Goal: Task Accomplishment & Management: Use online tool/utility

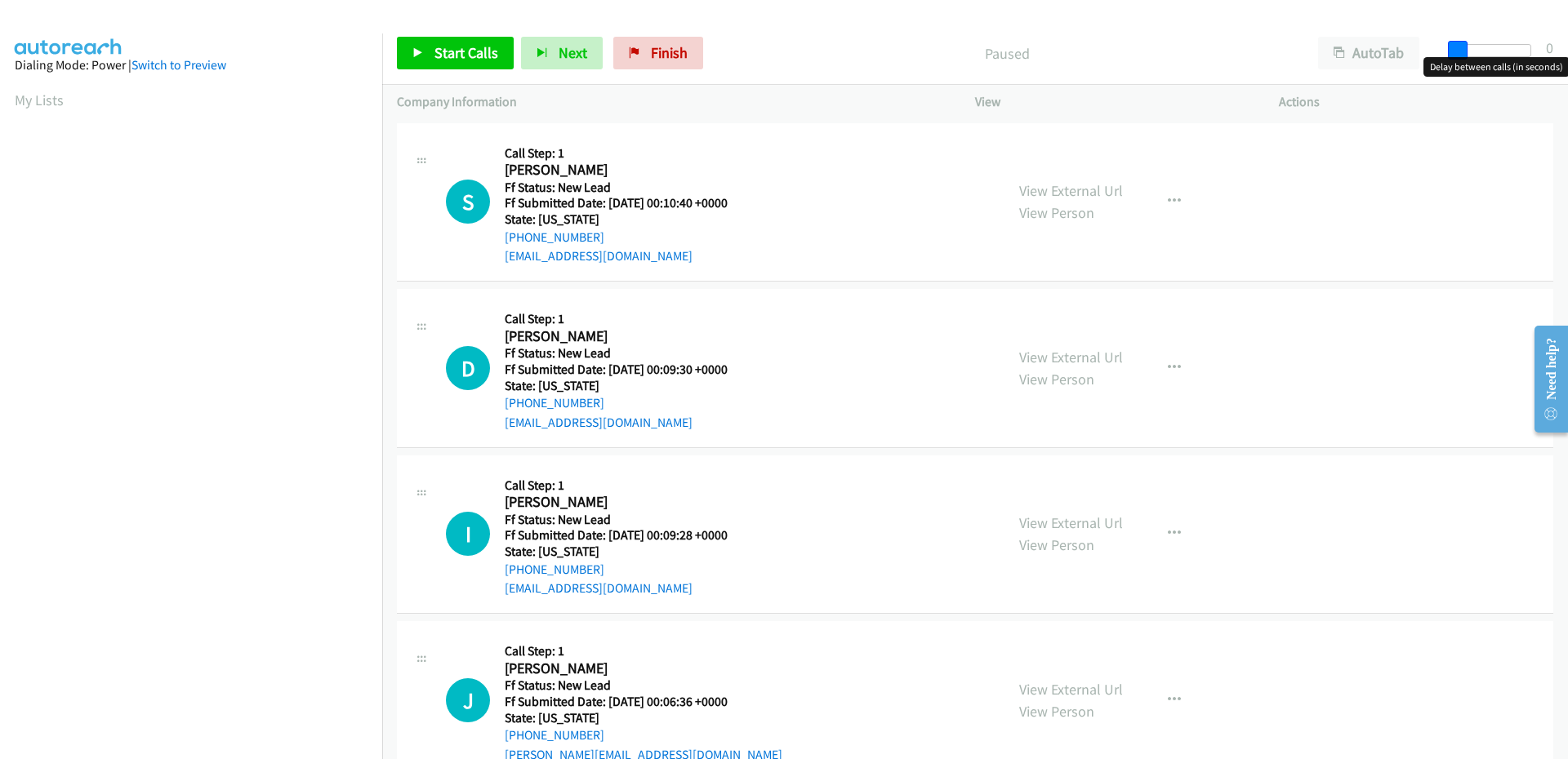
drag, startPoint x: 1461, startPoint y: 49, endPoint x: 1437, endPoint y: 54, distance: 24.5
click at [1439, 54] on div "Start Calls Pause Next Finish Paused AutoTab AutoTab 0" at bounding box center [975, 53] width 1186 height 63
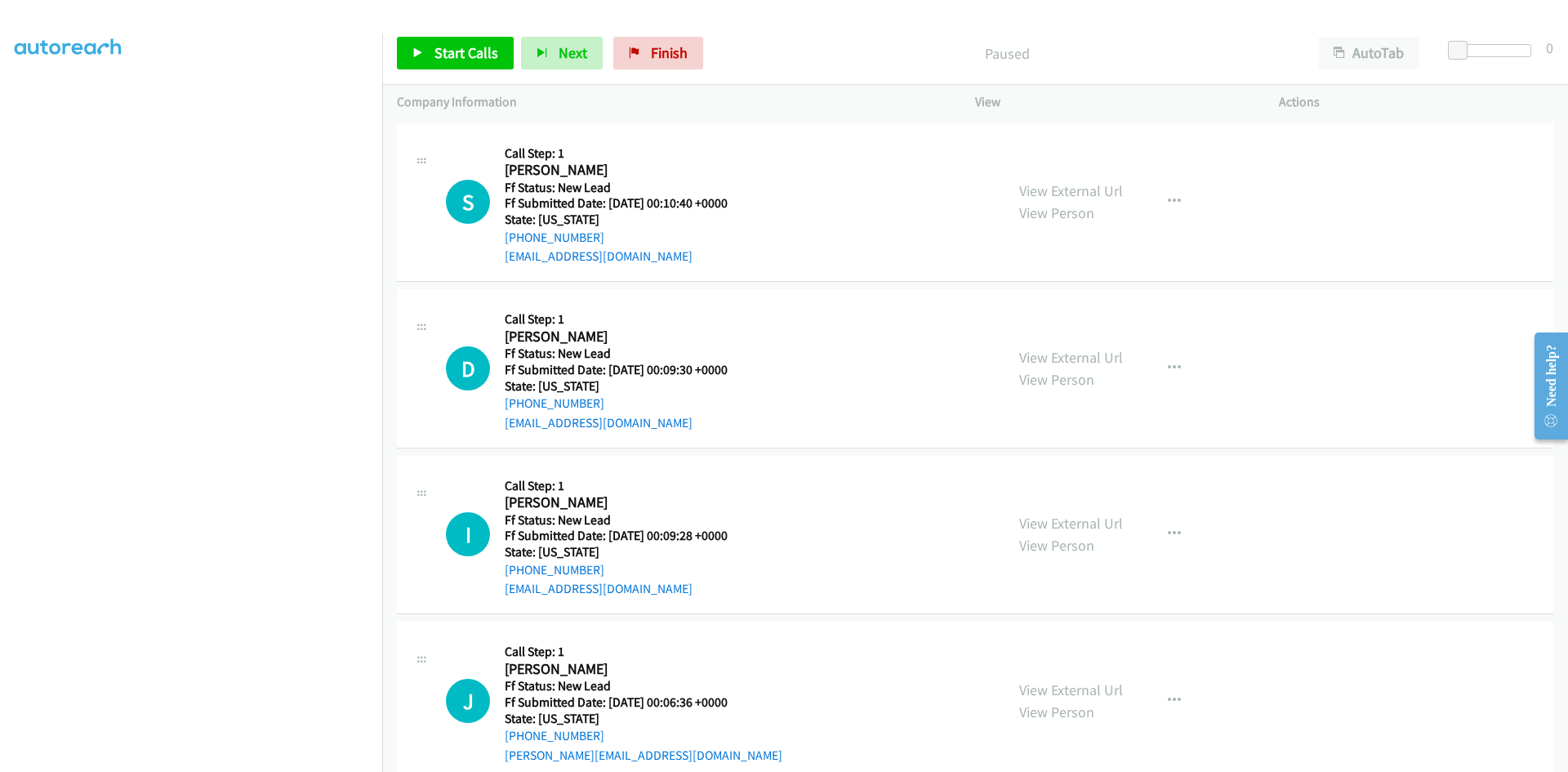
scroll to position [94, 0]
click at [800, 37] on div "Paused" at bounding box center [1007, 53] width 593 height 32
click at [479, 54] on span "Start Calls" at bounding box center [465, 52] width 64 height 19
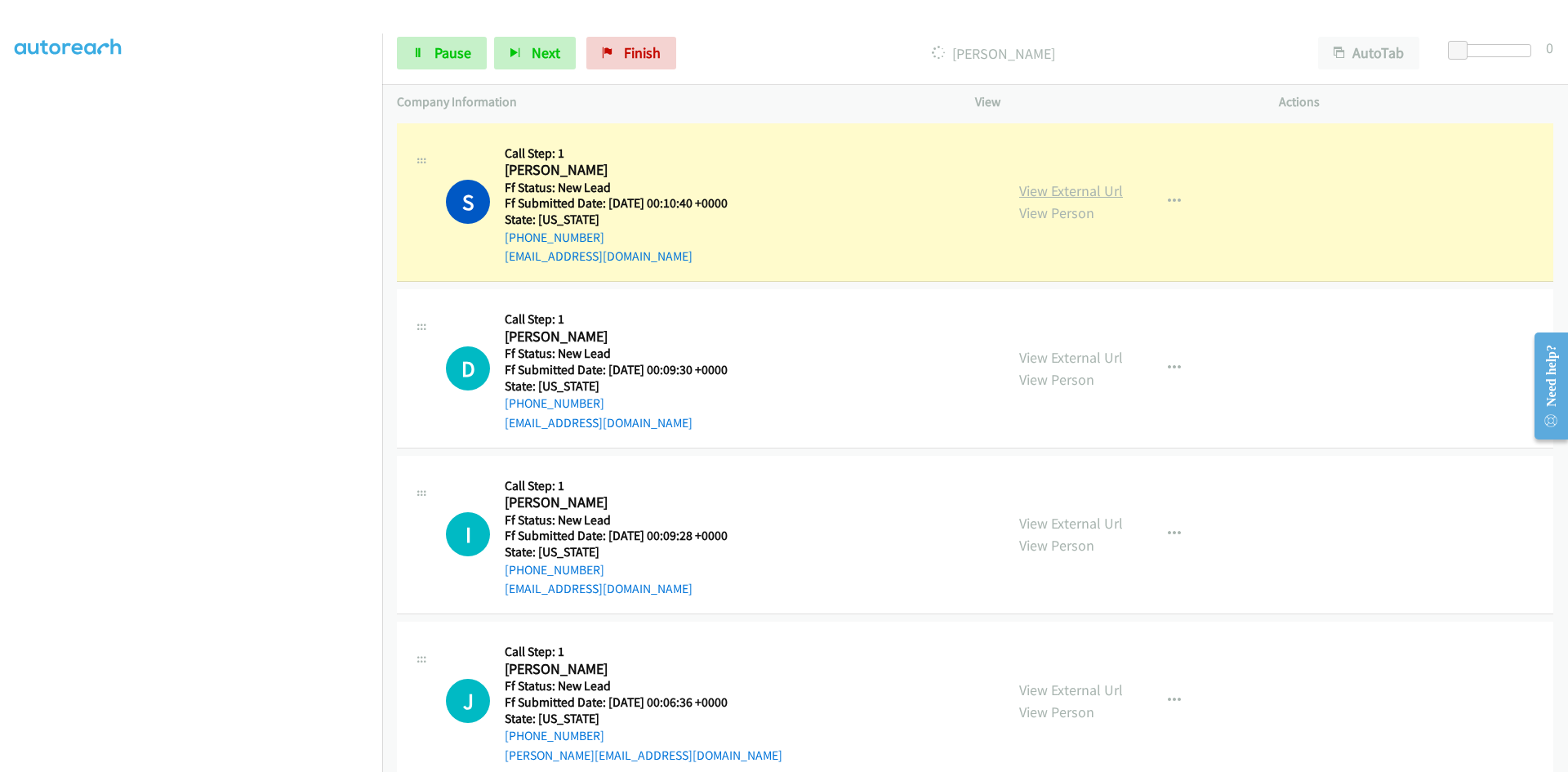
click at [1029, 193] on link "View External Url" at bounding box center [1070, 191] width 104 height 19
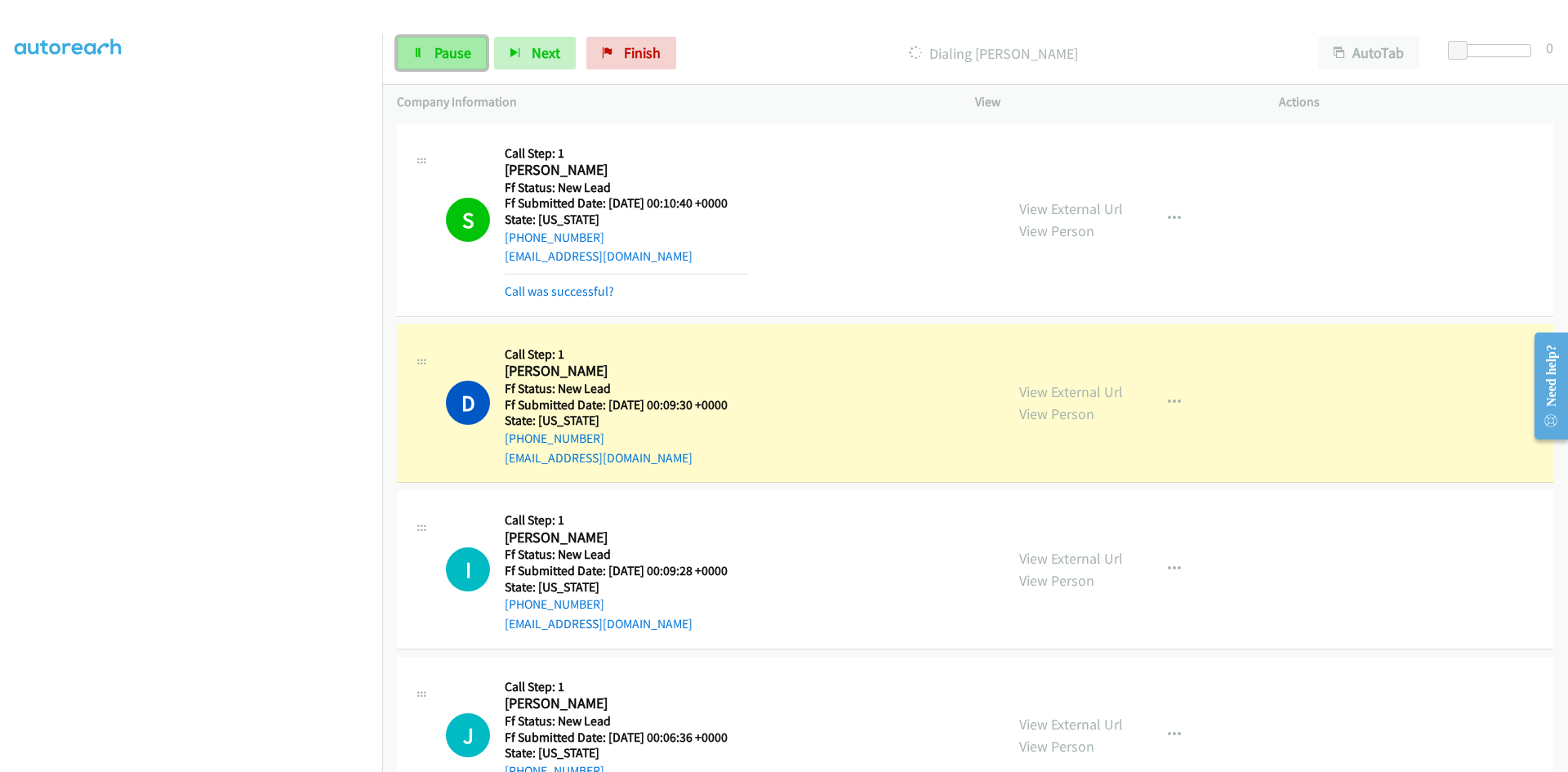
click at [425, 56] on link "Pause" at bounding box center [442, 53] width 90 height 32
click at [580, 287] on link "Call was successful?" at bounding box center [559, 291] width 110 height 15
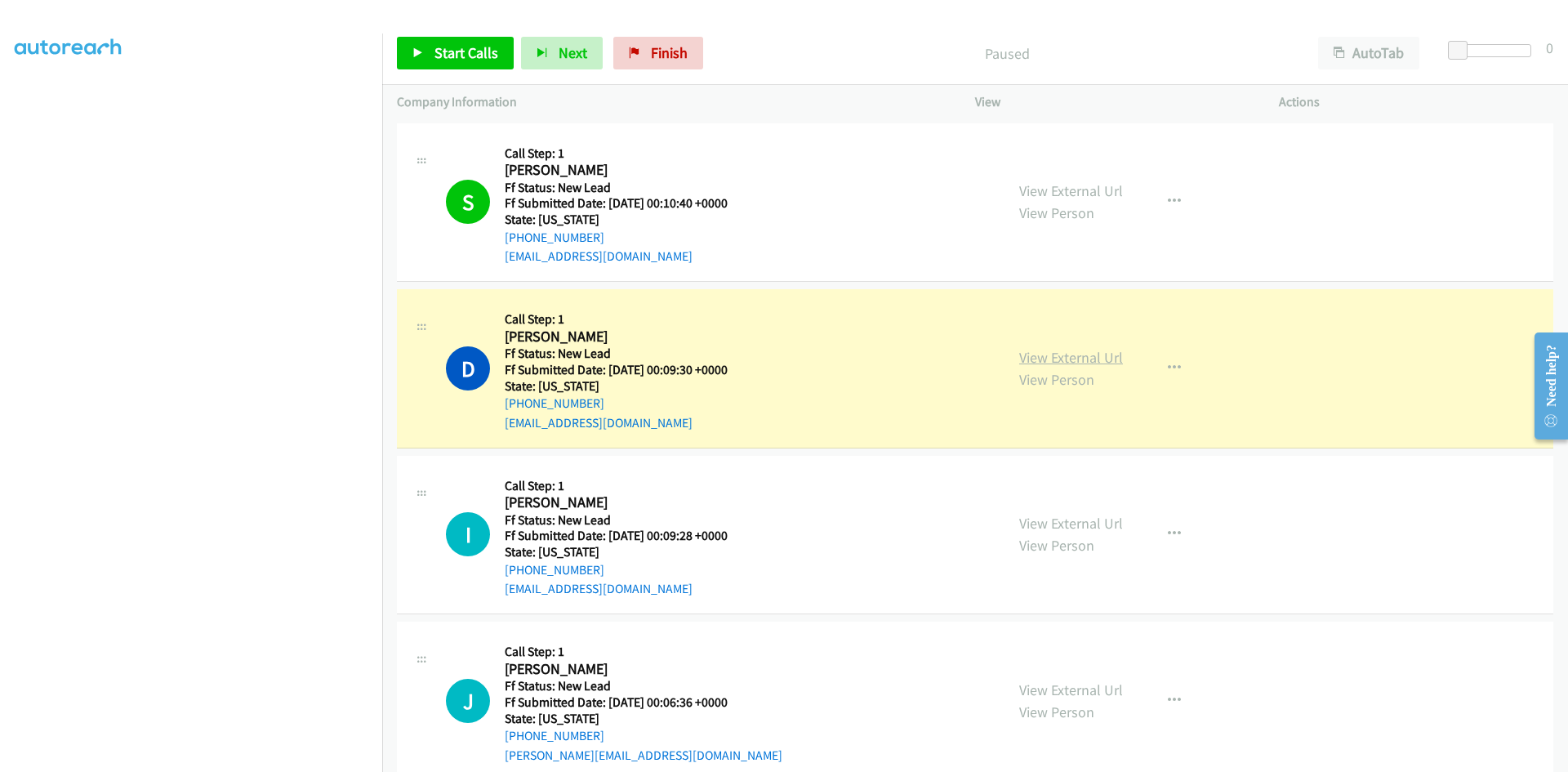
click at [1090, 357] on link "View External Url" at bounding box center [1070, 358] width 104 height 19
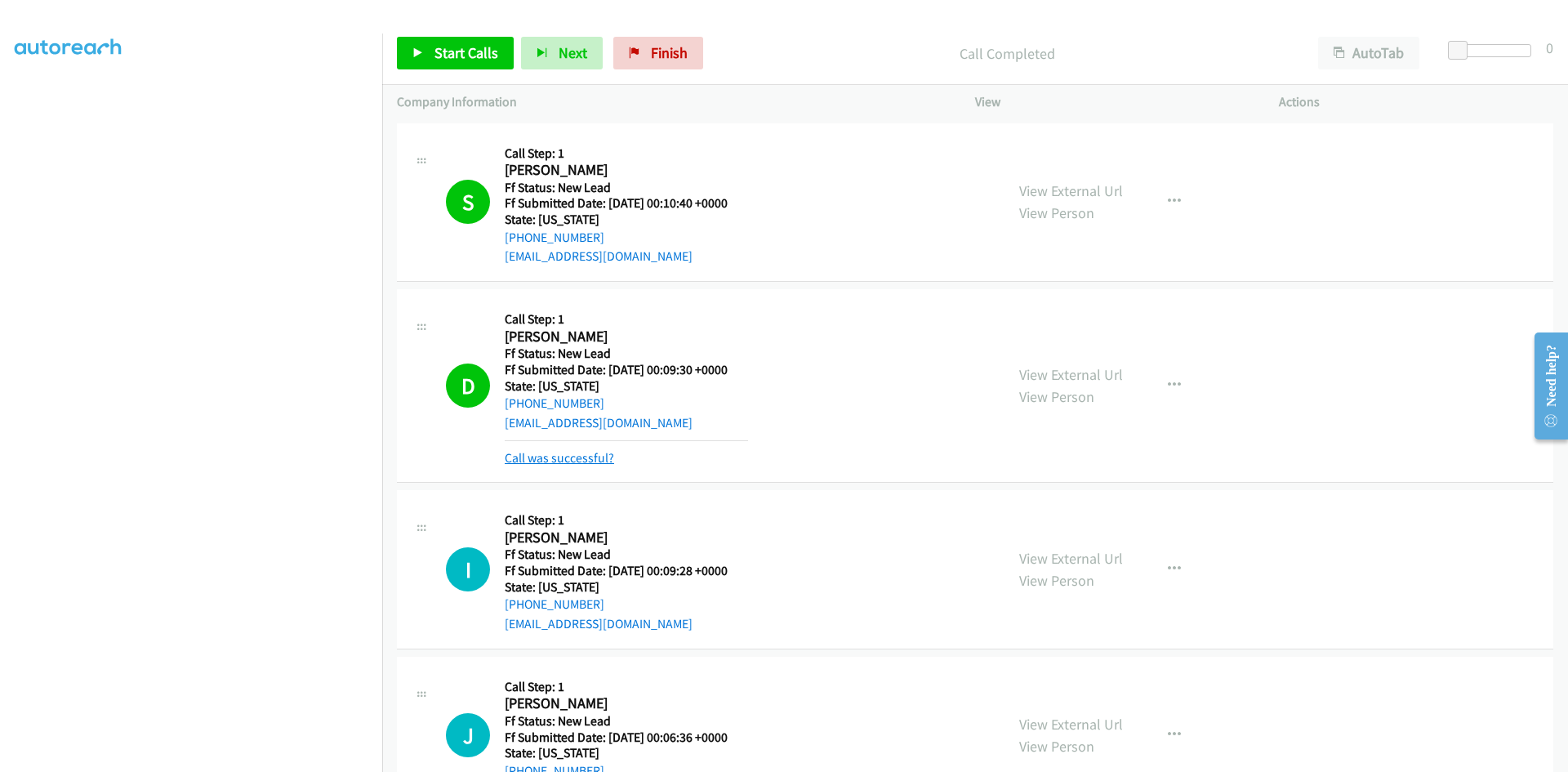
click at [577, 457] on link "Call was successful?" at bounding box center [559, 458] width 110 height 15
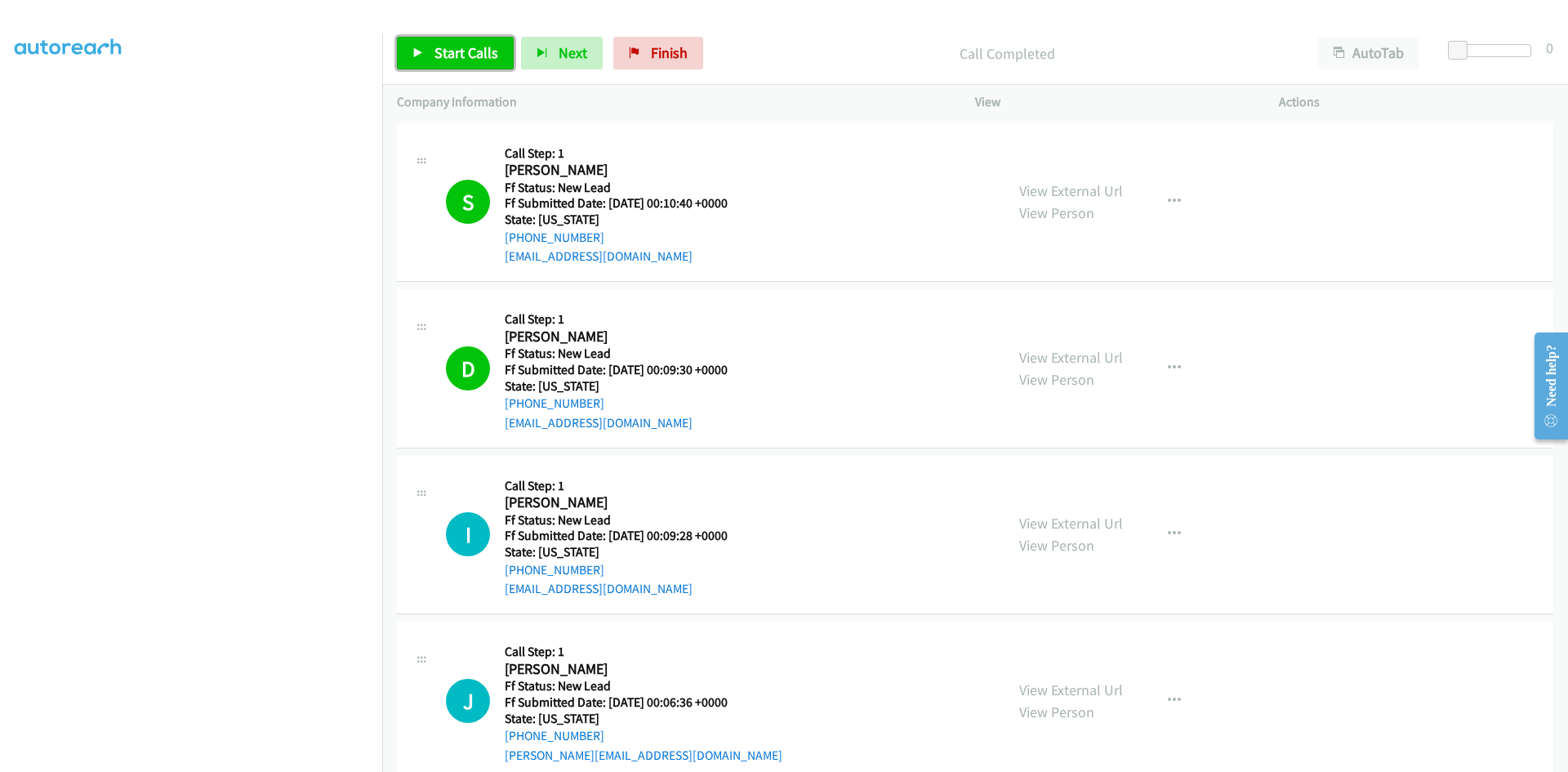
click at [474, 56] on span "Start Calls" at bounding box center [465, 52] width 64 height 19
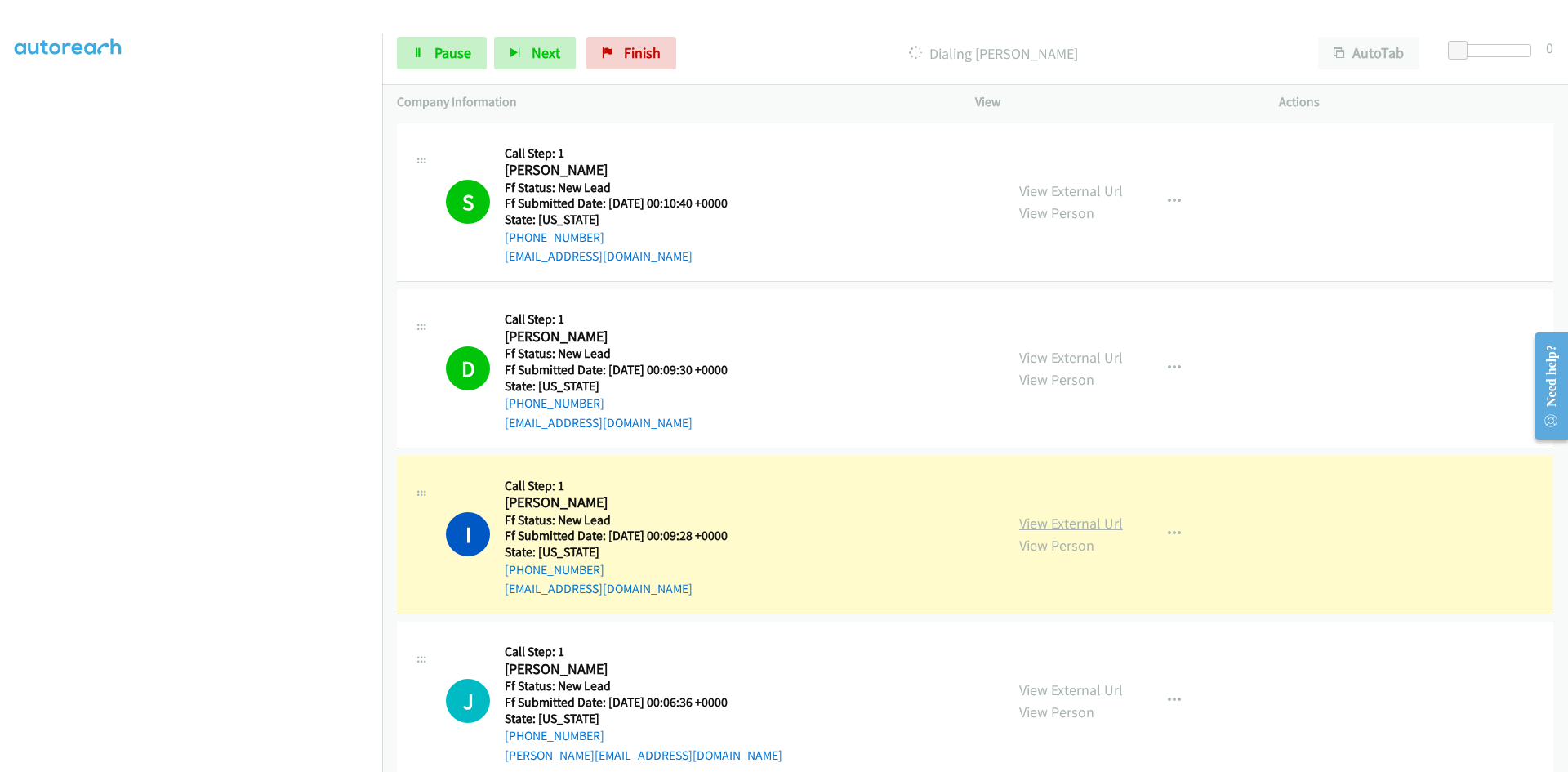
click at [1081, 523] on link "View External Url" at bounding box center [1070, 523] width 104 height 19
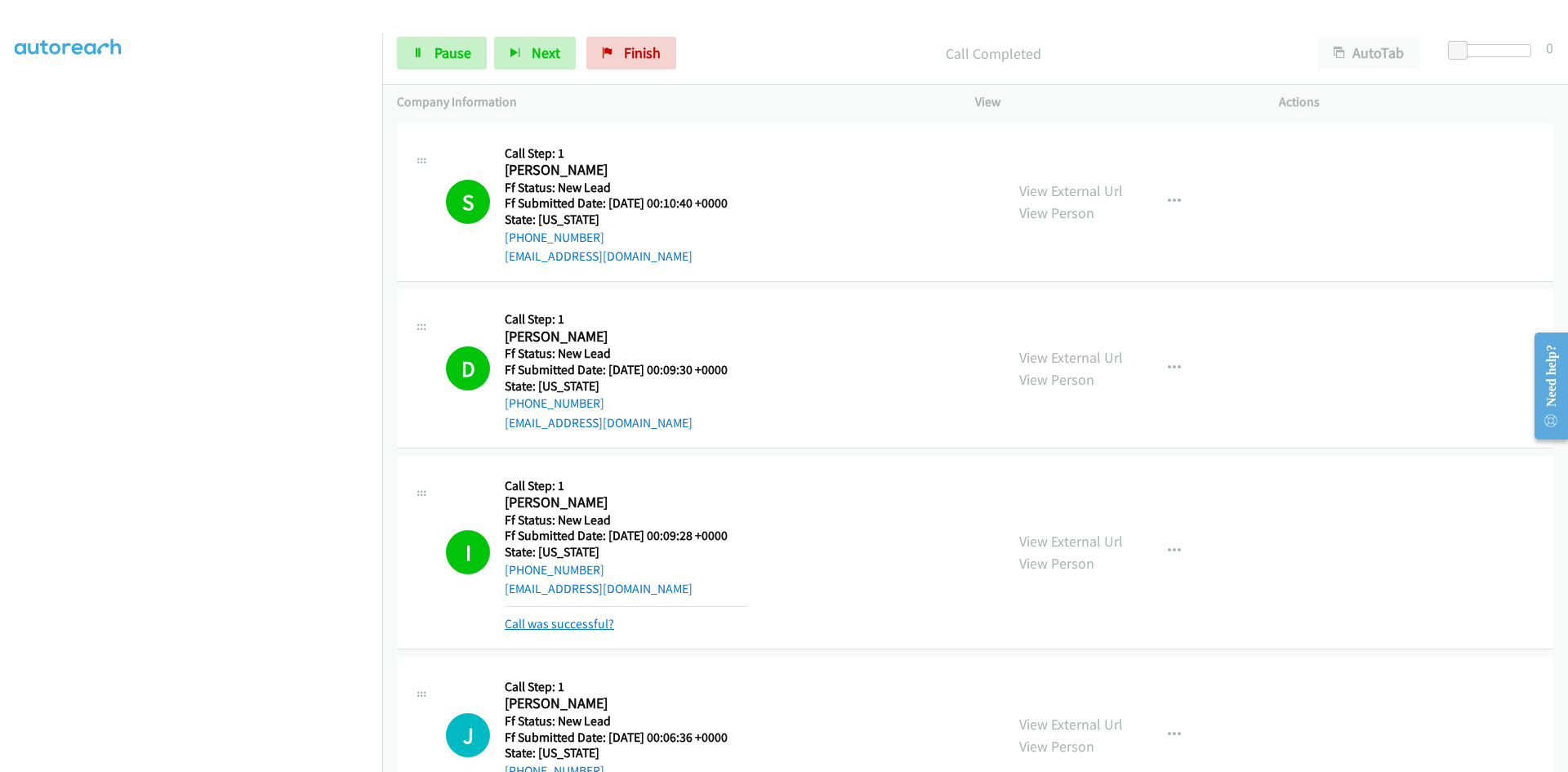
click at [566, 622] on link "Call was successful?" at bounding box center [559, 624] width 110 height 15
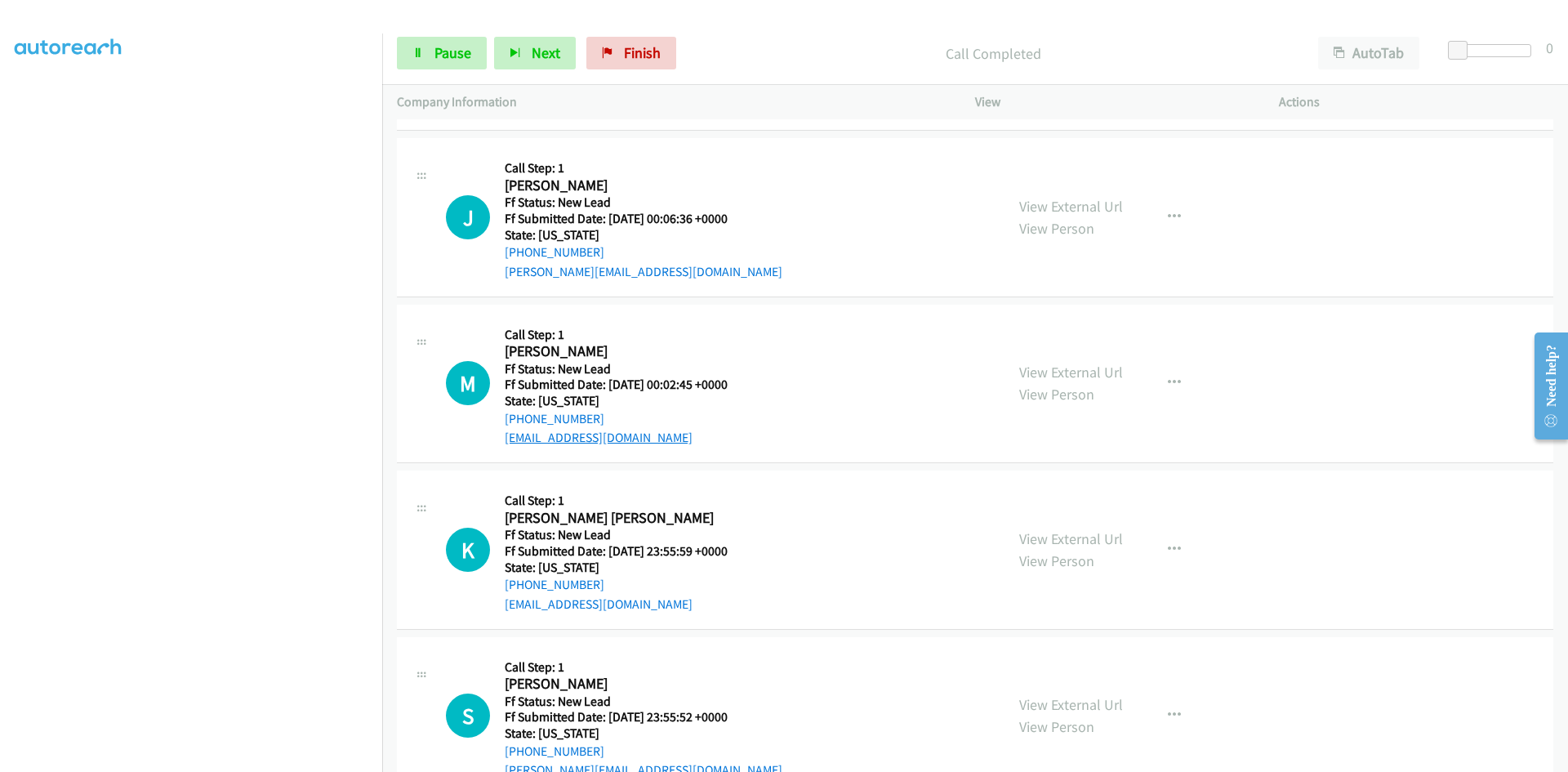
scroll to position [490, 0]
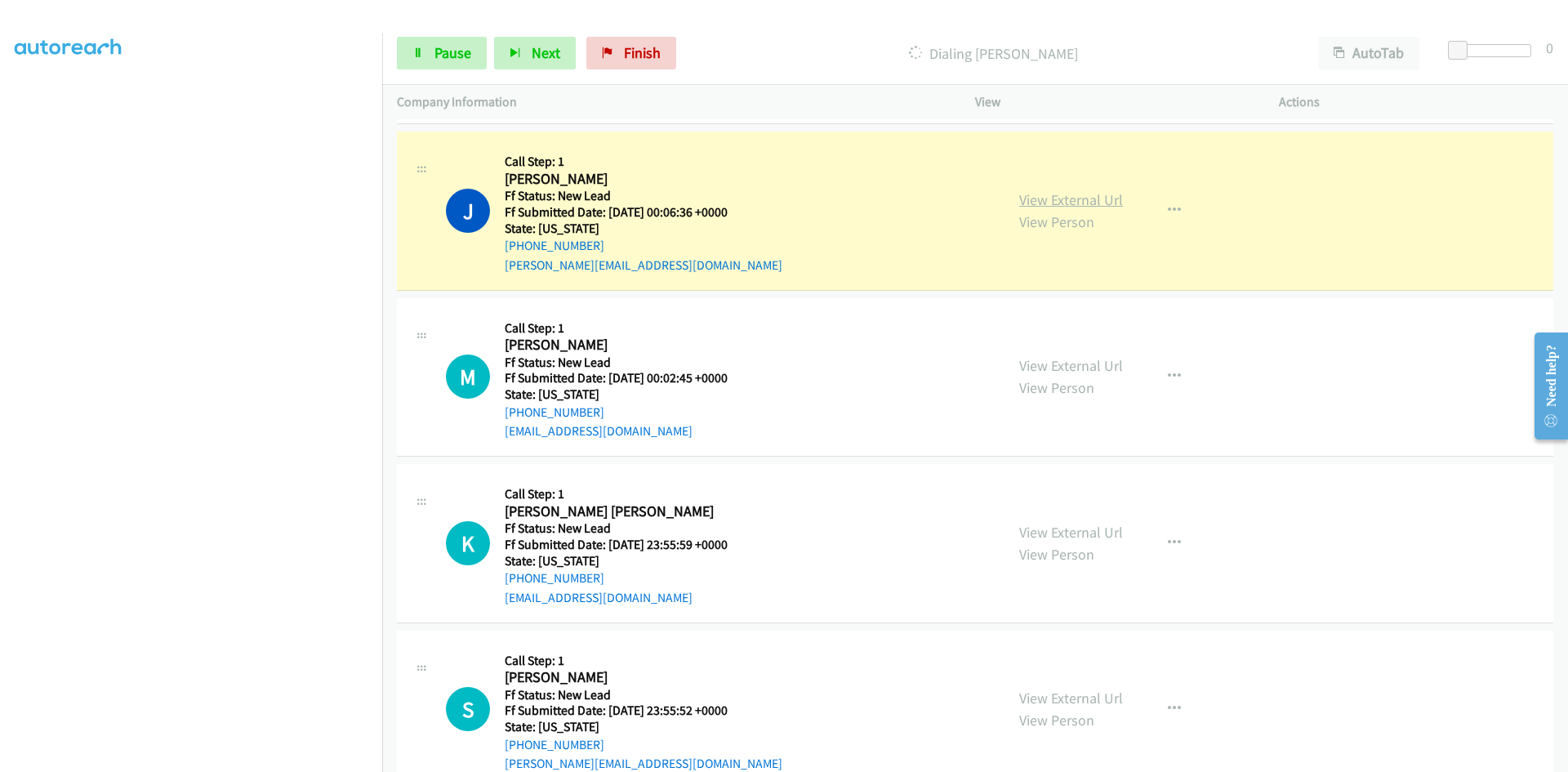
click at [1112, 199] on link "View External Url" at bounding box center [1070, 199] width 104 height 19
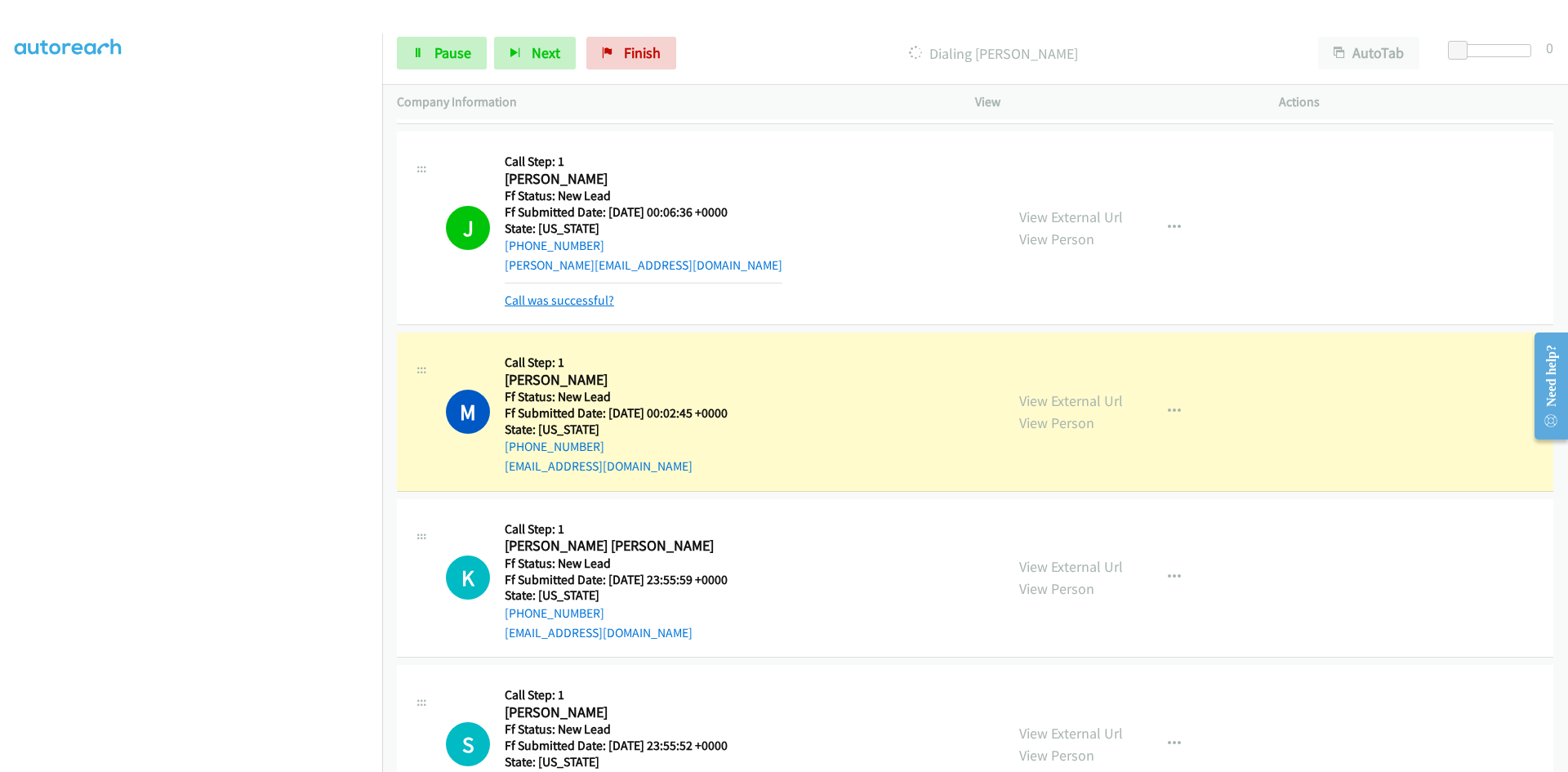
click at [535, 303] on link "Call was successful?" at bounding box center [559, 300] width 110 height 15
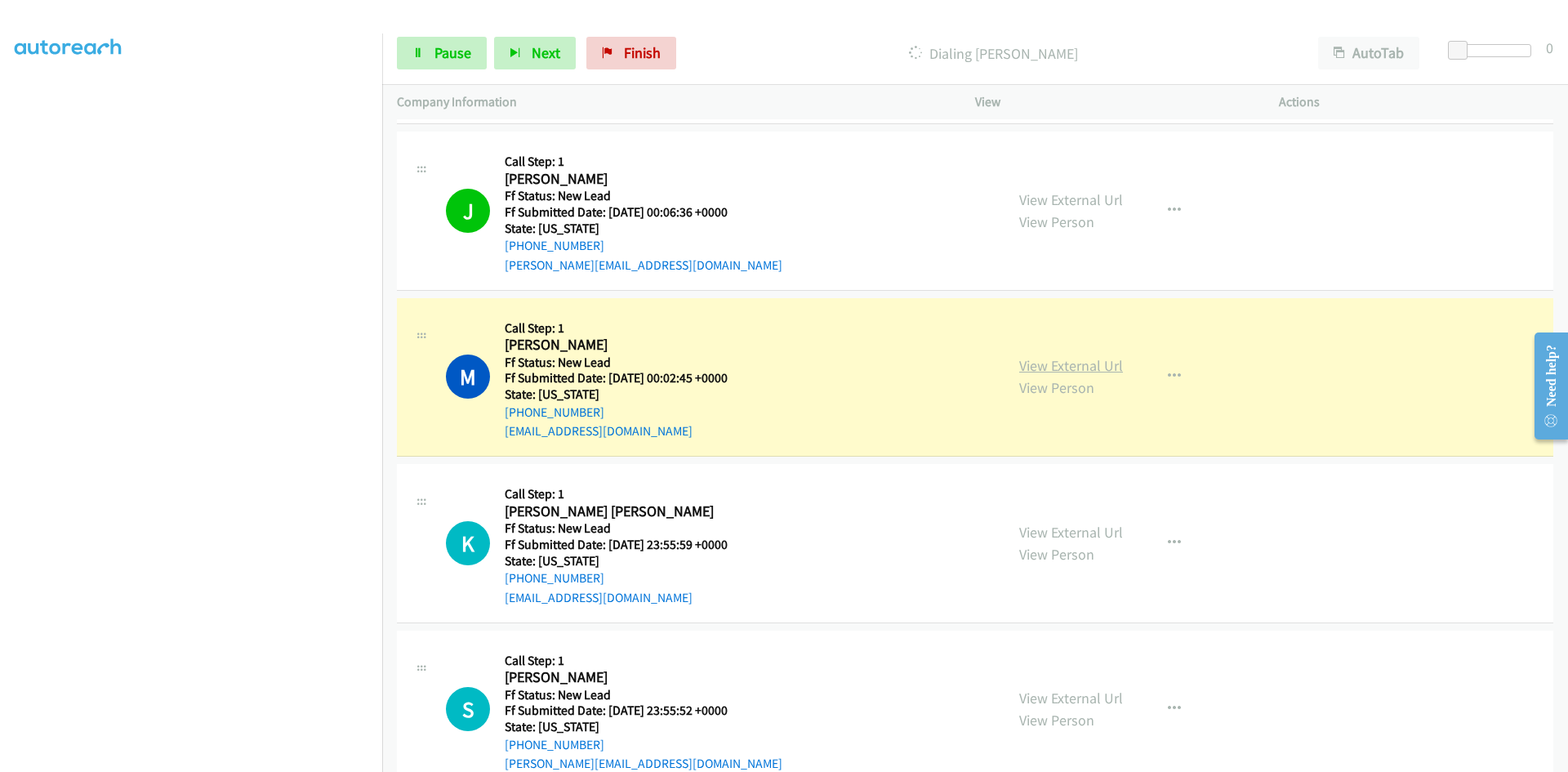
click at [1108, 368] on link "View External Url" at bounding box center [1070, 365] width 104 height 19
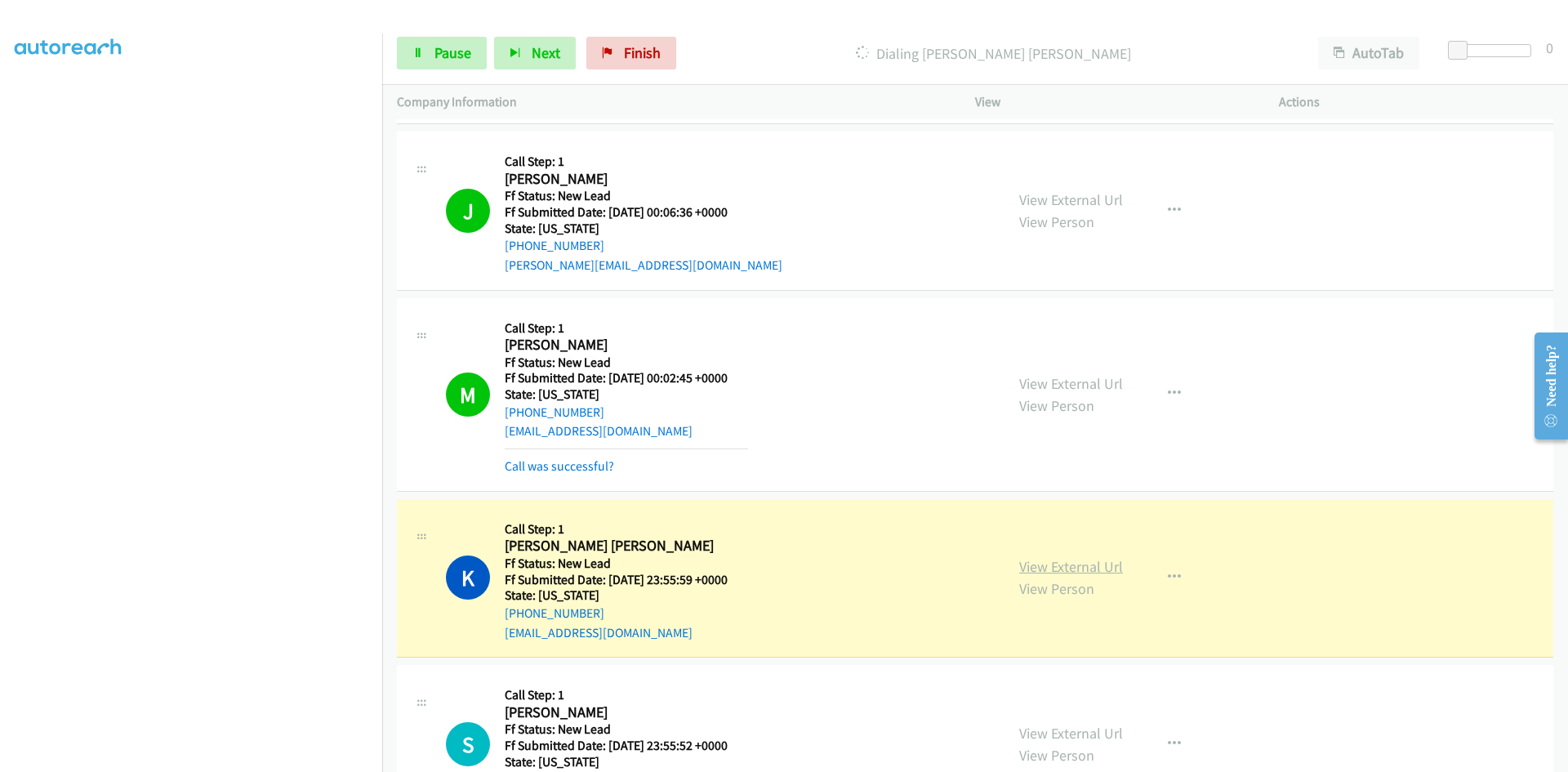
click at [1058, 566] on link "View External Url" at bounding box center [1070, 567] width 104 height 19
click at [435, 50] on span "Pause" at bounding box center [452, 52] width 37 height 19
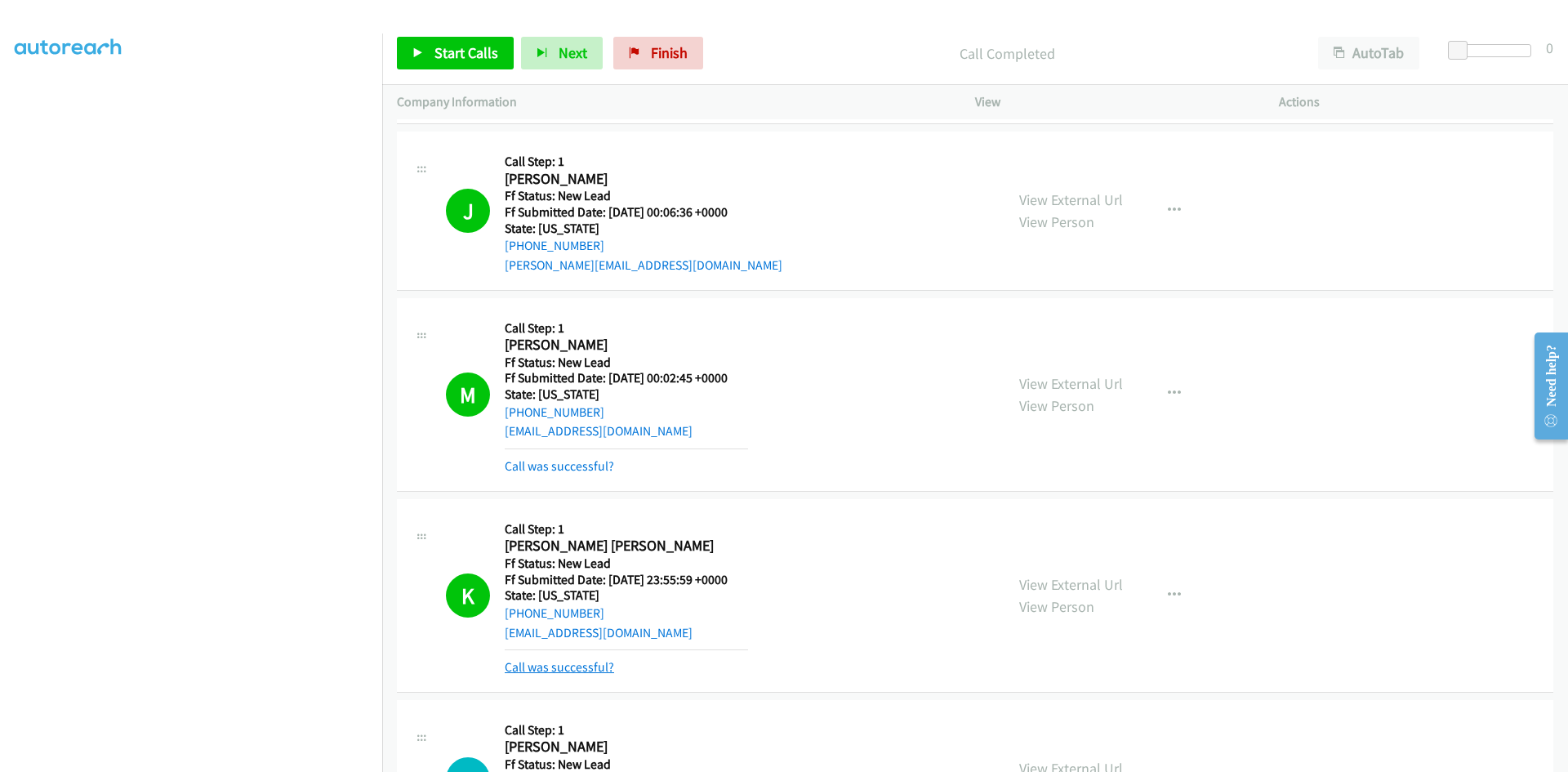
click at [564, 668] on link "Call was successful?" at bounding box center [559, 667] width 110 height 15
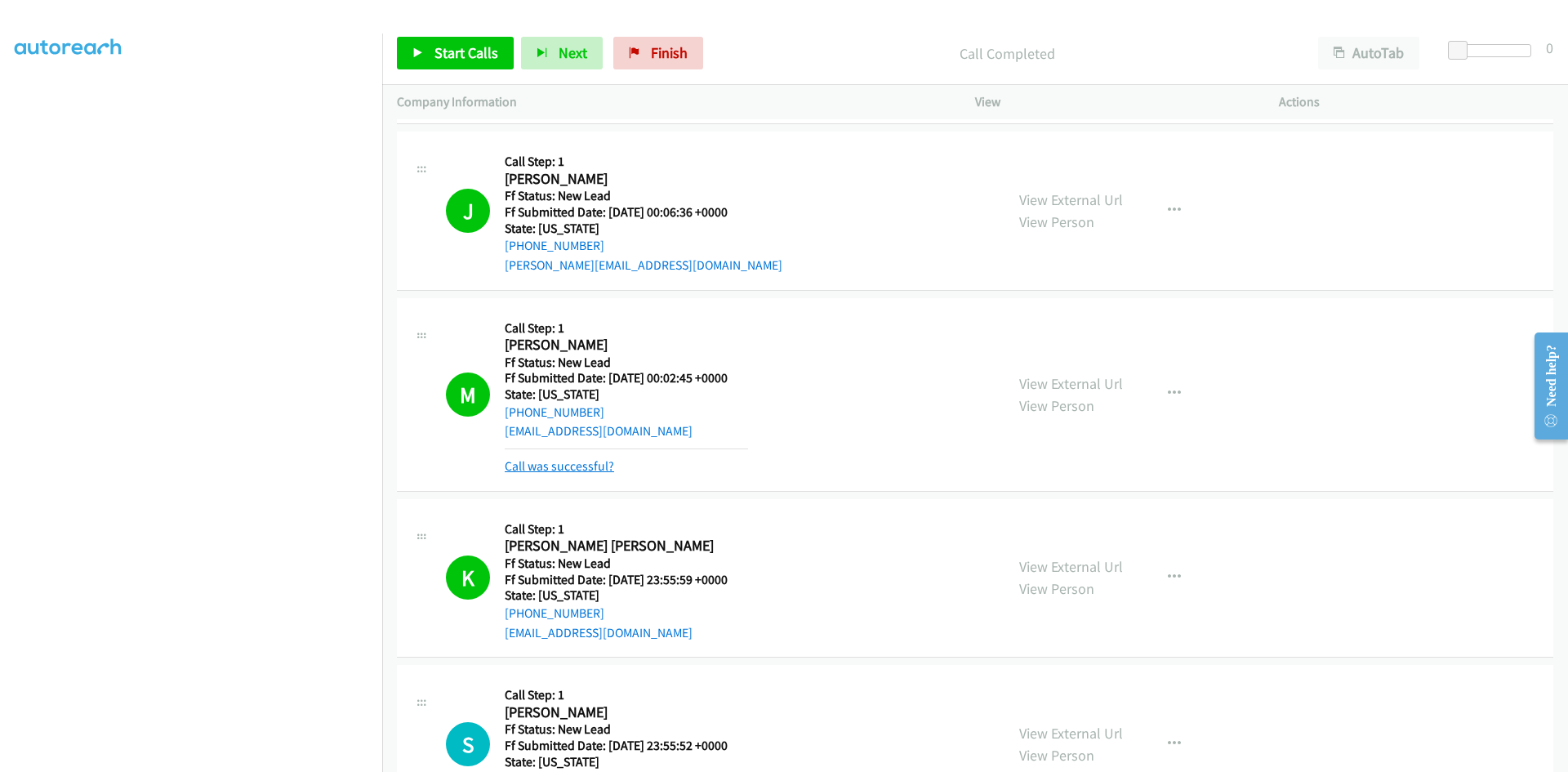
click at [547, 465] on link "Call was successful?" at bounding box center [559, 466] width 110 height 15
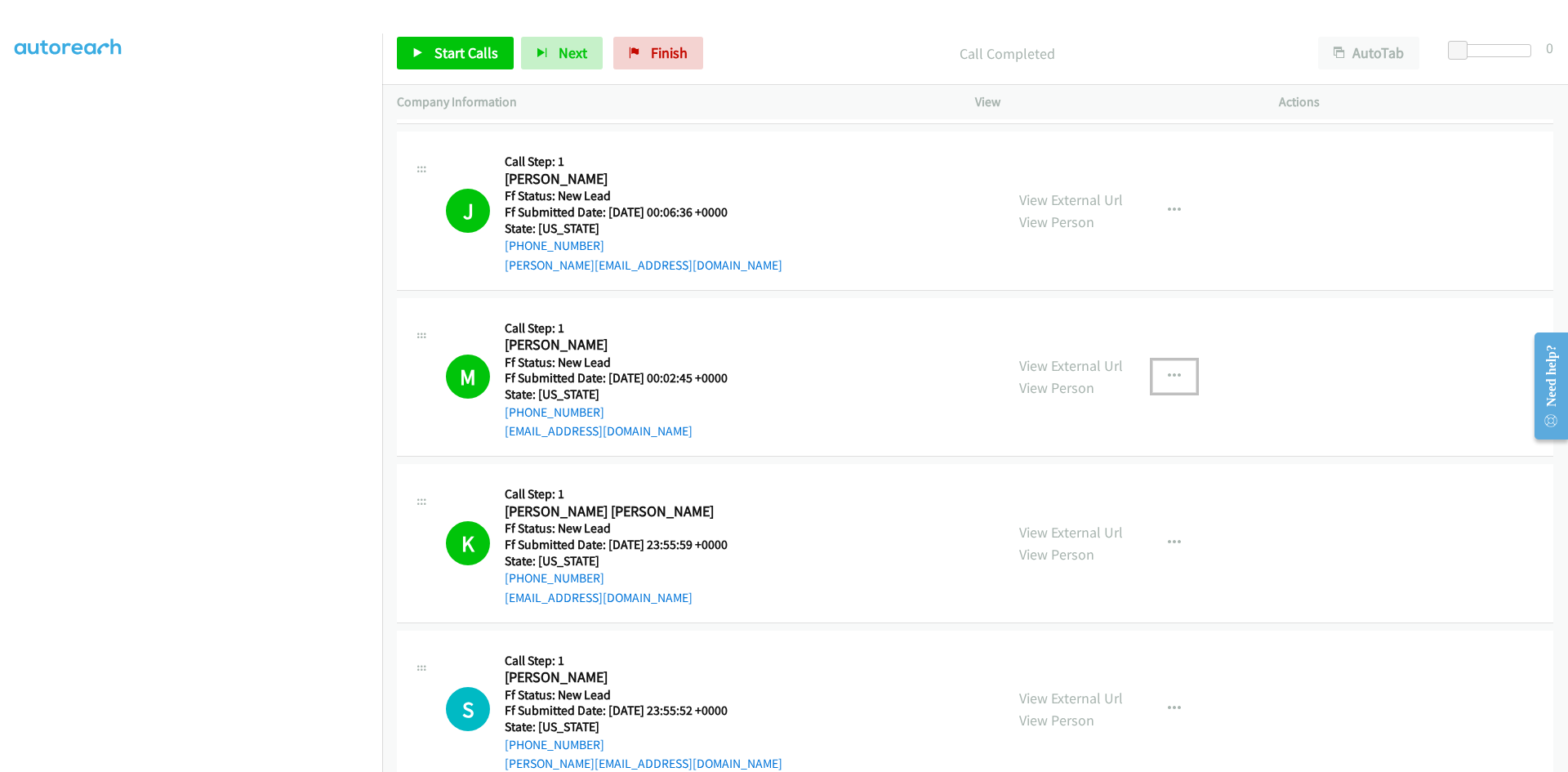
click at [1169, 372] on icon "button" at bounding box center [1174, 377] width 13 height 13
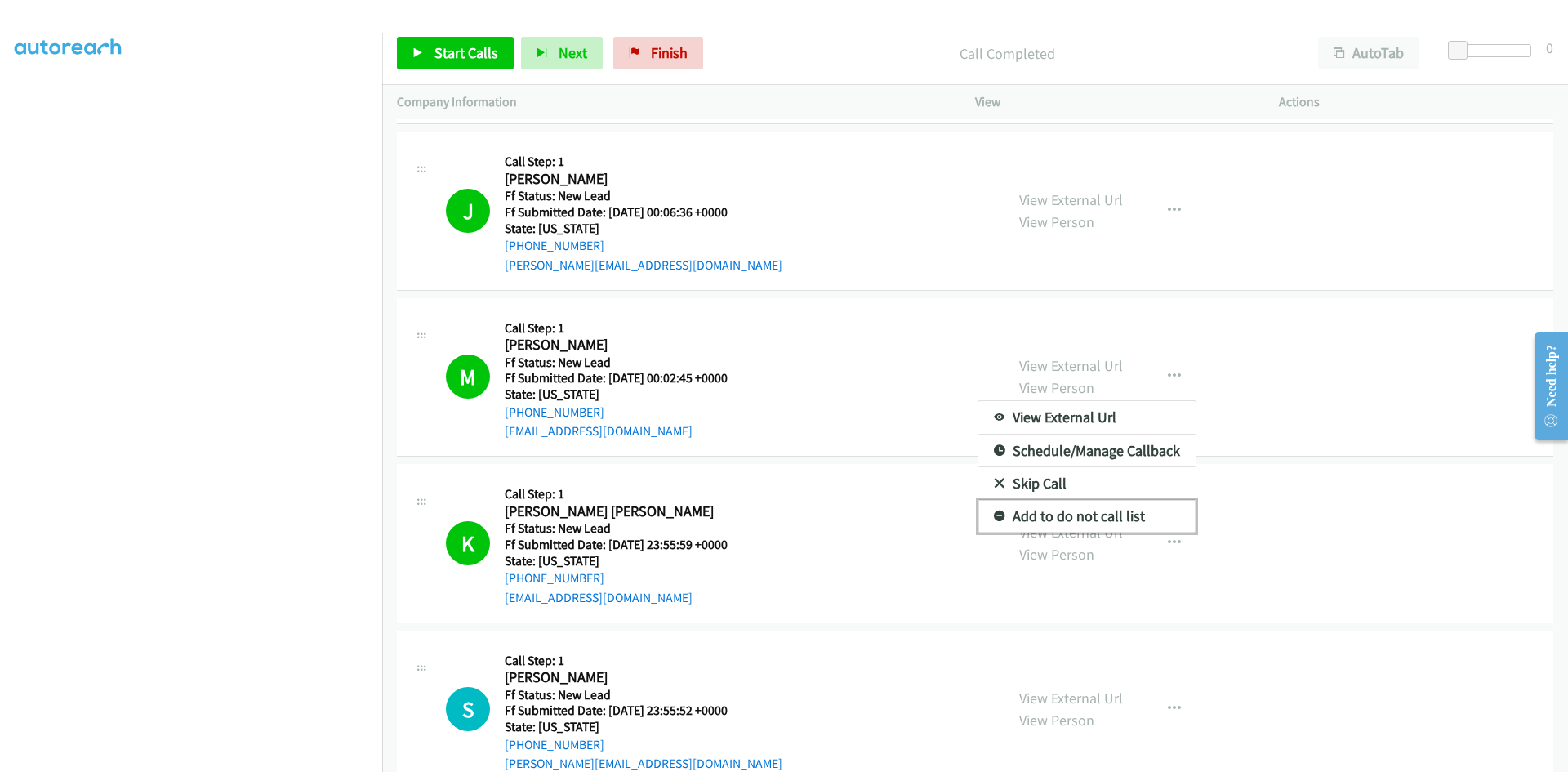
click at [1025, 518] on link "Add to do not call list" at bounding box center [1087, 516] width 217 height 32
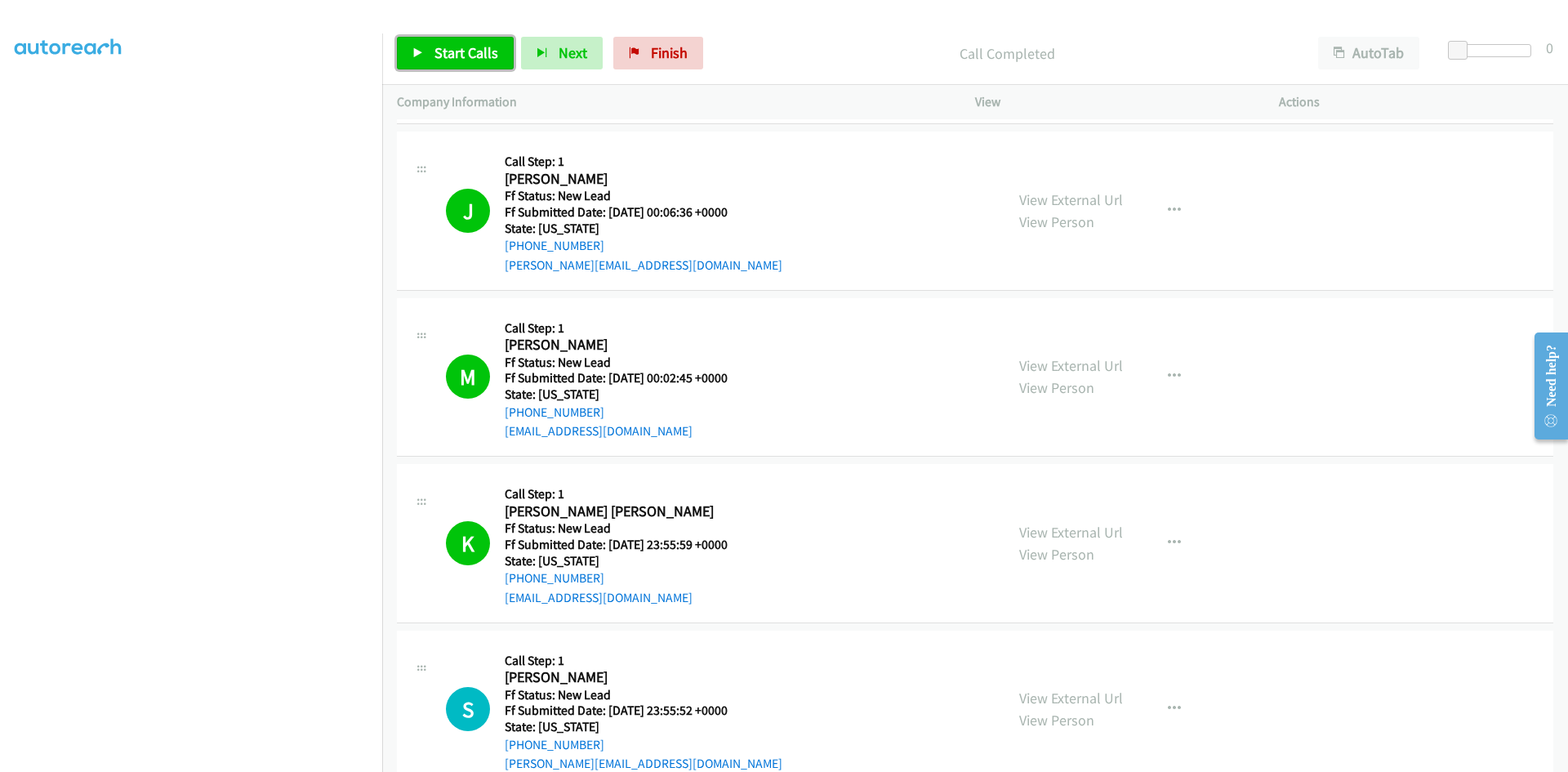
click at [444, 48] on span "Start Calls" at bounding box center [465, 52] width 64 height 19
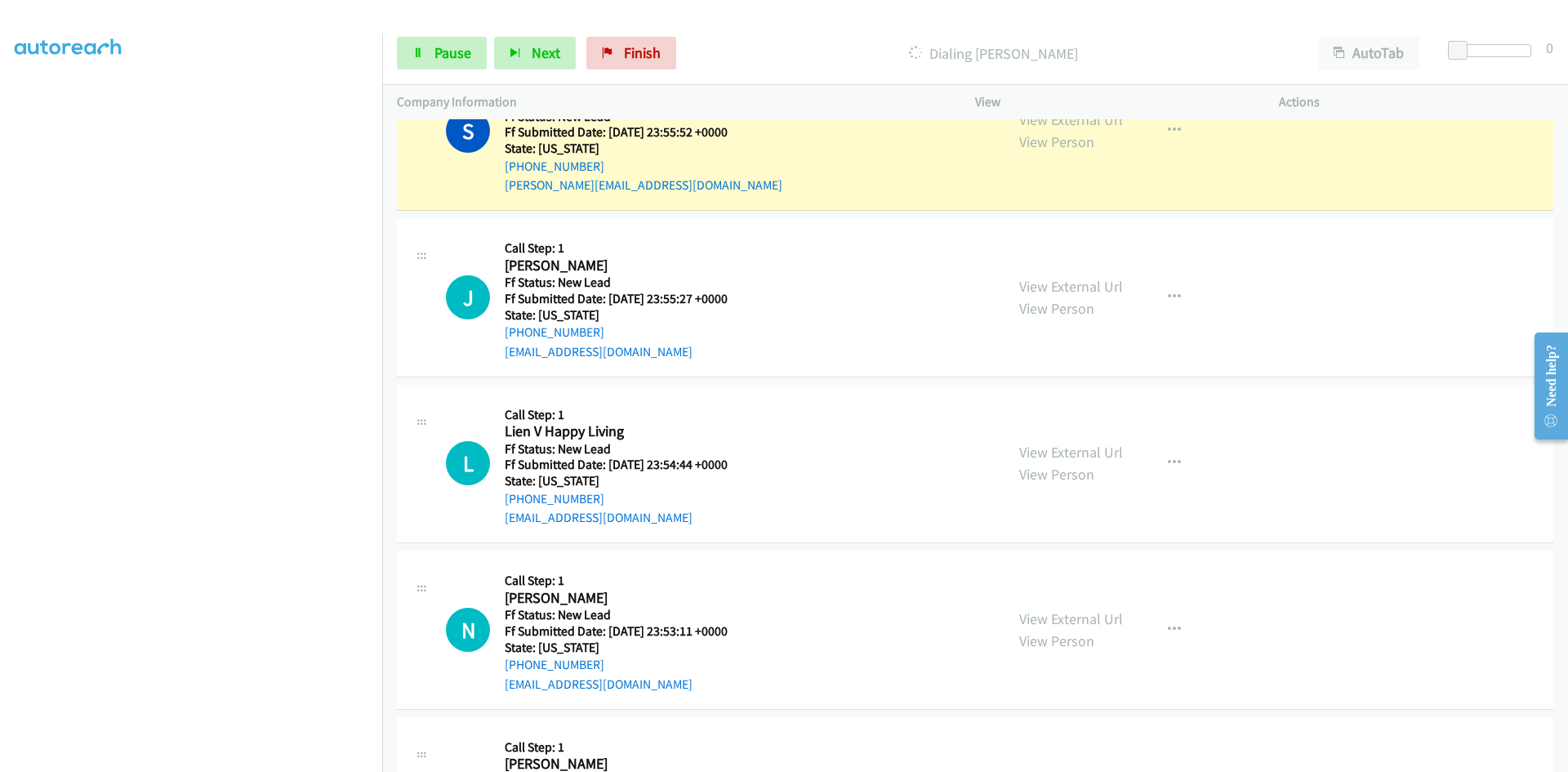
scroll to position [980, 0]
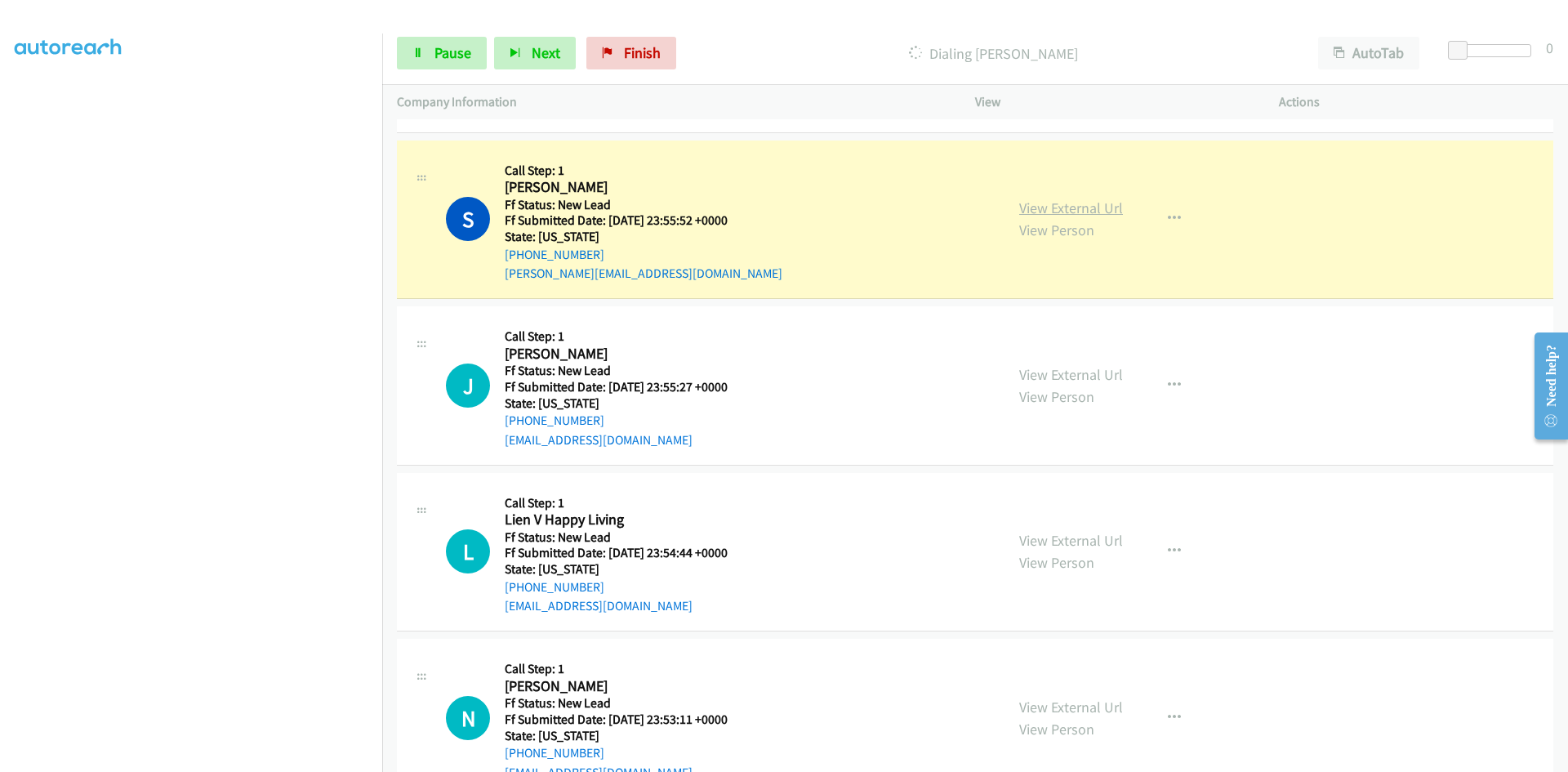
click at [1047, 208] on link "View External Url" at bounding box center [1070, 208] width 104 height 19
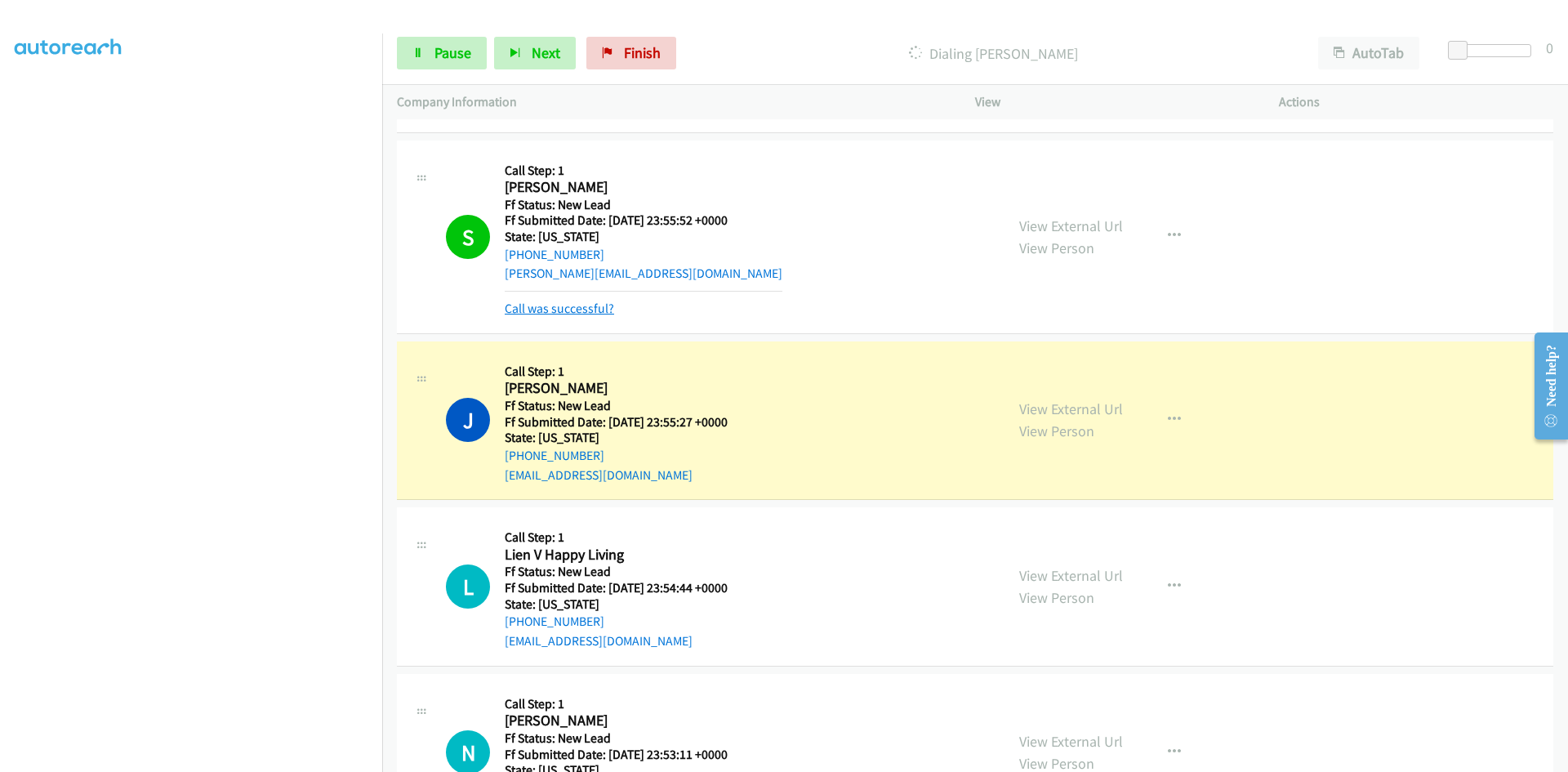
click at [600, 308] on link "Call was successful?" at bounding box center [559, 308] width 110 height 15
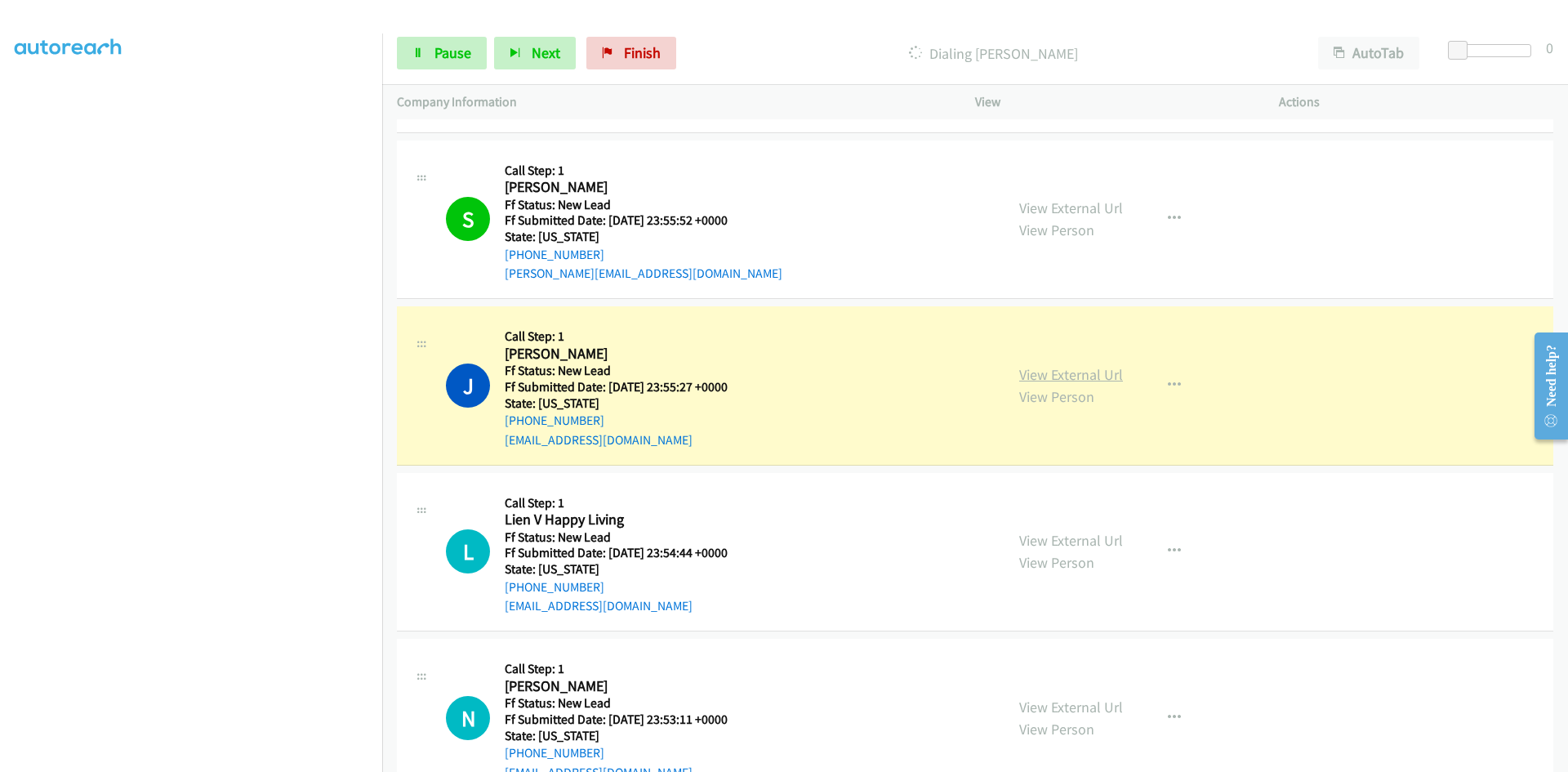
click at [1096, 375] on link "View External Url" at bounding box center [1070, 375] width 104 height 19
click at [456, 49] on span "Pause" at bounding box center [452, 52] width 37 height 19
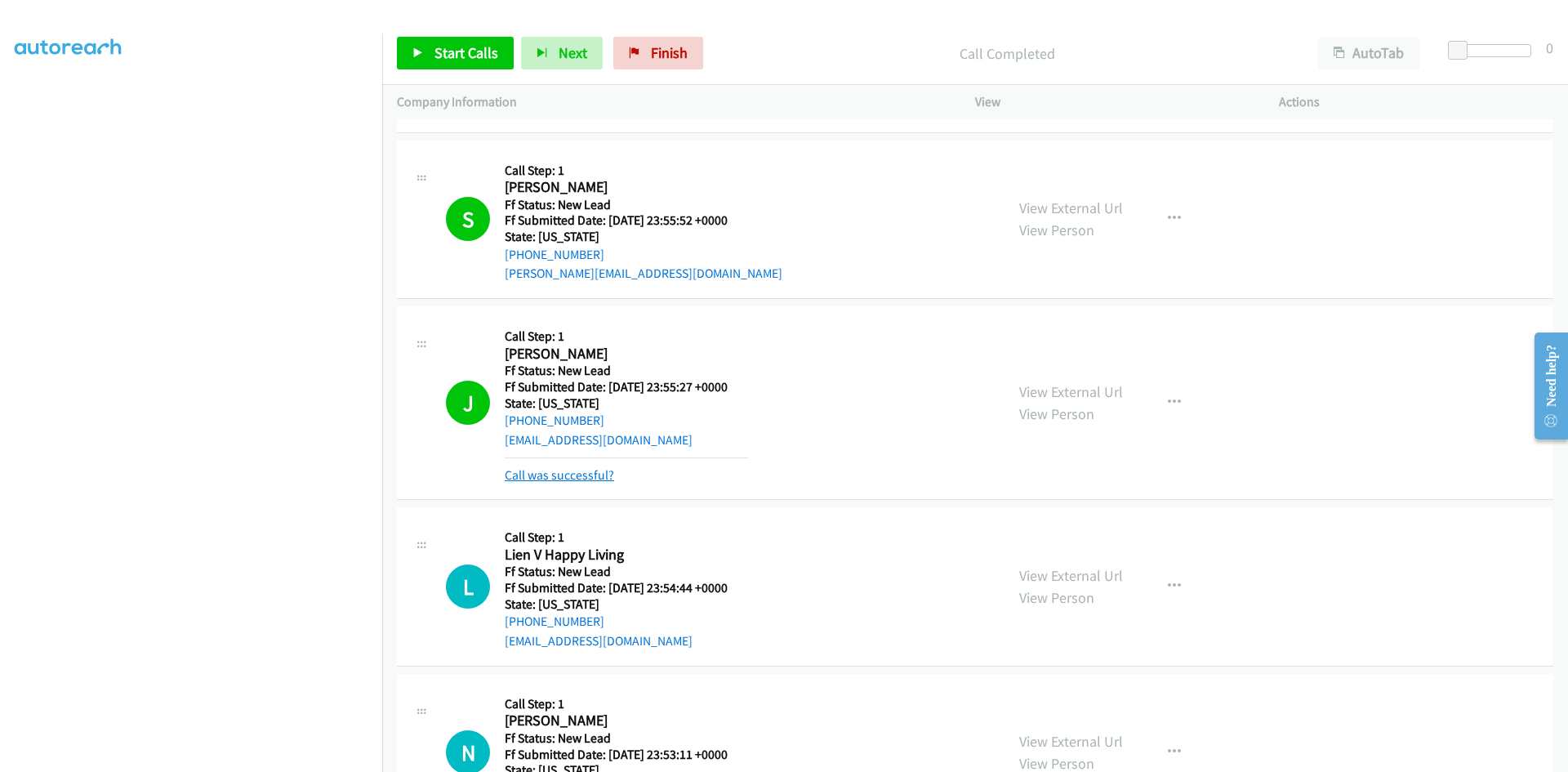
click at [590, 472] on link "Call was successful?" at bounding box center [559, 475] width 110 height 15
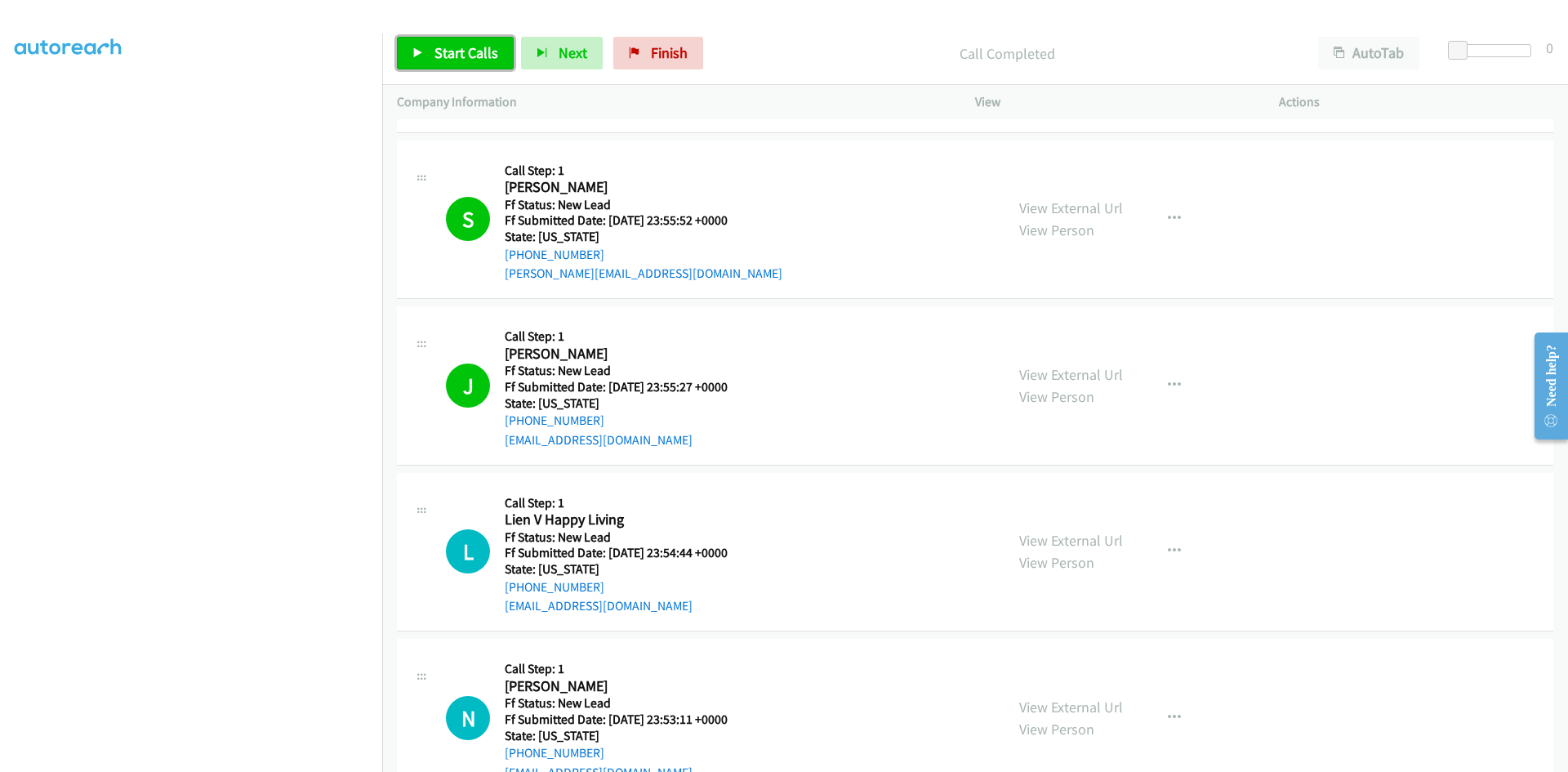
click at [450, 52] on span "Start Calls" at bounding box center [465, 52] width 64 height 19
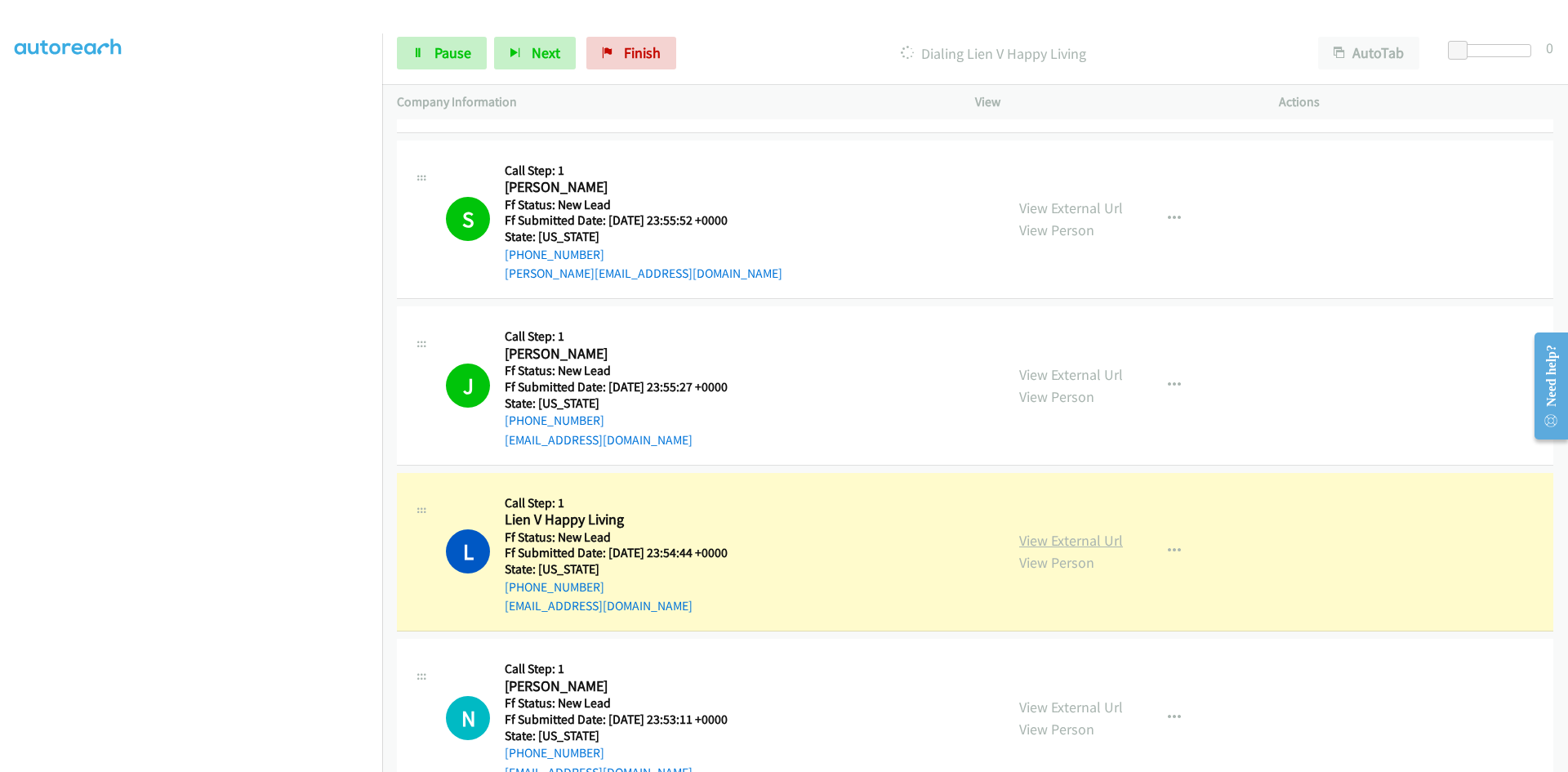
click at [1102, 543] on link "View External Url" at bounding box center [1070, 540] width 104 height 19
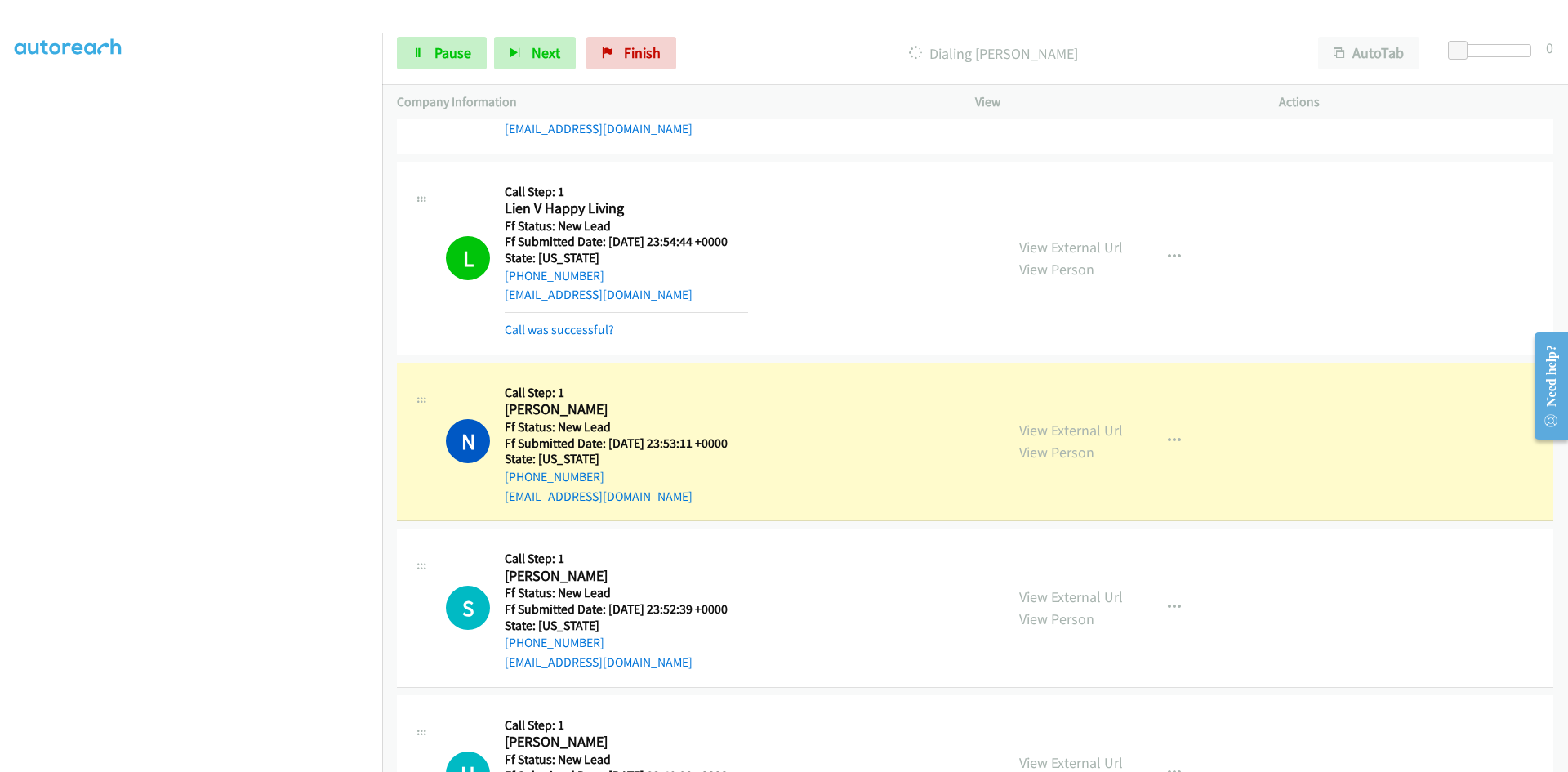
scroll to position [1307, 0]
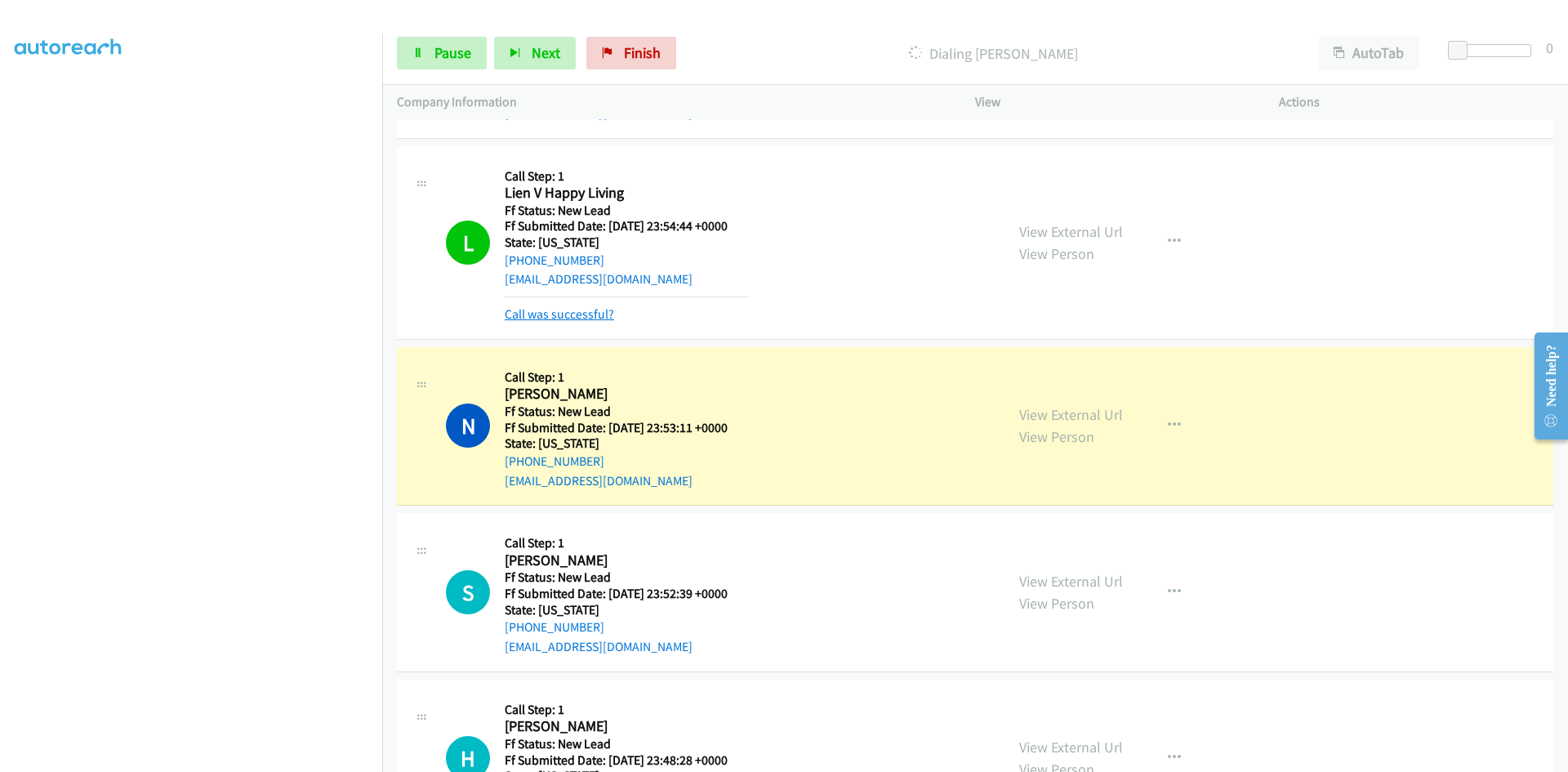
click at [567, 317] on link "Call was successful?" at bounding box center [559, 314] width 110 height 15
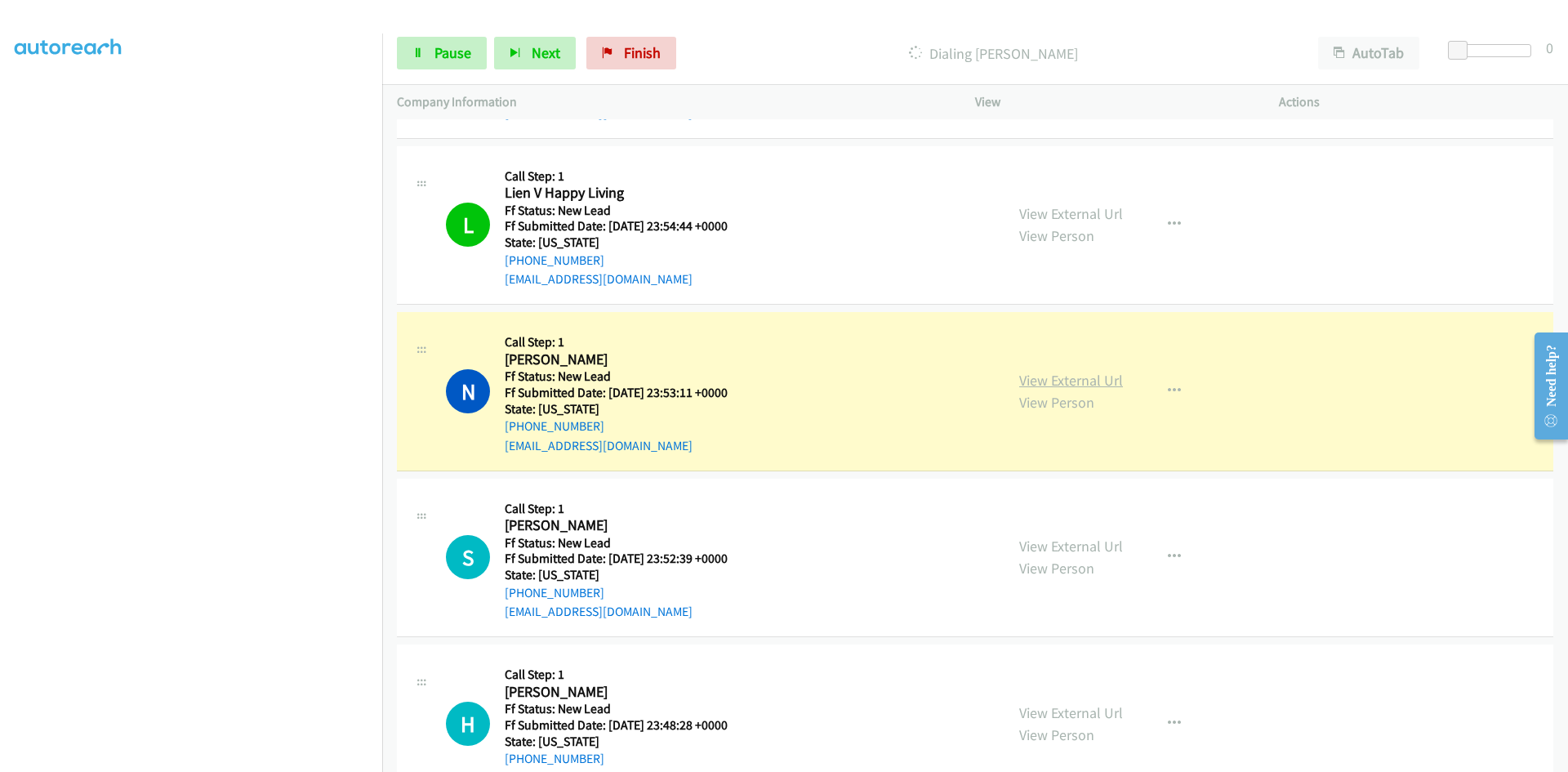
click at [1050, 384] on link "View External Url" at bounding box center [1070, 381] width 104 height 19
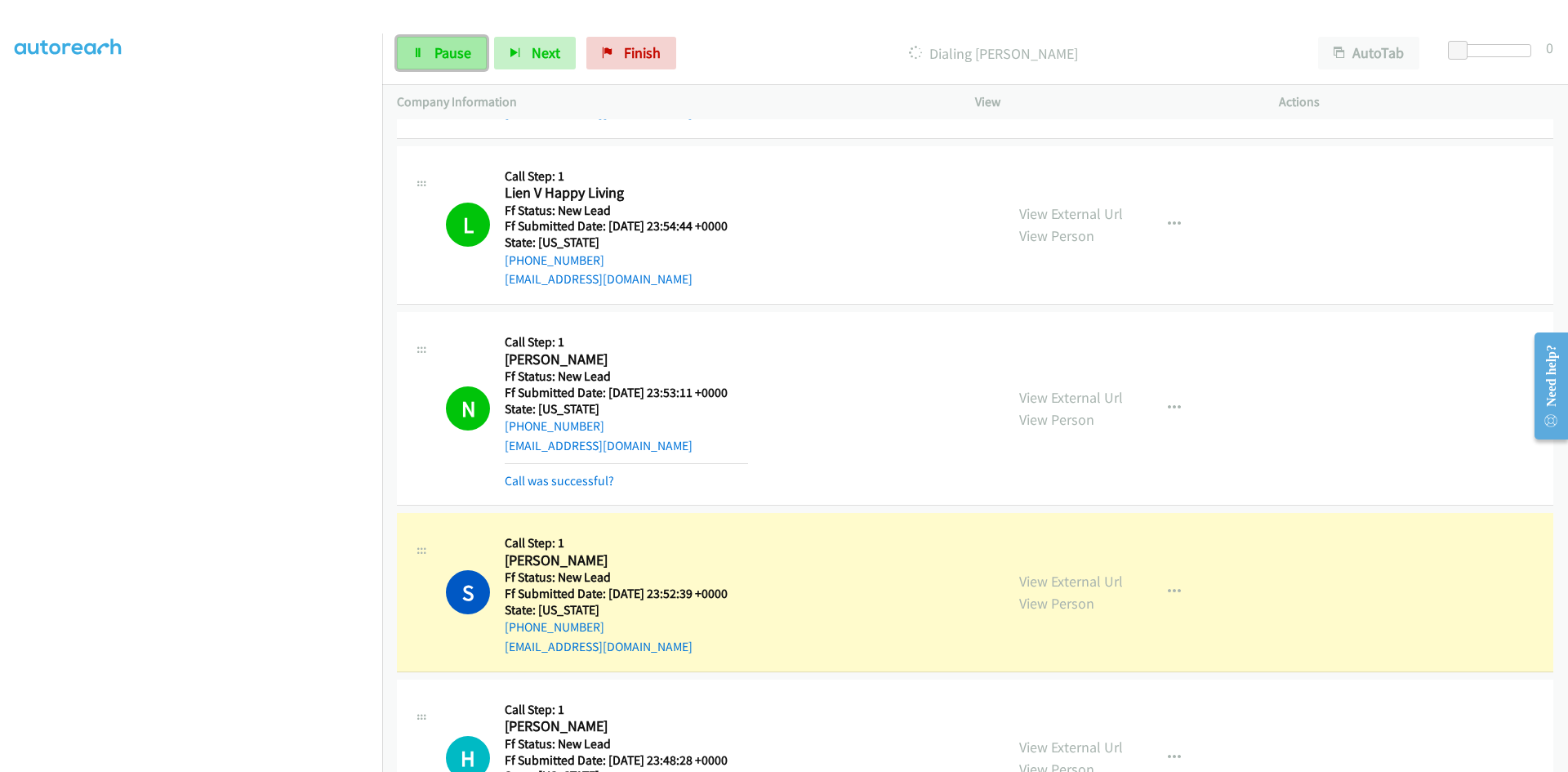
click at [454, 48] on span "Pause" at bounding box center [452, 52] width 37 height 19
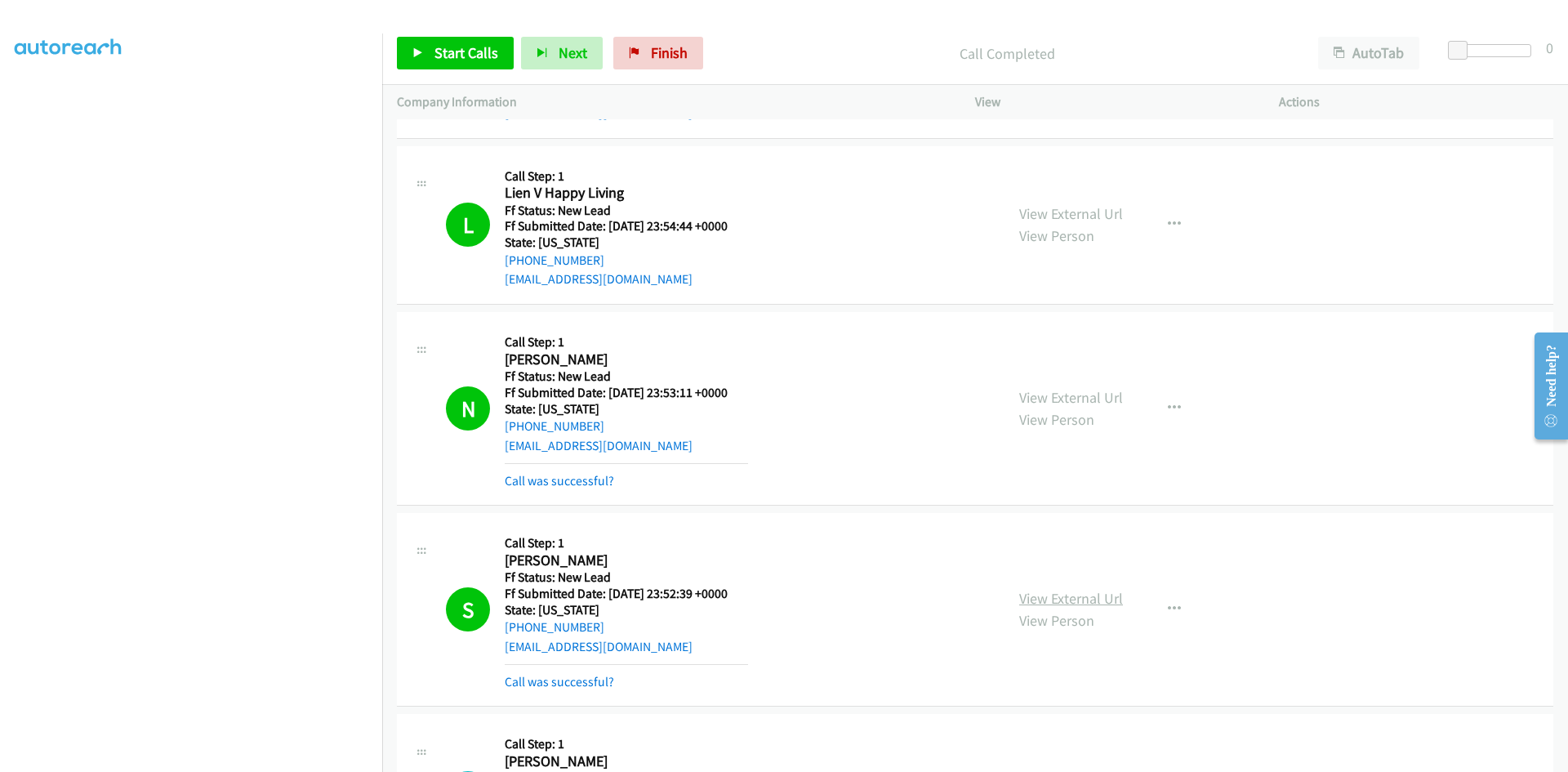
click at [1098, 600] on link "View External Url" at bounding box center [1070, 598] width 104 height 19
click at [588, 484] on link "Call was successful?" at bounding box center [559, 481] width 110 height 15
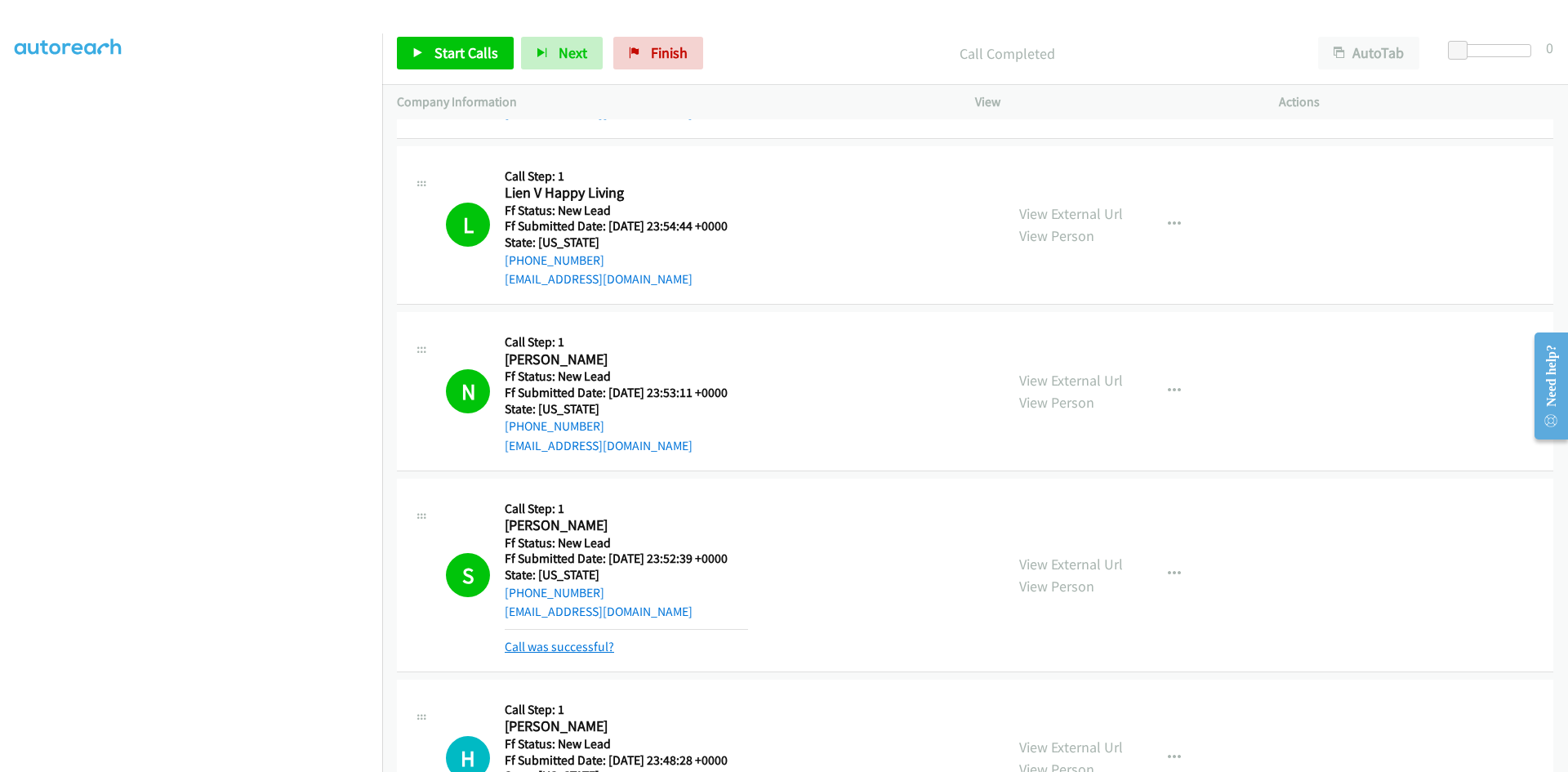
click at [569, 651] on link "Call was successful?" at bounding box center [559, 646] width 110 height 15
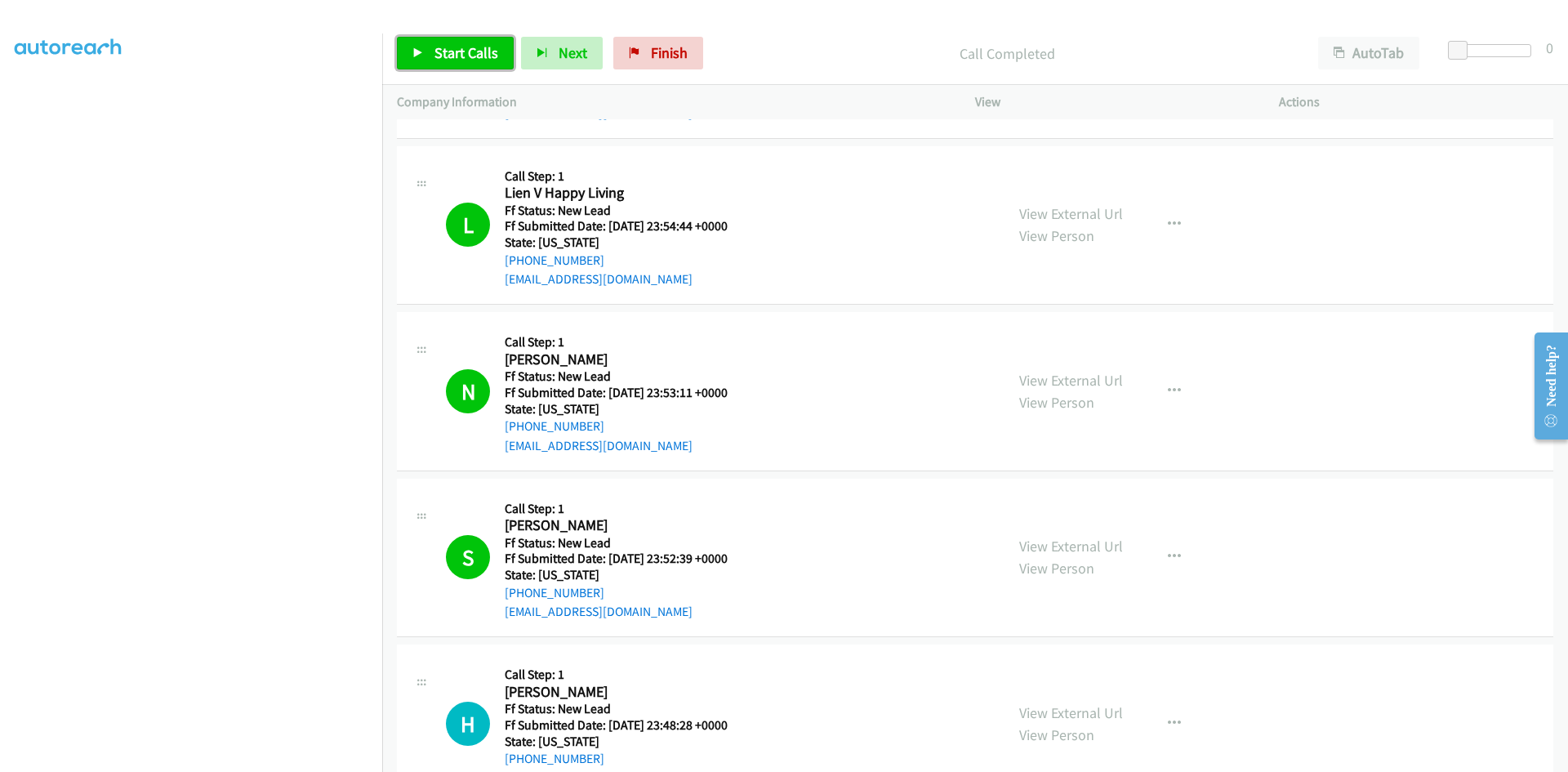
click at [480, 45] on span "Start Calls" at bounding box center [465, 52] width 64 height 19
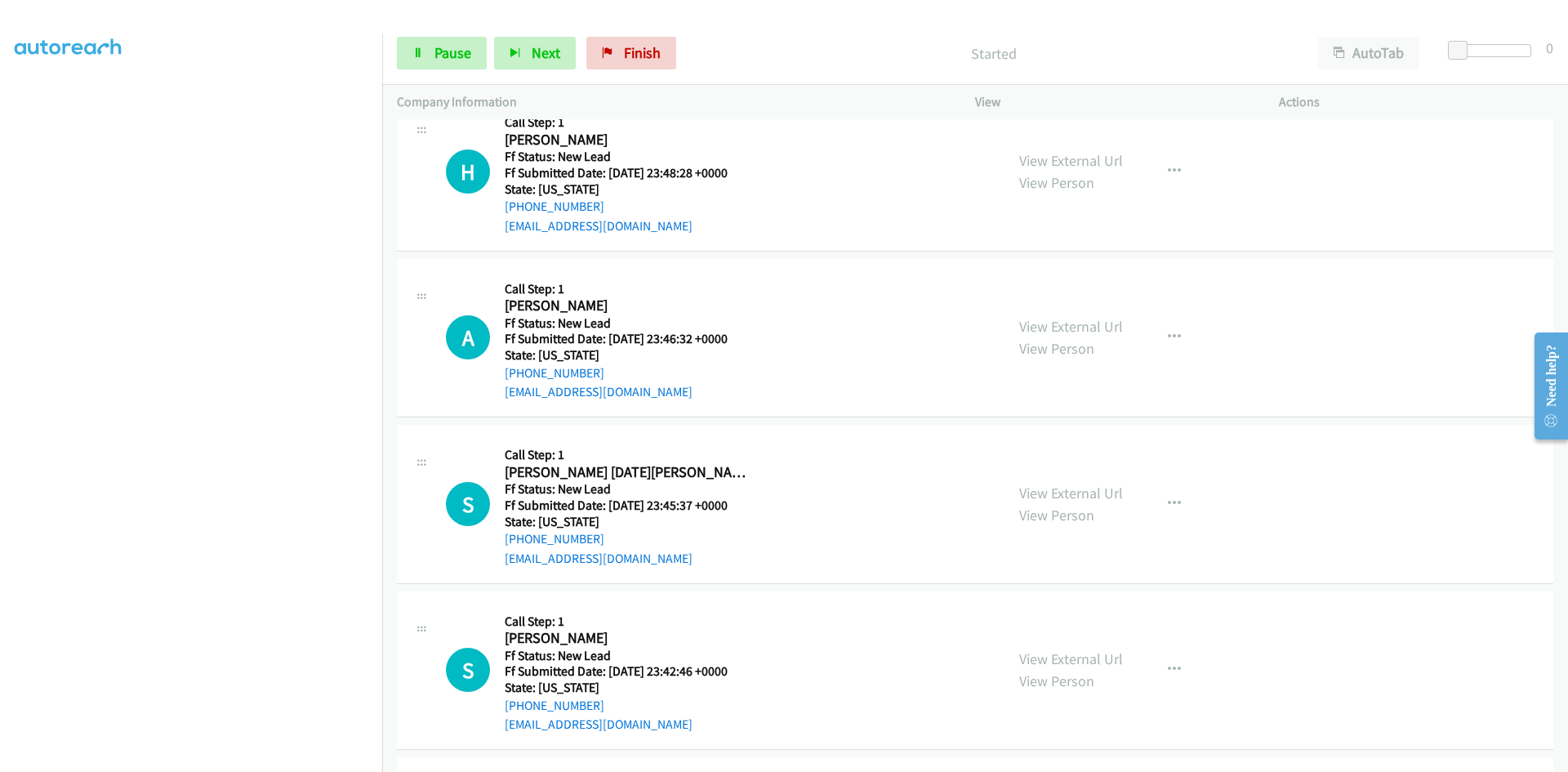
scroll to position [1879, 0]
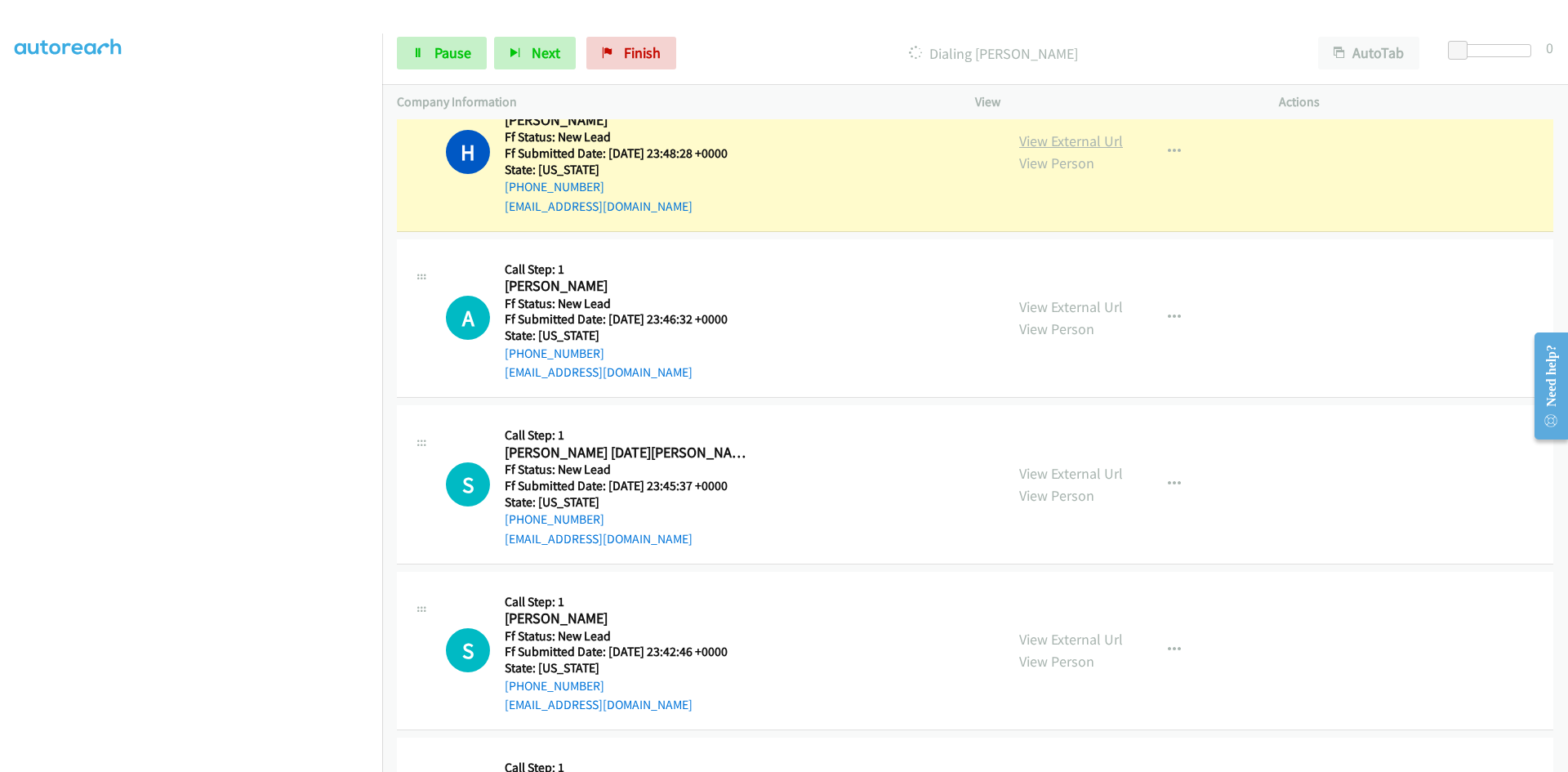
click at [1029, 141] on link "View External Url" at bounding box center [1070, 141] width 104 height 19
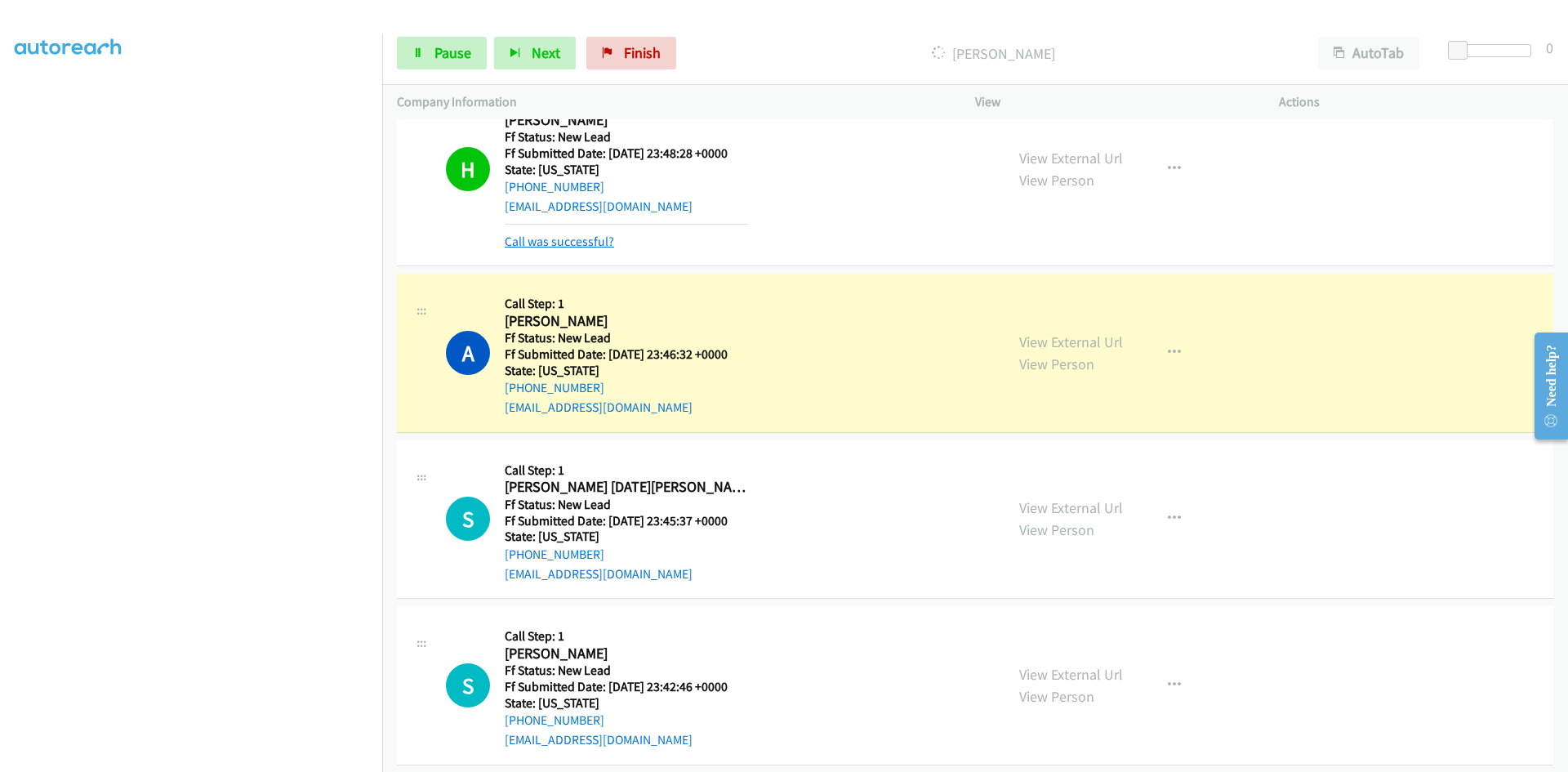
click at [606, 247] on link "Call was successful?" at bounding box center [559, 241] width 110 height 15
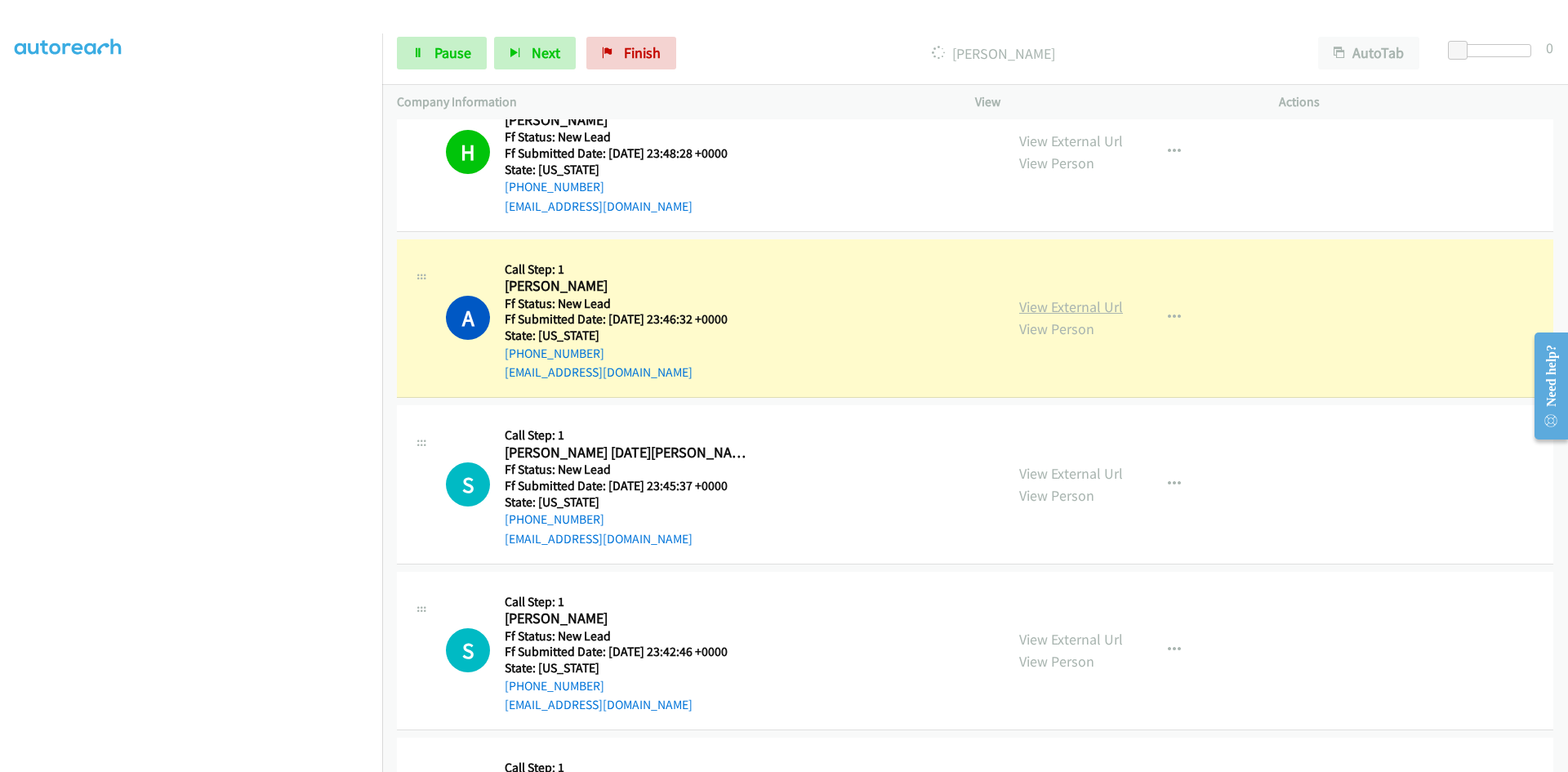
click at [1030, 308] on link "View External Url" at bounding box center [1070, 307] width 104 height 19
click at [445, 56] on span "Pause" at bounding box center [452, 52] width 37 height 19
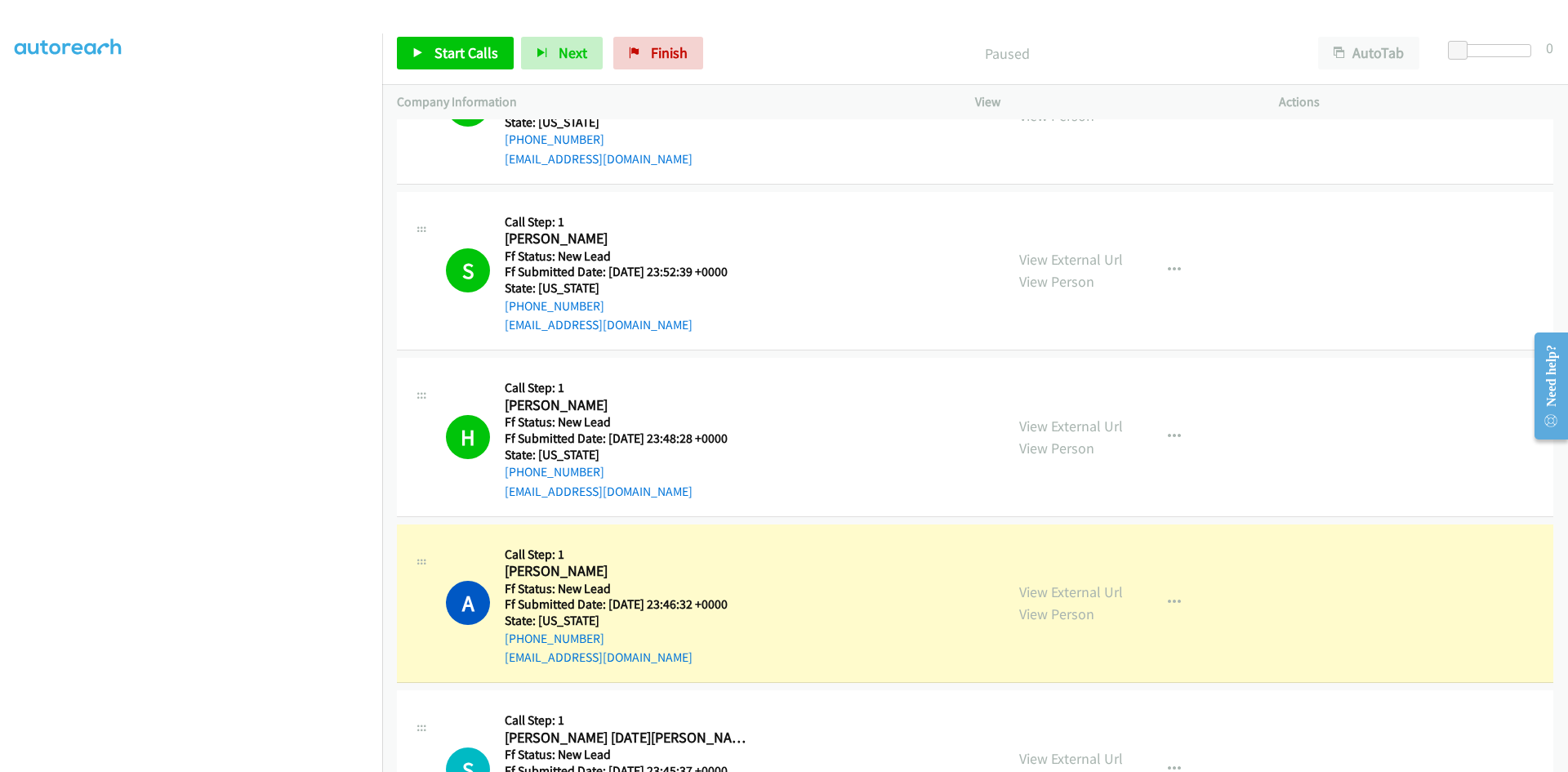
scroll to position [1553, 0]
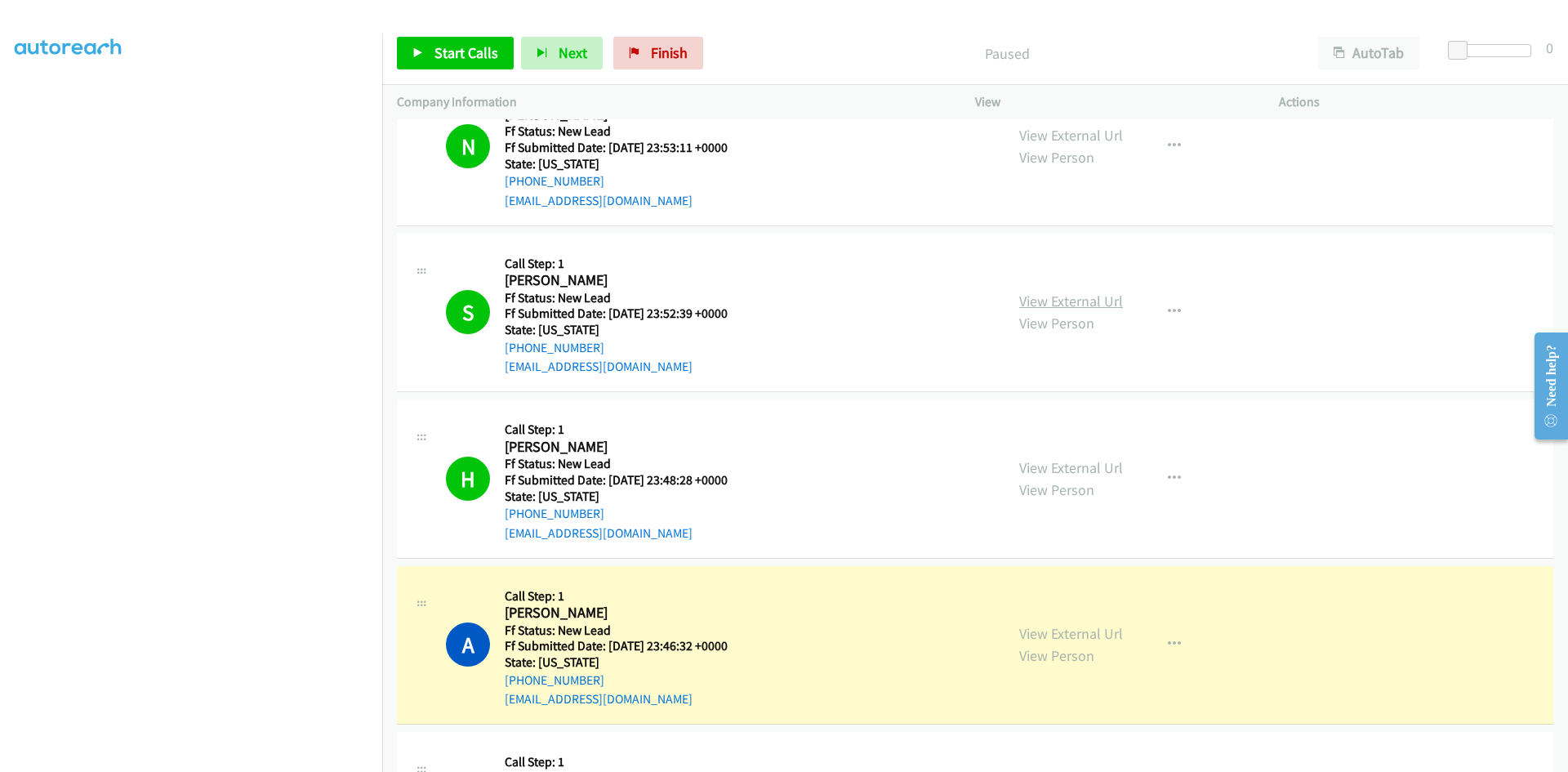
click at [1080, 300] on link "View External Url" at bounding box center [1070, 302] width 104 height 19
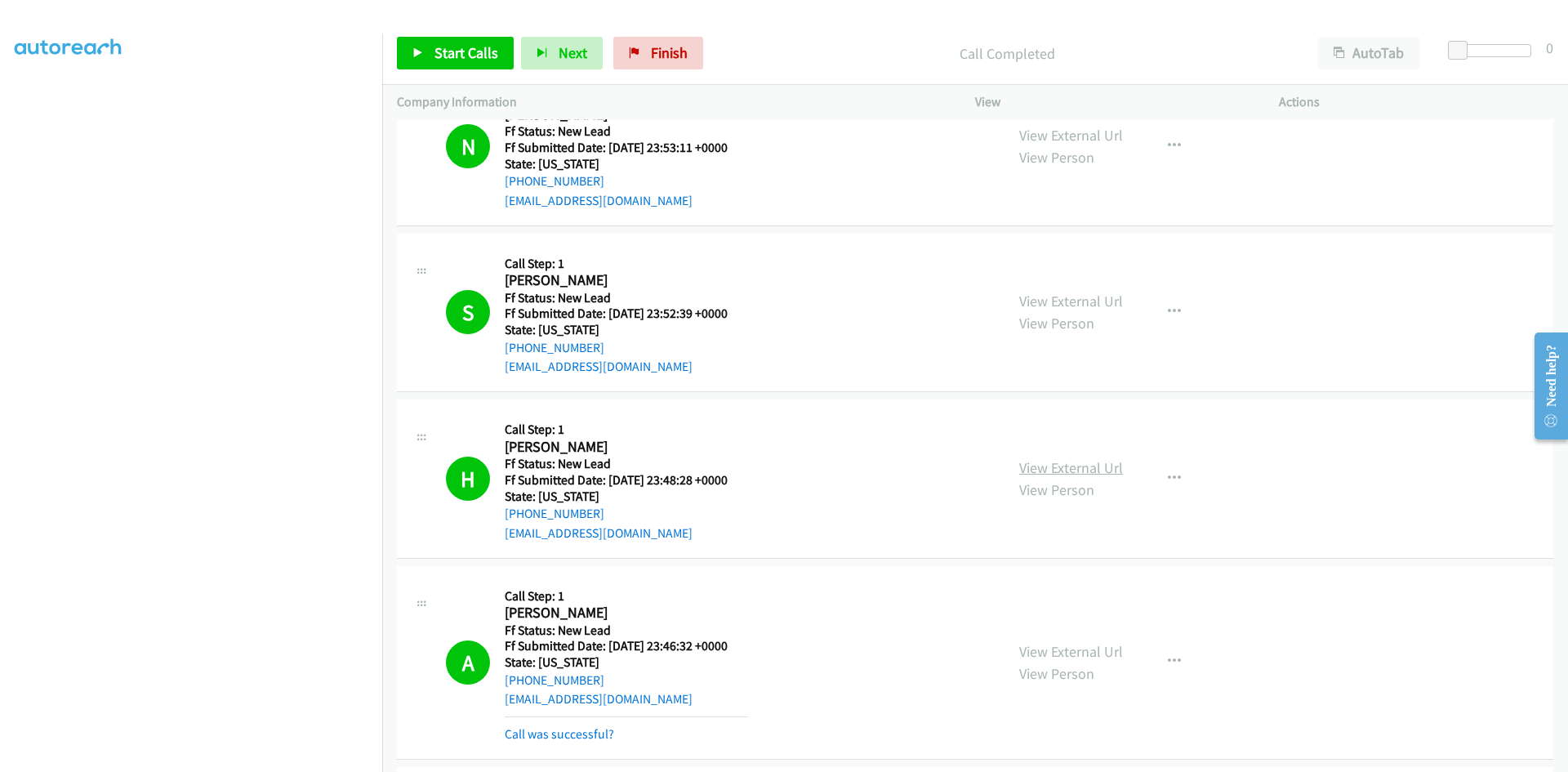
click at [1027, 467] on link "View External Url" at bounding box center [1070, 468] width 104 height 19
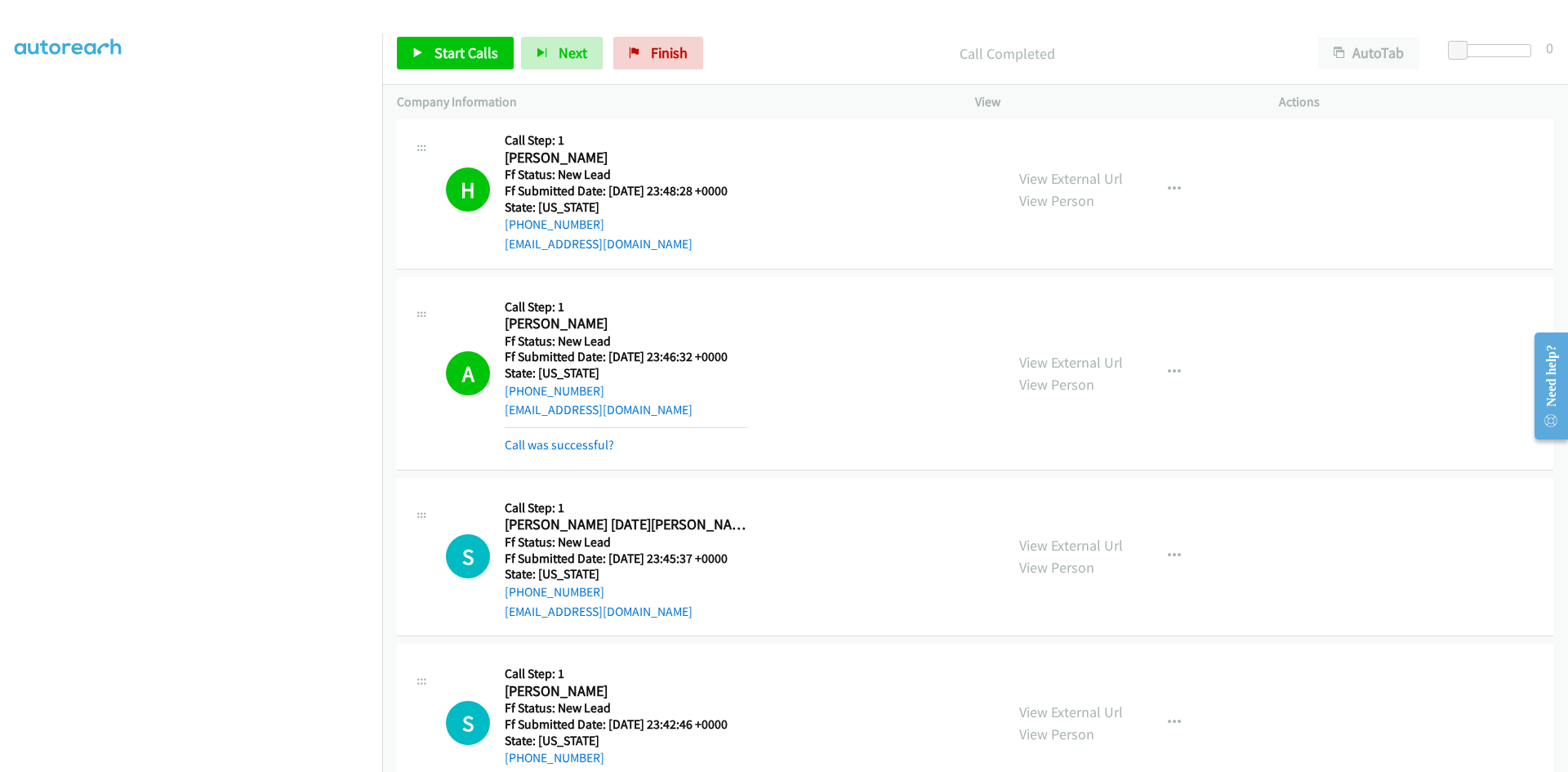
scroll to position [2042, 0]
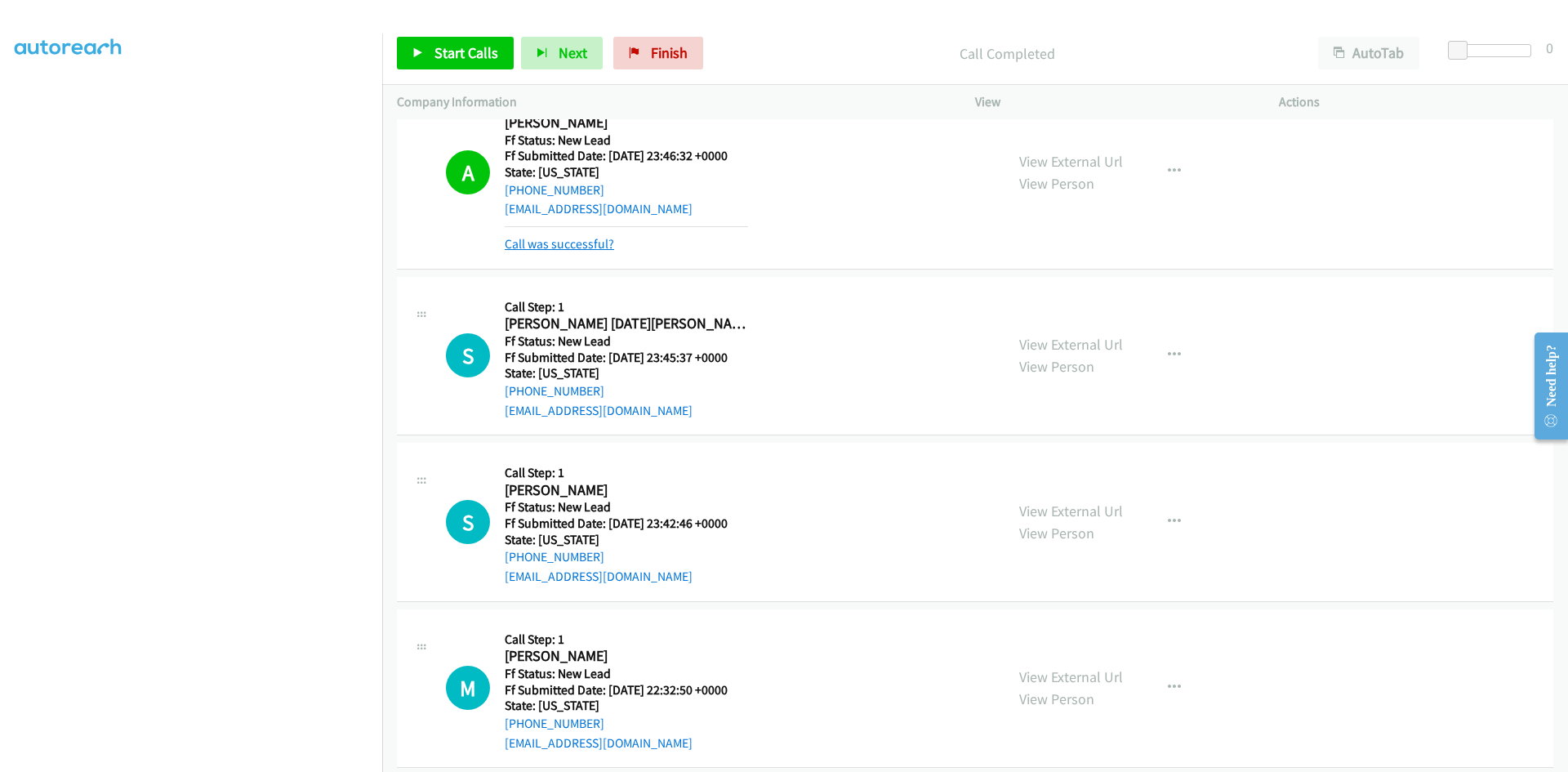
click at [597, 239] on link "Call was successful?" at bounding box center [559, 243] width 110 height 15
click at [527, 244] on link "Call was successful?" at bounding box center [559, 243] width 110 height 15
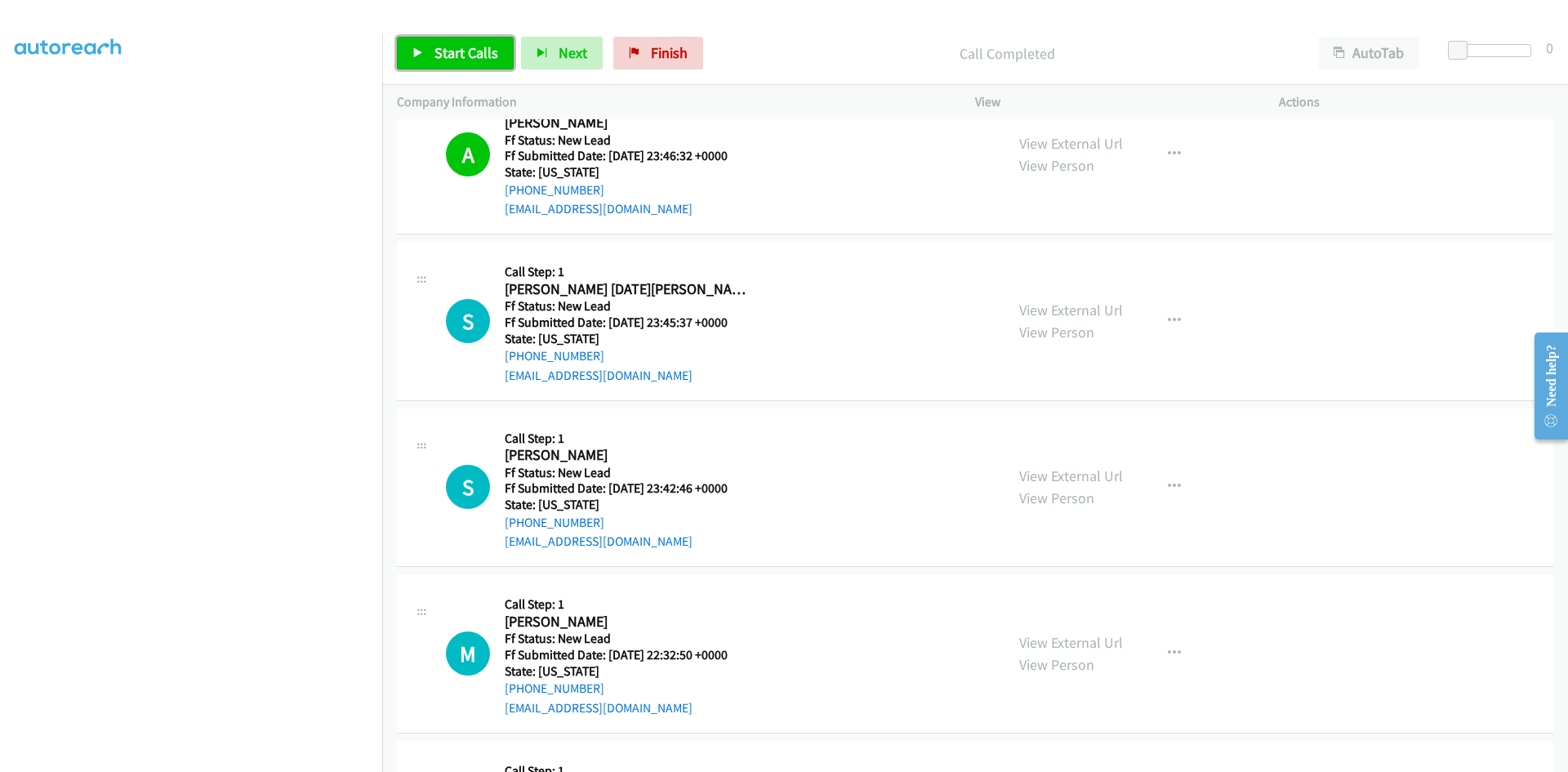
click at [481, 52] on span "Start Calls" at bounding box center [465, 52] width 64 height 19
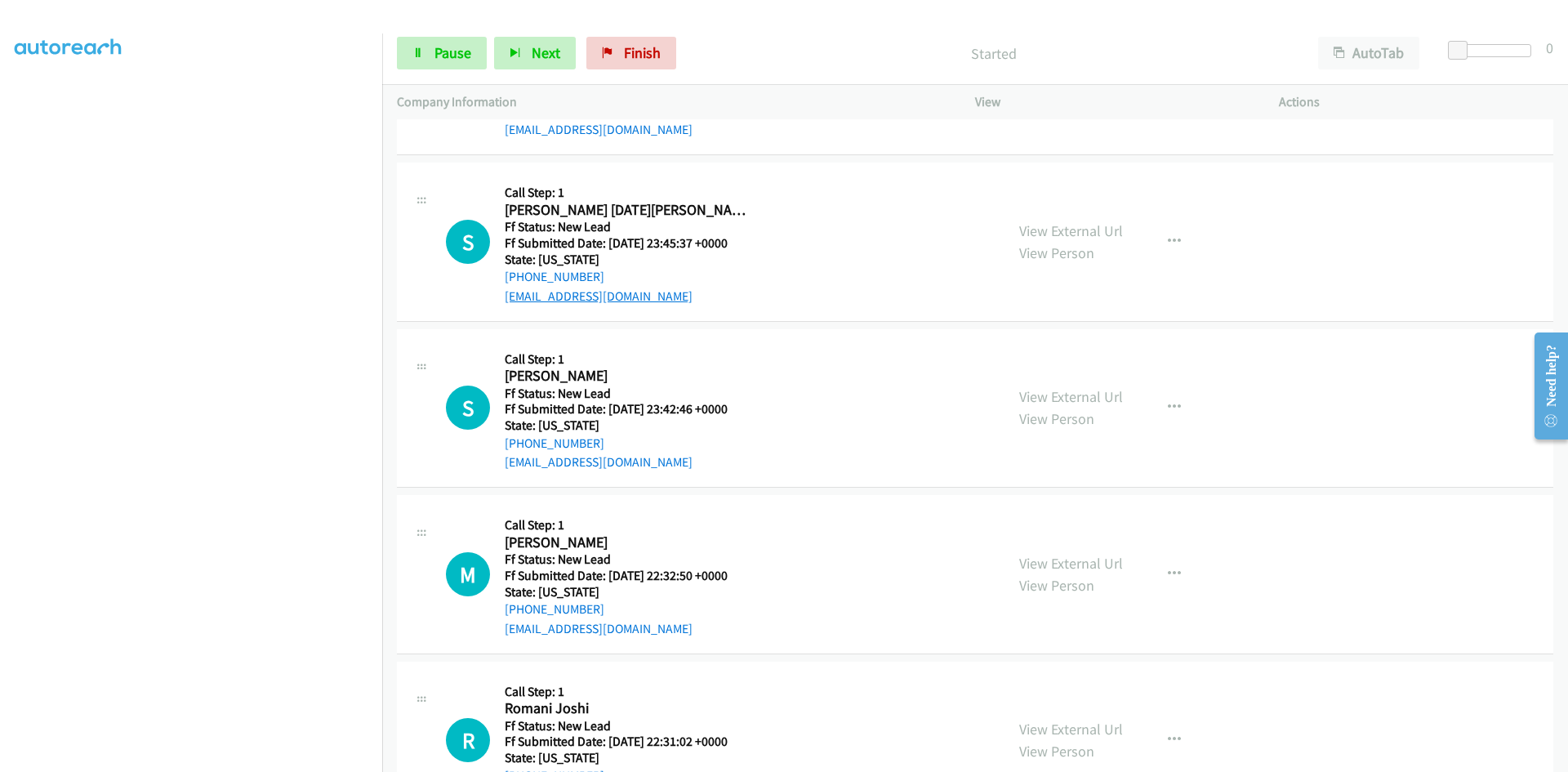
scroll to position [2124, 0]
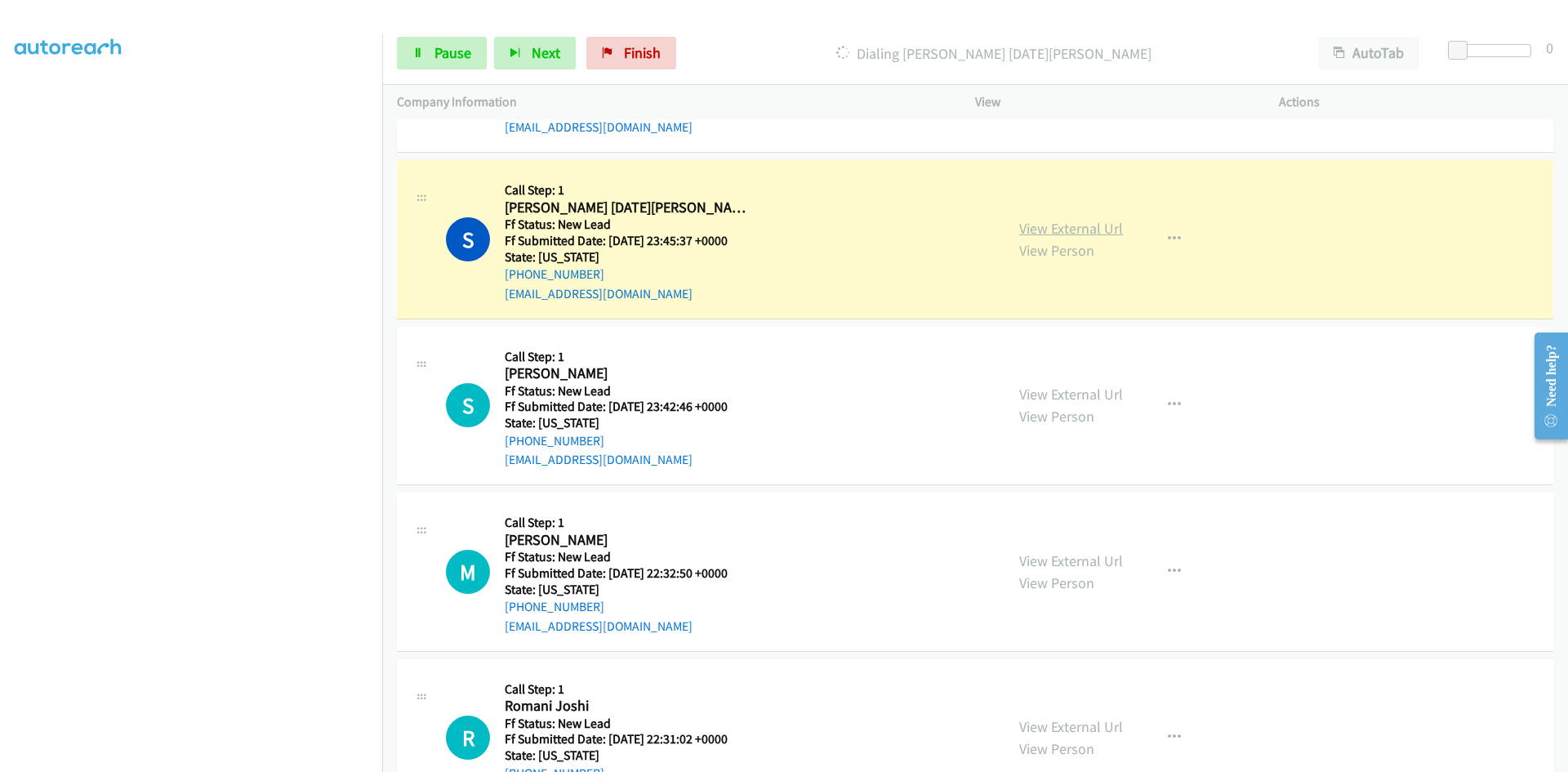
click at [1080, 231] on link "View External Url" at bounding box center [1070, 228] width 104 height 19
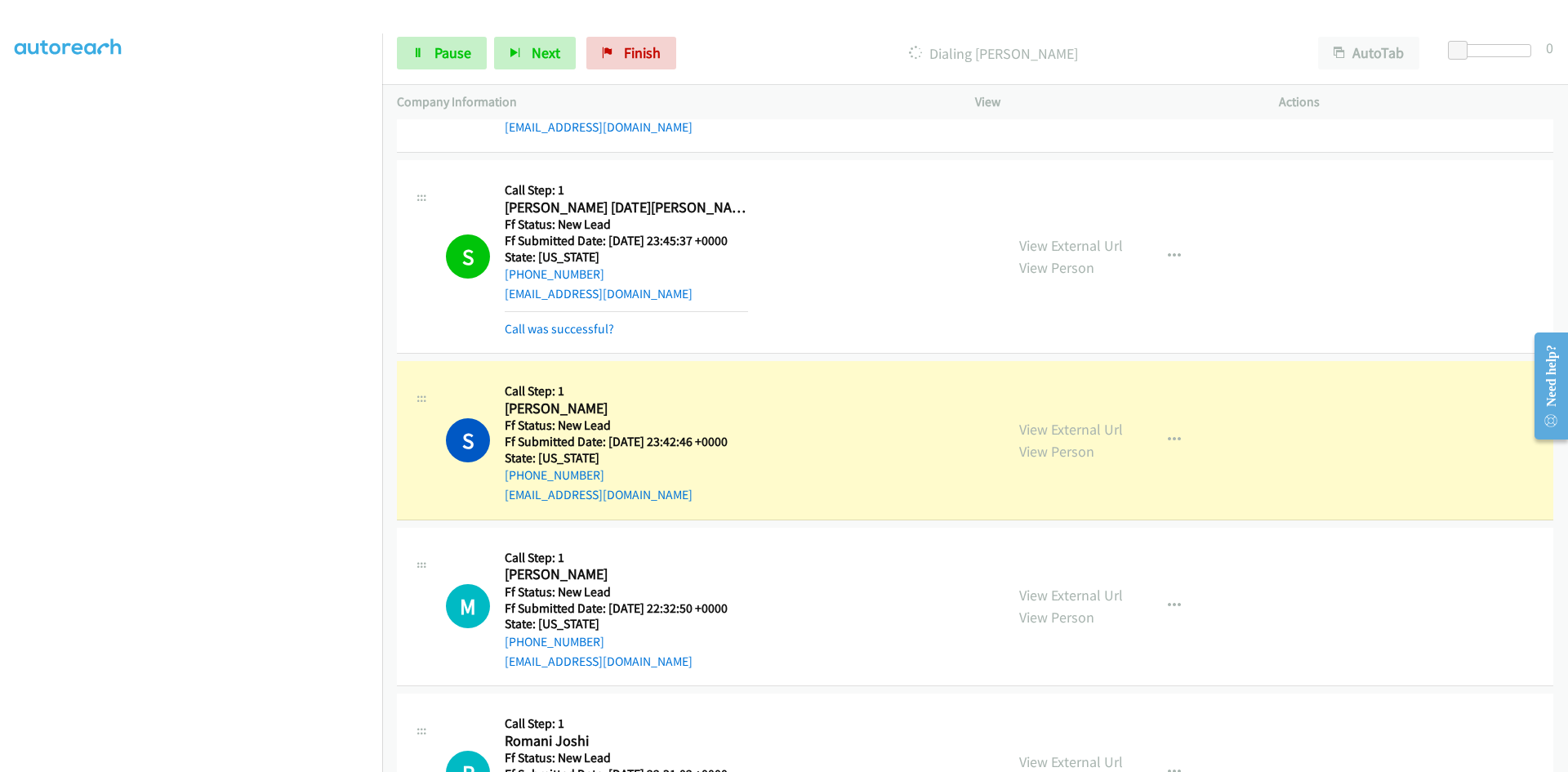
click at [589, 318] on mb0 "Call was successful?" at bounding box center [626, 324] width 243 height 28
click at [588, 334] on link "Call was successful?" at bounding box center [559, 328] width 110 height 15
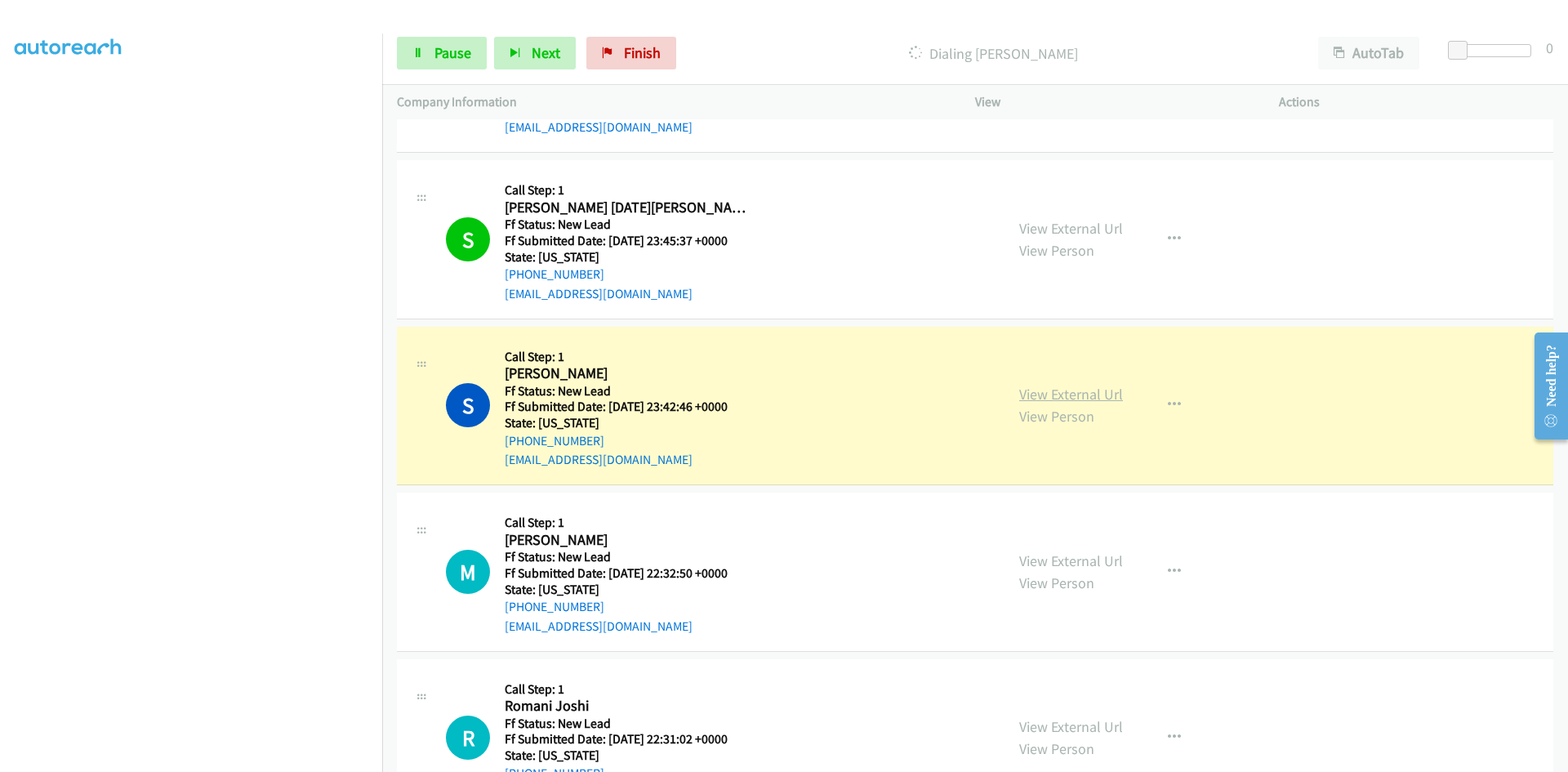
click at [1092, 394] on link "View External Url" at bounding box center [1070, 394] width 104 height 19
click at [428, 59] on link "Pause" at bounding box center [442, 53] width 90 height 32
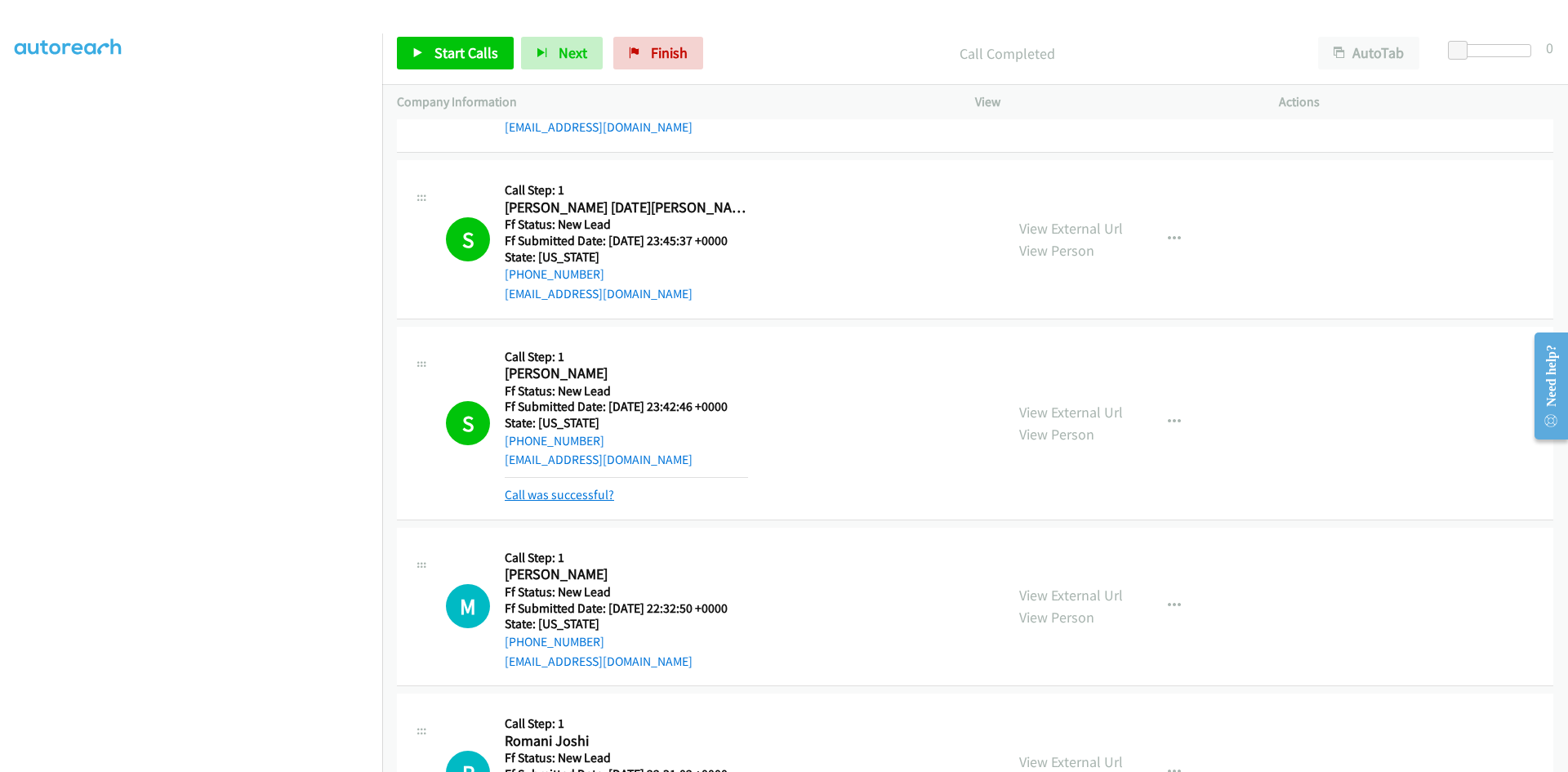
click at [567, 491] on link "Call was successful?" at bounding box center [559, 494] width 110 height 15
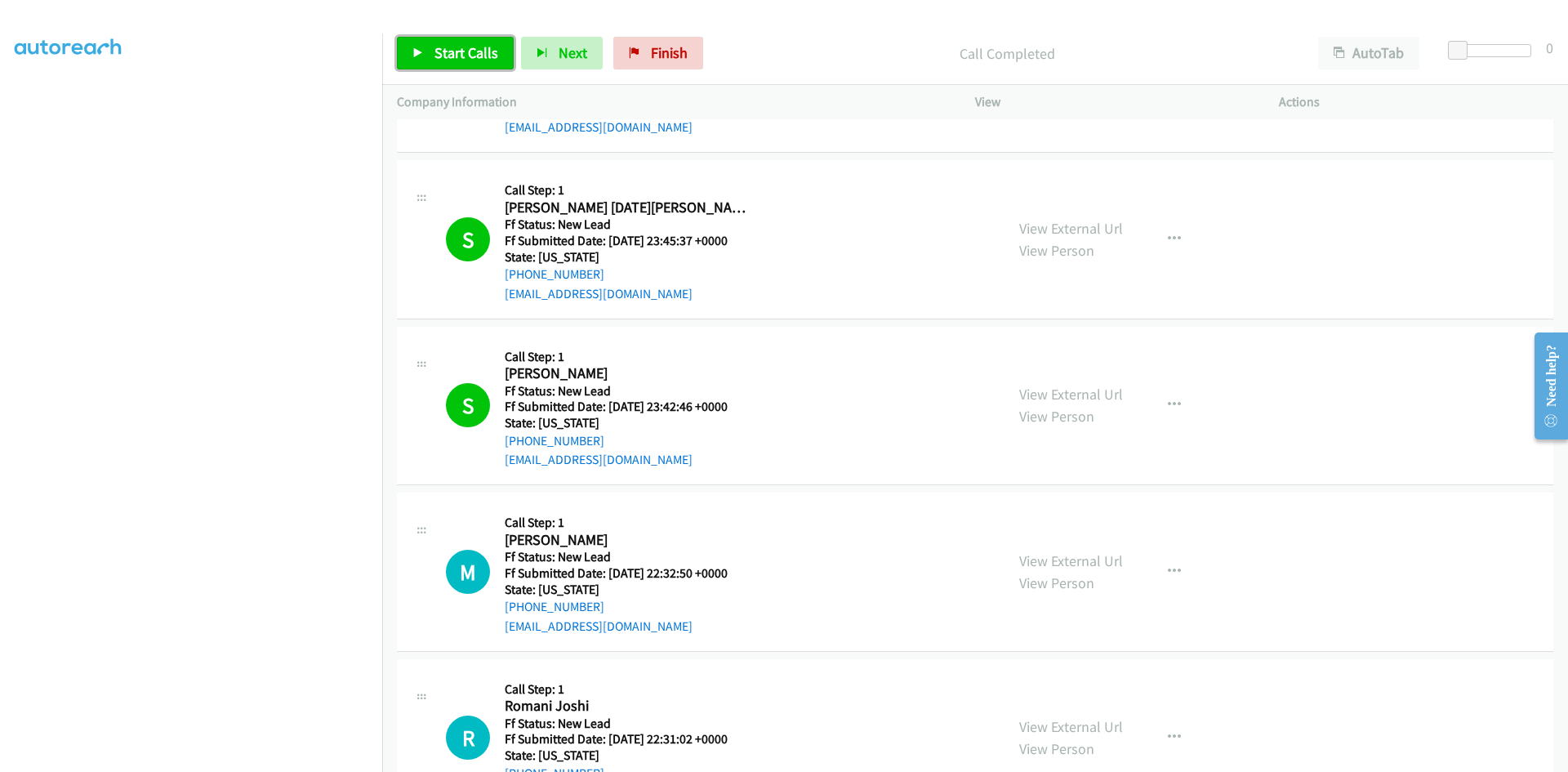
click at [444, 49] on span "Start Calls" at bounding box center [465, 52] width 64 height 19
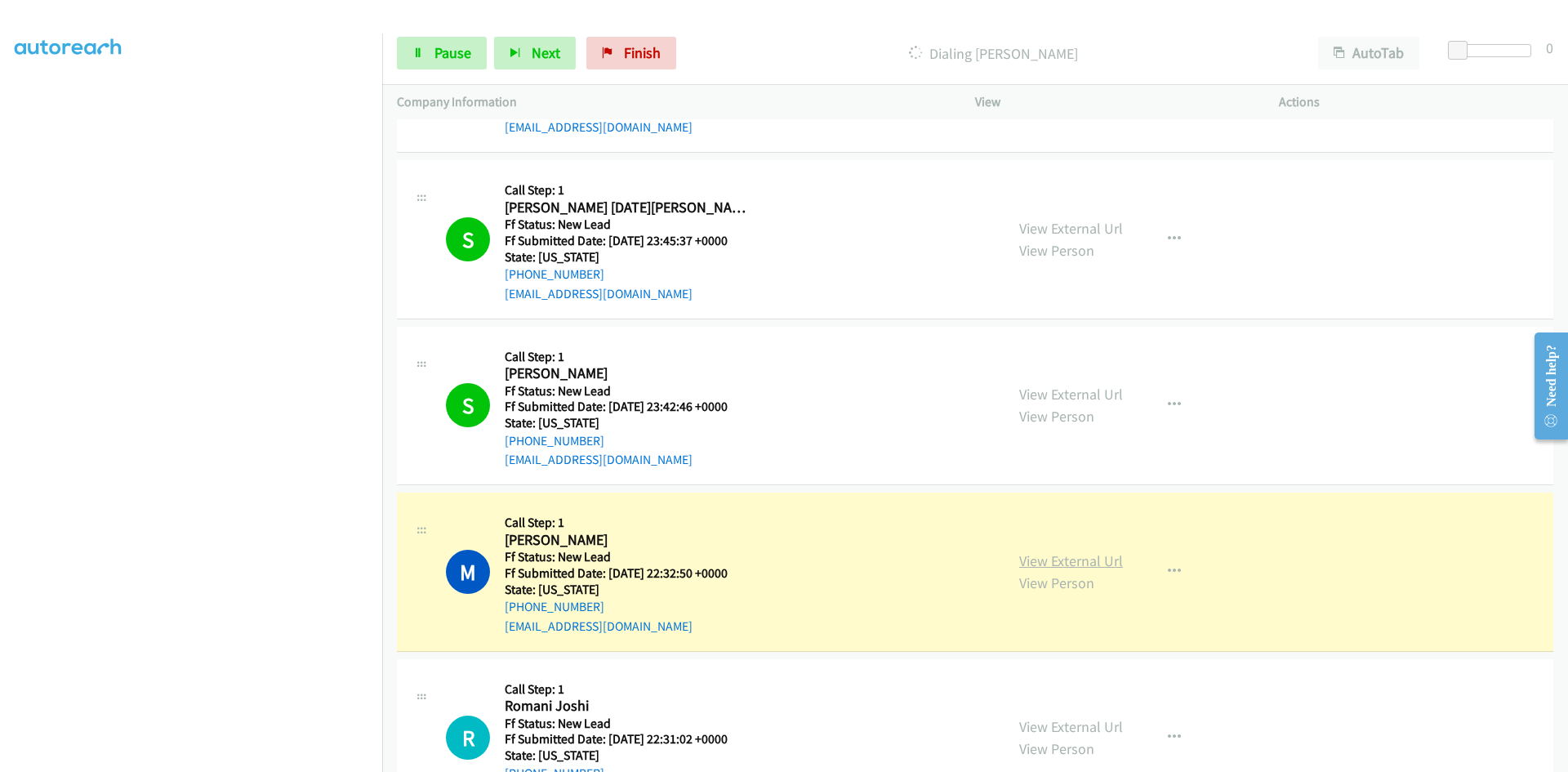
click at [1086, 564] on link "View External Url" at bounding box center [1070, 561] width 104 height 19
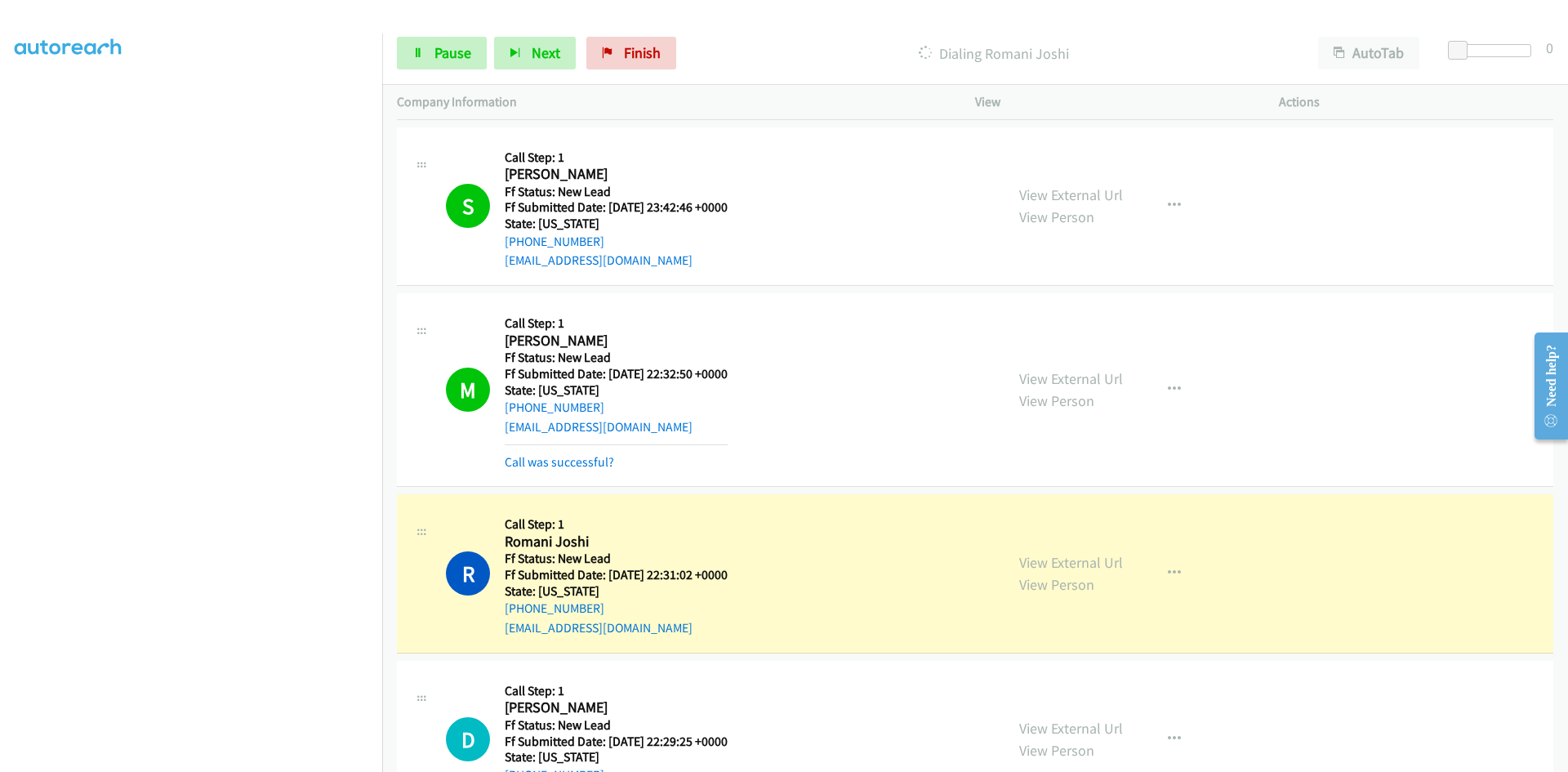
scroll to position [2369, 0]
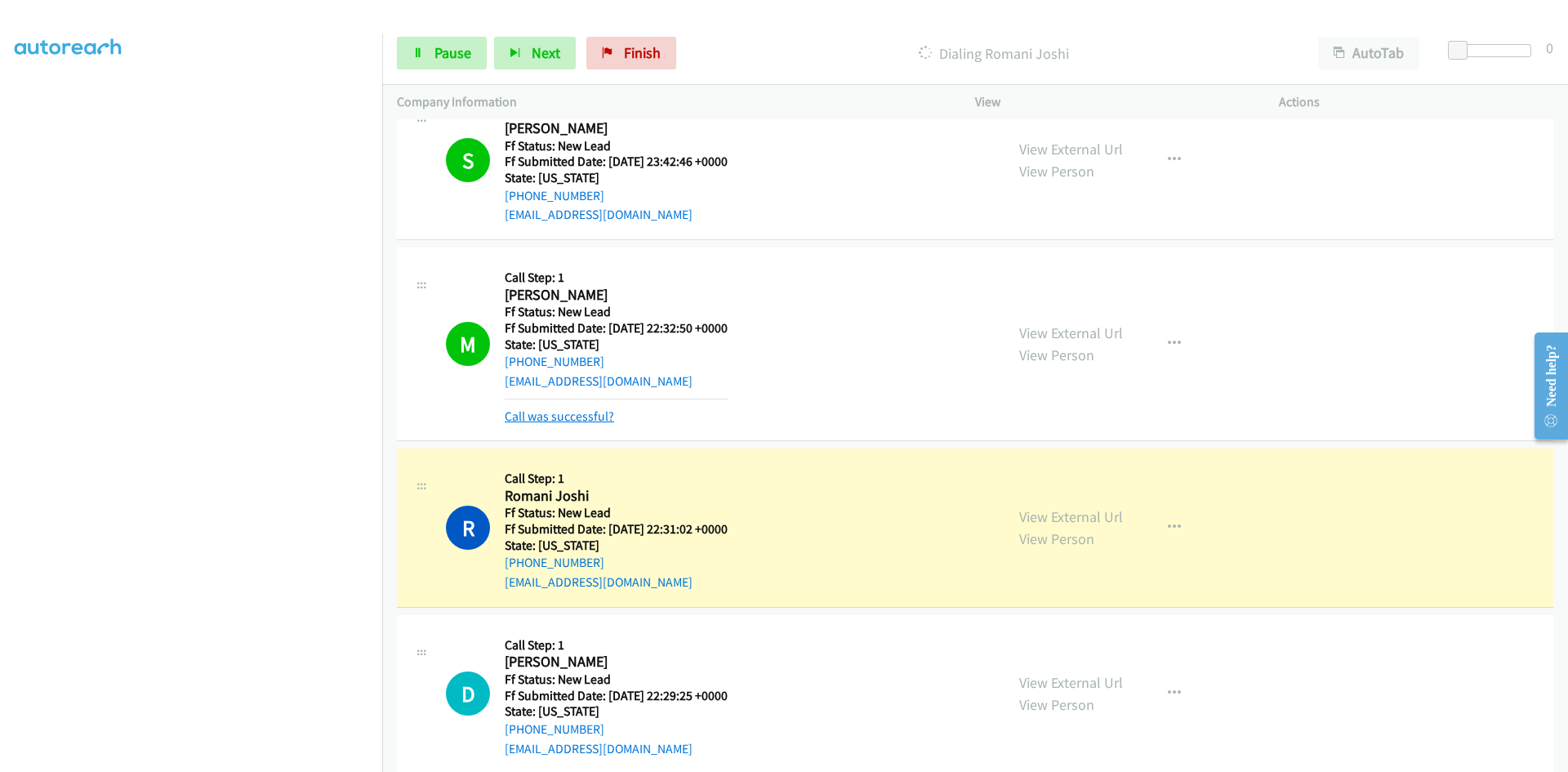
click at [587, 418] on link "Call was successful?" at bounding box center [559, 416] width 110 height 15
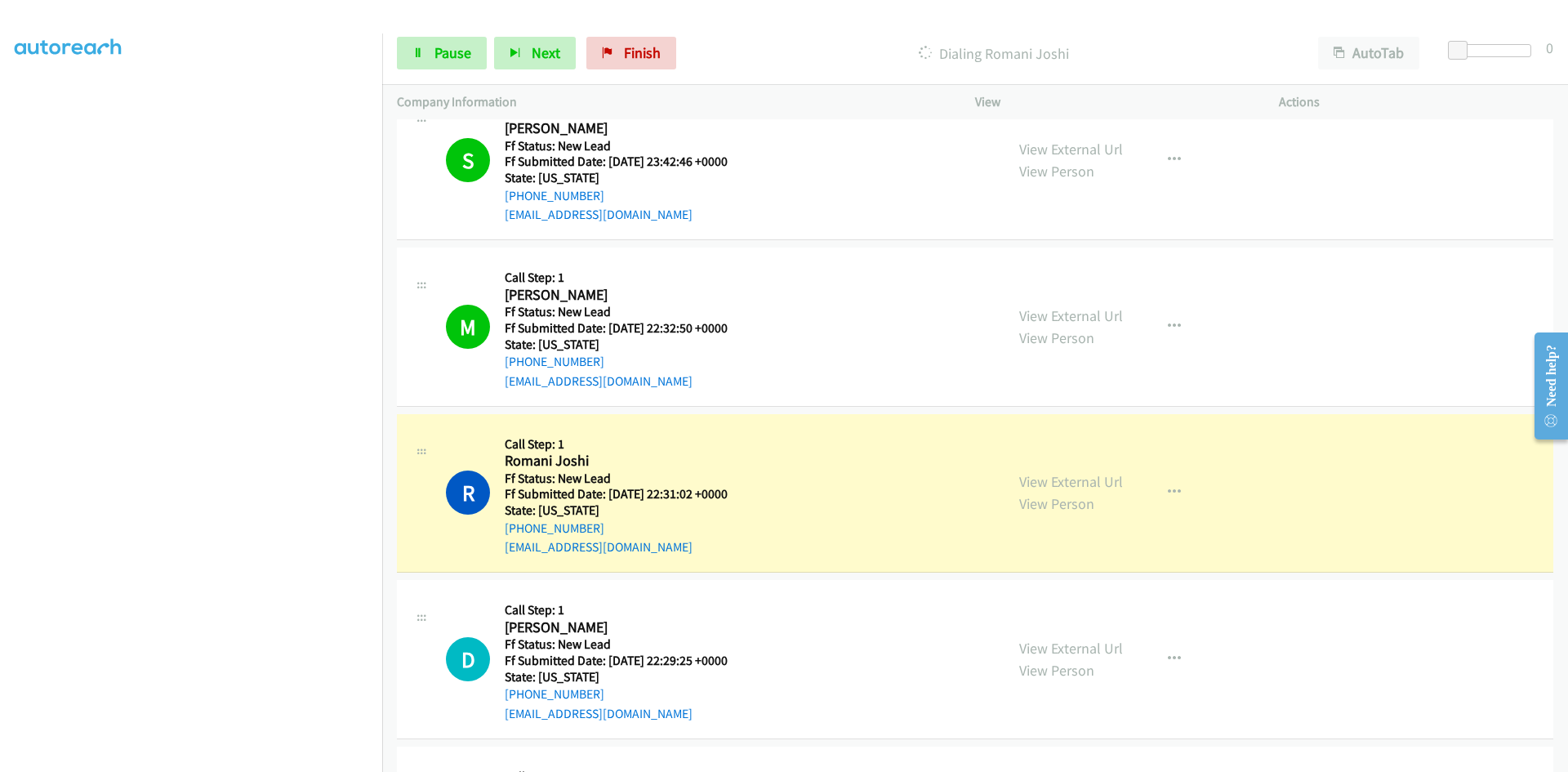
click at [1073, 471] on div "View External Url View Person" at bounding box center [1070, 492] width 104 height 44
click at [1075, 480] on link "View External Url" at bounding box center [1070, 482] width 104 height 19
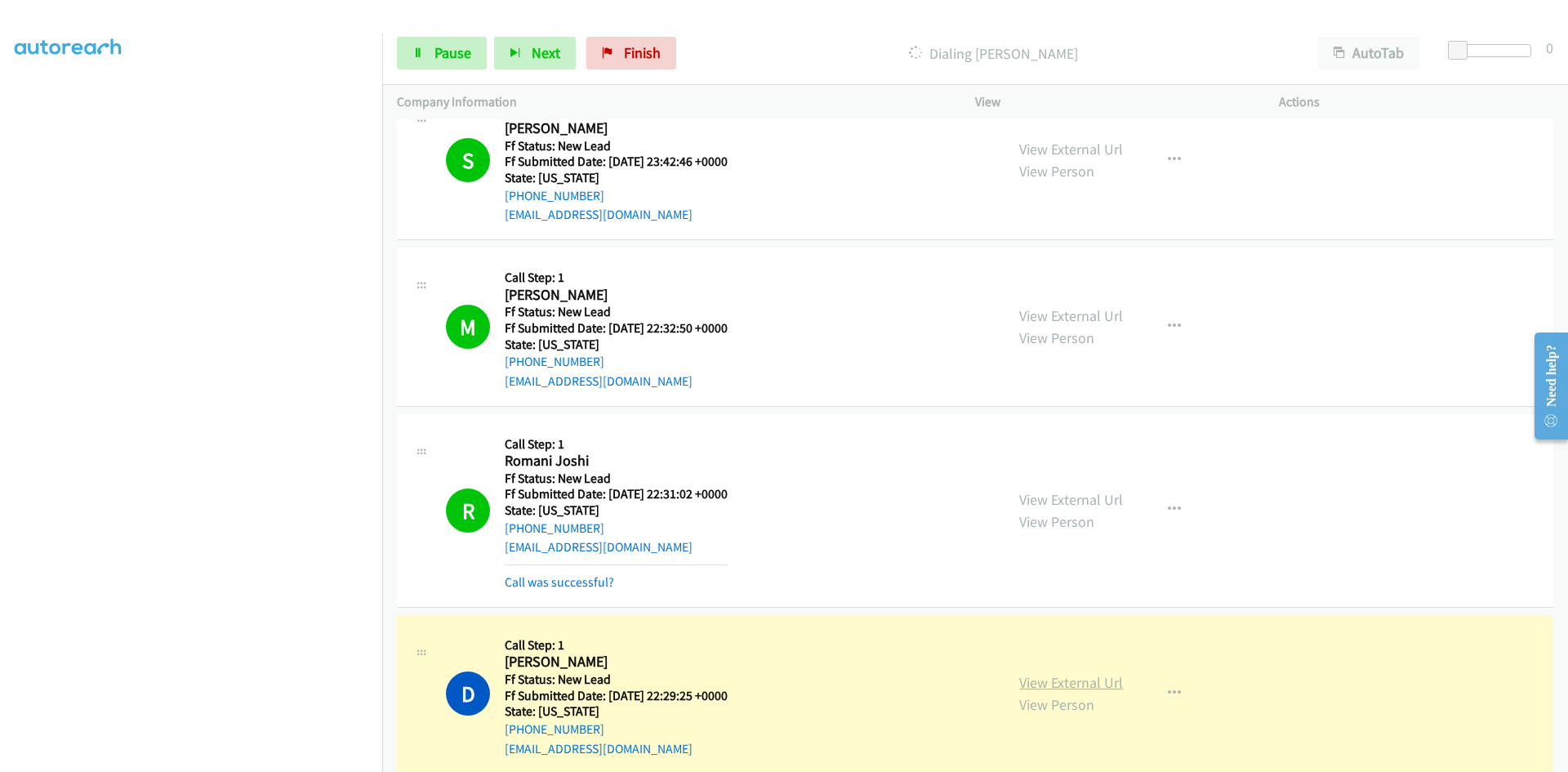
click at [1106, 681] on link "View External Url" at bounding box center [1070, 682] width 104 height 19
click at [593, 587] on link "Call was successful?" at bounding box center [559, 582] width 110 height 15
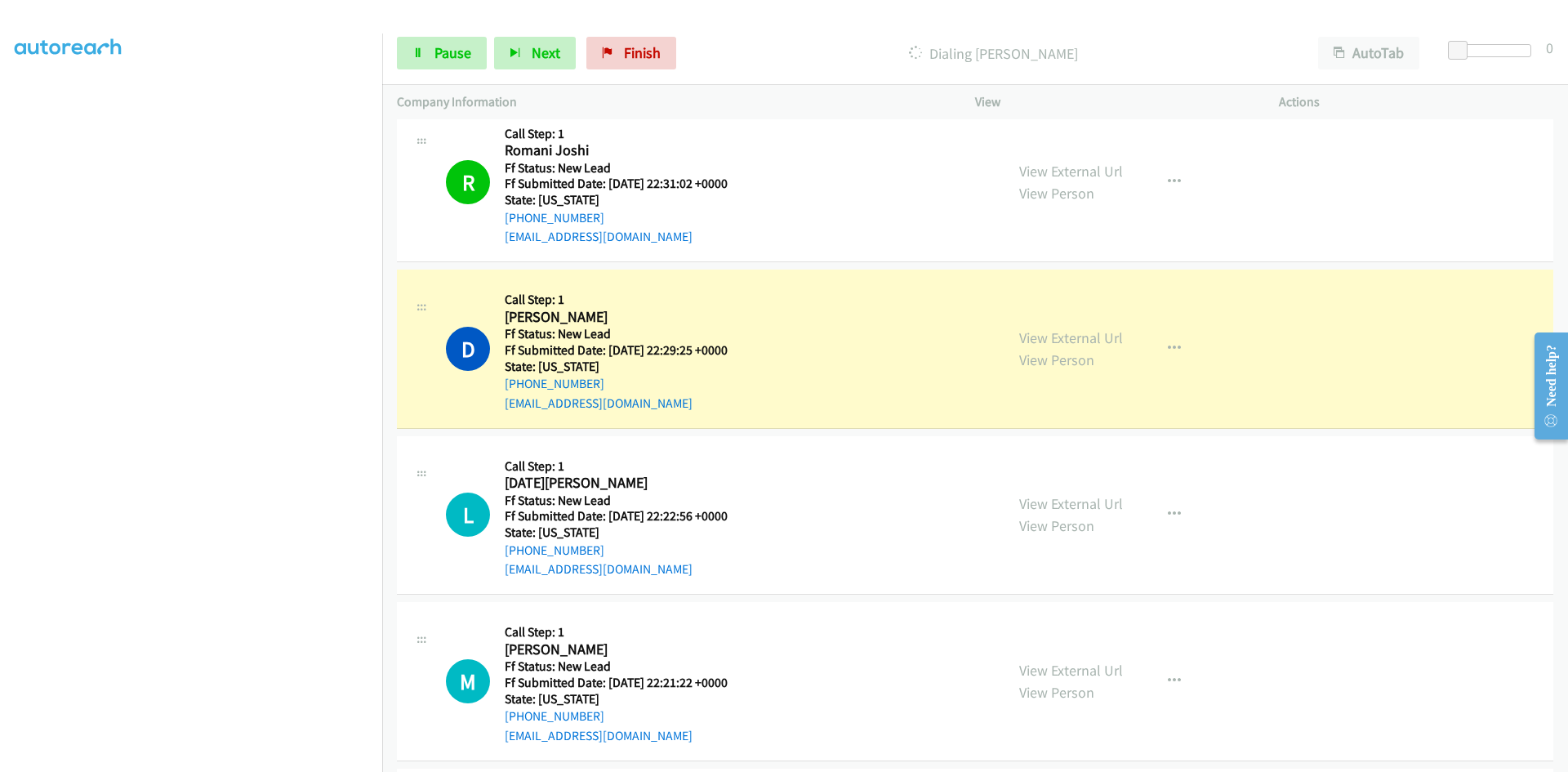
scroll to position [2696, 0]
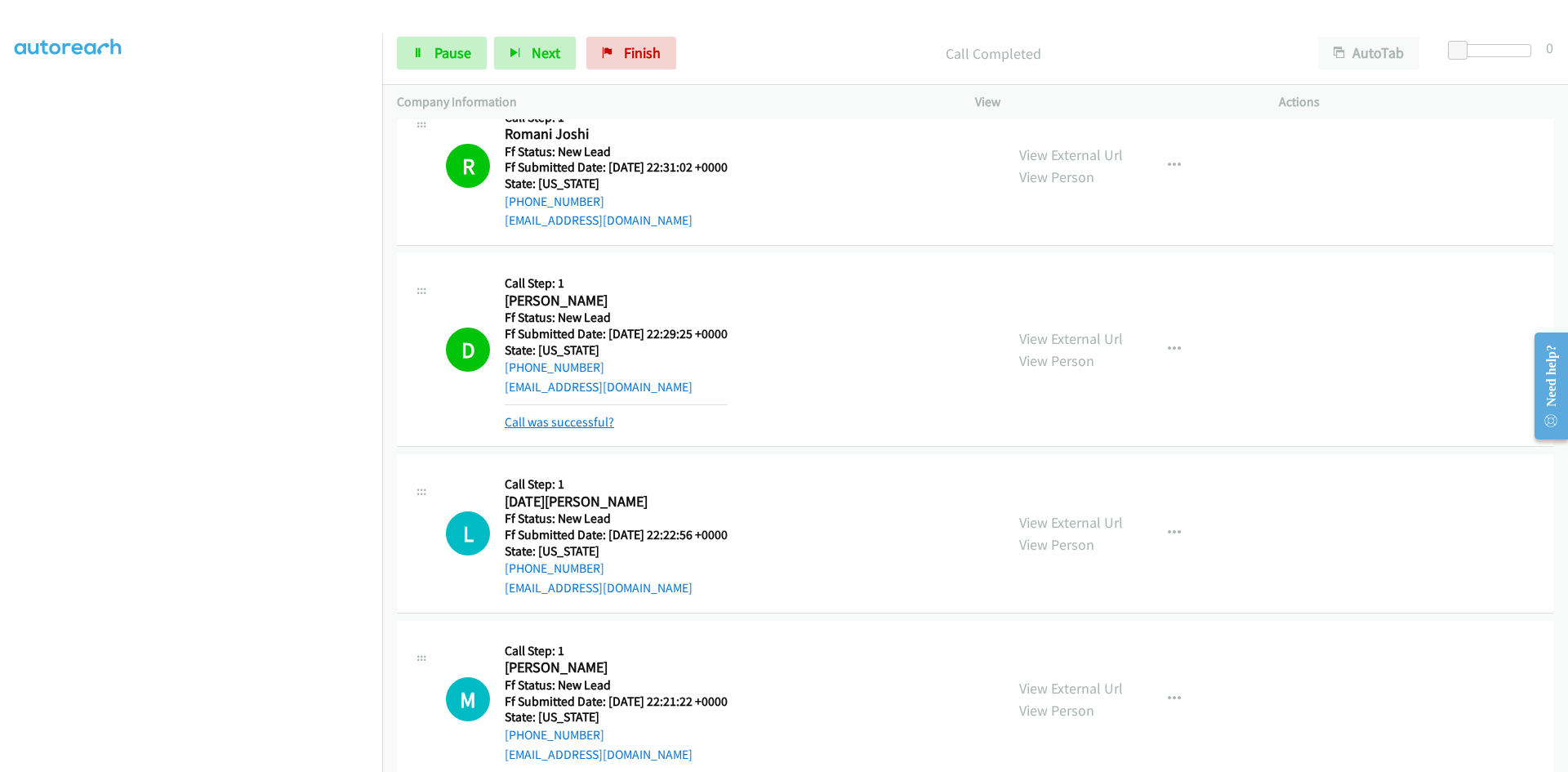
click at [590, 420] on link "Call was successful?" at bounding box center [559, 422] width 110 height 15
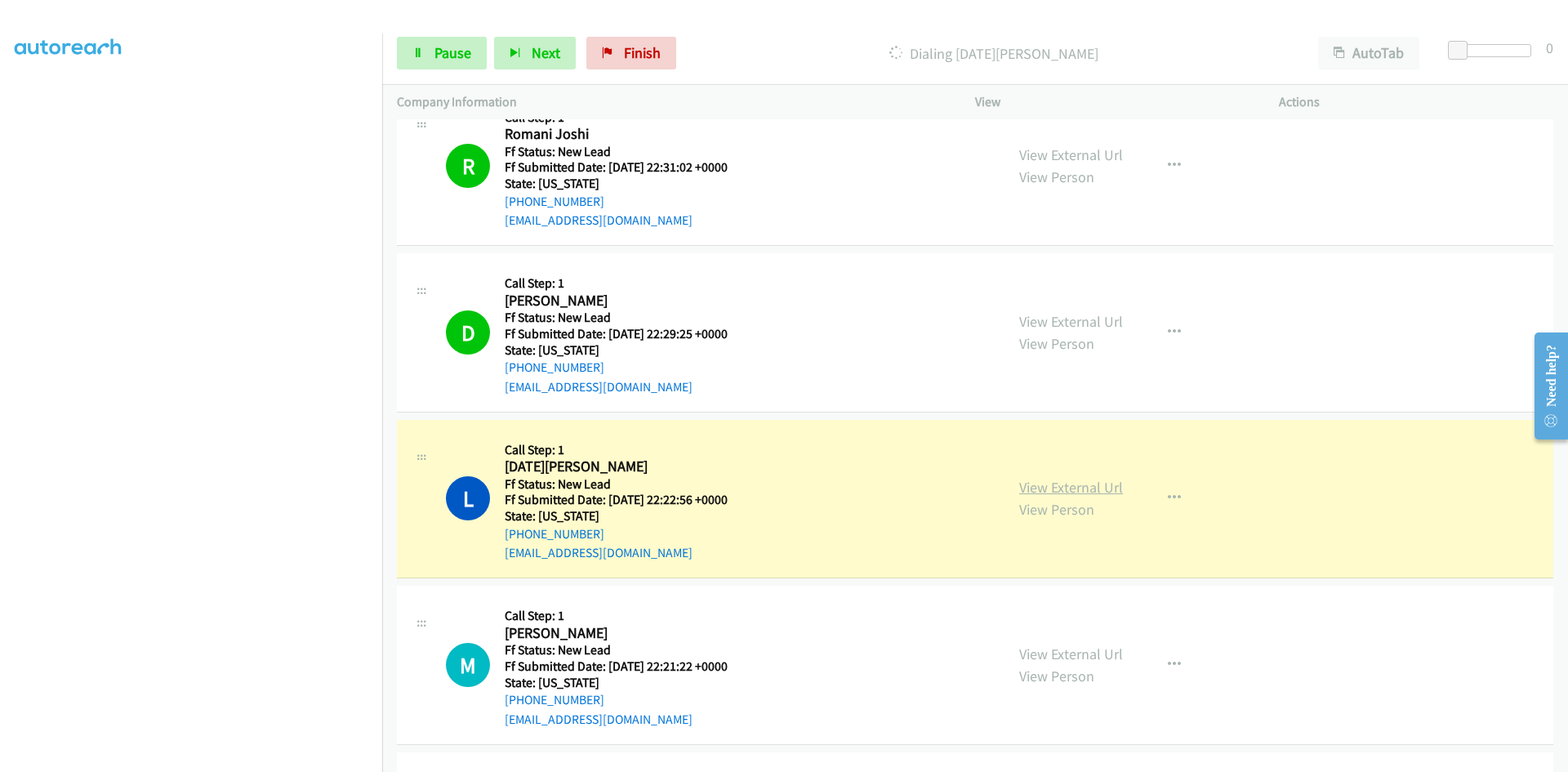
click at [1049, 481] on link "View External Url" at bounding box center [1070, 488] width 104 height 19
click at [457, 49] on span "Pause" at bounding box center [452, 52] width 37 height 19
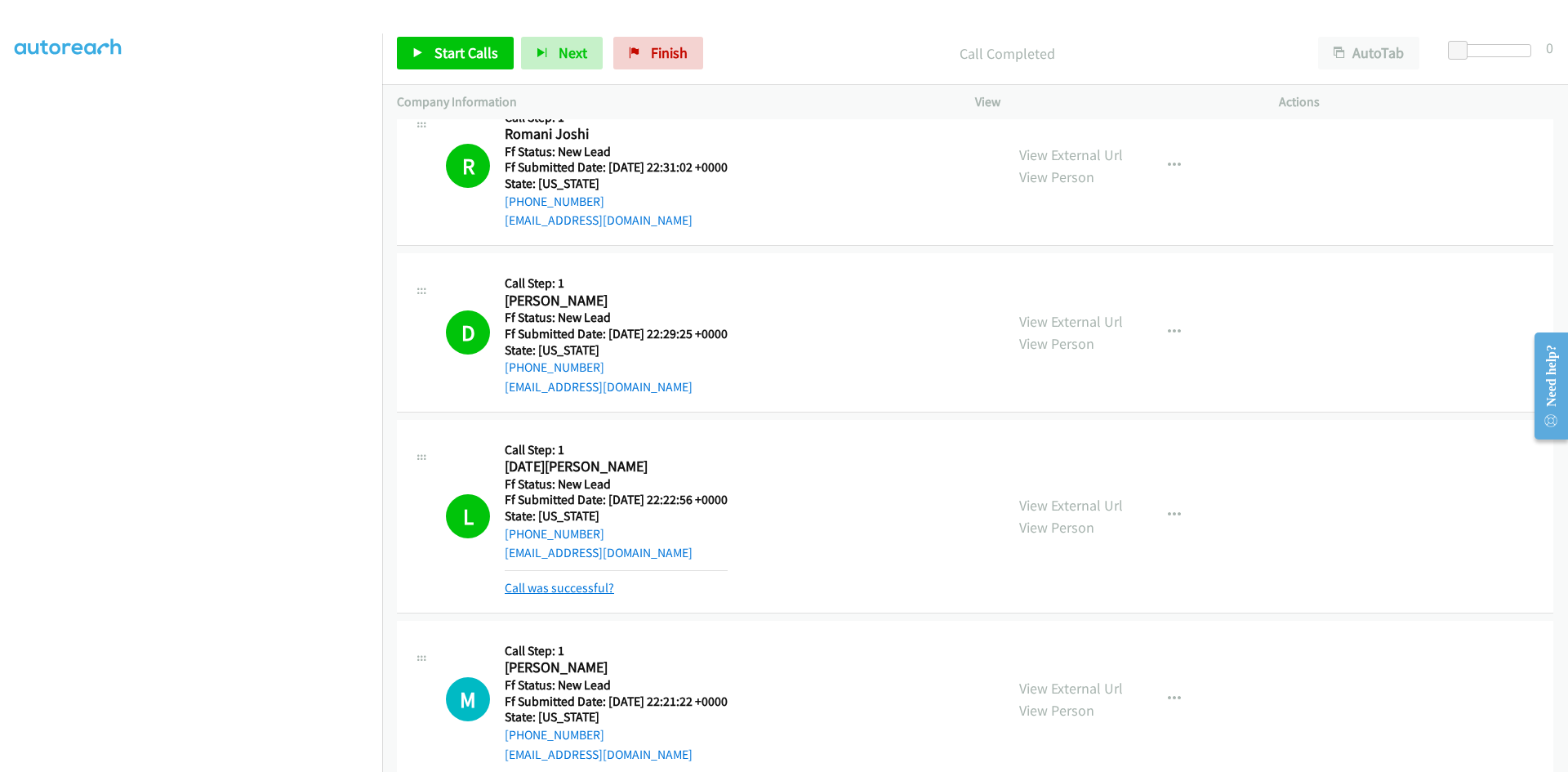
click at [555, 588] on link "Call was successful?" at bounding box center [559, 588] width 110 height 15
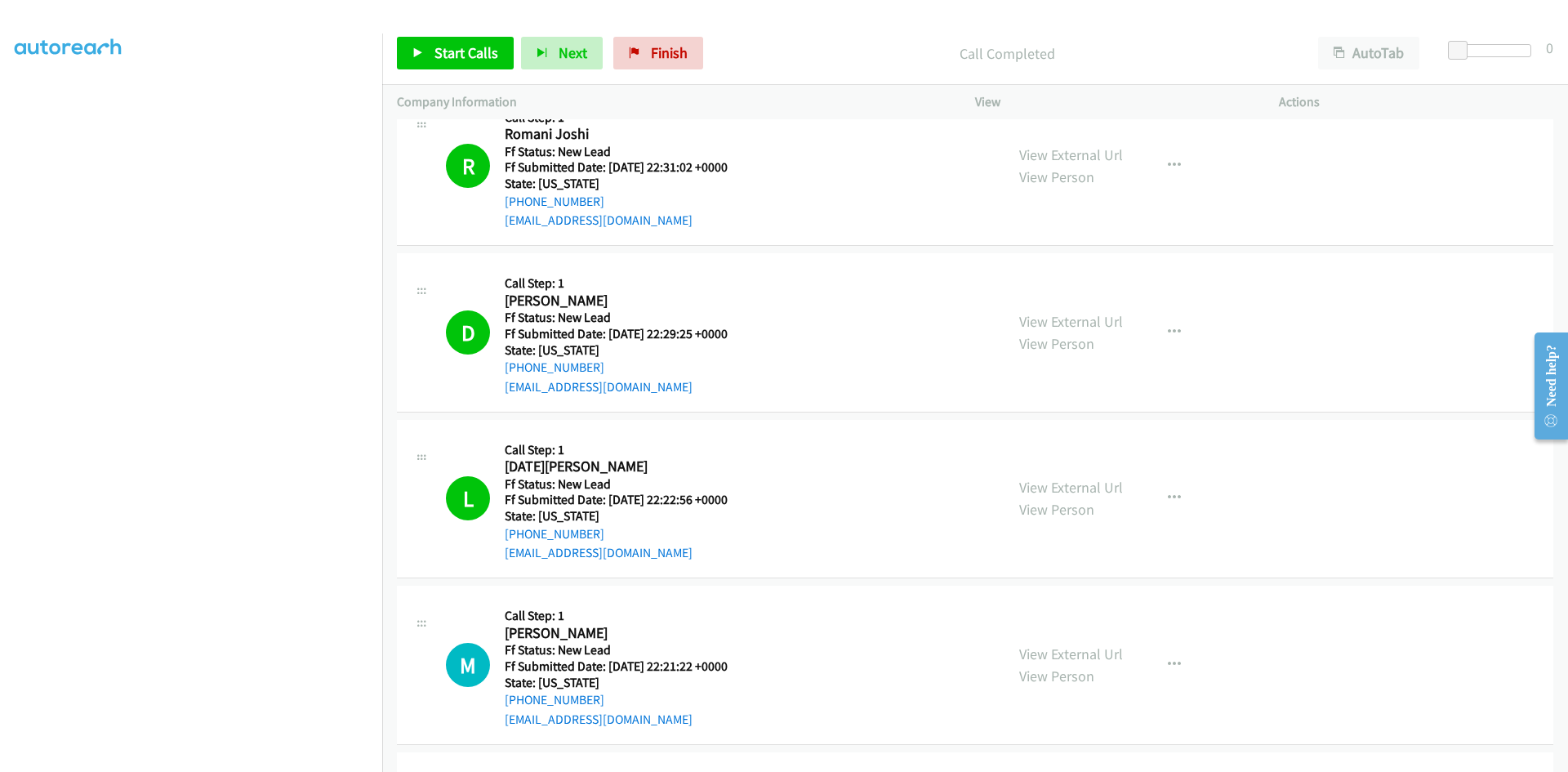
click at [747, 15] on div at bounding box center [776, 31] width 1553 height 63
click at [445, 55] on span "Start Calls" at bounding box center [465, 52] width 64 height 19
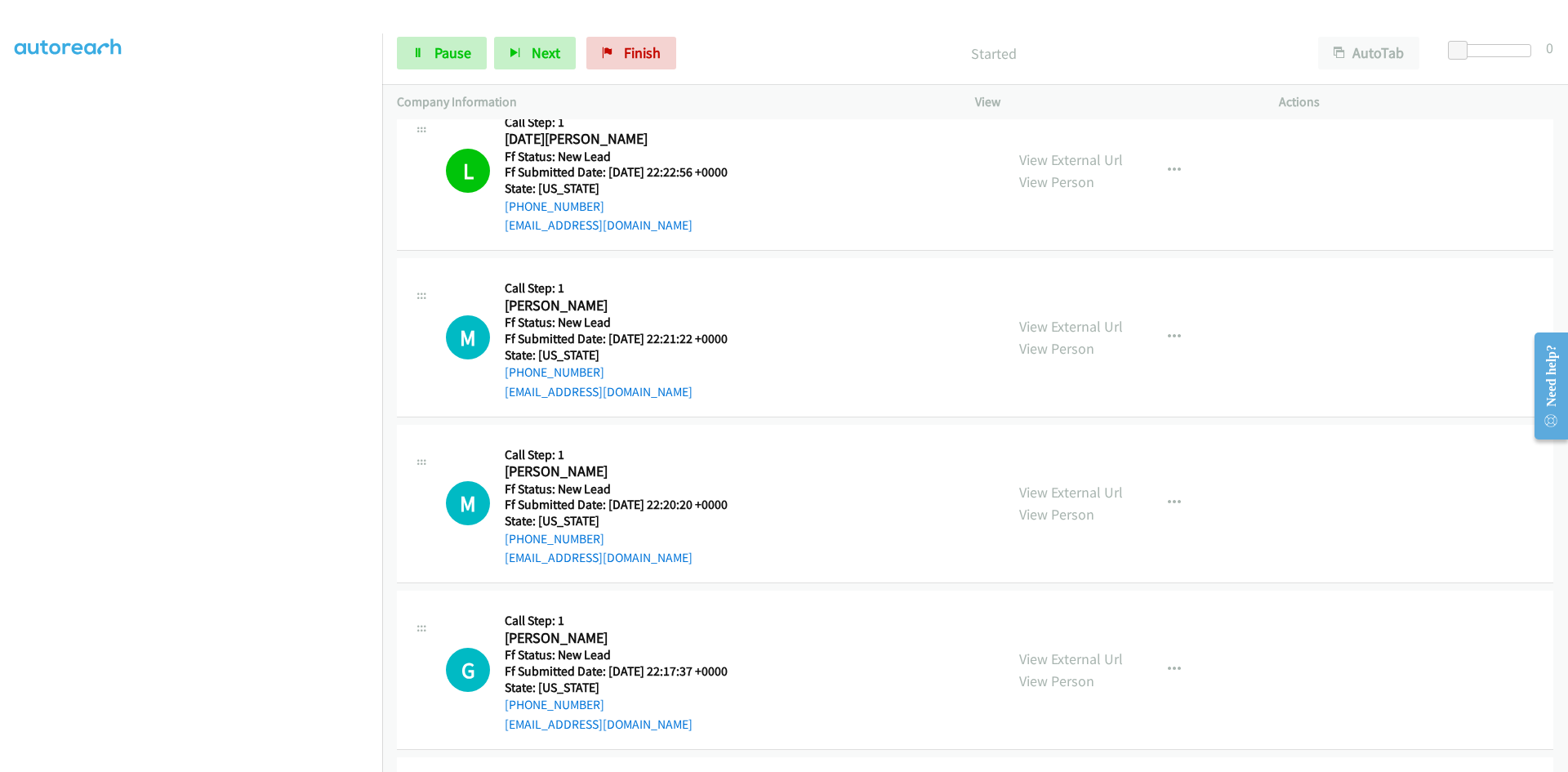
scroll to position [3104, 0]
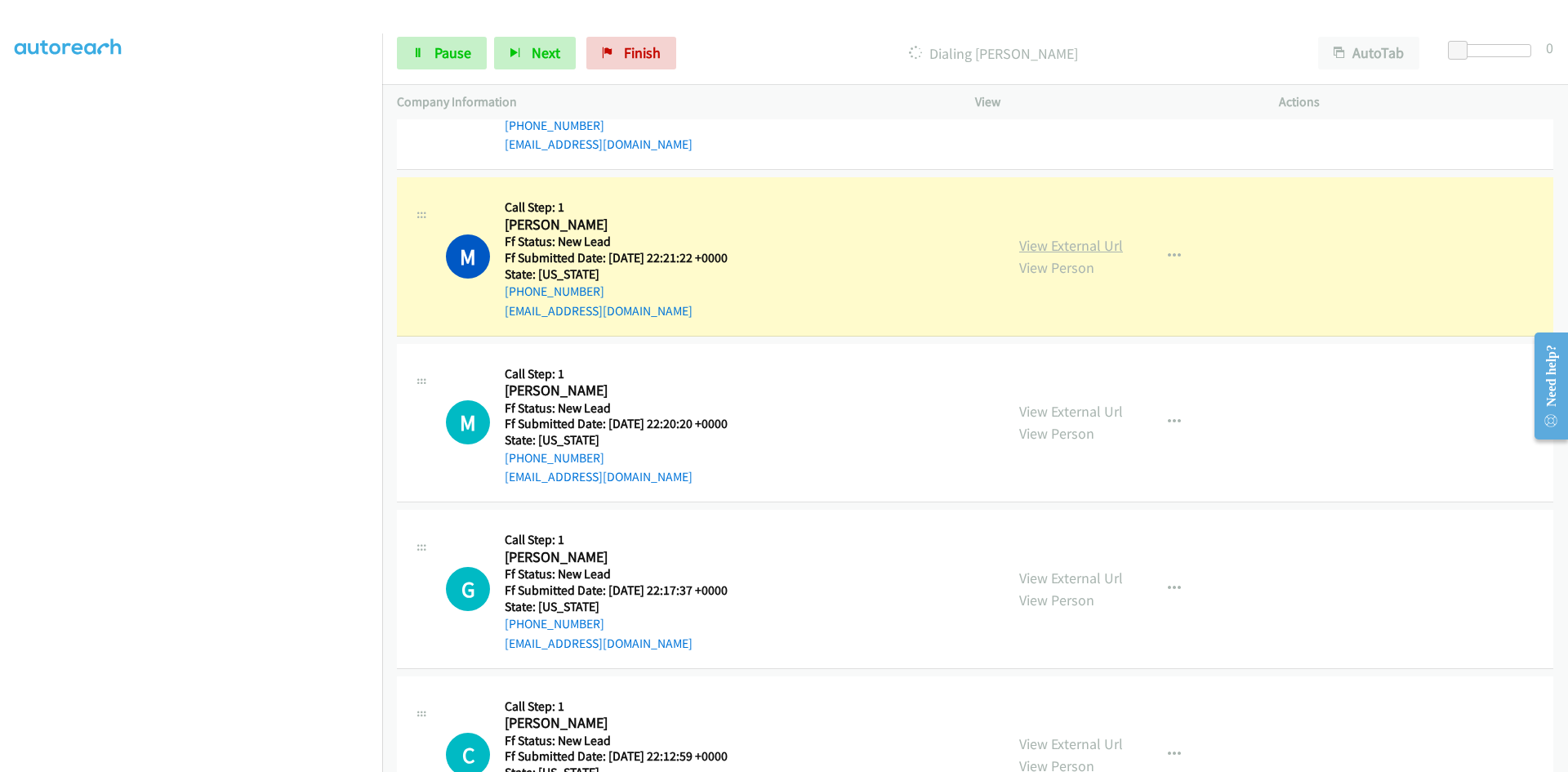
click at [1059, 250] on link "View External Url" at bounding box center [1070, 245] width 104 height 19
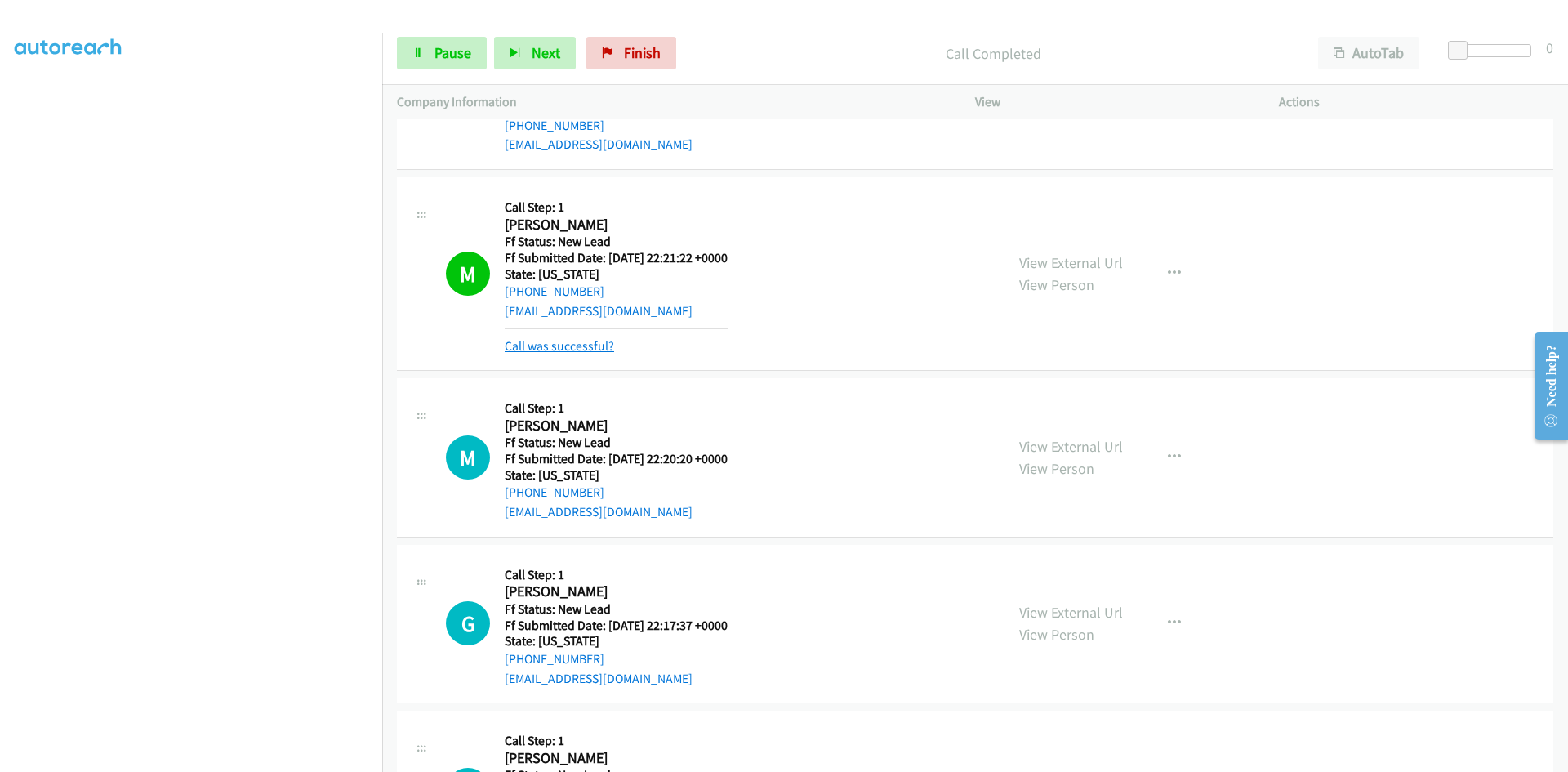
click at [545, 345] on link "Call was successful?" at bounding box center [559, 345] width 110 height 15
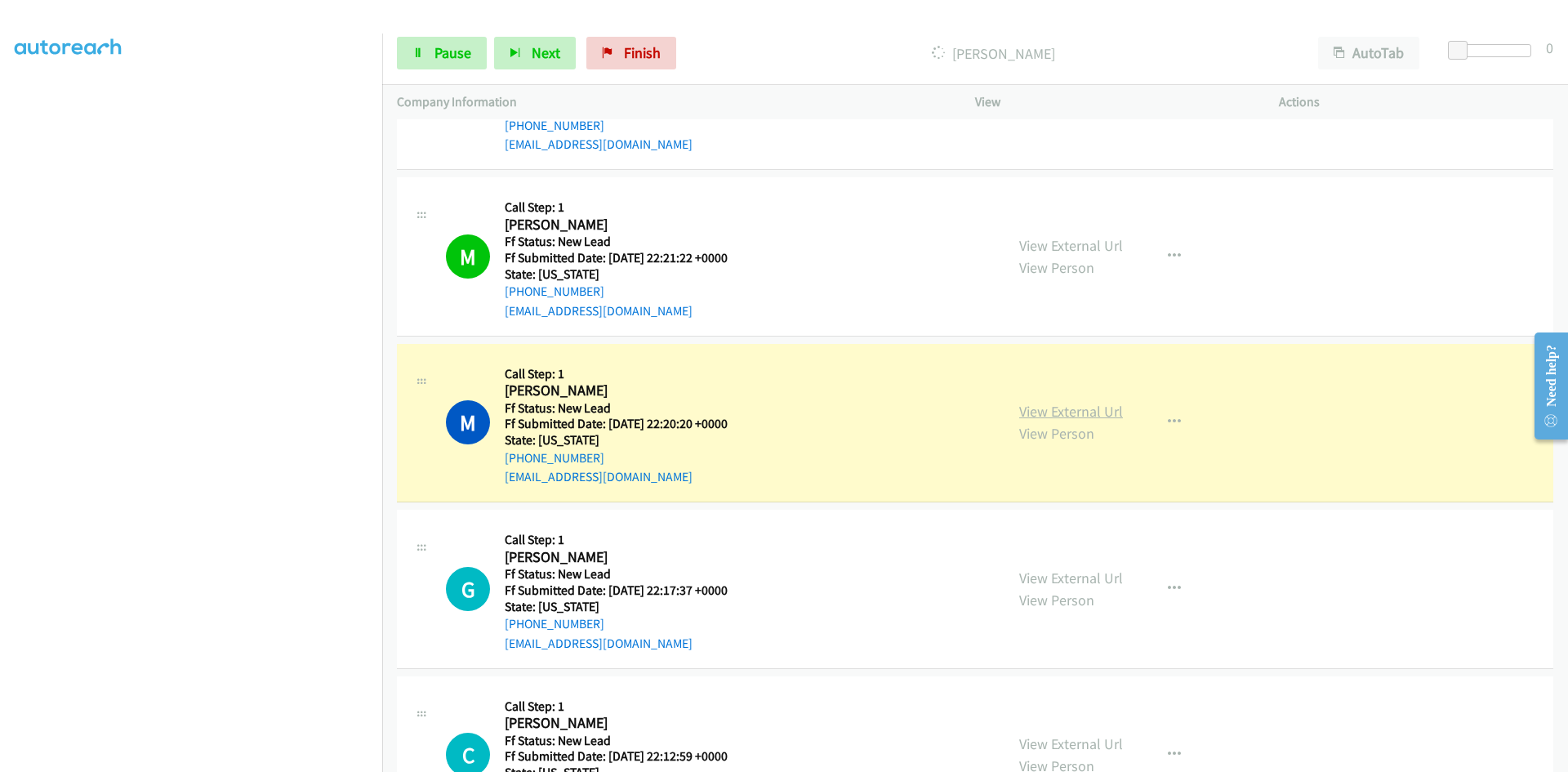
click at [1045, 409] on link "View External Url" at bounding box center [1070, 411] width 104 height 19
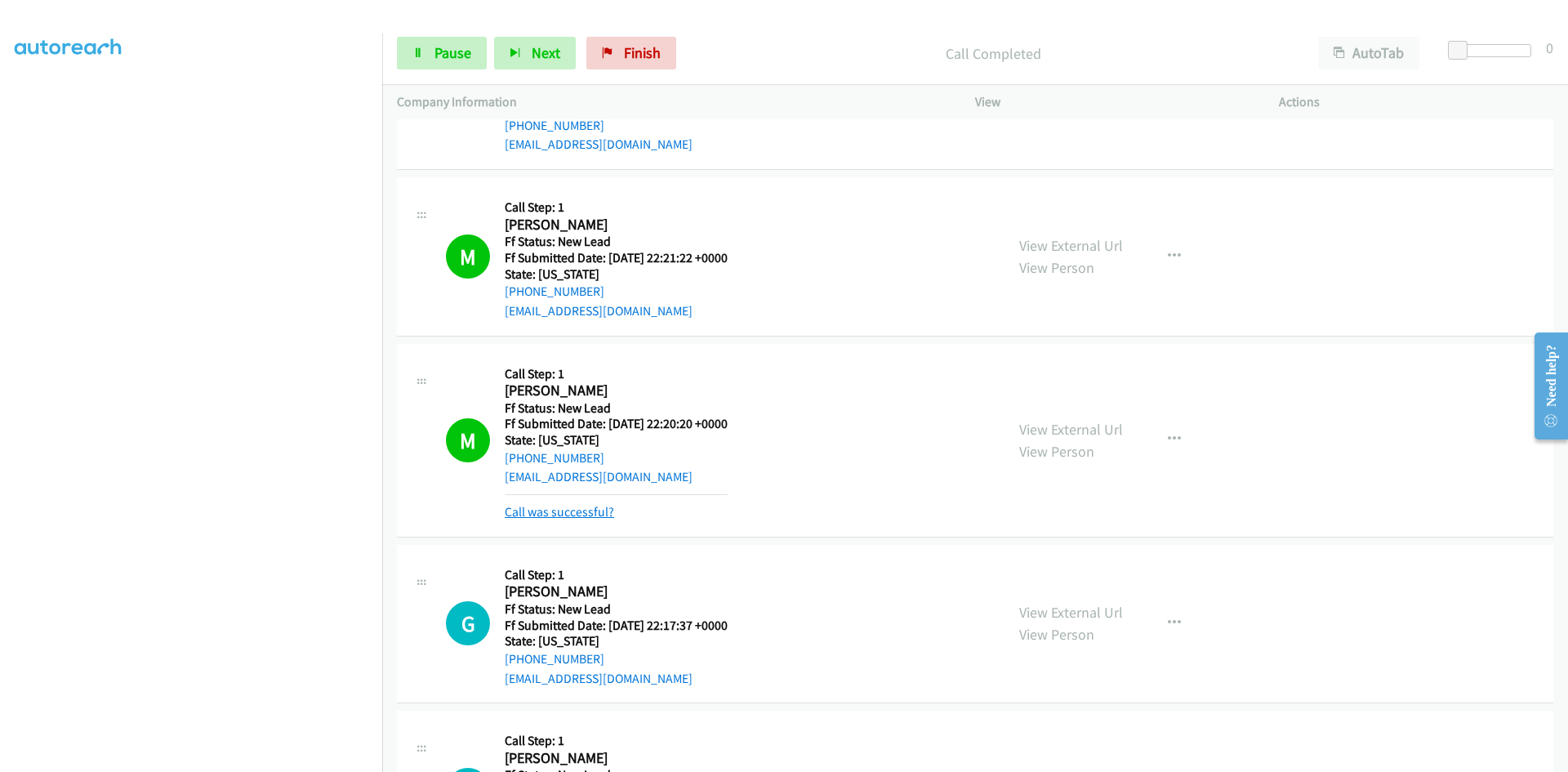
click at [535, 510] on link "Call was successful?" at bounding box center [559, 511] width 110 height 15
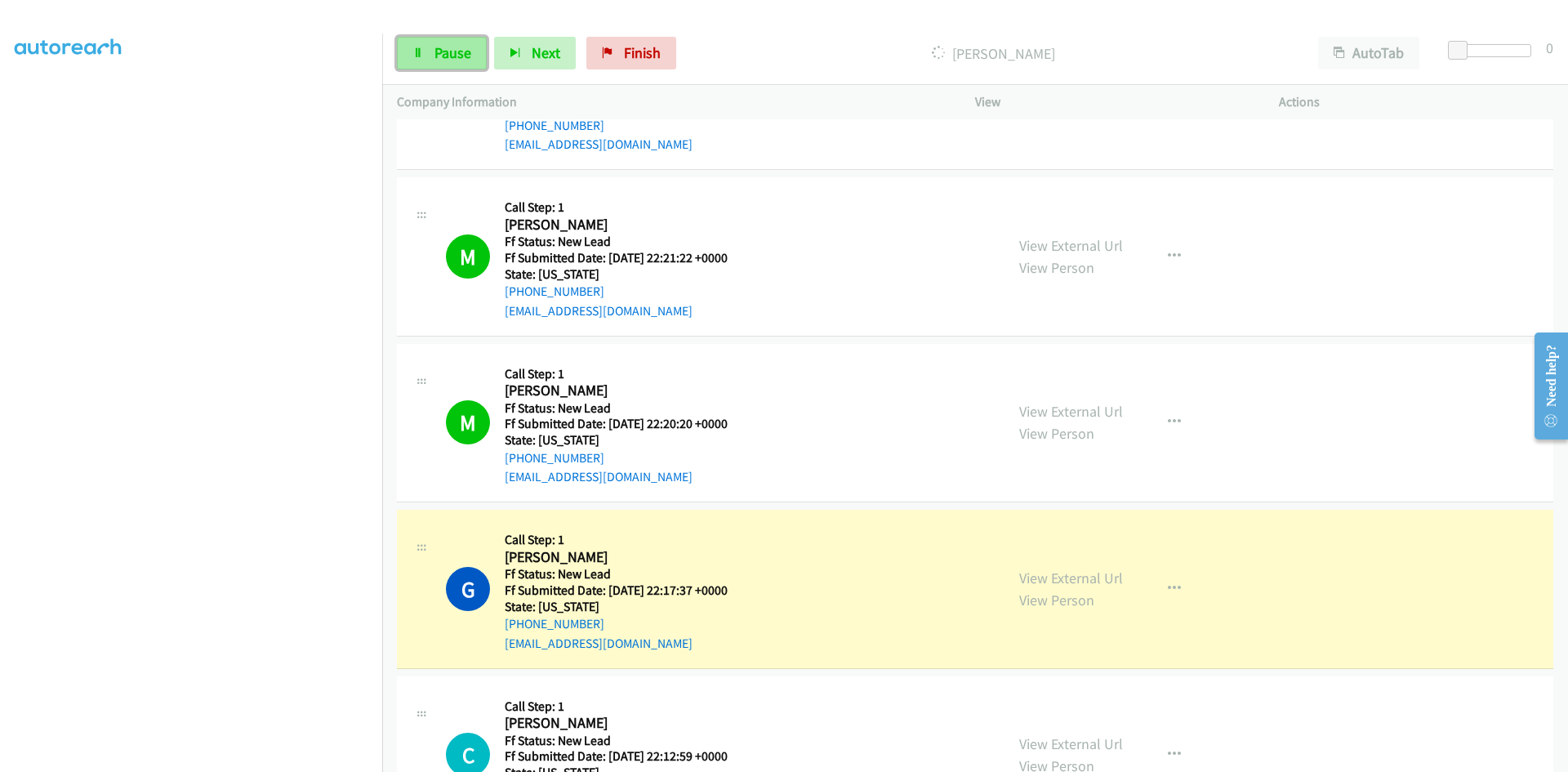
click at [423, 49] on icon at bounding box center [418, 54] width 11 height 11
click at [1046, 579] on link "View External Url" at bounding box center [1070, 578] width 104 height 19
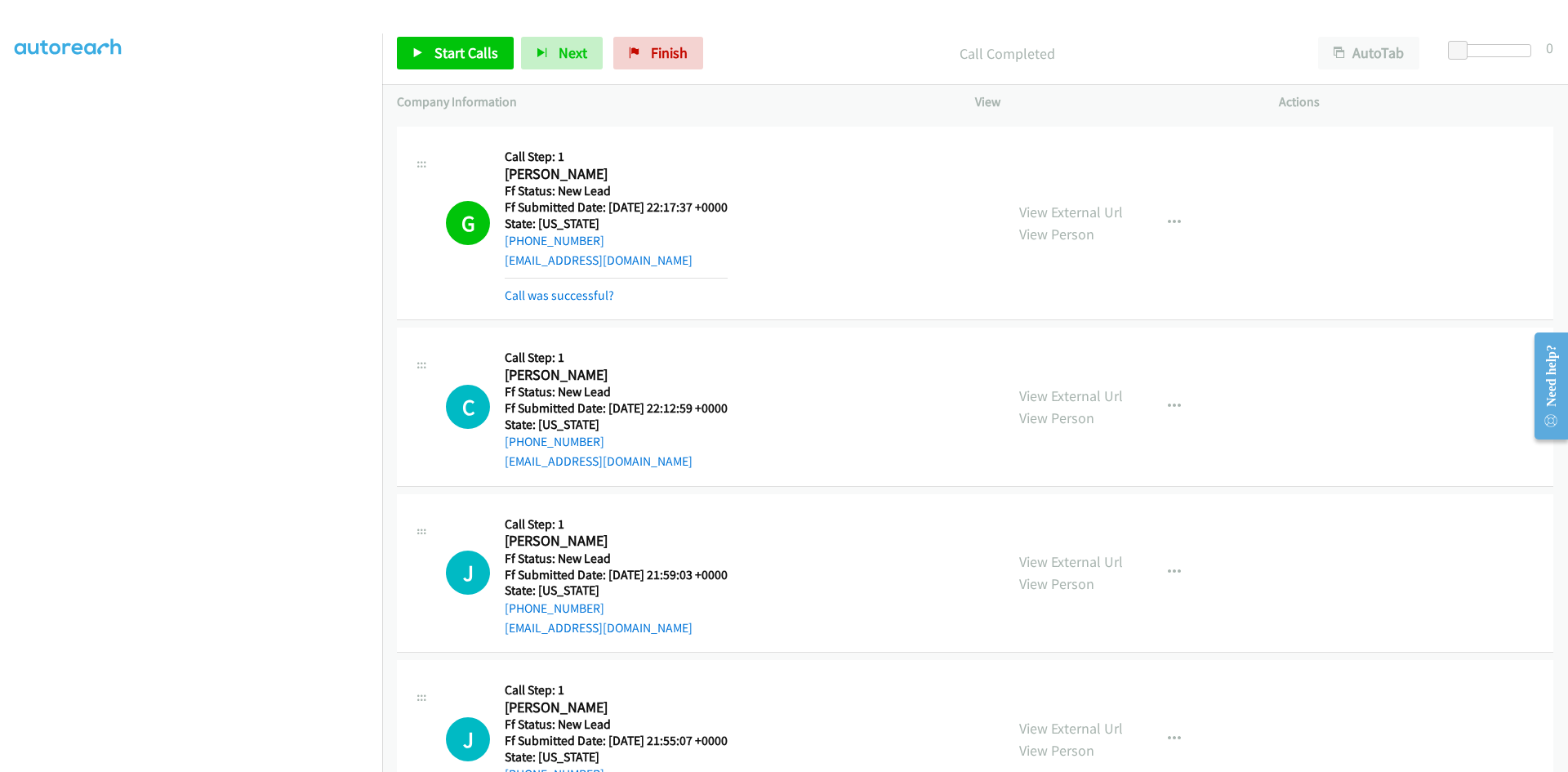
scroll to position [3513, 0]
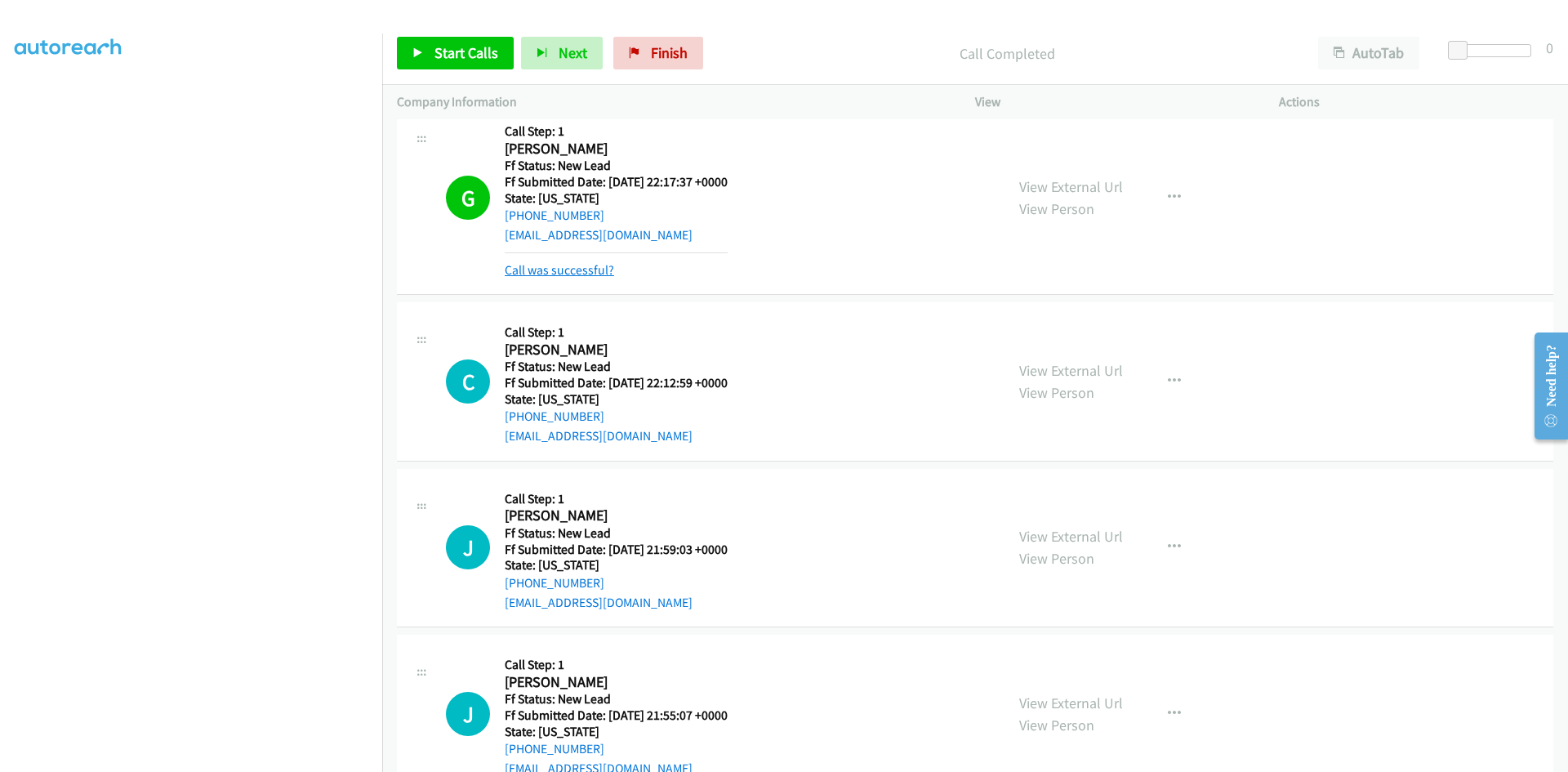
click at [596, 276] on link "Call was successful?" at bounding box center [559, 270] width 110 height 15
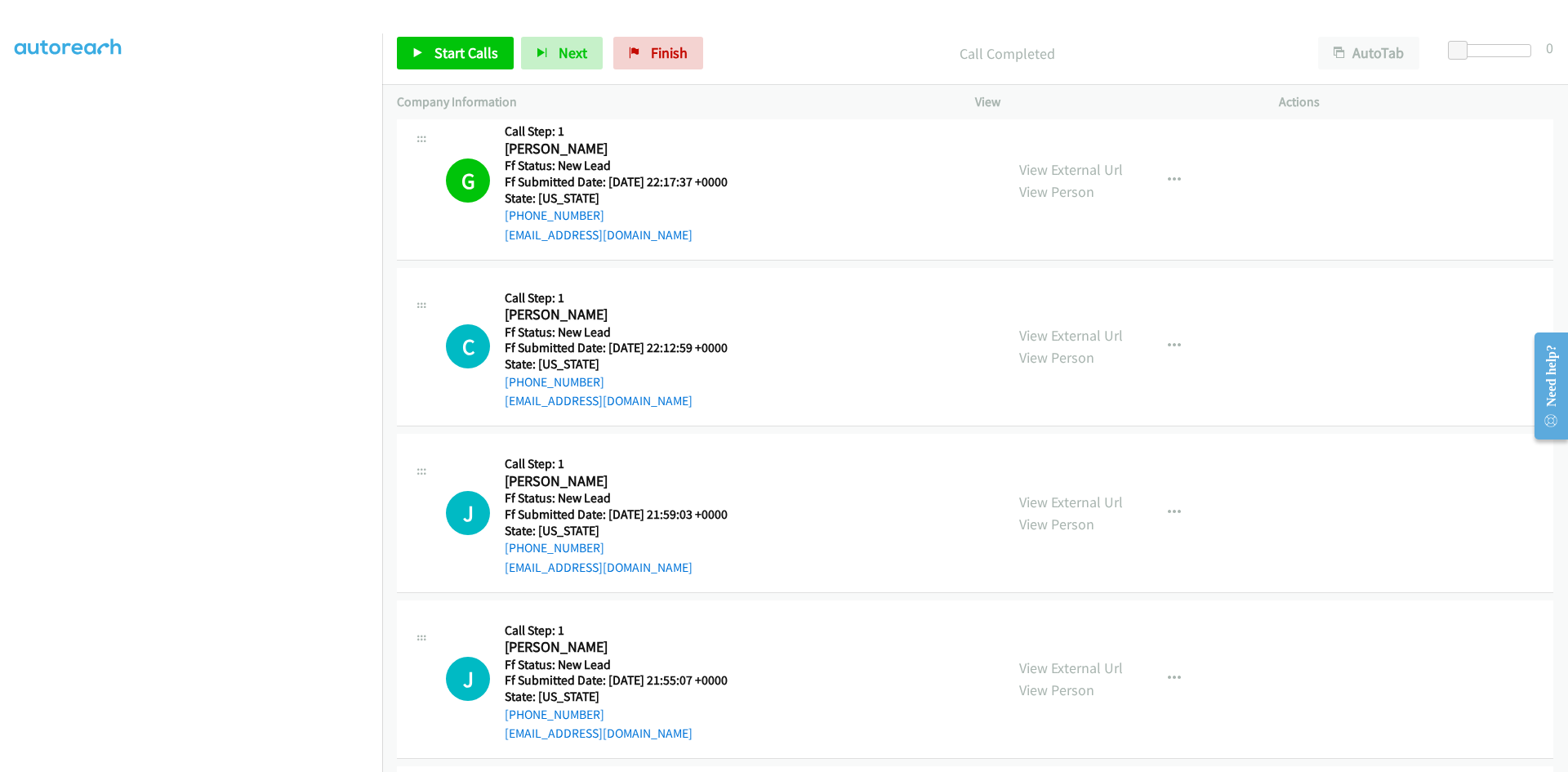
click at [780, 20] on div at bounding box center [776, 31] width 1553 height 63
click at [428, 58] on link "Start Calls" at bounding box center [455, 53] width 116 height 32
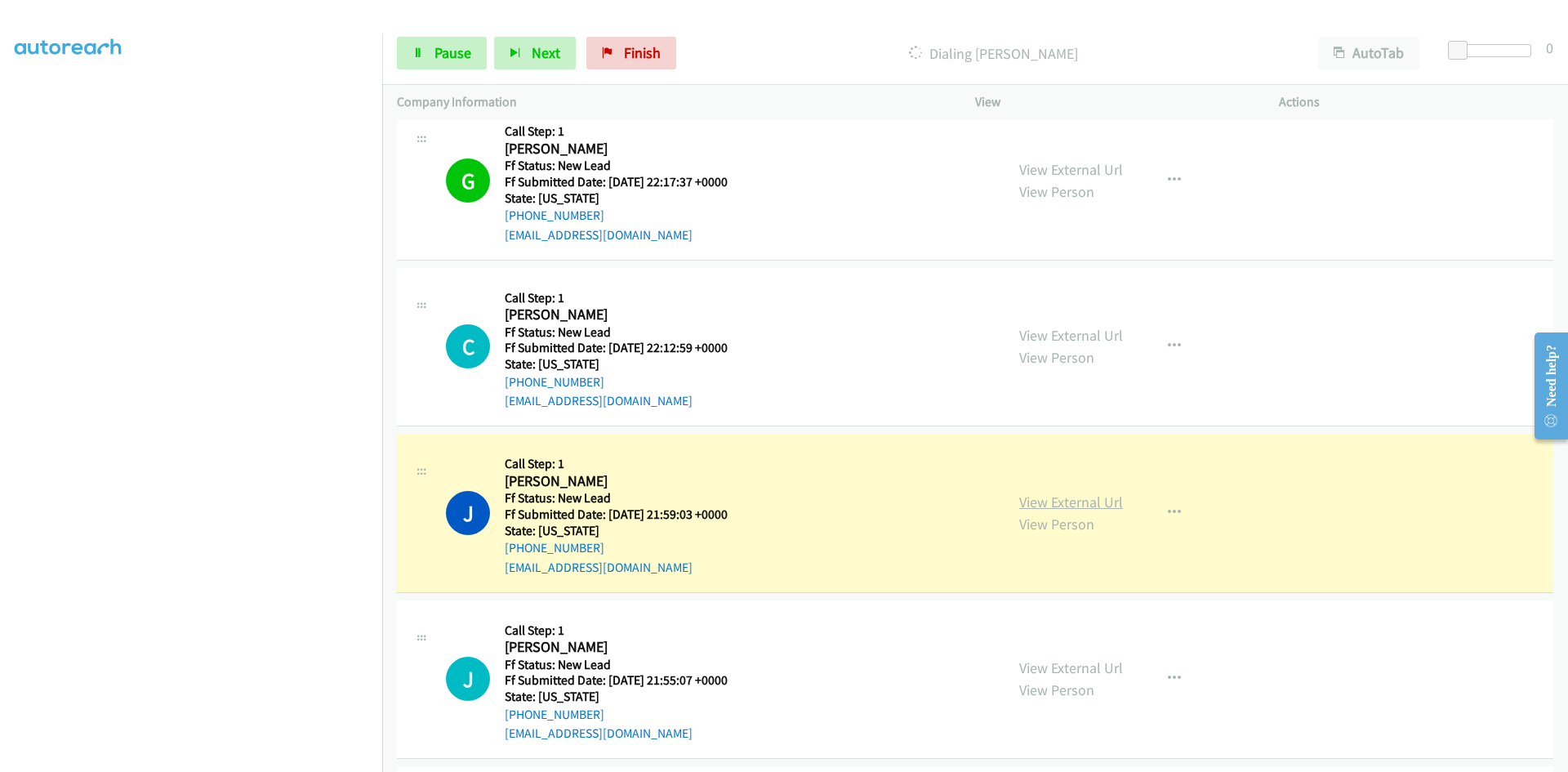
click at [1020, 500] on link "View External Url" at bounding box center [1070, 502] width 104 height 19
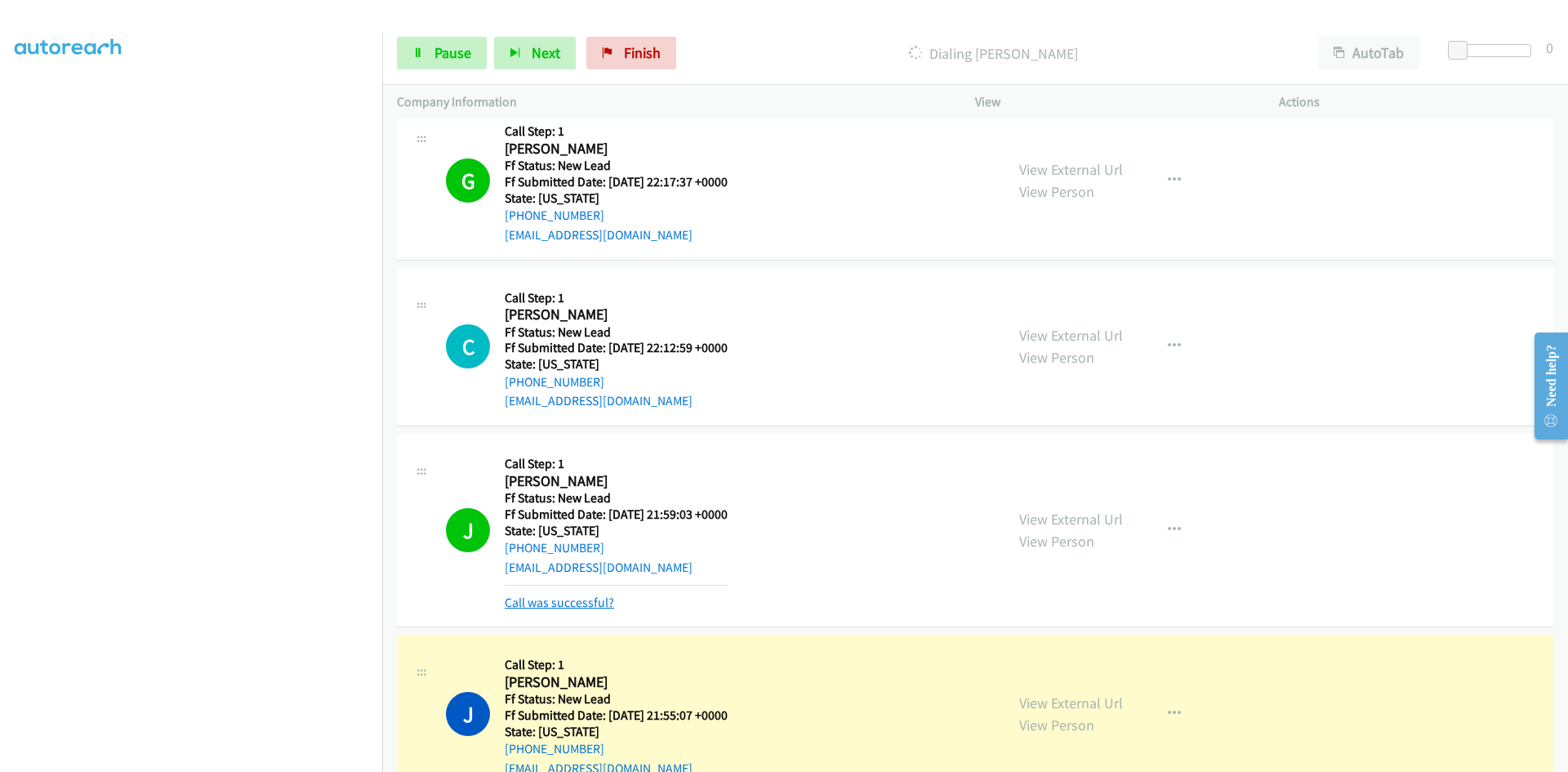
click at [530, 605] on link "Call was successful?" at bounding box center [559, 602] width 110 height 15
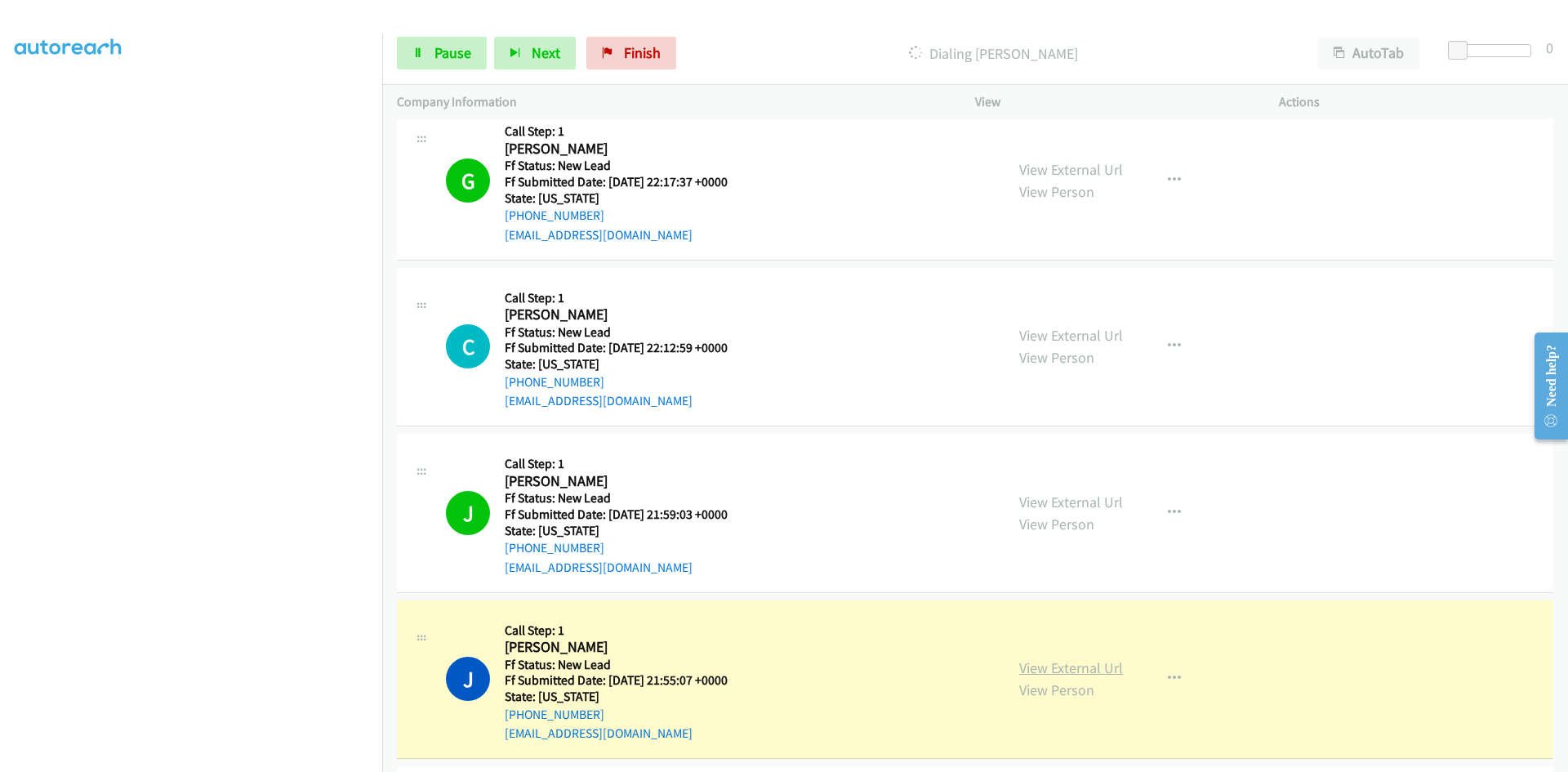
click at [1090, 670] on link "View External Url" at bounding box center [1070, 668] width 104 height 19
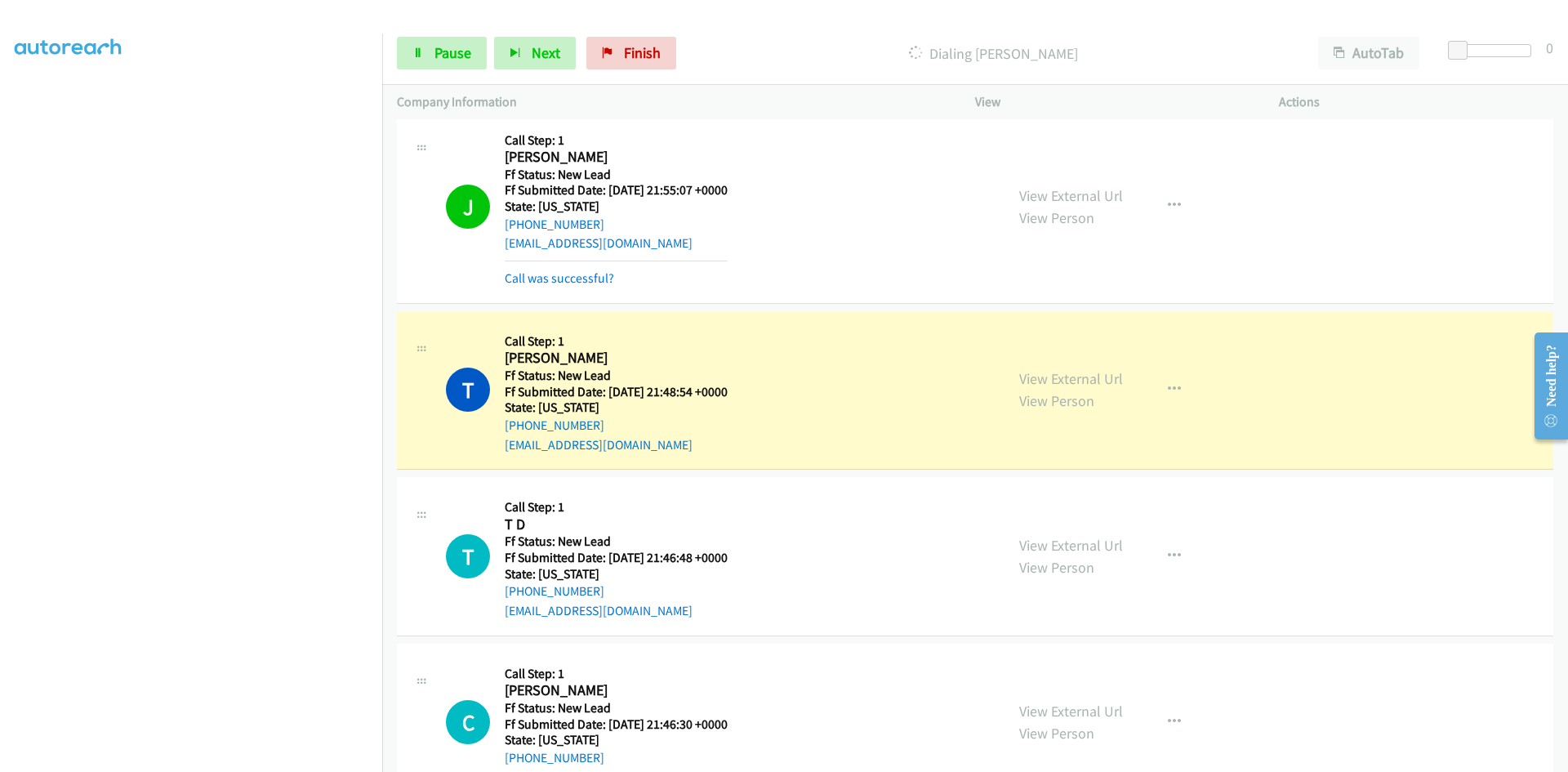
scroll to position [4085, 0]
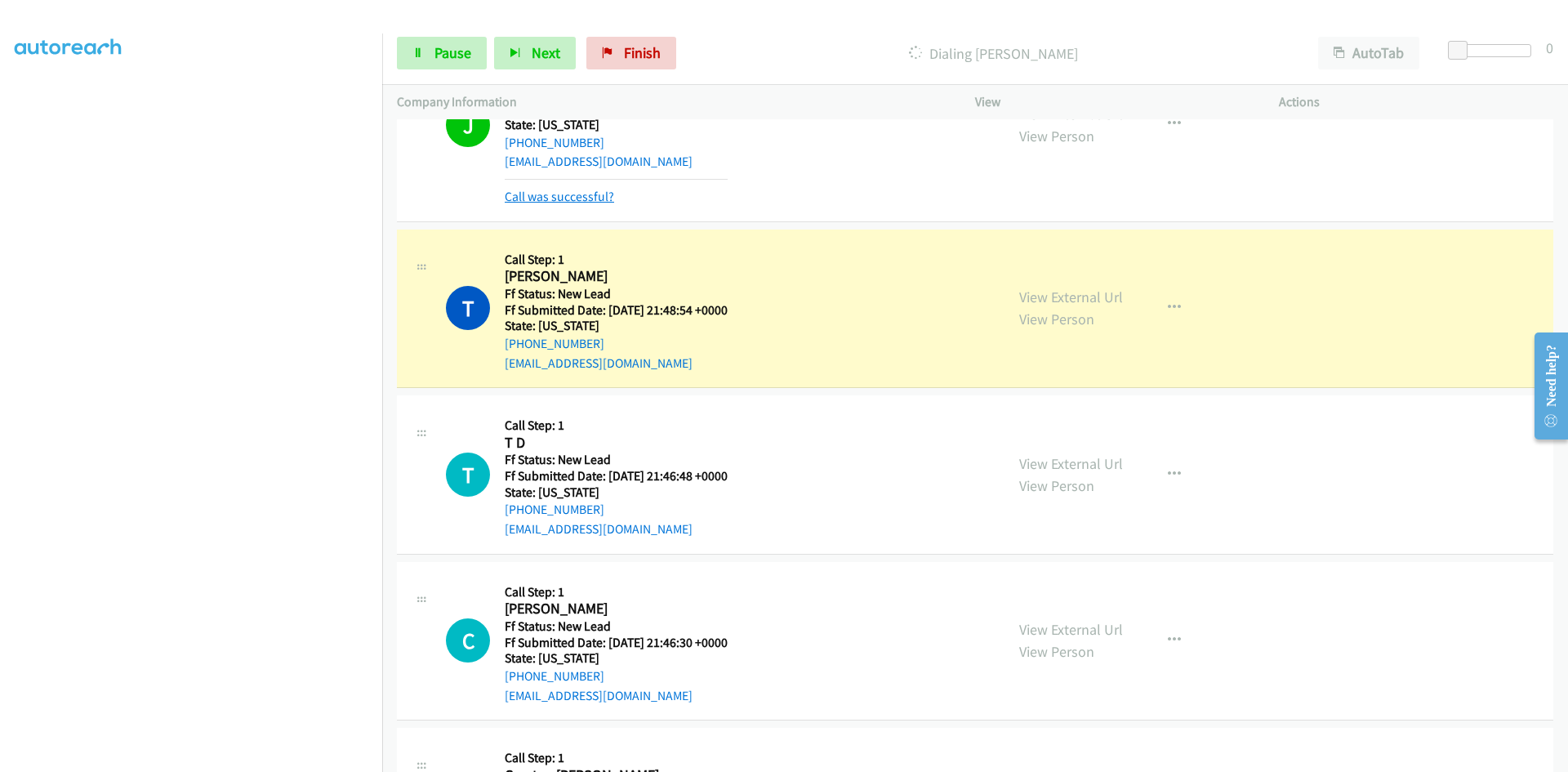
click at [594, 196] on link "Call was successful?" at bounding box center [559, 197] width 110 height 15
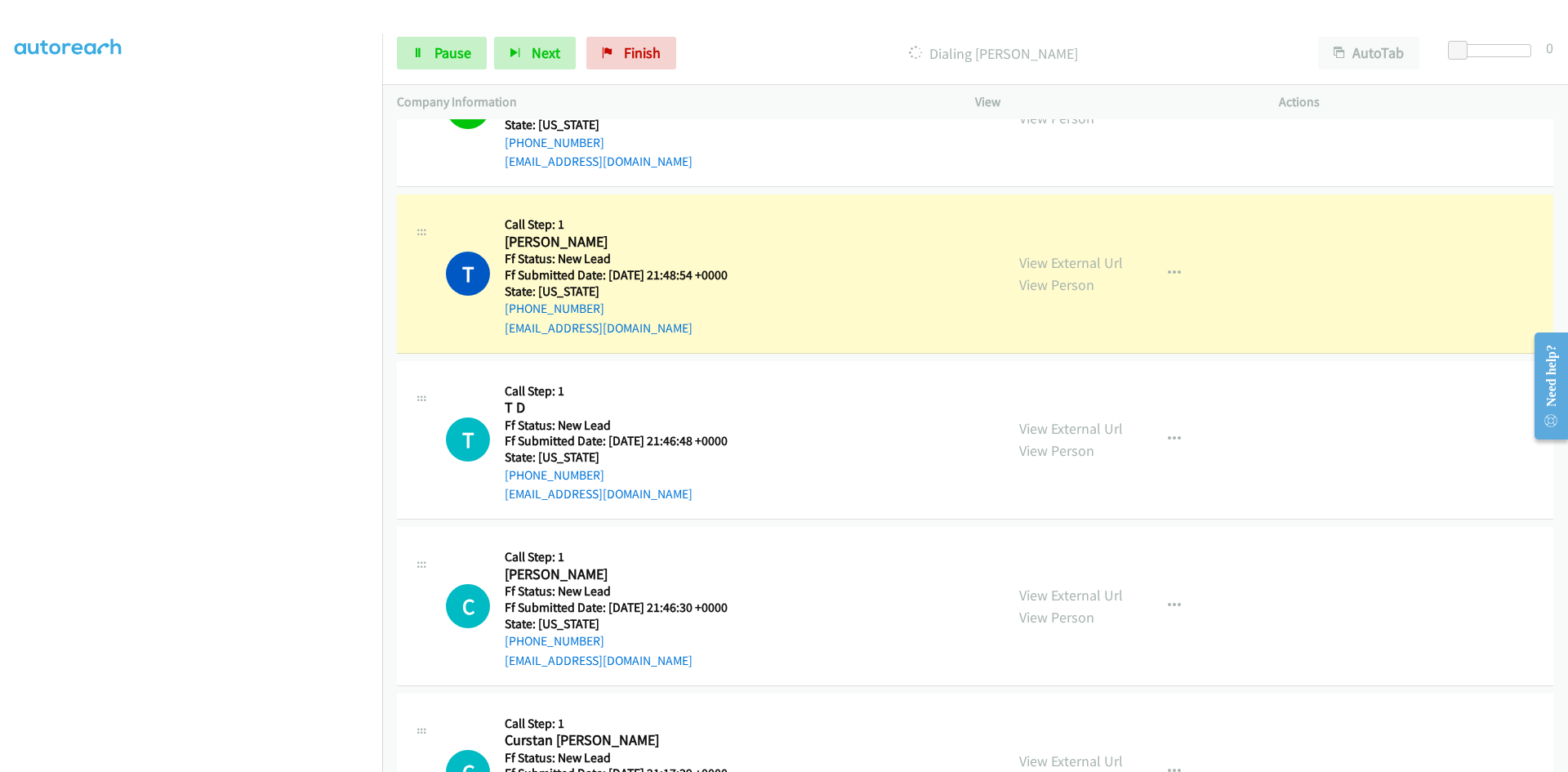
scroll to position [4067, 0]
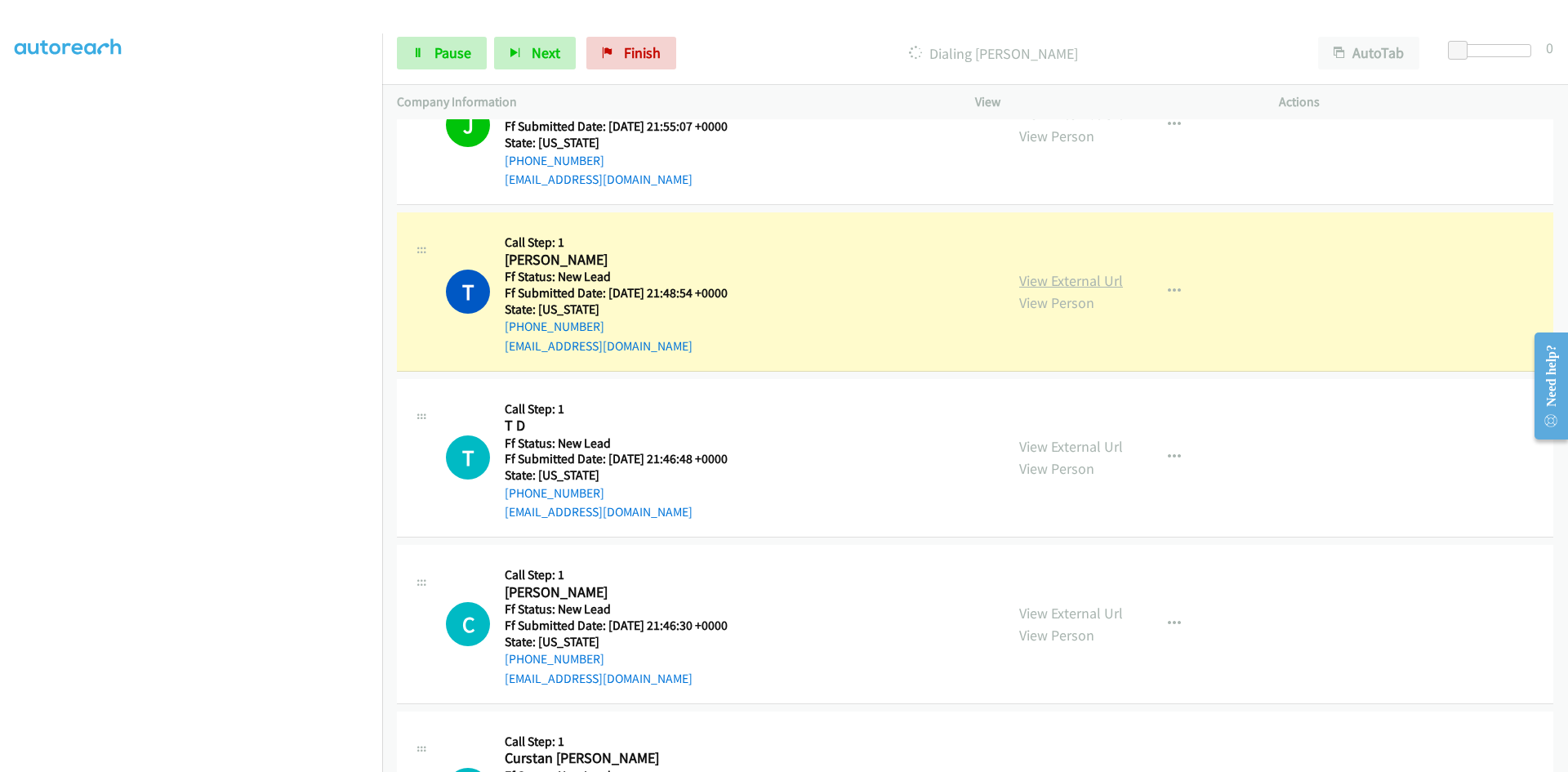
click at [1070, 279] on link "View External Url" at bounding box center [1070, 281] width 104 height 19
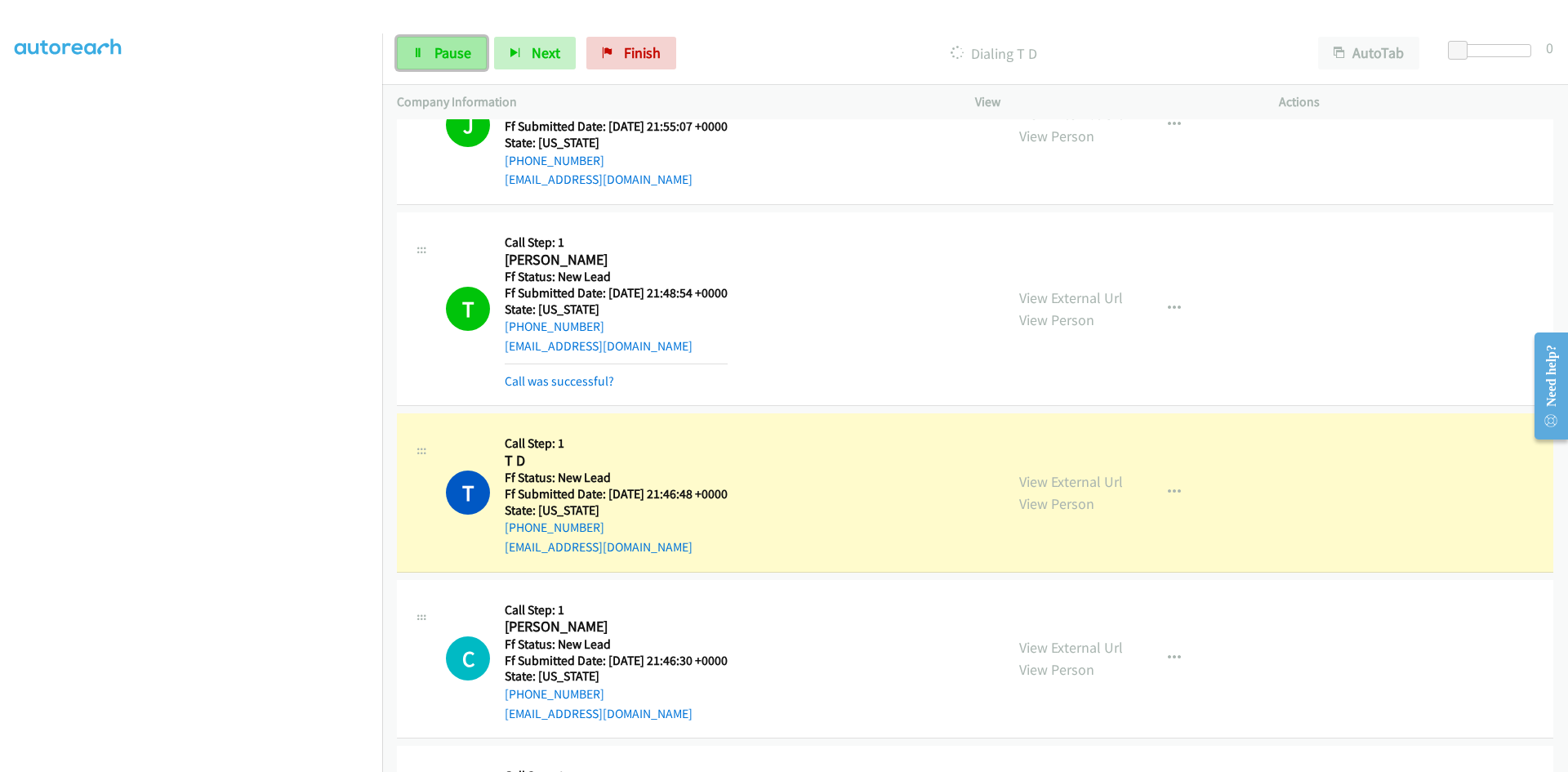
click at [452, 60] on span "Pause" at bounding box center [452, 52] width 37 height 19
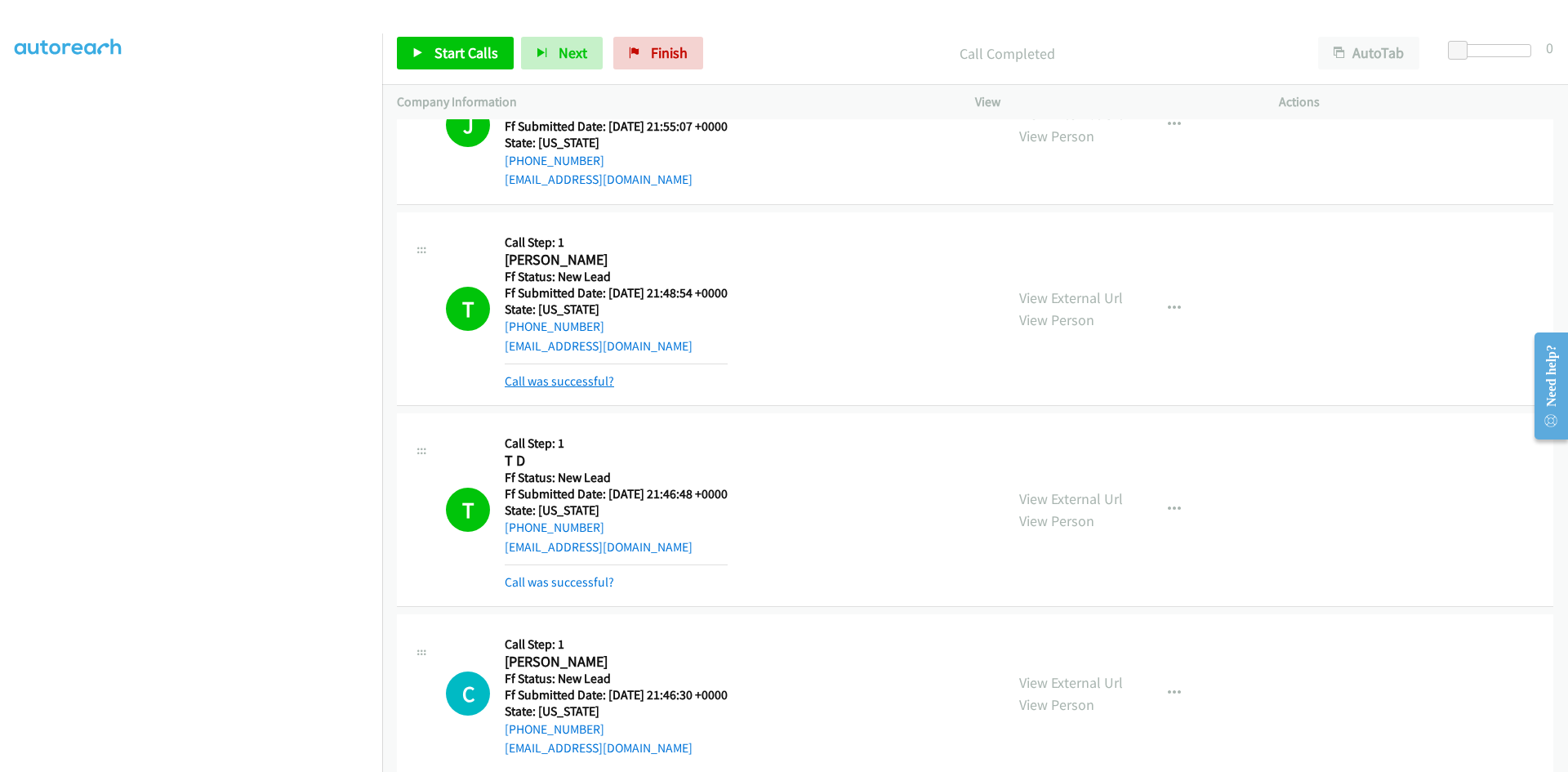
click at [568, 384] on link "Call was successful?" at bounding box center [559, 381] width 110 height 15
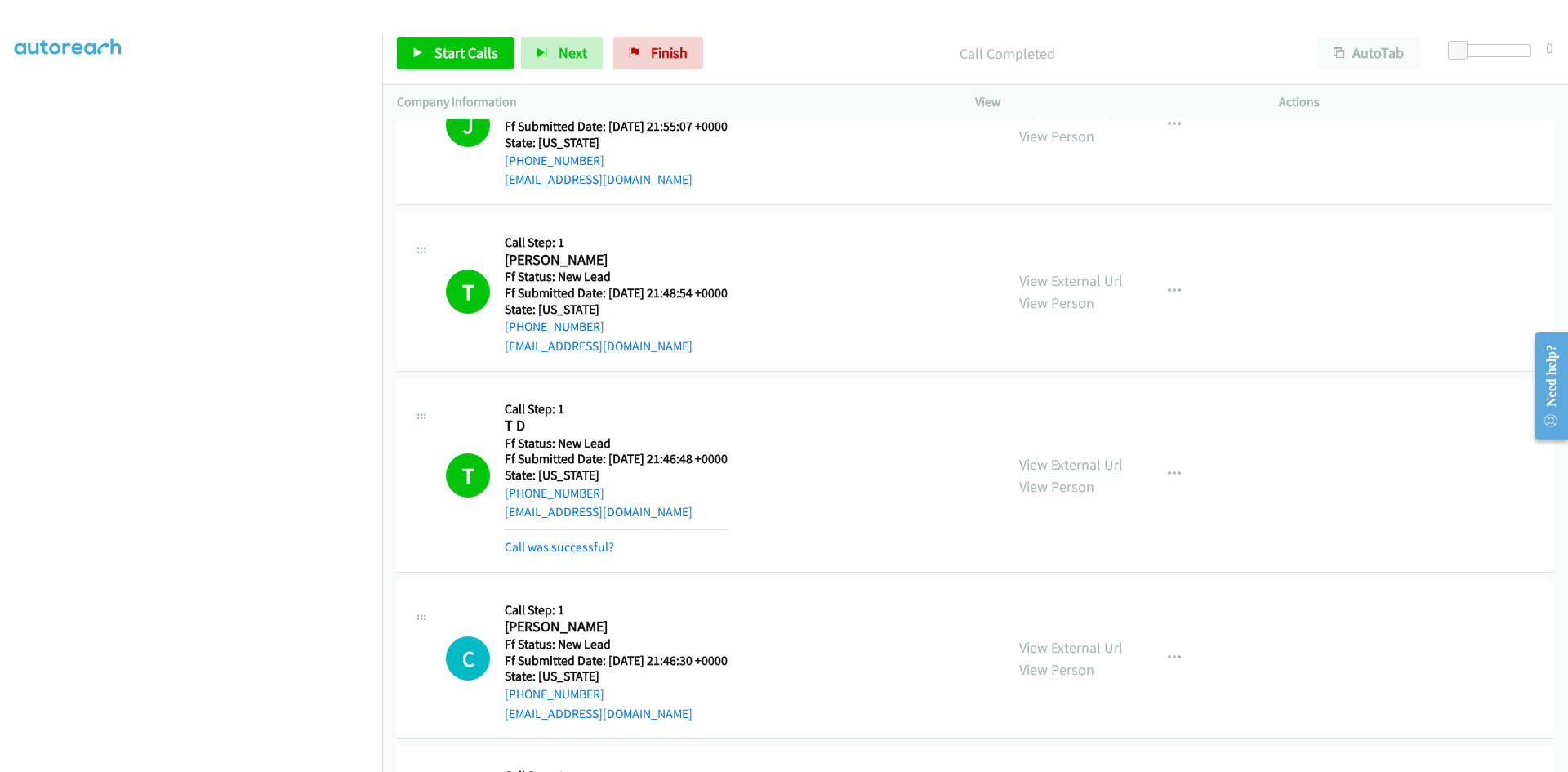
click at [1097, 467] on link "View External Url" at bounding box center [1070, 465] width 104 height 19
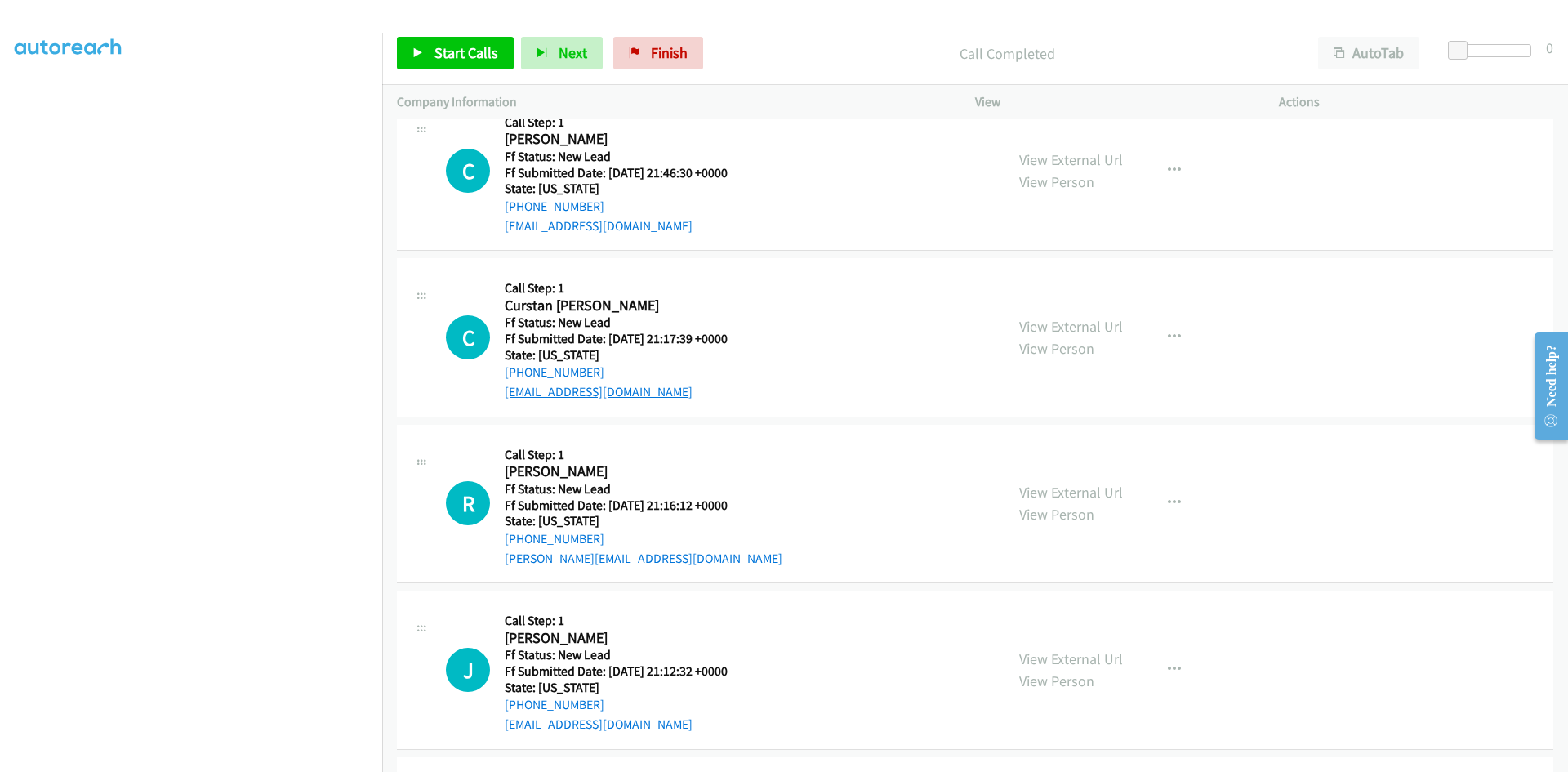
scroll to position [4557, 0]
click at [815, 50] on p "Call Completed" at bounding box center [1006, 53] width 564 height 22
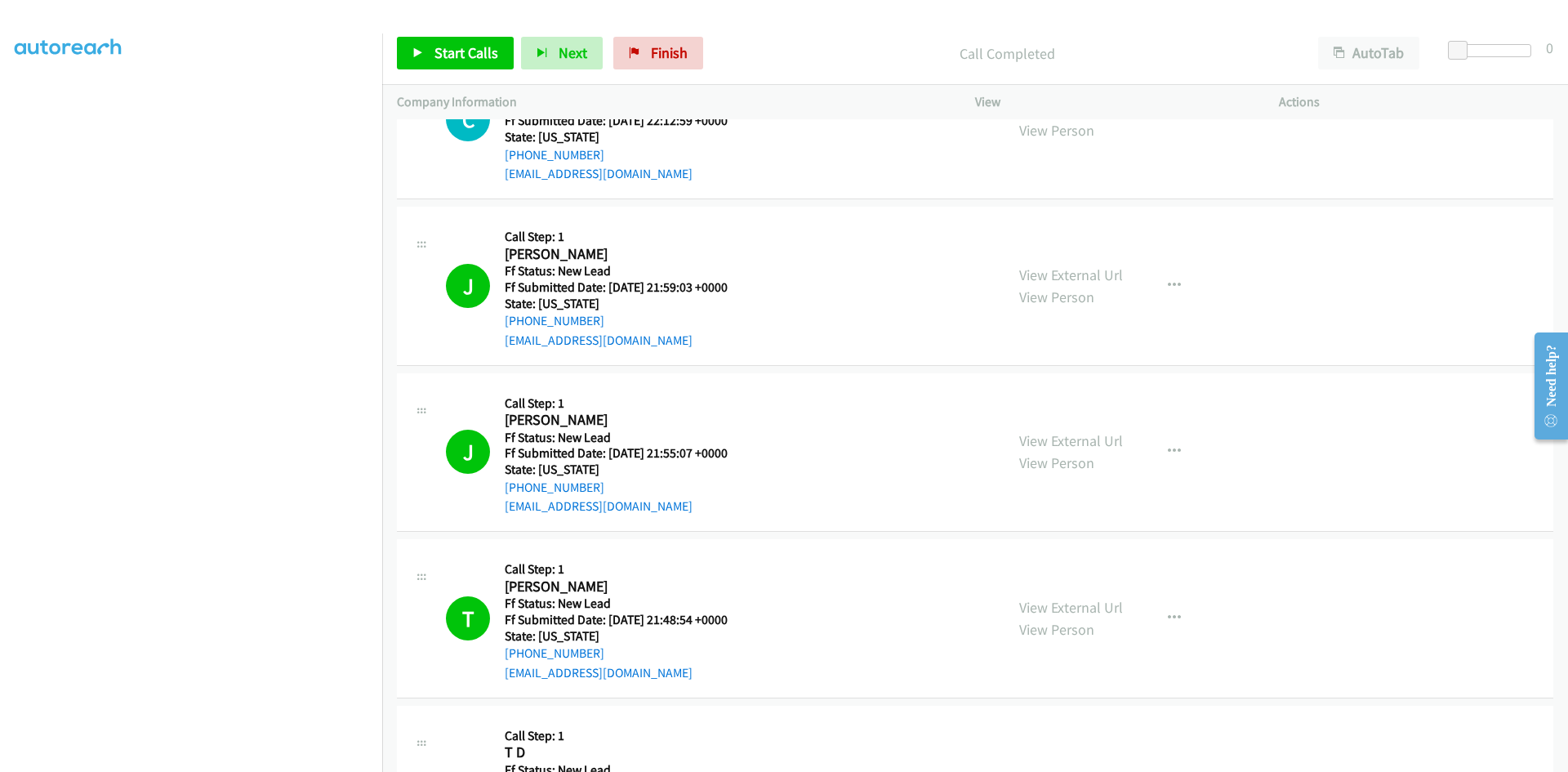
scroll to position [3495, 0]
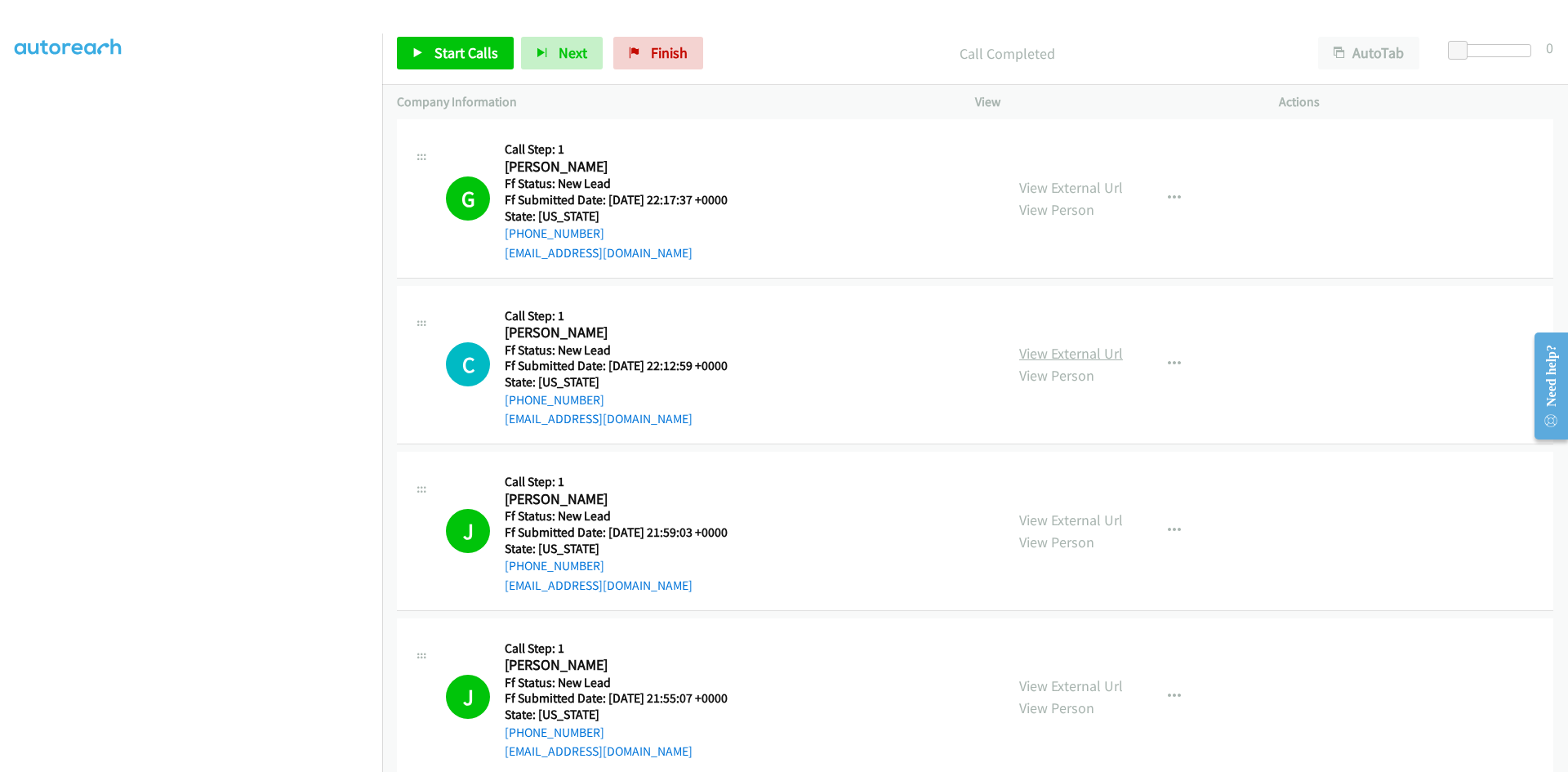
click at [1047, 356] on link "View External Url" at bounding box center [1070, 353] width 104 height 19
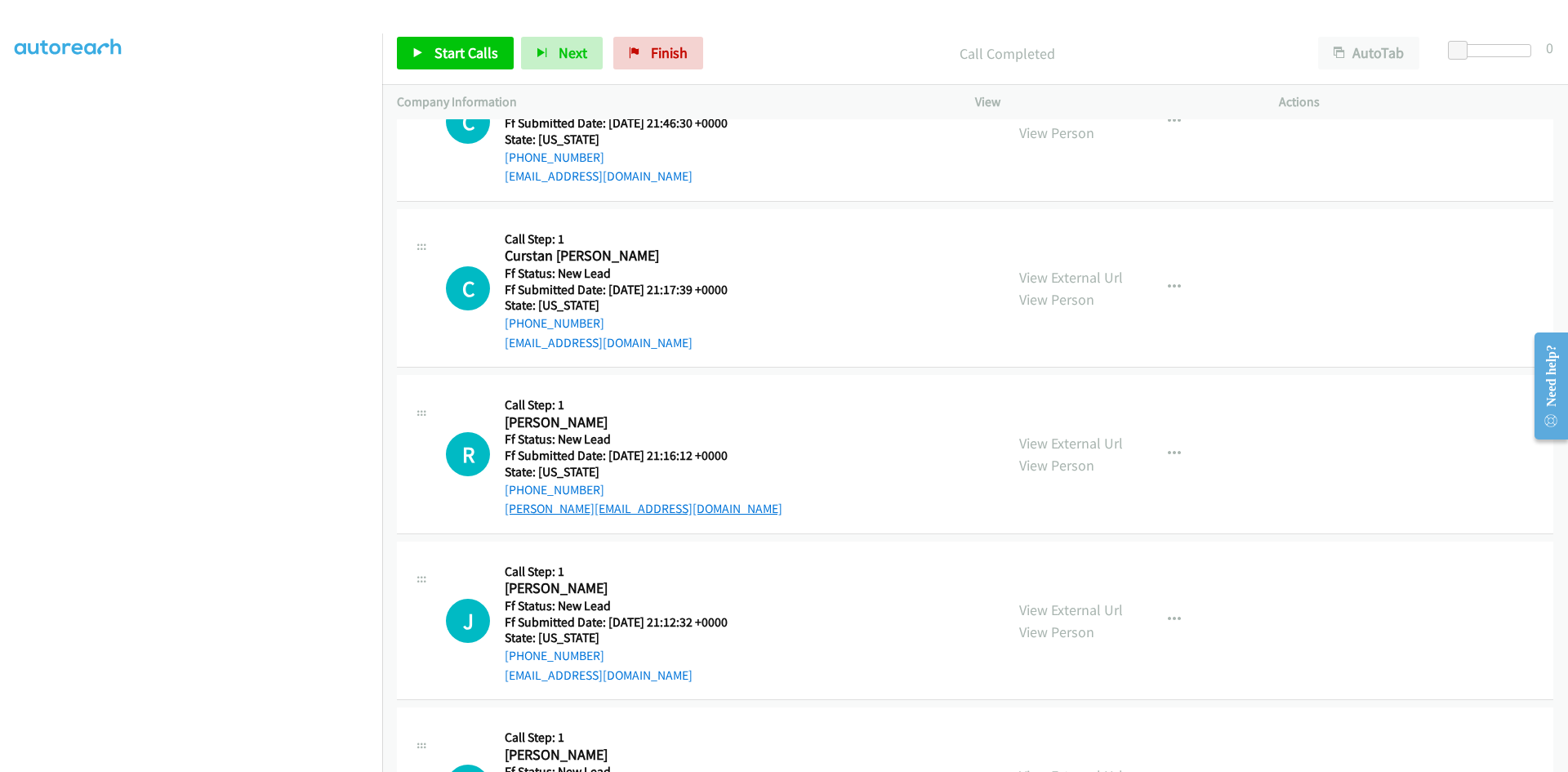
scroll to position [4557, 0]
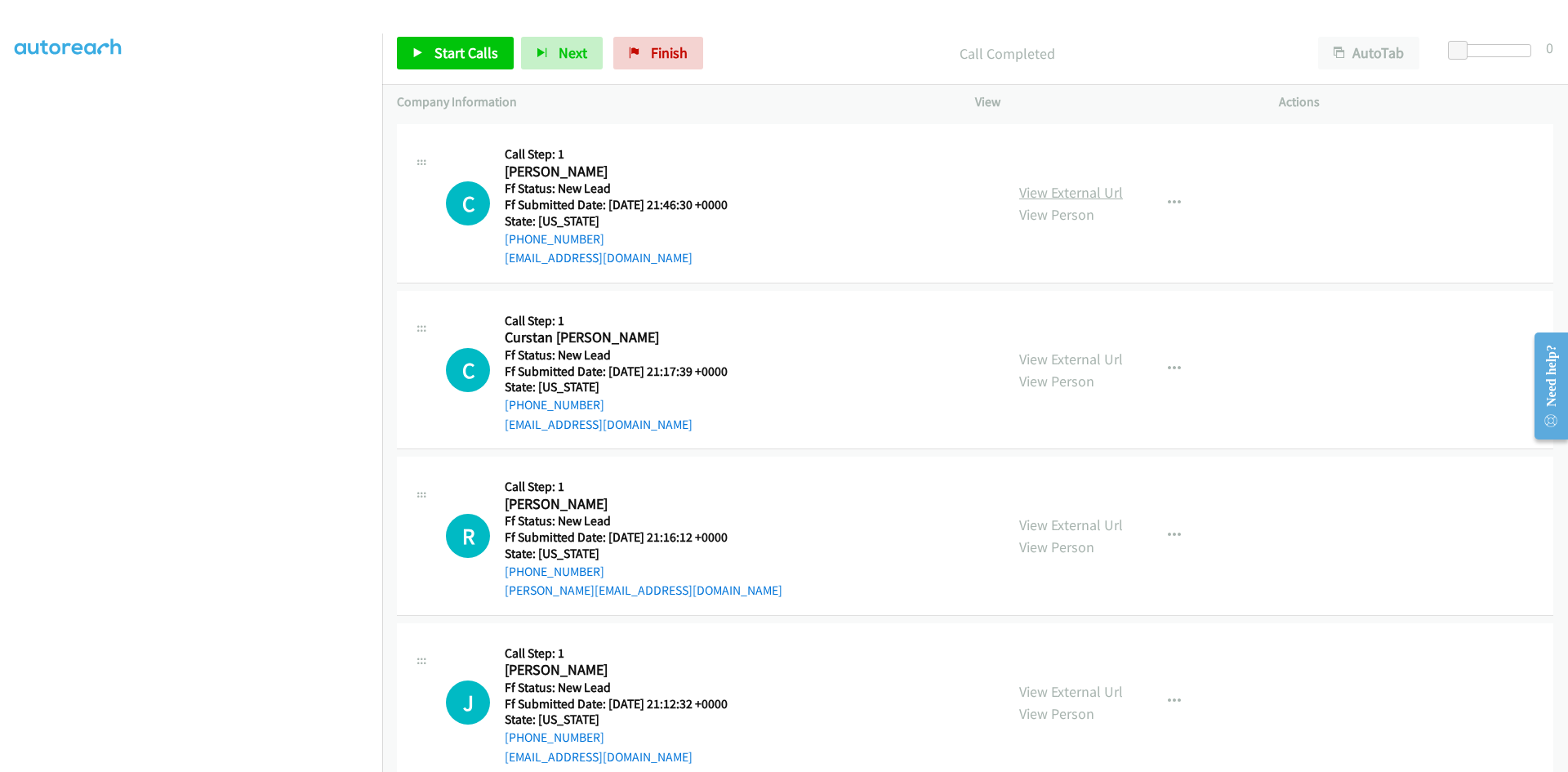
click at [1099, 193] on link "View External Url" at bounding box center [1070, 193] width 104 height 19
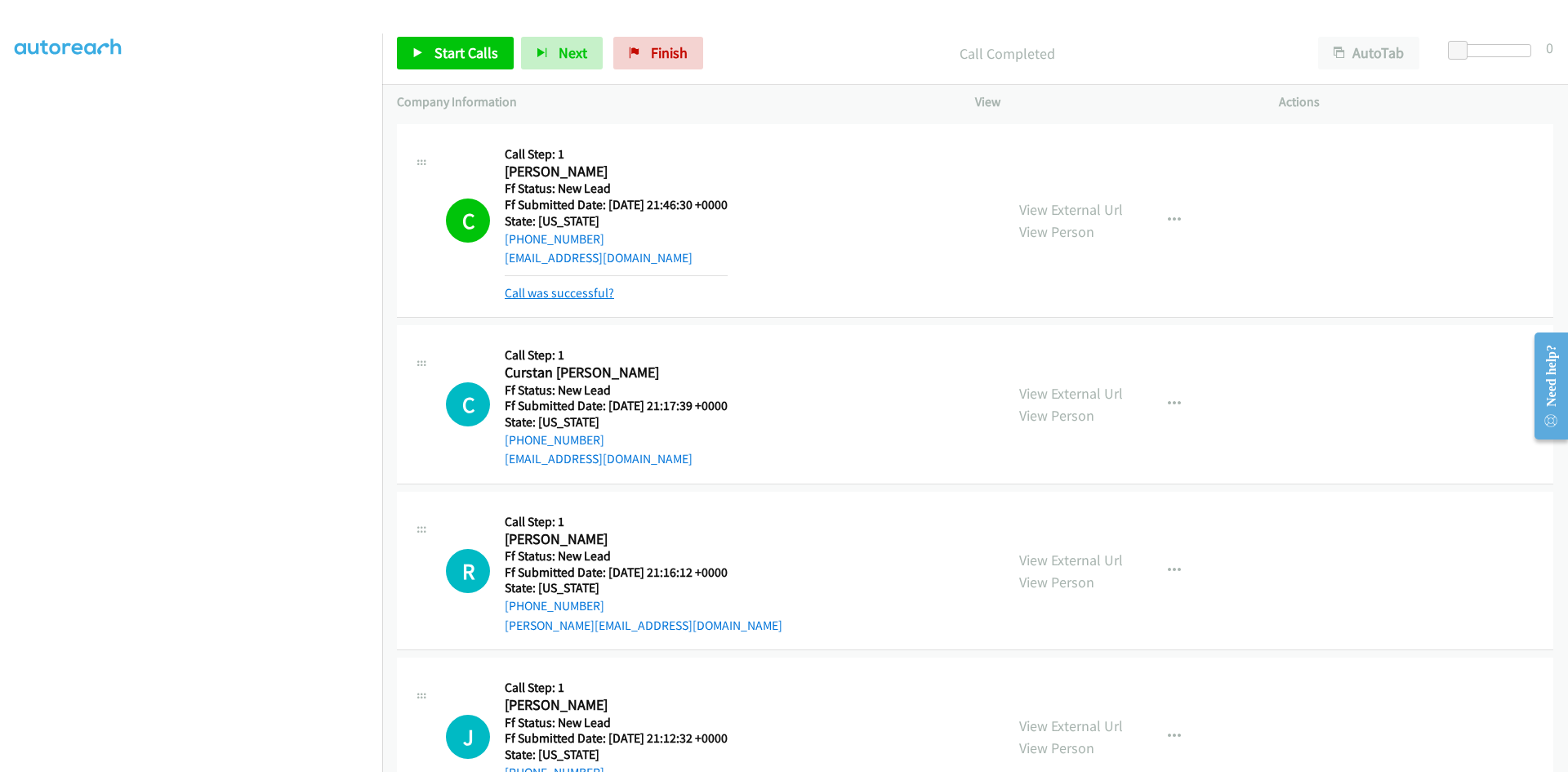
click at [545, 299] on link "Call was successful?" at bounding box center [559, 293] width 110 height 15
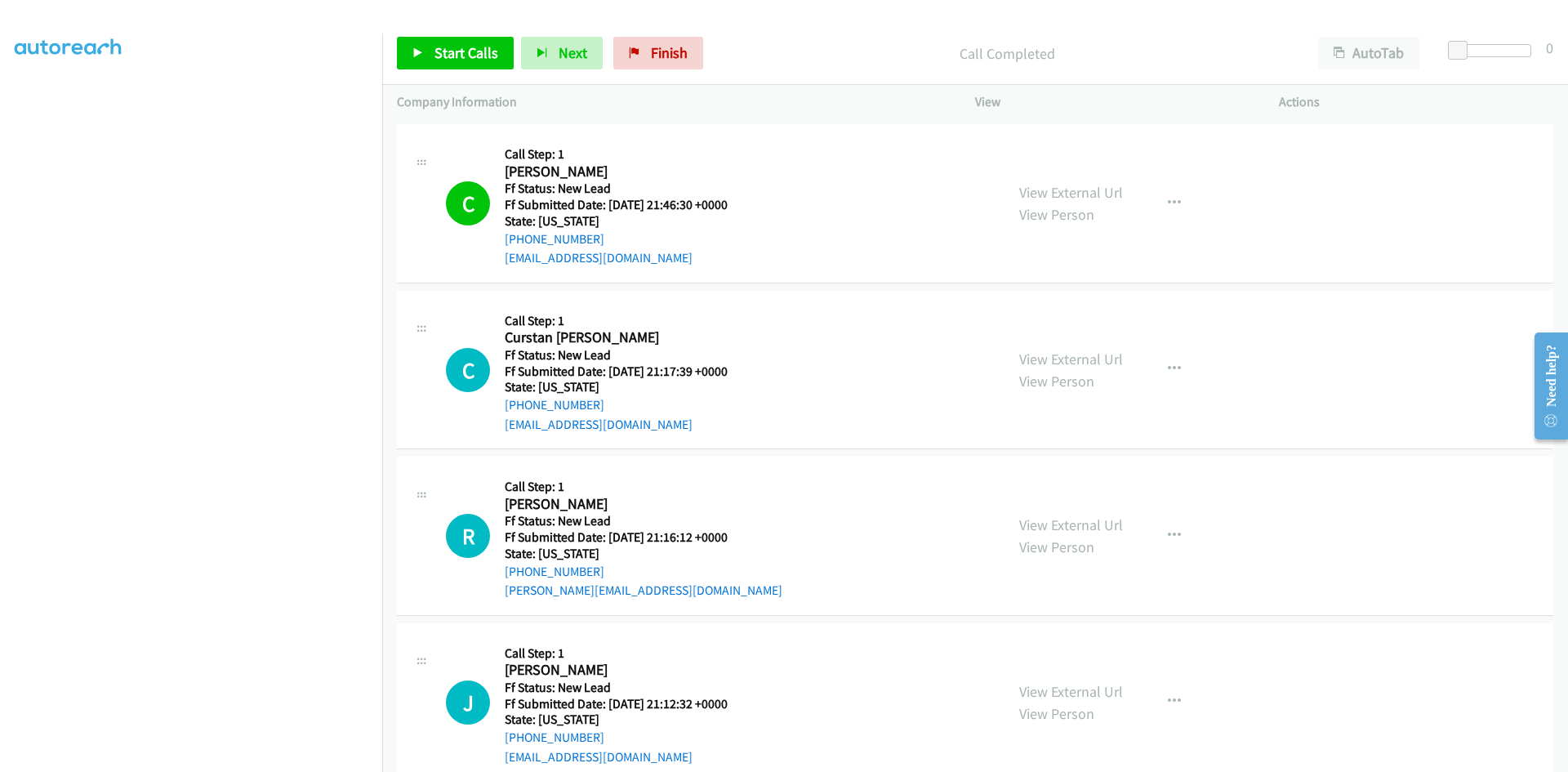
click at [480, 35] on div "Start Calls Pause Next Finish Call Completed AutoTab AutoTab 0" at bounding box center [975, 53] width 1186 height 63
click at [476, 54] on span "Start Calls" at bounding box center [465, 52] width 64 height 19
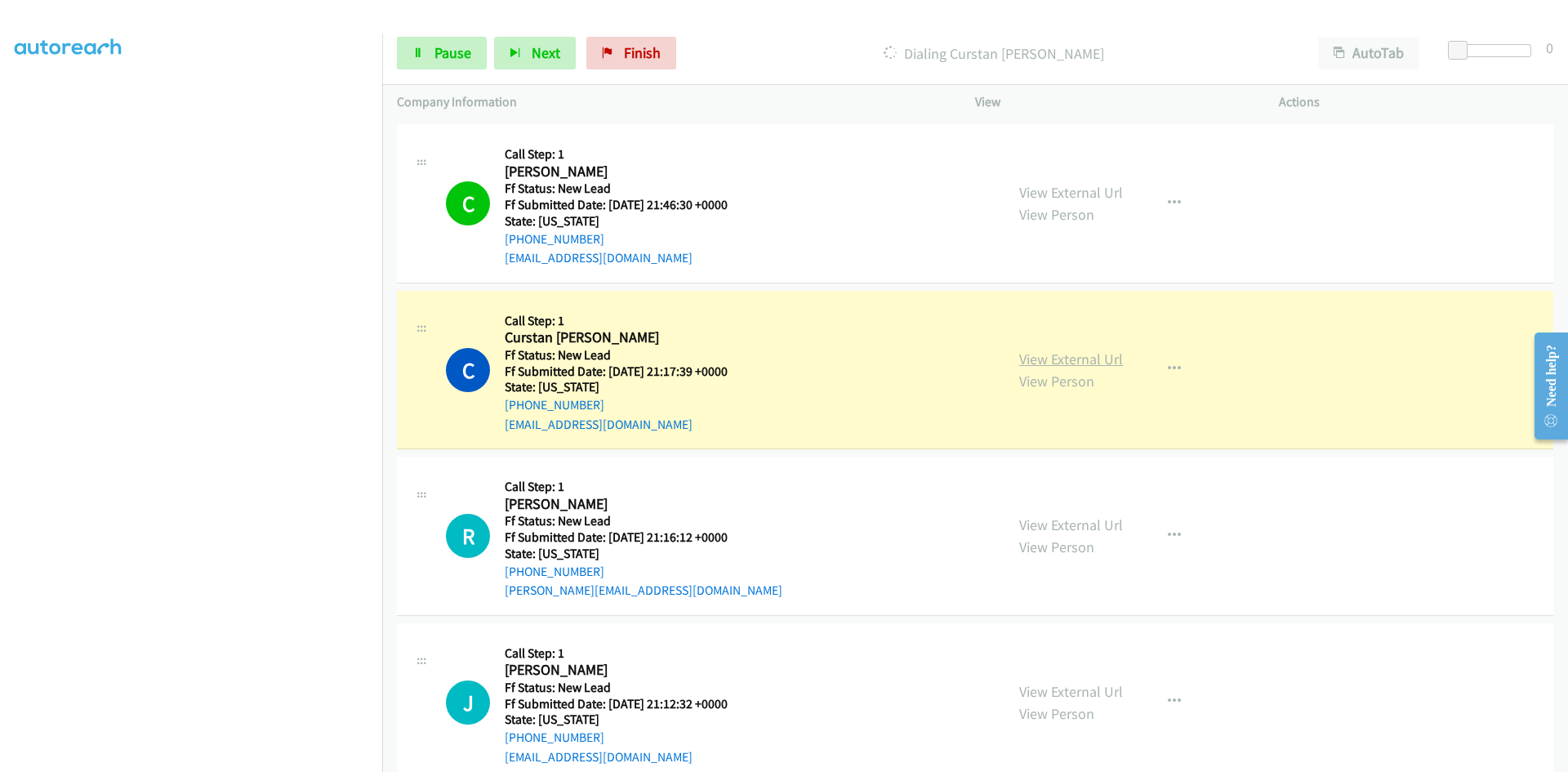
click at [1069, 359] on link "View External Url" at bounding box center [1070, 359] width 104 height 19
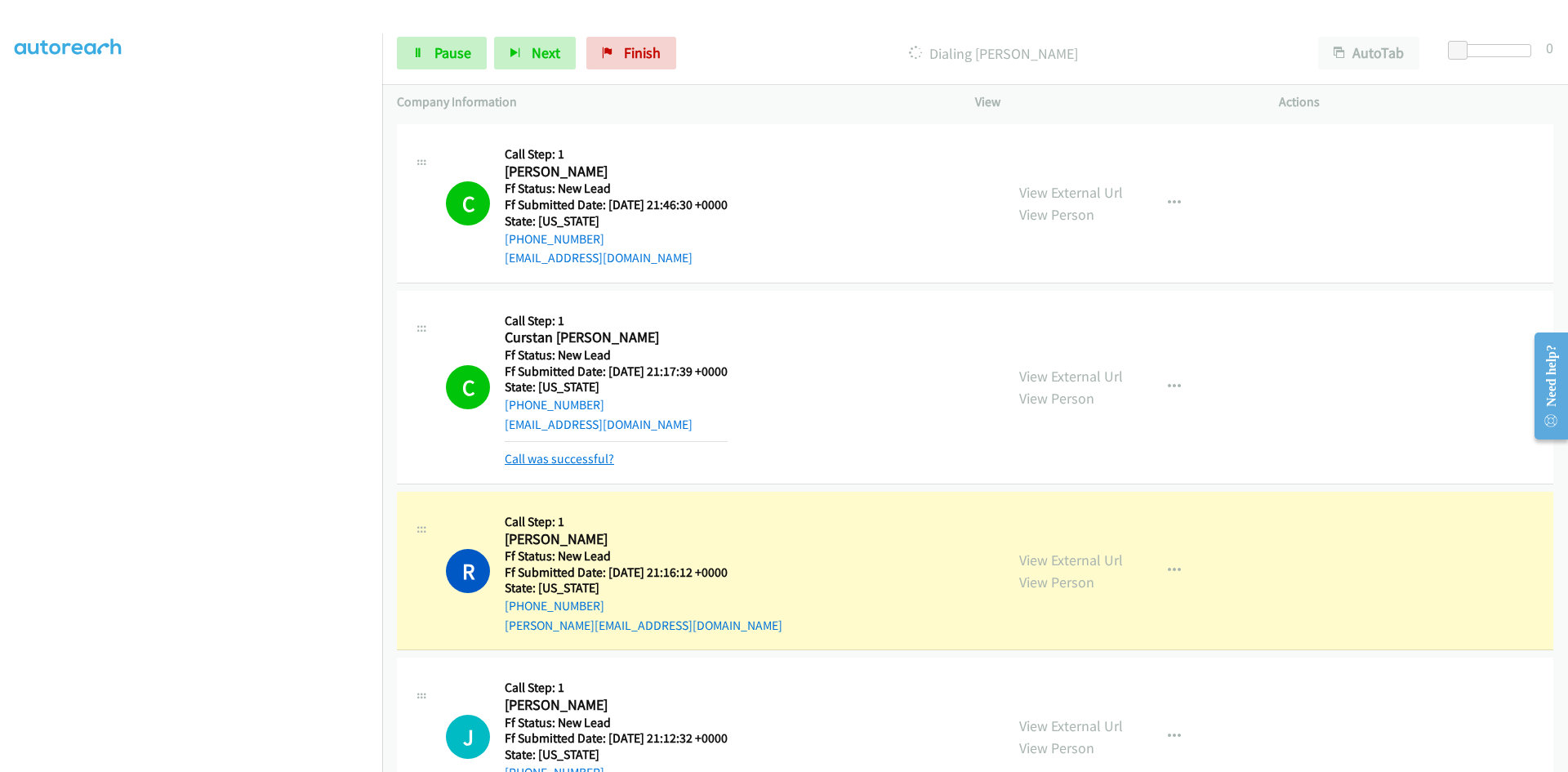
click at [583, 458] on link "Call was successful?" at bounding box center [559, 459] width 110 height 15
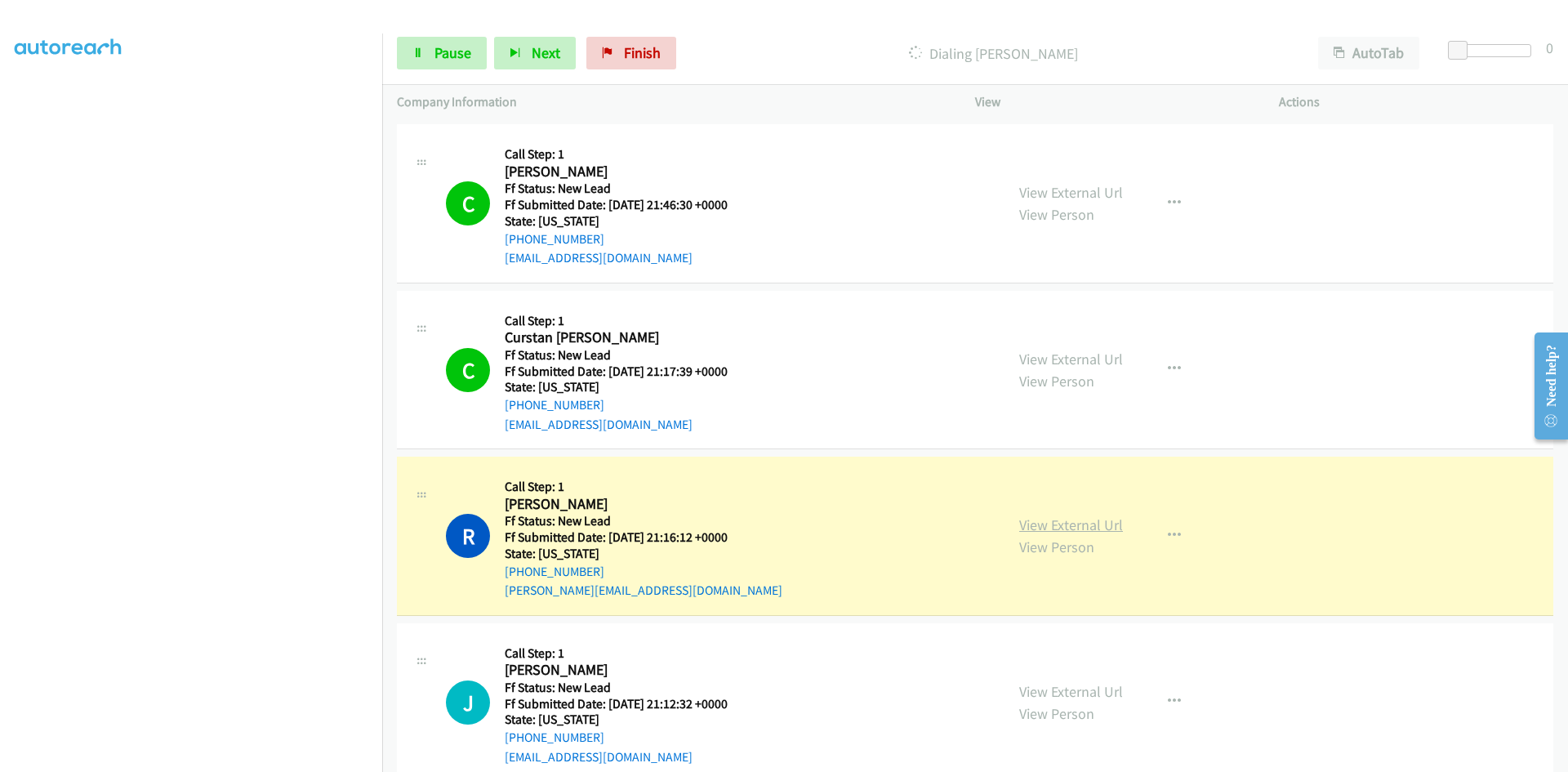
click at [1091, 531] on link "View External Url" at bounding box center [1070, 525] width 104 height 19
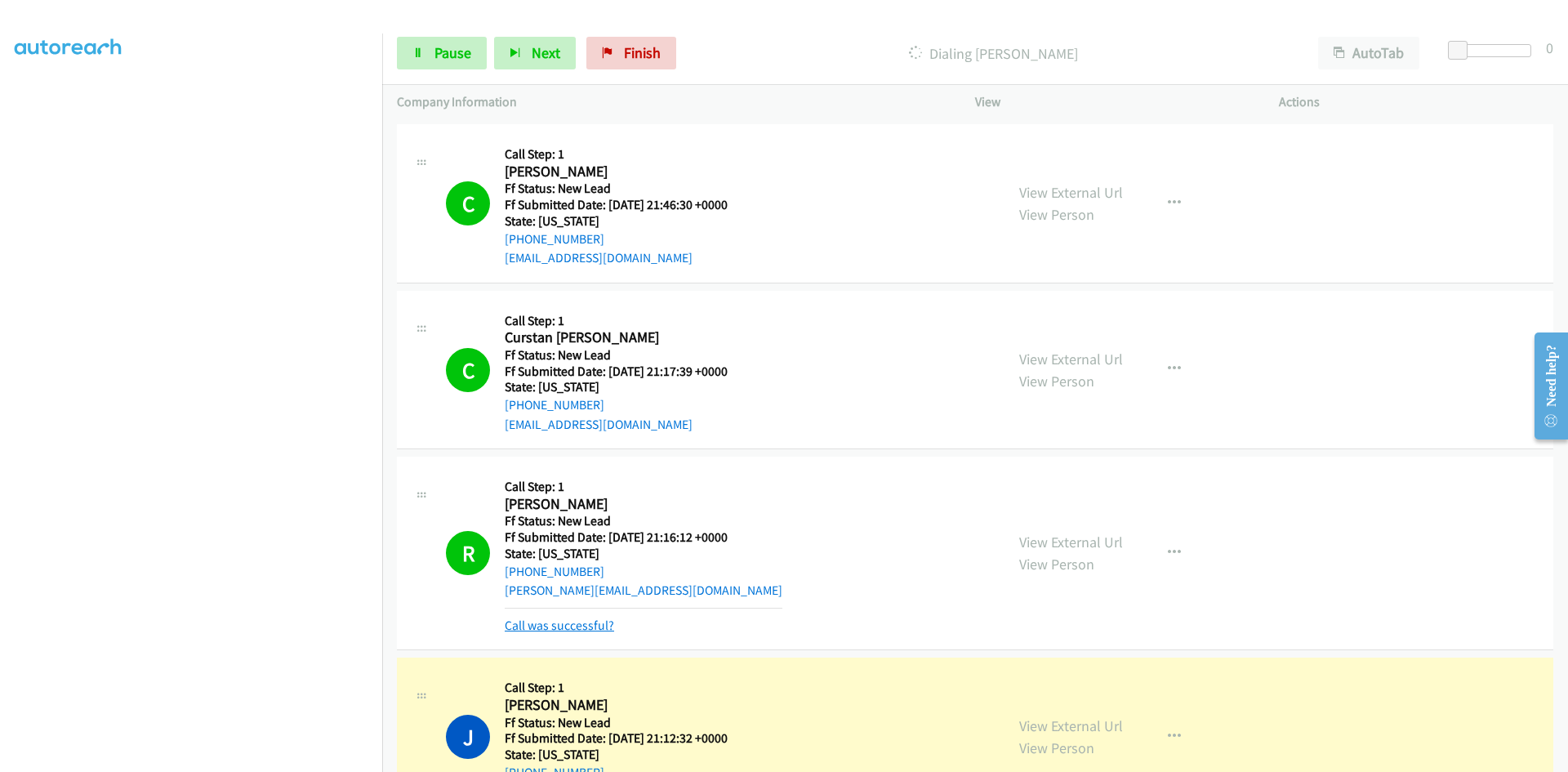
click at [593, 627] on link "Call was successful?" at bounding box center [559, 625] width 110 height 15
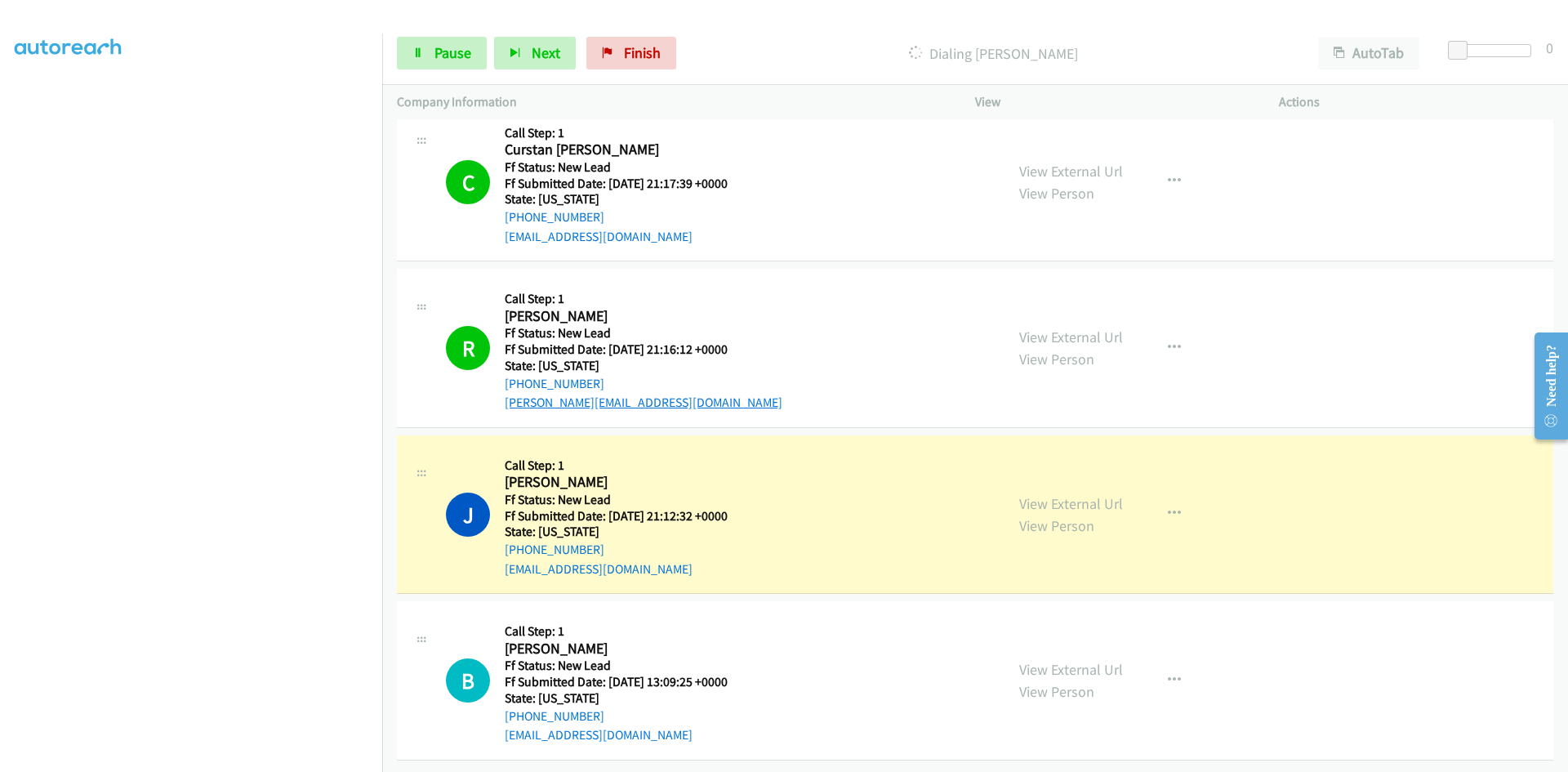
scroll to position [4757, 0]
click at [1083, 494] on link "View External Url" at bounding box center [1070, 504] width 104 height 19
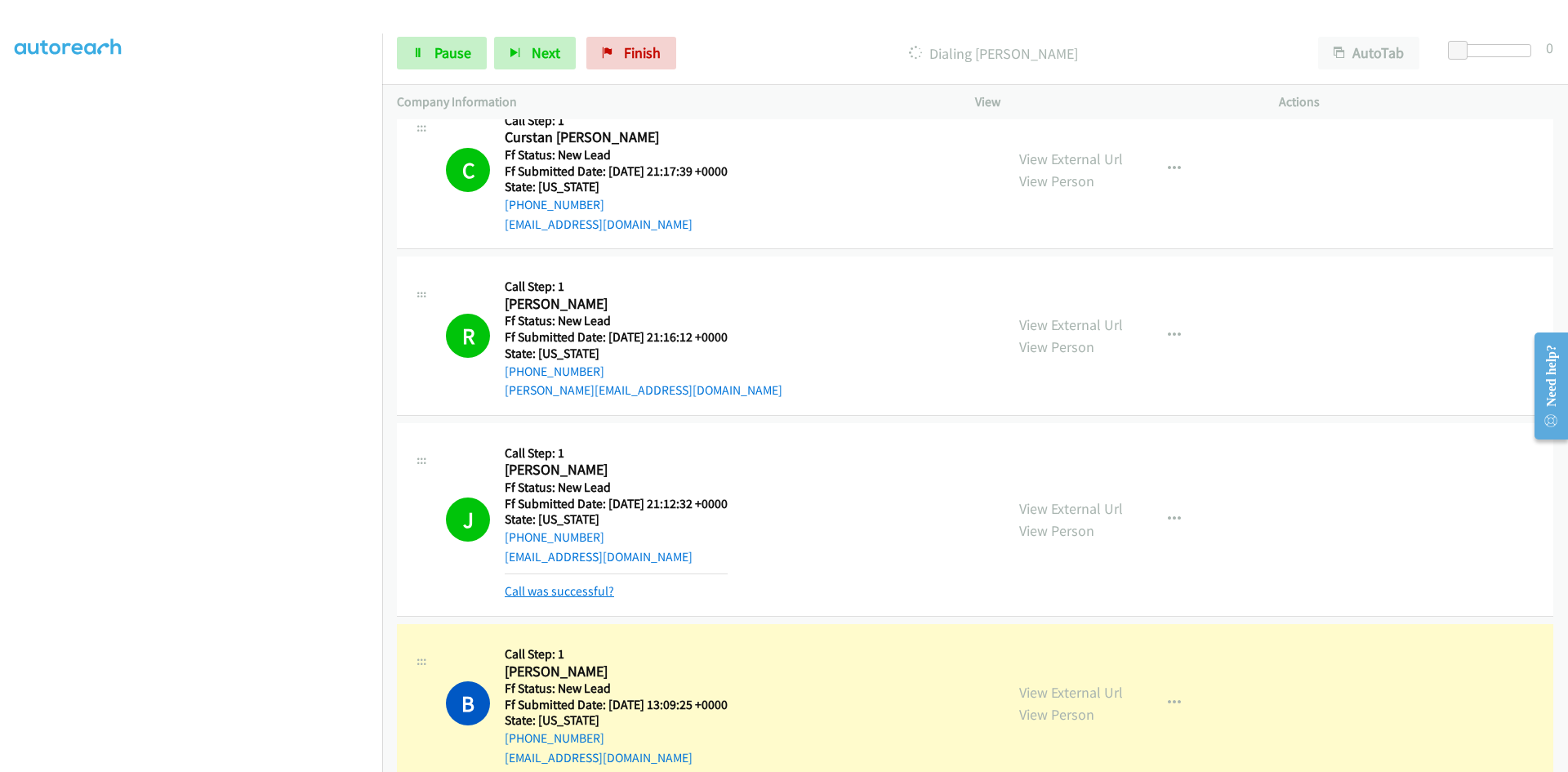
click at [553, 588] on link "Call was successful?" at bounding box center [559, 591] width 110 height 15
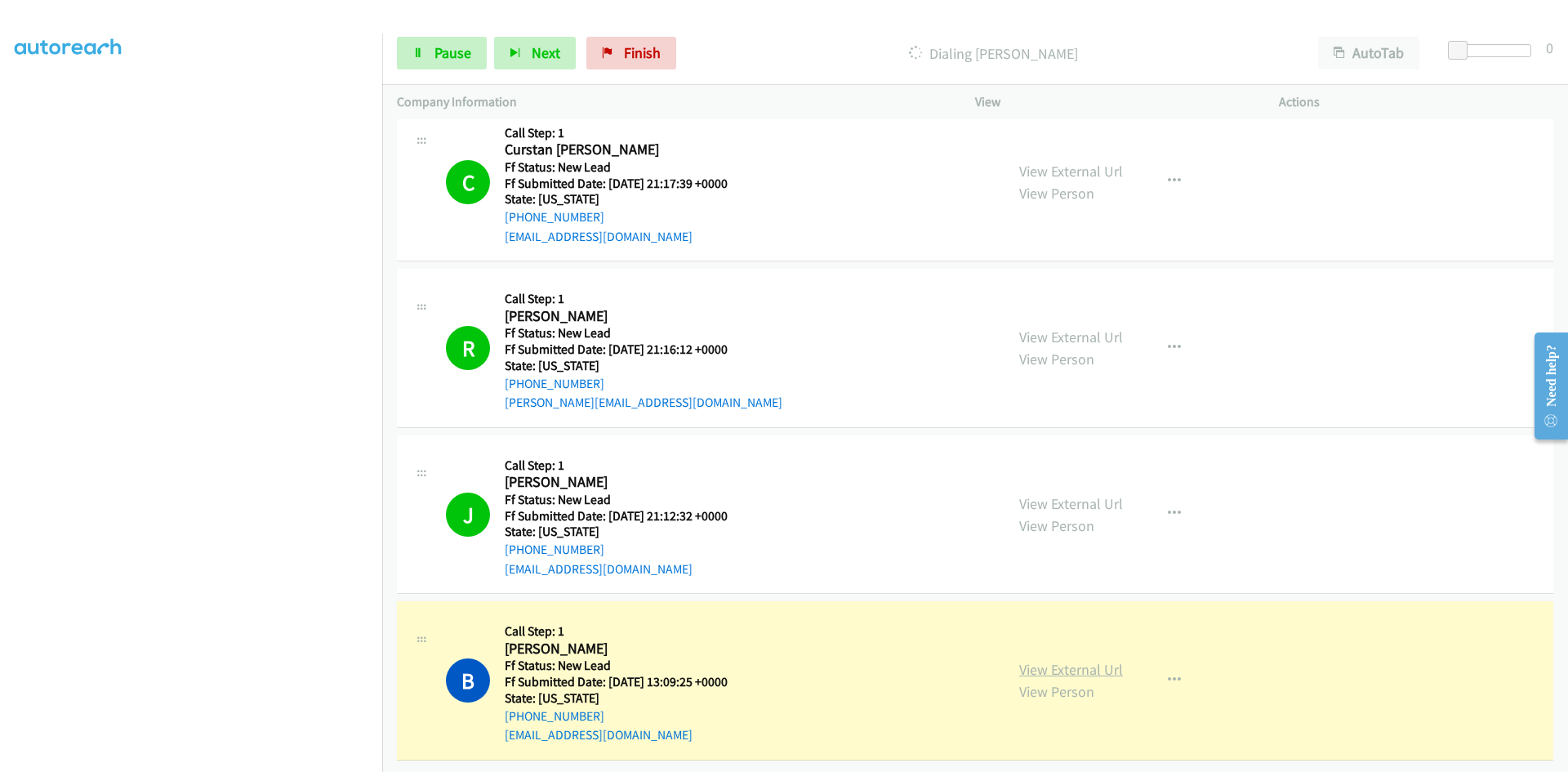
click at [1070, 660] on link "View External Url" at bounding box center [1070, 670] width 104 height 19
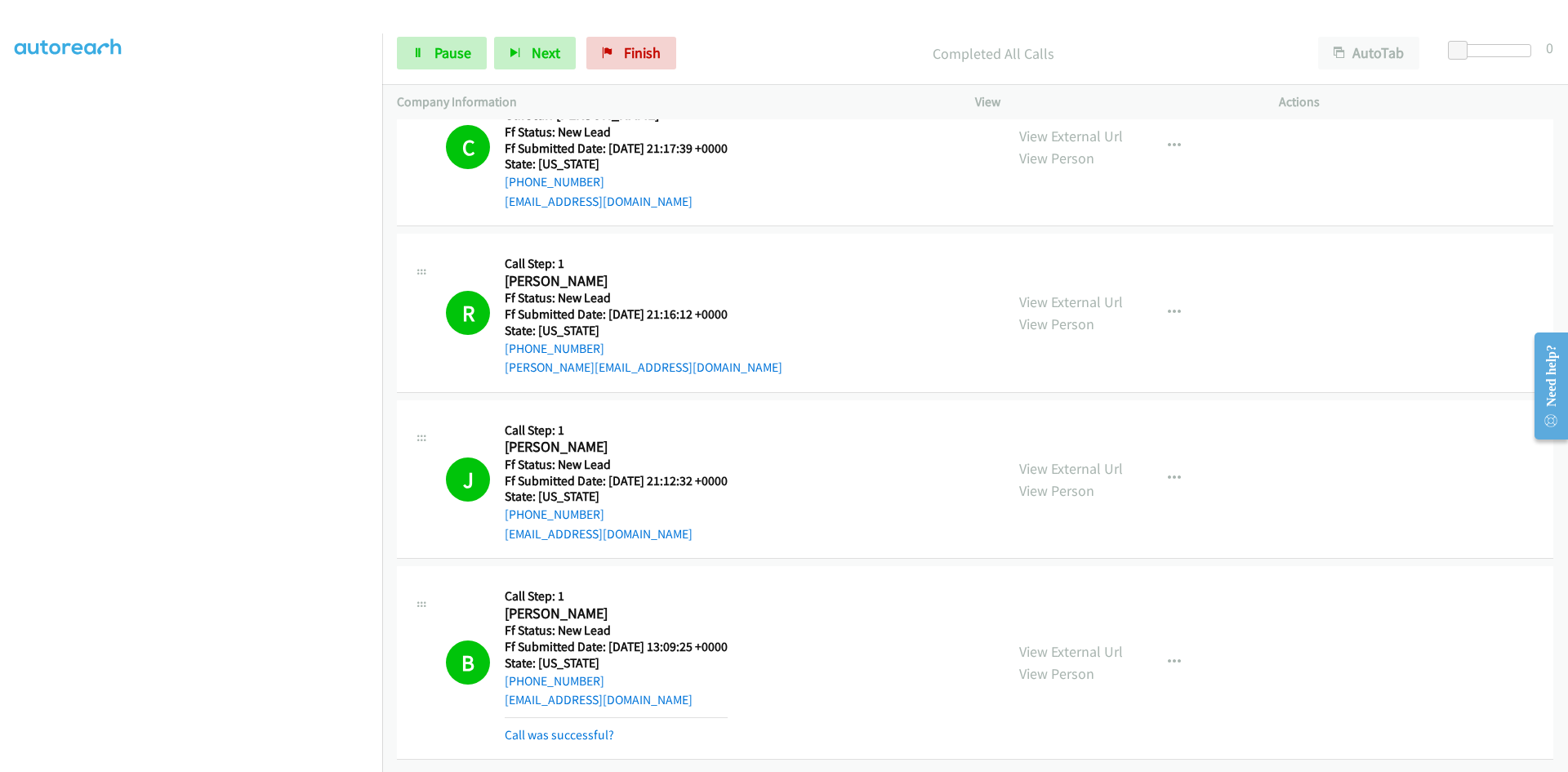
scroll to position [4845, 0]
click at [592, 727] on link "Call was successful?" at bounding box center [559, 735] width 110 height 15
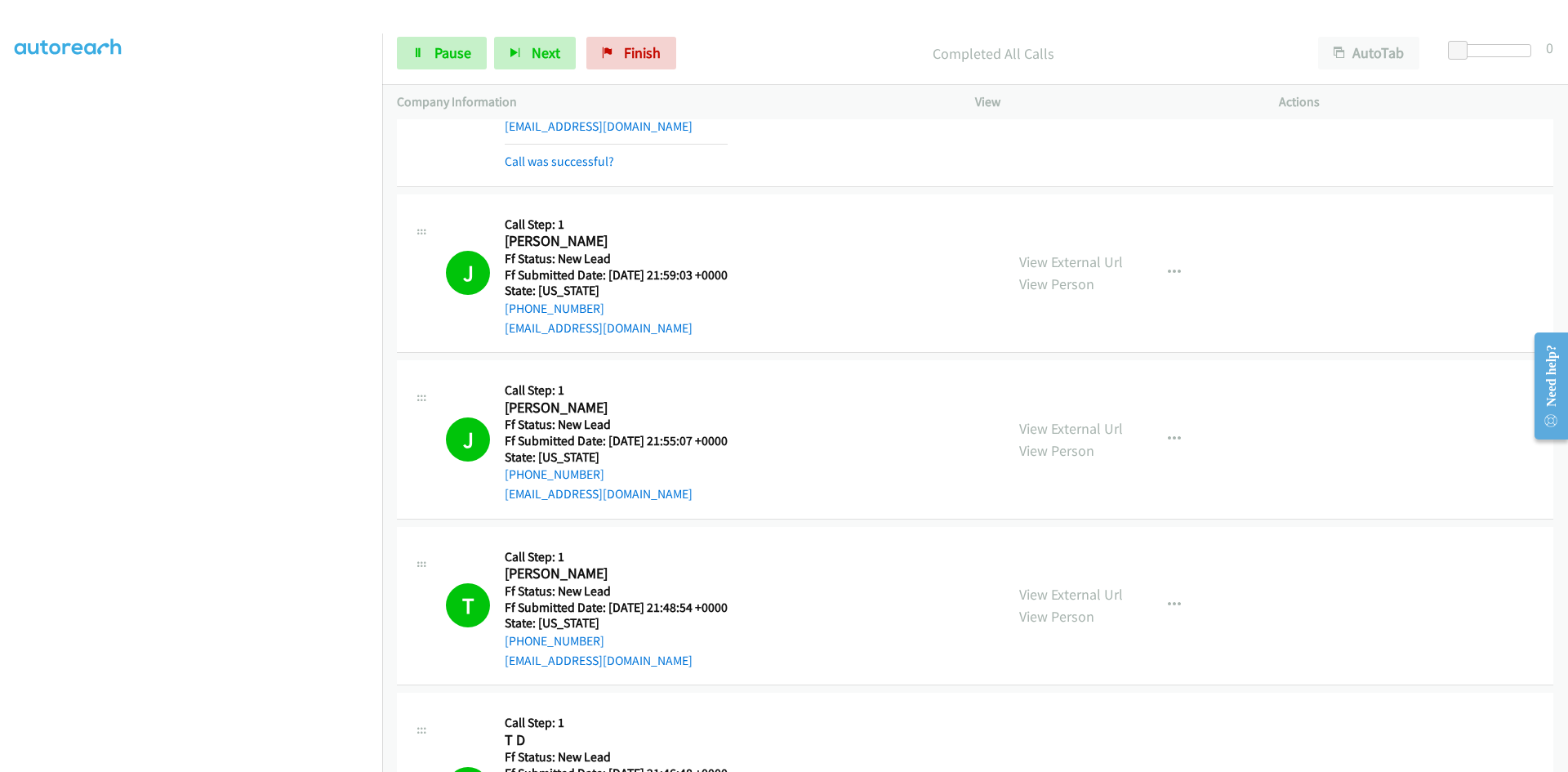
scroll to position [3665, 0]
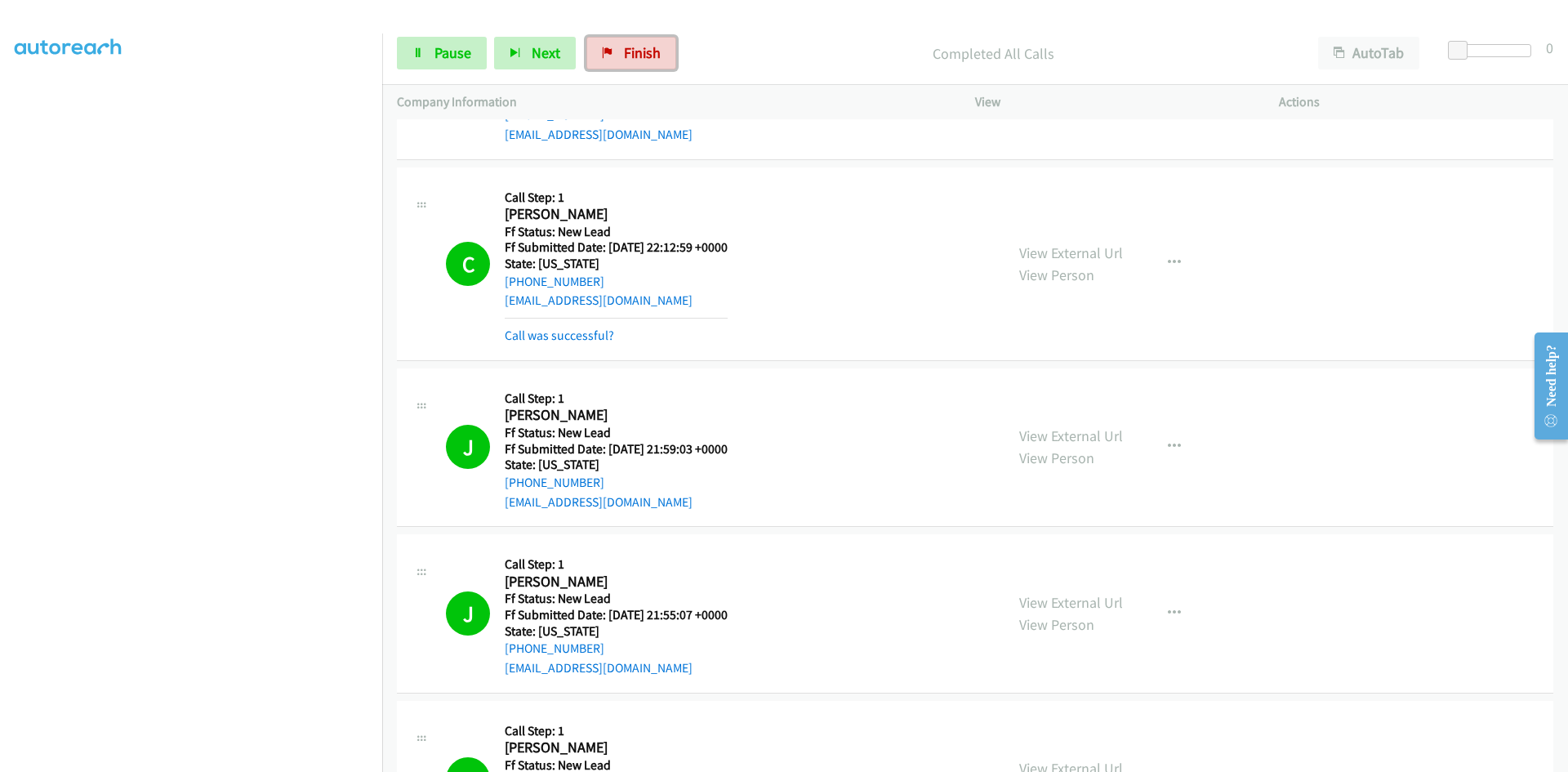
click at [638, 62] on link "Finish" at bounding box center [631, 53] width 90 height 32
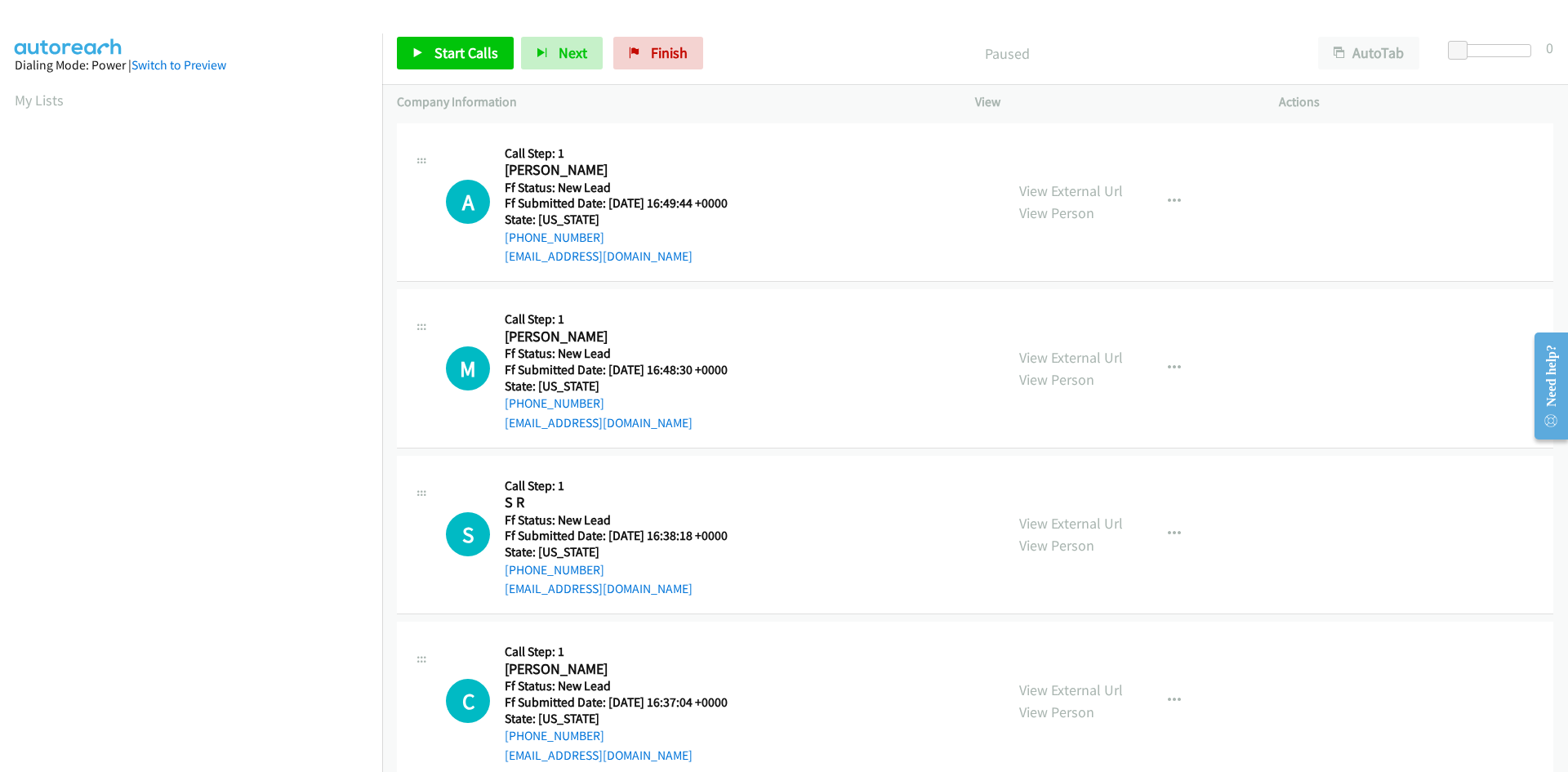
click at [793, 40] on div "Paused" at bounding box center [1007, 53] width 593 height 32
click at [456, 57] on span "Start Calls" at bounding box center [465, 52] width 64 height 19
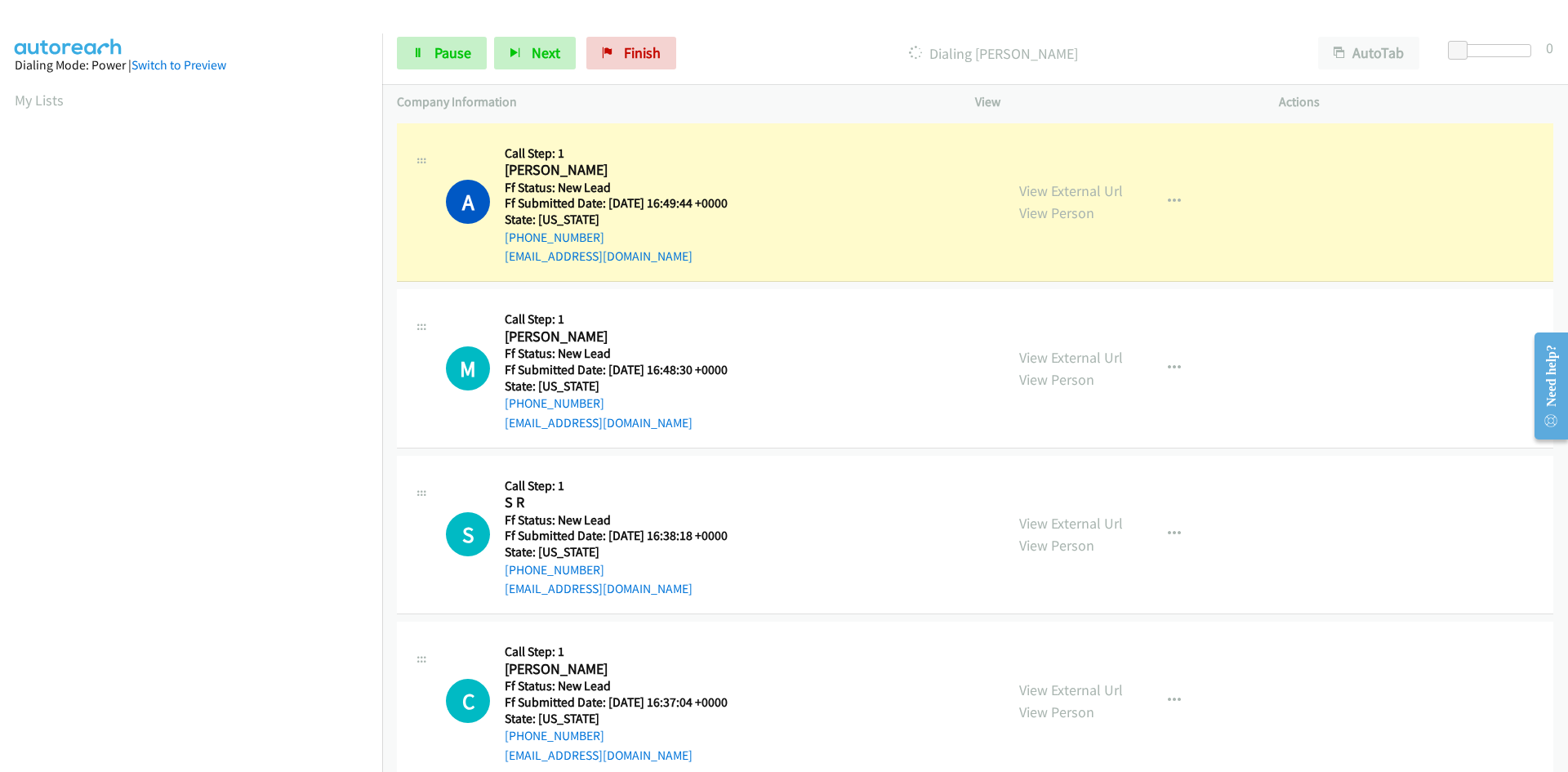
scroll to position [144, 0]
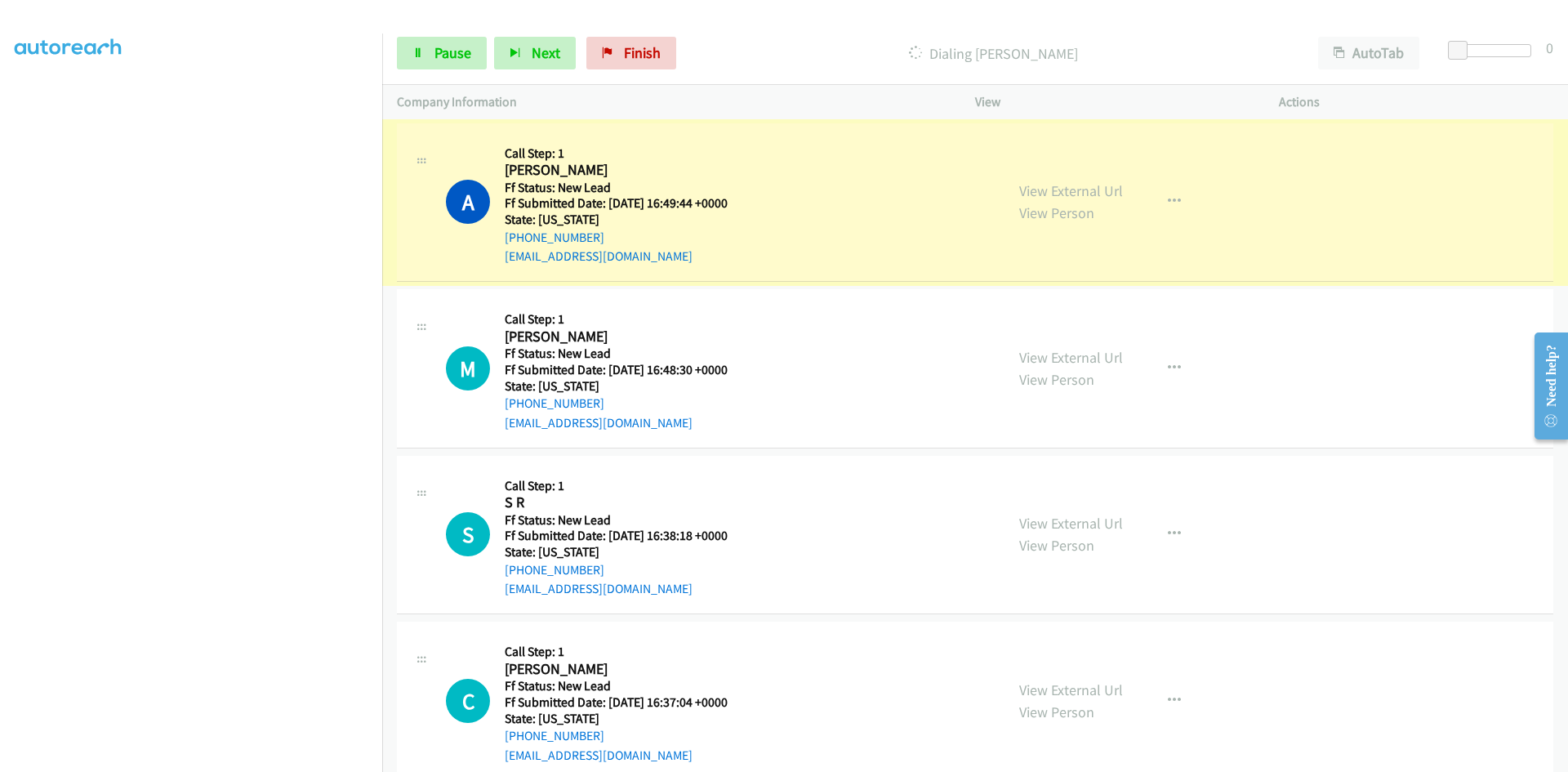
click at [1071, 194] on link "View External Url" at bounding box center [1070, 191] width 104 height 19
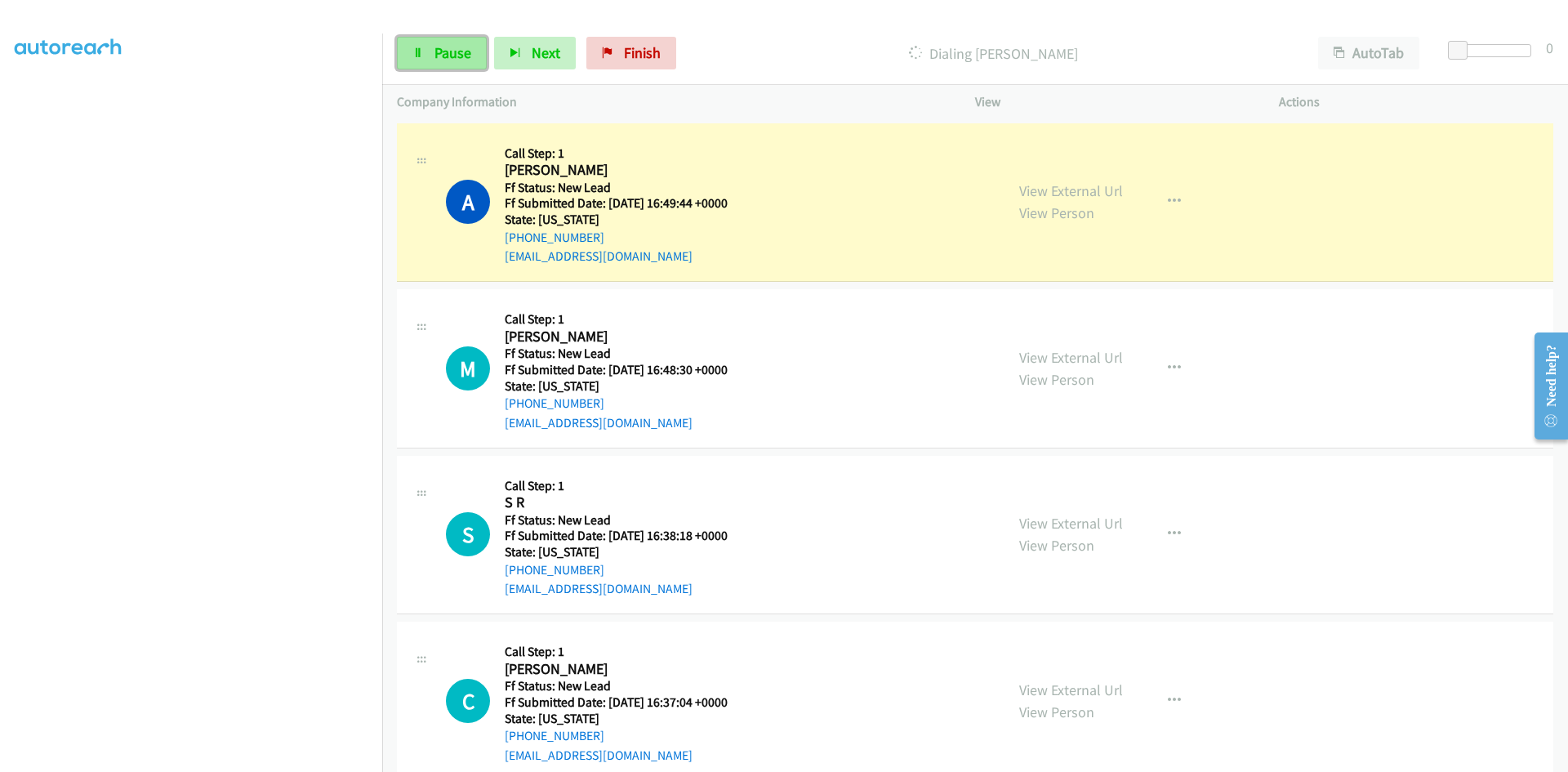
click at [439, 65] on link "Pause" at bounding box center [442, 53] width 90 height 32
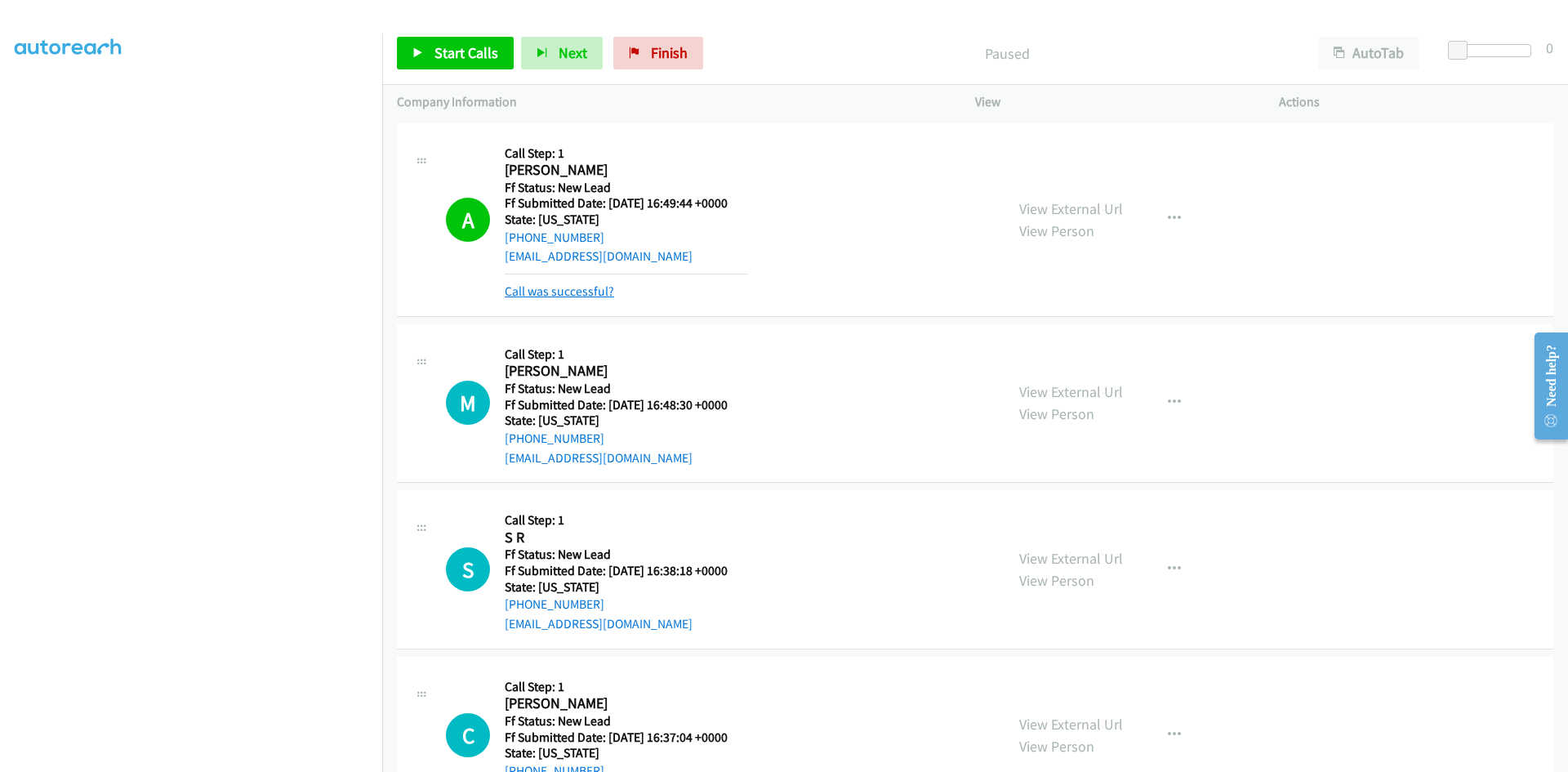
click at [593, 290] on link "Call was successful?" at bounding box center [559, 291] width 110 height 15
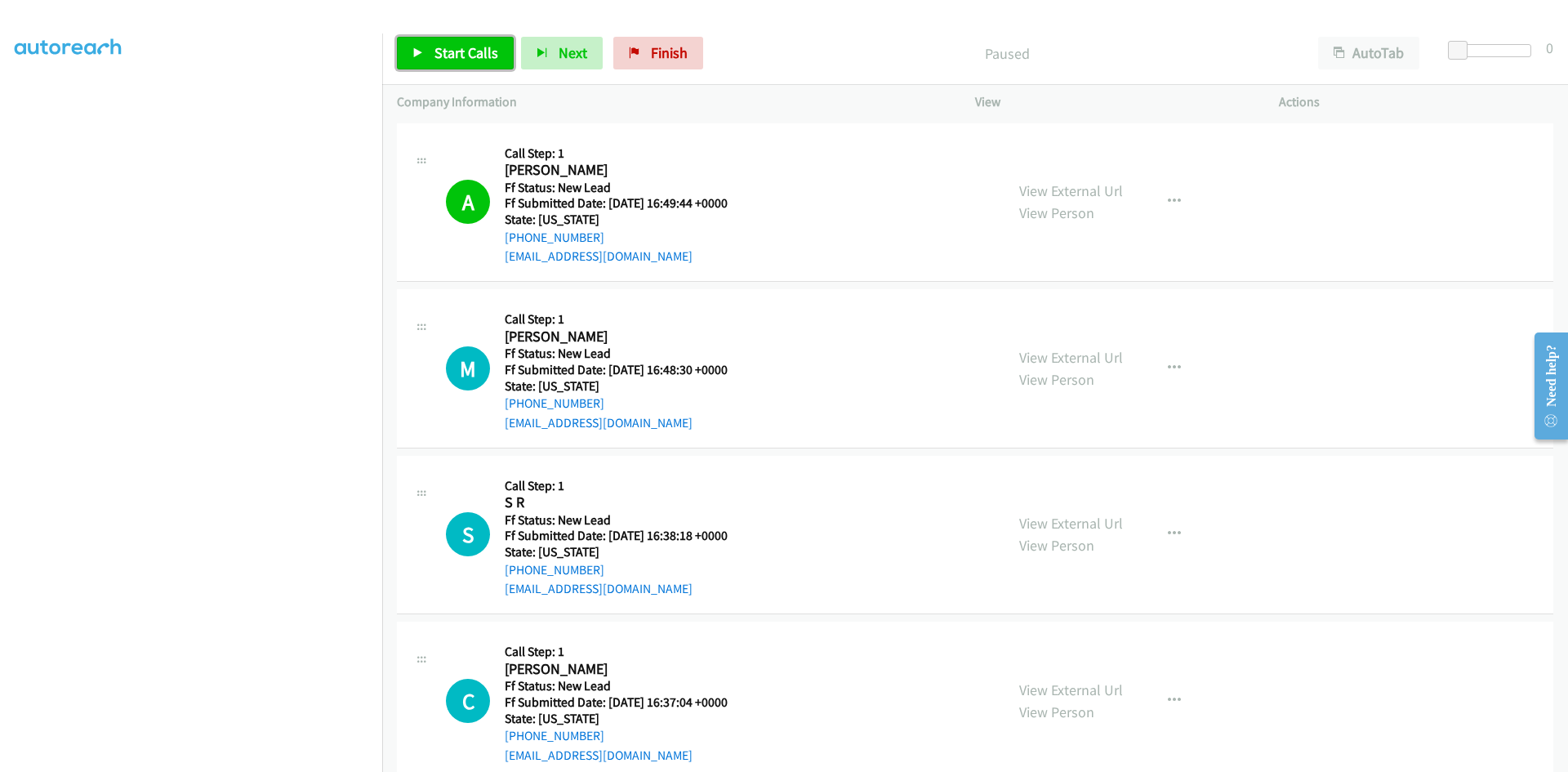
click at [463, 58] on span "Start Calls" at bounding box center [465, 52] width 64 height 19
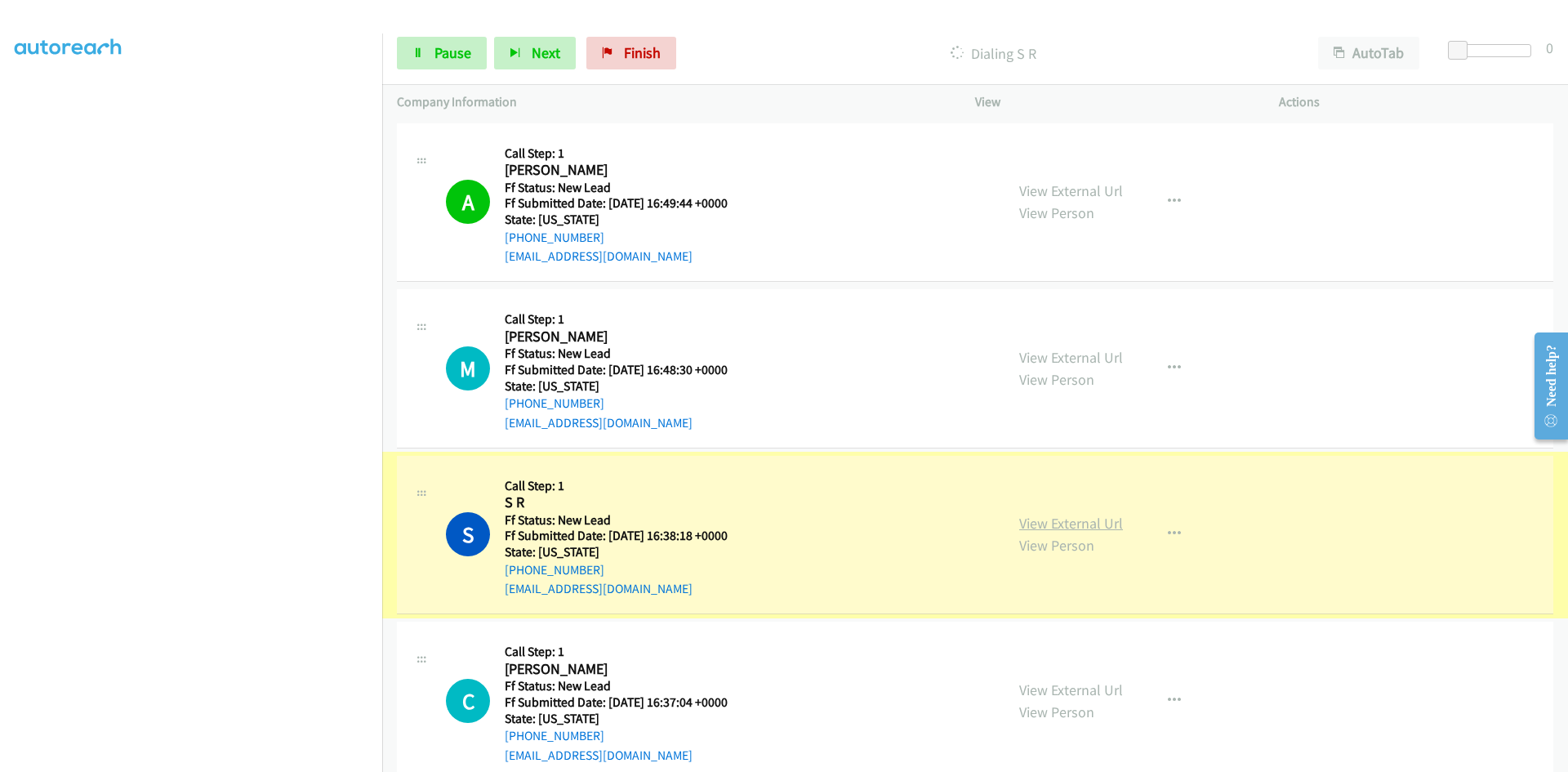
click at [1074, 527] on link "View External Url" at bounding box center [1070, 523] width 104 height 19
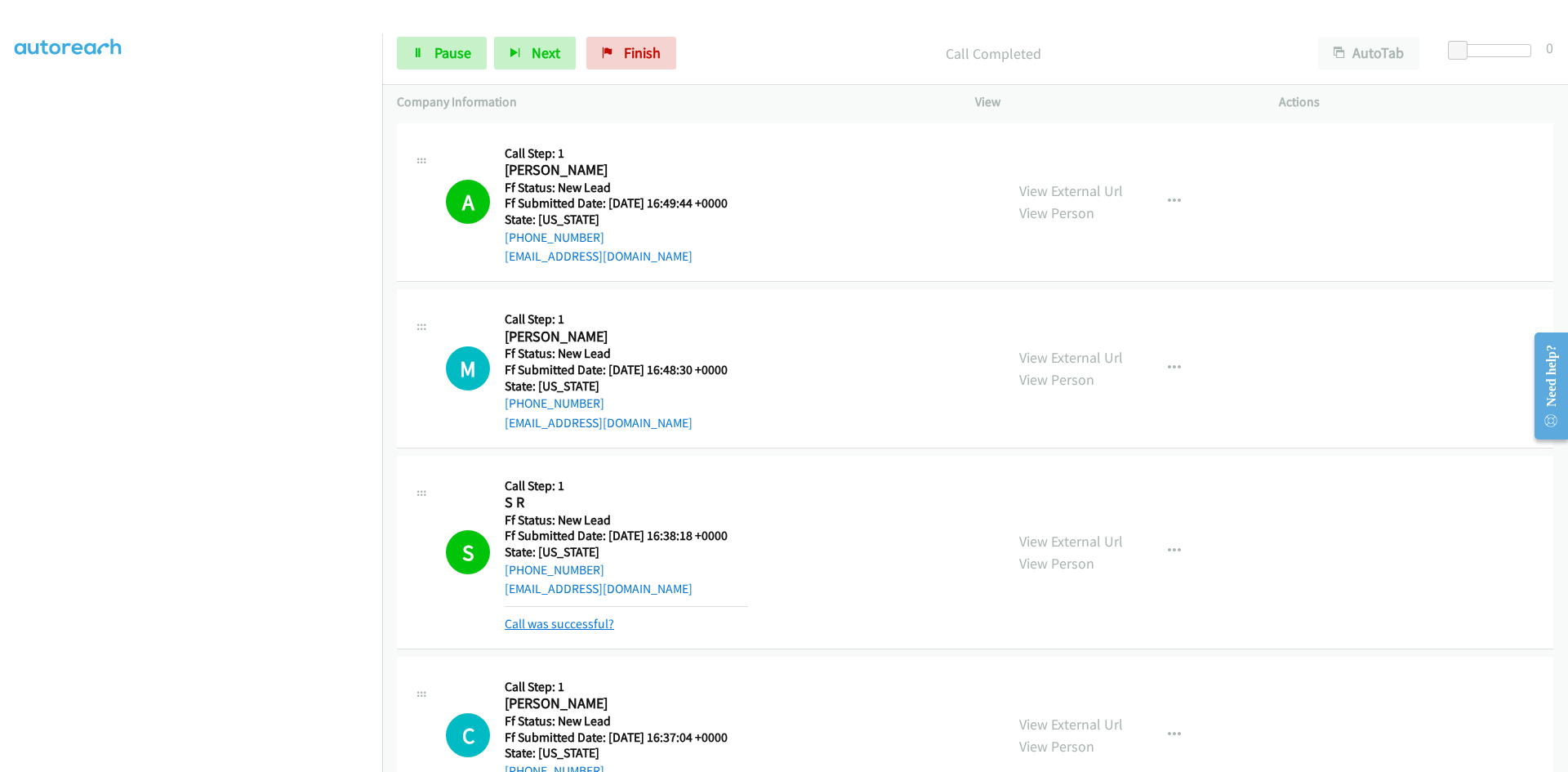
click at [589, 624] on link "Call was successful?" at bounding box center [559, 624] width 110 height 15
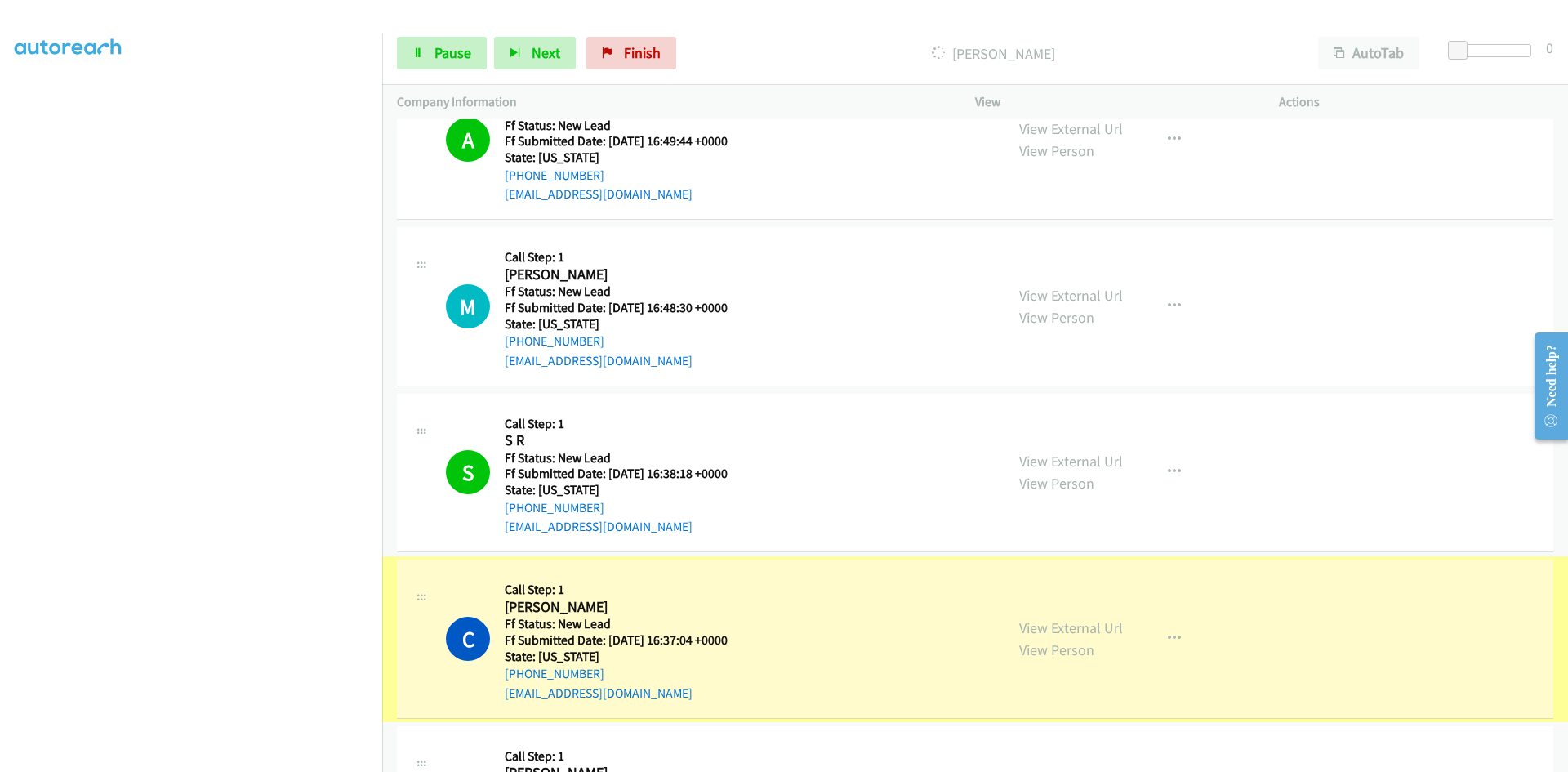
scroll to position [199, 0]
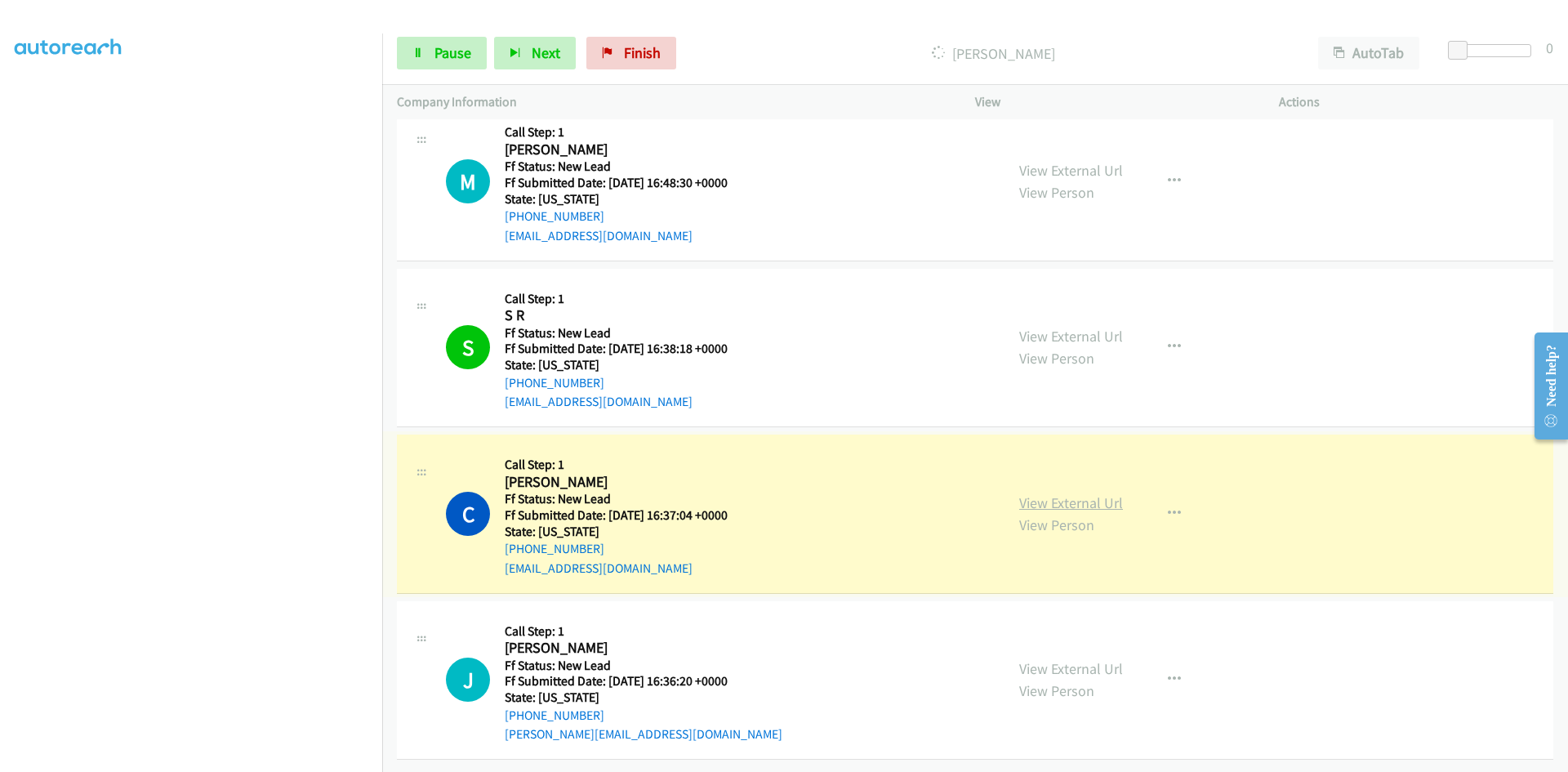
click at [1075, 493] on link "View External Url" at bounding box center [1070, 503] width 104 height 19
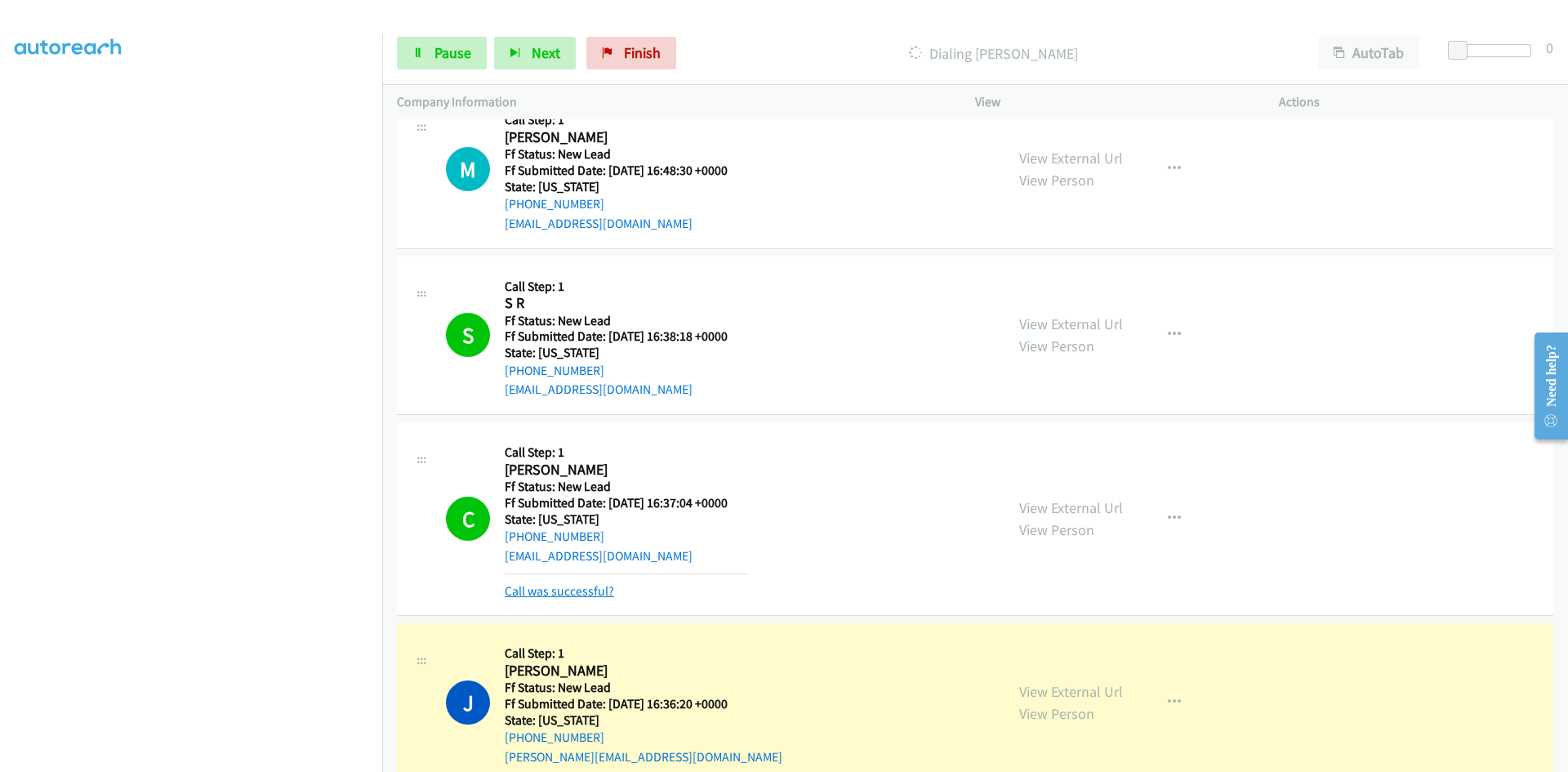
click at [590, 592] on link "Call was successful?" at bounding box center [559, 591] width 110 height 15
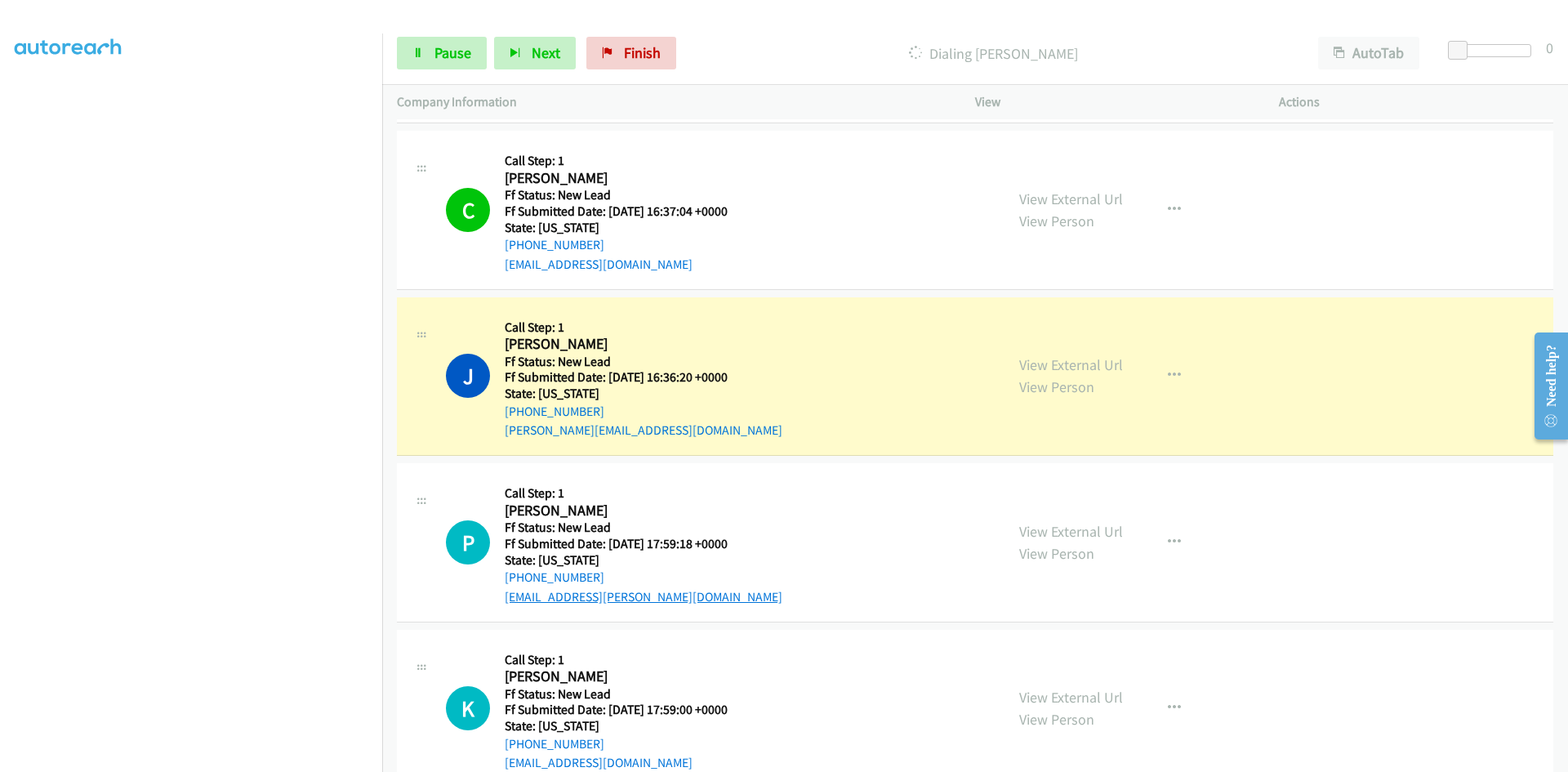
scroll to position [526, 0]
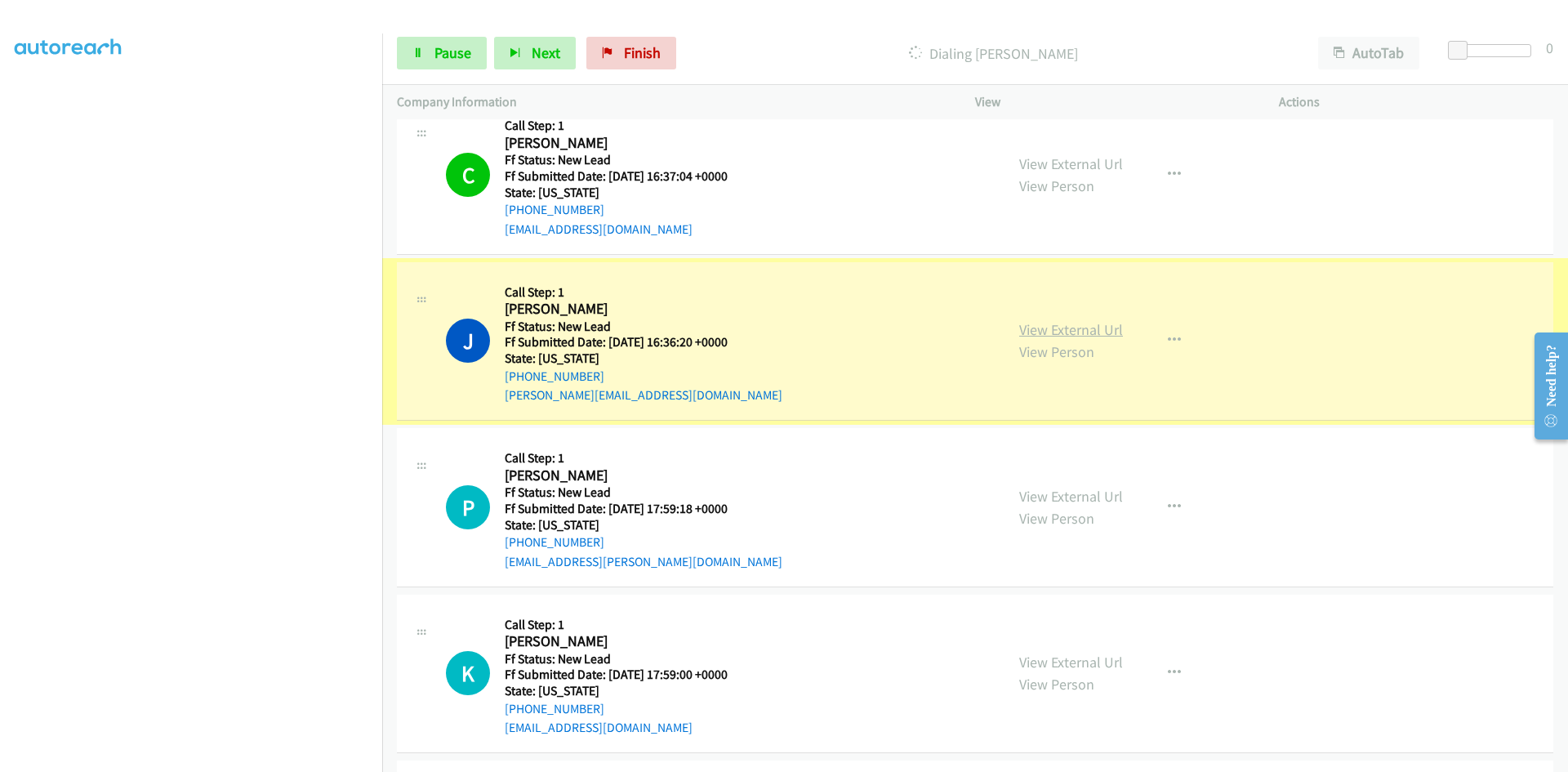
click at [1104, 329] on link "View External Url" at bounding box center [1070, 330] width 104 height 19
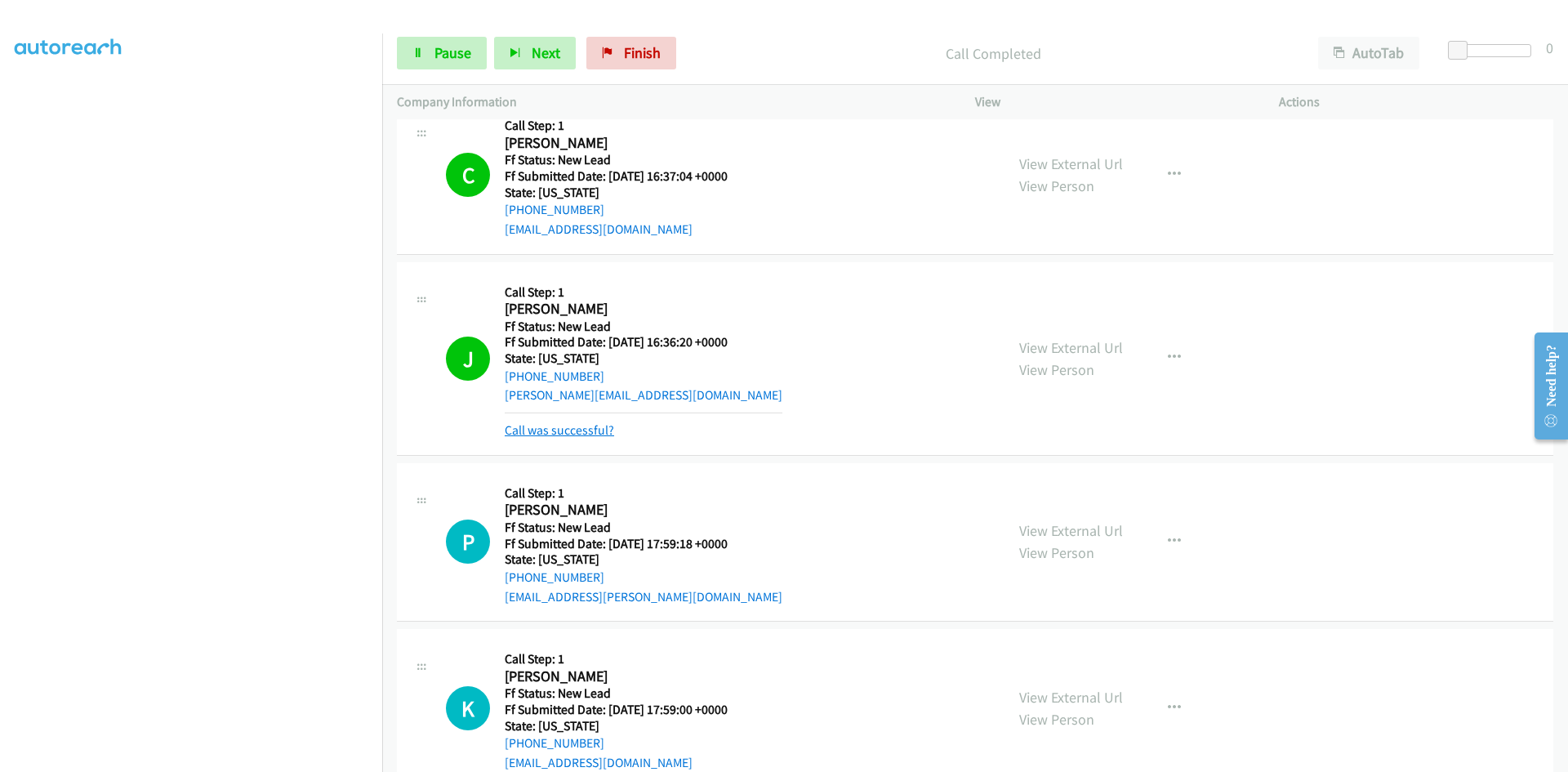
click at [570, 428] on link "Call was successful?" at bounding box center [559, 430] width 110 height 15
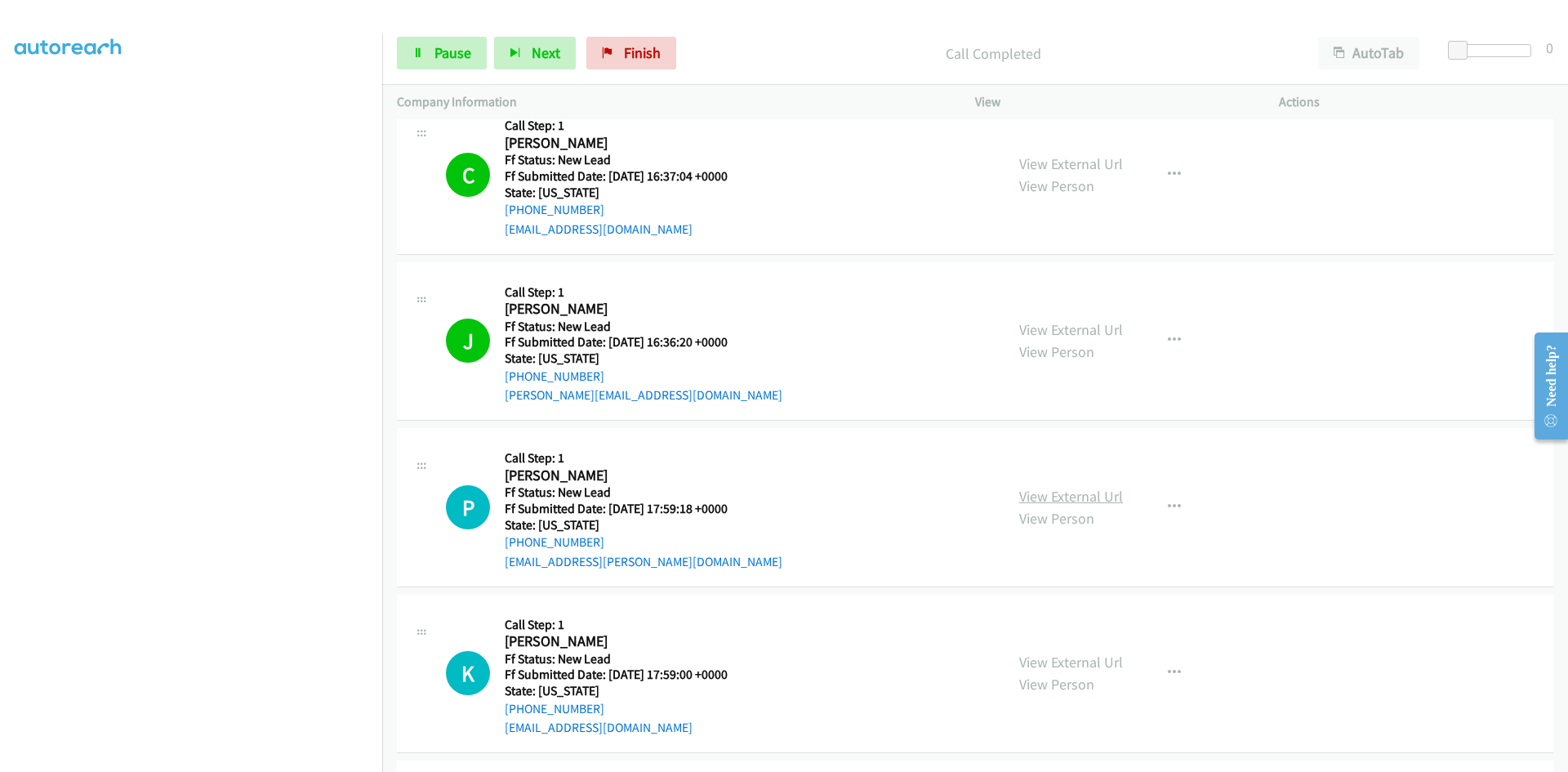
click at [1048, 495] on link "View External Url" at bounding box center [1070, 496] width 104 height 19
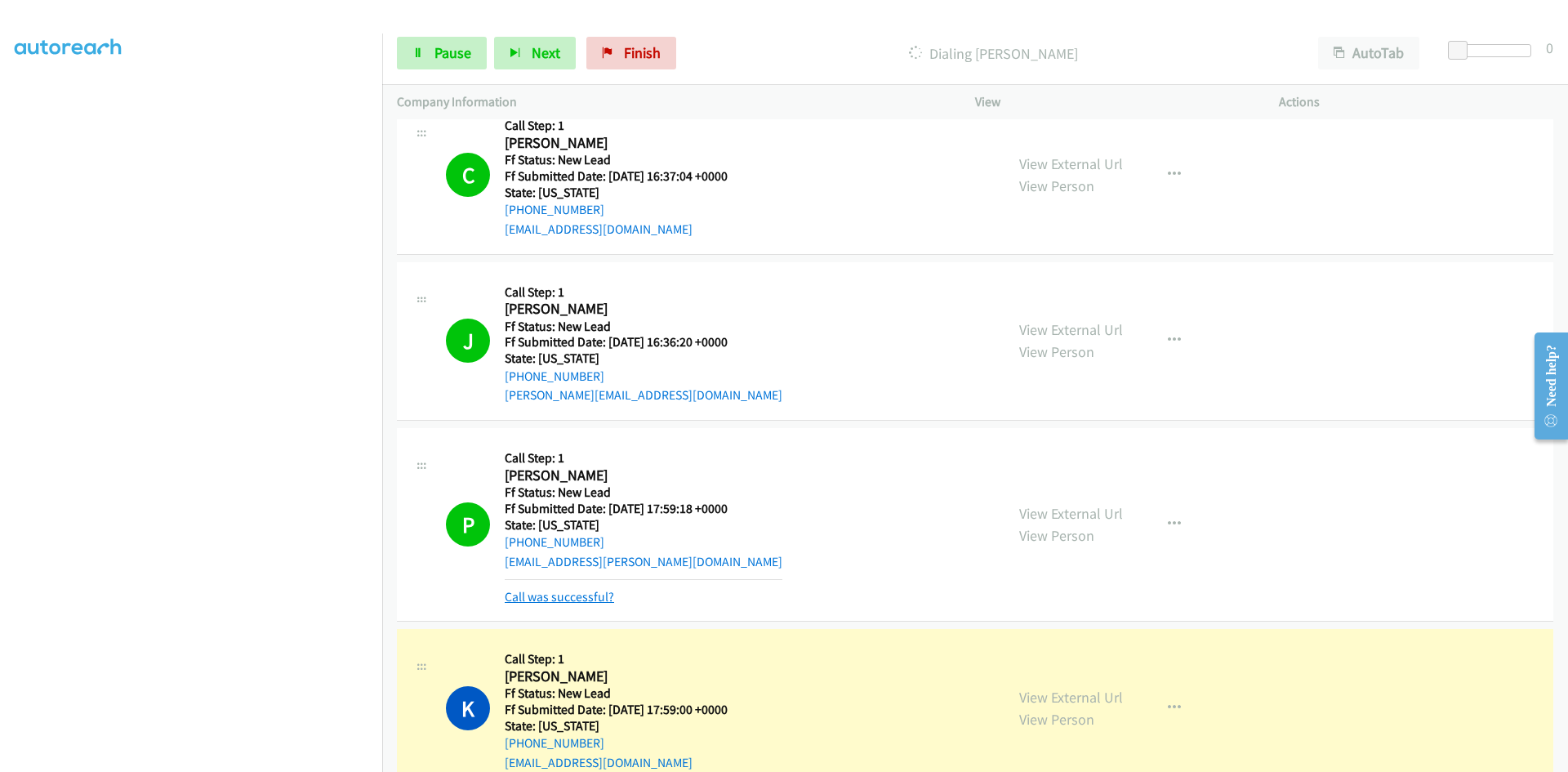
click at [604, 594] on link "Call was successful?" at bounding box center [559, 596] width 110 height 15
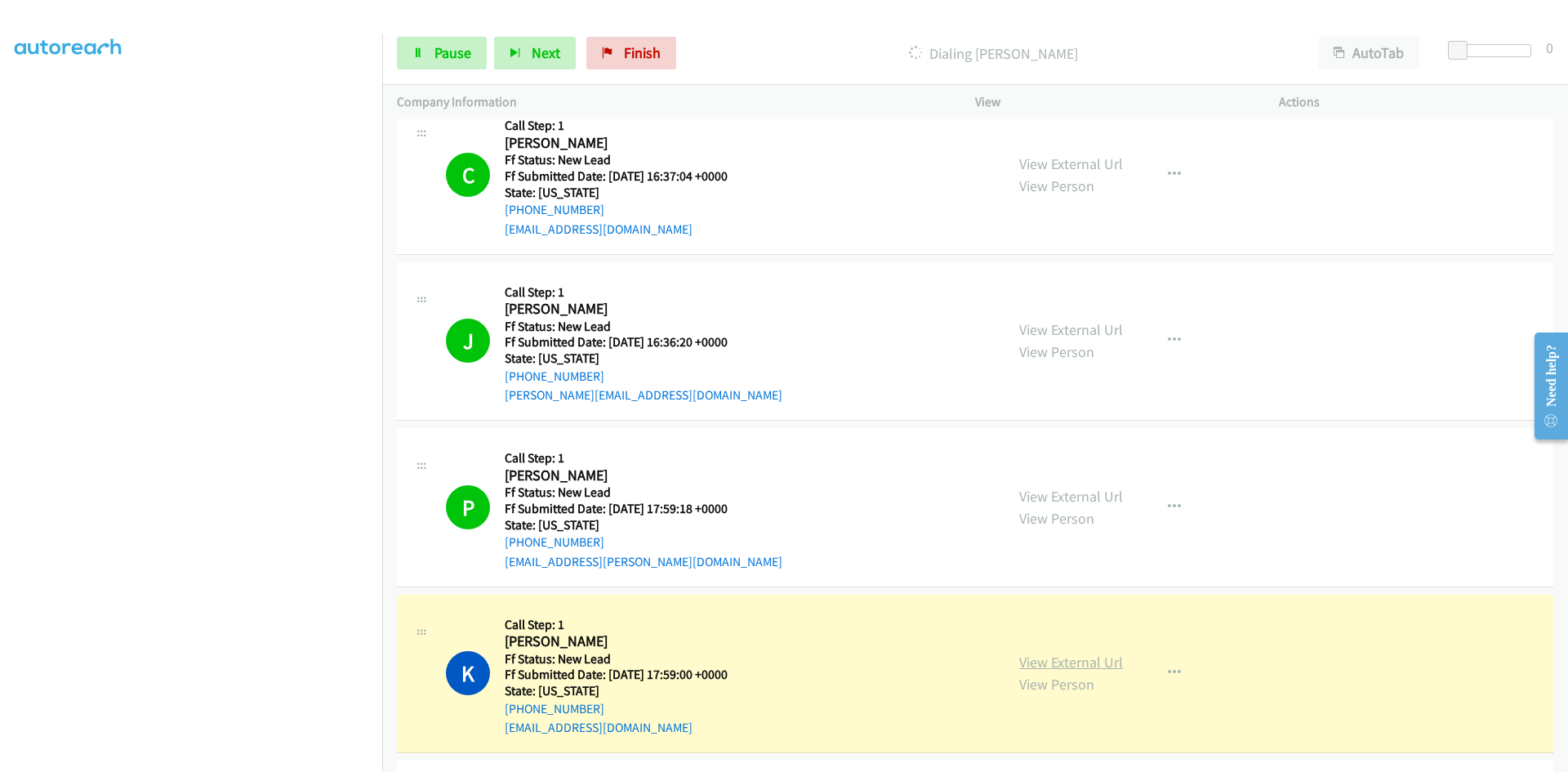
click at [1086, 660] on link "View External Url" at bounding box center [1070, 662] width 104 height 19
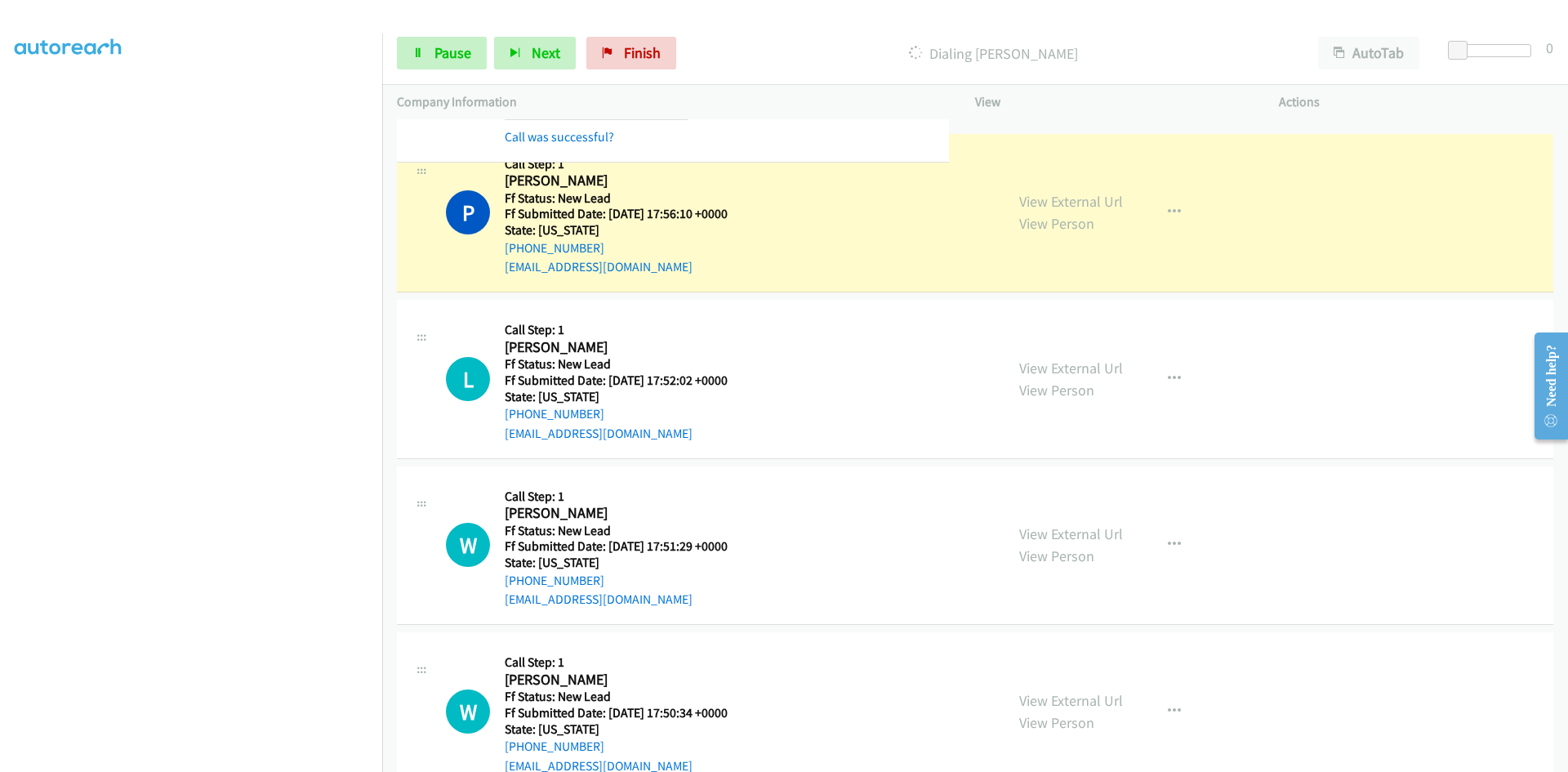
scroll to position [1016, 0]
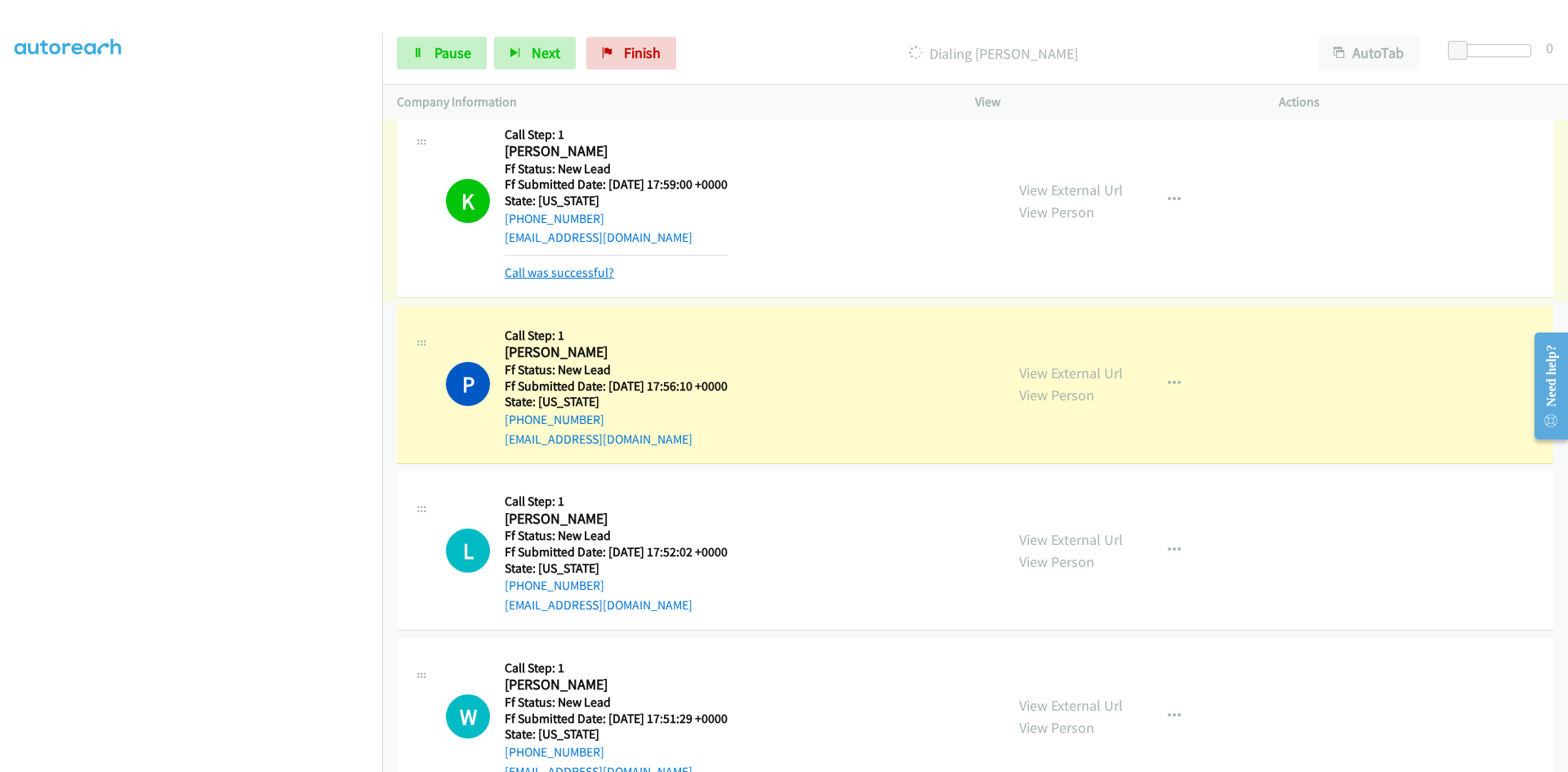
click at [593, 276] on link "Call was successful?" at bounding box center [559, 272] width 110 height 15
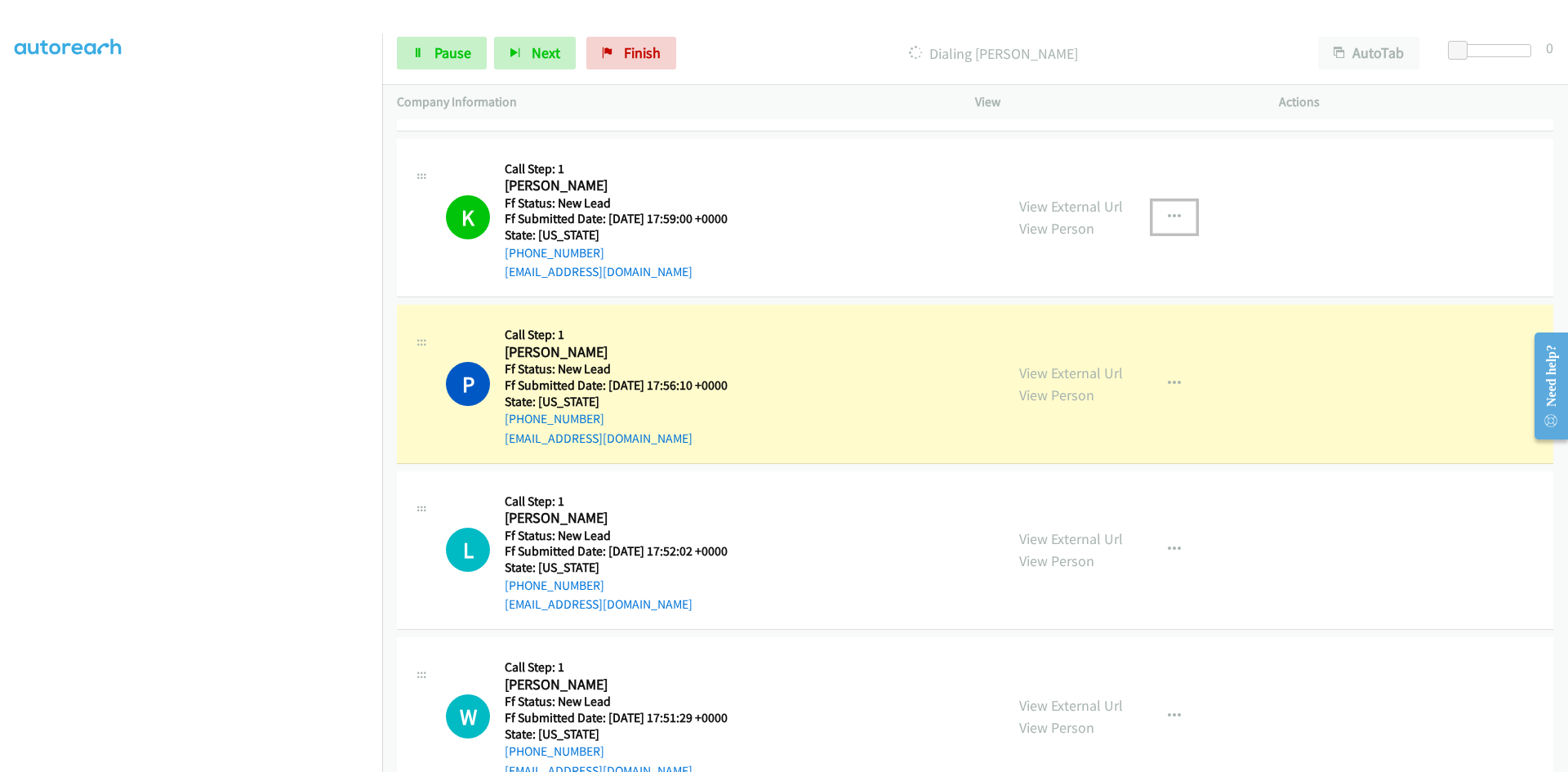
click at [1168, 219] on icon "button" at bounding box center [1174, 218] width 13 height 13
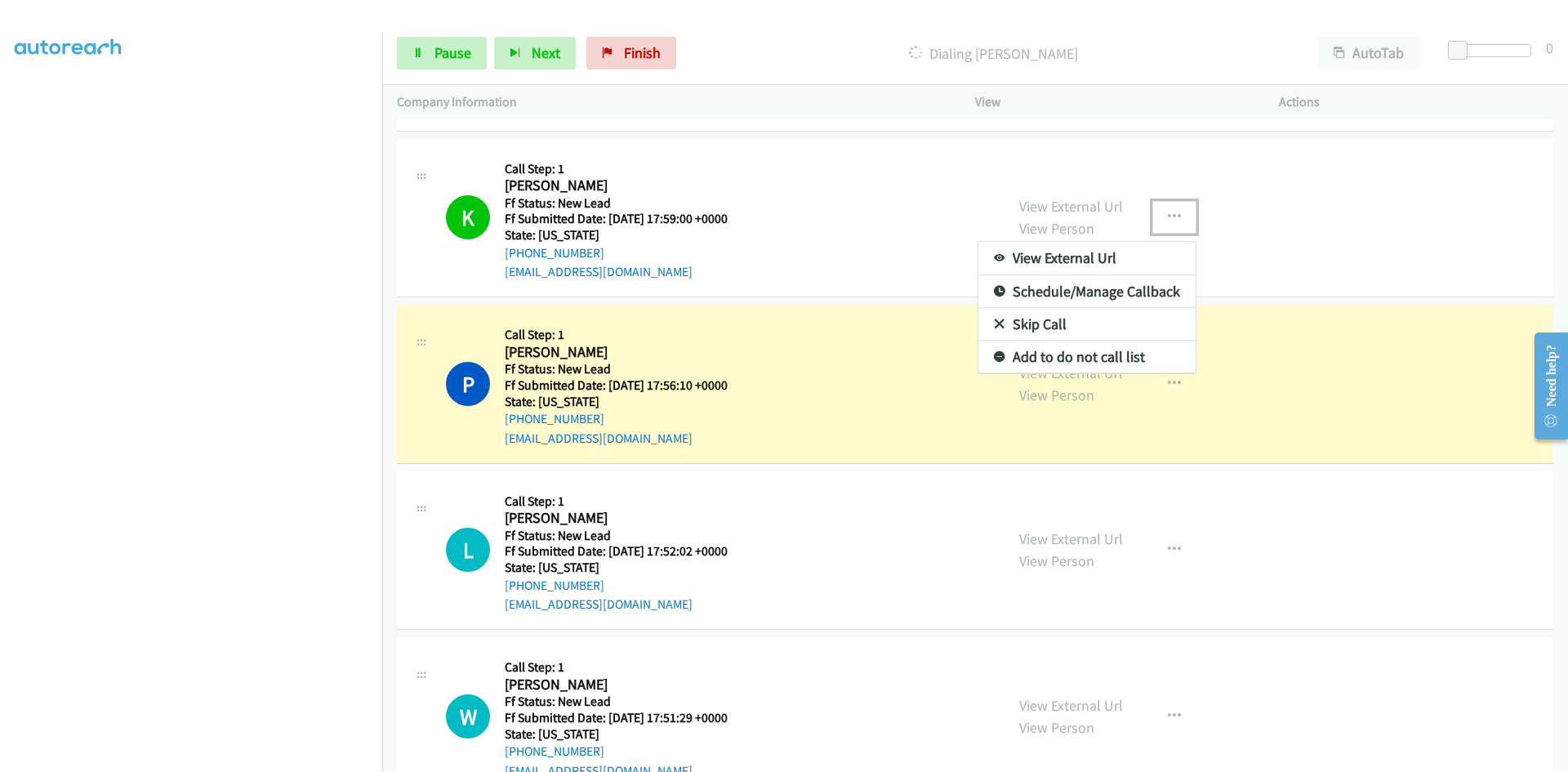
click at [1086, 353] on link "Add to do not call list" at bounding box center [1087, 357] width 217 height 32
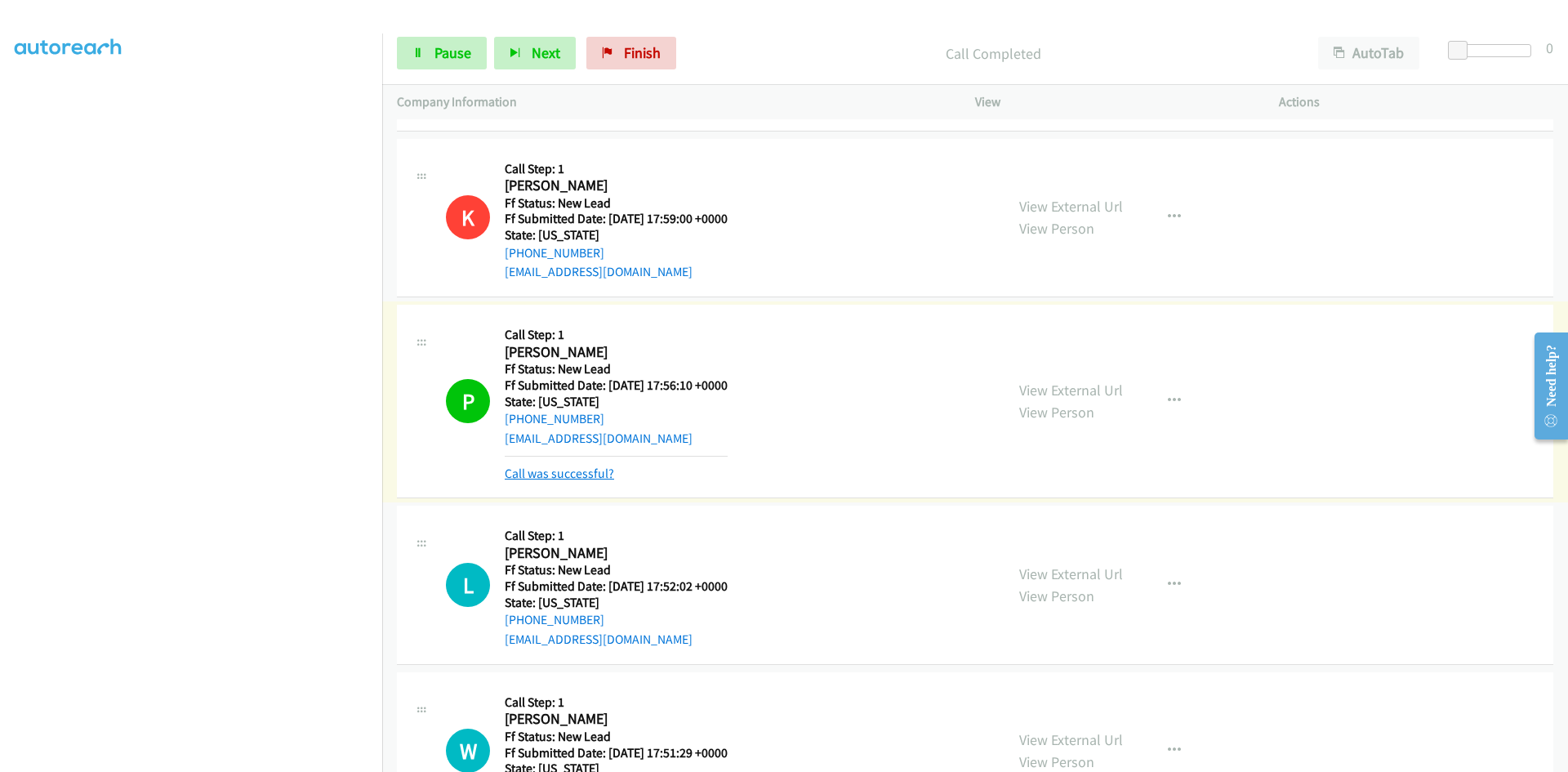
click at [602, 474] on link "Call was successful?" at bounding box center [559, 473] width 110 height 15
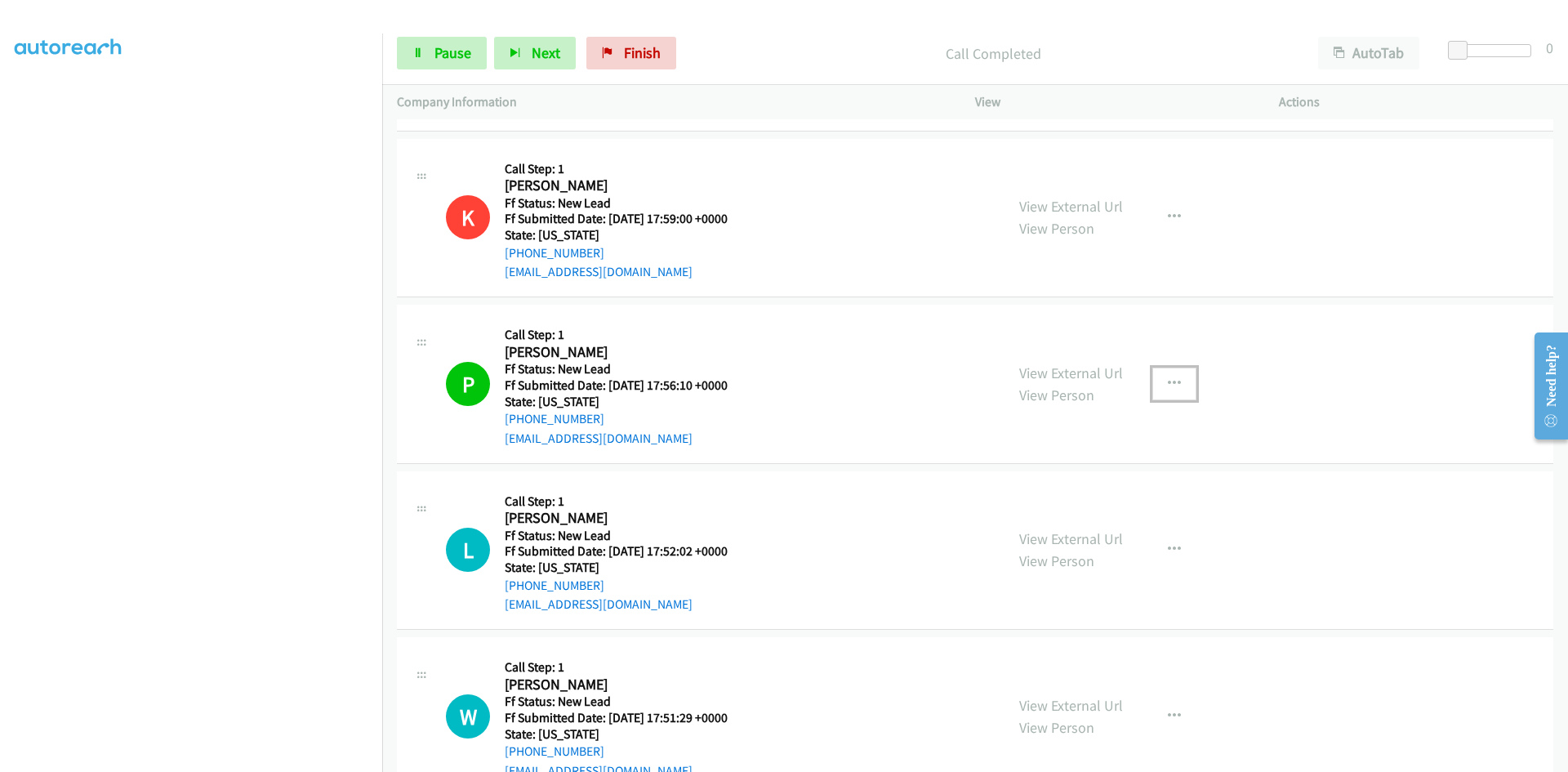
click at [1167, 383] on icon "button" at bounding box center [1174, 385] width 13 height 13
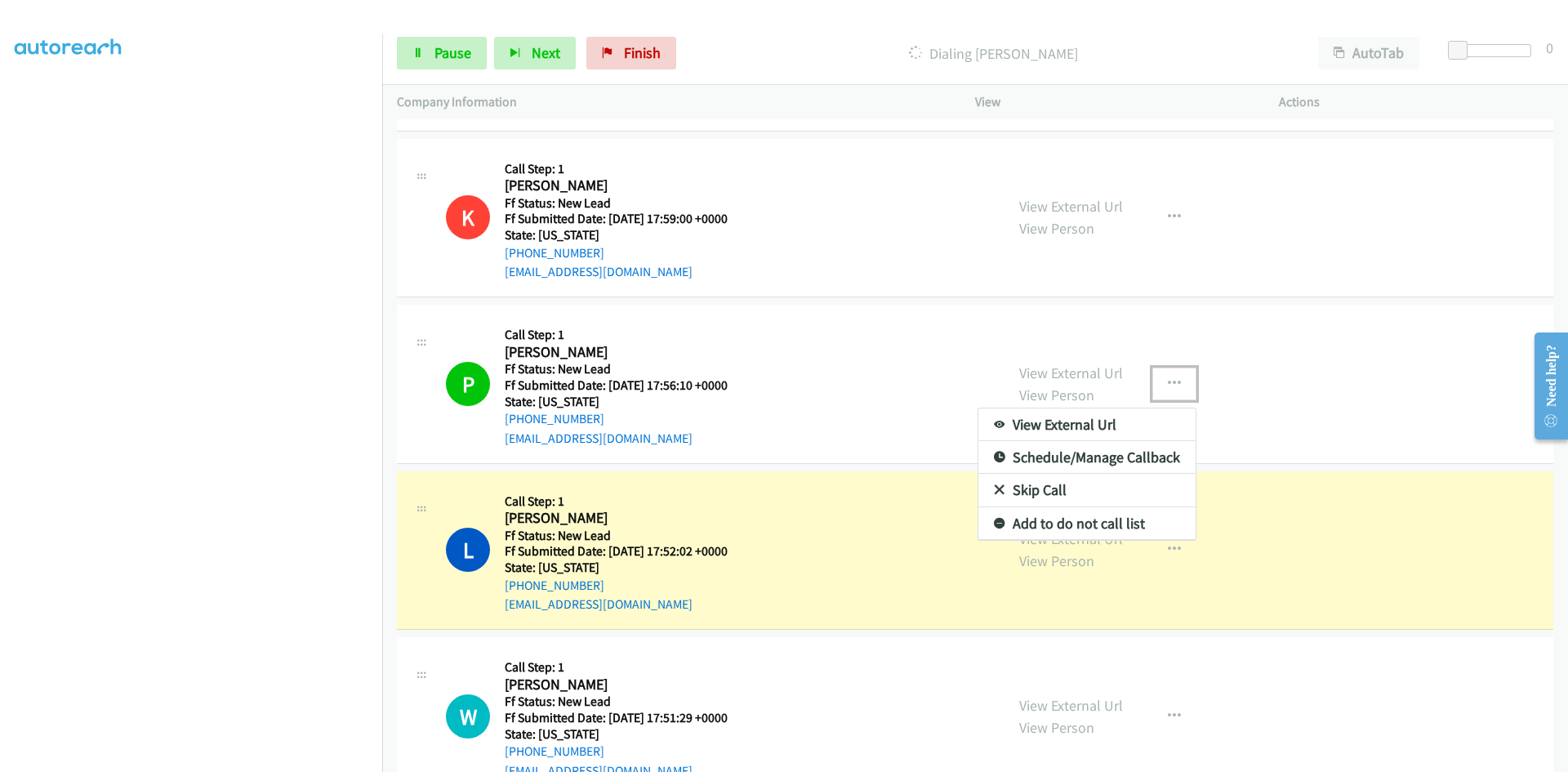
click at [1009, 528] on link "Add to do not call list" at bounding box center [1087, 524] width 217 height 32
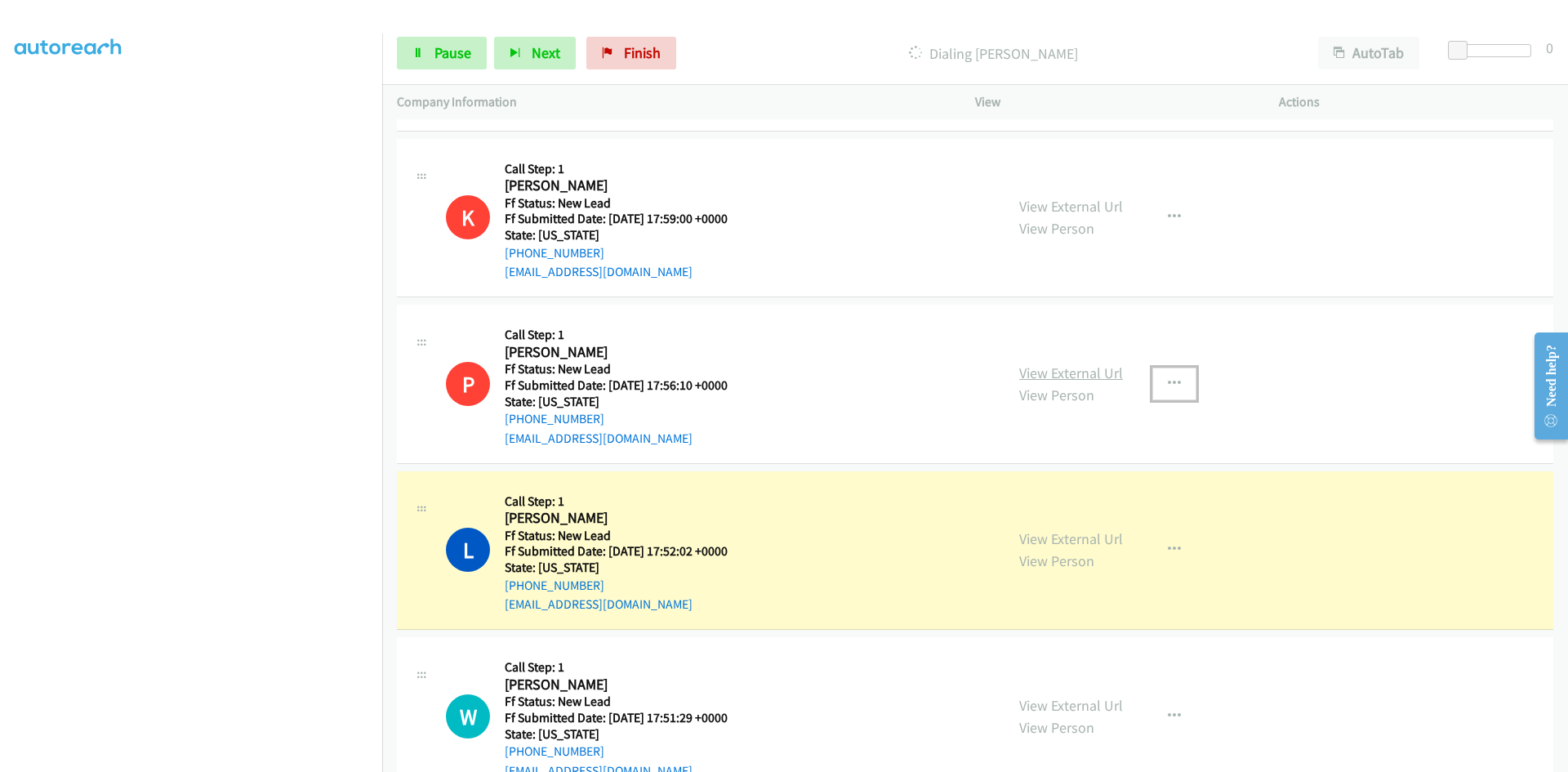
click at [1070, 370] on link "View External Url" at bounding box center [1070, 373] width 104 height 19
click at [1078, 536] on link "View External Url" at bounding box center [1070, 539] width 104 height 19
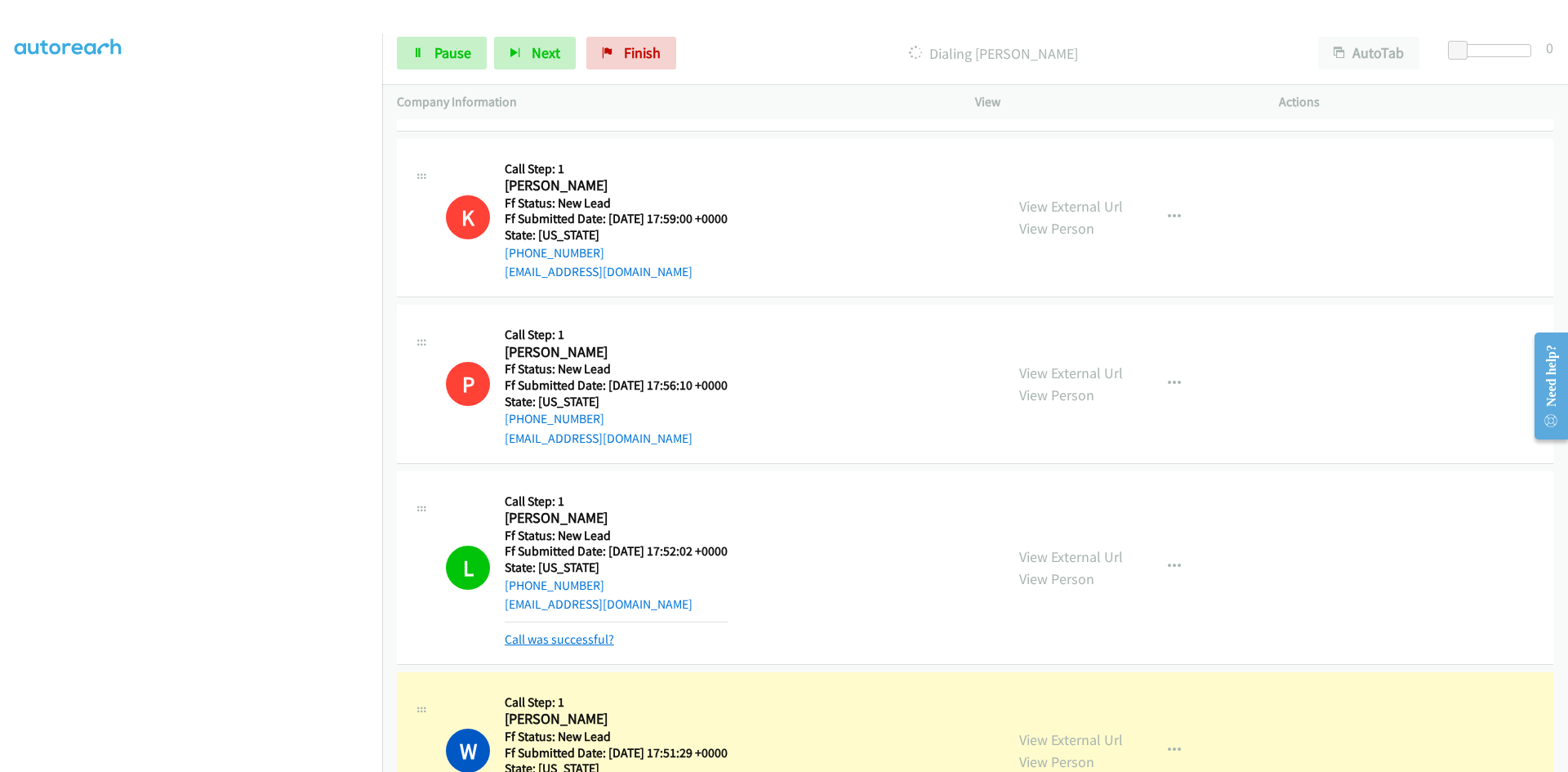
click at [582, 636] on link "Call was successful?" at bounding box center [559, 639] width 110 height 15
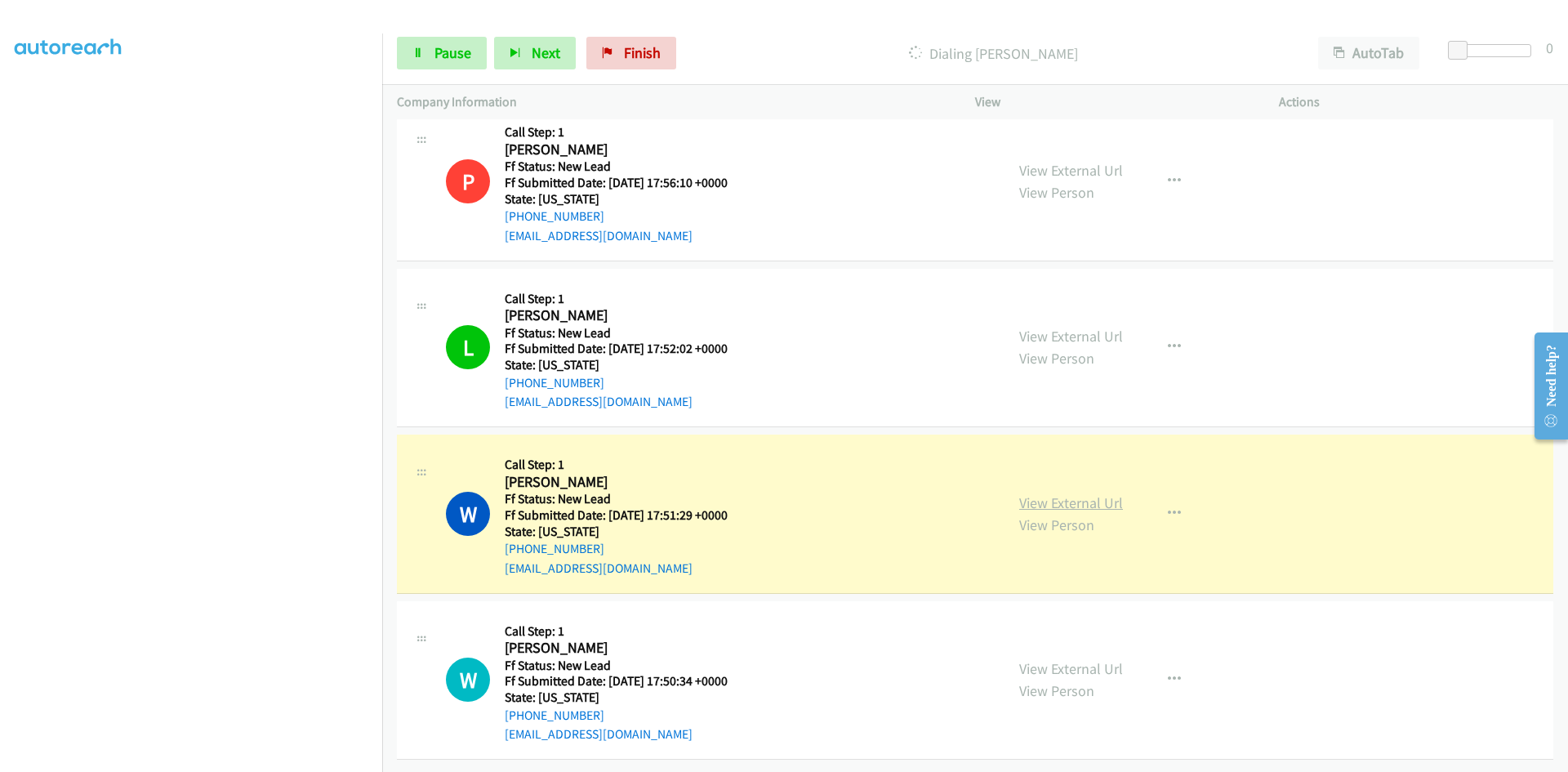
scroll to position [1197, 0]
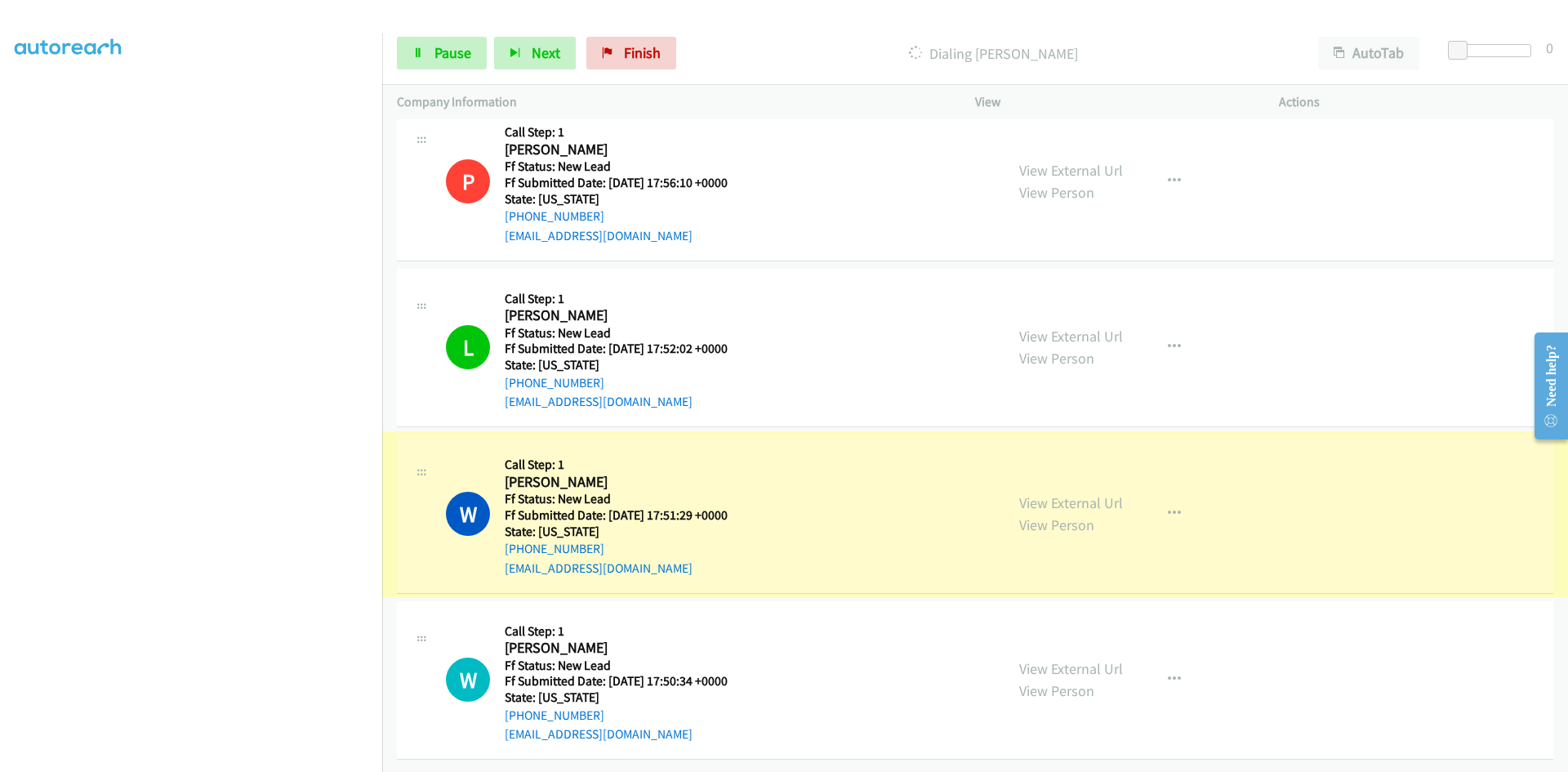
click at [1072, 493] on link "View External Url" at bounding box center [1070, 503] width 104 height 19
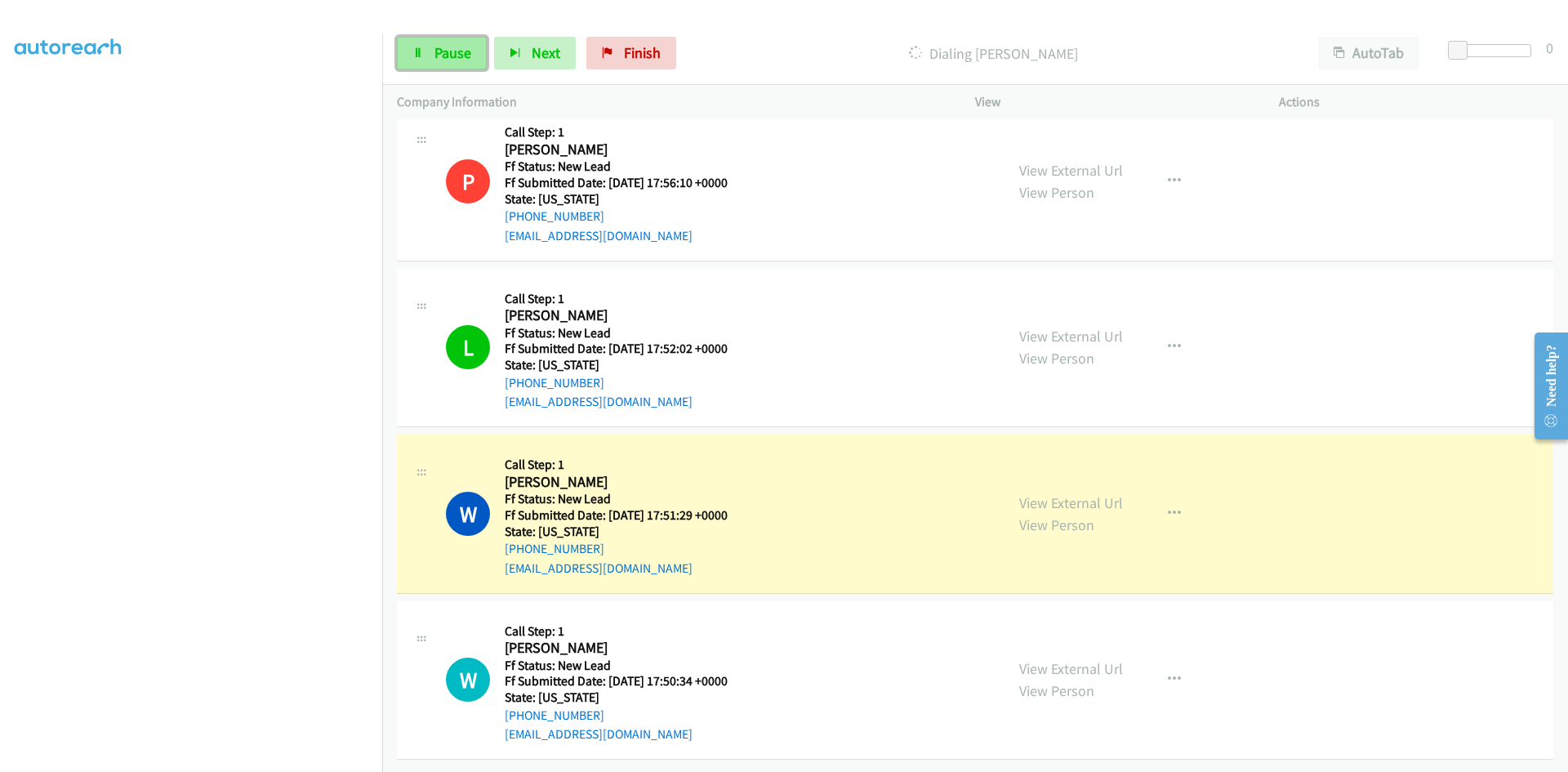
click at [432, 51] on link "Pause" at bounding box center [442, 53] width 90 height 32
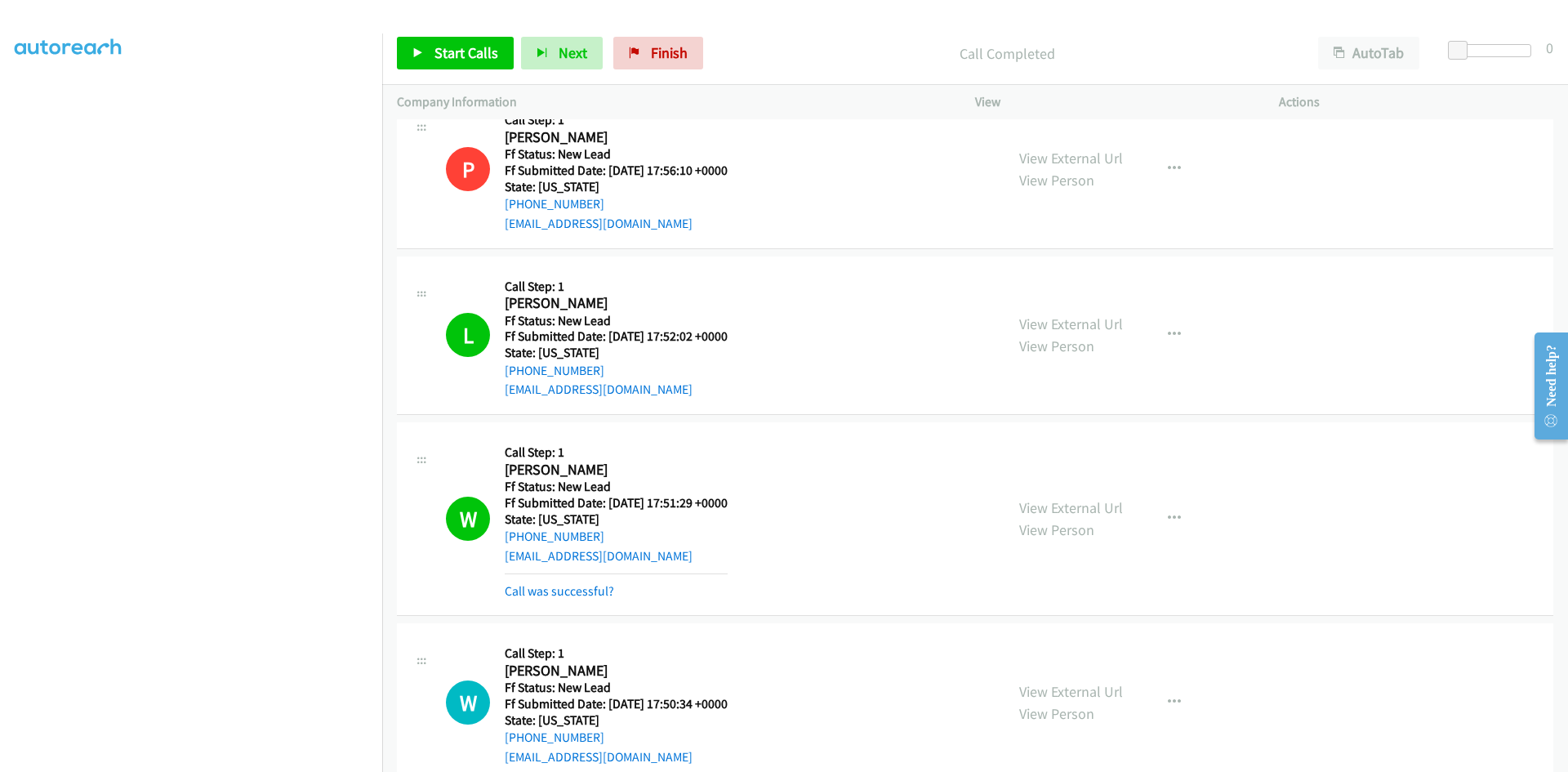
click at [559, 592] on link "Call was successful?" at bounding box center [559, 591] width 110 height 15
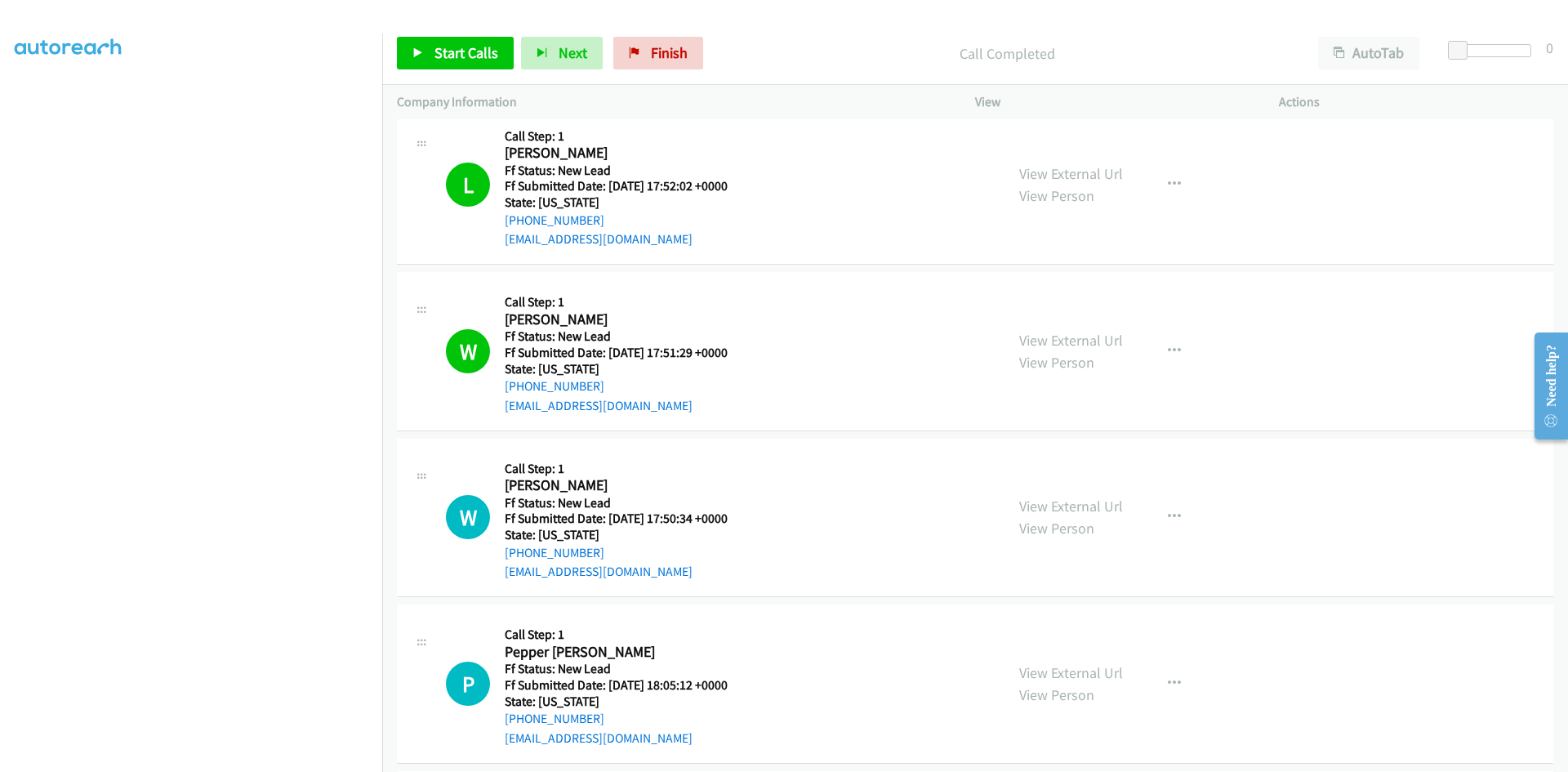
scroll to position [1360, 0]
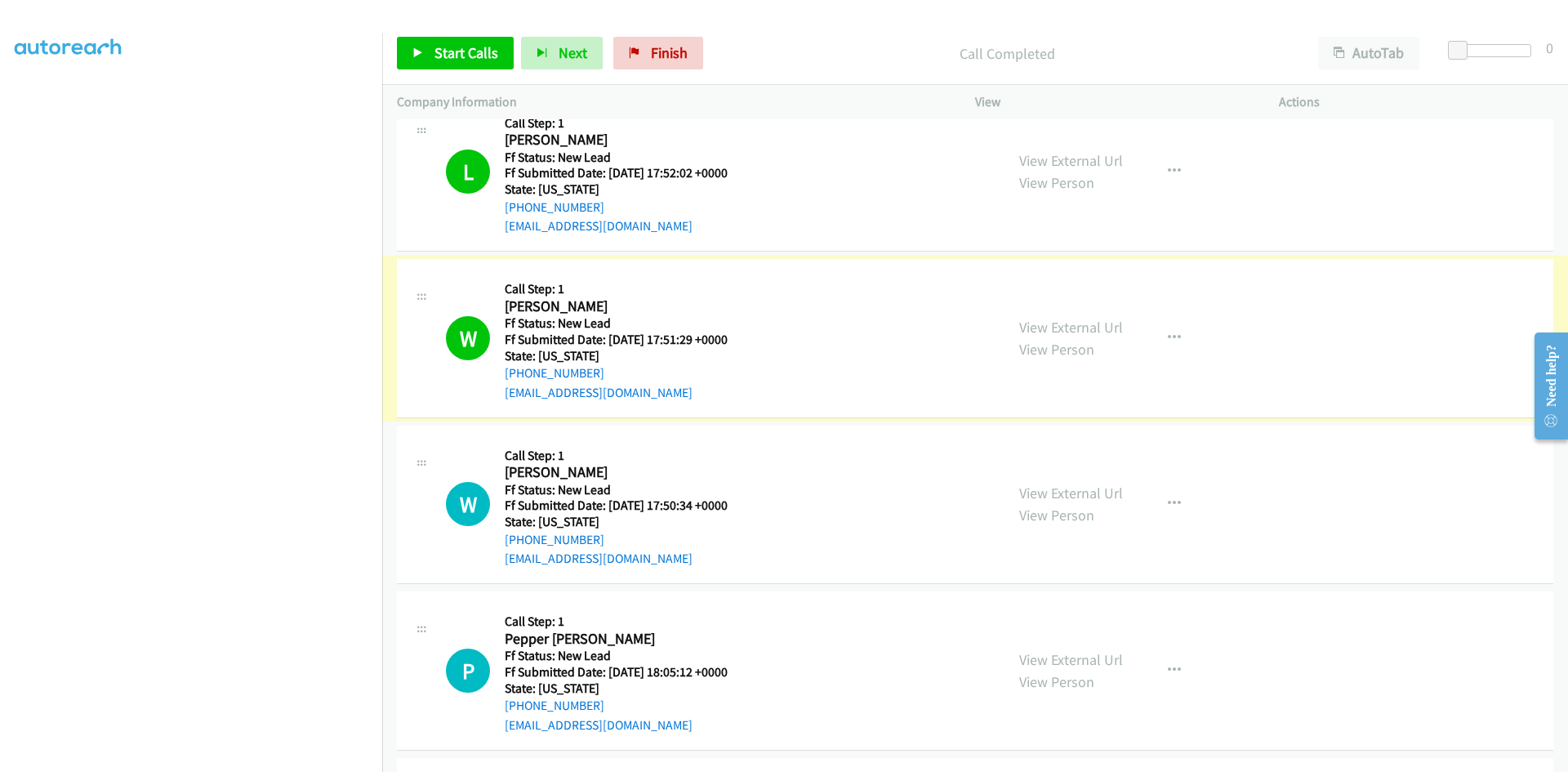
click at [1040, 328] on link "View External Url" at bounding box center [1070, 327] width 104 height 19
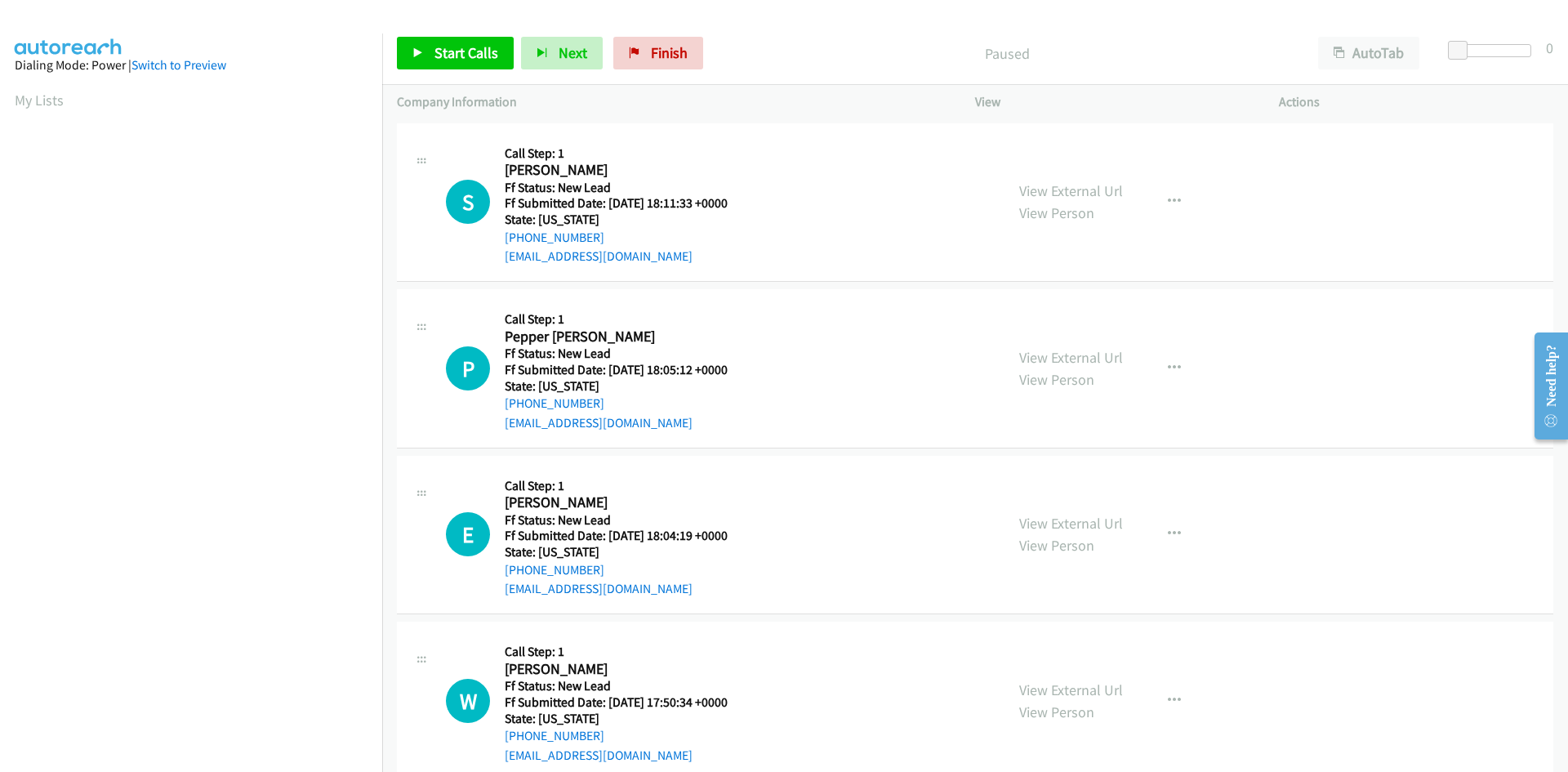
click at [924, 39] on div "Paused" at bounding box center [1007, 53] width 593 height 32
click at [451, 57] on span "Start Calls" at bounding box center [465, 52] width 64 height 19
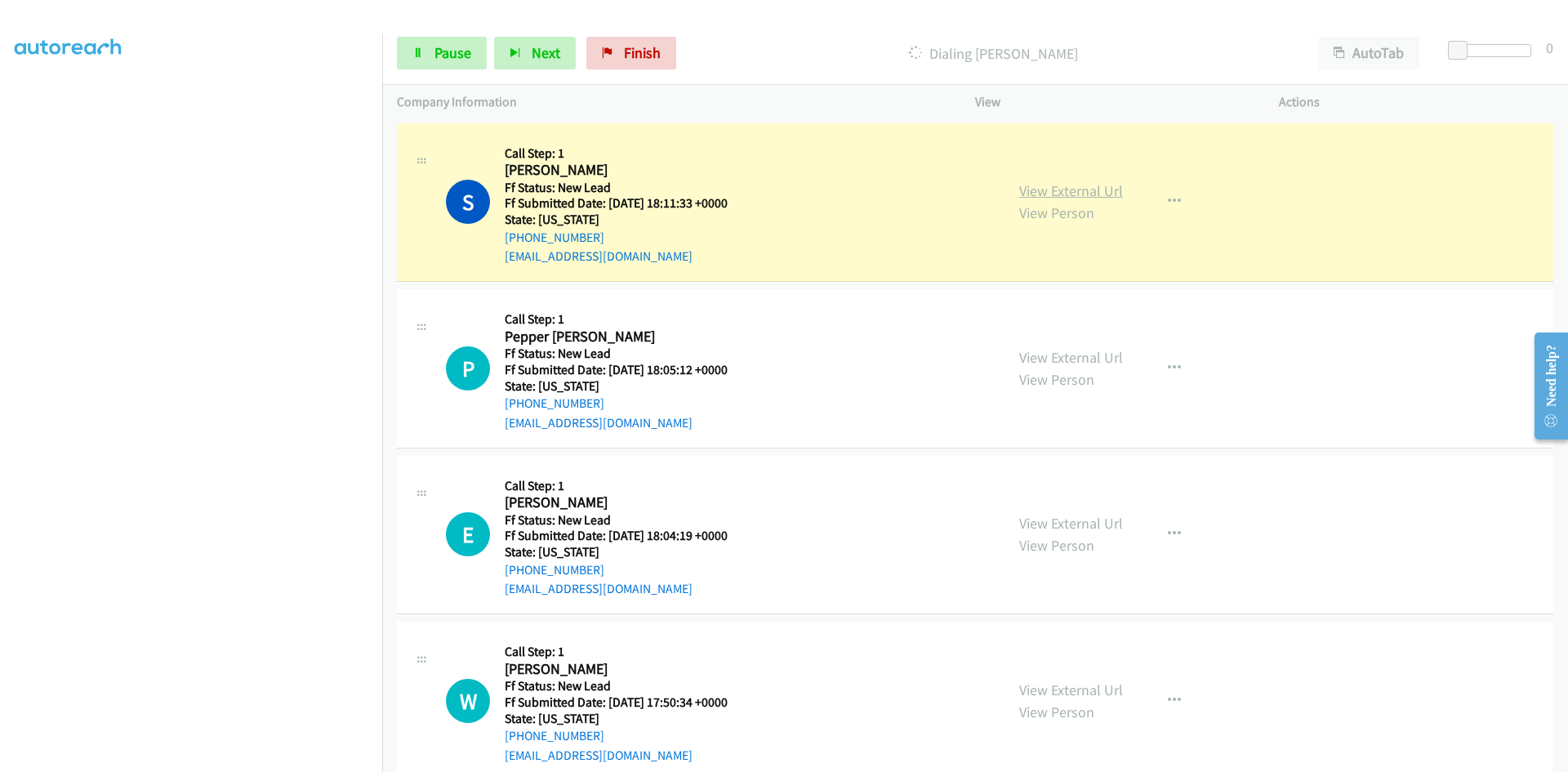
click at [1030, 190] on link "View External Url" at bounding box center [1070, 191] width 104 height 19
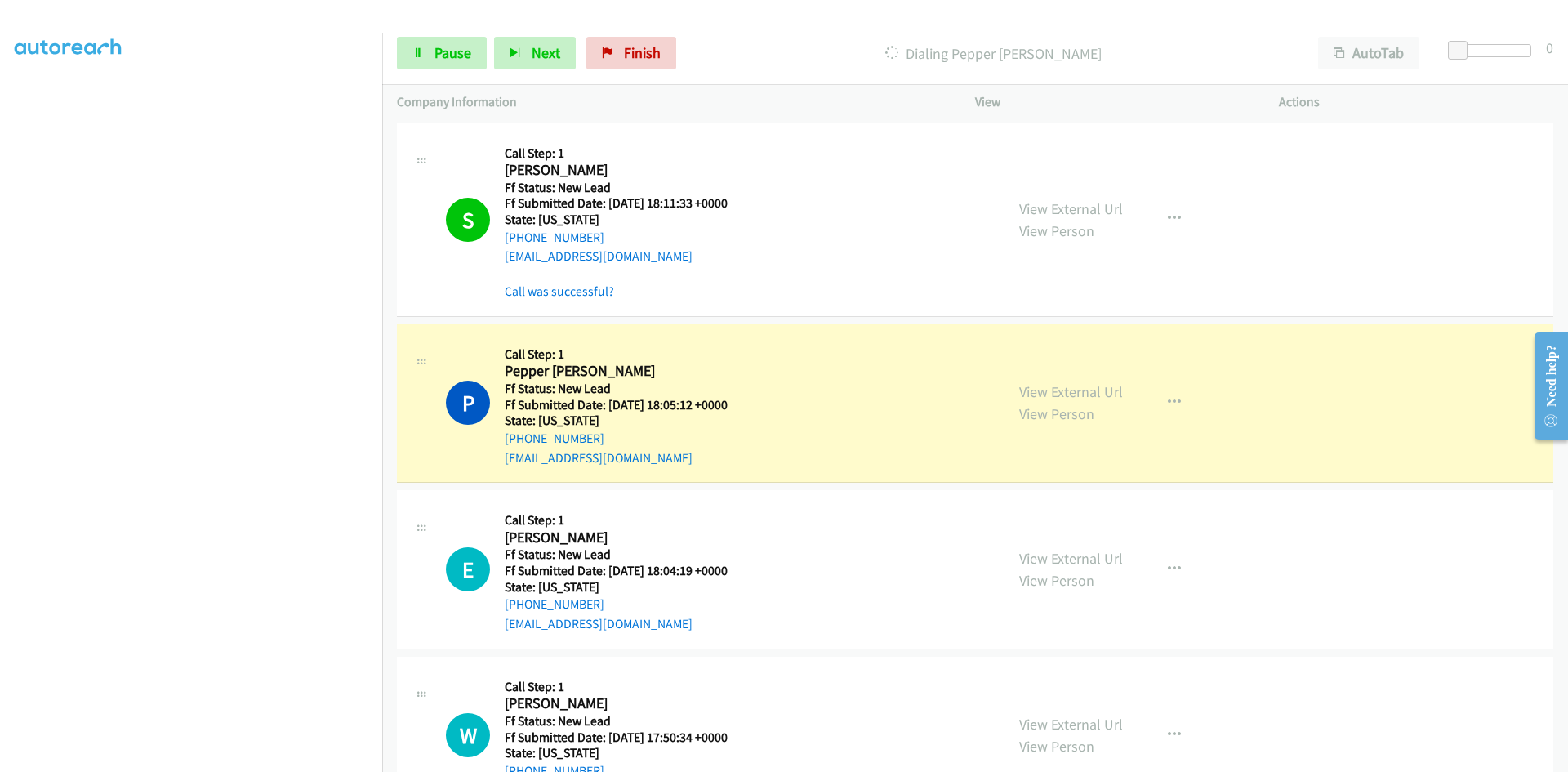
click at [609, 286] on link "Call was successful?" at bounding box center [559, 291] width 110 height 15
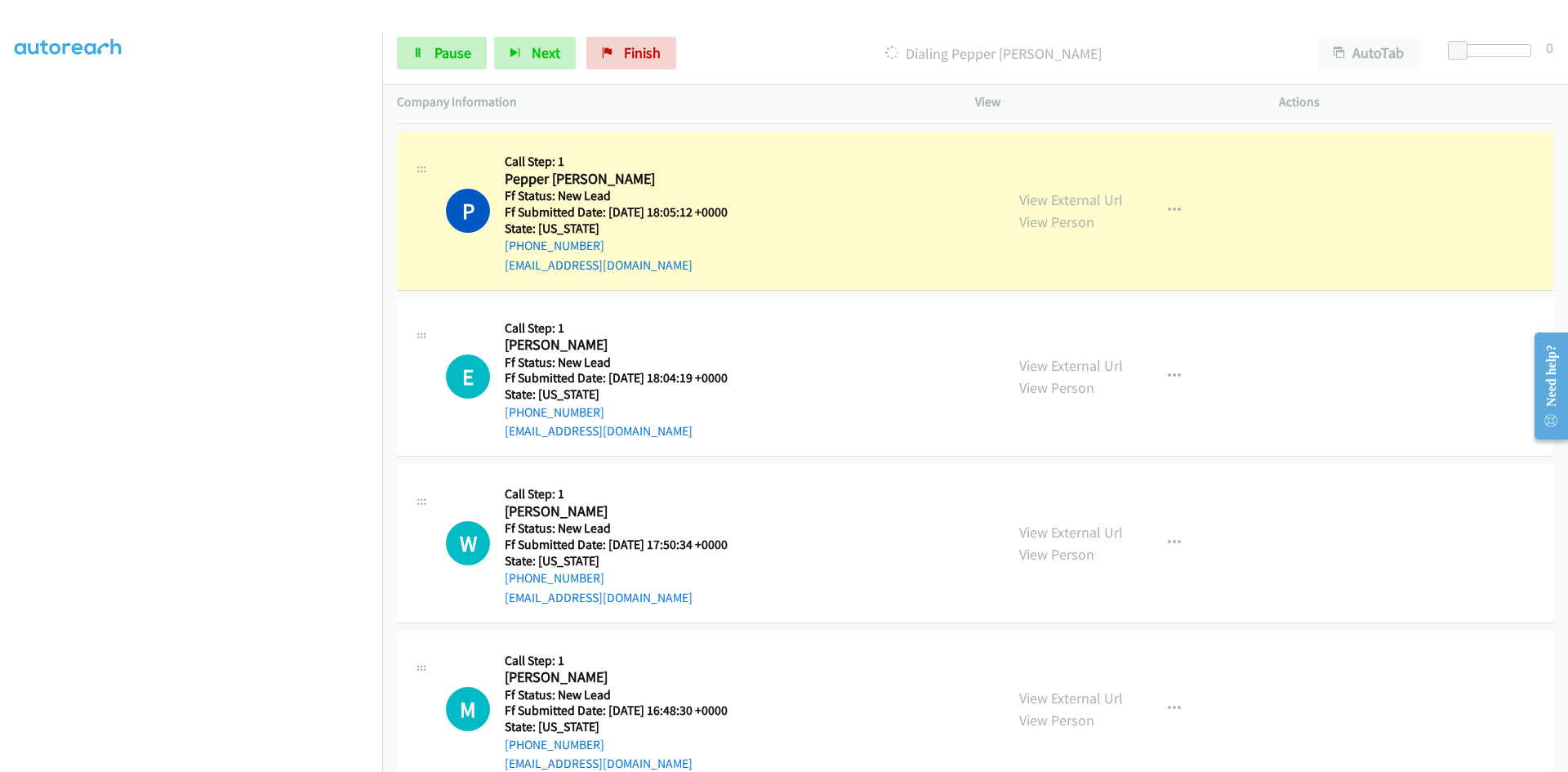
scroll to position [199, 0]
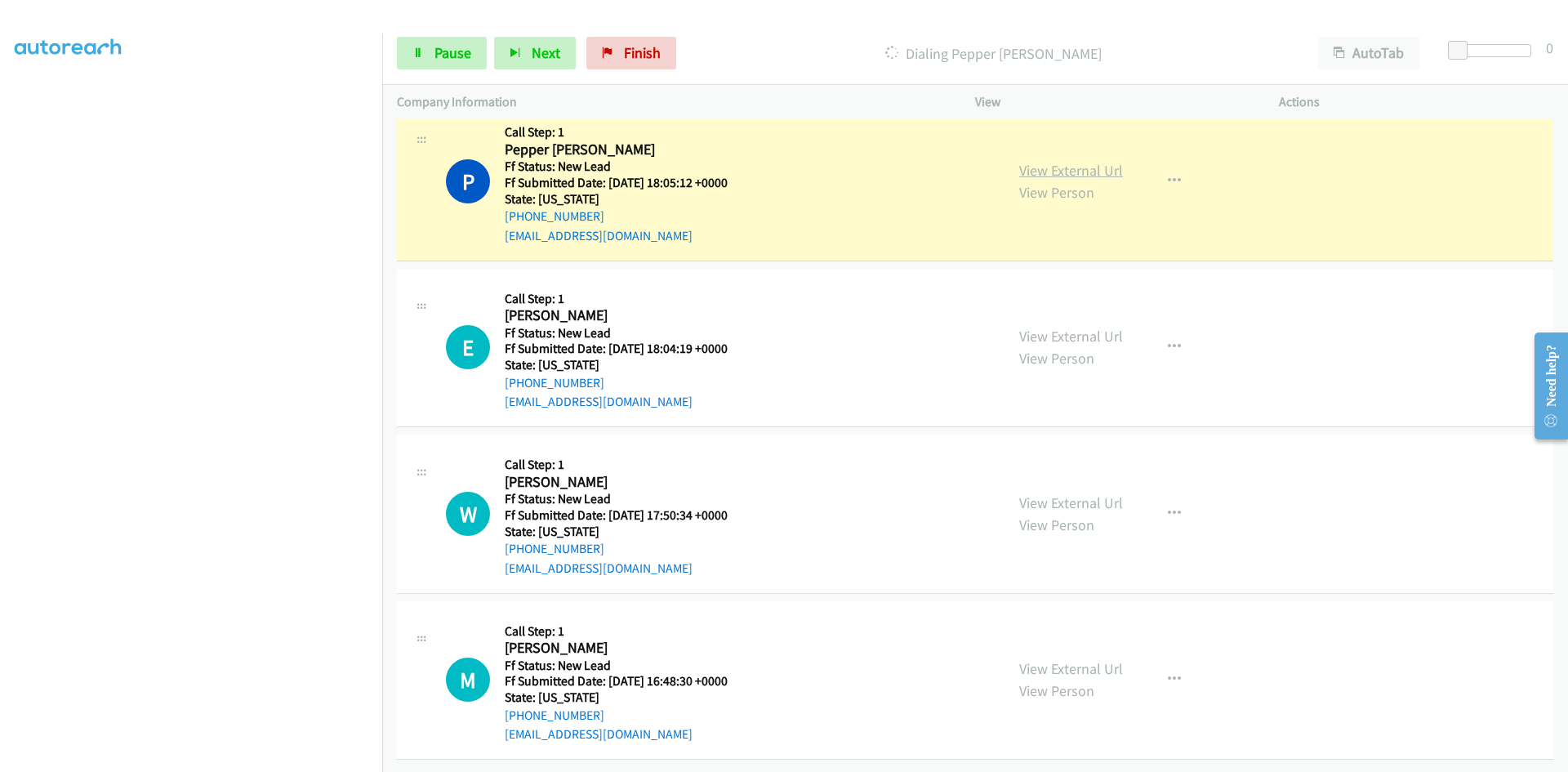
click at [1109, 162] on link "View External Url" at bounding box center [1070, 171] width 104 height 19
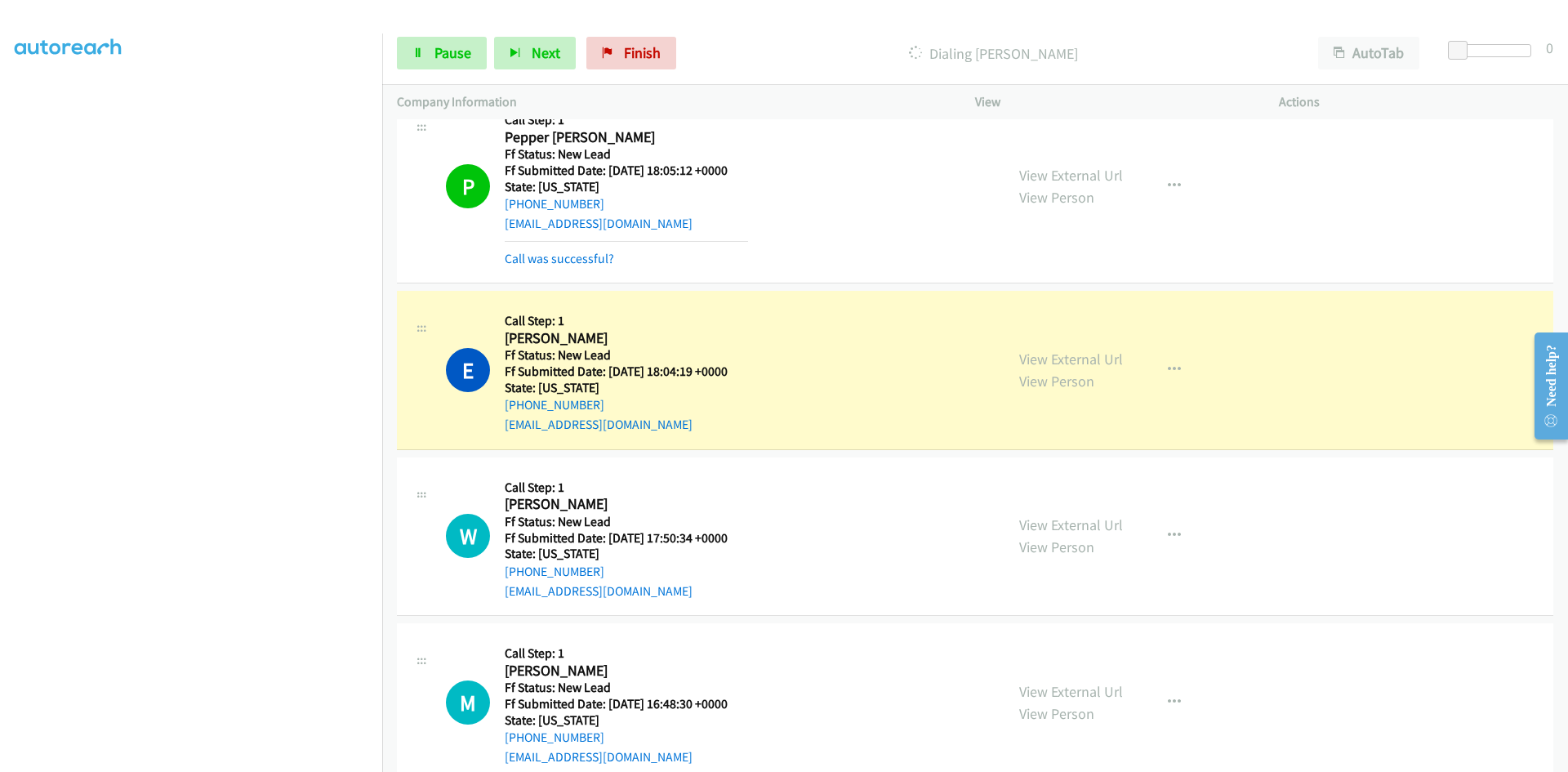
scroll to position [0, 0]
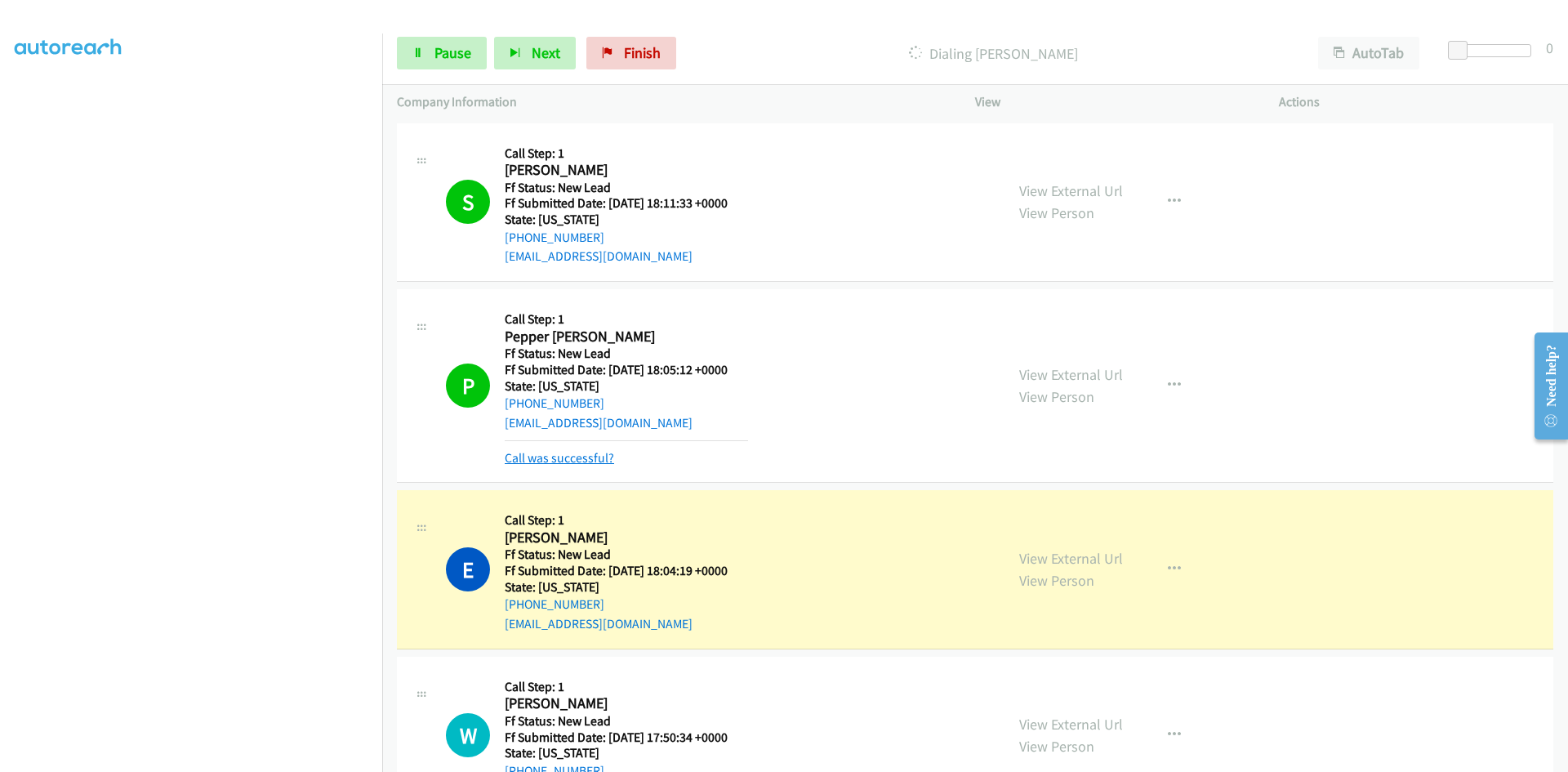
click at [578, 456] on link "Call was successful?" at bounding box center [559, 458] width 110 height 15
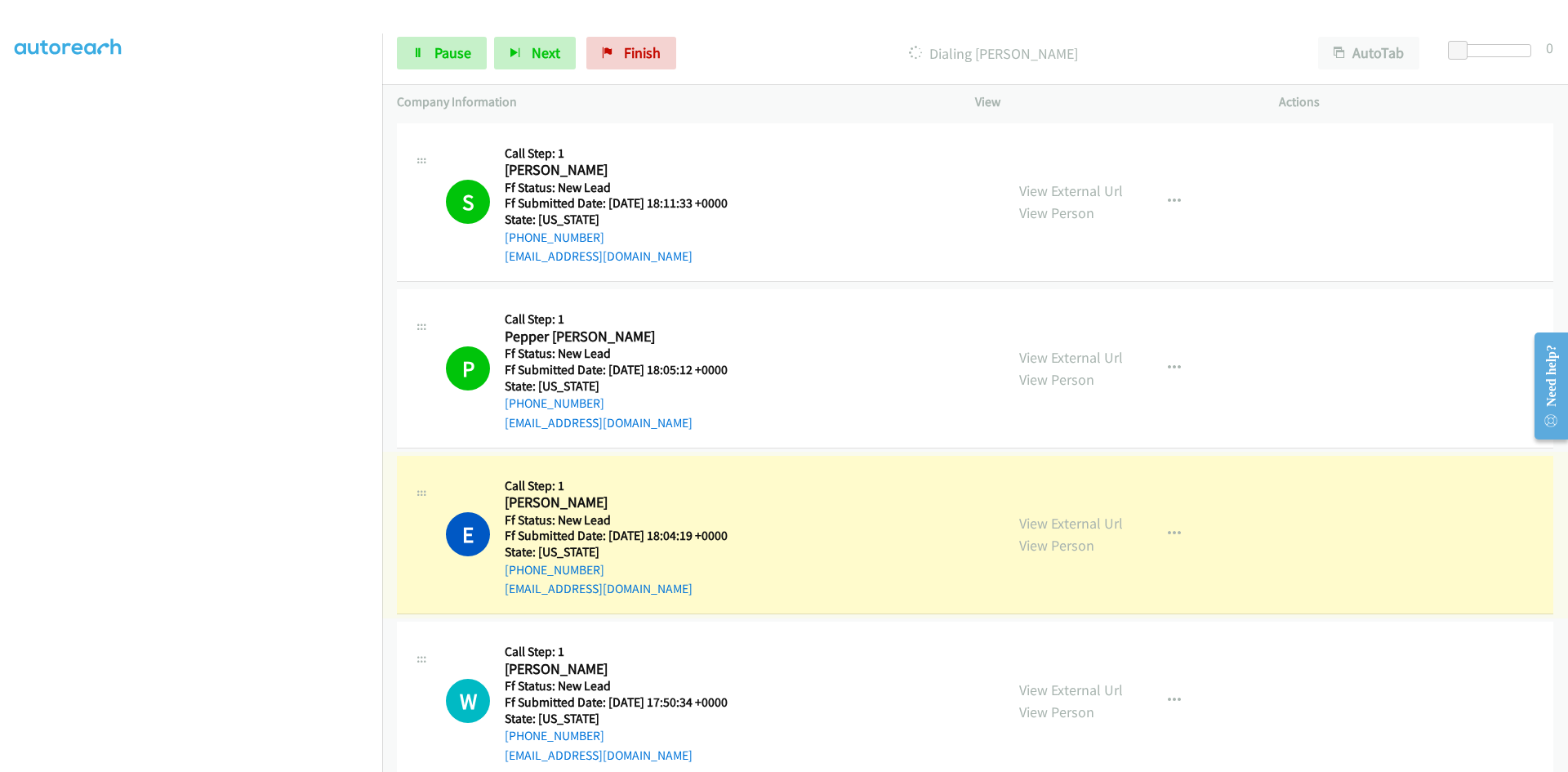
click at [1092, 525] on link "View External Url" at bounding box center [1070, 523] width 104 height 19
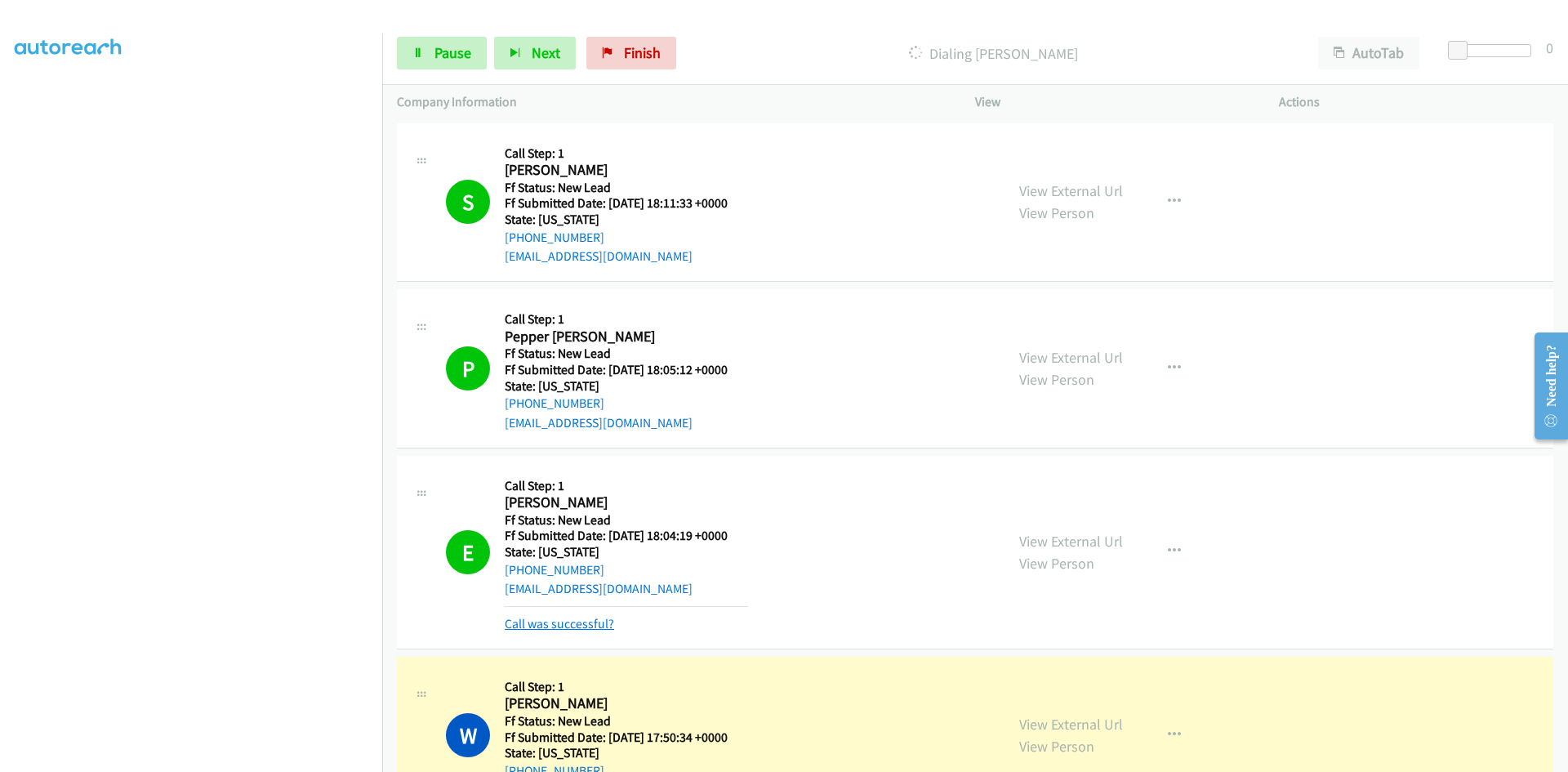
click at [569, 627] on link "Call was successful?" at bounding box center [559, 624] width 110 height 15
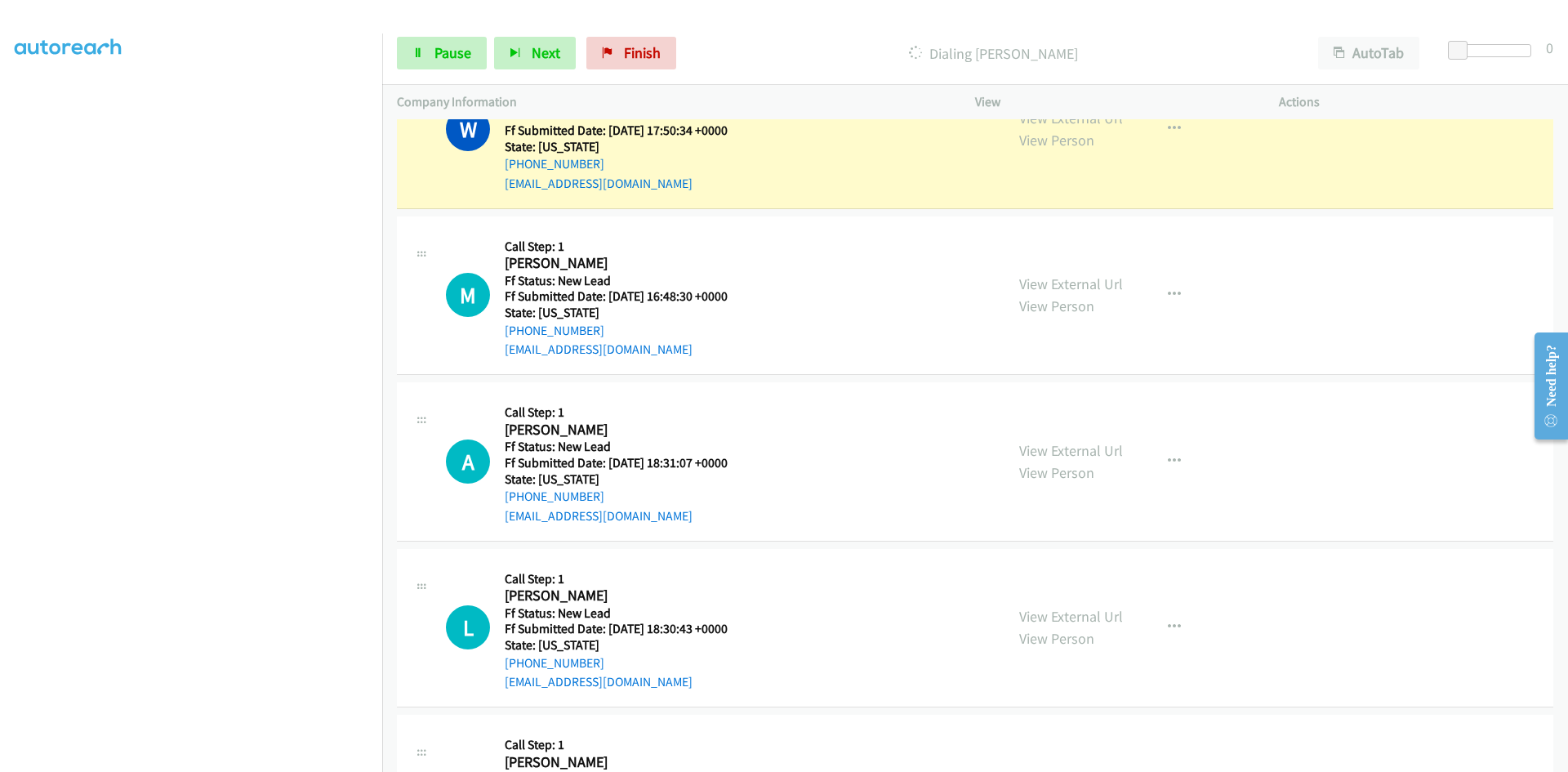
scroll to position [490, 0]
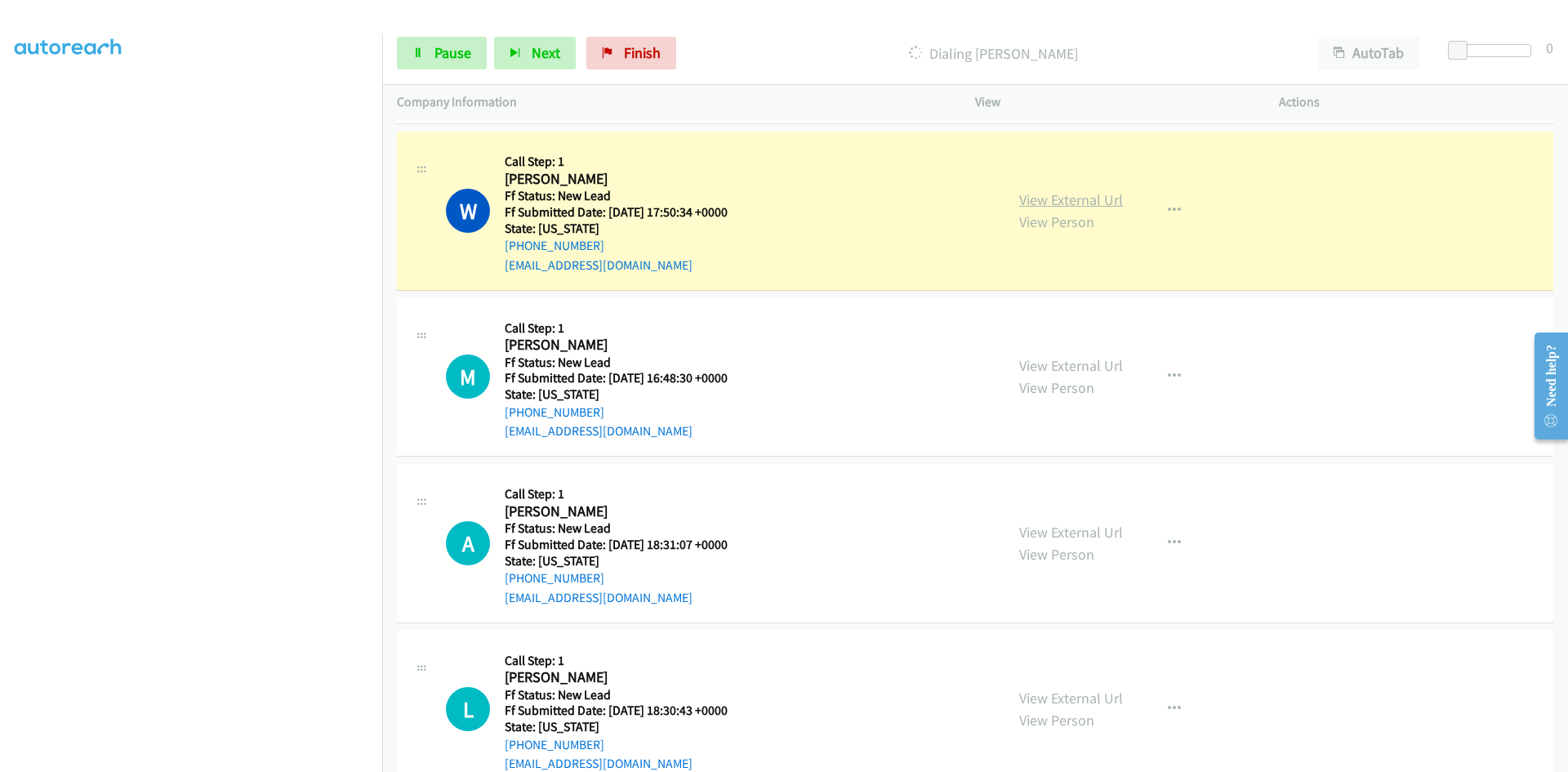
click at [1106, 201] on link "View External Url" at bounding box center [1070, 199] width 104 height 19
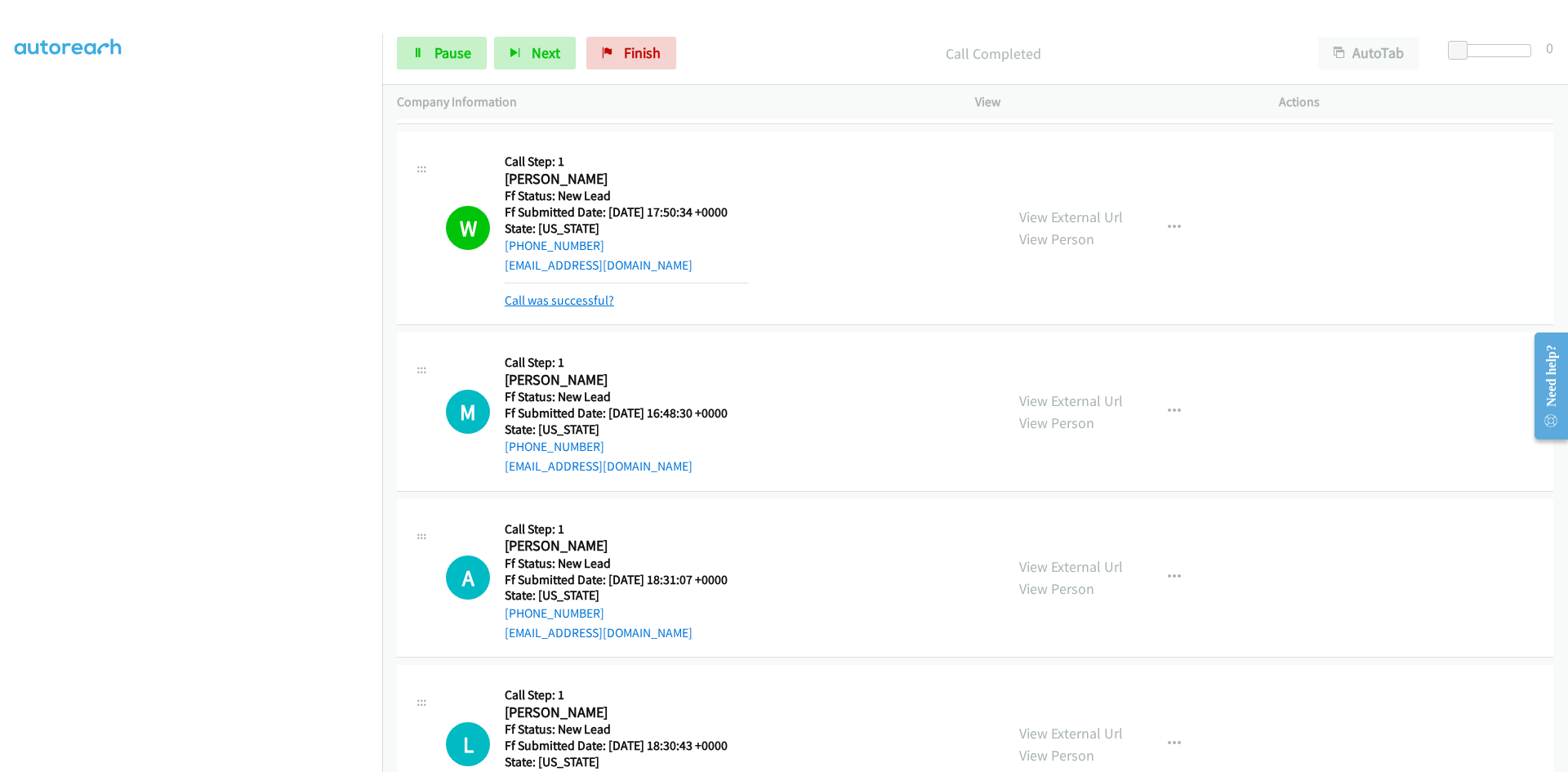
click at [548, 303] on link "Call was successful?" at bounding box center [559, 300] width 110 height 15
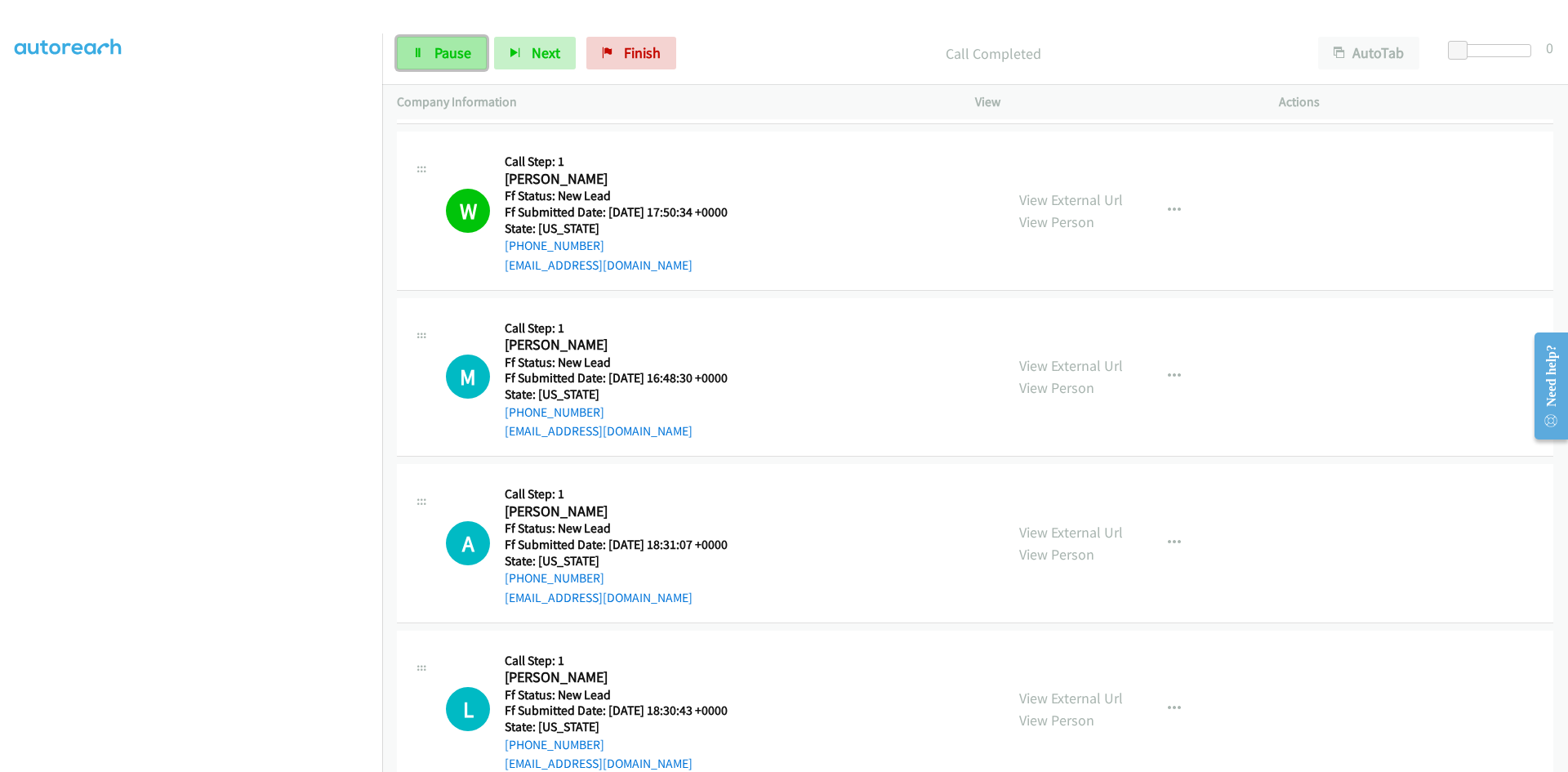
click at [449, 49] on span "Pause" at bounding box center [452, 52] width 37 height 19
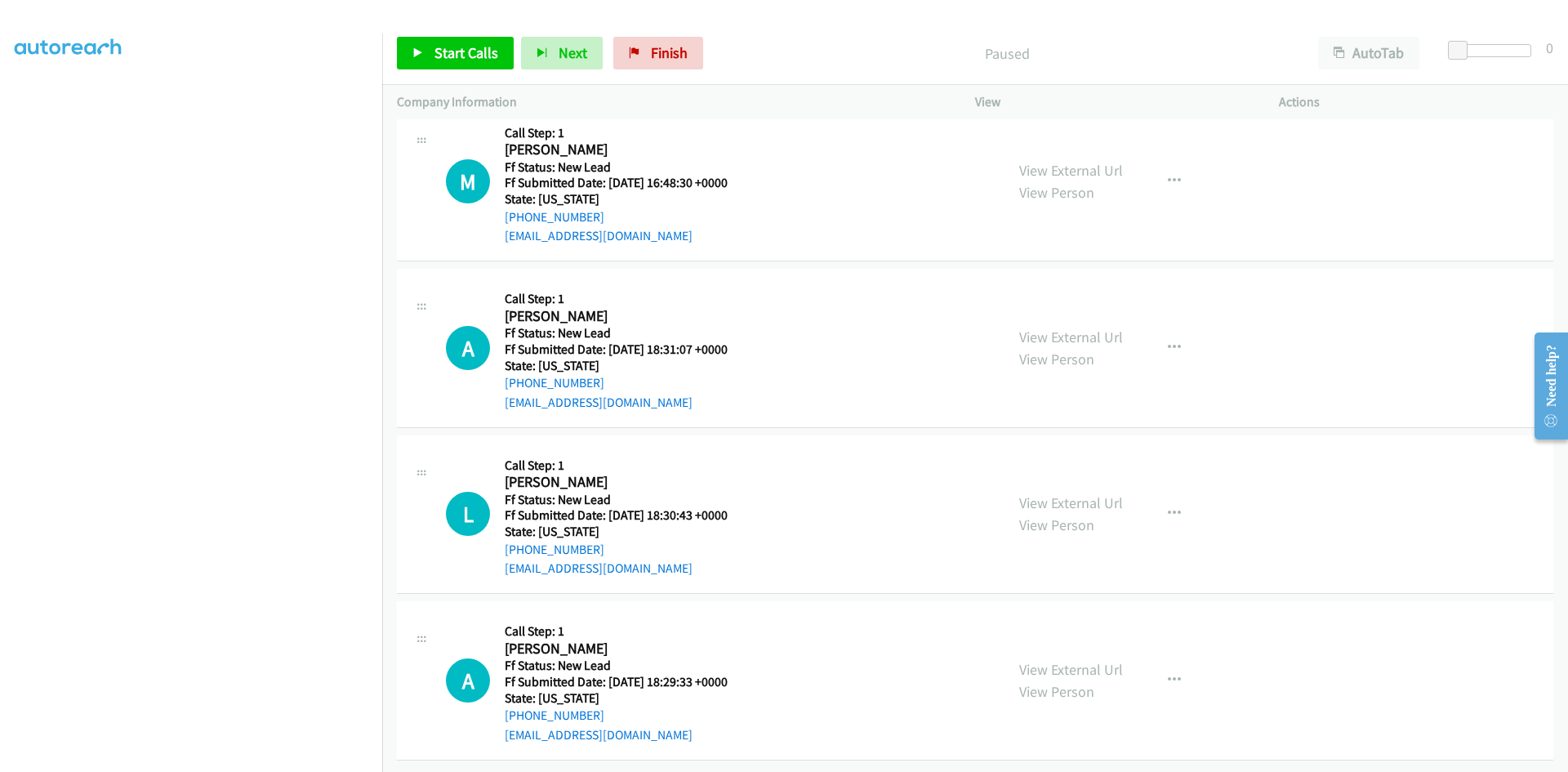
scroll to position [698, 0]
drag, startPoint x: 826, startPoint y: 52, endPoint x: 796, endPoint y: 50, distance: 30.1
click at [826, 52] on p "Paused" at bounding box center [1006, 53] width 564 height 22
click at [422, 52] on icon at bounding box center [418, 54] width 11 height 11
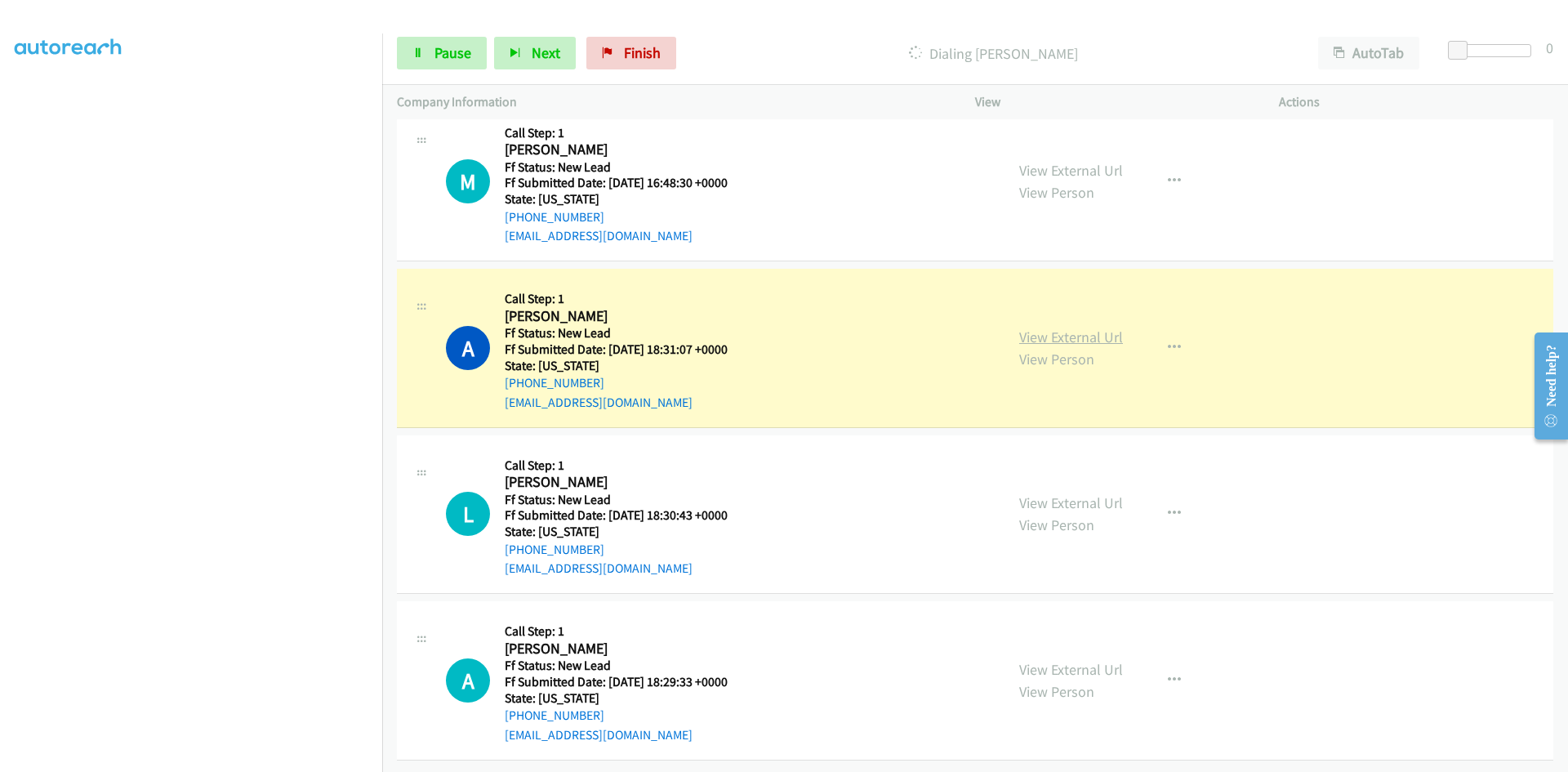
click at [1068, 327] on link "View External Url" at bounding box center [1070, 337] width 104 height 19
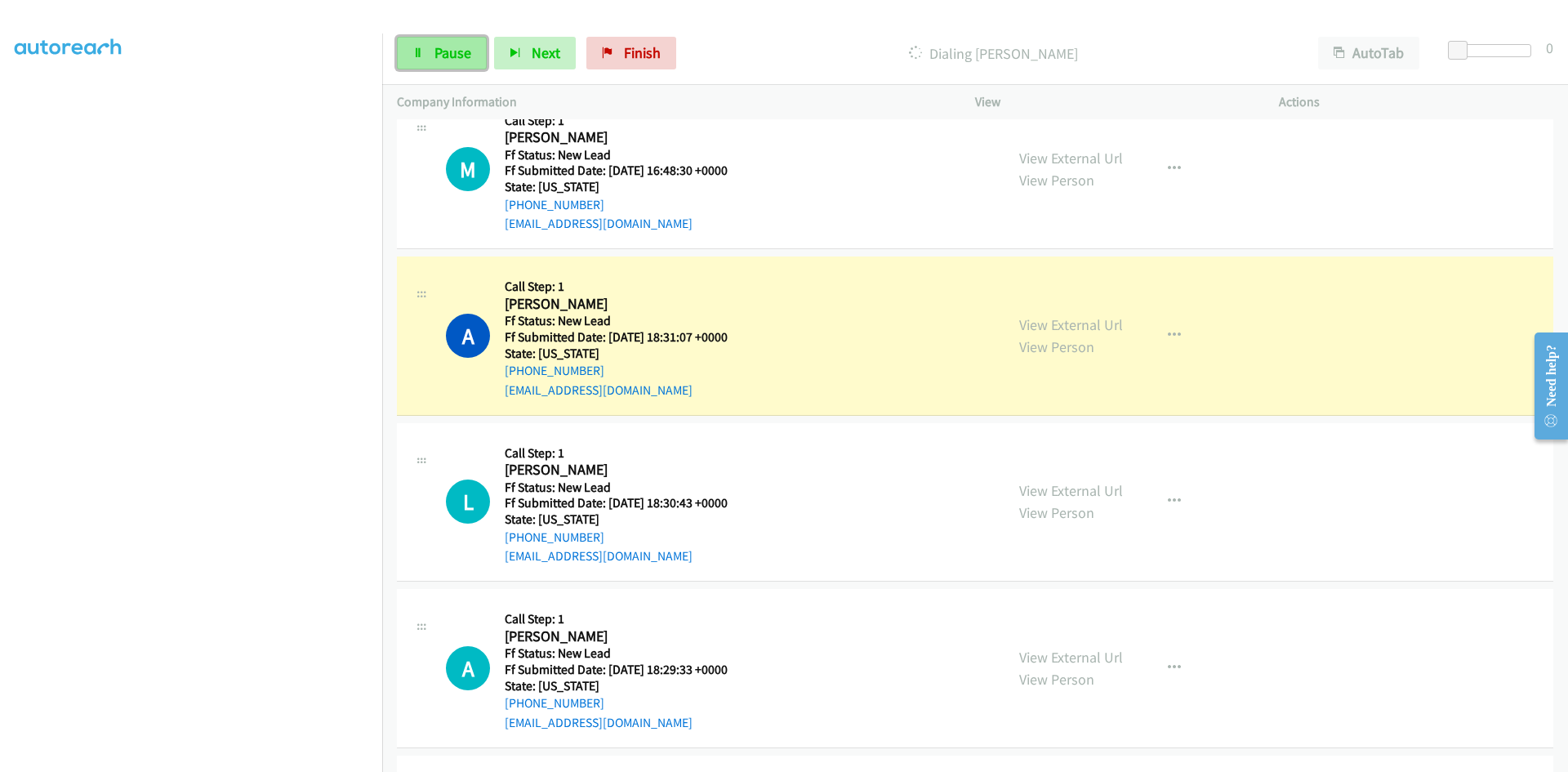
click at [444, 42] on link "Pause" at bounding box center [442, 53] width 90 height 32
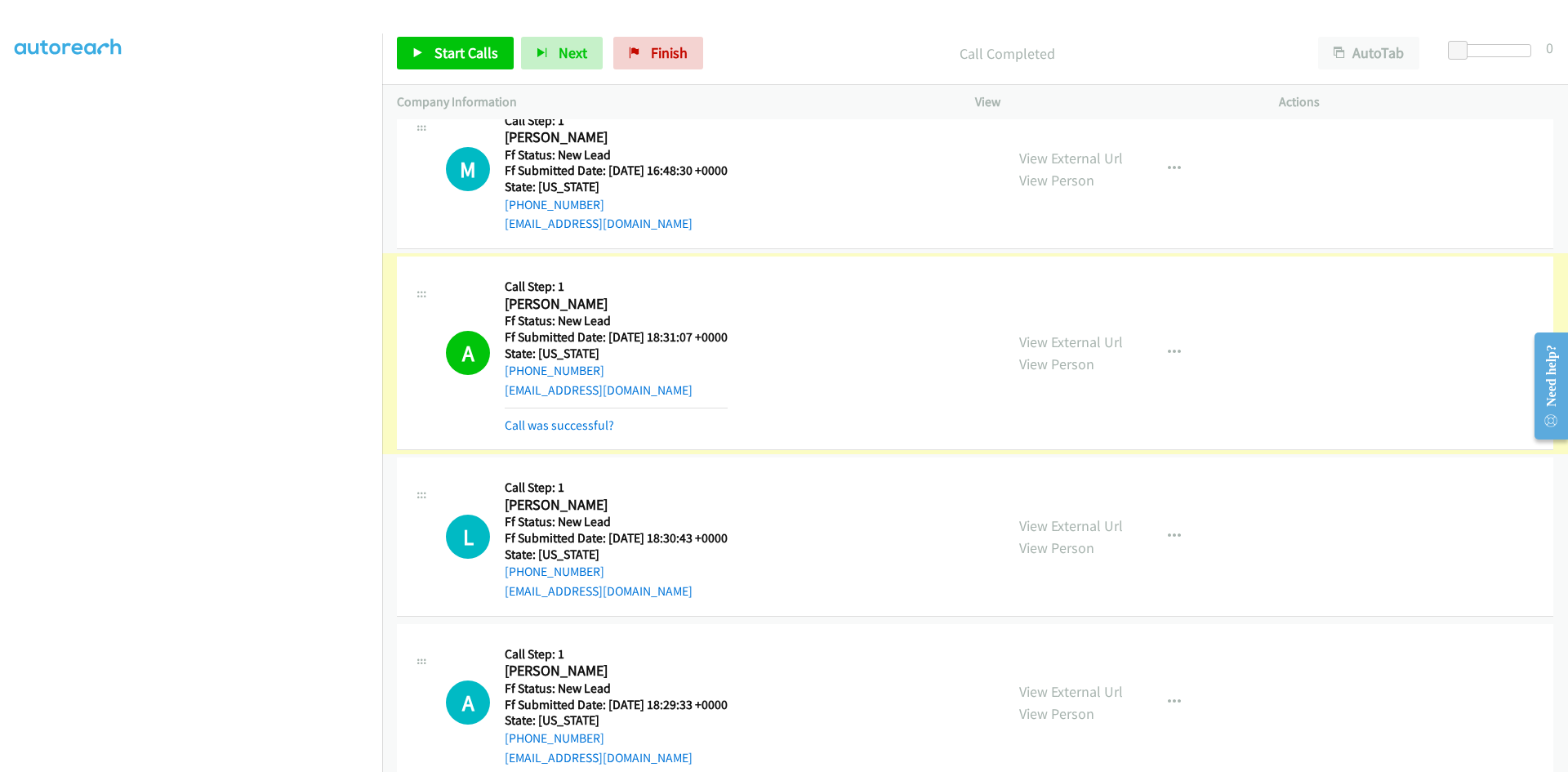
click at [588, 426] on link "Call was successful?" at bounding box center [559, 425] width 110 height 15
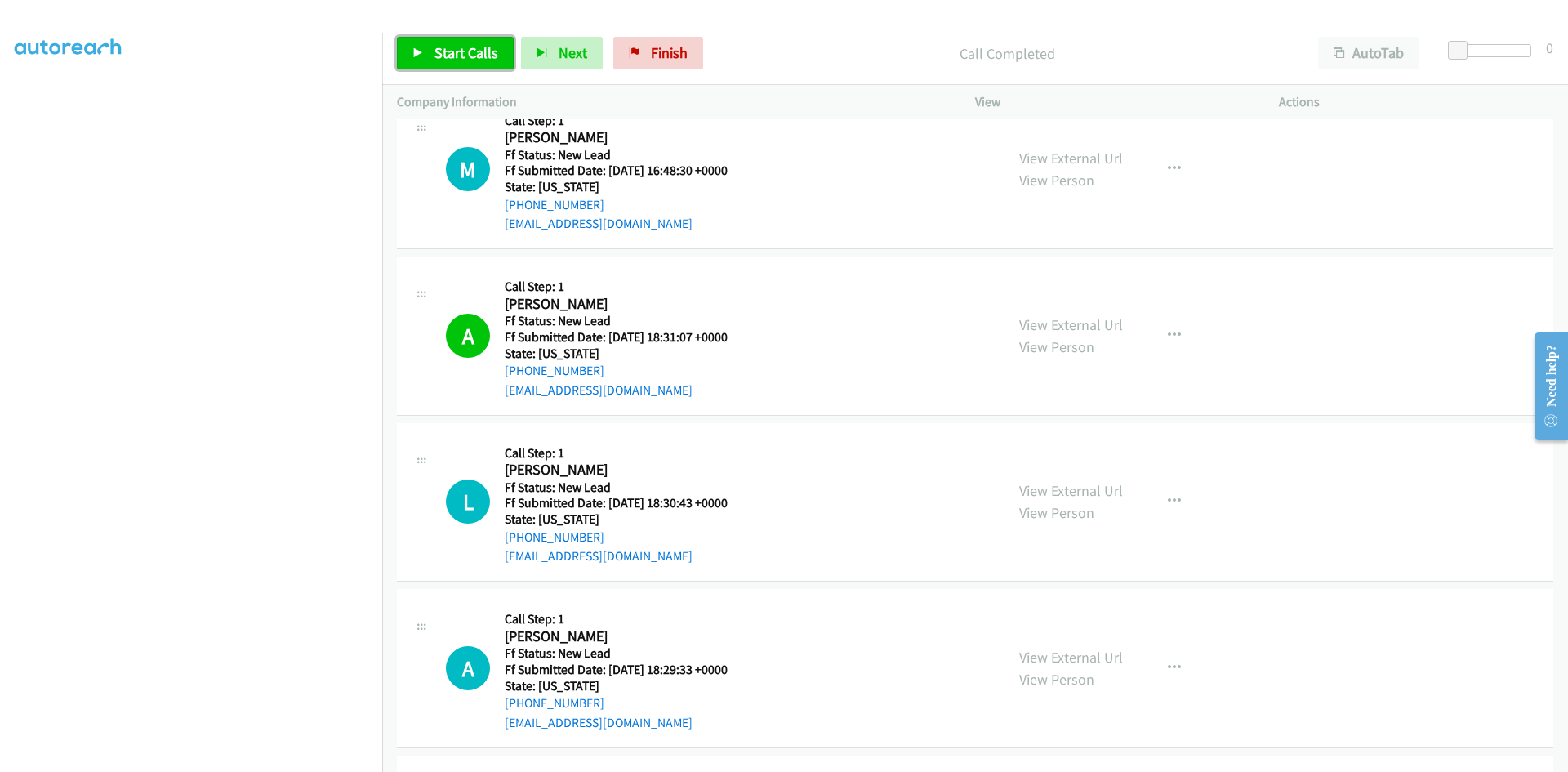
click at [445, 54] on span "Start Calls" at bounding box center [465, 52] width 64 height 19
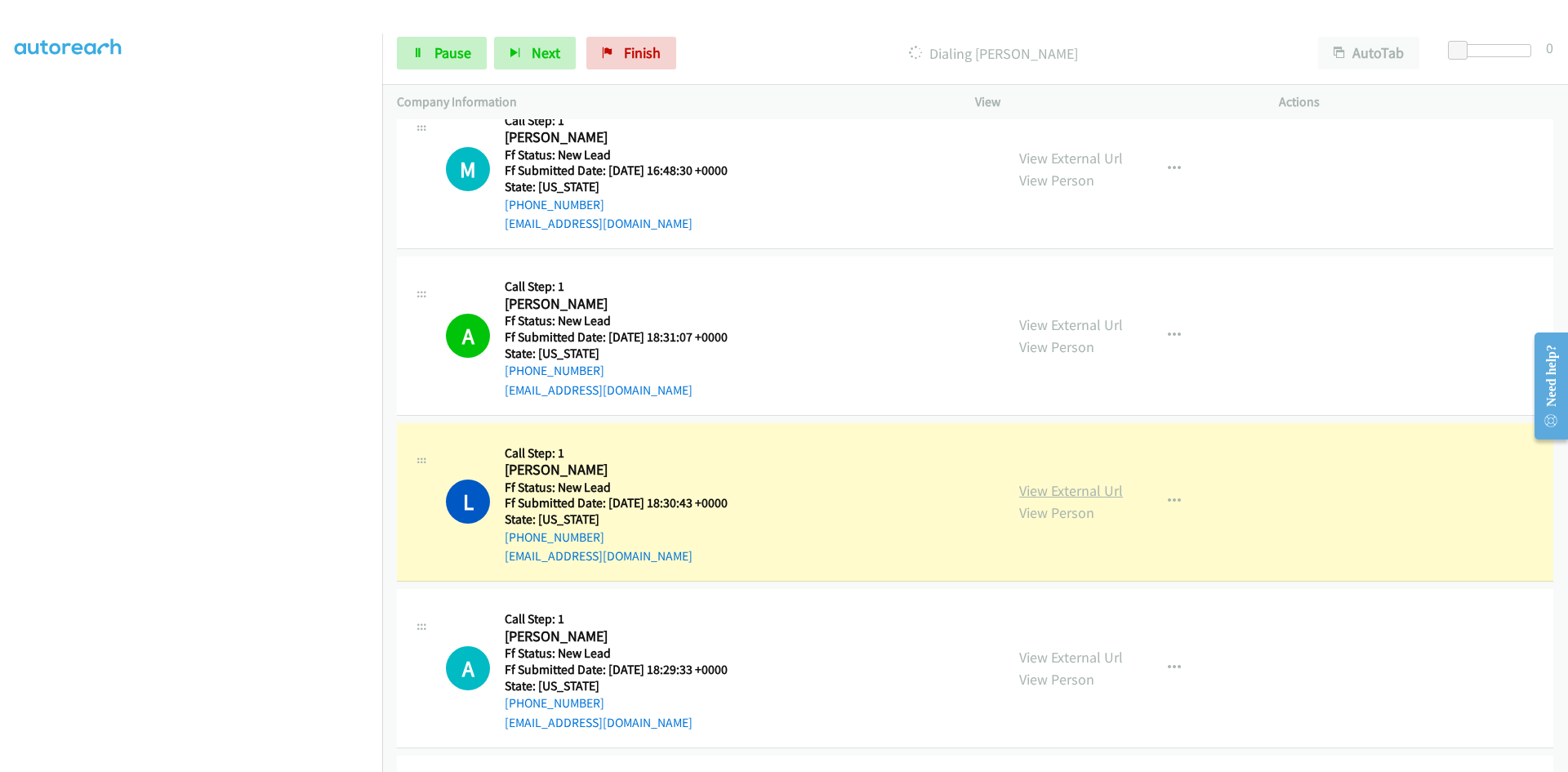
click at [1051, 488] on link "View External Url" at bounding box center [1070, 490] width 104 height 19
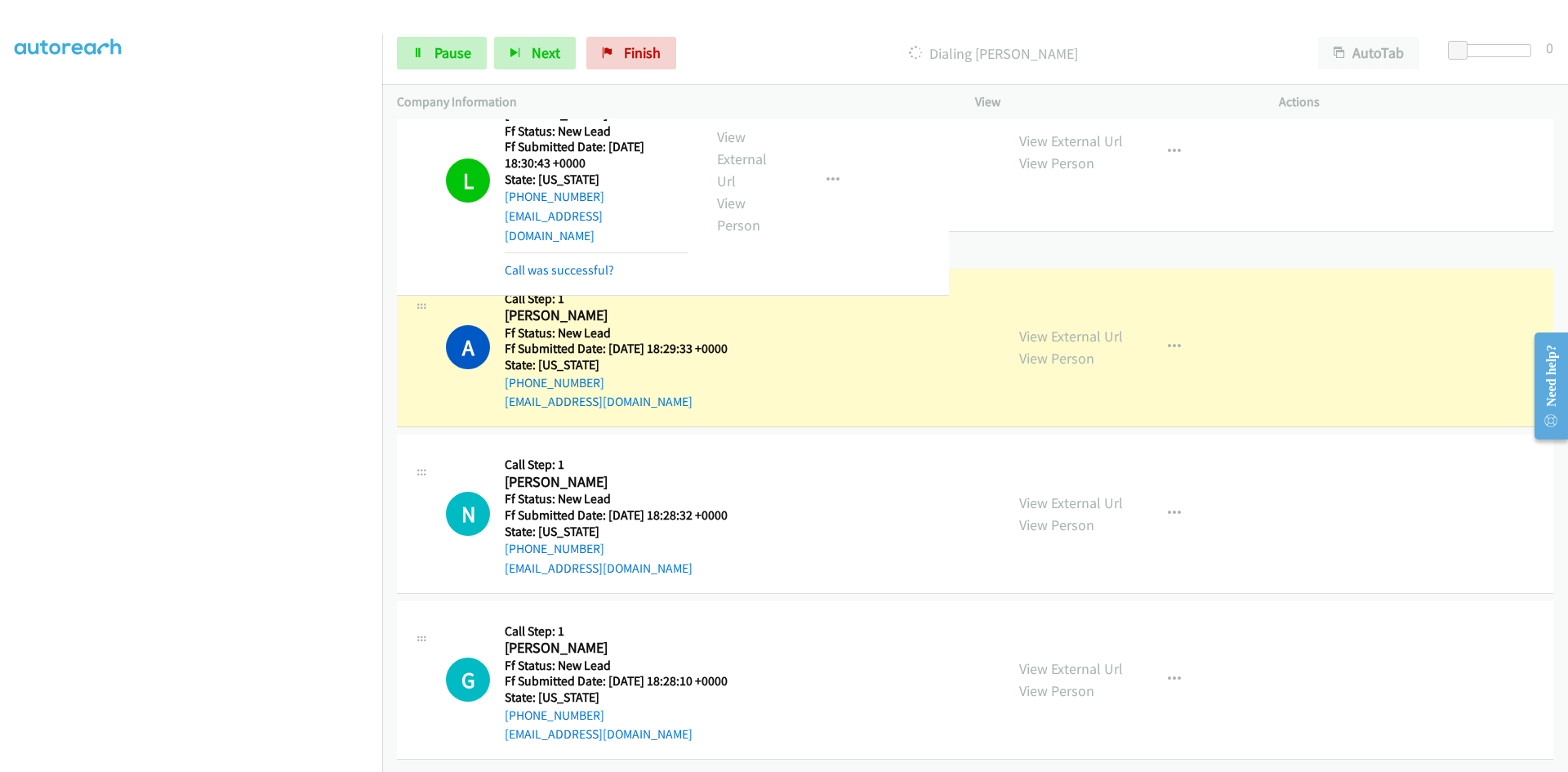
scroll to position [1065, 0]
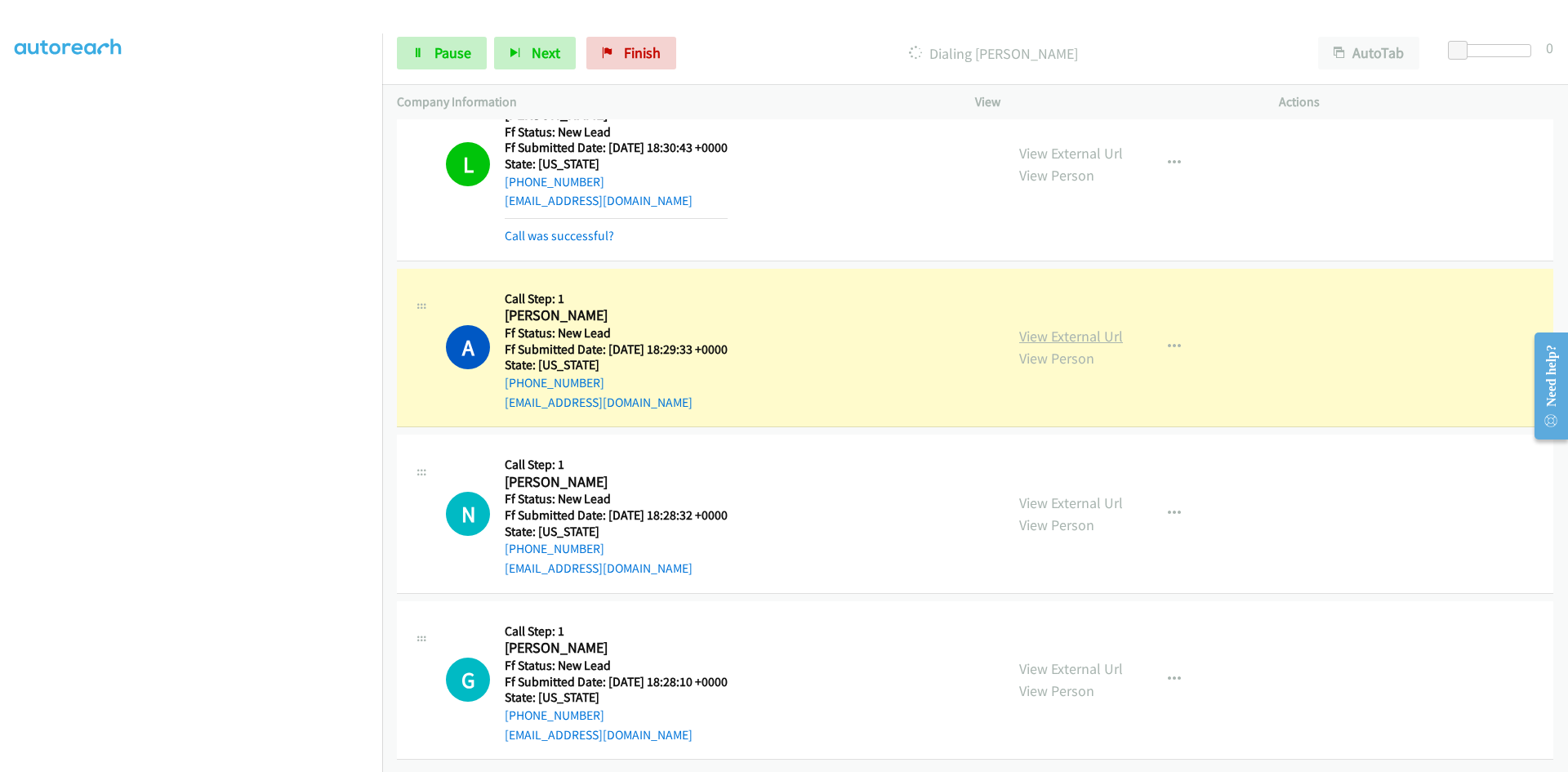
click at [1103, 326] on link "View External Url" at bounding box center [1070, 336] width 104 height 19
click at [552, 228] on link "Call was successful?" at bounding box center [559, 236] width 110 height 15
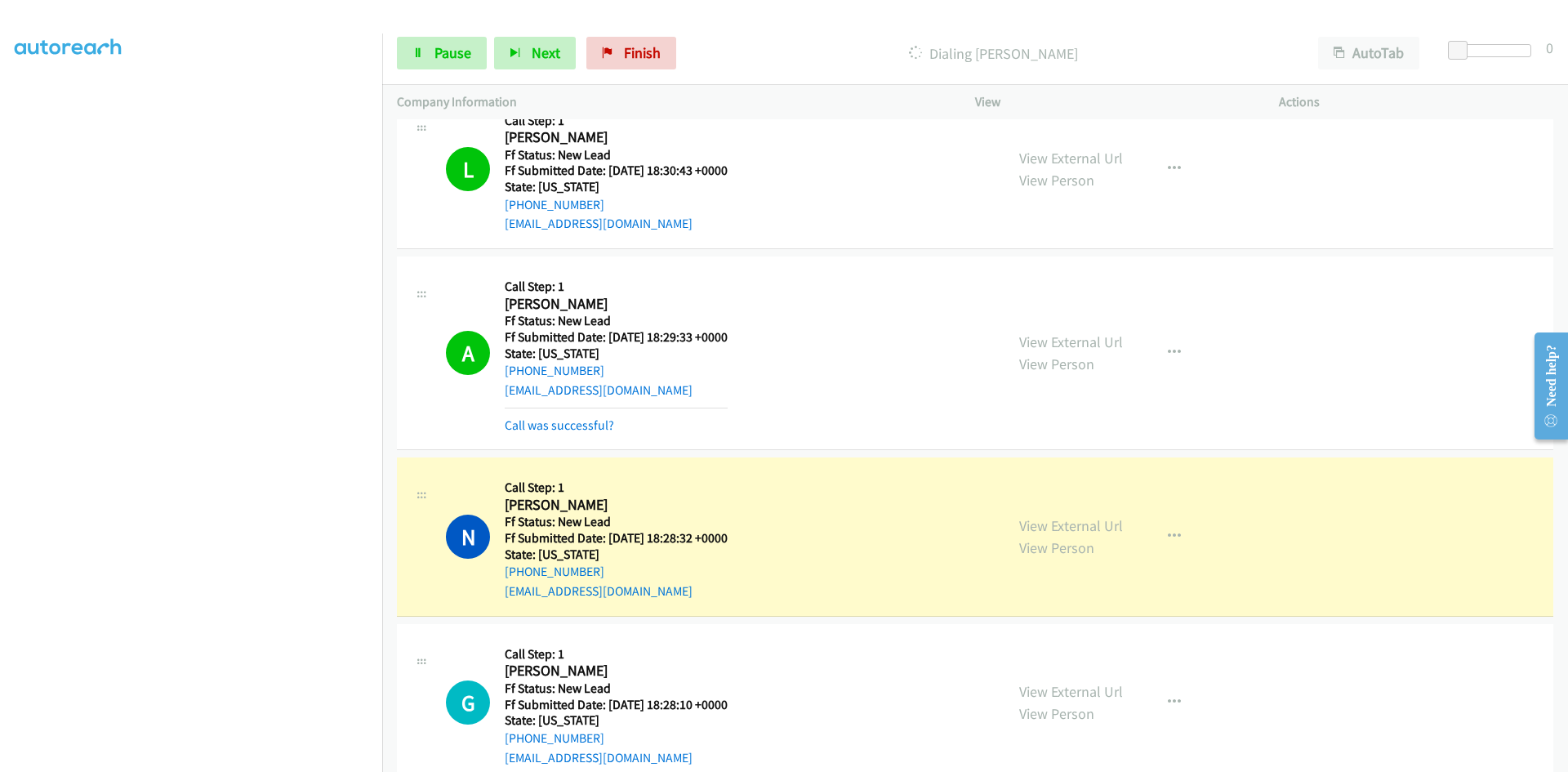
scroll to position [1031, 0]
click at [1054, 526] on link "View External Url" at bounding box center [1070, 525] width 104 height 19
click at [553, 427] on link "Call was successful?" at bounding box center [559, 425] width 110 height 15
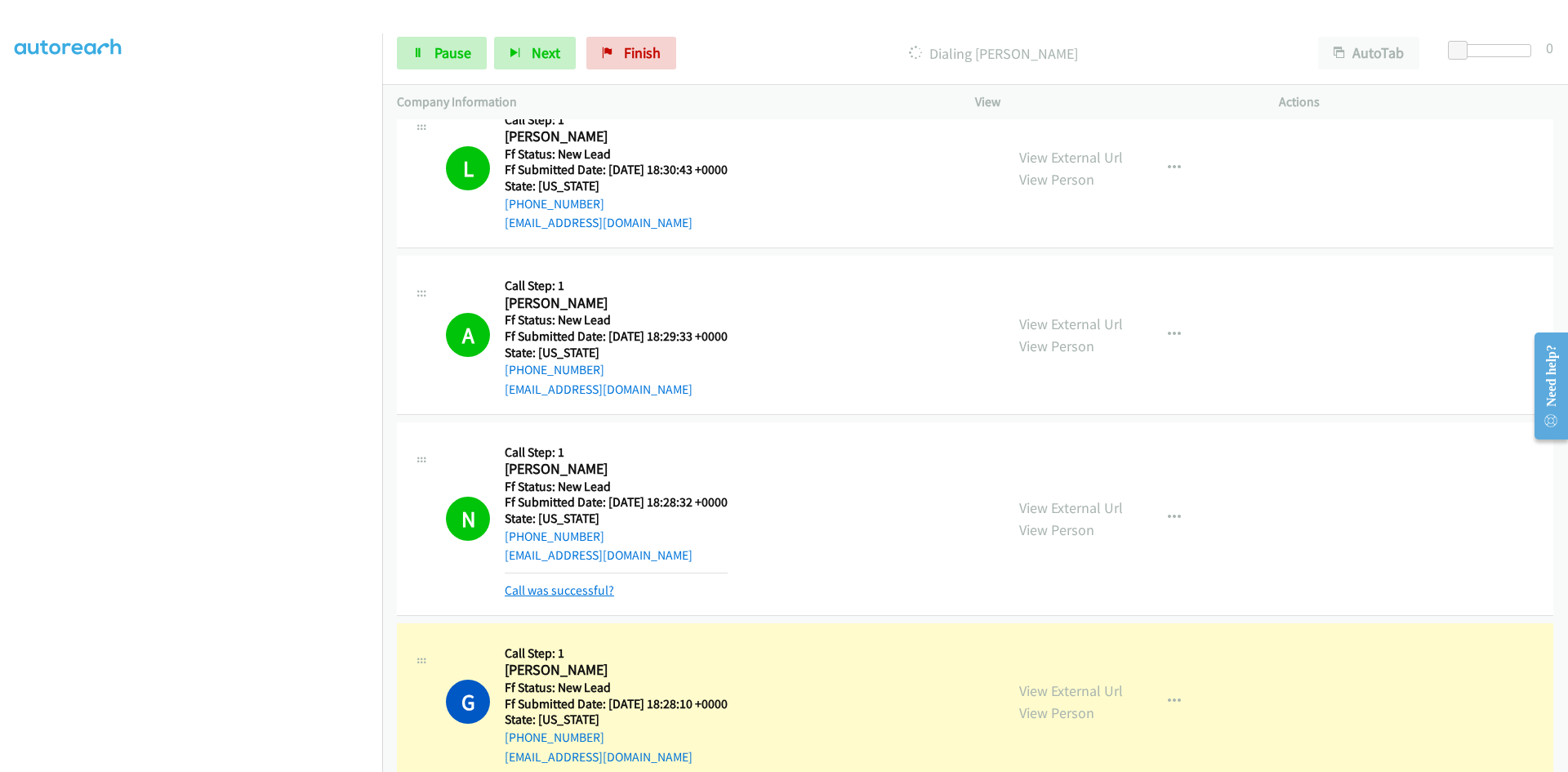
click at [598, 592] on link "Call was successful?" at bounding box center [559, 590] width 110 height 15
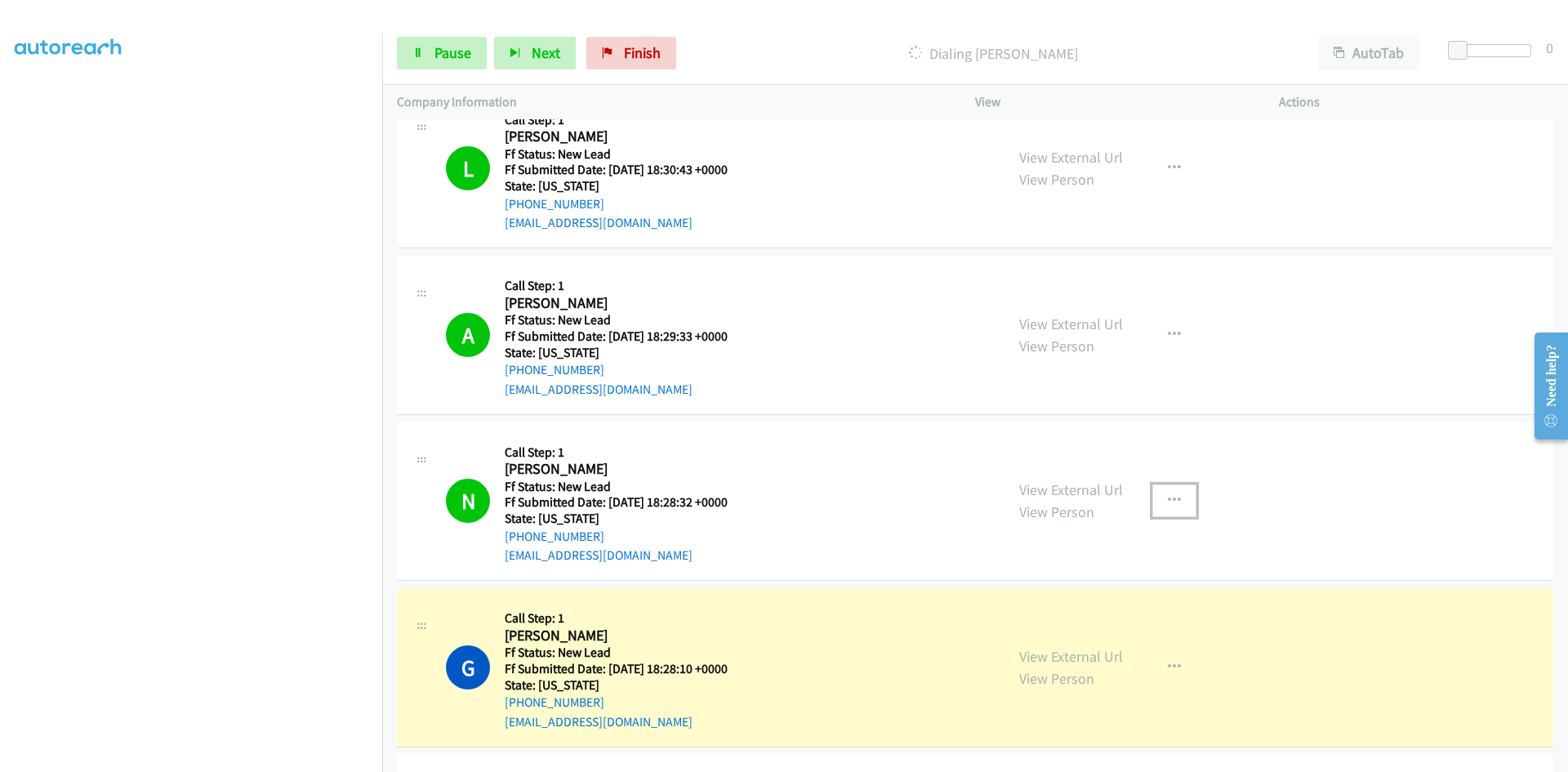
click at [1172, 497] on icon "button" at bounding box center [1174, 501] width 13 height 13
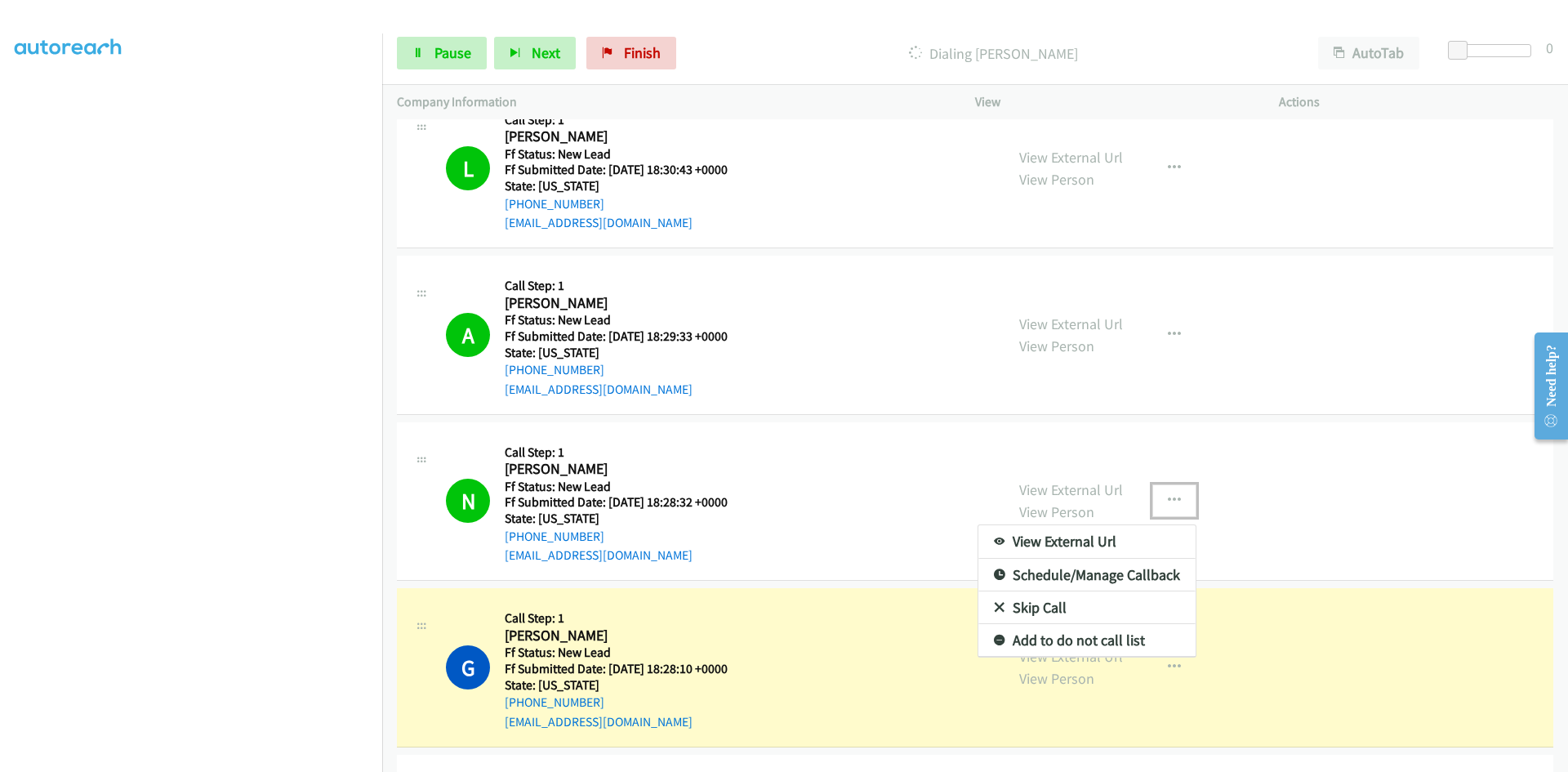
click at [1102, 639] on link "Add to do not call list" at bounding box center [1087, 640] width 217 height 32
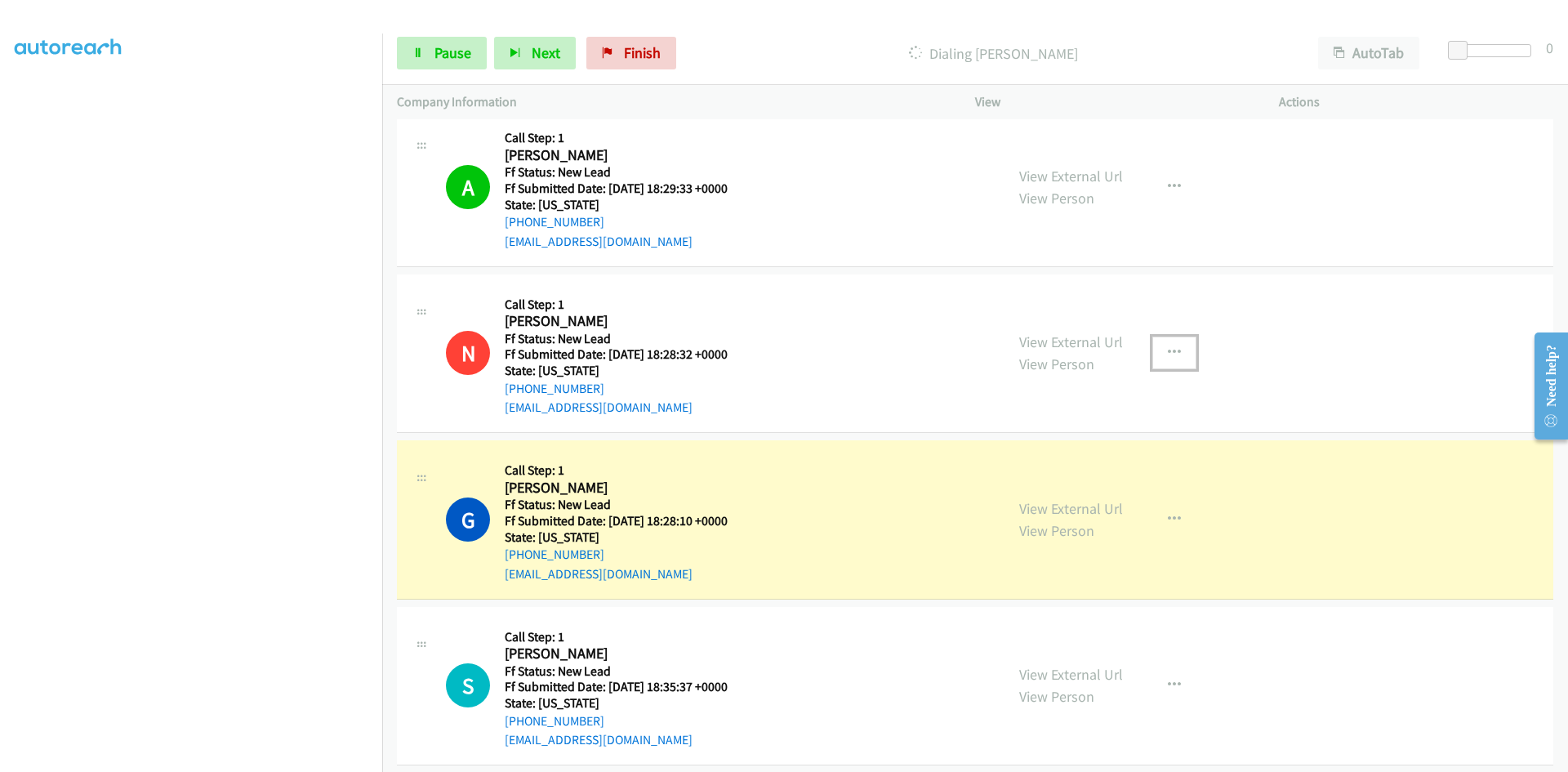
scroll to position [1195, 0]
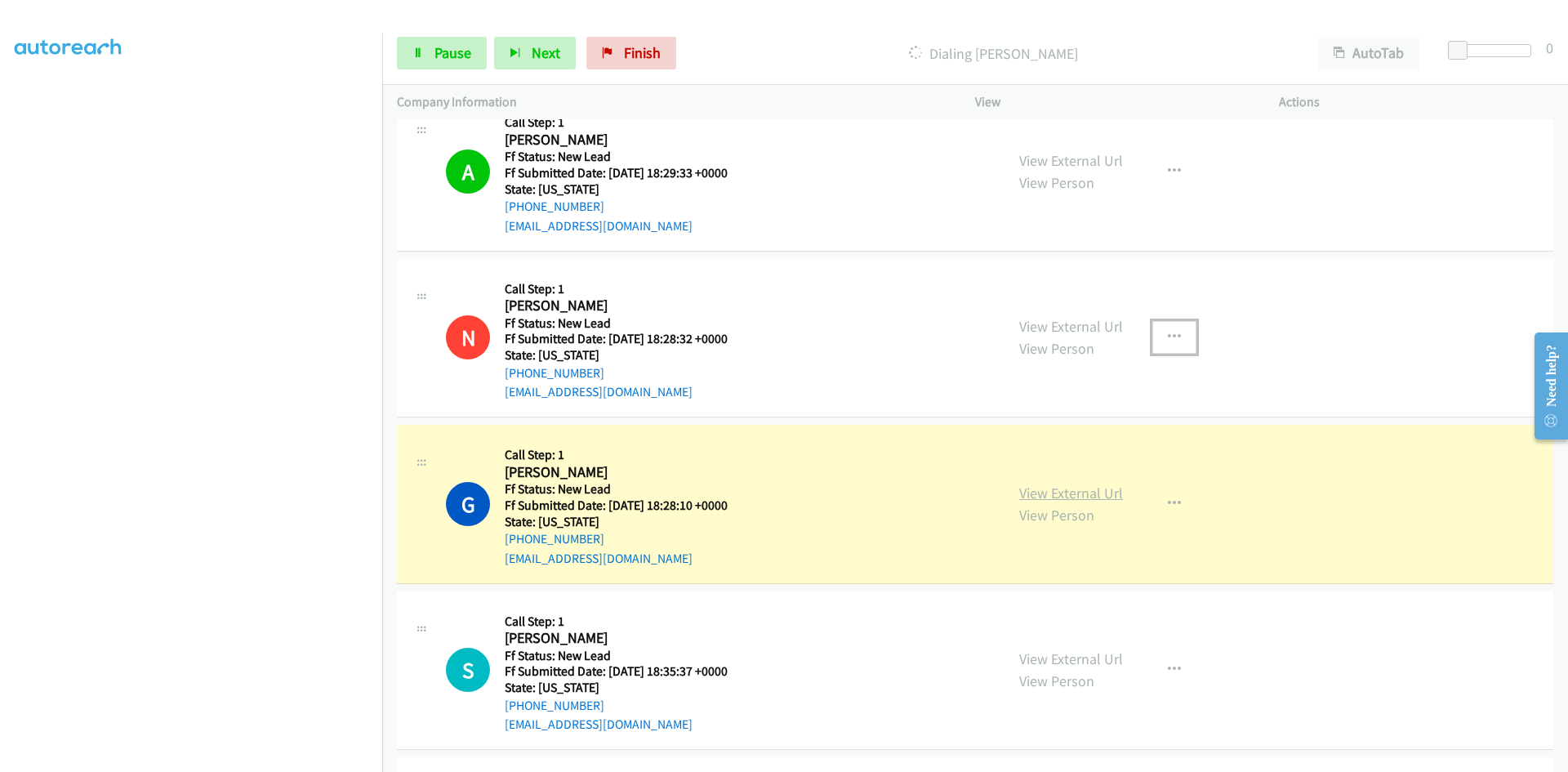
click at [1051, 489] on link "View External Url" at bounding box center [1070, 493] width 104 height 19
click at [445, 46] on span "Pause" at bounding box center [452, 52] width 37 height 19
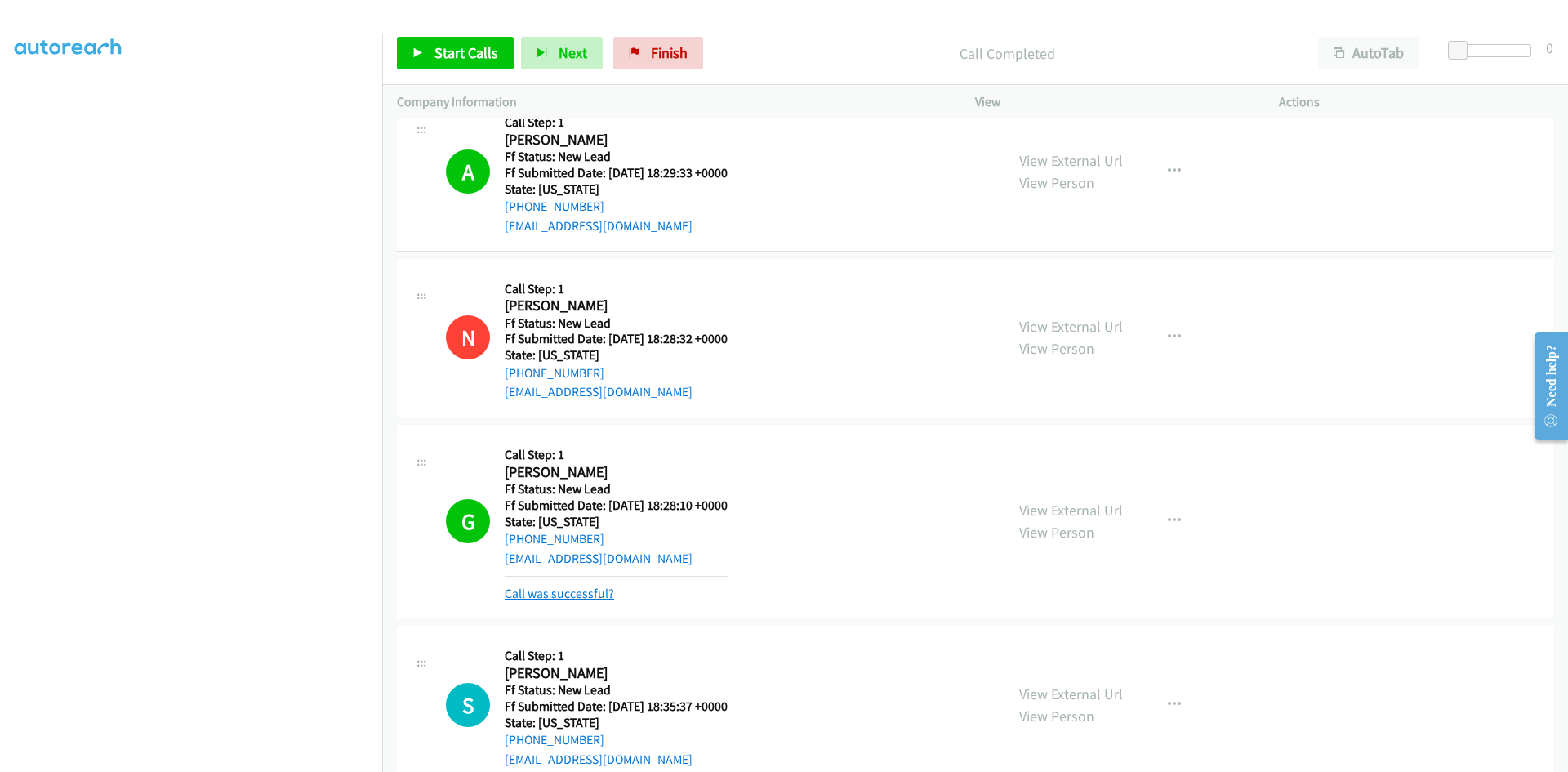
drag, startPoint x: 616, startPoint y: 591, endPoint x: 591, endPoint y: 597, distance: 25.7
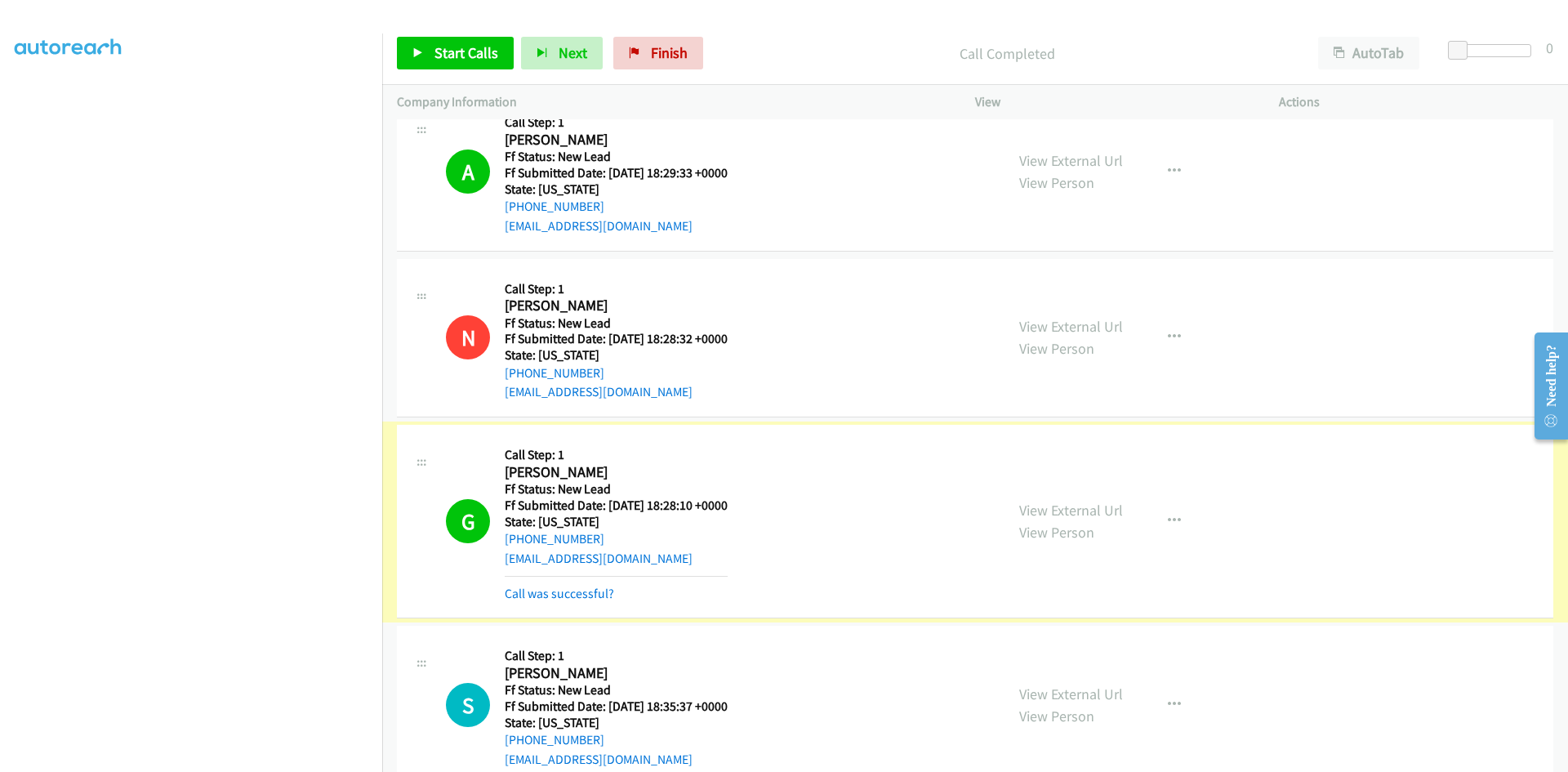
click at [590, 597] on link "Call was successful?" at bounding box center [559, 594] width 110 height 15
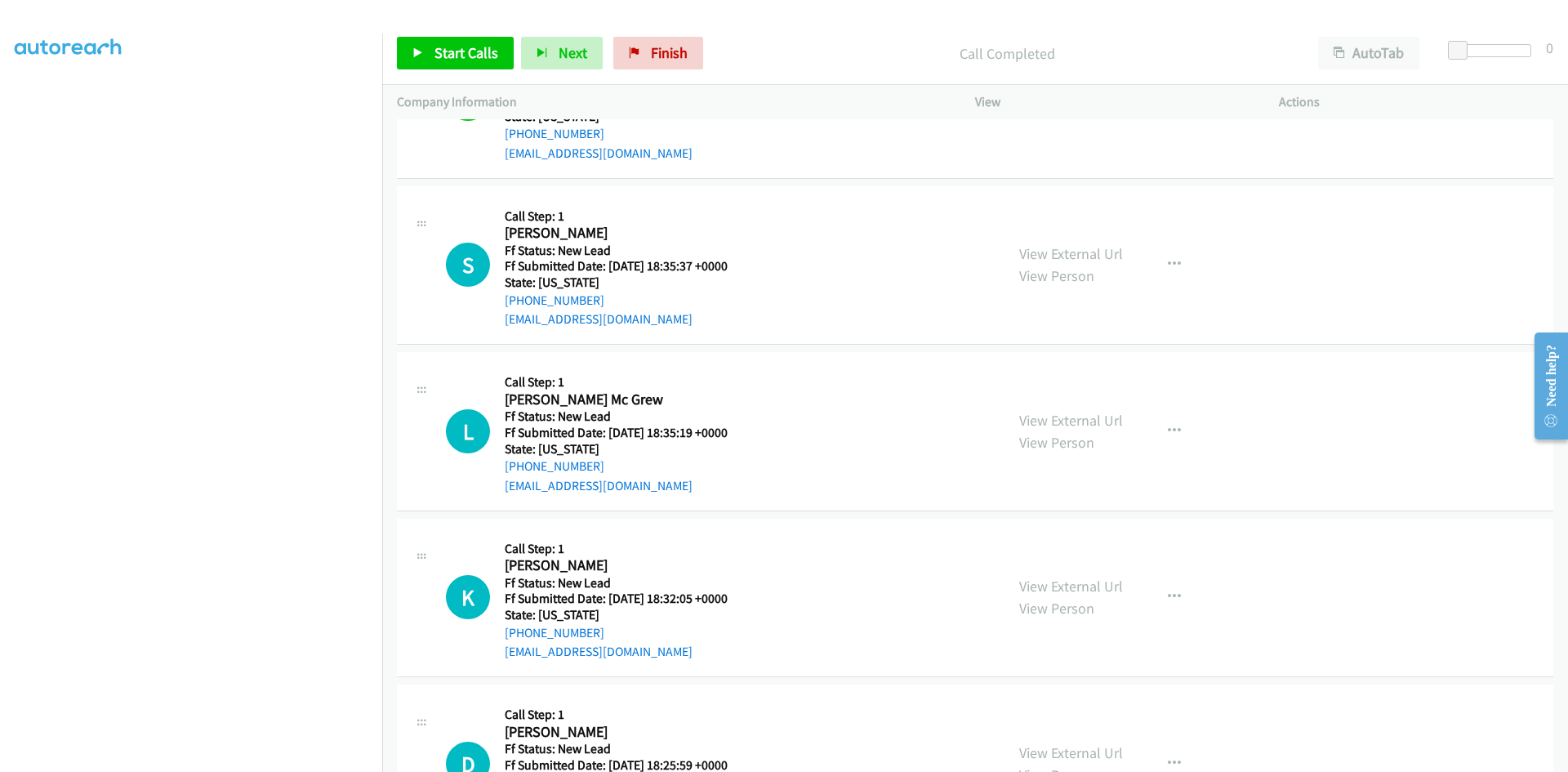
scroll to position [1603, 0]
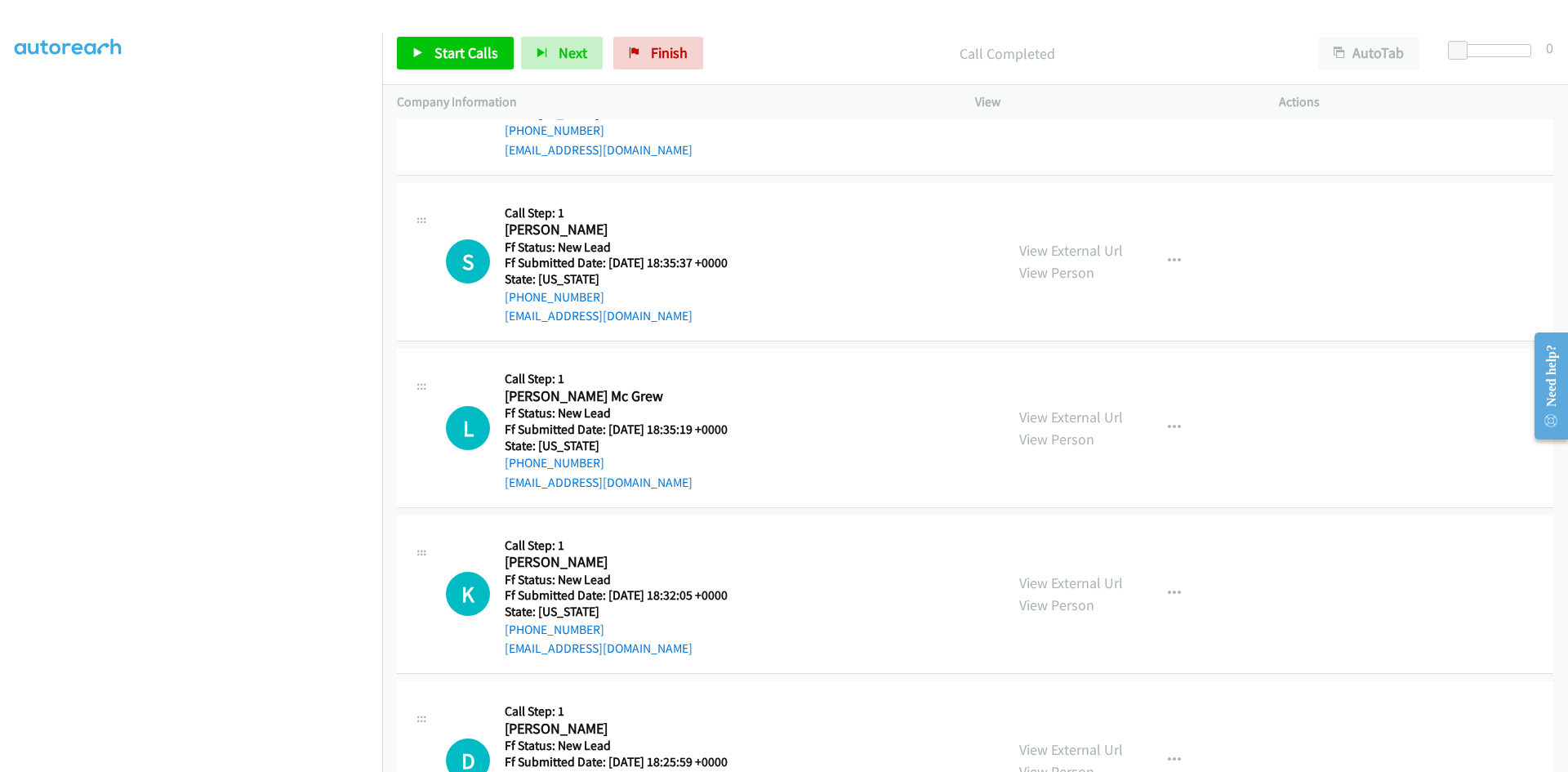
click at [735, 46] on p "Call Completed" at bounding box center [1006, 53] width 564 height 22
click at [440, 52] on span "Start Calls" at bounding box center [465, 52] width 64 height 19
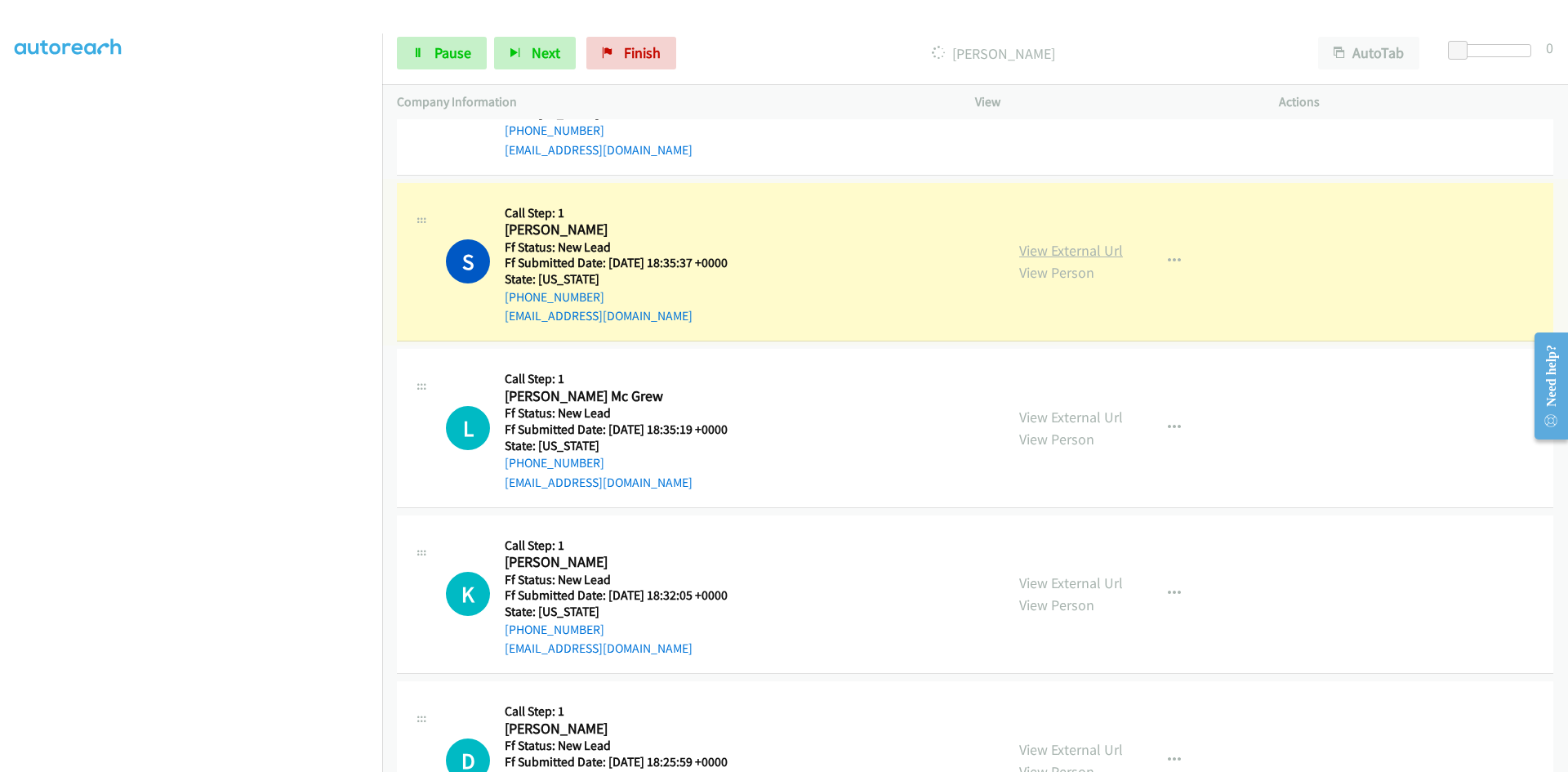
click at [1063, 252] on link "View External Url" at bounding box center [1070, 251] width 104 height 19
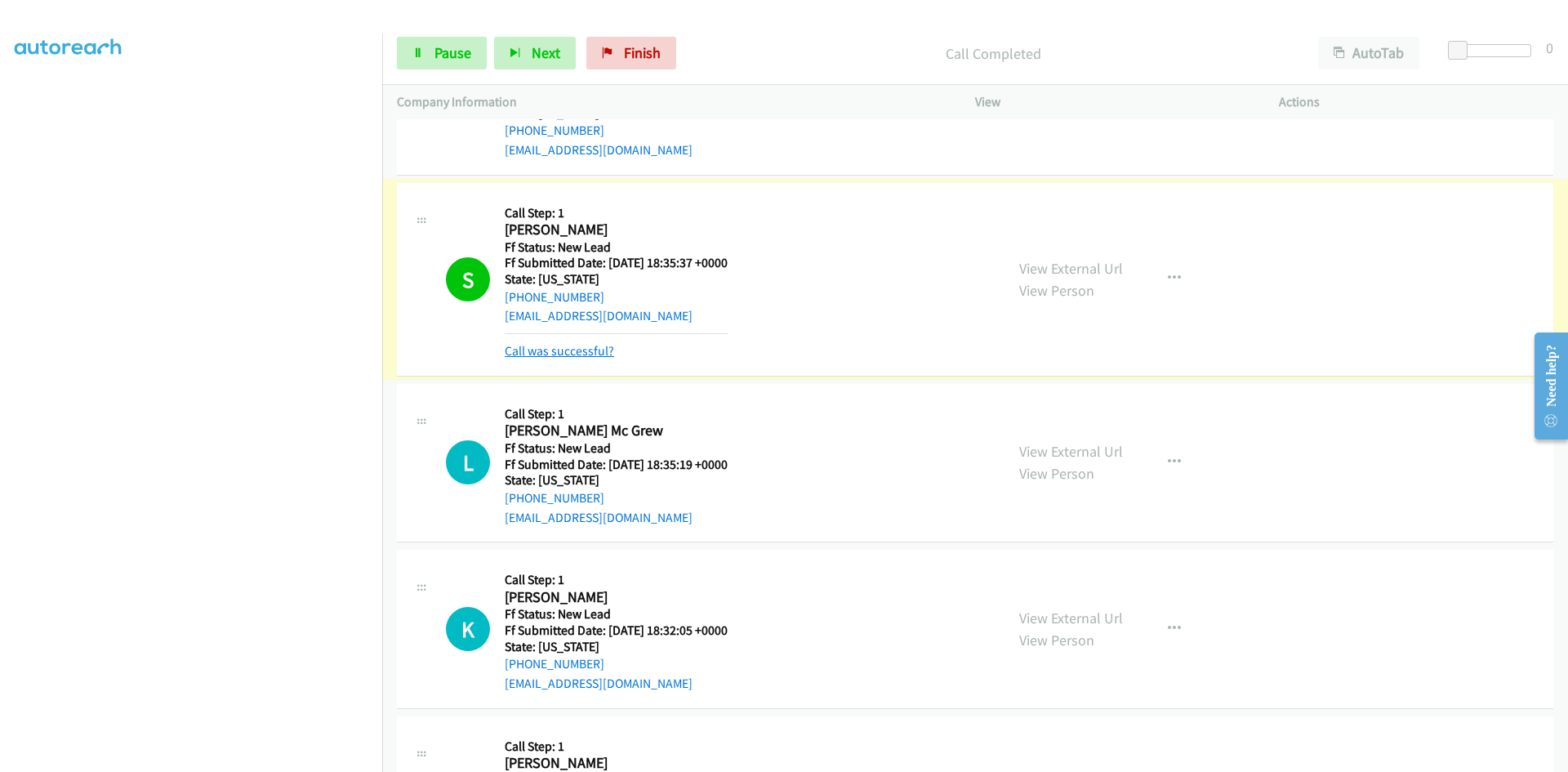
click at [538, 353] on link "Call was successful?" at bounding box center [559, 351] width 110 height 15
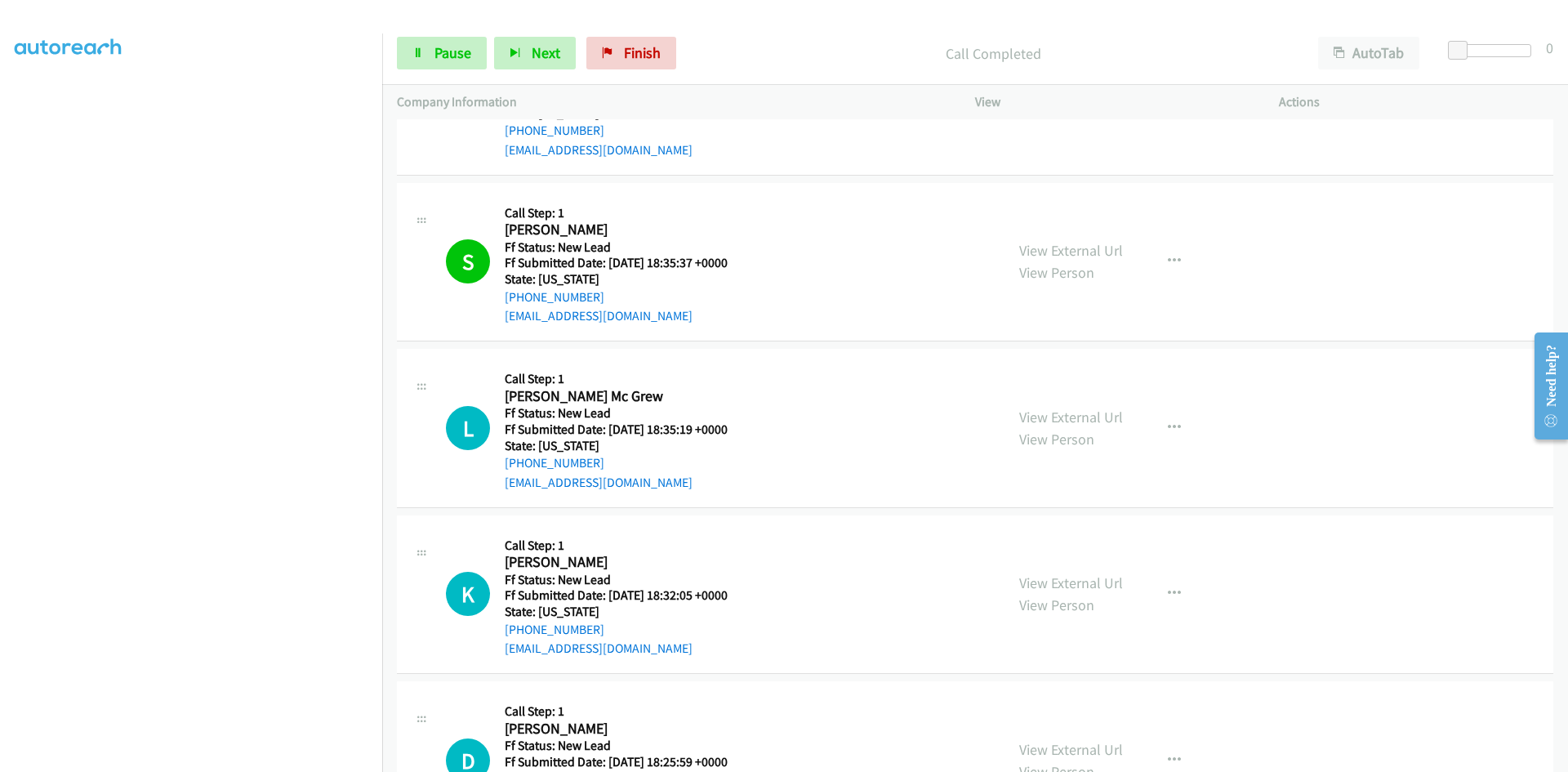
scroll to position [1695, 0]
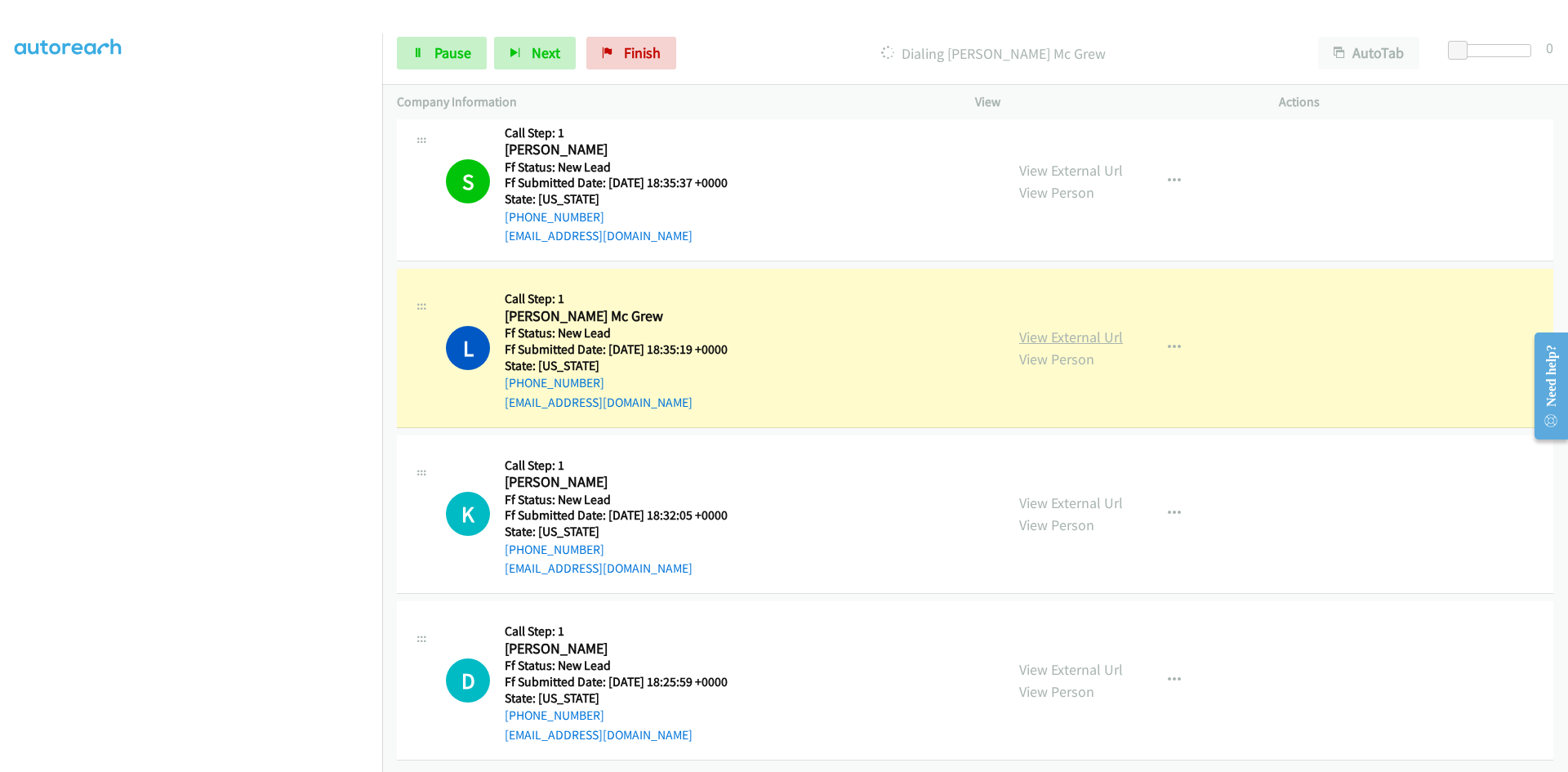
click at [1099, 327] on link "View External Url" at bounding box center [1070, 337] width 104 height 19
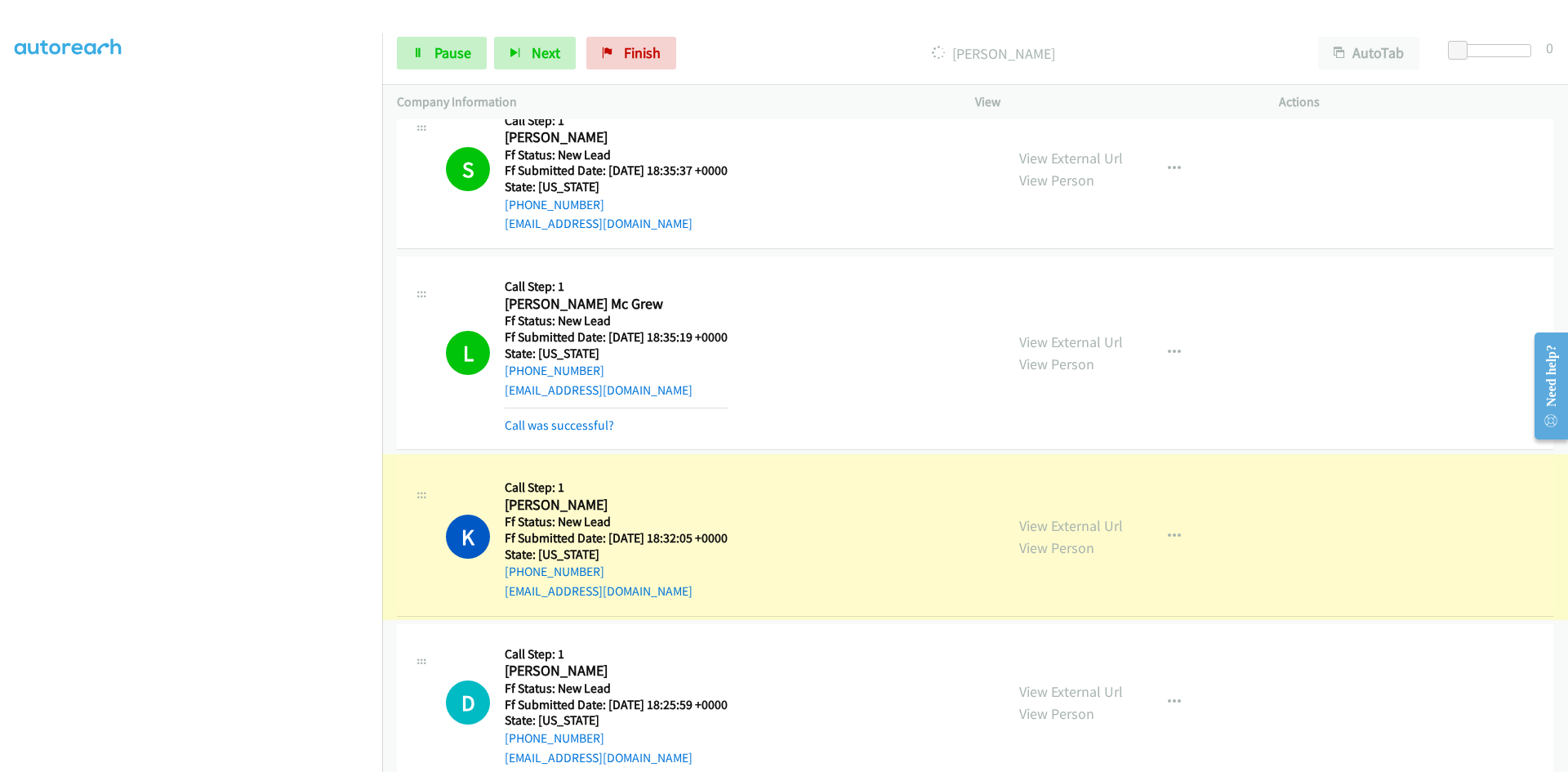
click at [1109, 528] on link "View External Url" at bounding box center [1070, 526] width 104 height 19
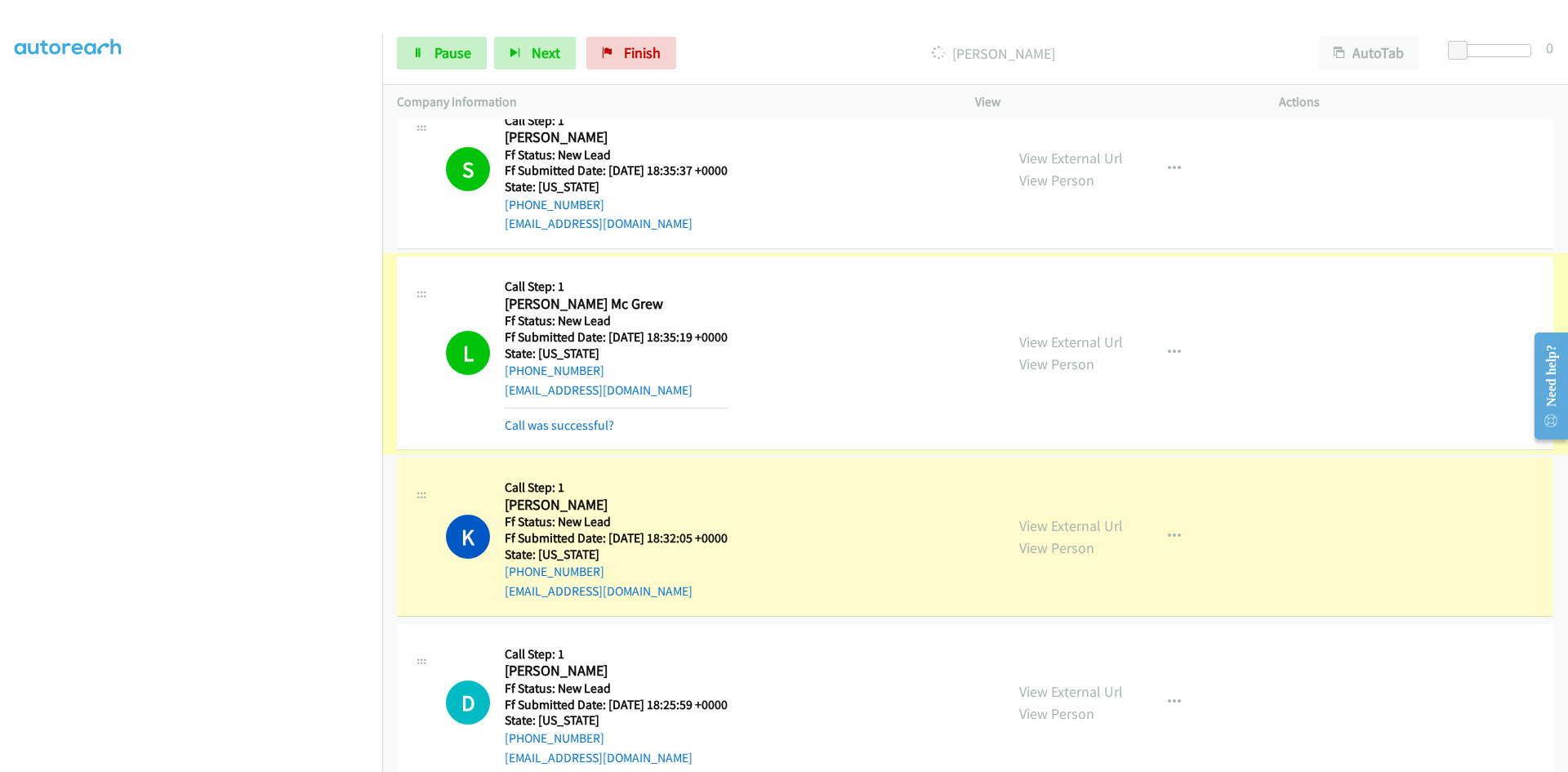
click at [592, 428] on link "Call was successful?" at bounding box center [559, 425] width 110 height 15
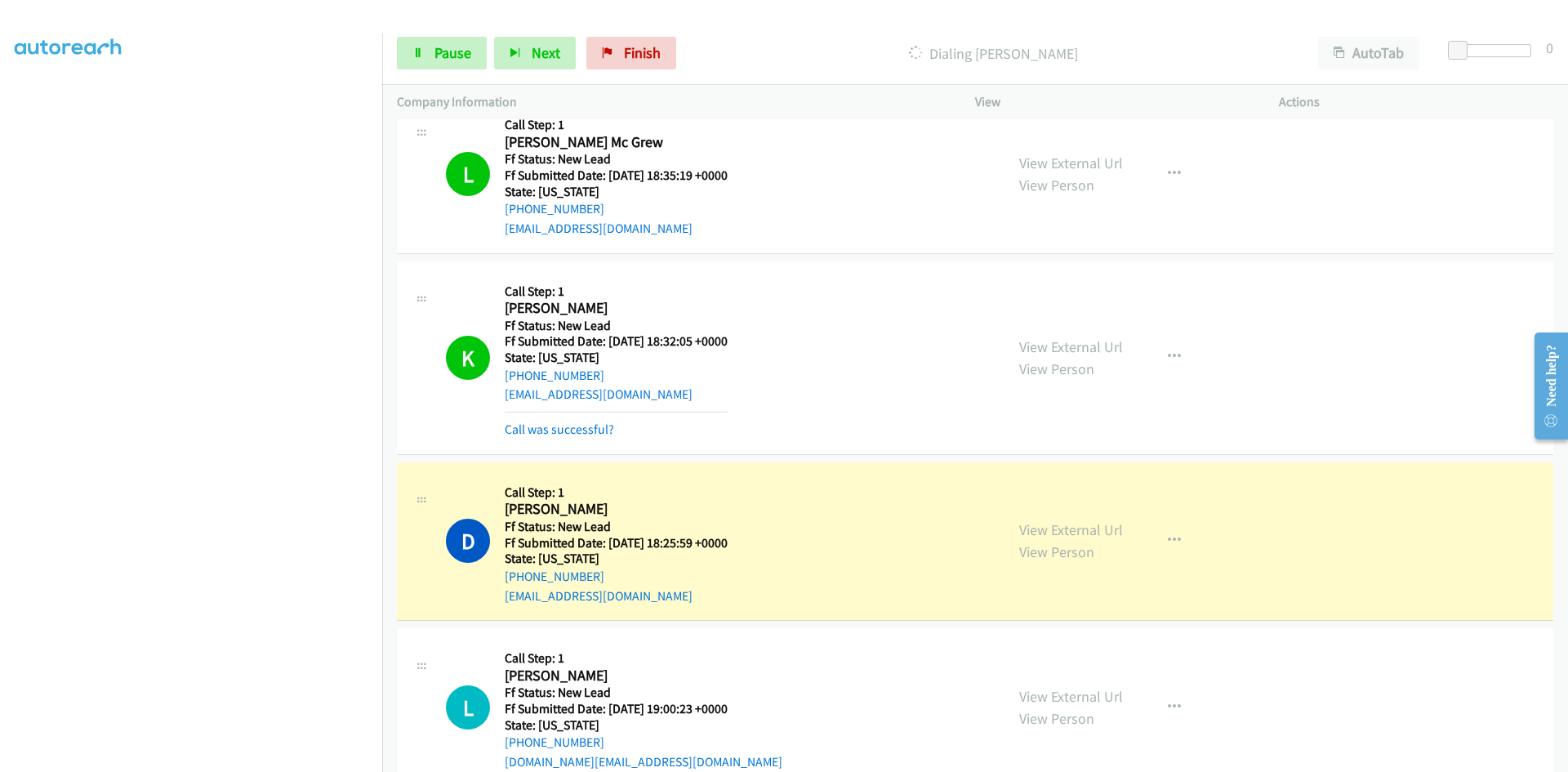
scroll to position [1859, 0]
click at [535, 424] on link "Call was successful?" at bounding box center [559, 428] width 110 height 15
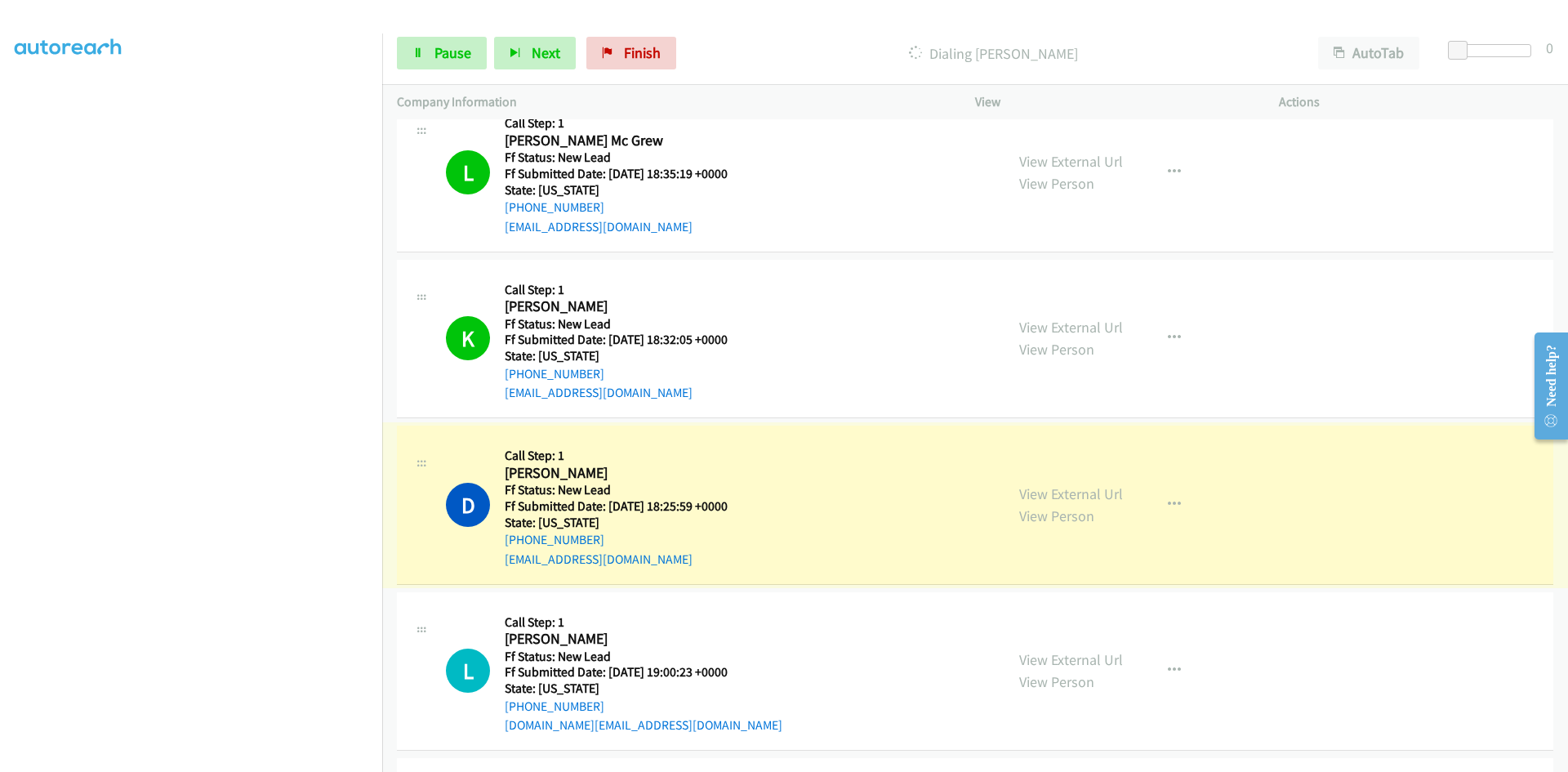
click at [1089, 492] on link "View External Url" at bounding box center [1070, 494] width 104 height 19
click at [437, 51] on span "Pause" at bounding box center [452, 52] width 37 height 19
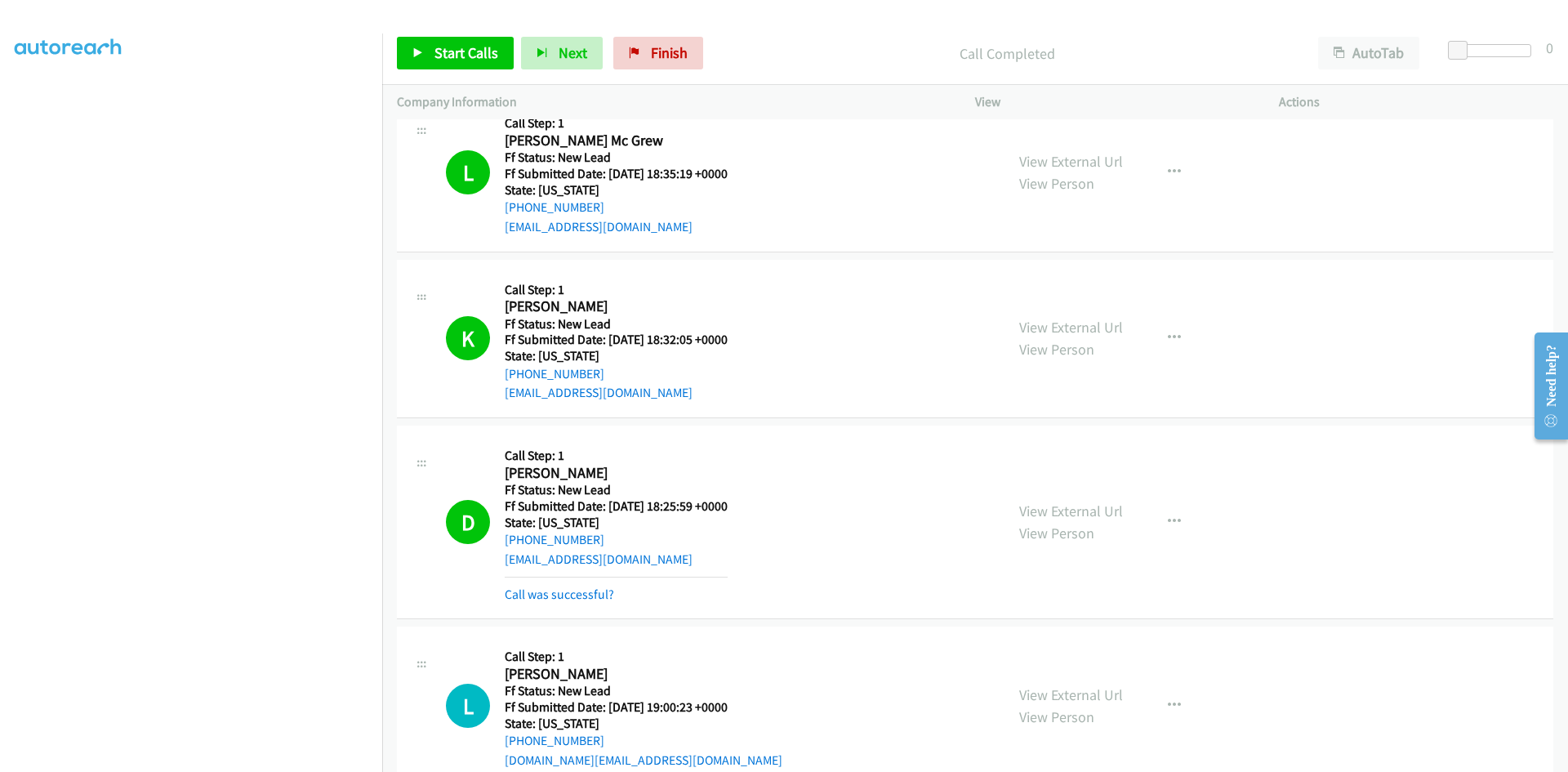
click at [575, 585] on div "Call was successful?" at bounding box center [616, 595] width 223 height 20
click at [576, 599] on link "Call was successful?" at bounding box center [559, 595] width 110 height 15
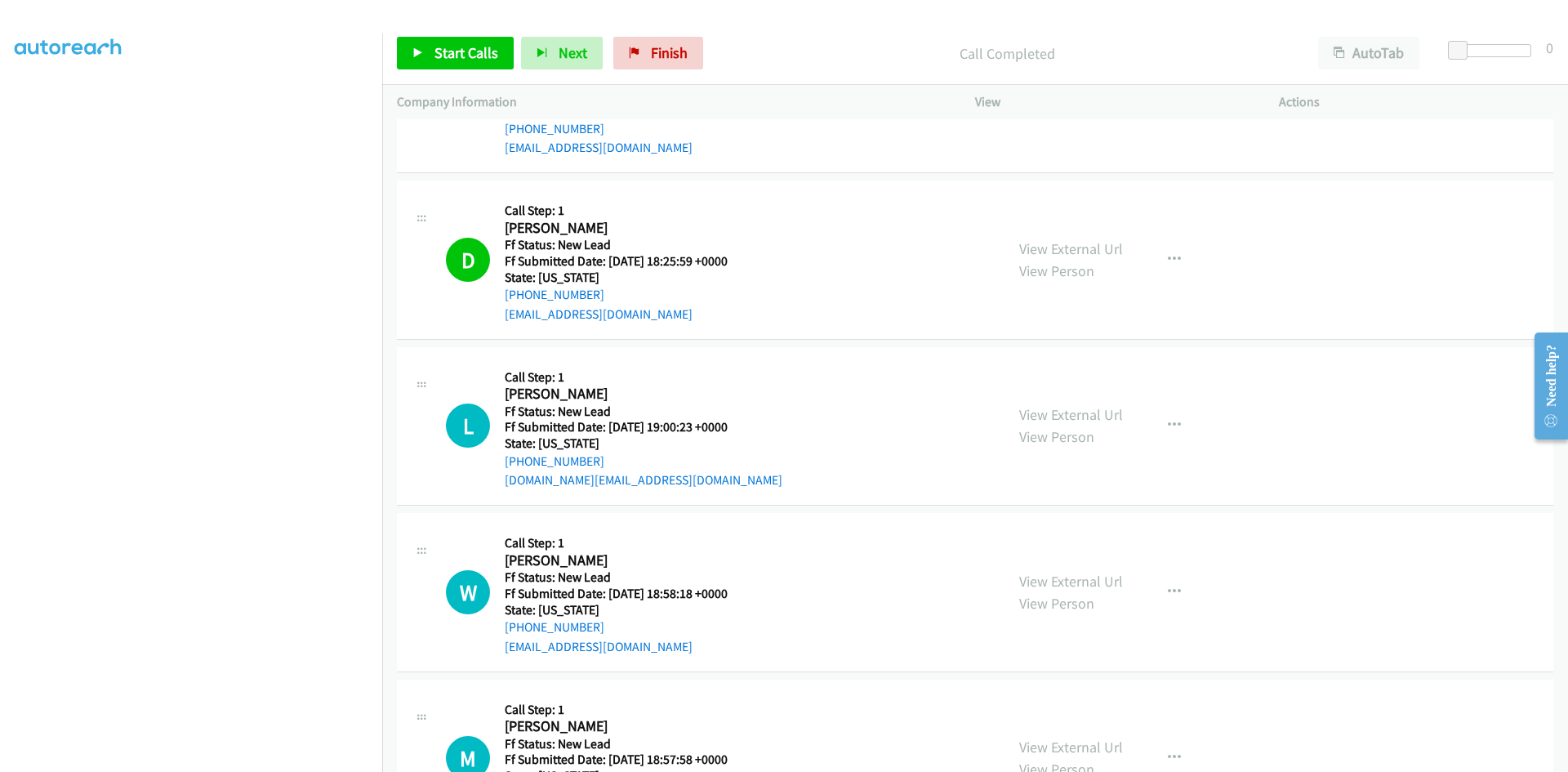
scroll to position [2194, 0]
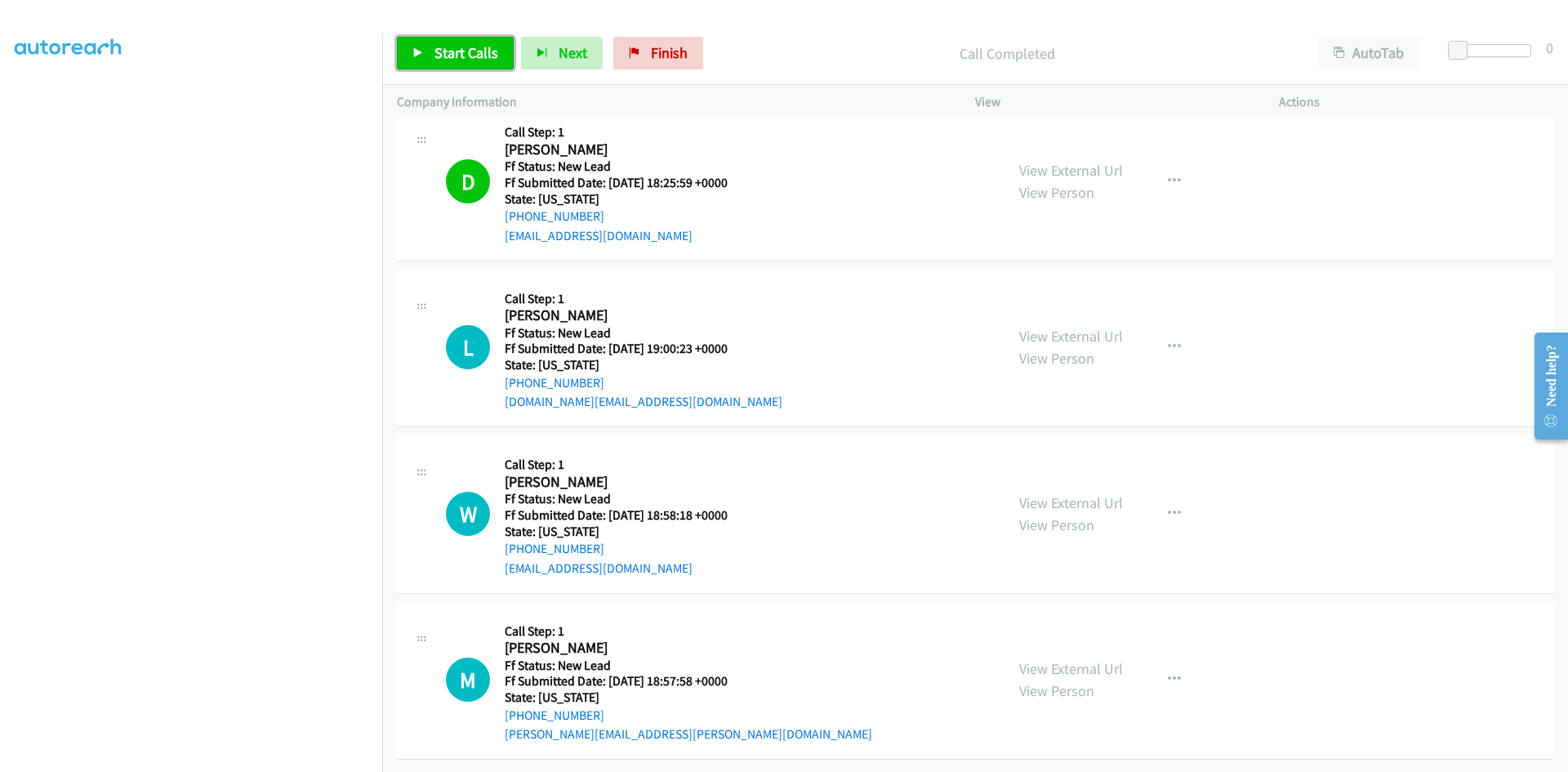
click at [453, 55] on span "Start Calls" at bounding box center [465, 52] width 64 height 19
click at [760, 46] on p "Started" at bounding box center [993, 53] width 590 height 22
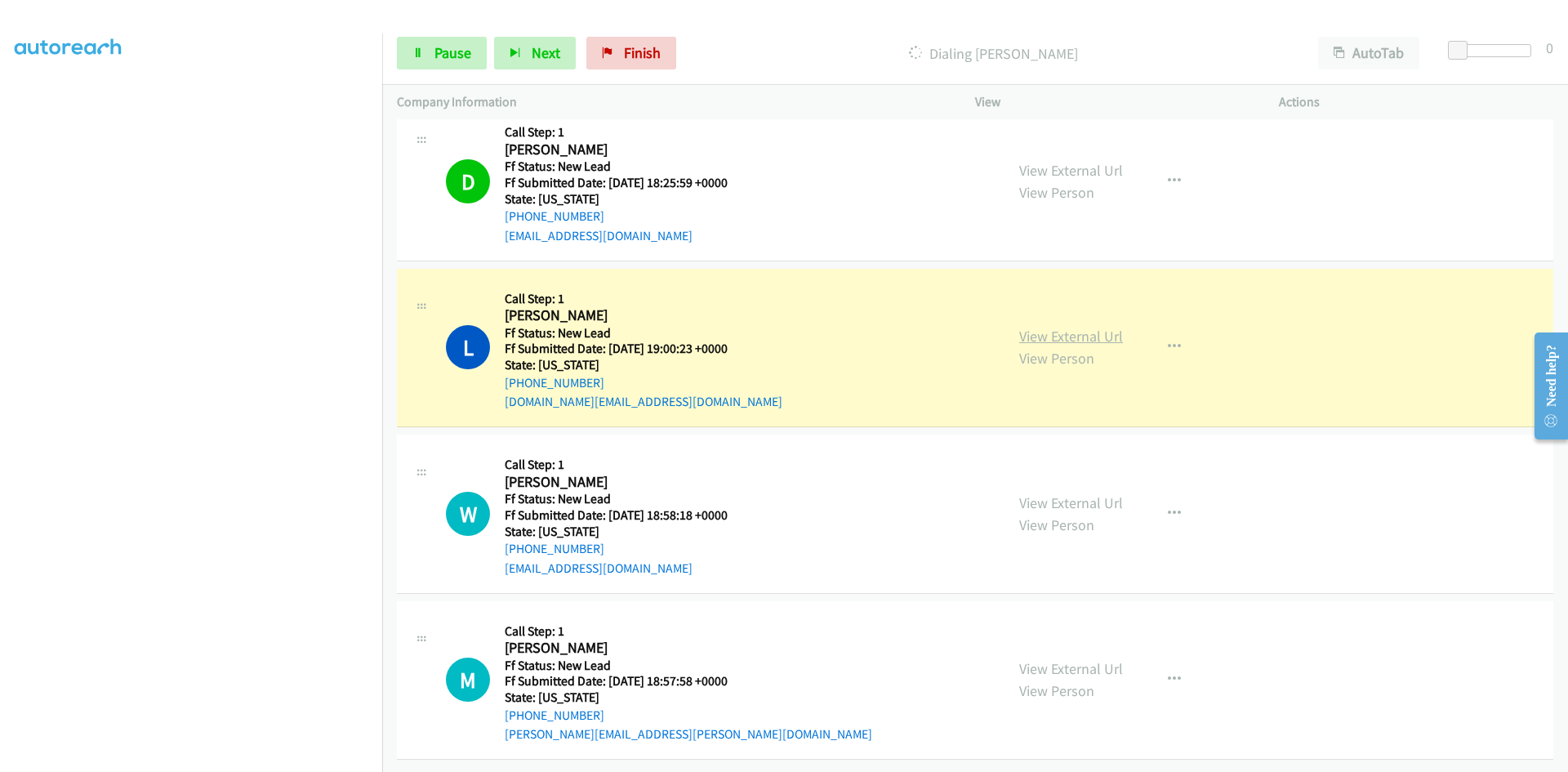
click at [1107, 326] on link "View External Url" at bounding box center [1070, 336] width 104 height 19
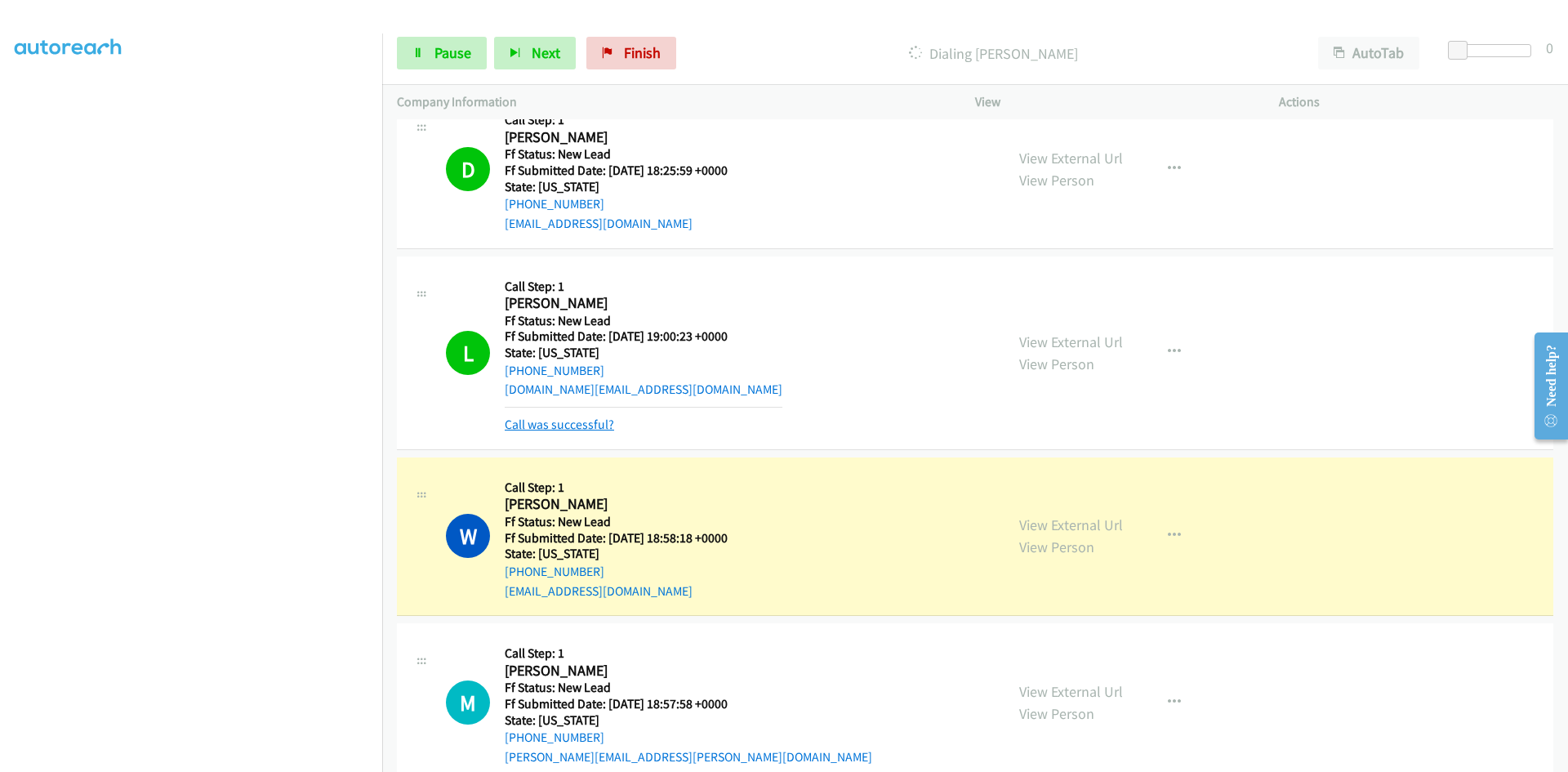
click at [523, 423] on link "Call was successful?" at bounding box center [559, 425] width 110 height 15
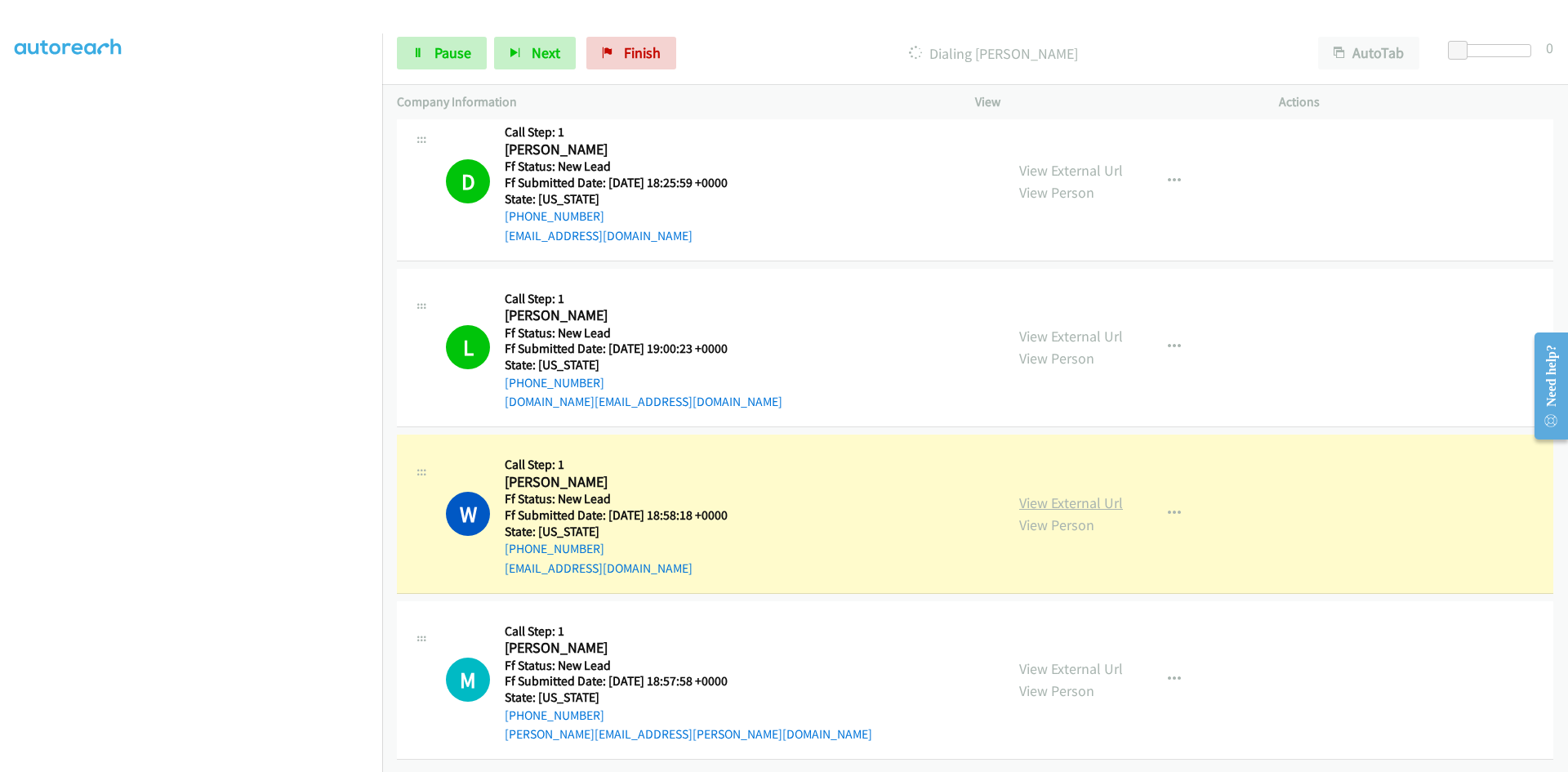
click at [1047, 493] on link "View External Url" at bounding box center [1070, 503] width 104 height 19
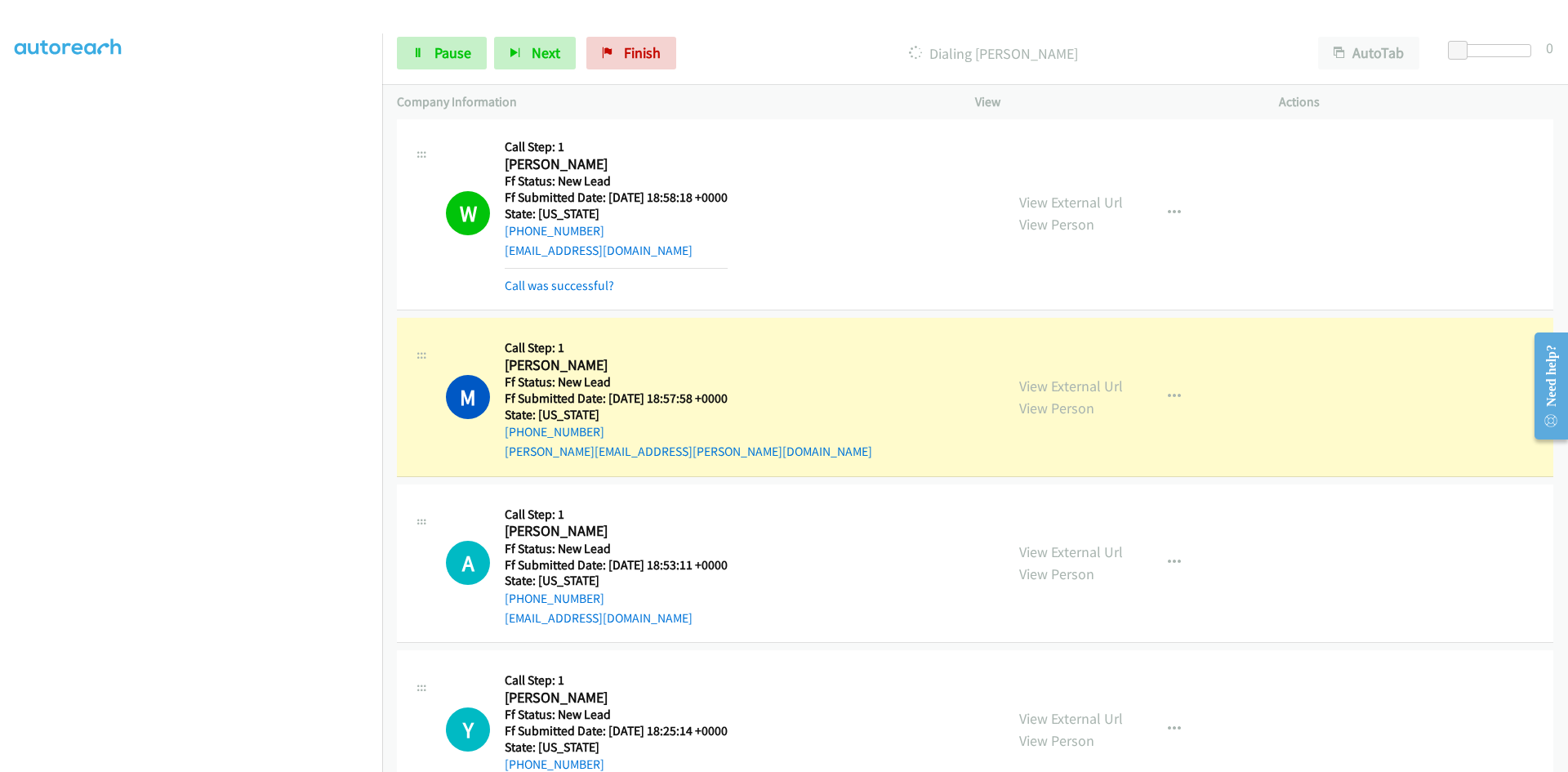
scroll to position [2521, 0]
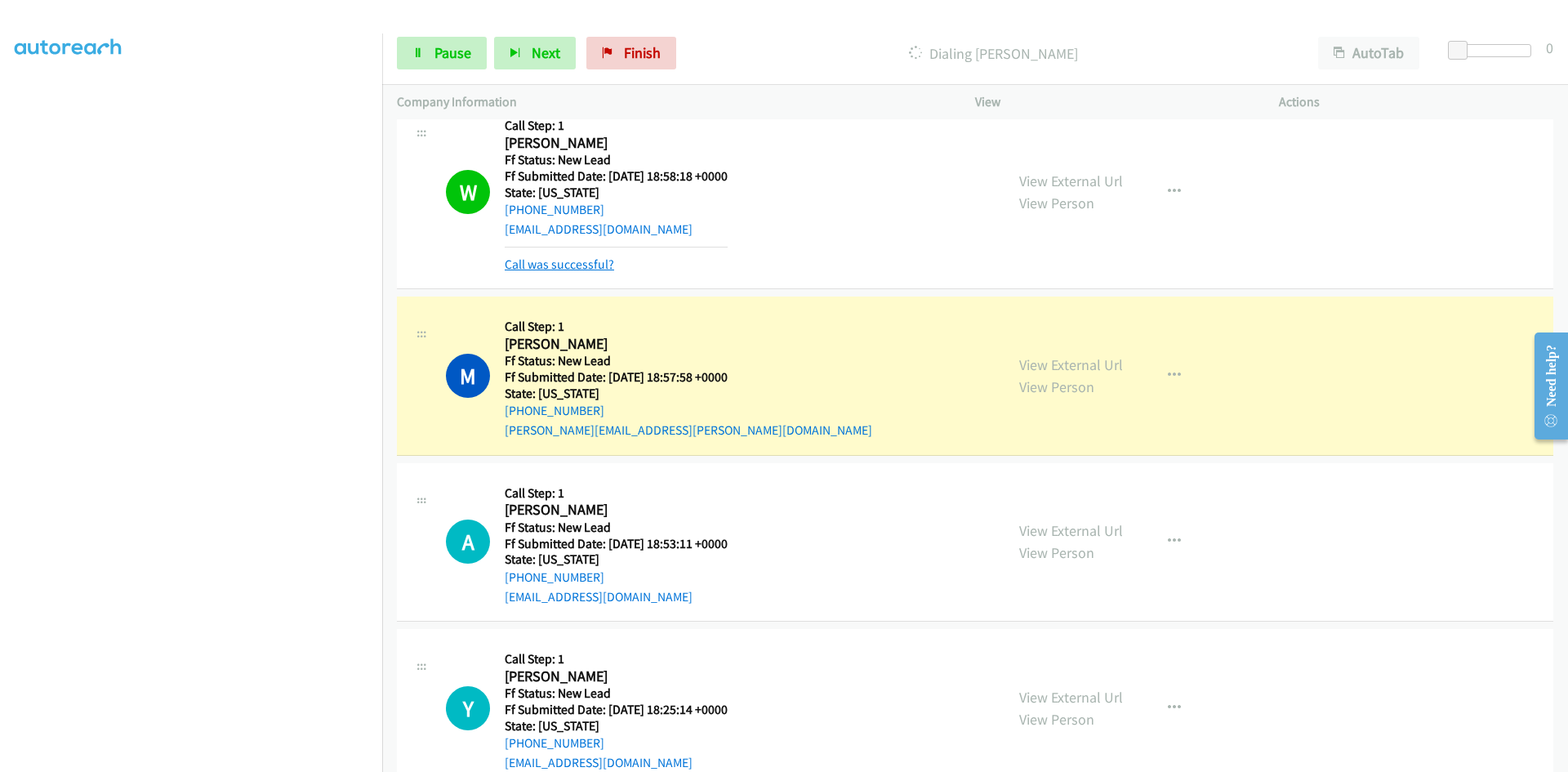
click at [572, 266] on link "Call was successful?" at bounding box center [559, 264] width 110 height 15
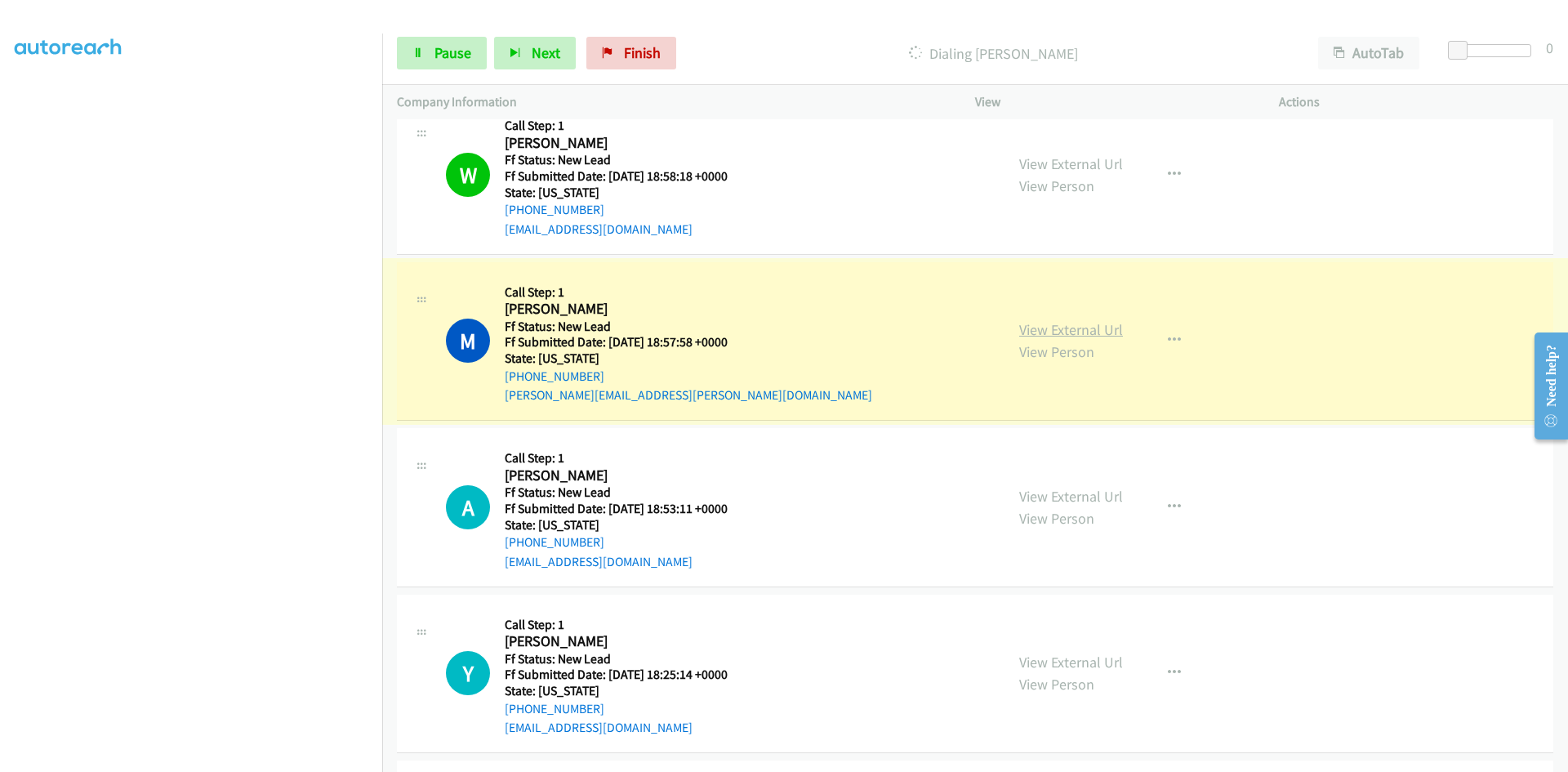
click at [1093, 329] on link "View External Url" at bounding box center [1070, 330] width 104 height 19
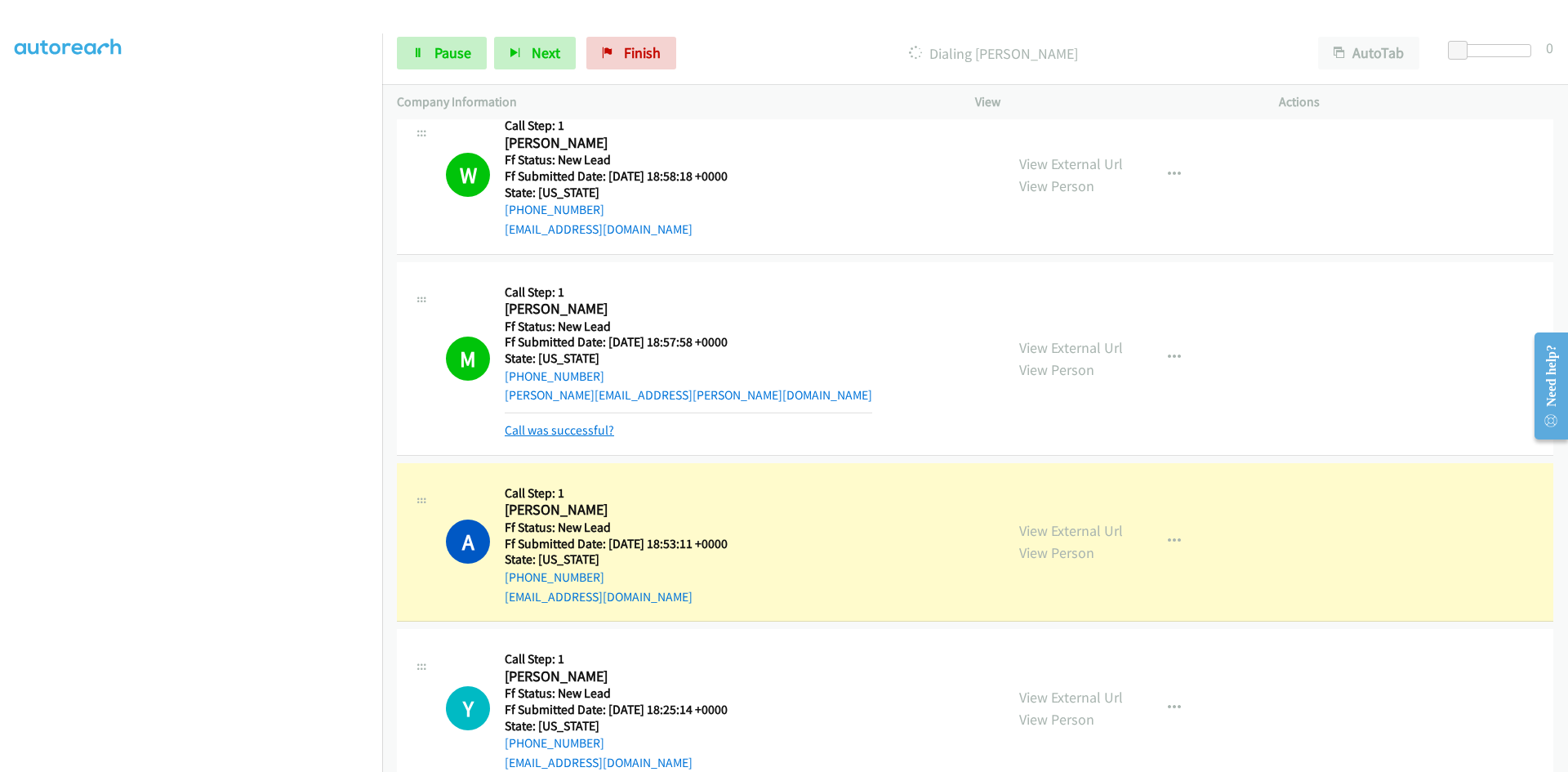
click at [591, 427] on link "Call was successful?" at bounding box center [559, 430] width 110 height 15
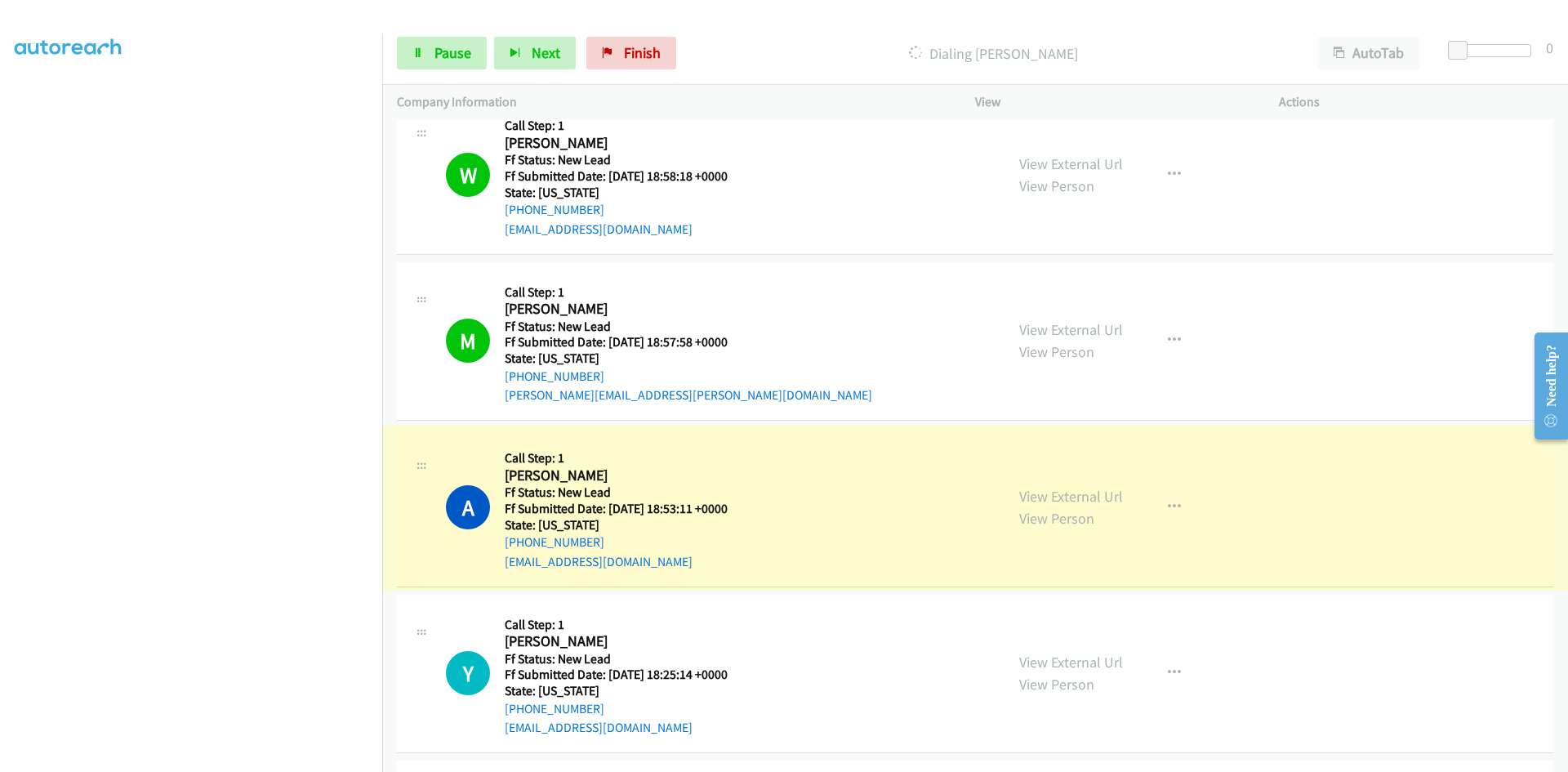
click at [1076, 494] on link "View External Url" at bounding box center [1070, 496] width 104 height 19
click at [442, 61] on link "Pause" at bounding box center [442, 53] width 90 height 32
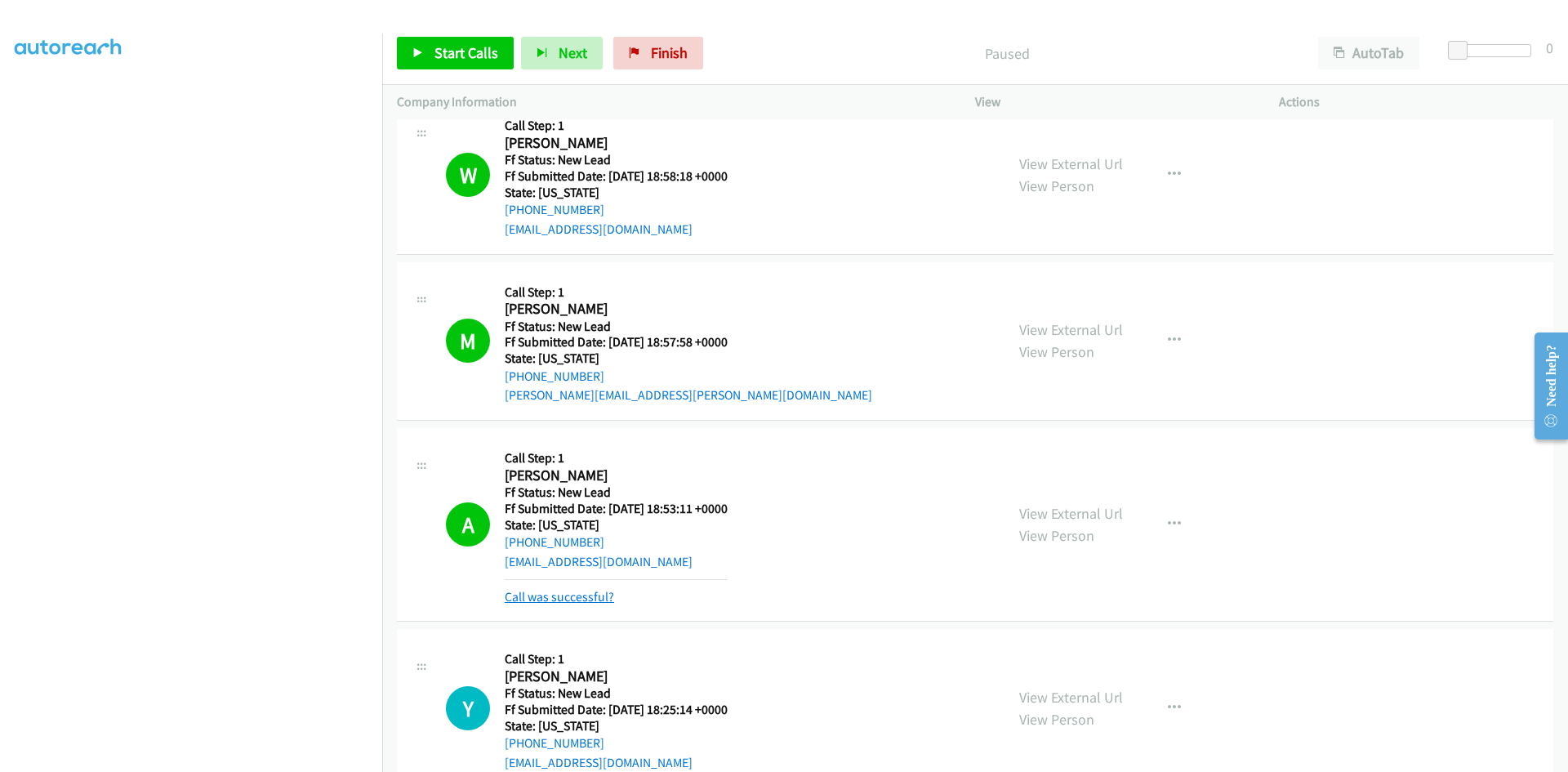
click at [605, 594] on link "Call was successful?" at bounding box center [559, 596] width 110 height 15
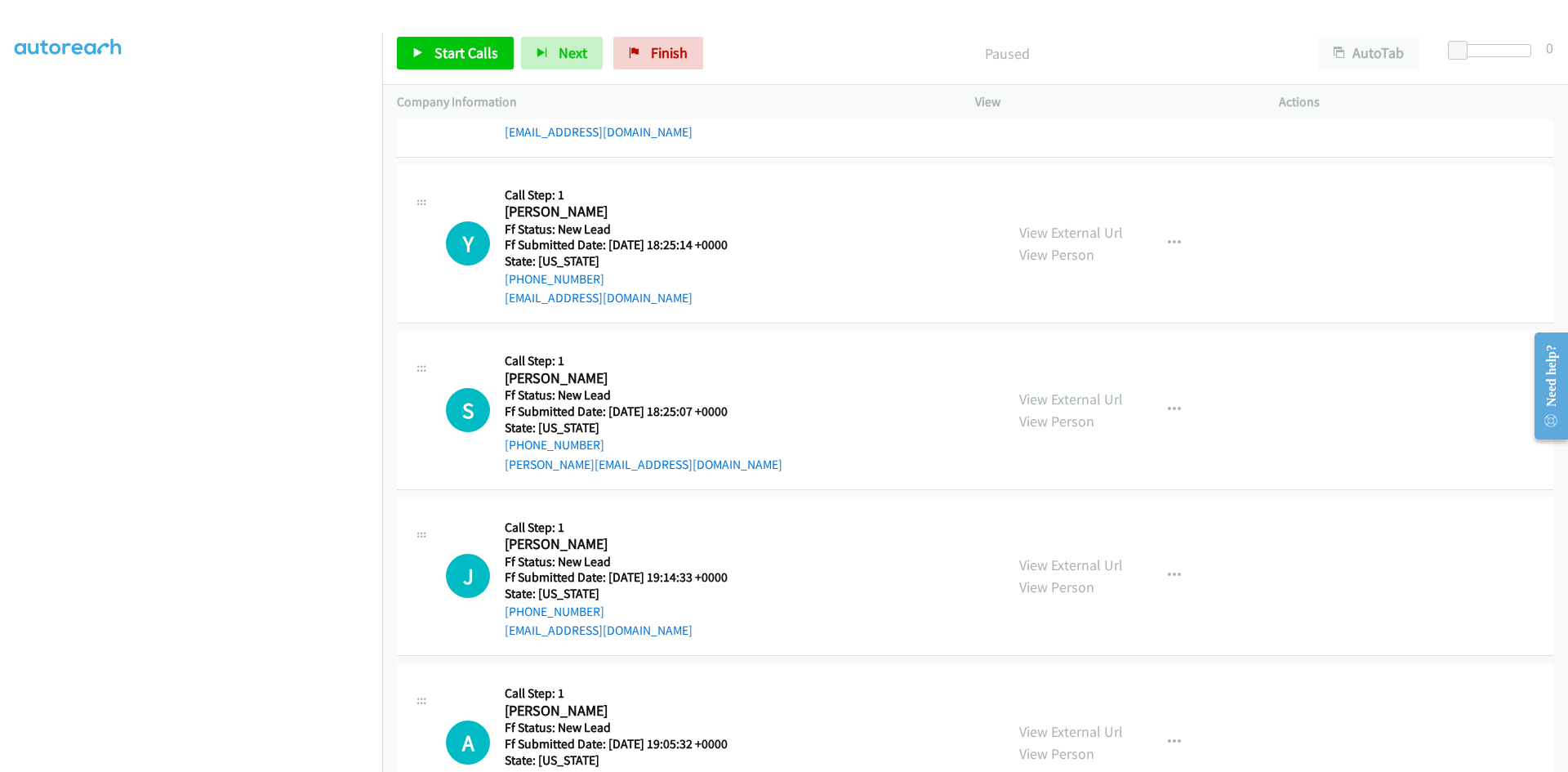
scroll to position [3012, 0]
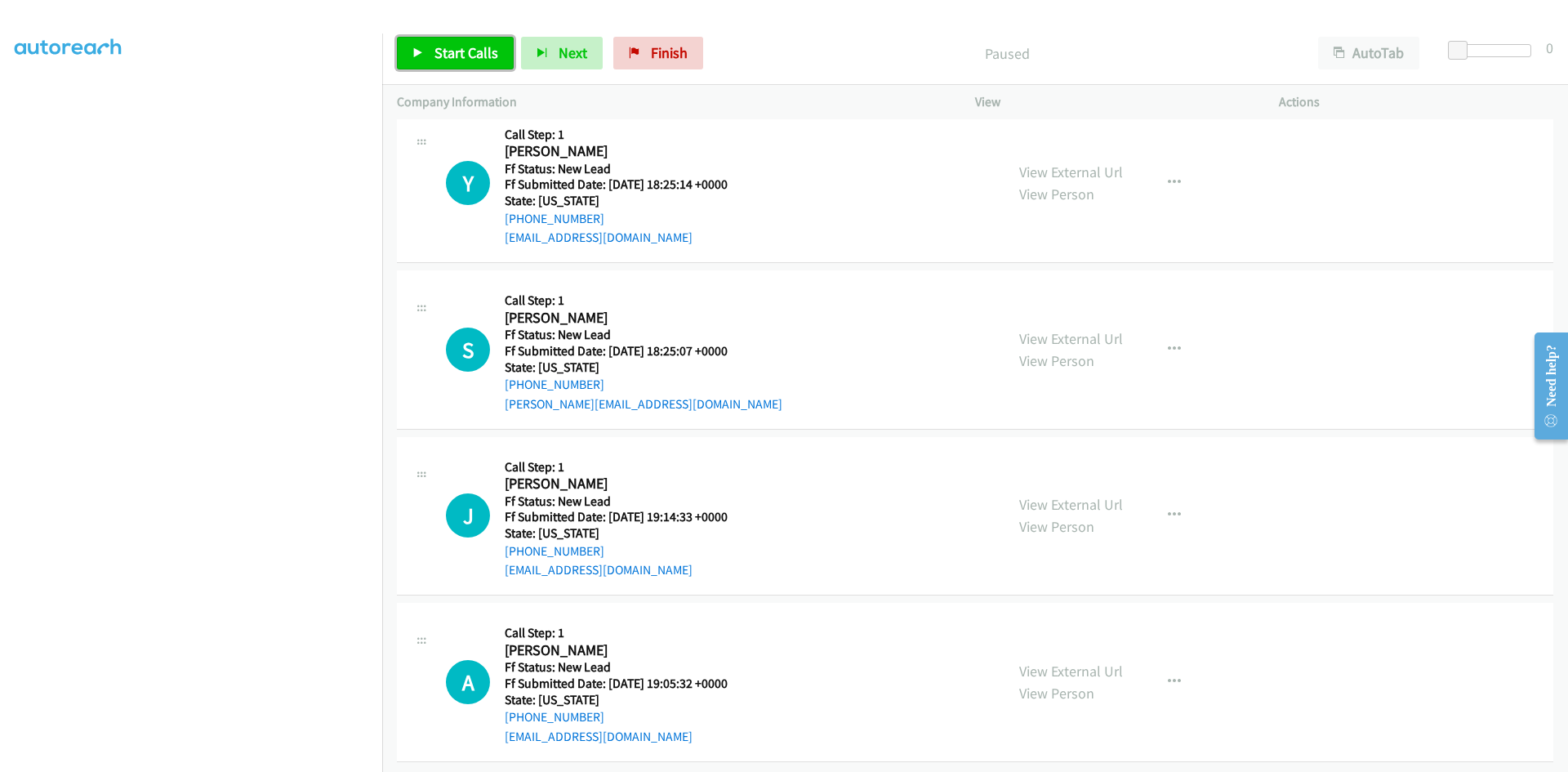
click at [461, 57] on span "Start Calls" at bounding box center [465, 52] width 64 height 19
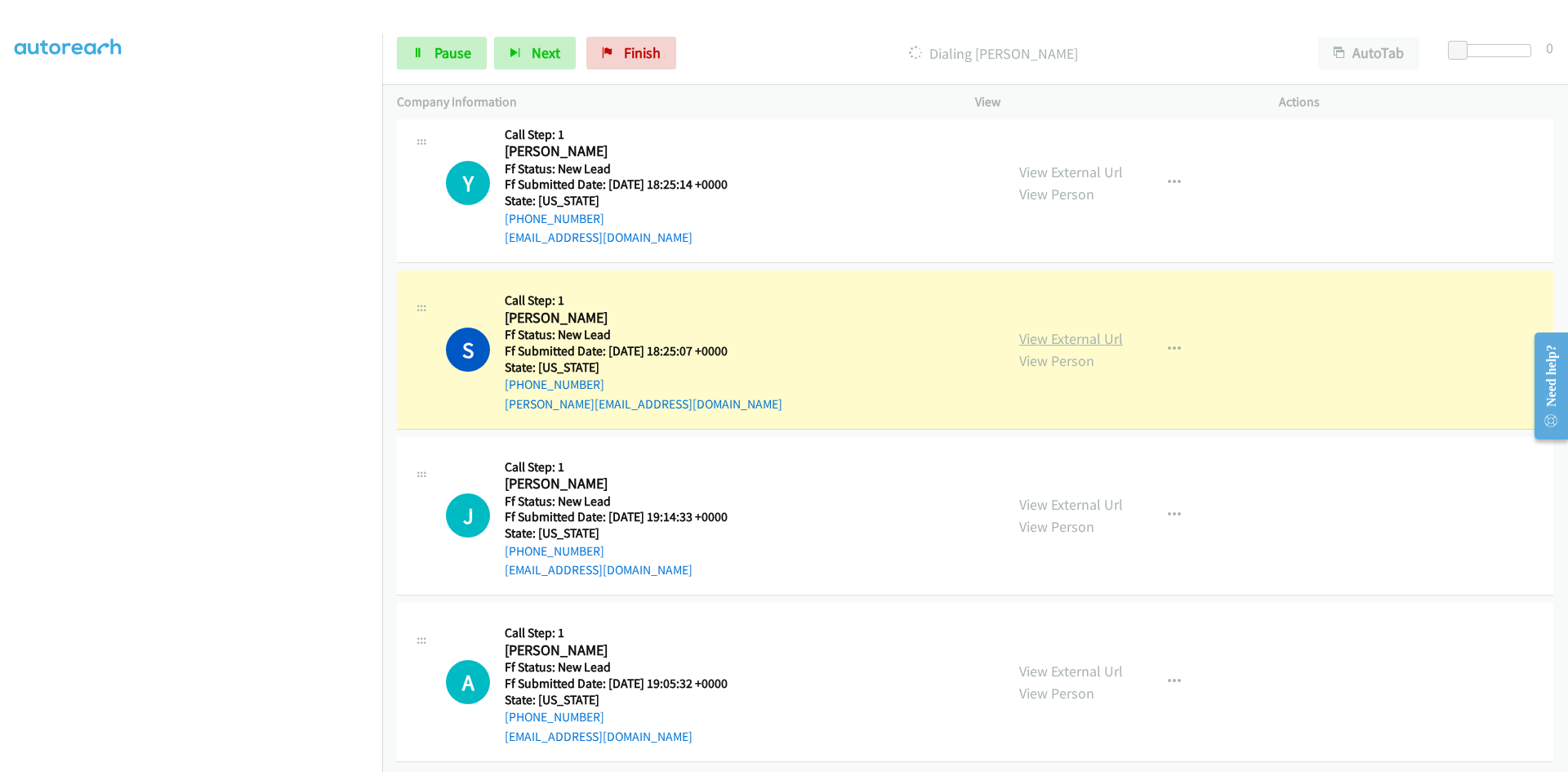
click at [1105, 338] on link "View External Url" at bounding box center [1070, 339] width 104 height 19
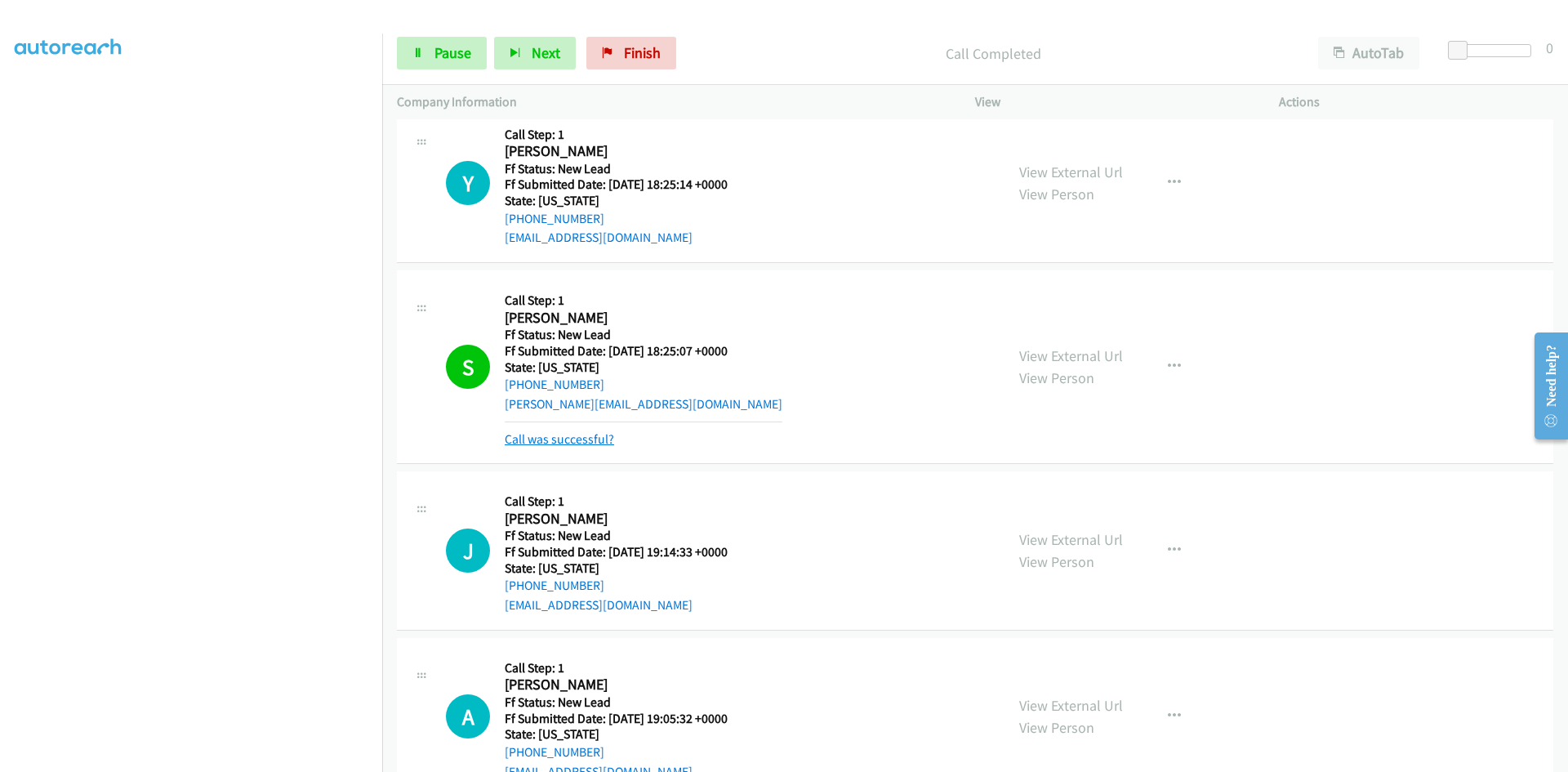
click at [520, 434] on link "Call was successful?" at bounding box center [559, 439] width 110 height 15
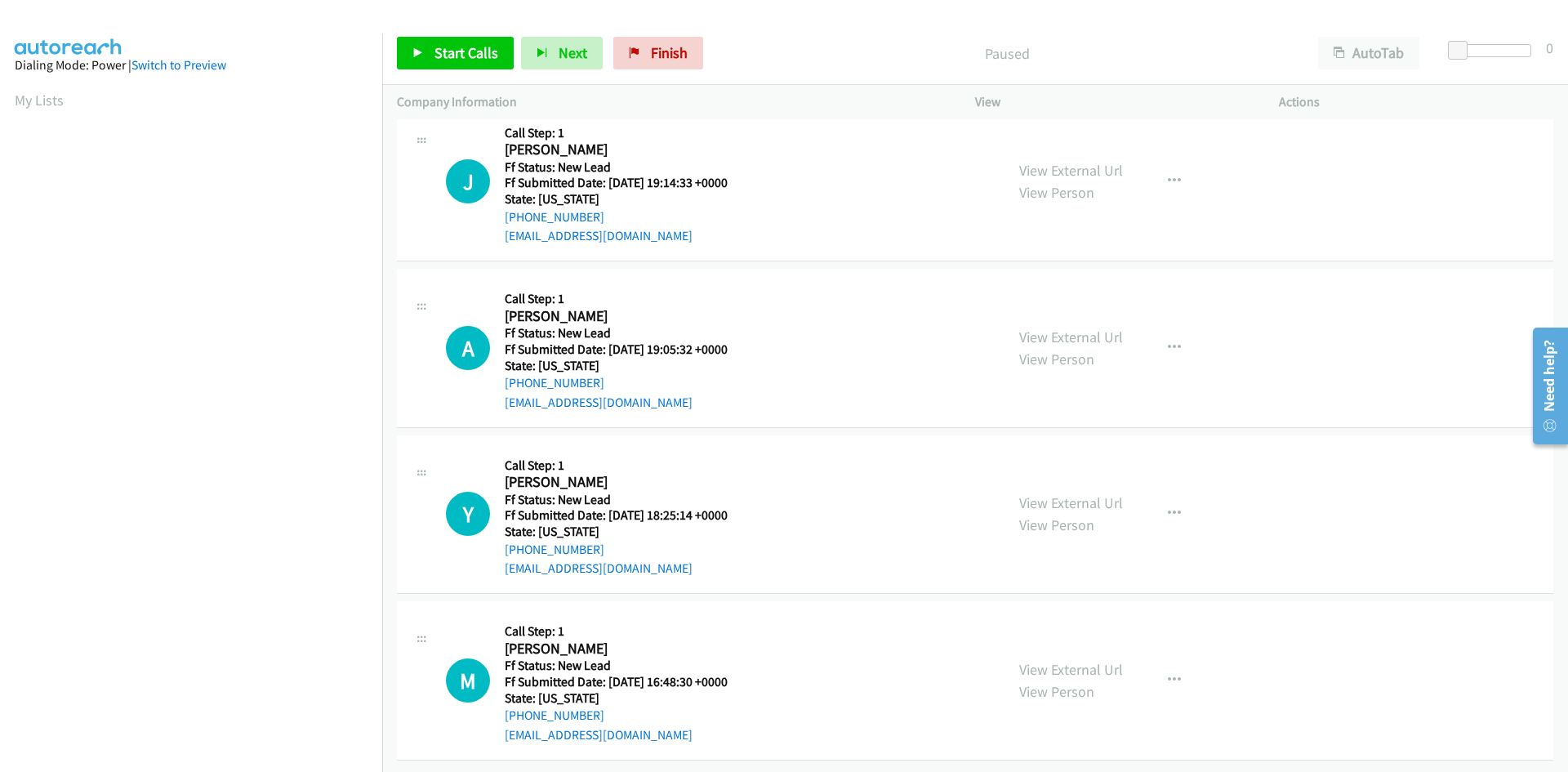
scroll to position [32, 0]
click at [460, 48] on span "Start Calls" at bounding box center [465, 52] width 64 height 19
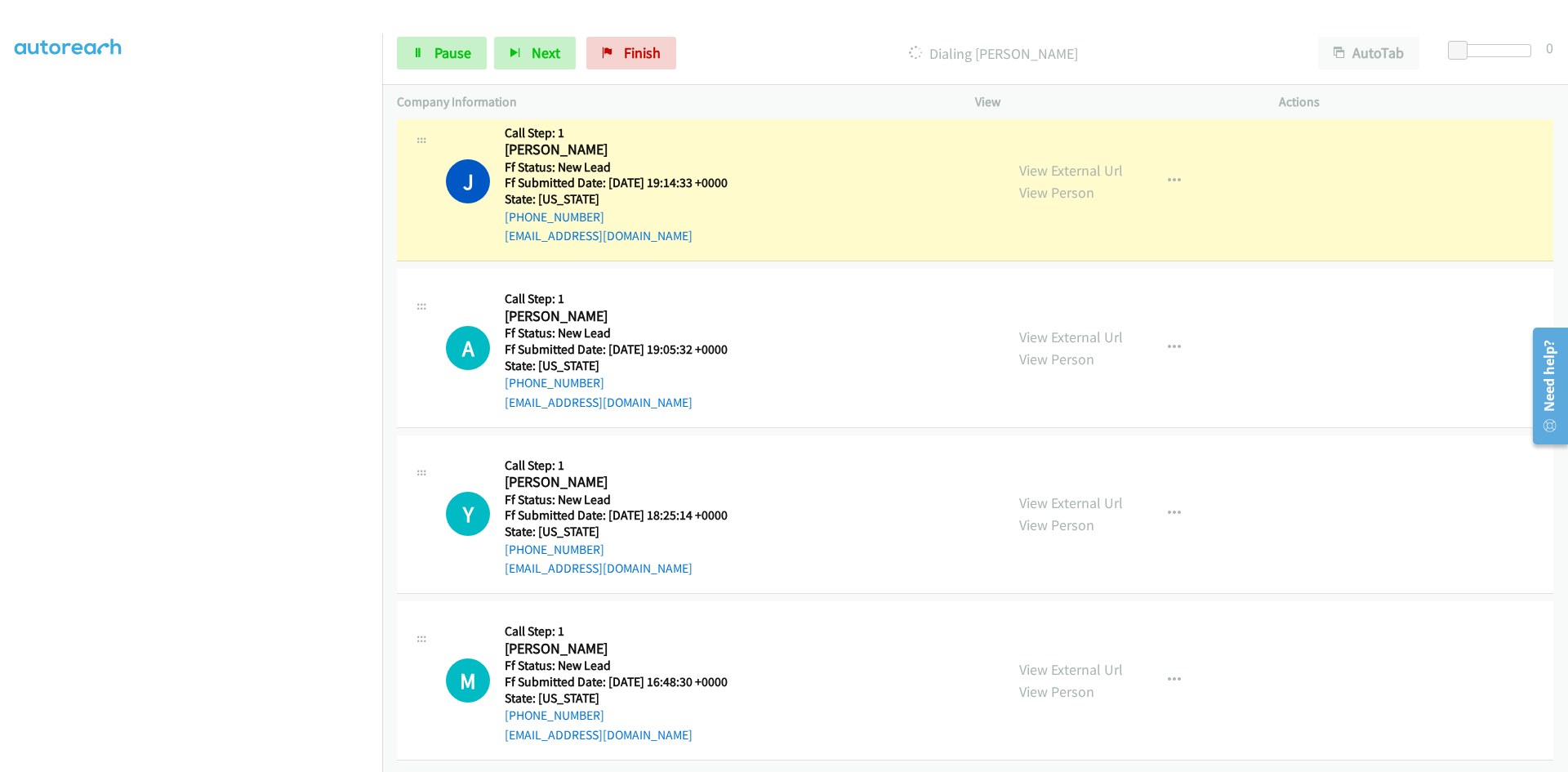
scroll to position [0, 0]
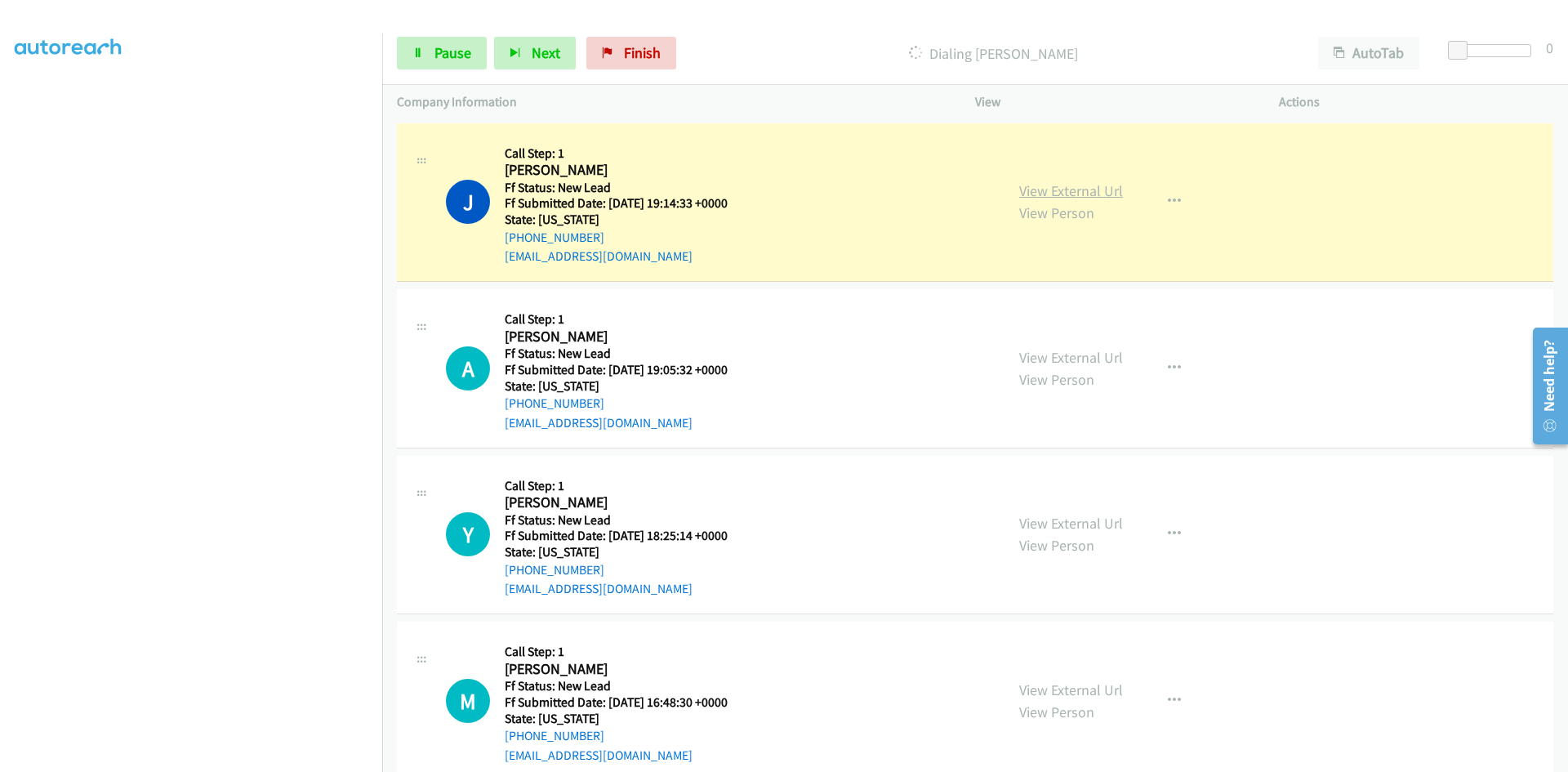
click at [1109, 193] on link "View External Url" at bounding box center [1070, 191] width 104 height 19
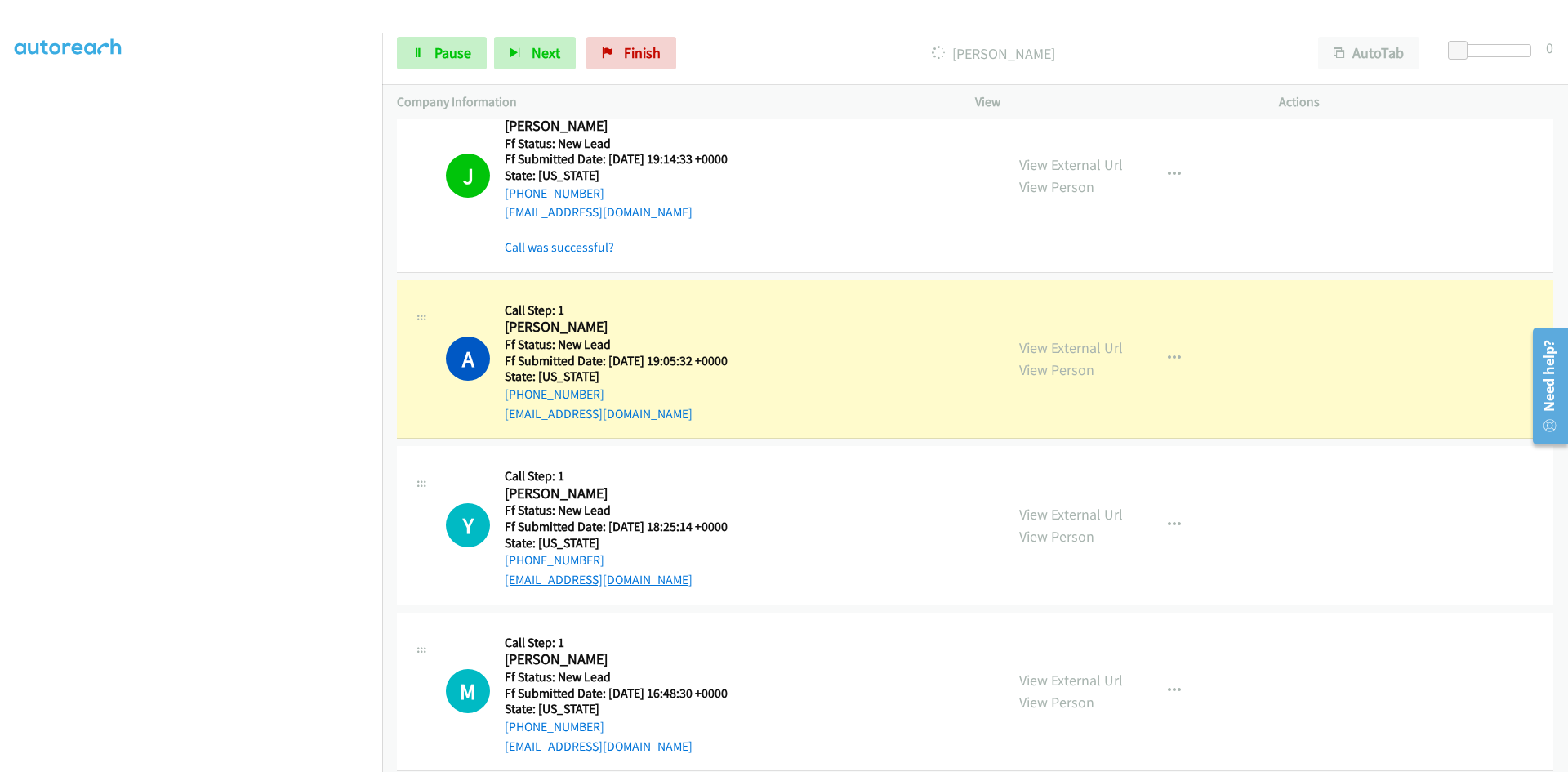
scroll to position [68, 0]
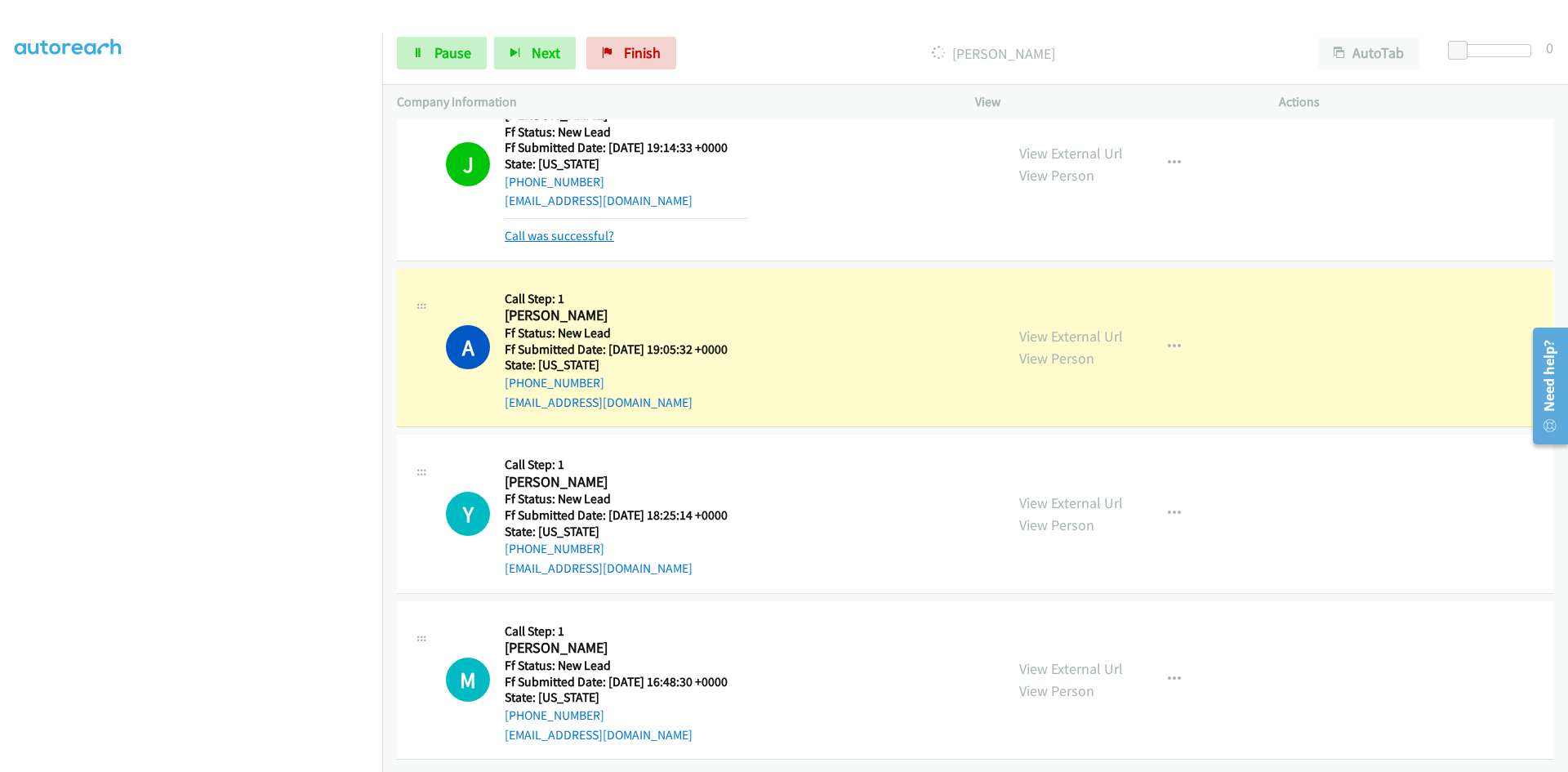
click at [608, 228] on link "Call was successful?" at bounding box center [559, 236] width 110 height 15
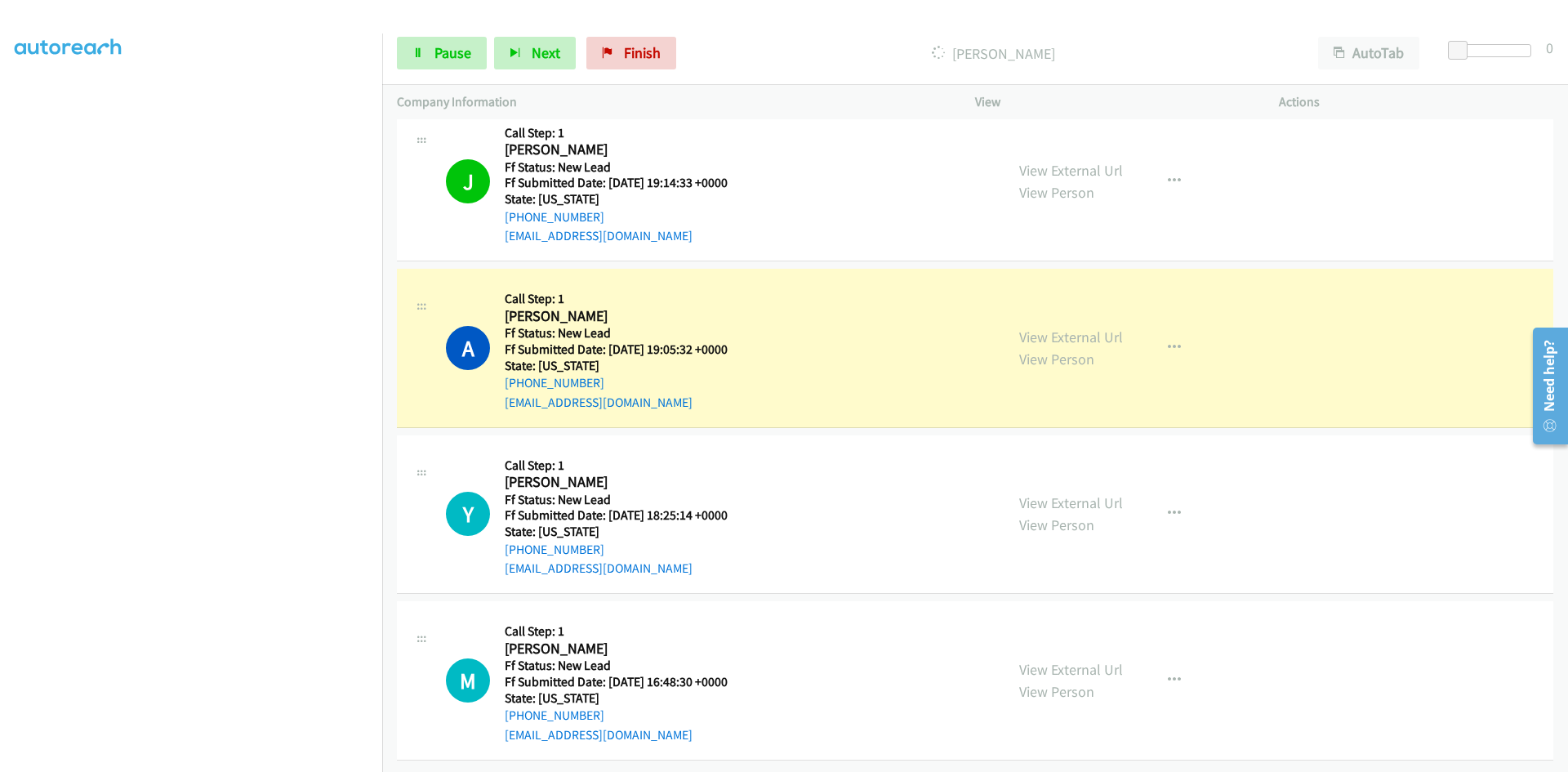
scroll to position [32, 0]
click at [1052, 327] on link "View External Url" at bounding box center [1070, 337] width 104 height 19
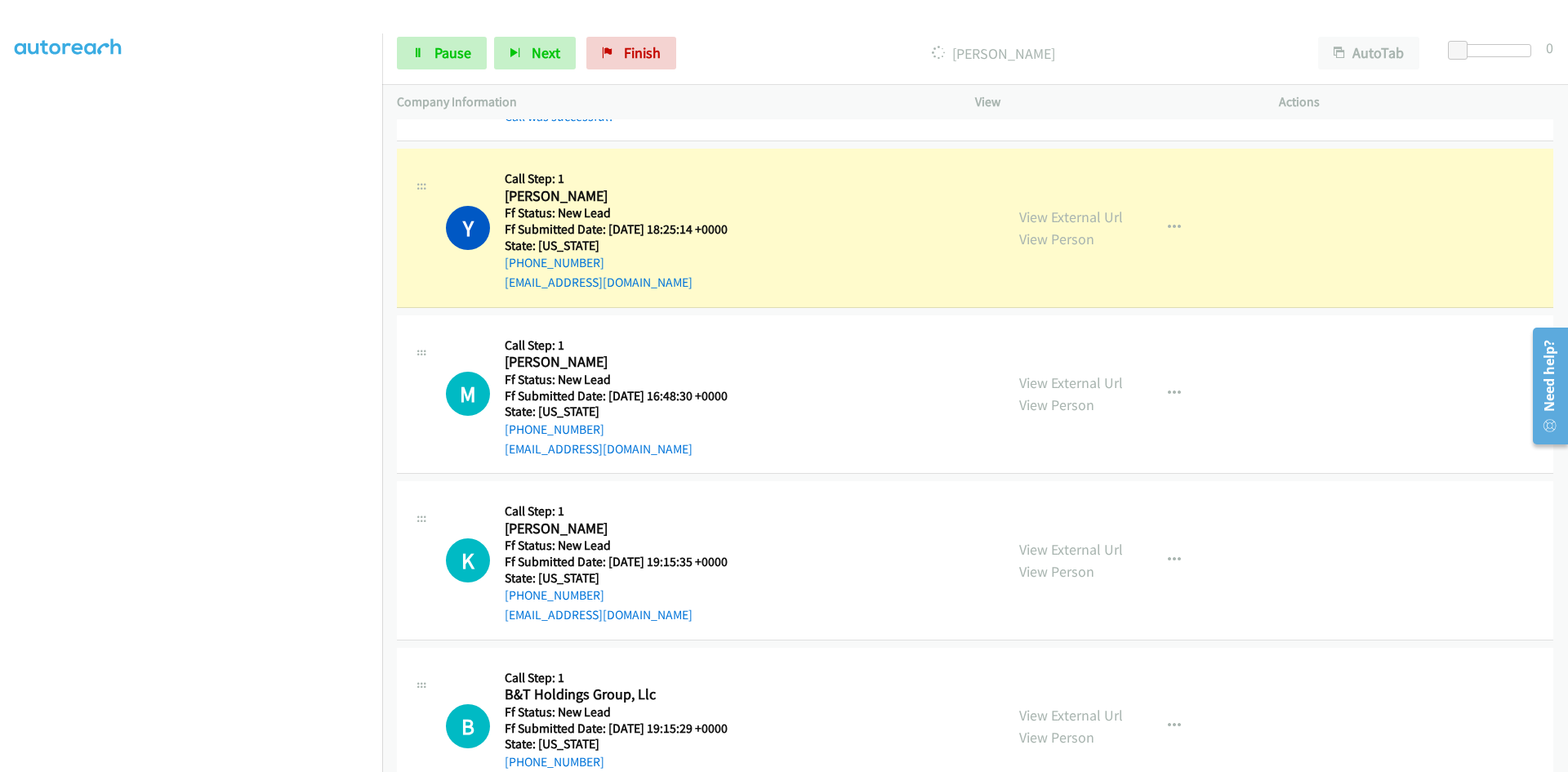
scroll to position [377, 0]
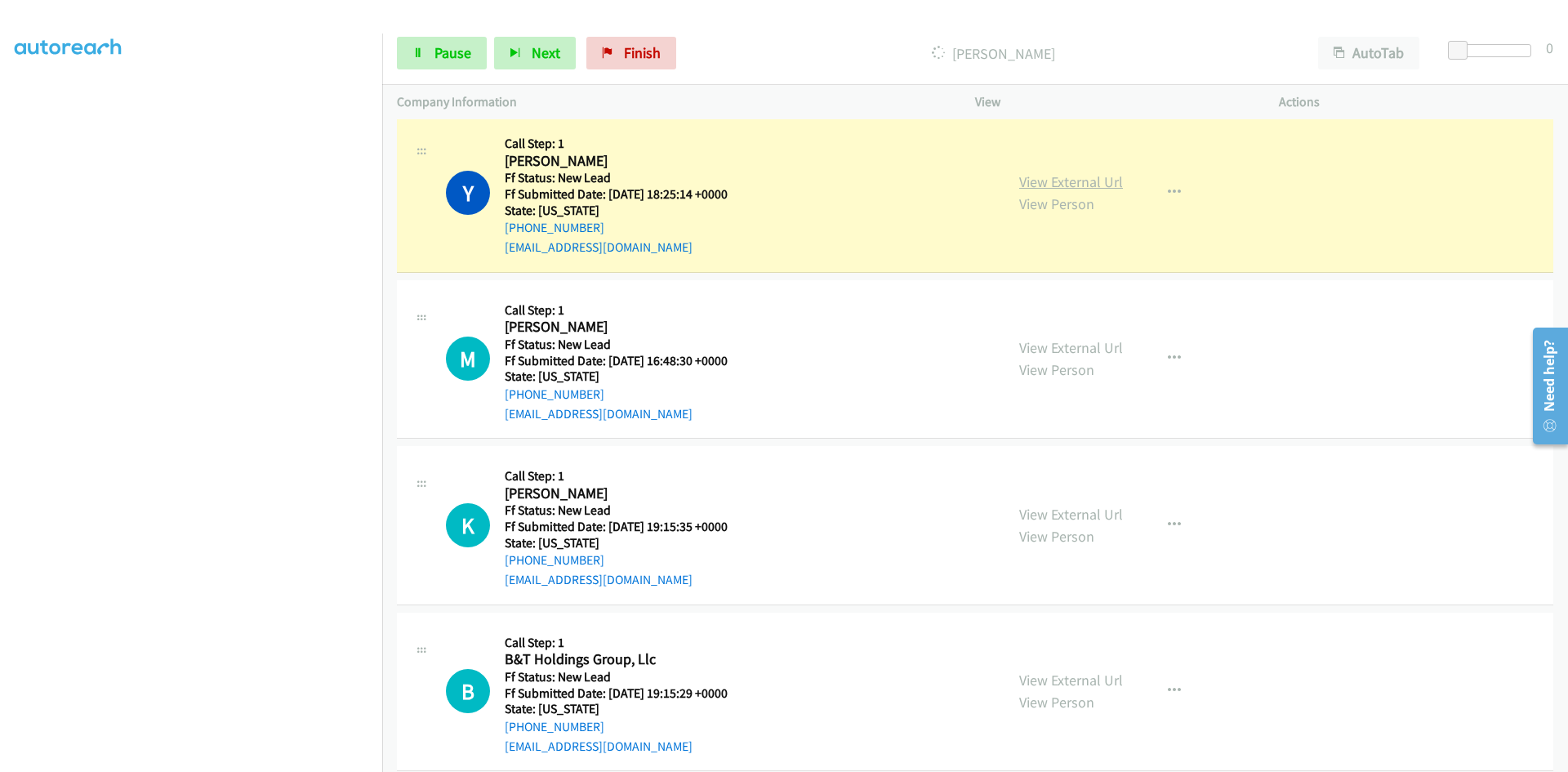
click at [1079, 173] on div "View External Url View Person View External Url Email Schedule/Manage Callback …" at bounding box center [1164, 192] width 319 height 129
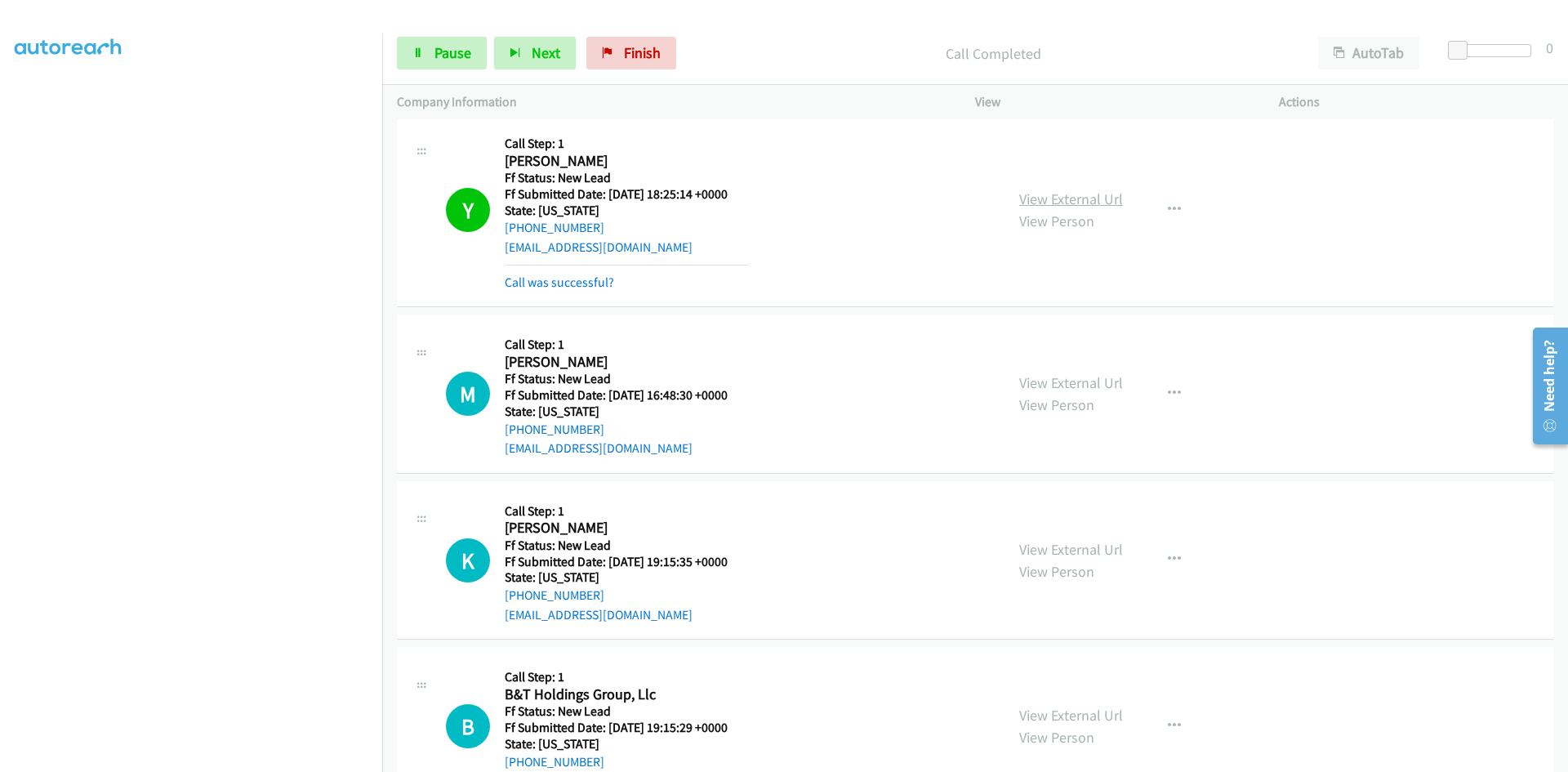
click at [1073, 199] on link "View External Url" at bounding box center [1070, 199] width 104 height 19
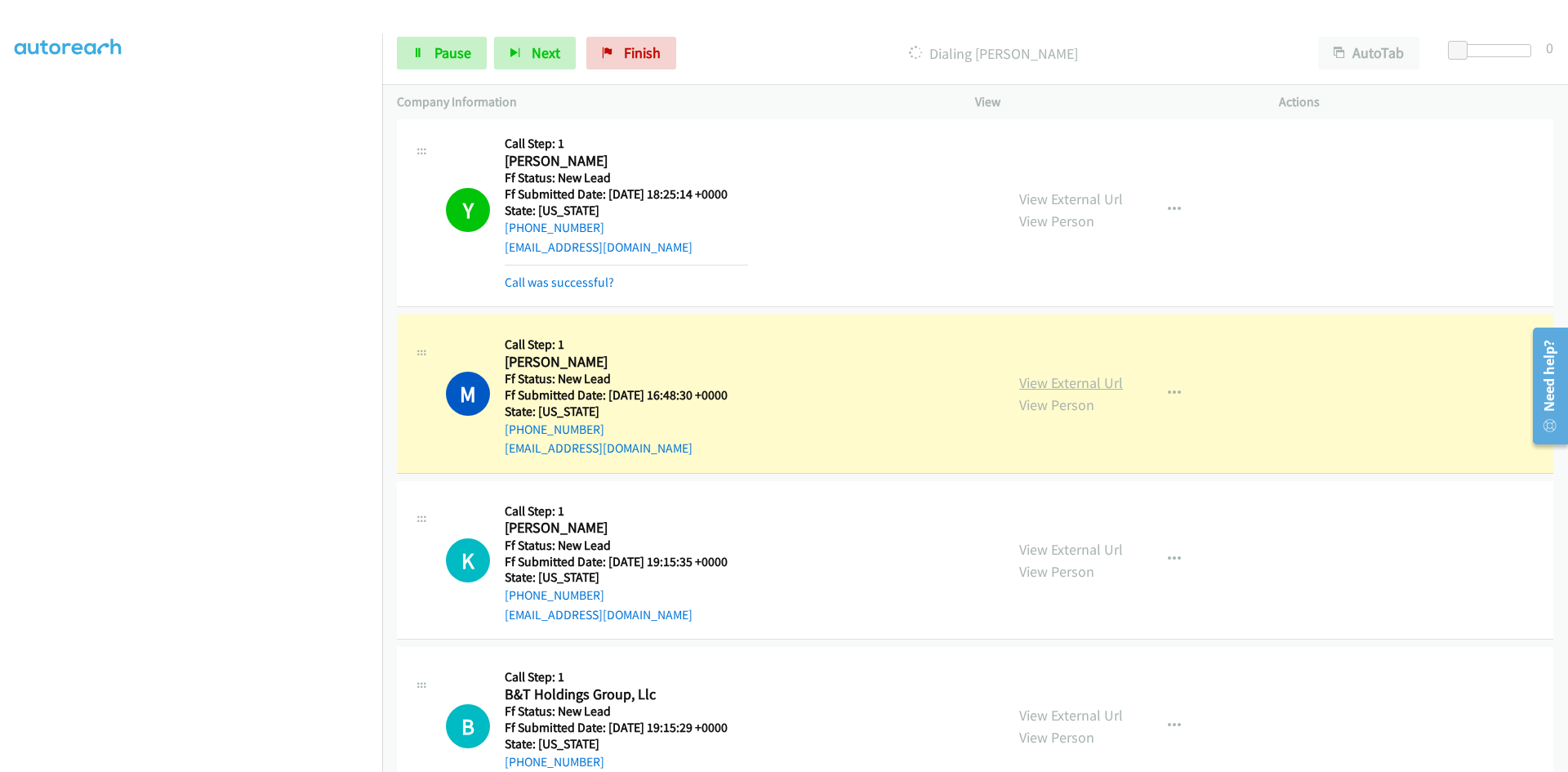
click at [1100, 380] on link "View External Url" at bounding box center [1070, 383] width 104 height 19
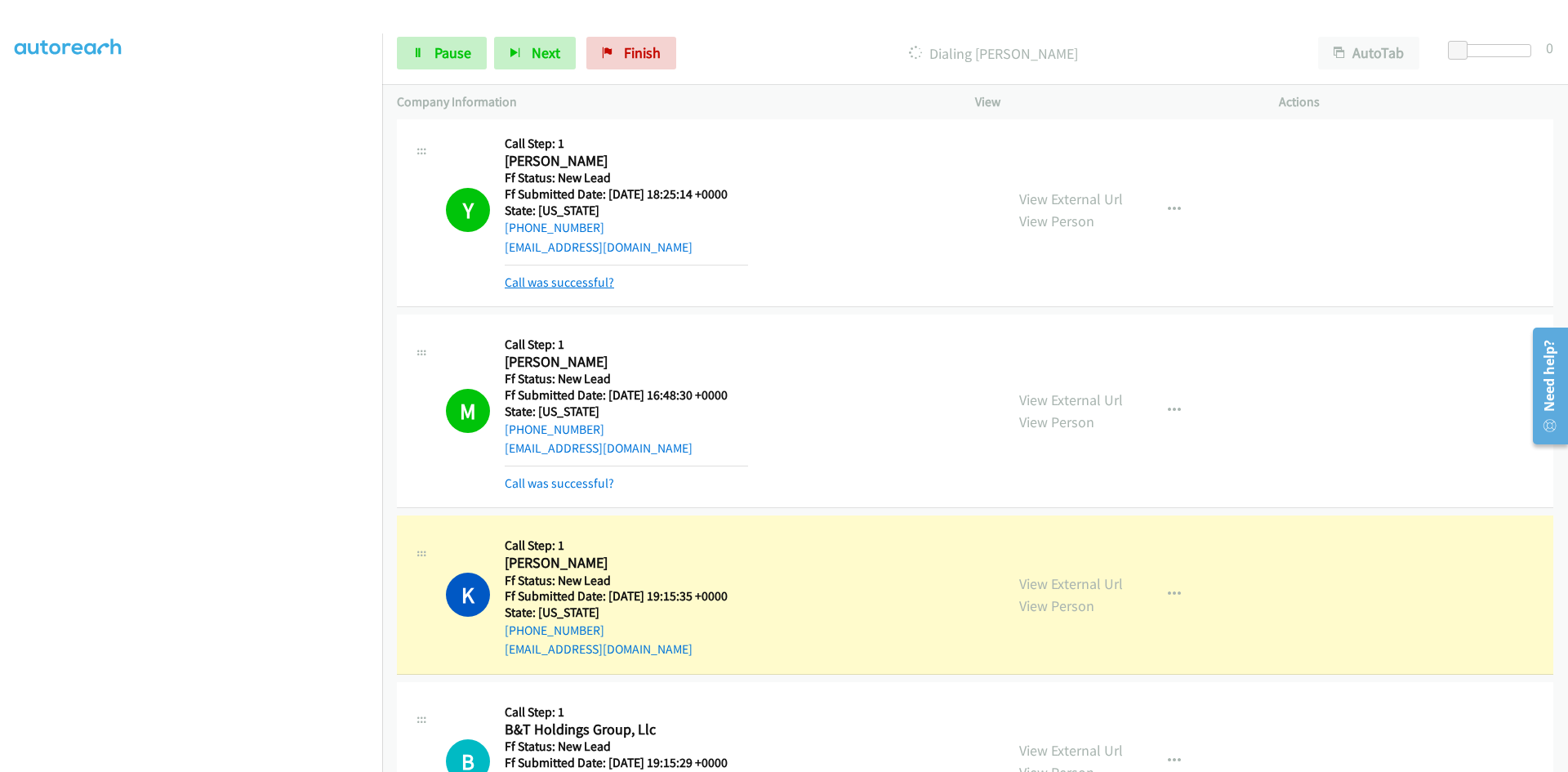
click at [566, 281] on link "Call was successful?" at bounding box center [559, 282] width 110 height 15
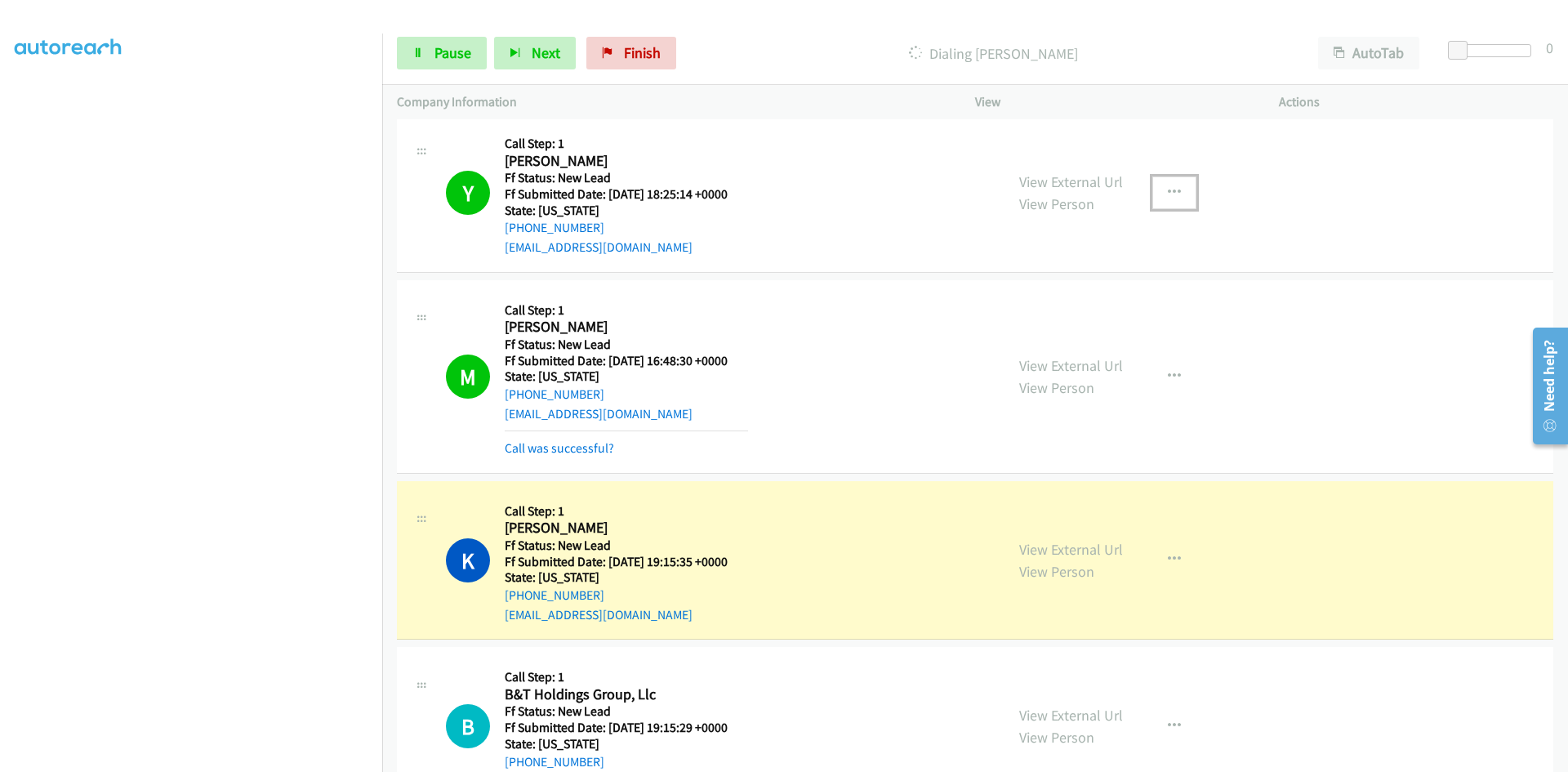
click at [1167, 189] on icon "button" at bounding box center [1174, 193] width 13 height 13
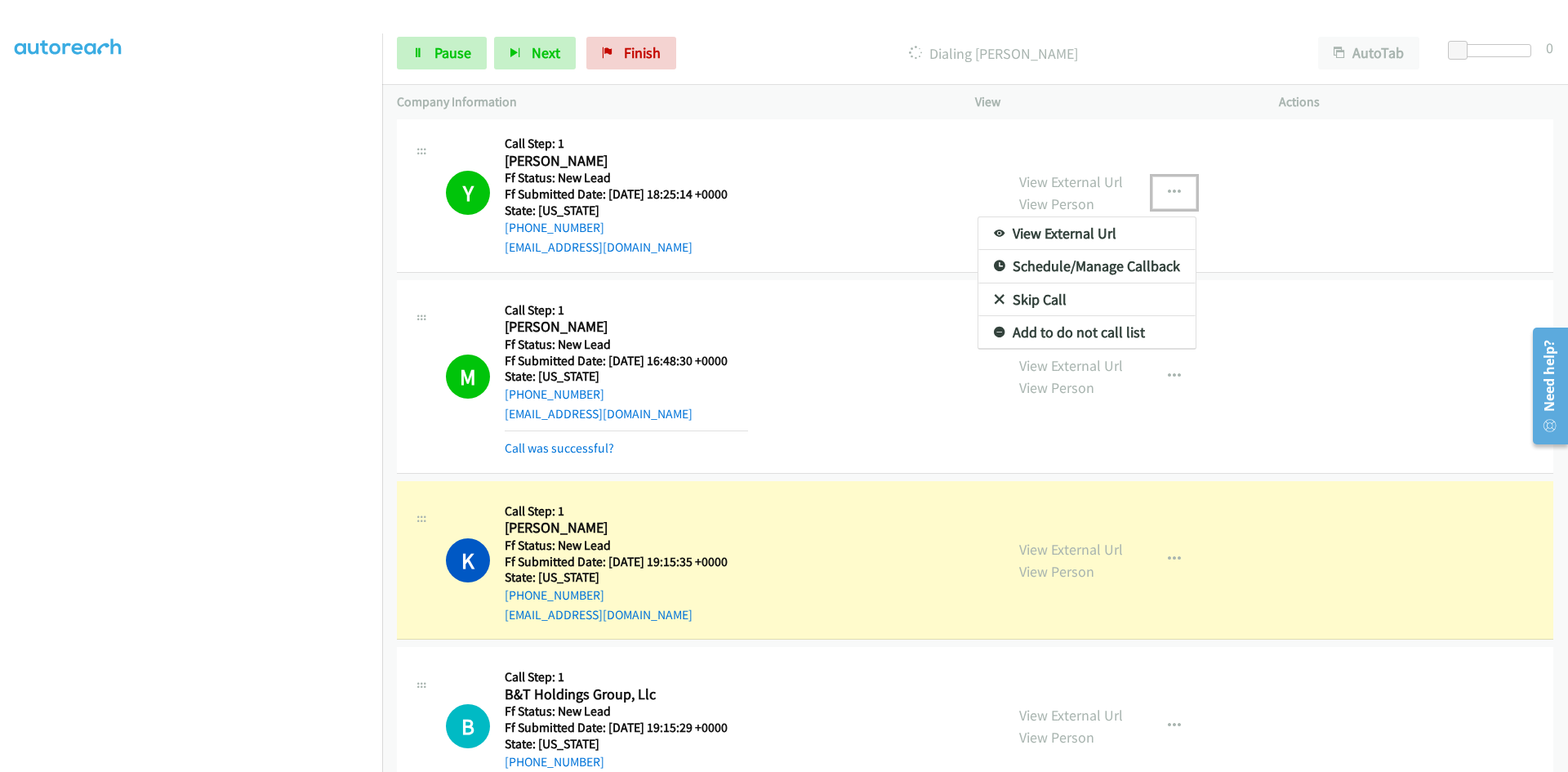
click at [1069, 324] on link "Add to do not call list" at bounding box center [1087, 332] width 217 height 32
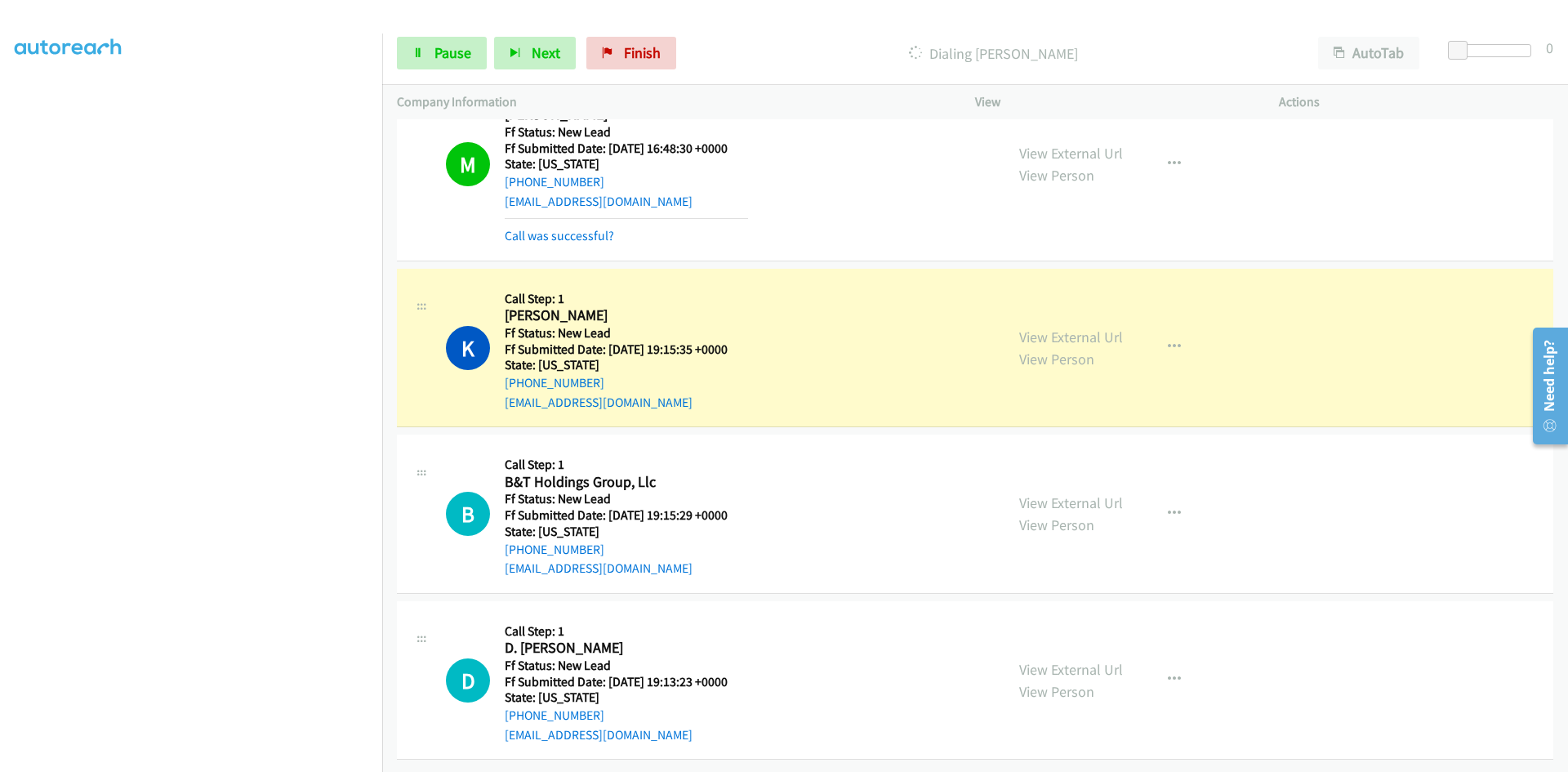
scroll to position [601, 0]
click at [579, 228] on link "Call was successful?" at bounding box center [559, 236] width 110 height 15
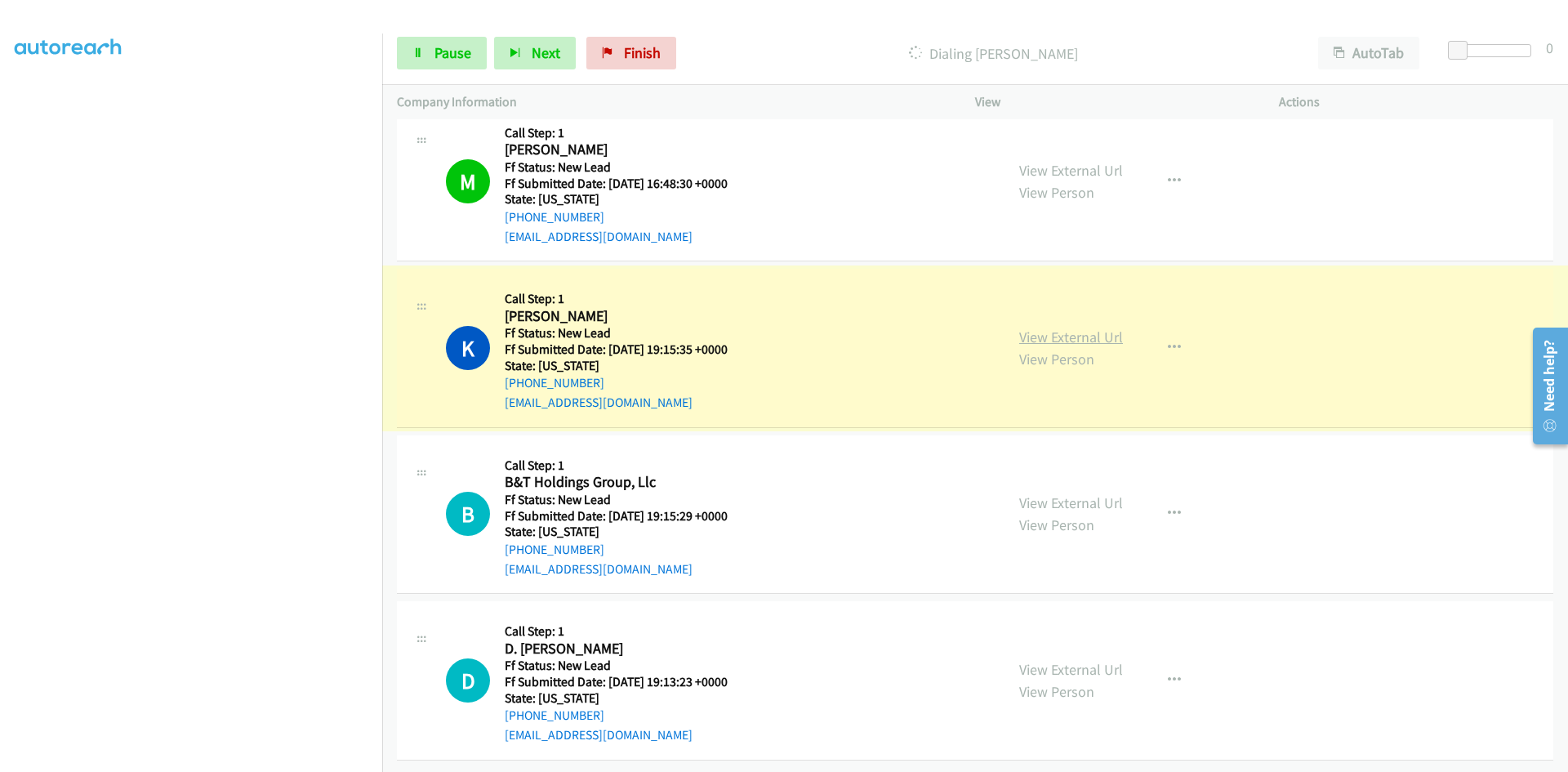
scroll to position [566, 0]
click at [1109, 327] on link "View External Url" at bounding box center [1070, 337] width 104 height 19
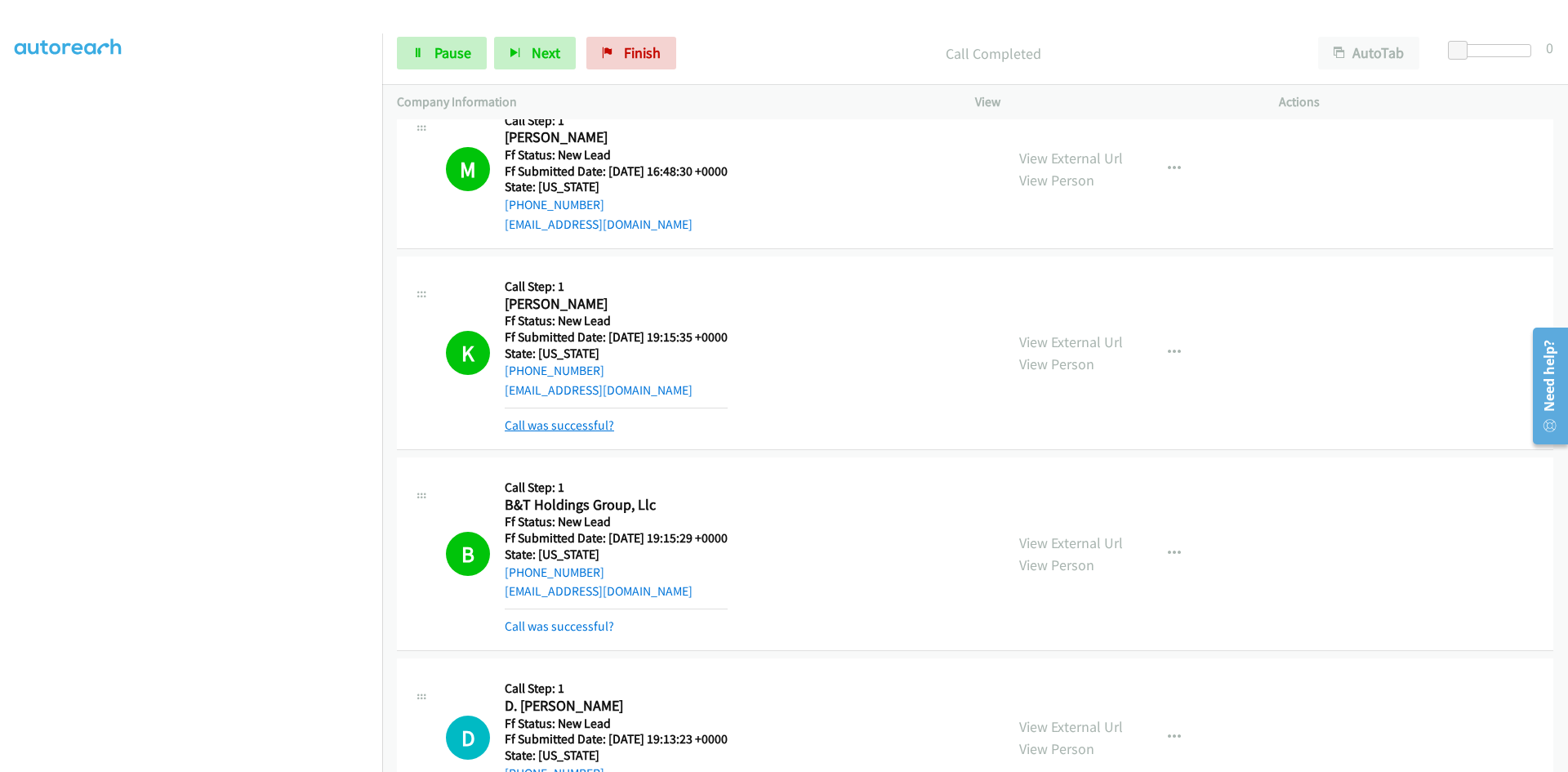
click at [576, 421] on link "Call was successful?" at bounding box center [559, 425] width 110 height 15
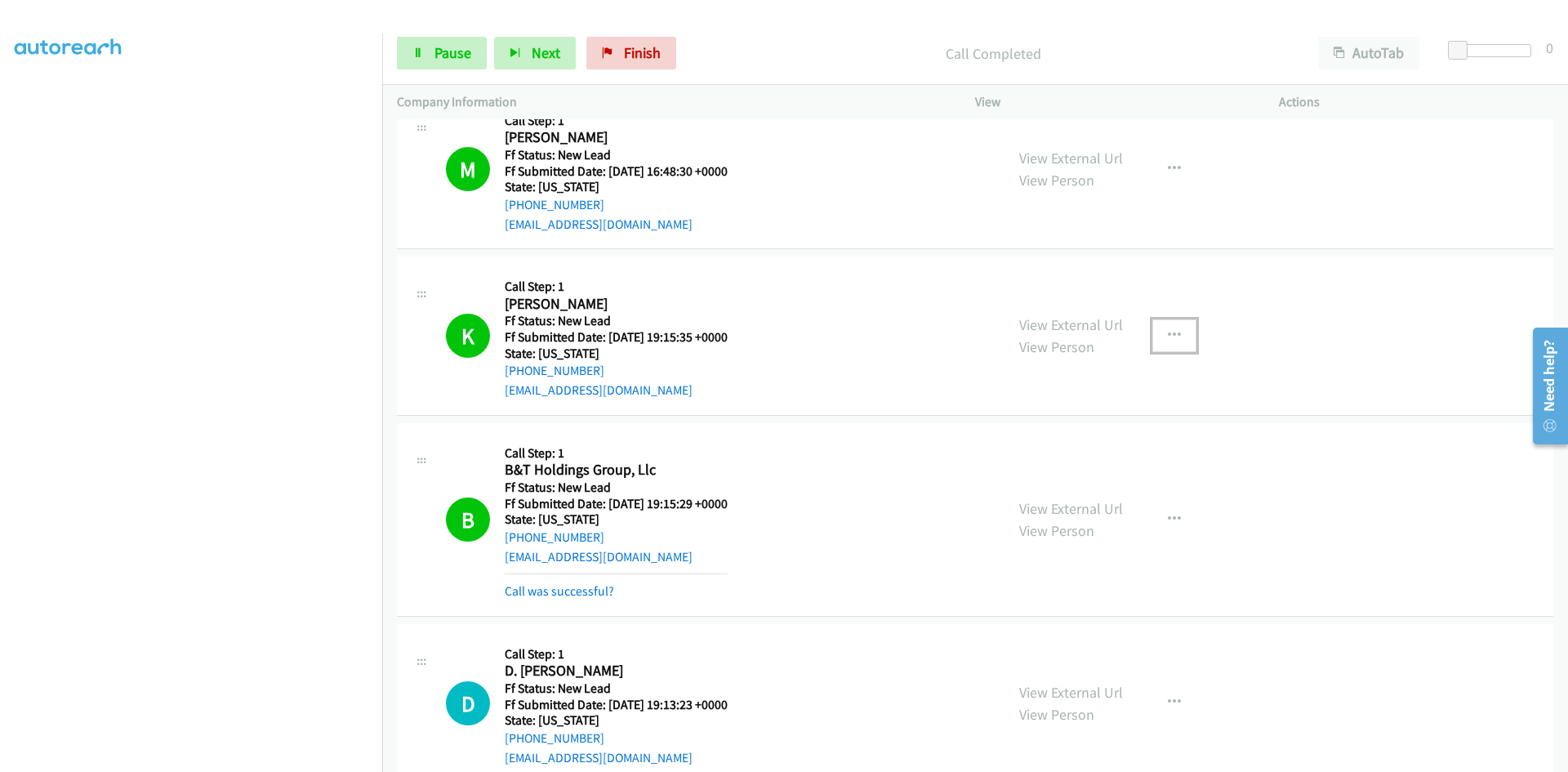
click at [1172, 331] on icon "button" at bounding box center [1174, 336] width 13 height 13
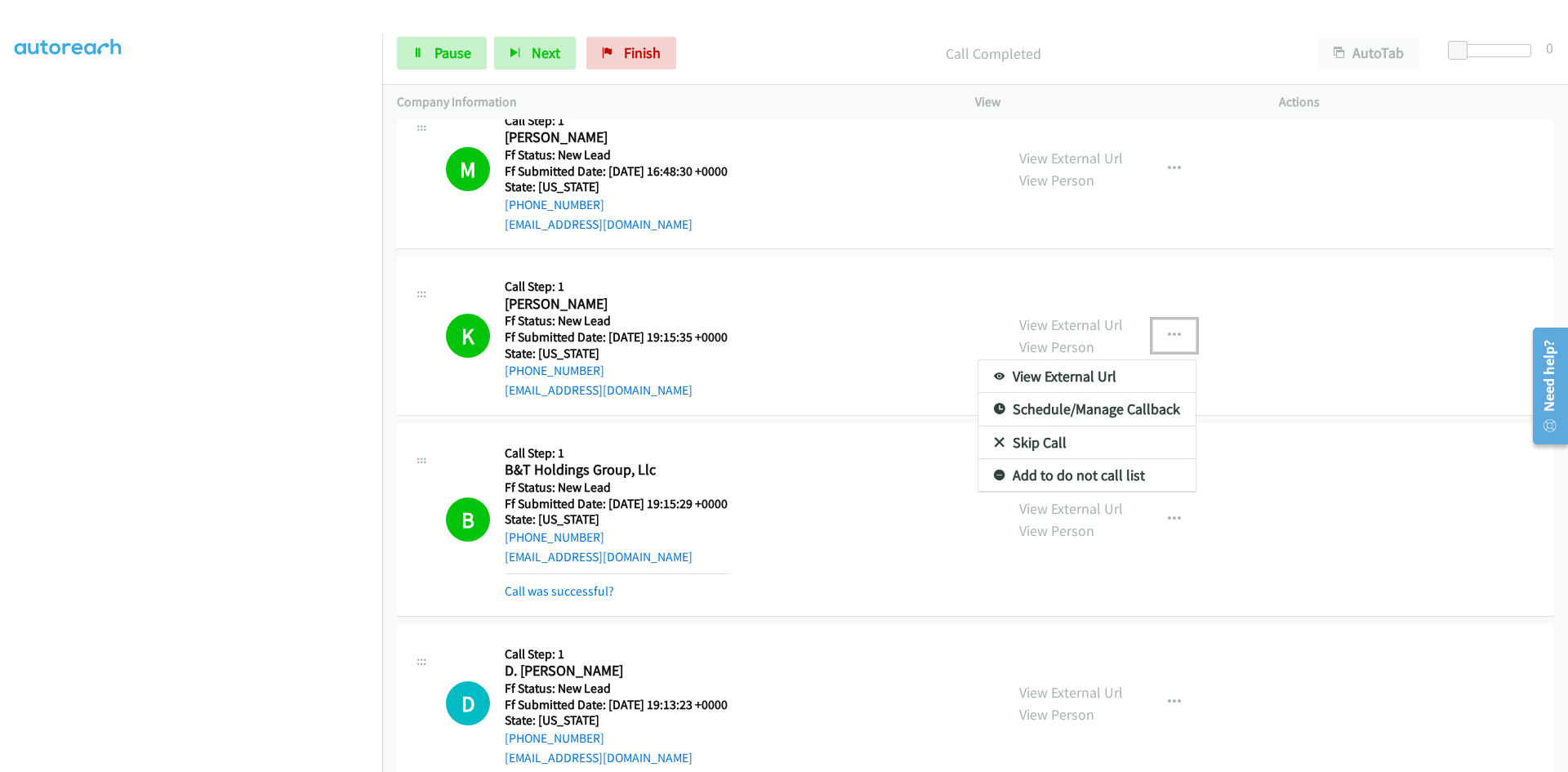
click at [1091, 470] on link "Add to do not call list" at bounding box center [1087, 475] width 217 height 32
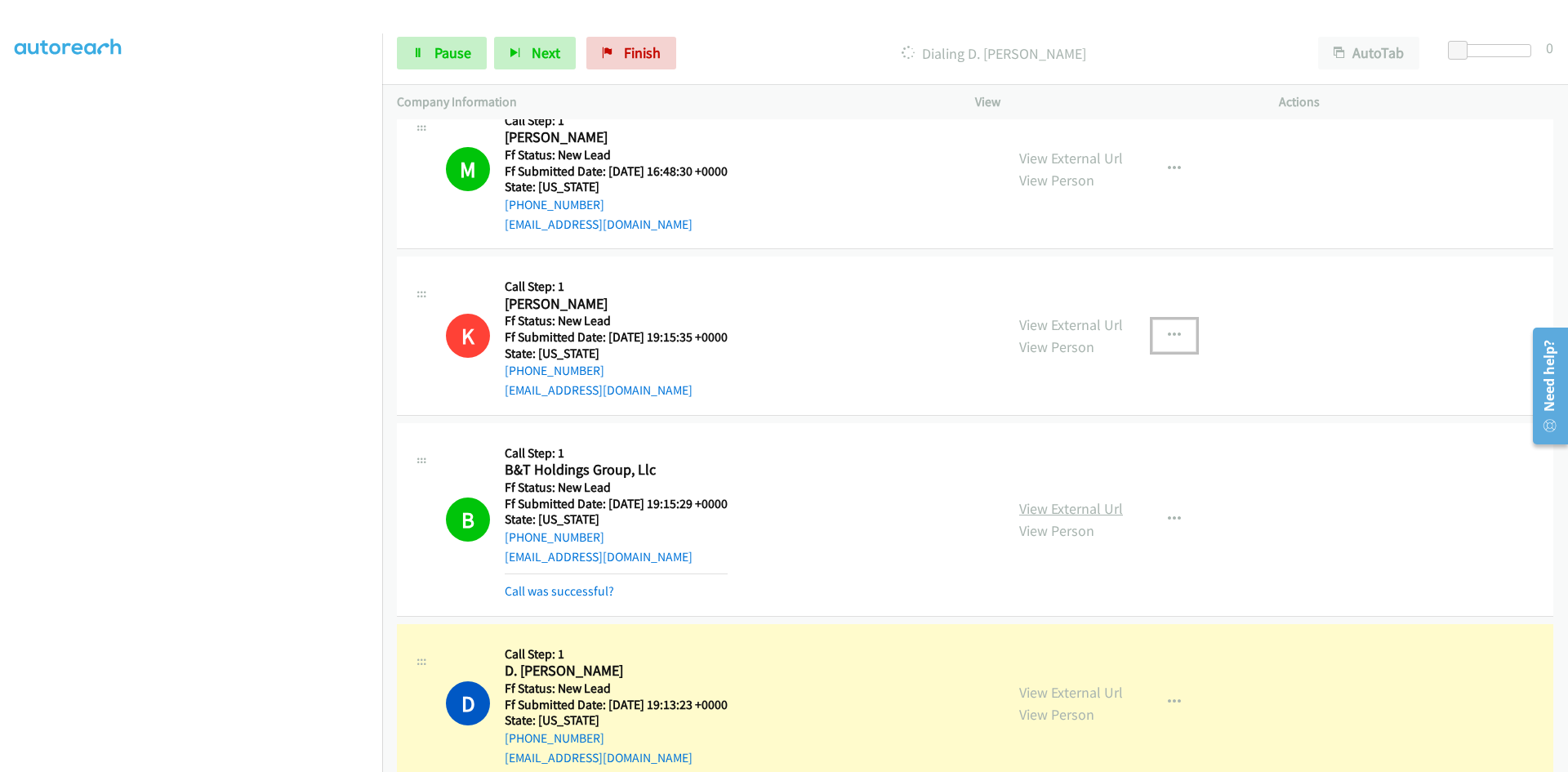
click at [1098, 507] on link "View External Url" at bounding box center [1070, 509] width 104 height 19
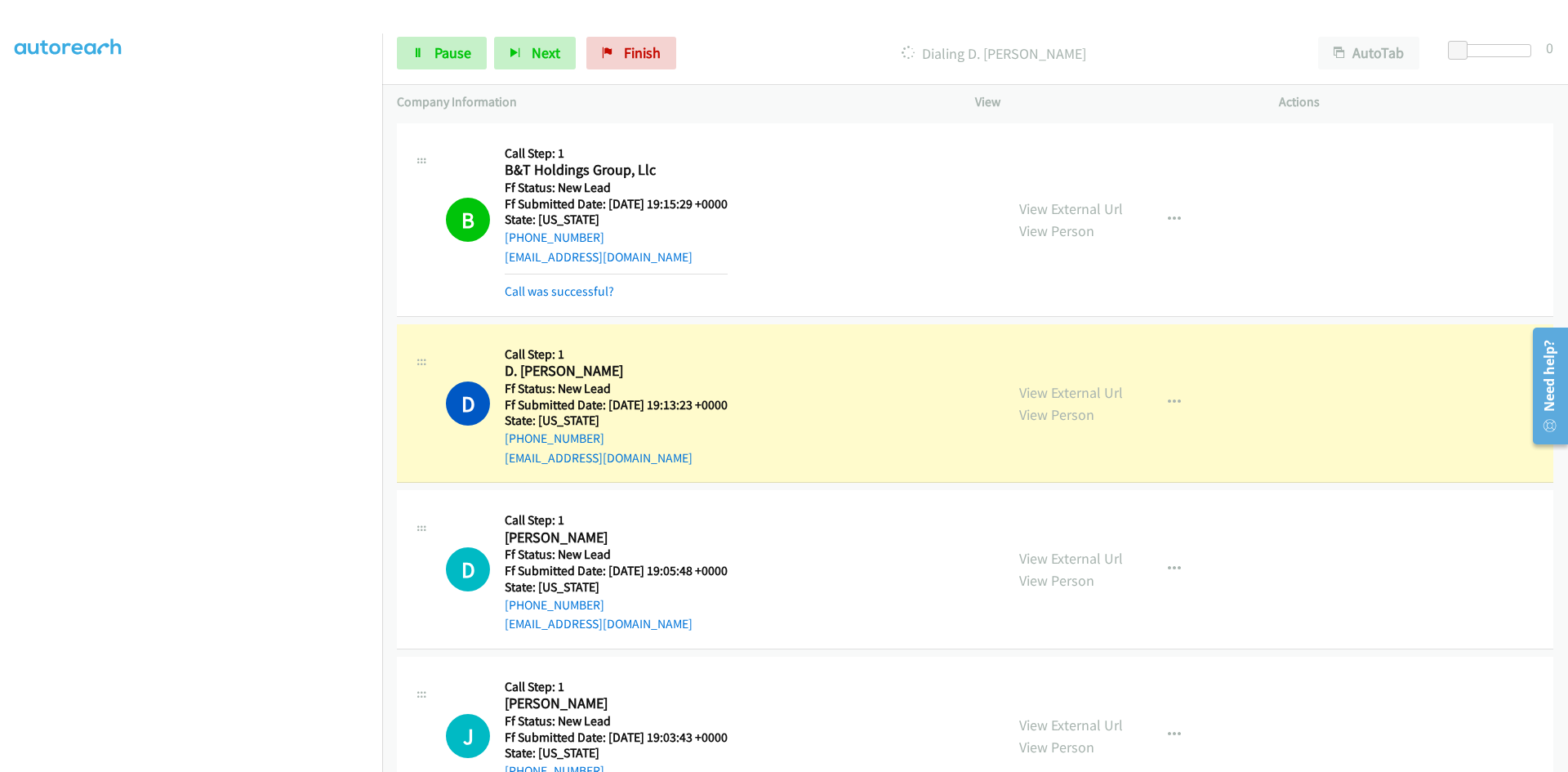
scroll to position [893, 0]
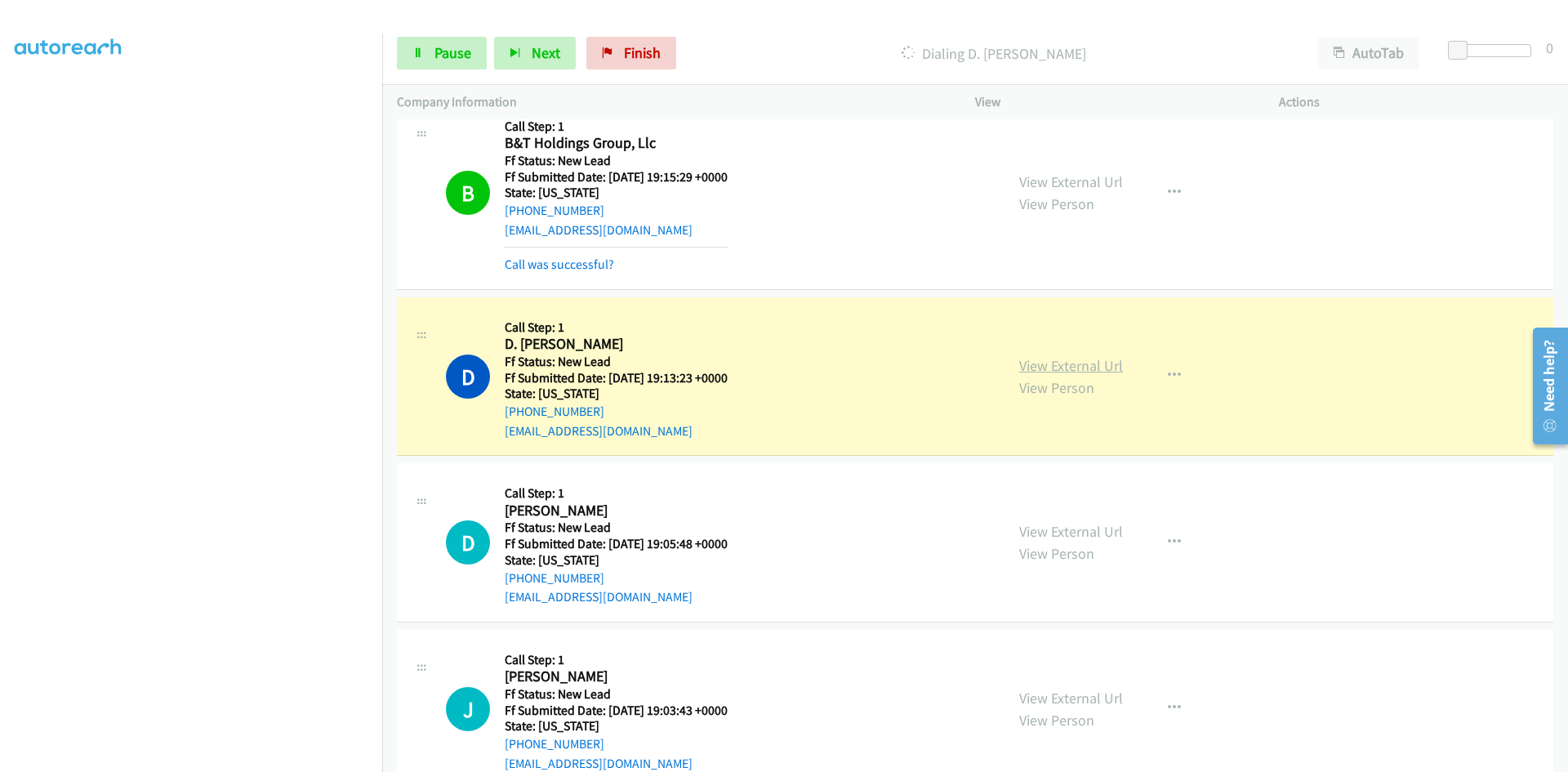
click at [1088, 368] on link "View External Url" at bounding box center [1070, 365] width 104 height 19
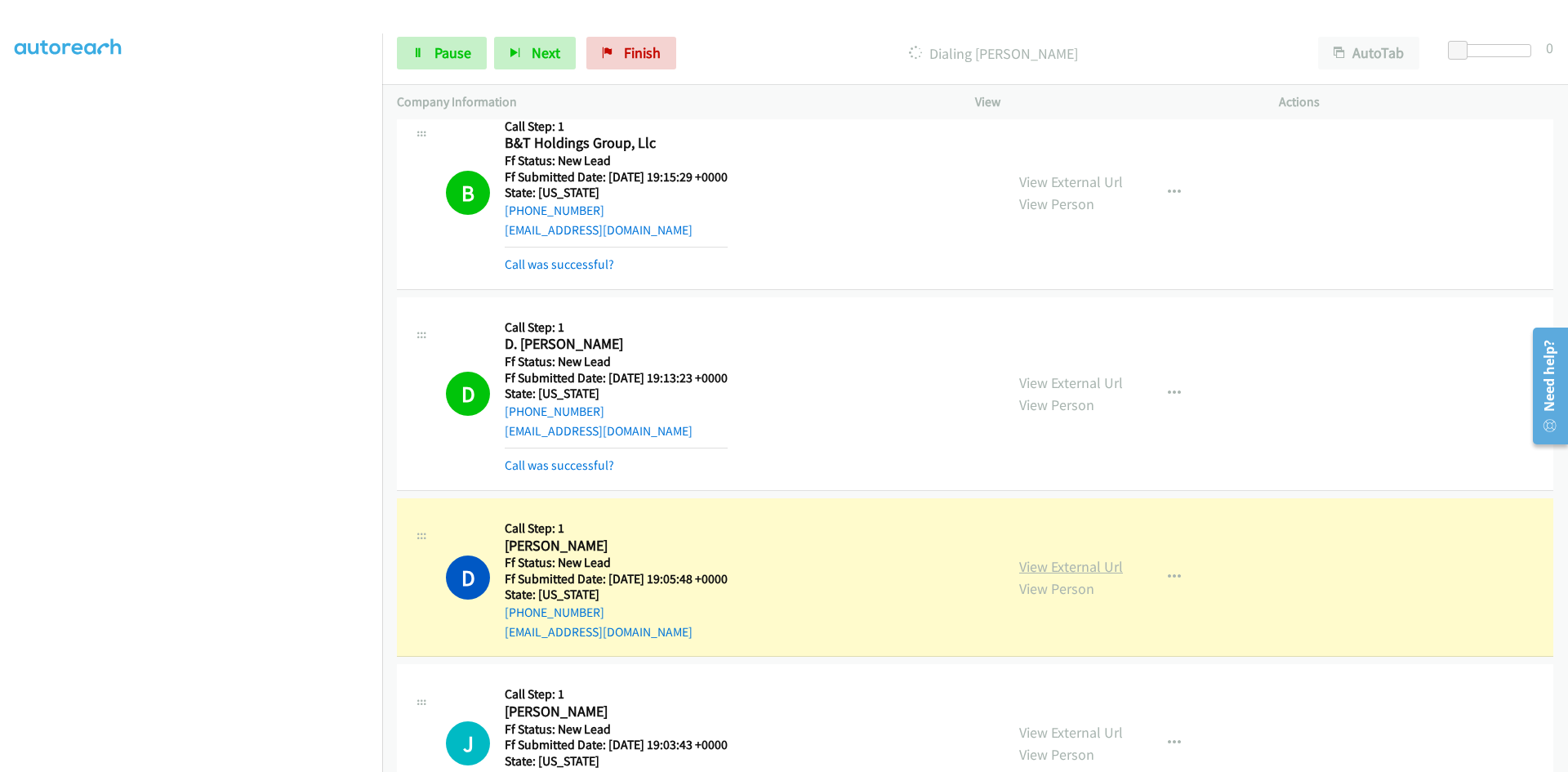
click at [1063, 568] on link "View External Url" at bounding box center [1070, 567] width 104 height 19
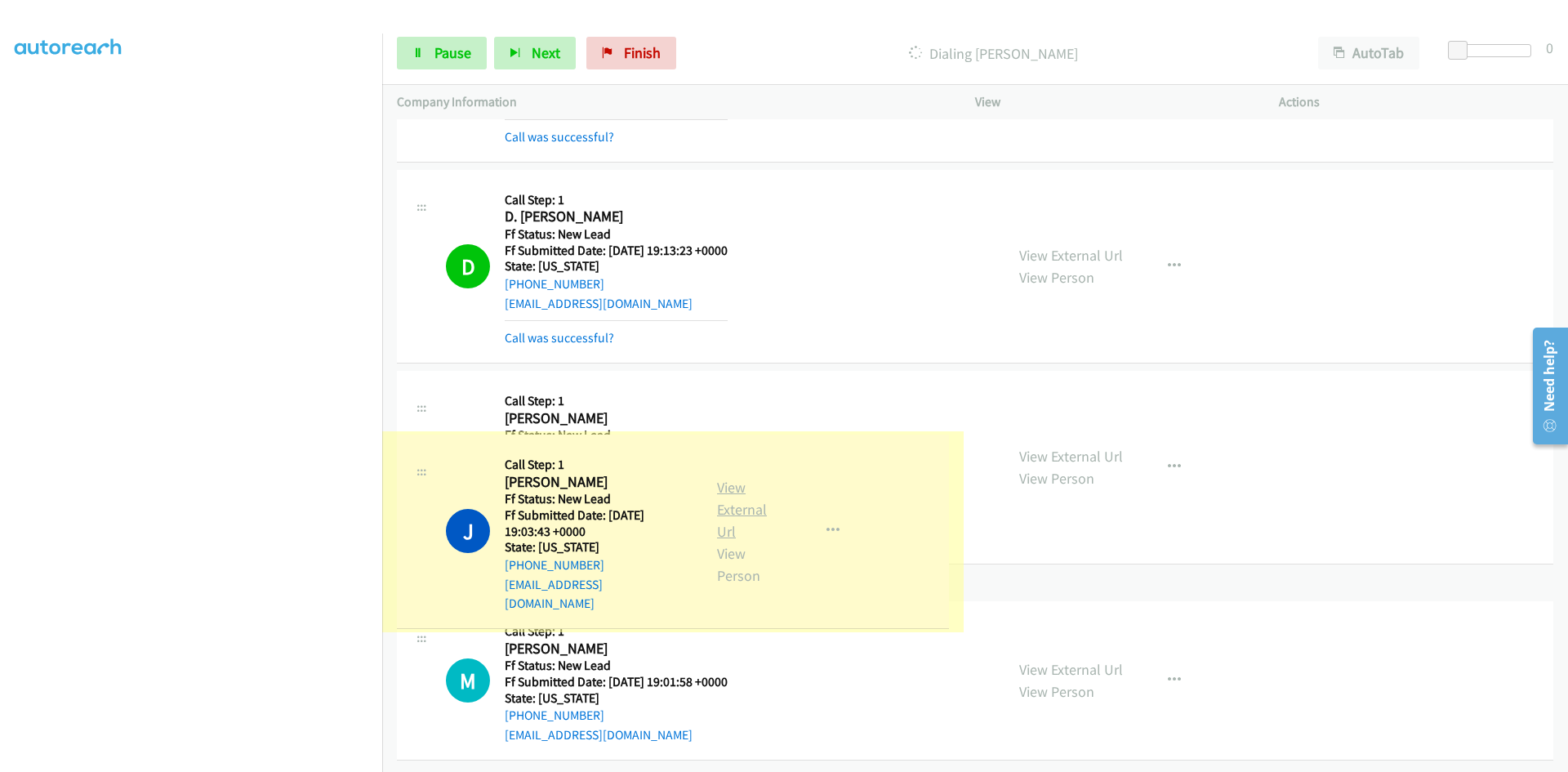
scroll to position [1170, 0]
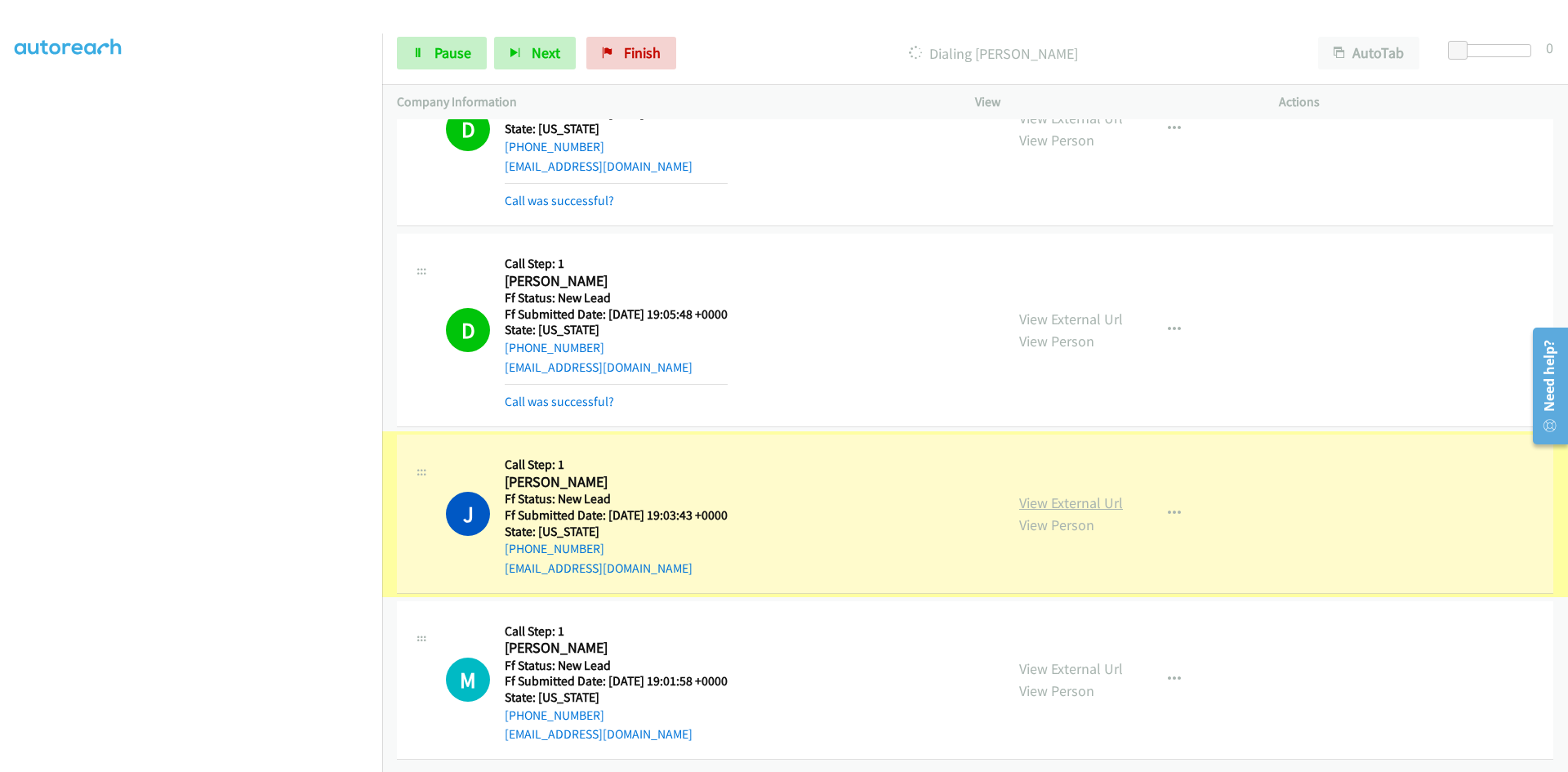
click at [1050, 493] on link "View External Url" at bounding box center [1070, 503] width 104 height 19
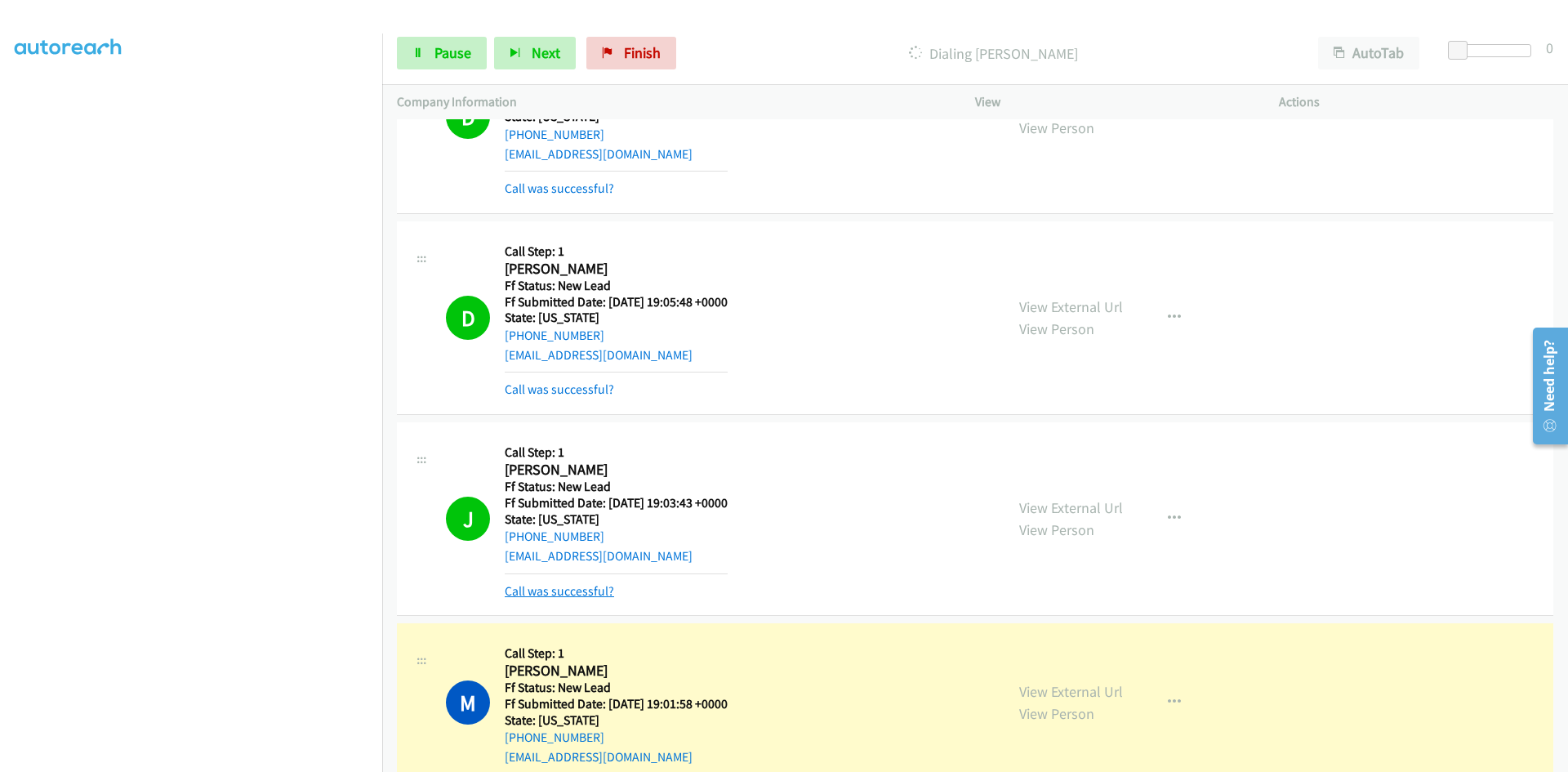
click at [602, 592] on link "Call was successful?" at bounding box center [559, 591] width 110 height 15
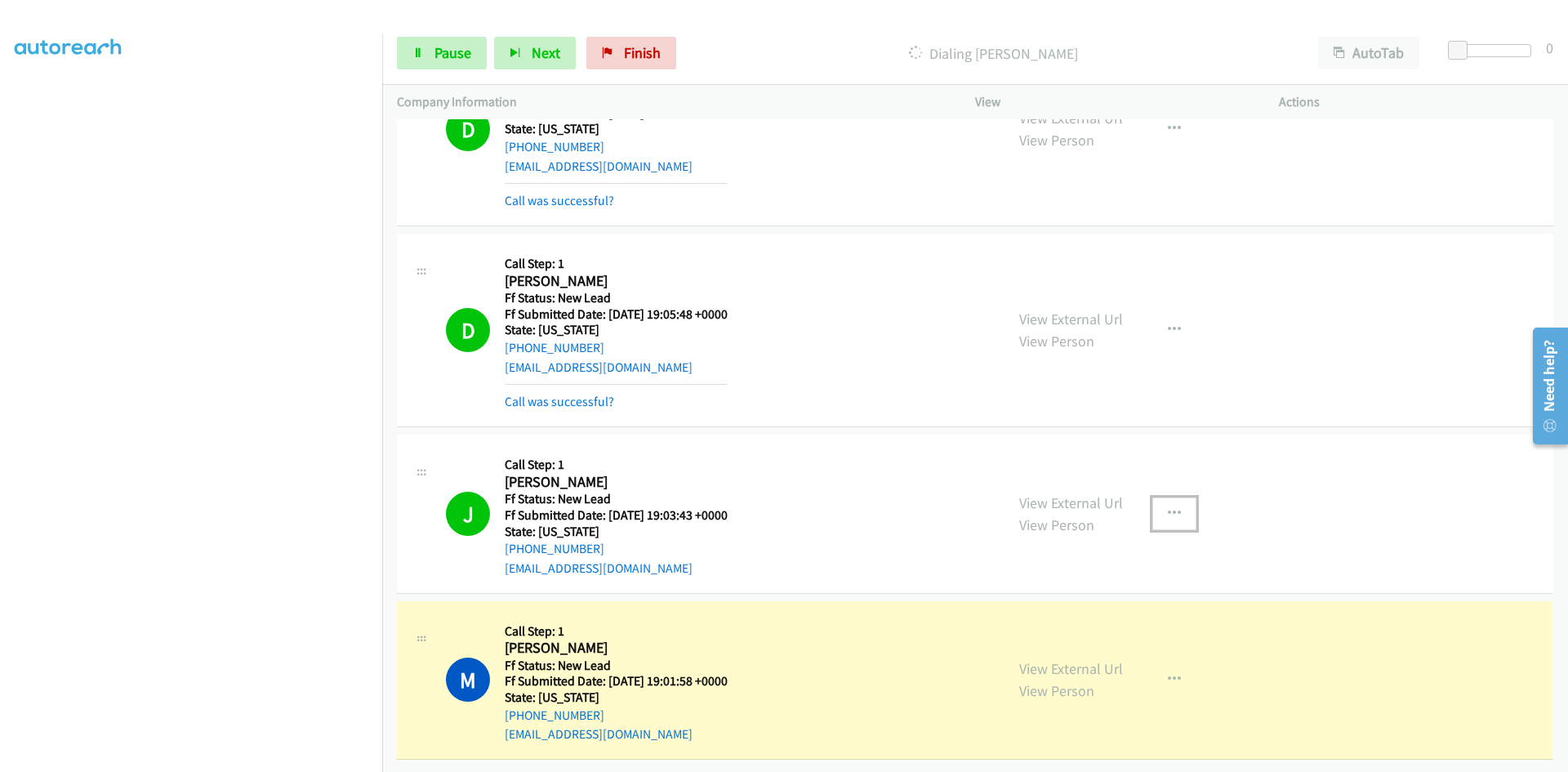
click at [1167, 508] on icon "button" at bounding box center [1174, 514] width 13 height 13
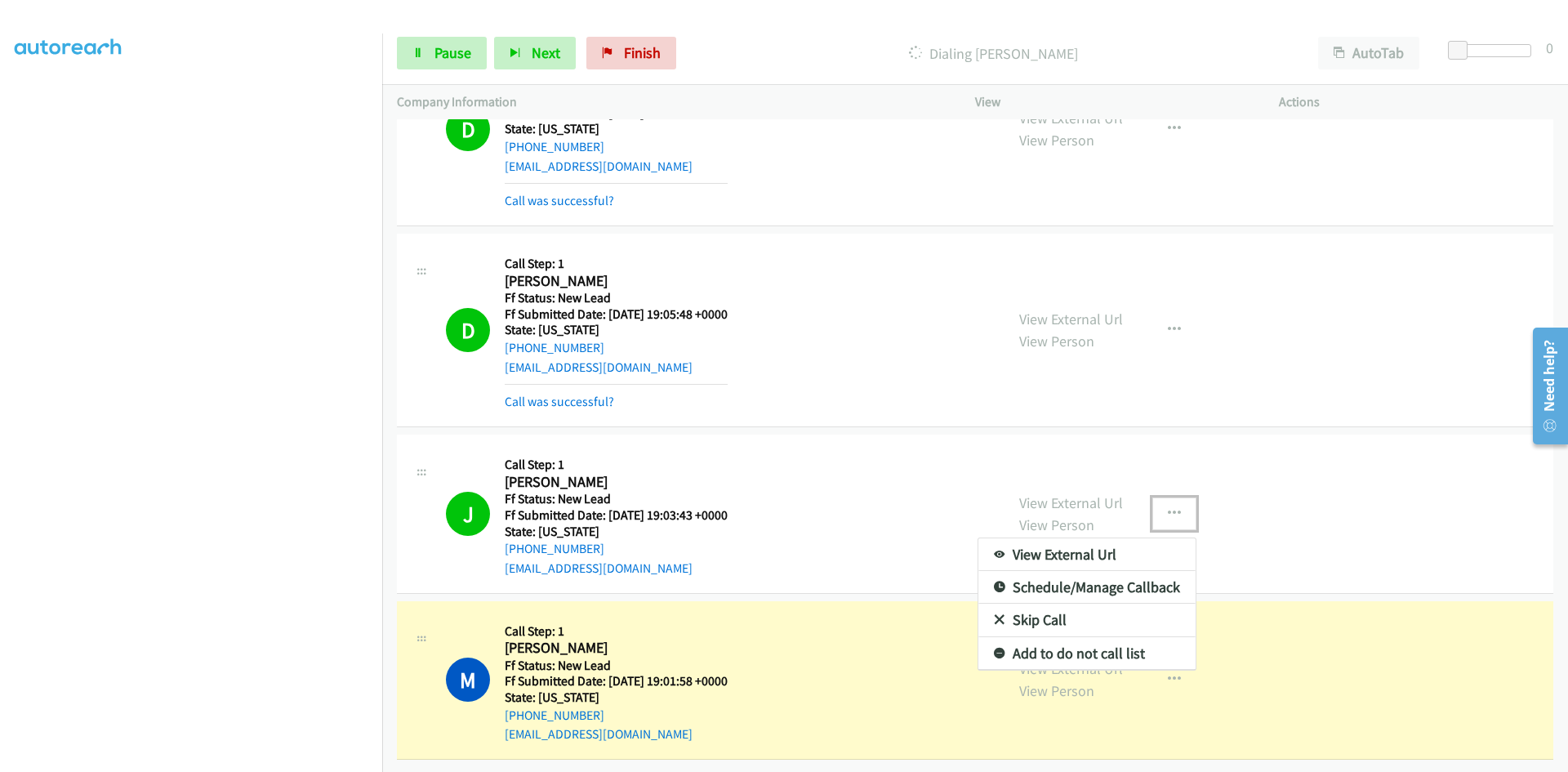
scroll to position [1033, 0]
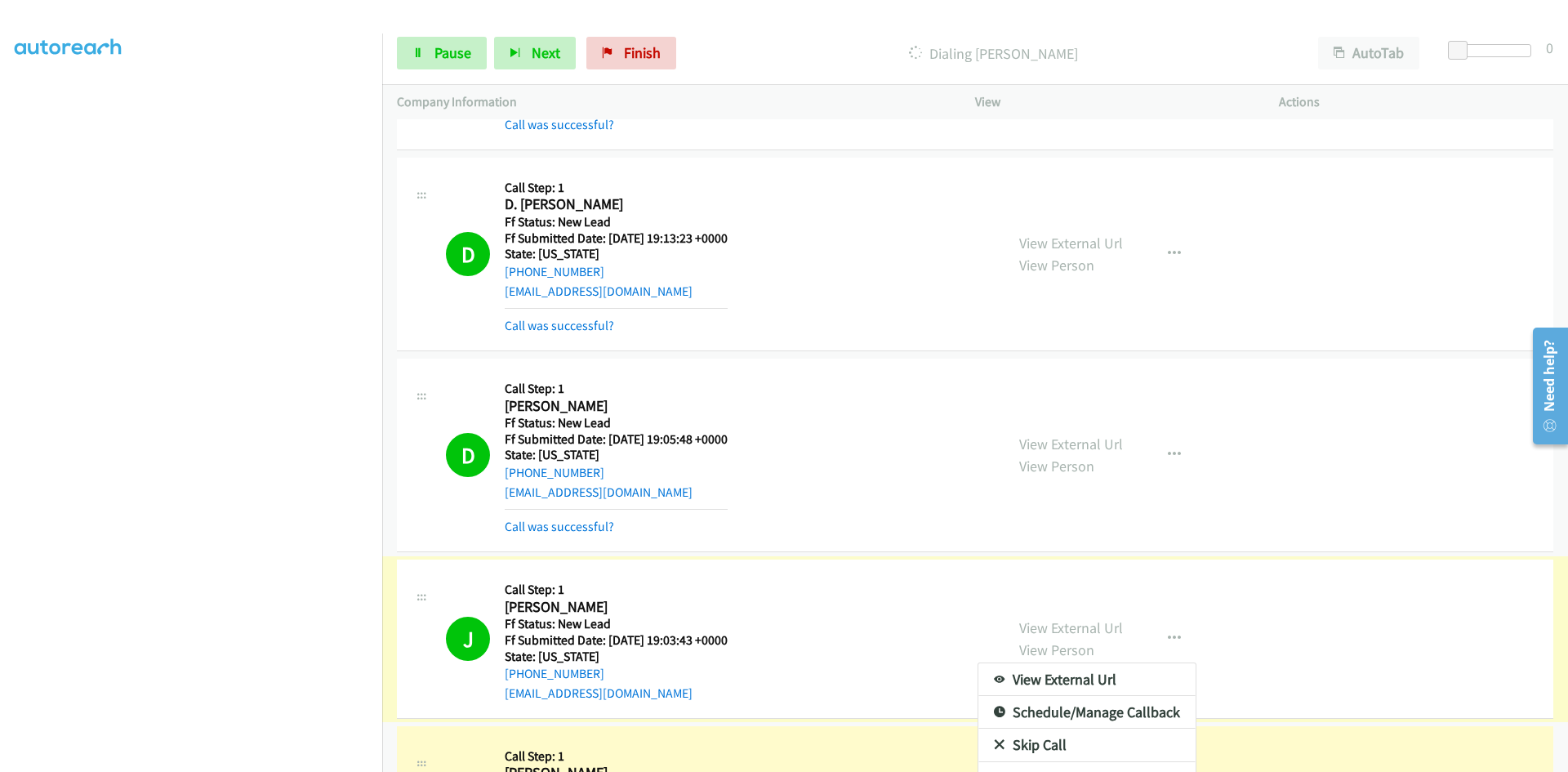
click at [1166, 451] on div at bounding box center [784, 386] width 1568 height 772
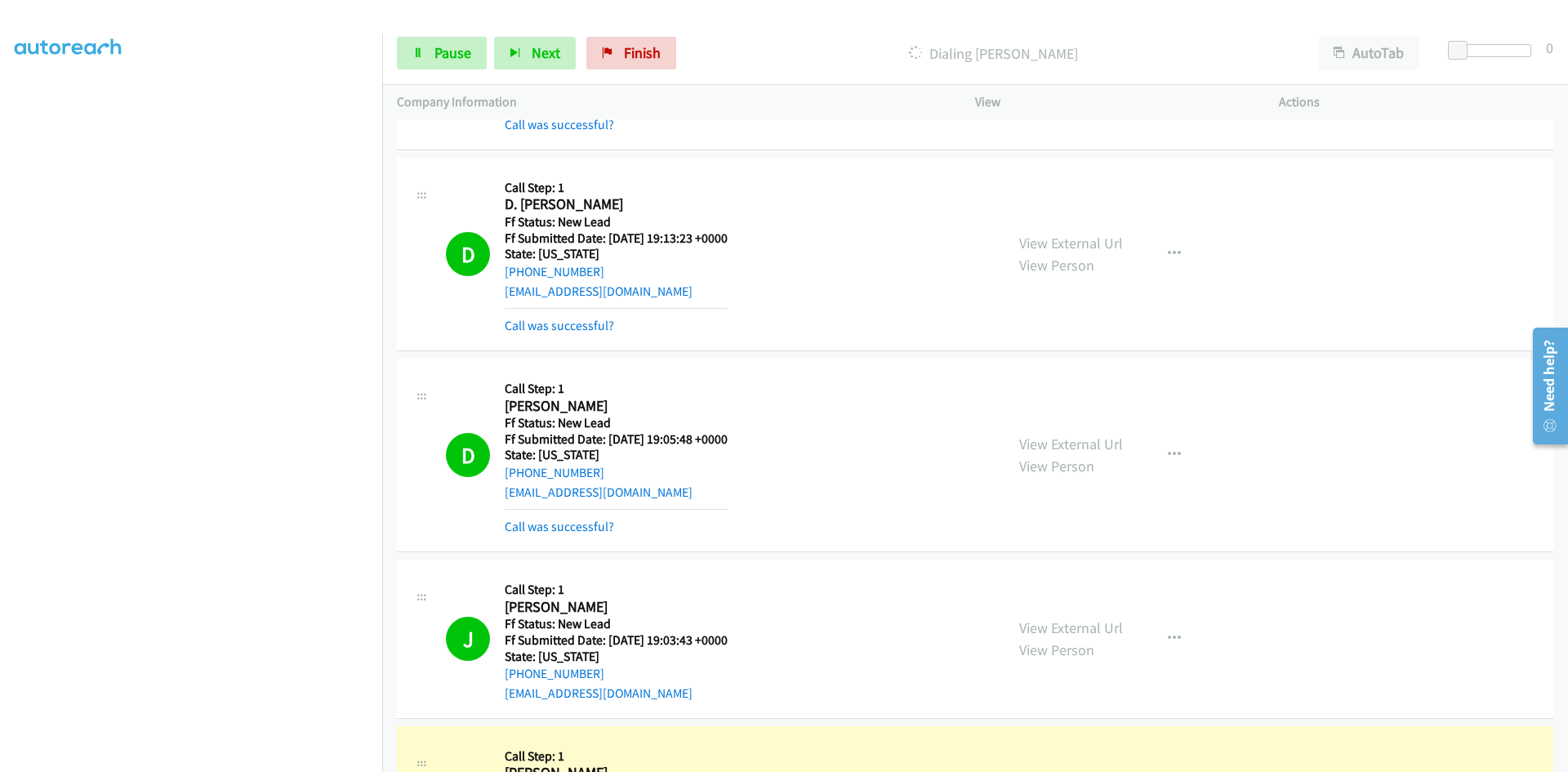
scroll to position [1170, 0]
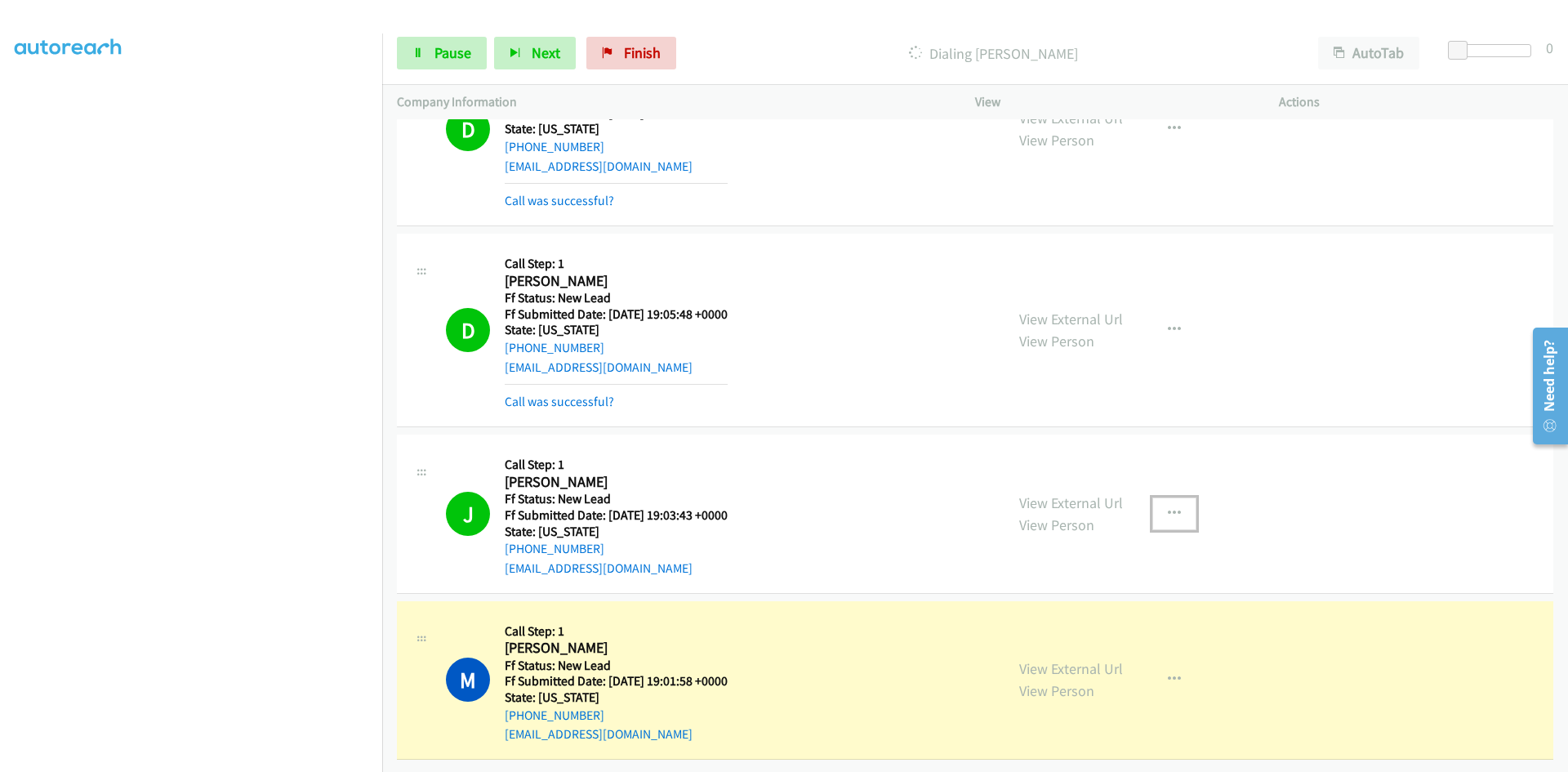
click at [1167, 508] on icon "button" at bounding box center [1174, 514] width 13 height 13
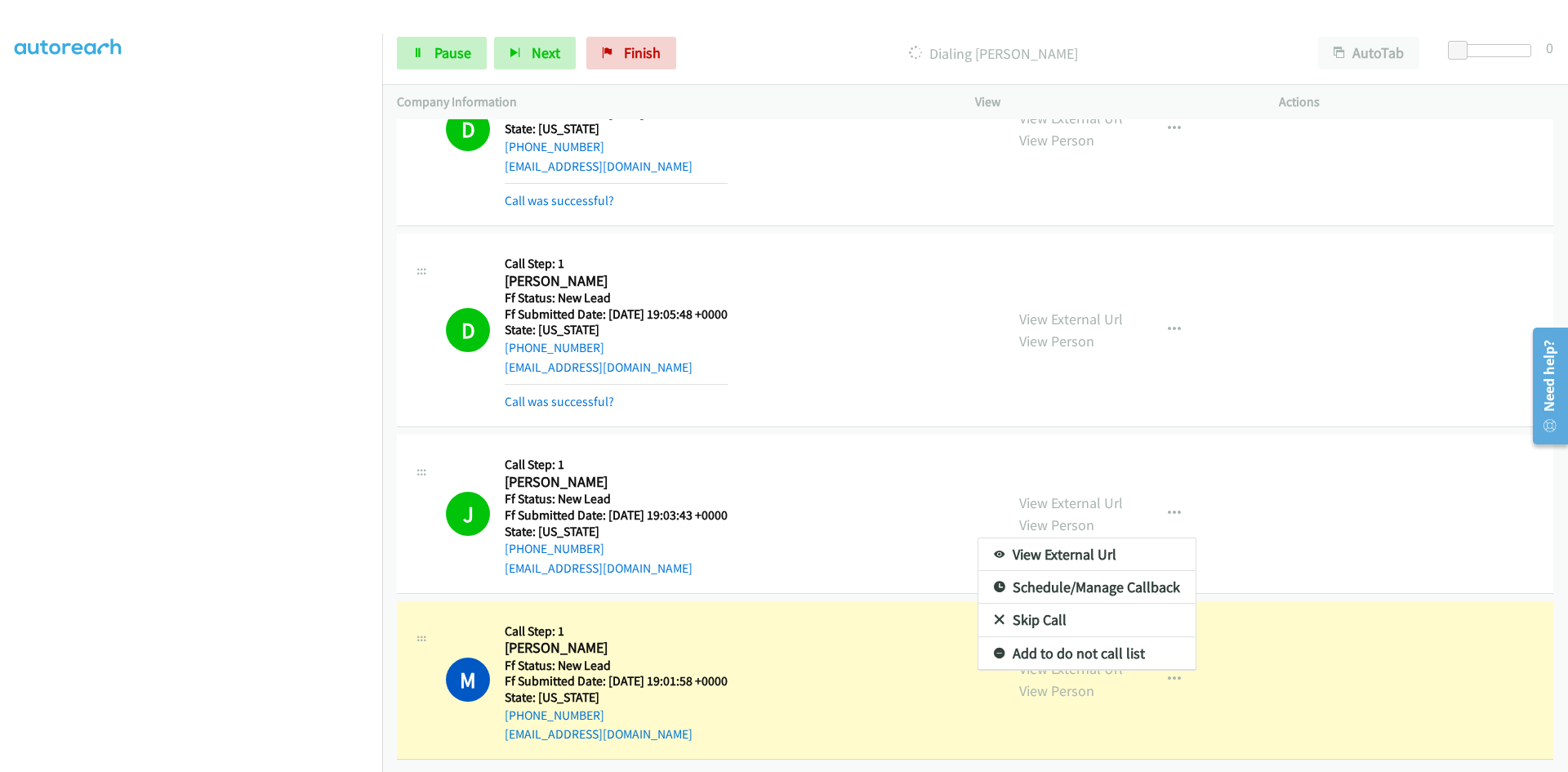
click at [1020, 639] on link "Add to do not call list" at bounding box center [1087, 654] width 217 height 32
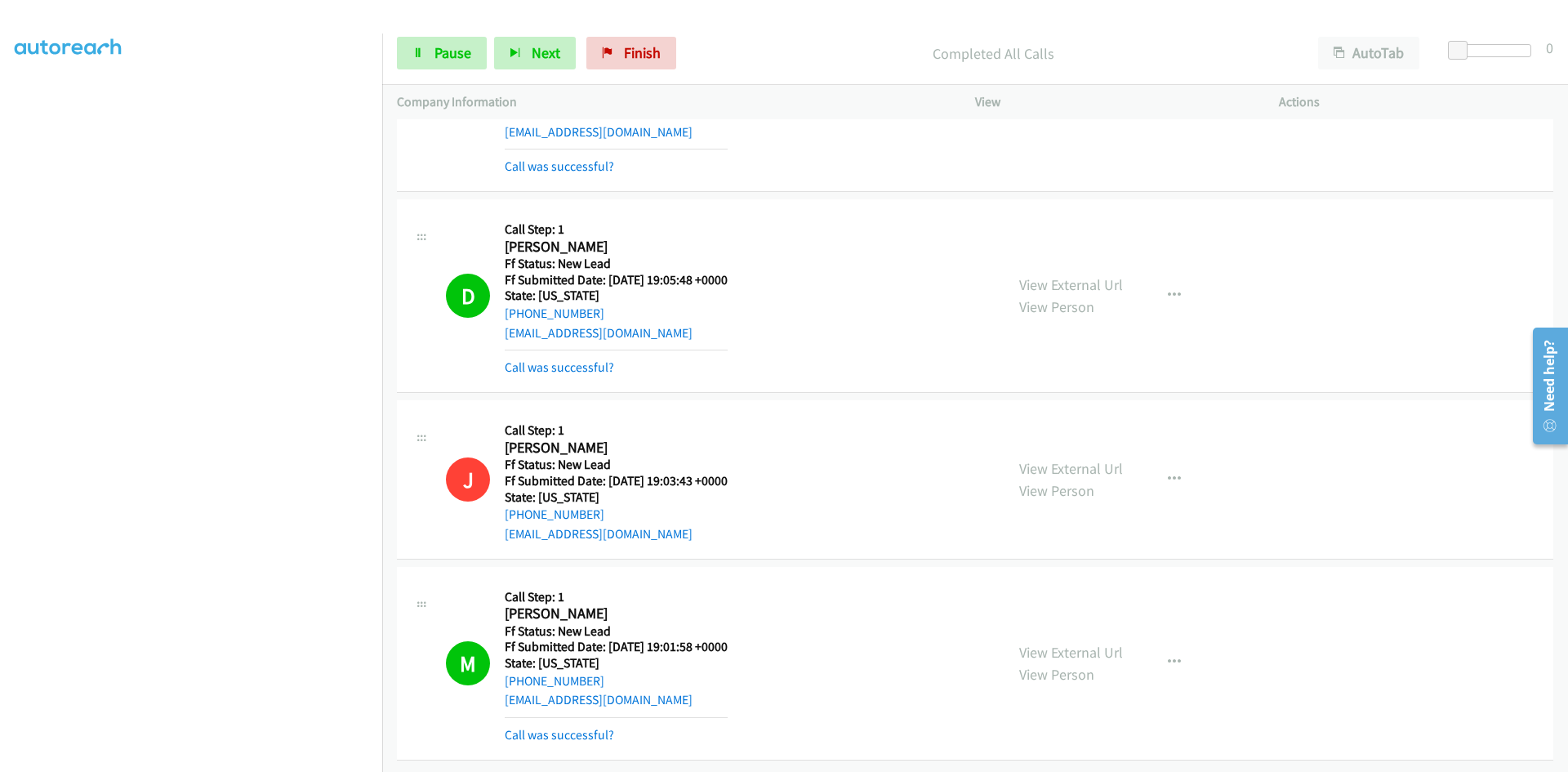
scroll to position [1257, 0]
click at [593, 727] on link "Call was successful?" at bounding box center [559, 735] width 110 height 15
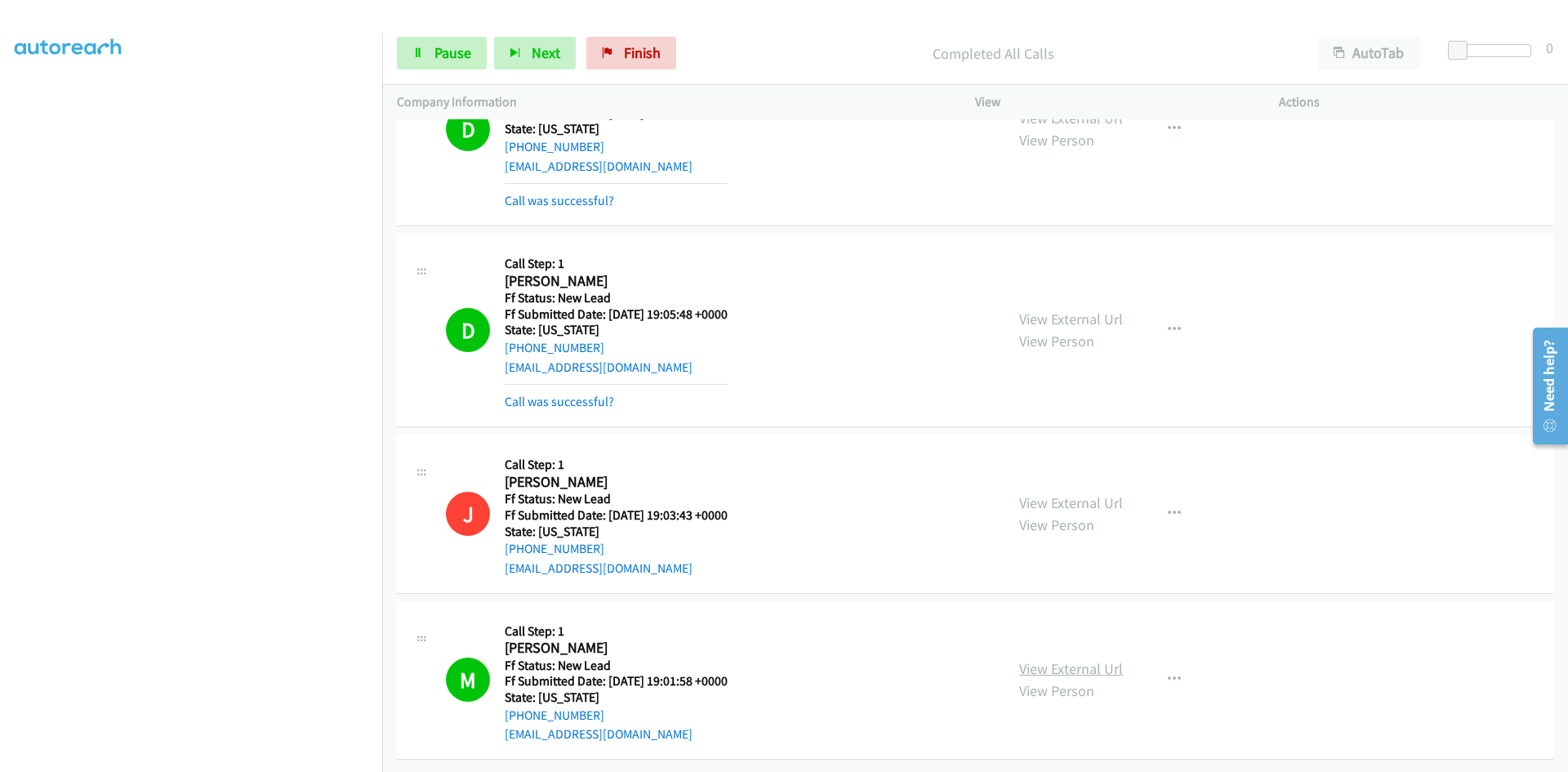
click at [1083, 659] on link "View External Url" at bounding box center [1070, 669] width 104 height 19
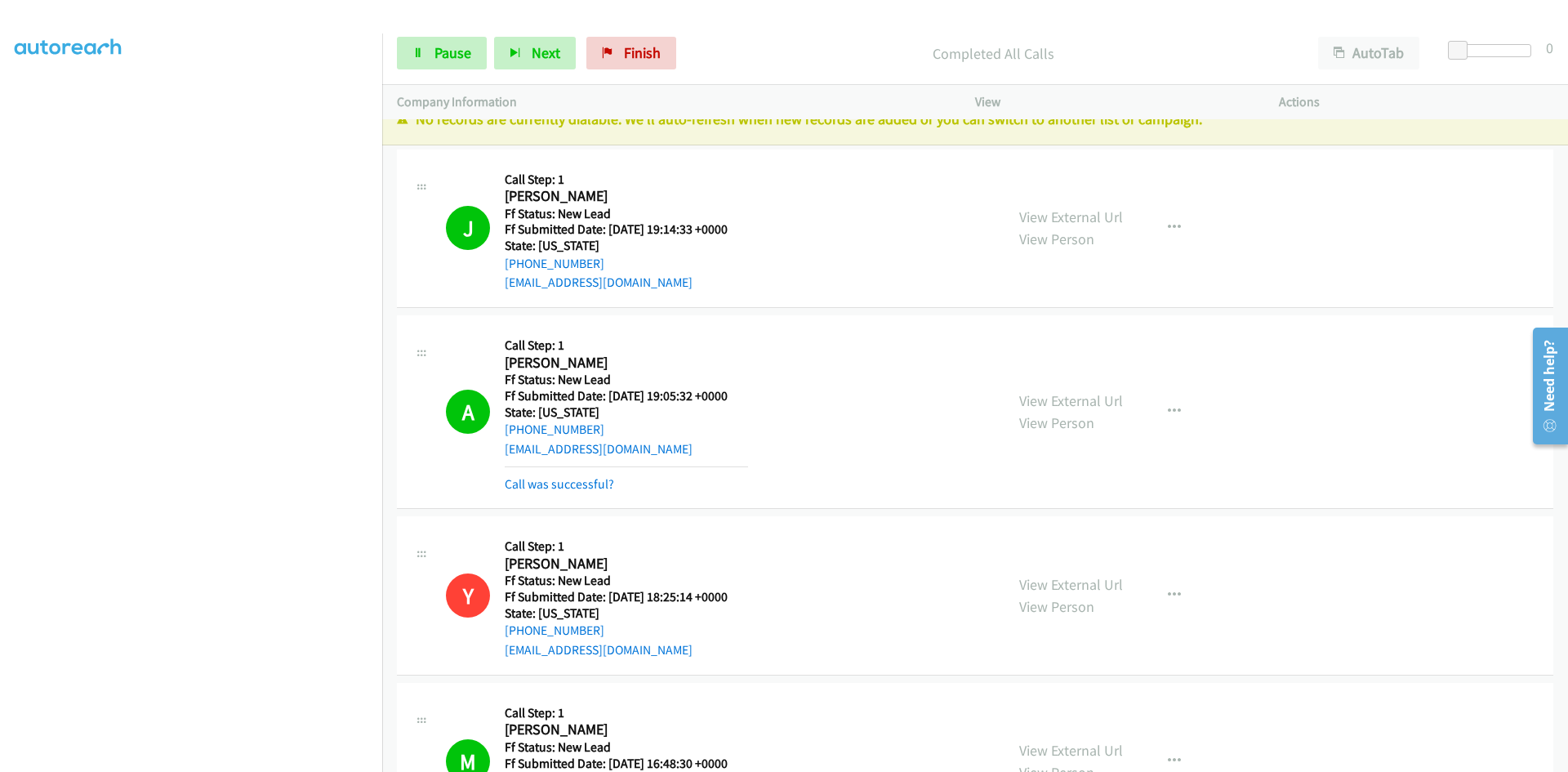
scroll to position [0, 0]
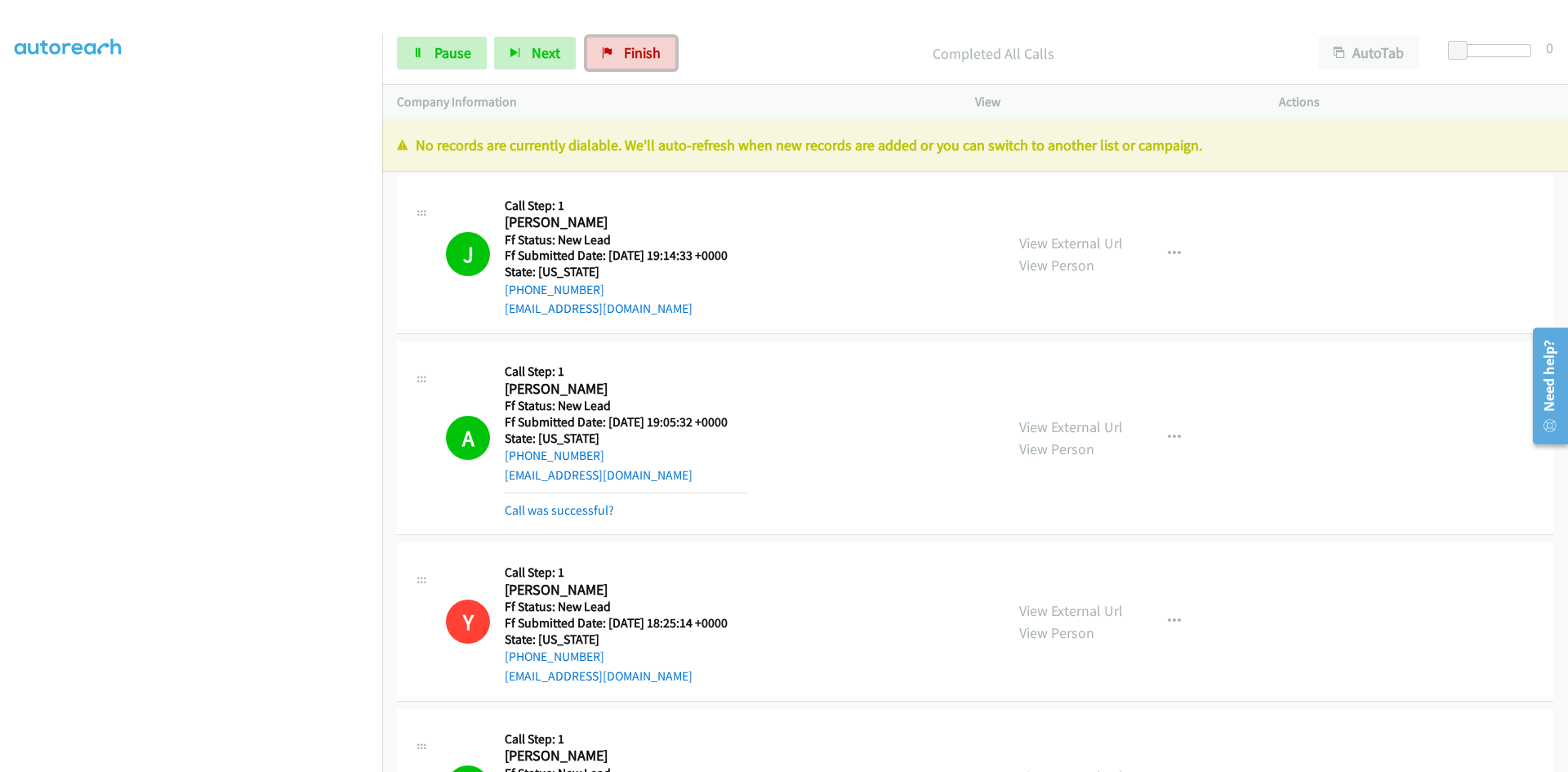
drag, startPoint x: 634, startPoint y: 49, endPoint x: 847, endPoint y: 88, distance: 216.5
click at [634, 49] on span "Finish" at bounding box center [642, 52] width 37 height 19
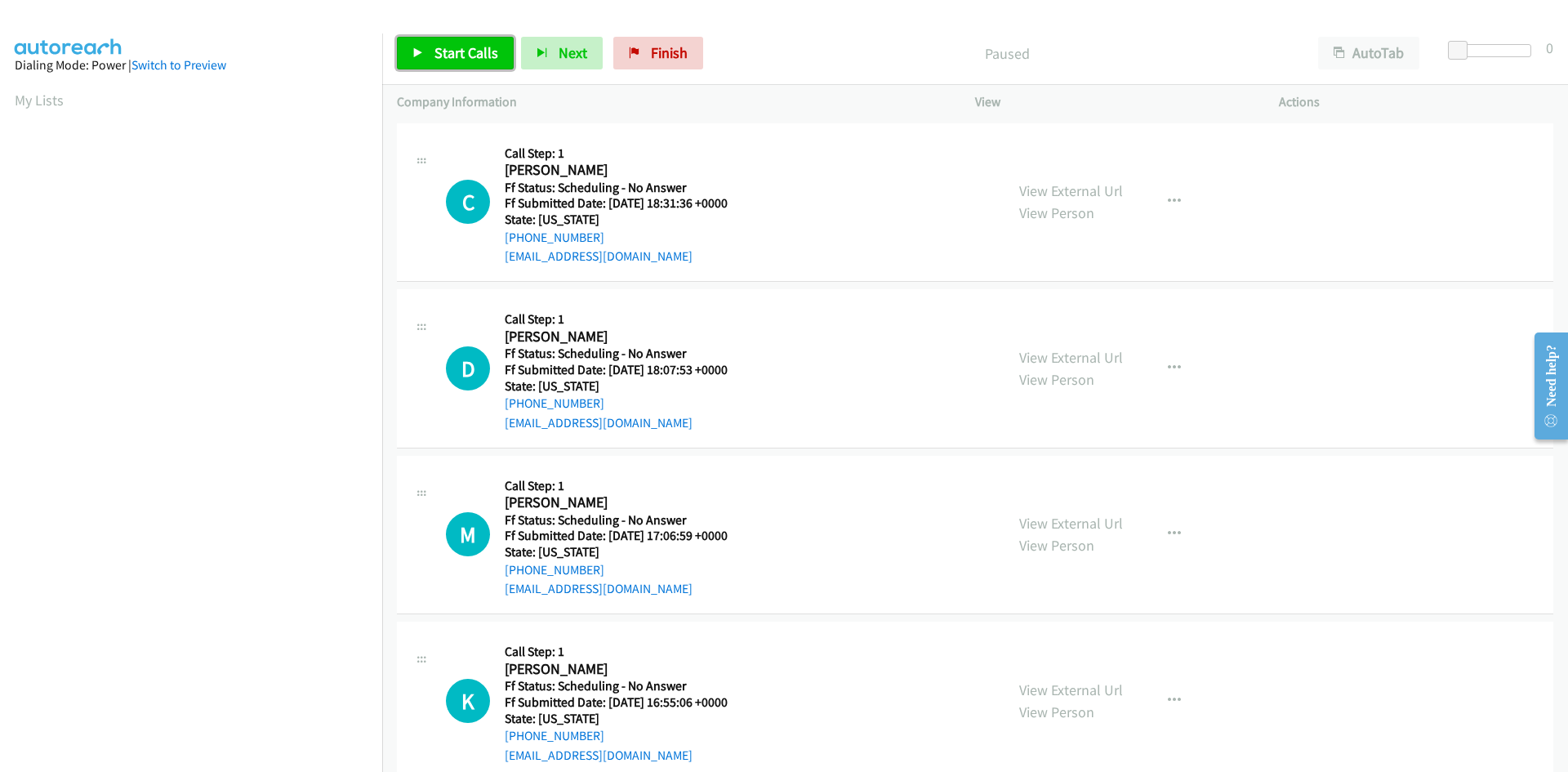
click at [474, 59] on span "Start Calls" at bounding box center [465, 52] width 64 height 19
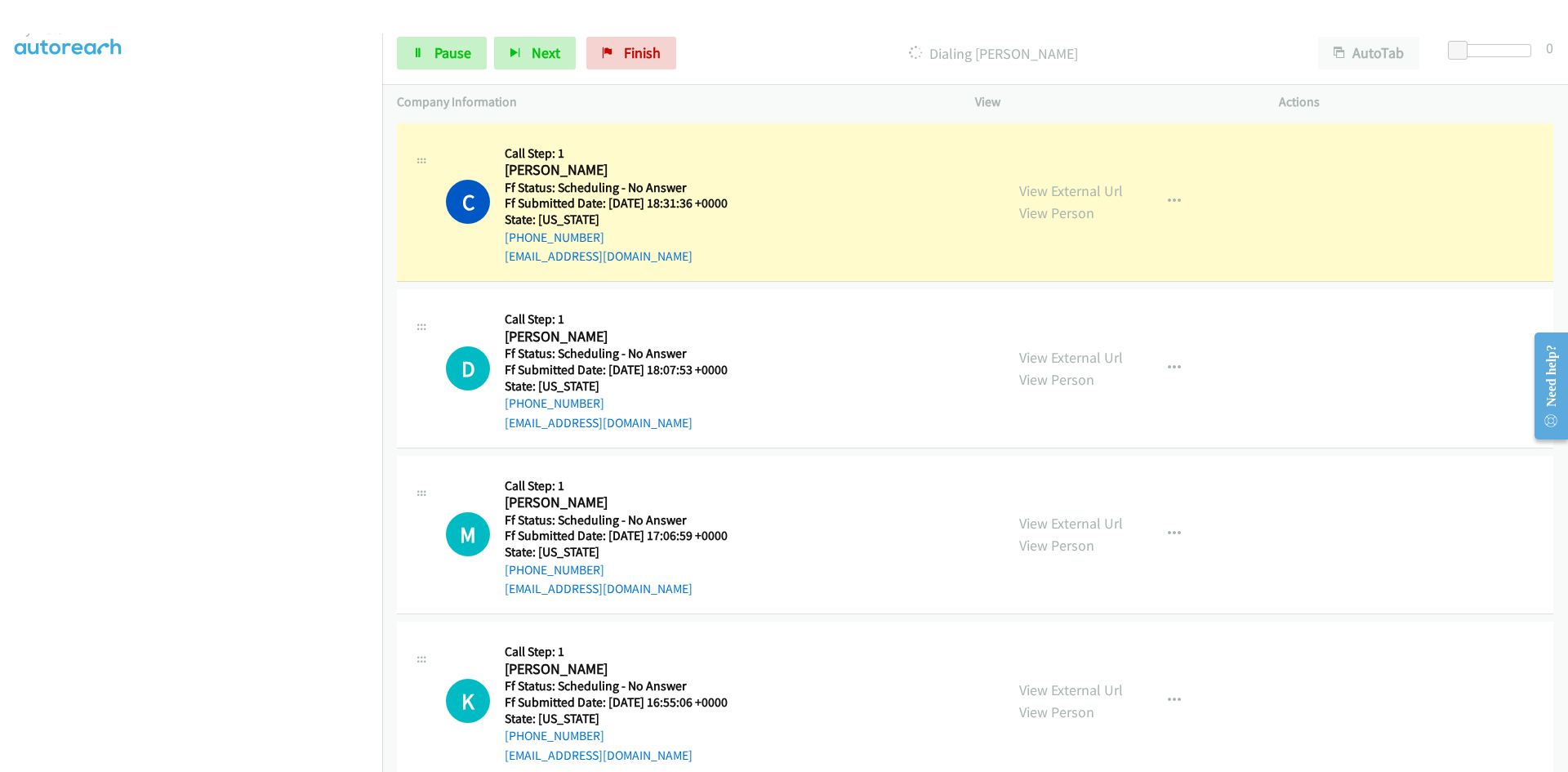
scroll to position [144, 0]
click at [1089, 195] on link "View External Url" at bounding box center [1070, 191] width 104 height 19
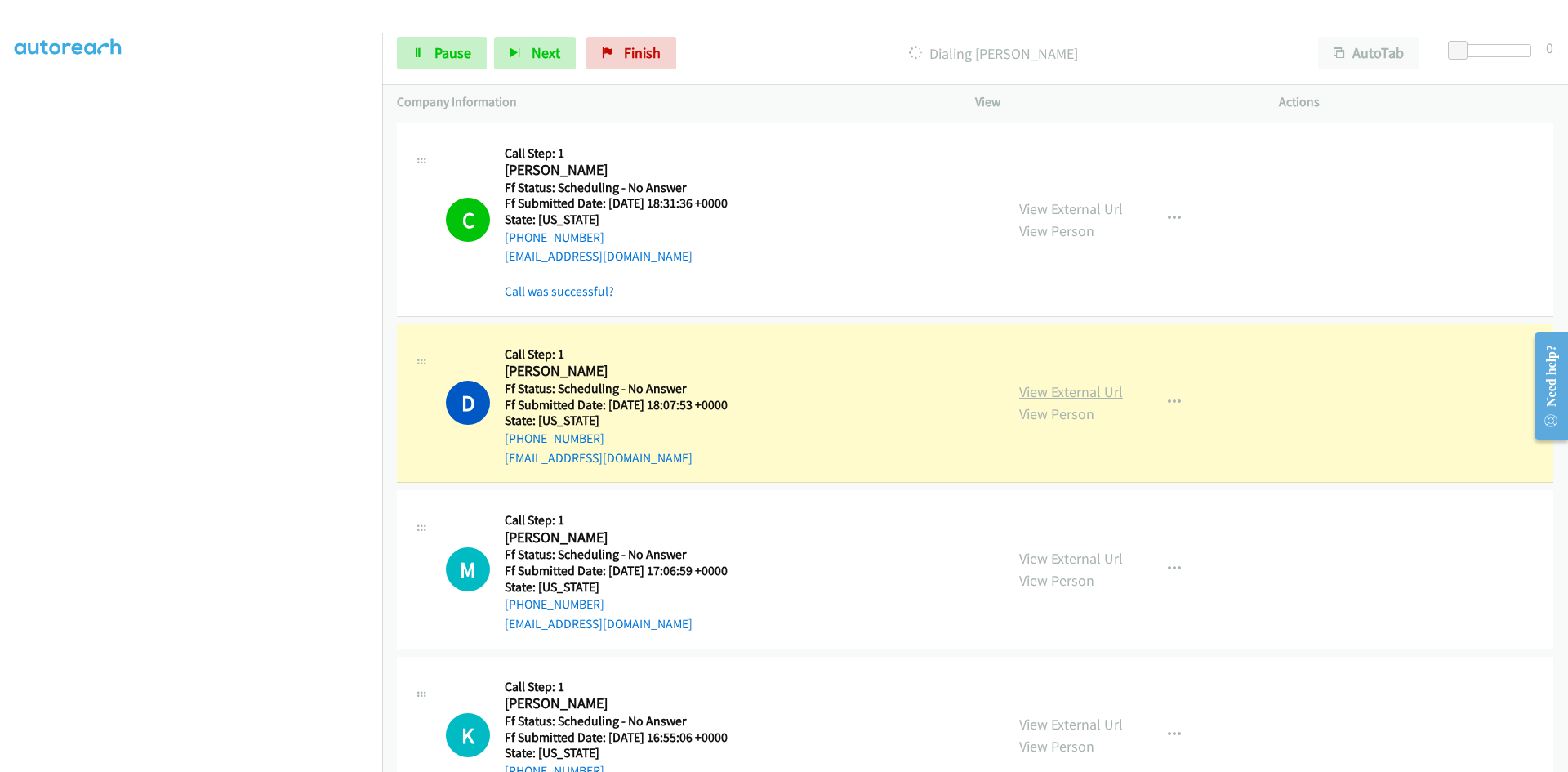
click at [1083, 394] on link "View External Url" at bounding box center [1070, 392] width 104 height 19
click at [1042, 397] on link "View External Url" at bounding box center [1070, 392] width 104 height 19
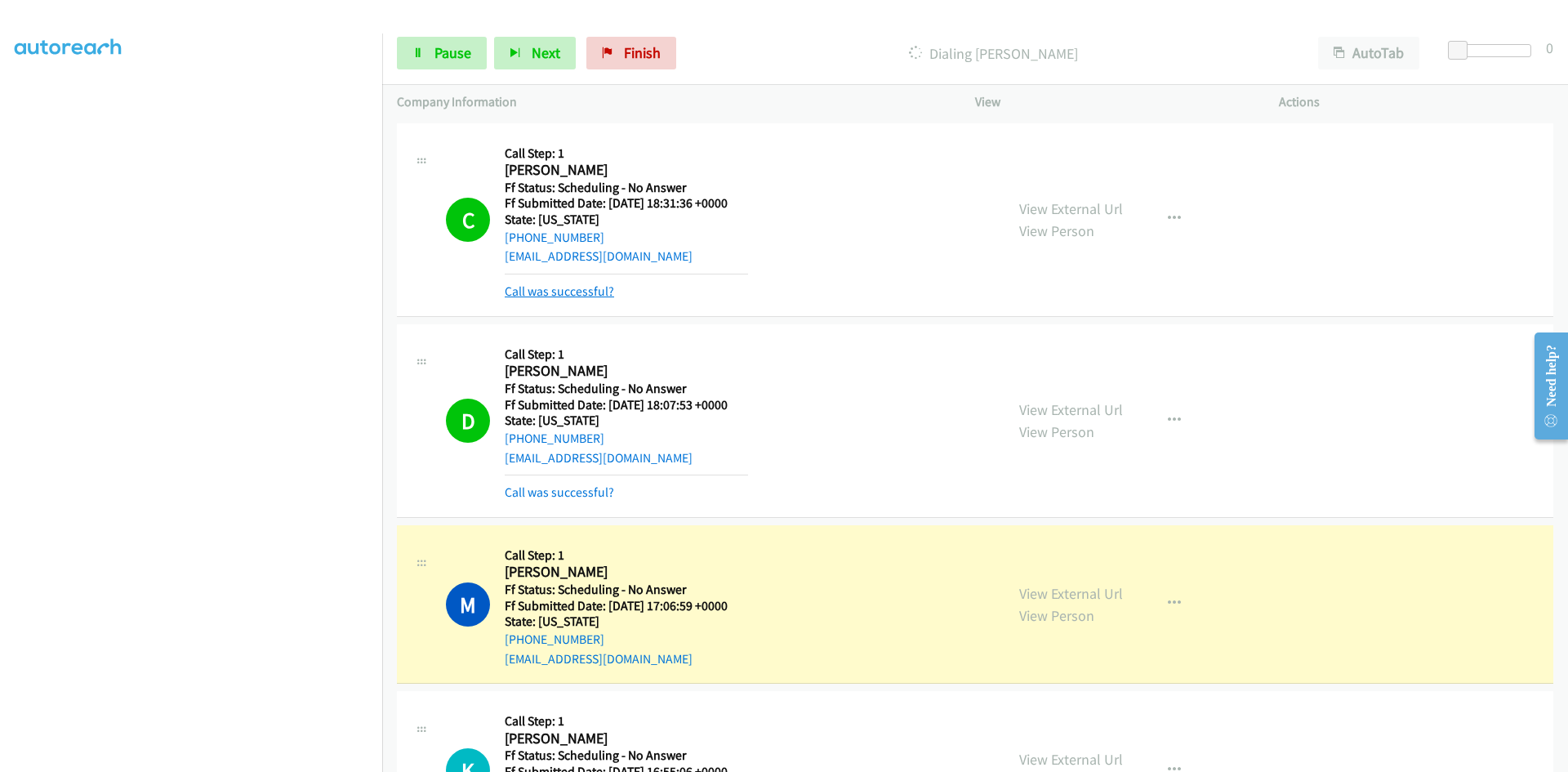
click at [571, 290] on link "Call was successful?" at bounding box center [559, 291] width 110 height 15
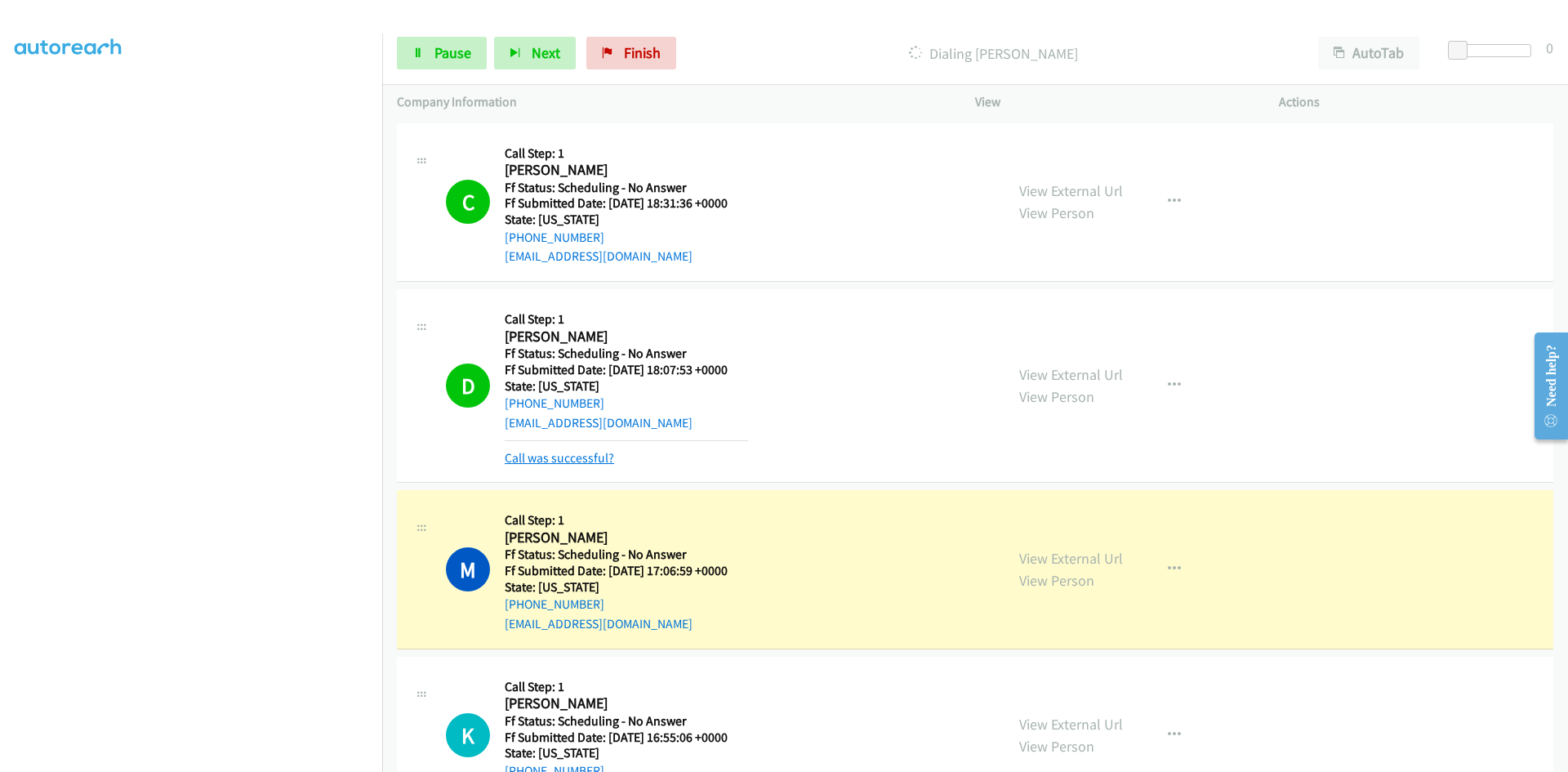
click at [567, 458] on link "Call was successful?" at bounding box center [559, 458] width 110 height 15
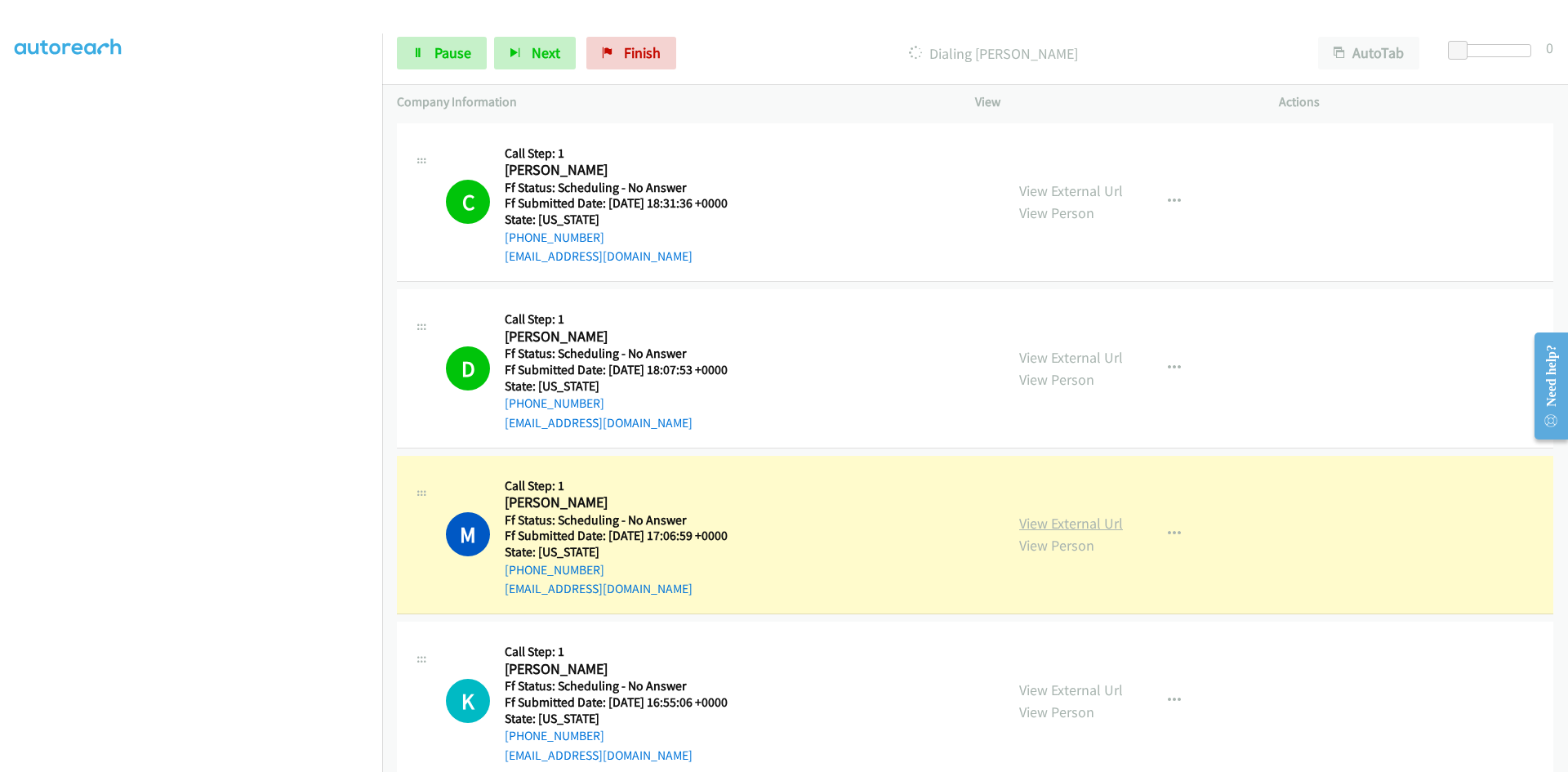
click at [1075, 529] on link "View External Url" at bounding box center [1070, 523] width 104 height 19
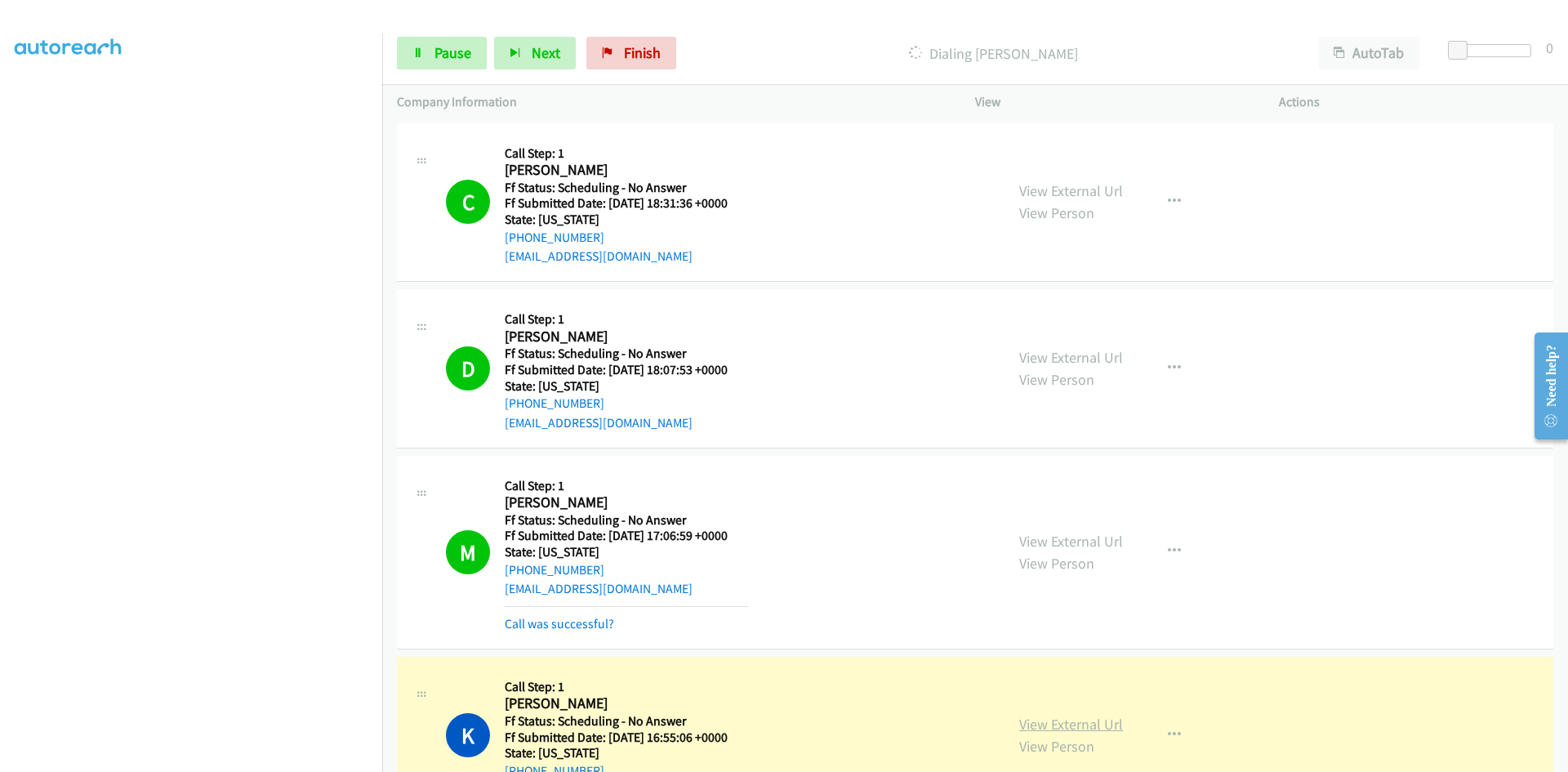
click at [1051, 724] on link "View External Url" at bounding box center [1070, 724] width 104 height 19
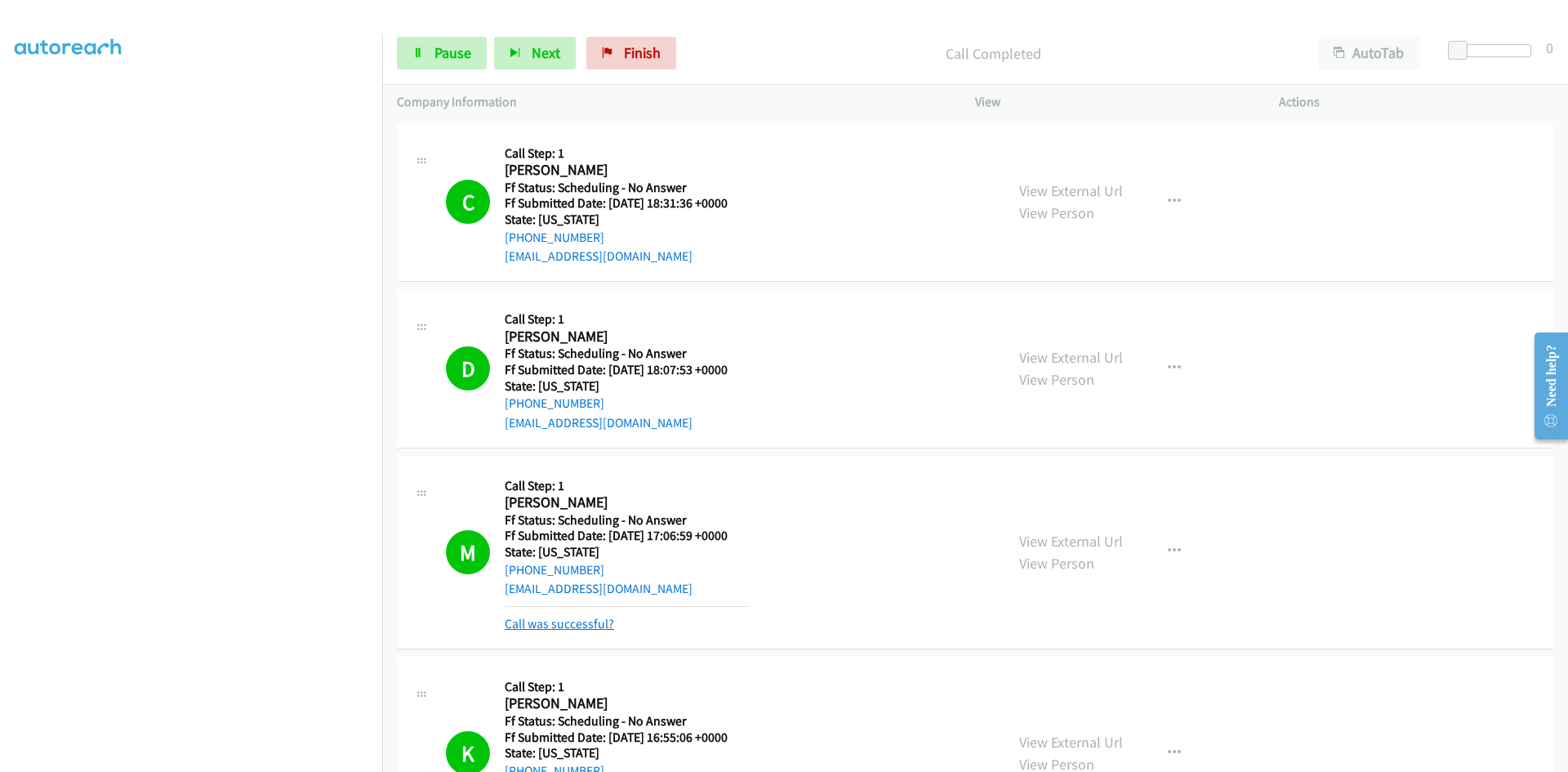
click at [604, 627] on link "Call was successful?" at bounding box center [559, 624] width 110 height 15
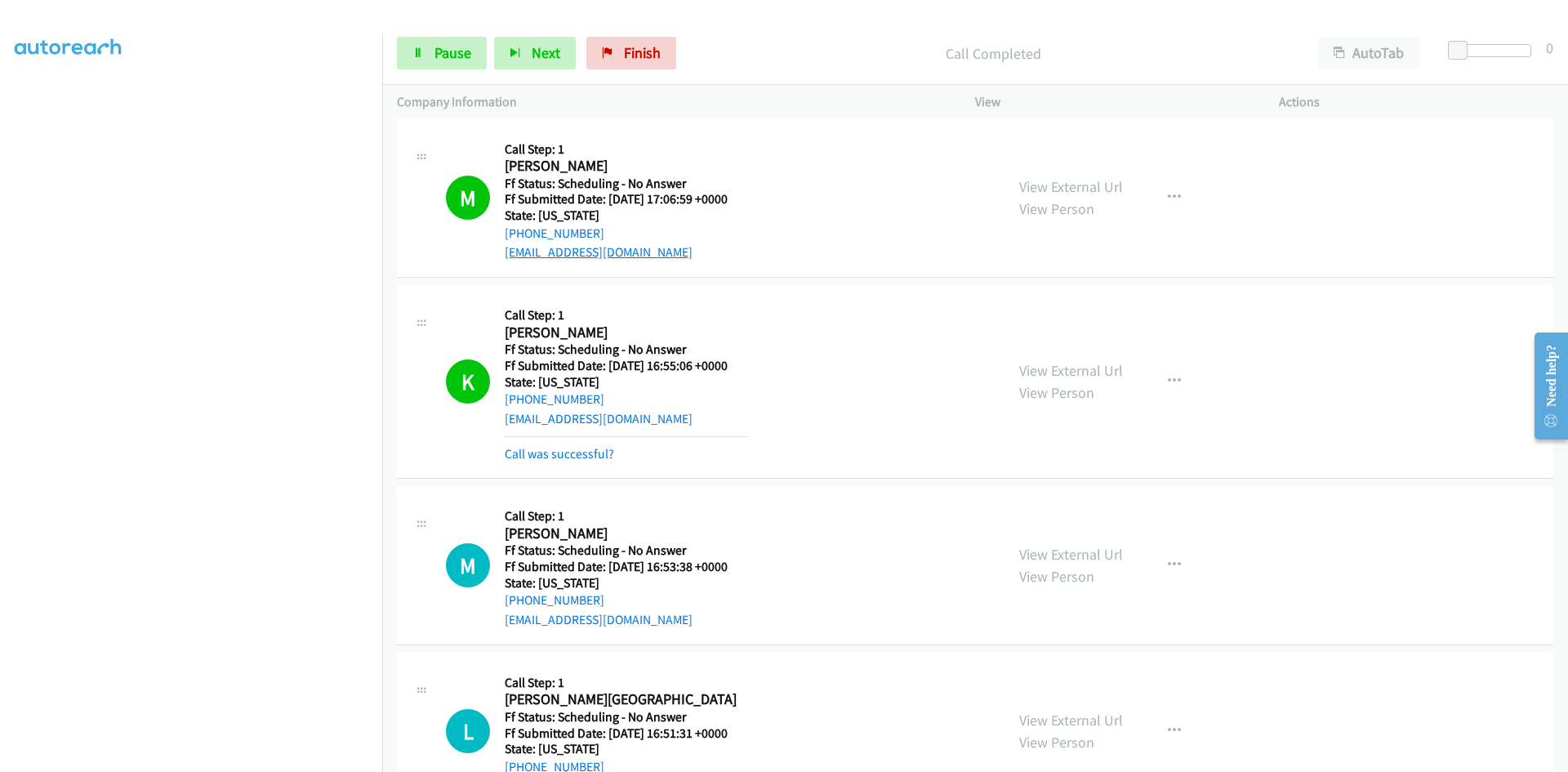
scroll to position [408, 0]
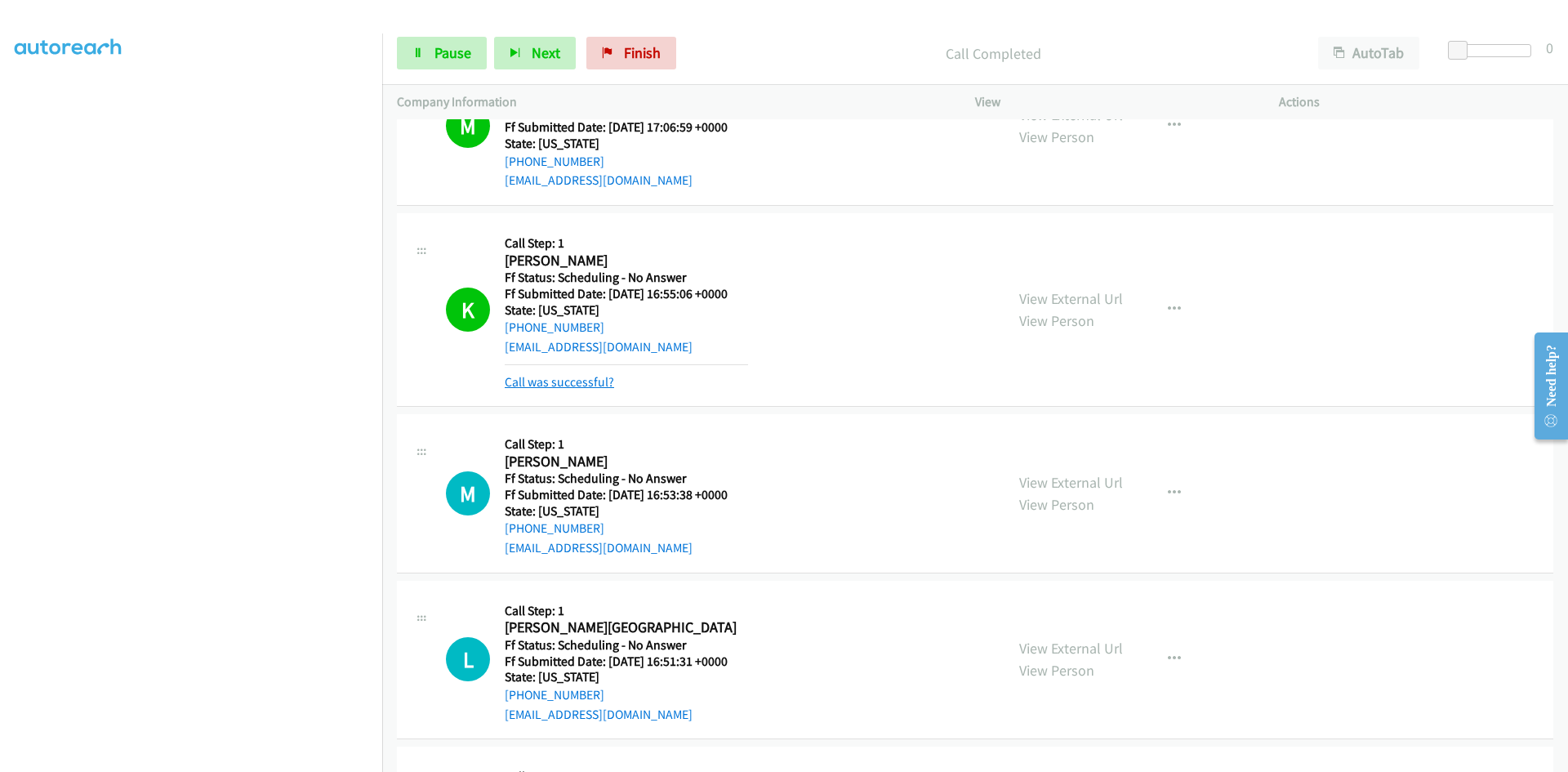
click at [604, 384] on link "Call was successful?" at bounding box center [559, 382] width 110 height 15
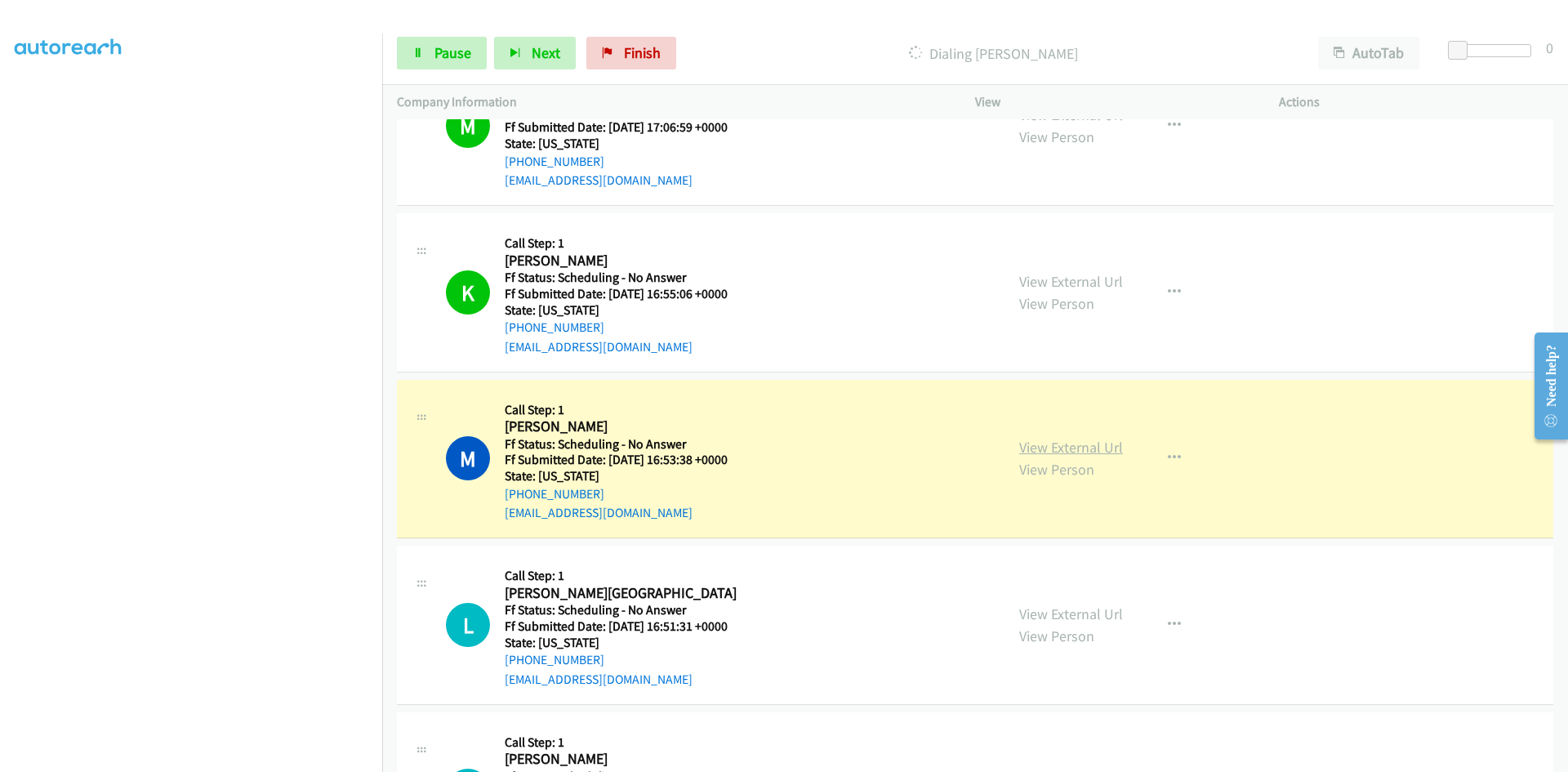
click at [1072, 441] on link "View External Url" at bounding box center [1070, 448] width 104 height 19
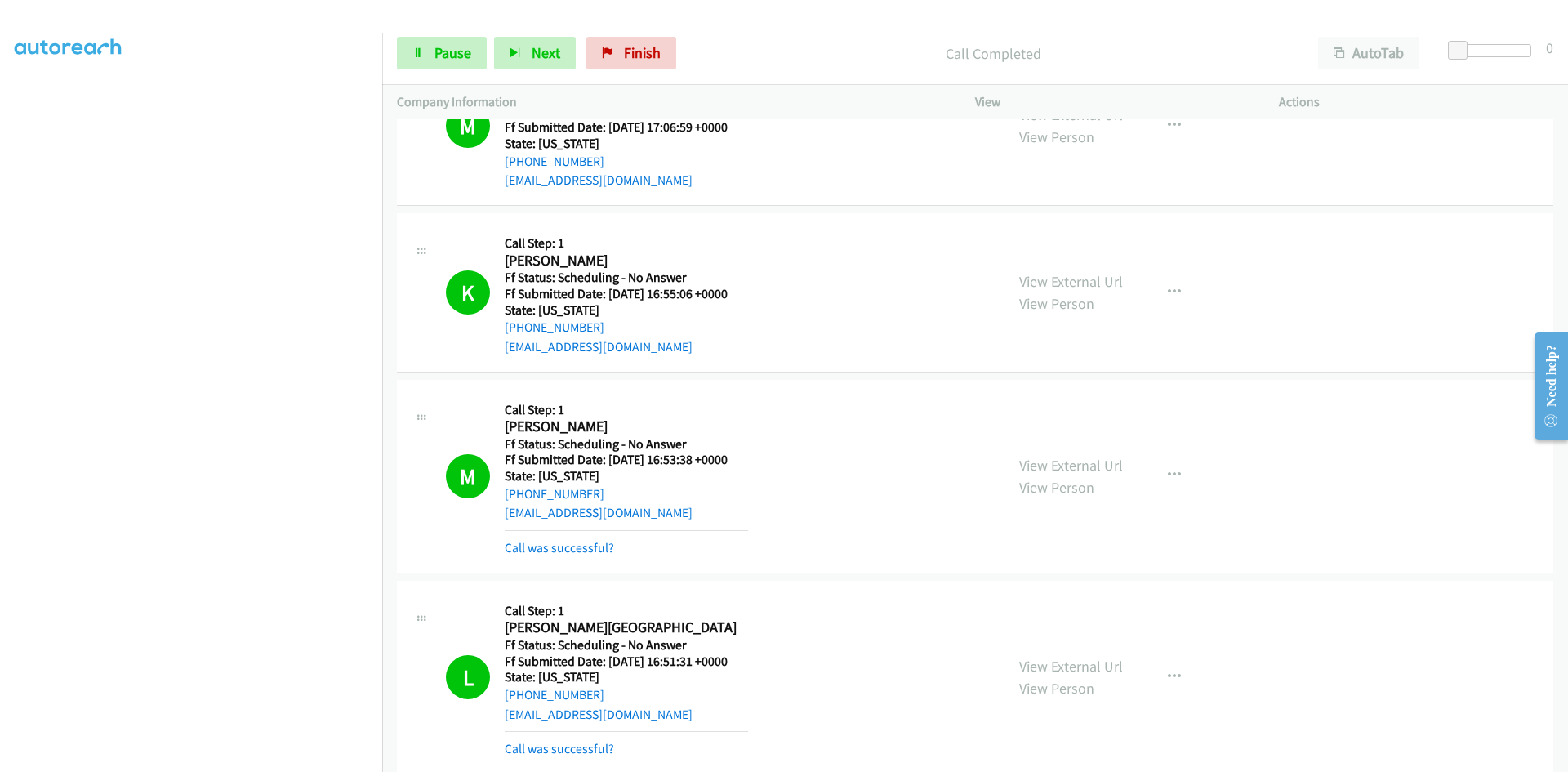
click at [1038, 654] on div "View External Url View Person View External Url Email Schedule/Manage Callback …" at bounding box center [1164, 677] width 319 height 163
click at [1038, 667] on link "View External Url" at bounding box center [1070, 666] width 104 height 19
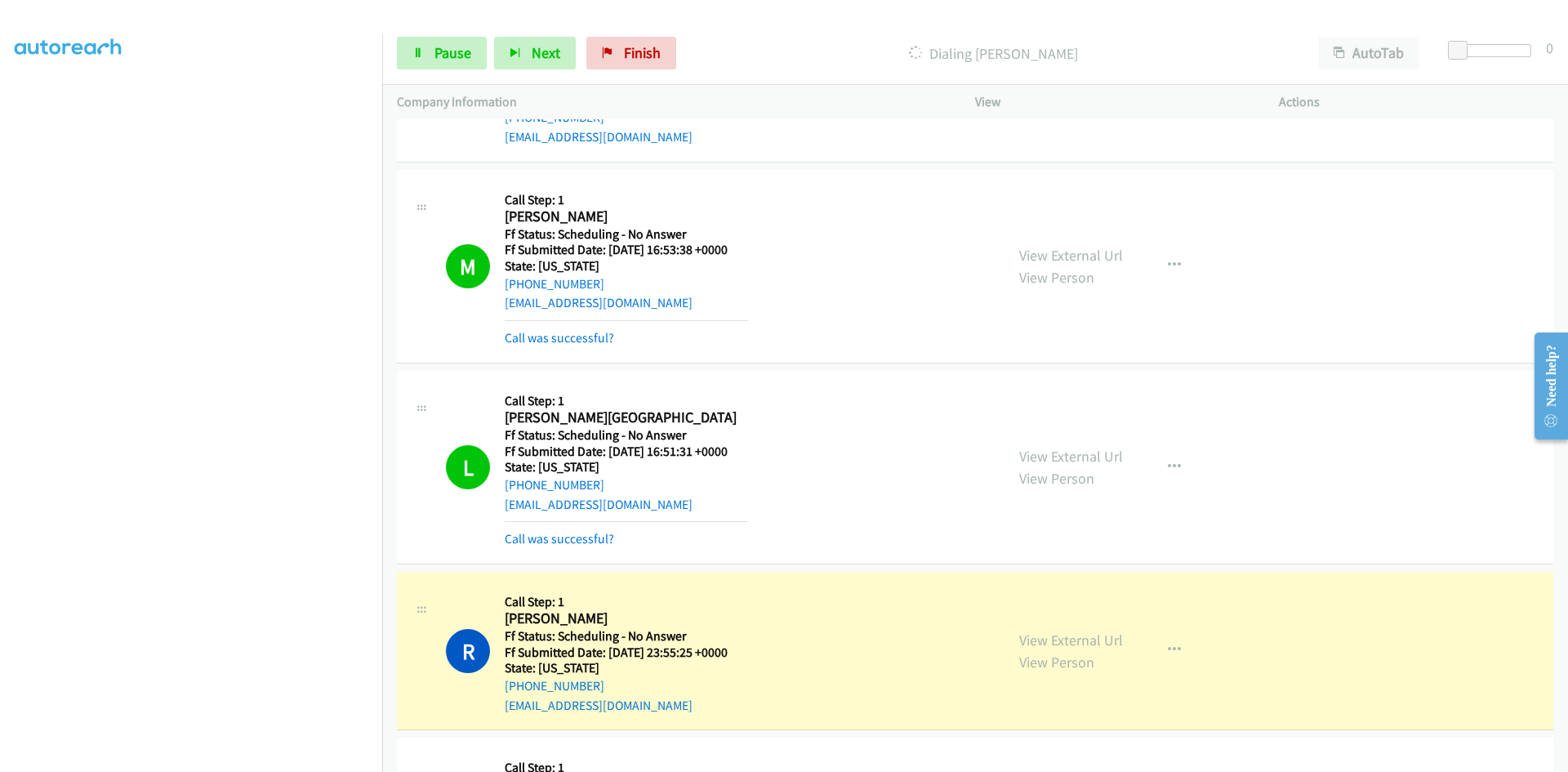
scroll to position [654, 0]
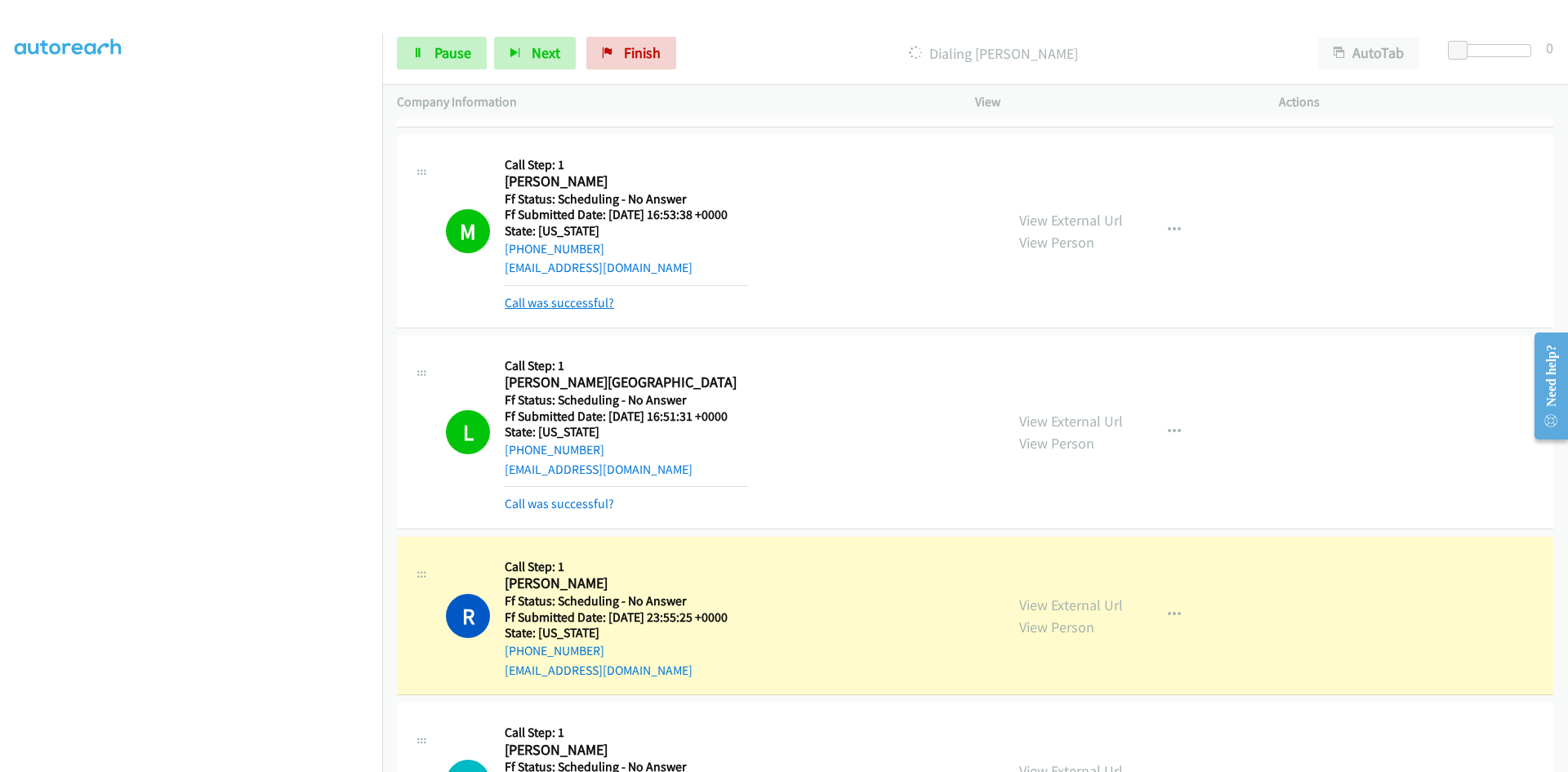
click at [563, 308] on link "Call was successful?" at bounding box center [559, 303] width 110 height 15
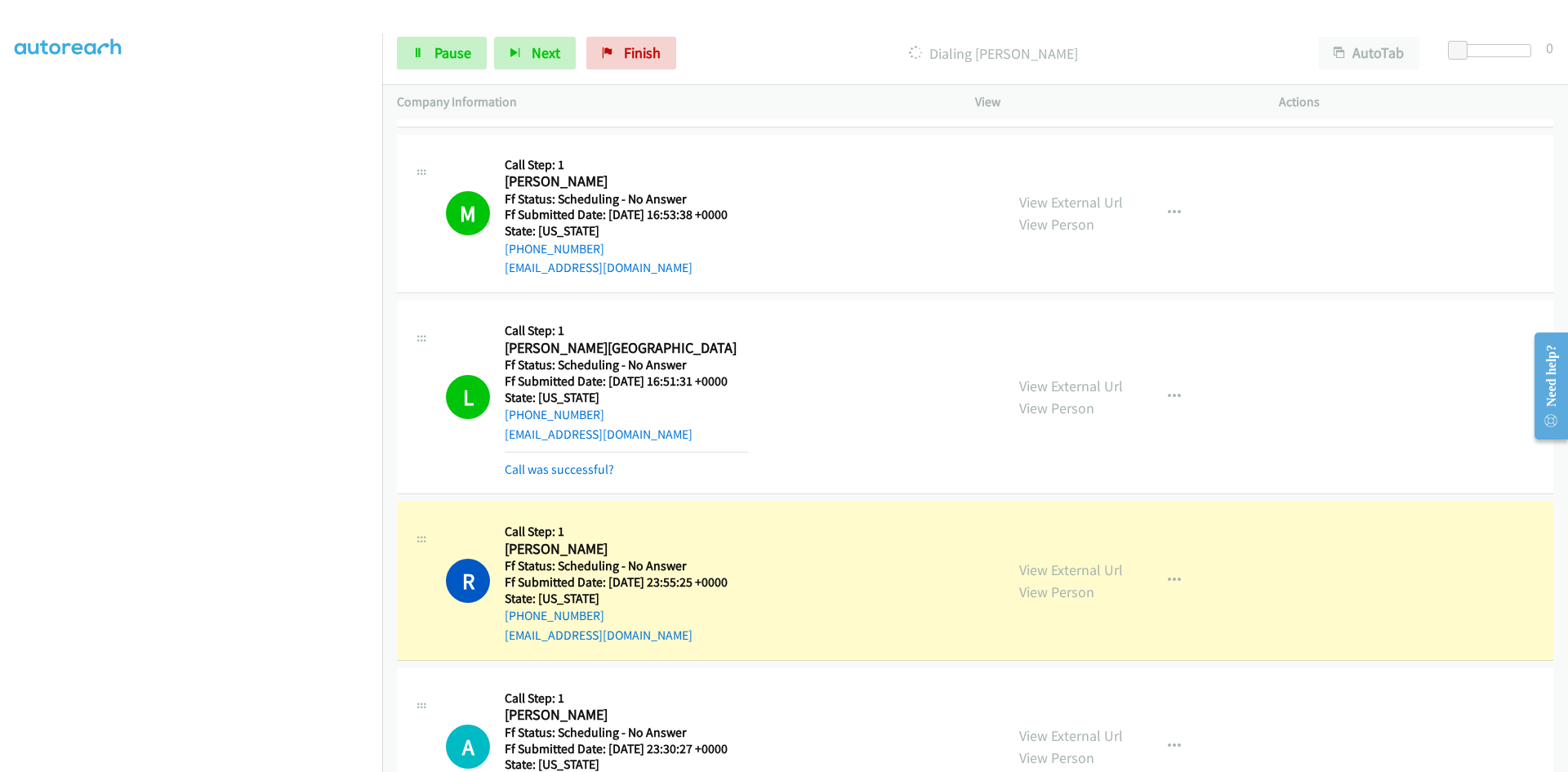
click at [564, 481] on div "L Callback Scheduled Call Step: 1 Leah Beach America/New_York Ff Status: Schedu…" at bounding box center [975, 397] width 1156 height 194
click at [556, 468] on link "Call was successful?" at bounding box center [559, 469] width 110 height 15
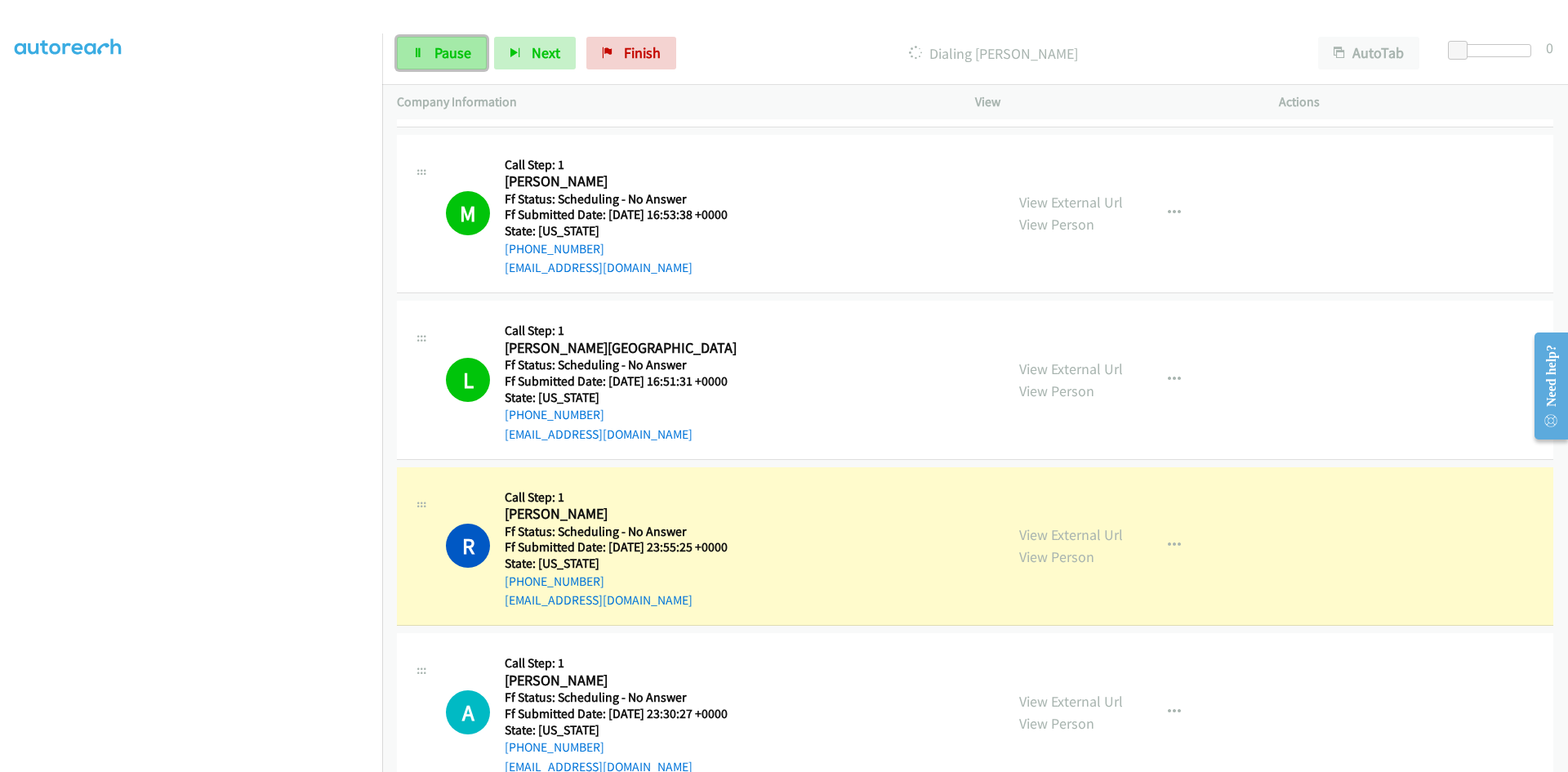
click at [434, 54] on link "Pause" at bounding box center [442, 53] width 90 height 32
click at [1073, 535] on link "View External Url" at bounding box center [1070, 534] width 104 height 19
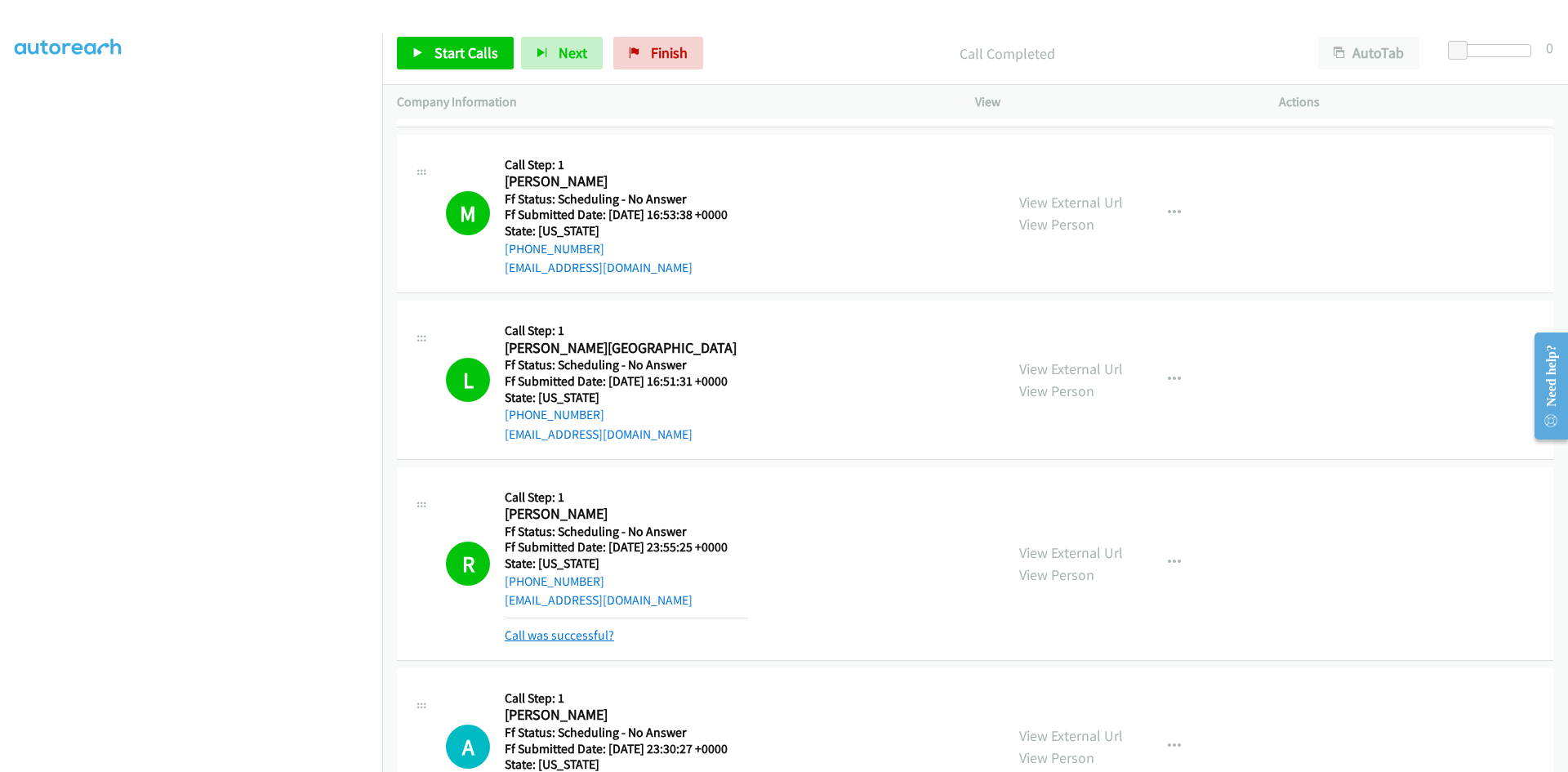
click at [575, 634] on link "Call was successful?" at bounding box center [559, 635] width 110 height 15
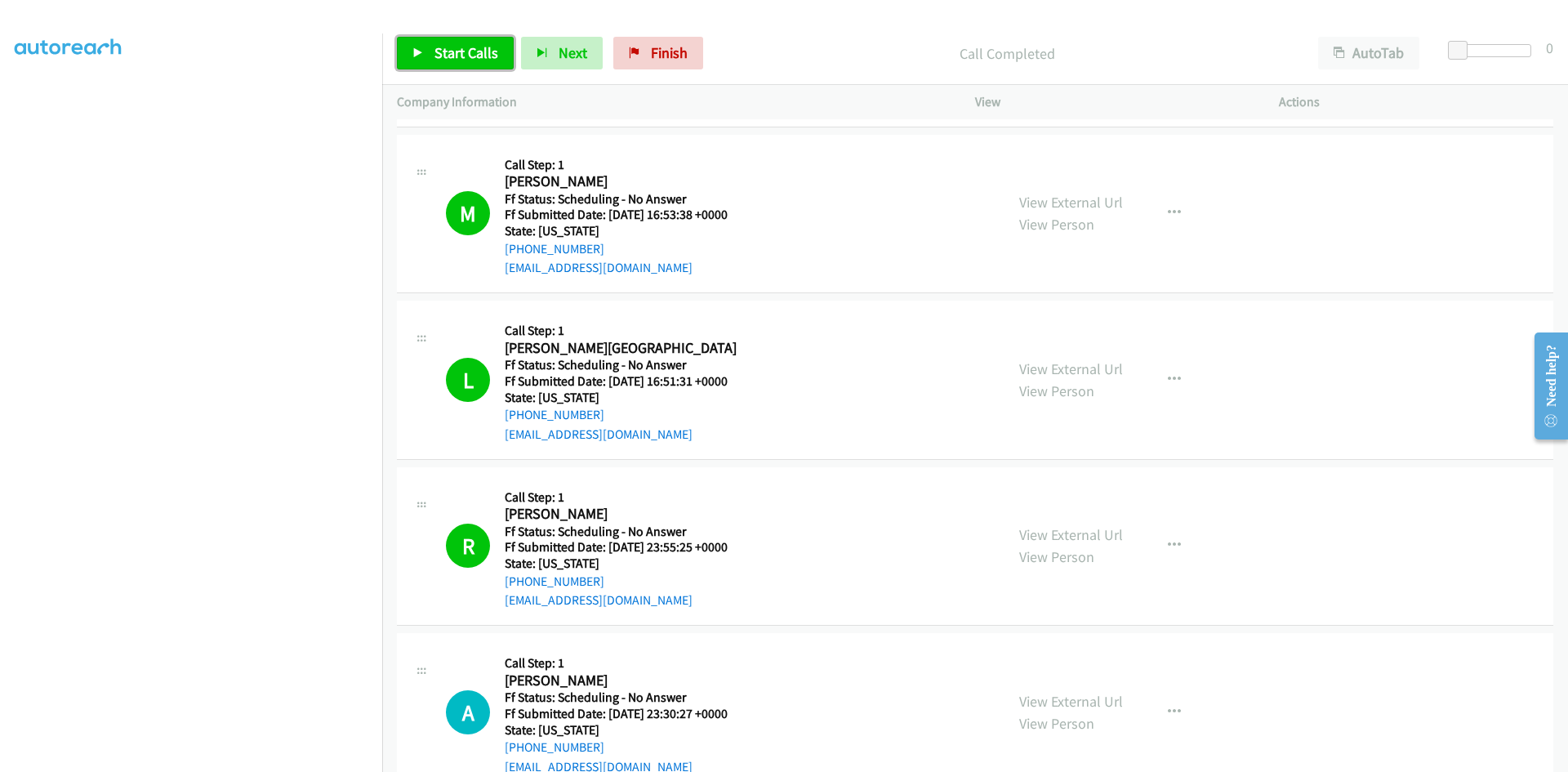
click at [457, 49] on span "Start Calls" at bounding box center [465, 52] width 64 height 19
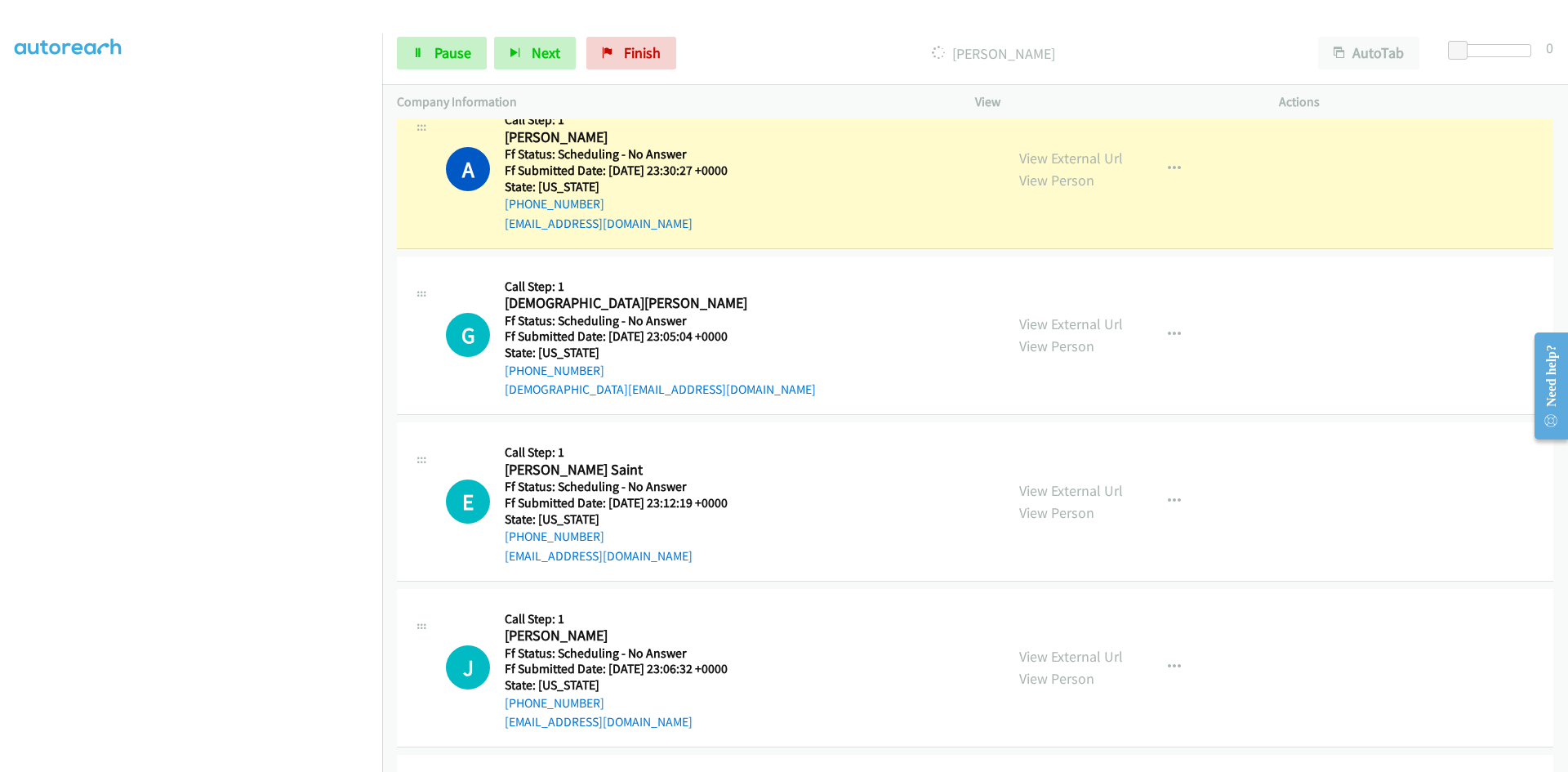
scroll to position [1225, 0]
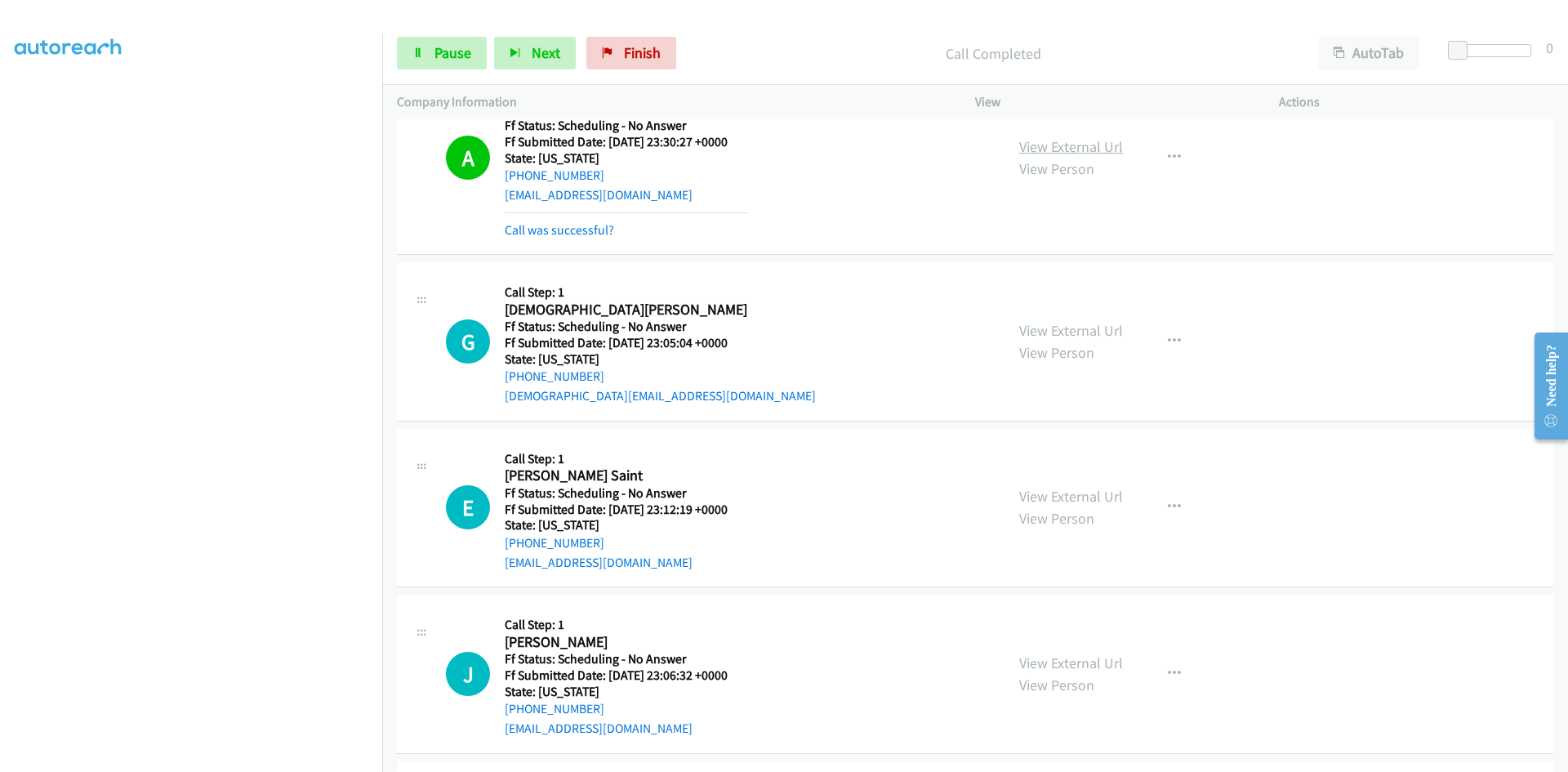
click at [1074, 151] on link "View External Url" at bounding box center [1070, 147] width 104 height 19
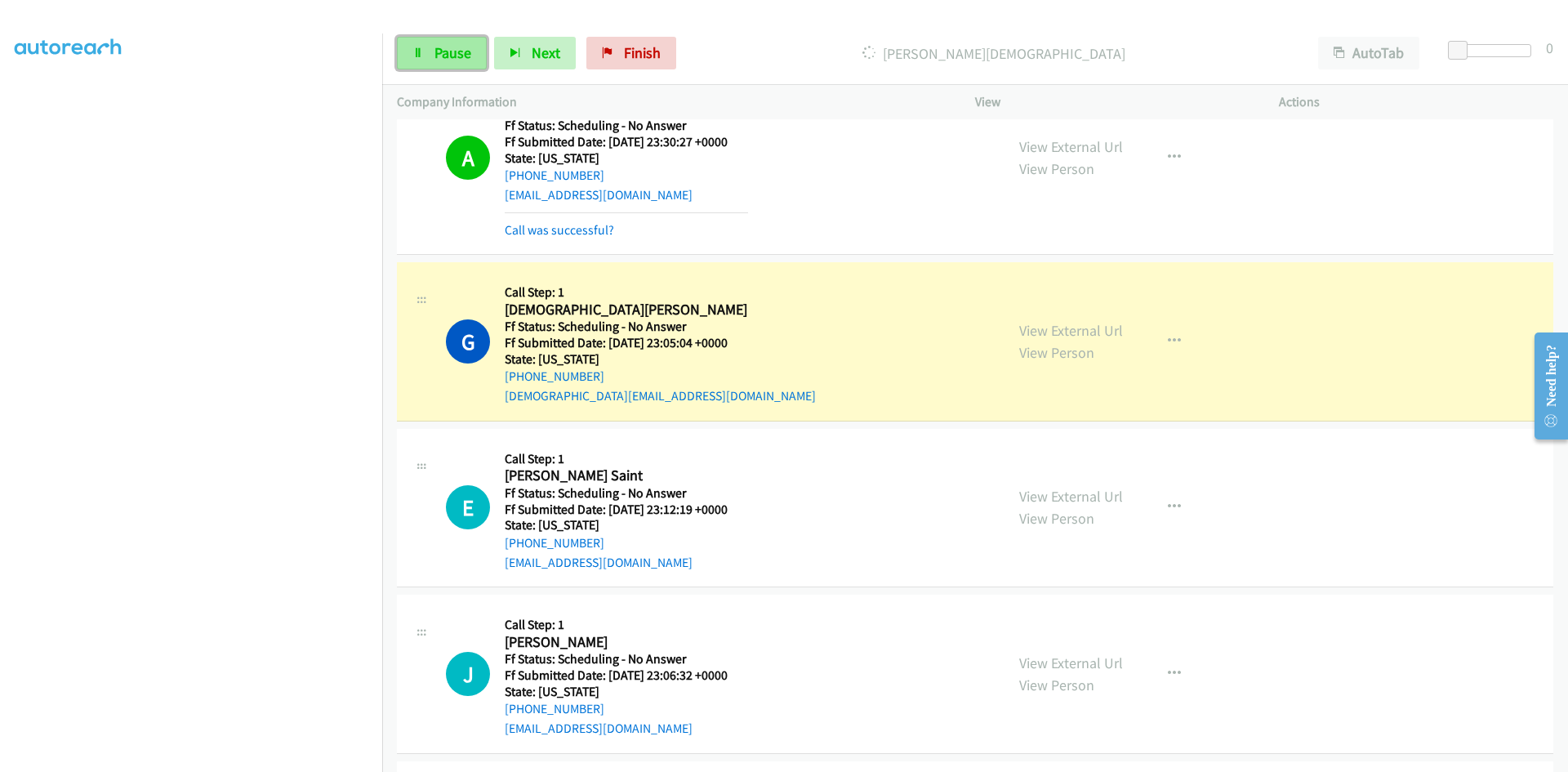
click at [451, 51] on span "Pause" at bounding box center [452, 52] width 37 height 19
click at [1075, 330] on link "View External Url" at bounding box center [1070, 330] width 104 height 19
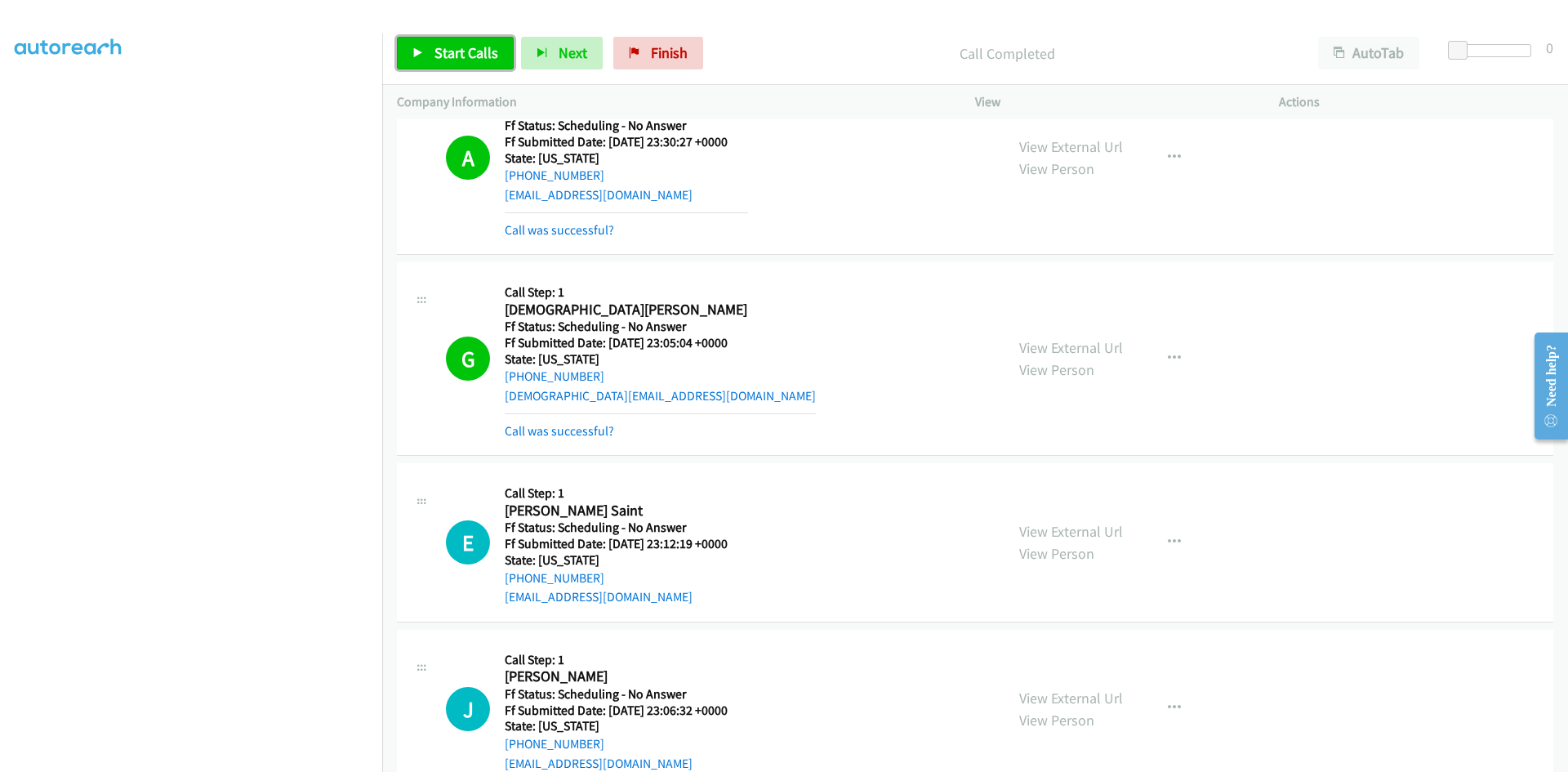
click at [444, 61] on link "Start Calls" at bounding box center [455, 53] width 116 height 32
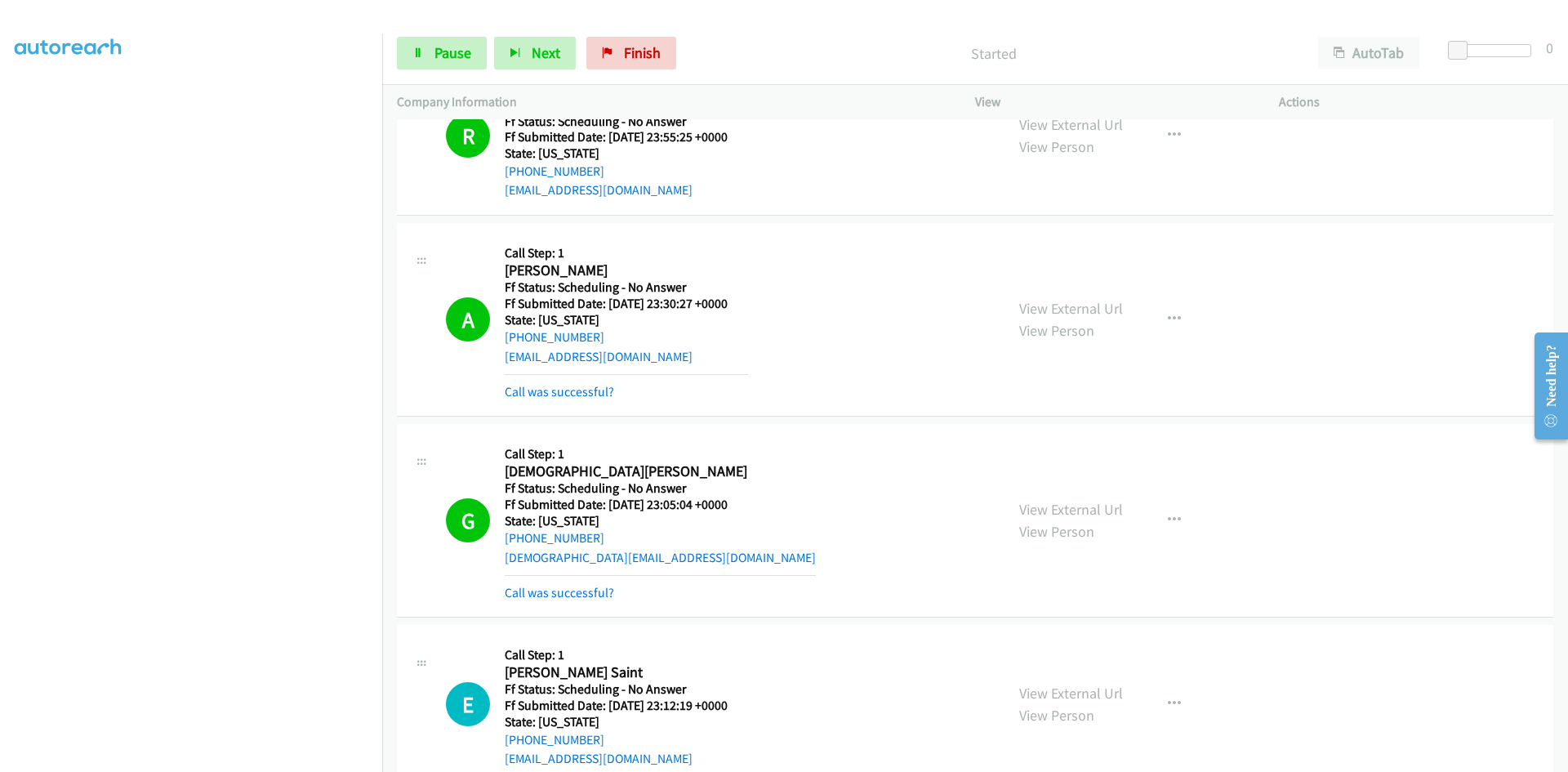
scroll to position [1062, 0]
click at [567, 391] on link "Call was successful?" at bounding box center [559, 393] width 110 height 15
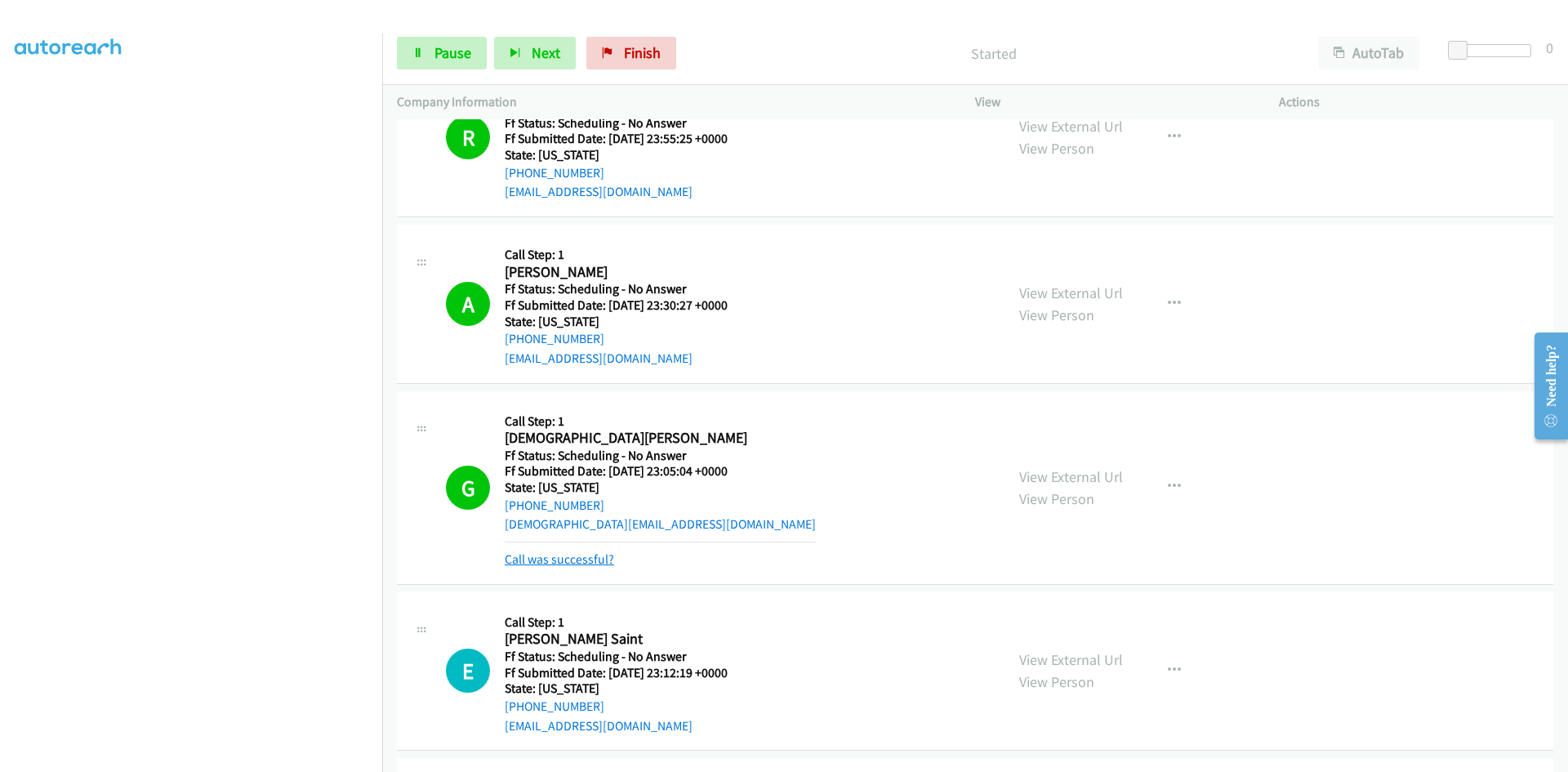
click at [563, 558] on link "Call was successful?" at bounding box center [559, 559] width 110 height 15
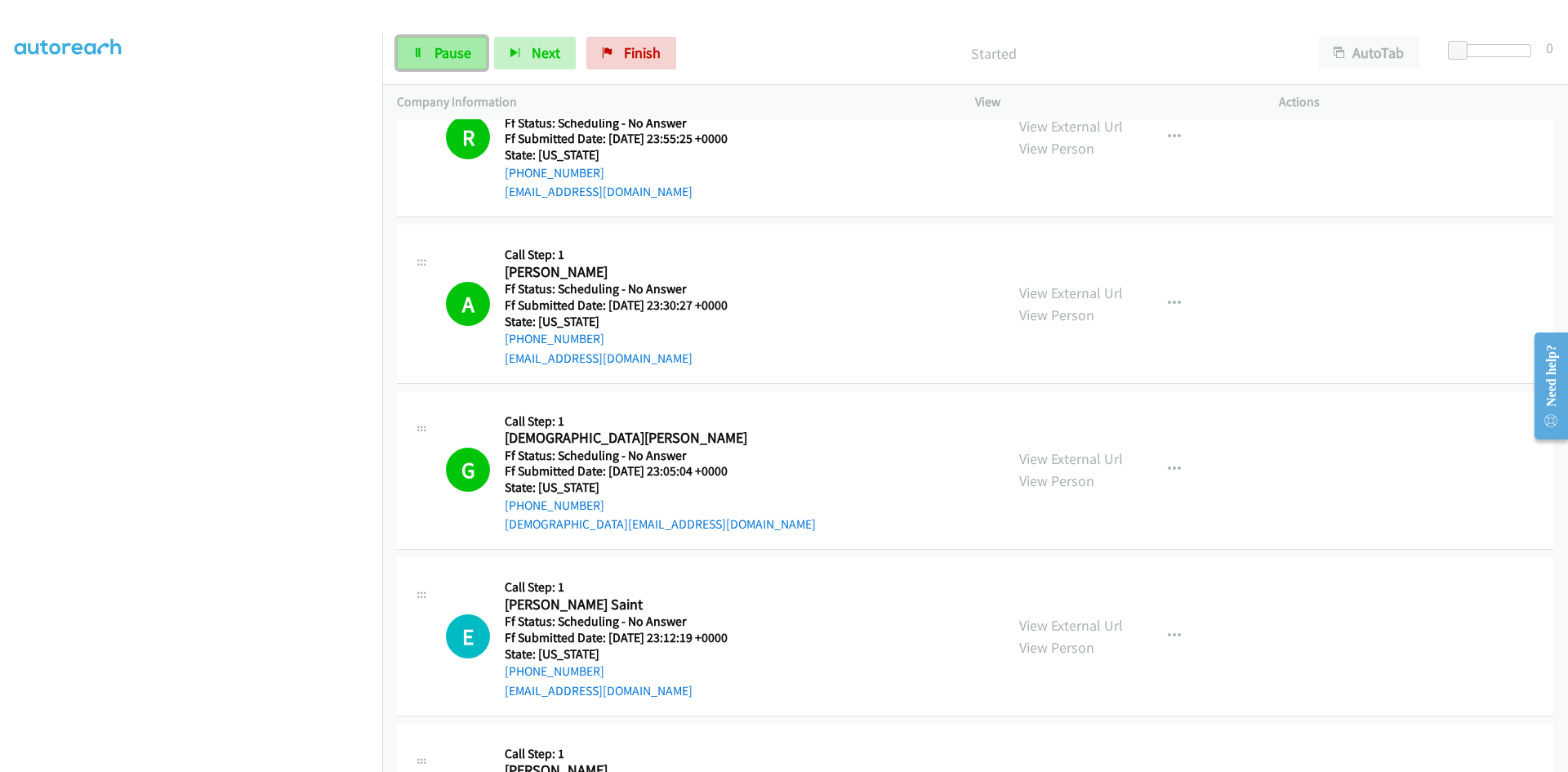
click at [434, 52] on span "Pause" at bounding box center [452, 52] width 37 height 19
click at [434, 52] on span "Start Calls" at bounding box center [465, 52] width 64 height 19
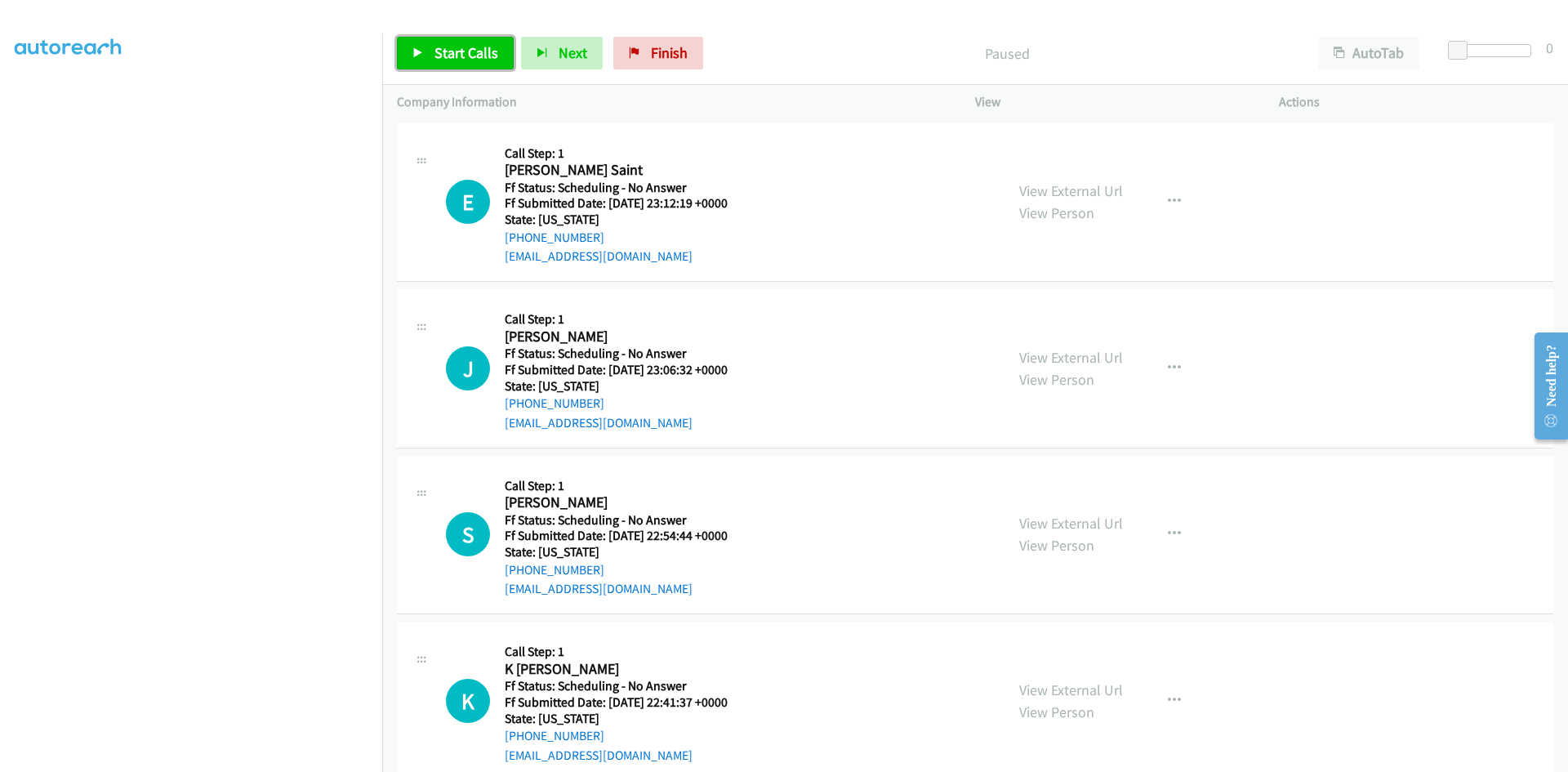
scroll to position [144, 0]
click at [480, 57] on span "Start Calls" at bounding box center [465, 52] width 64 height 19
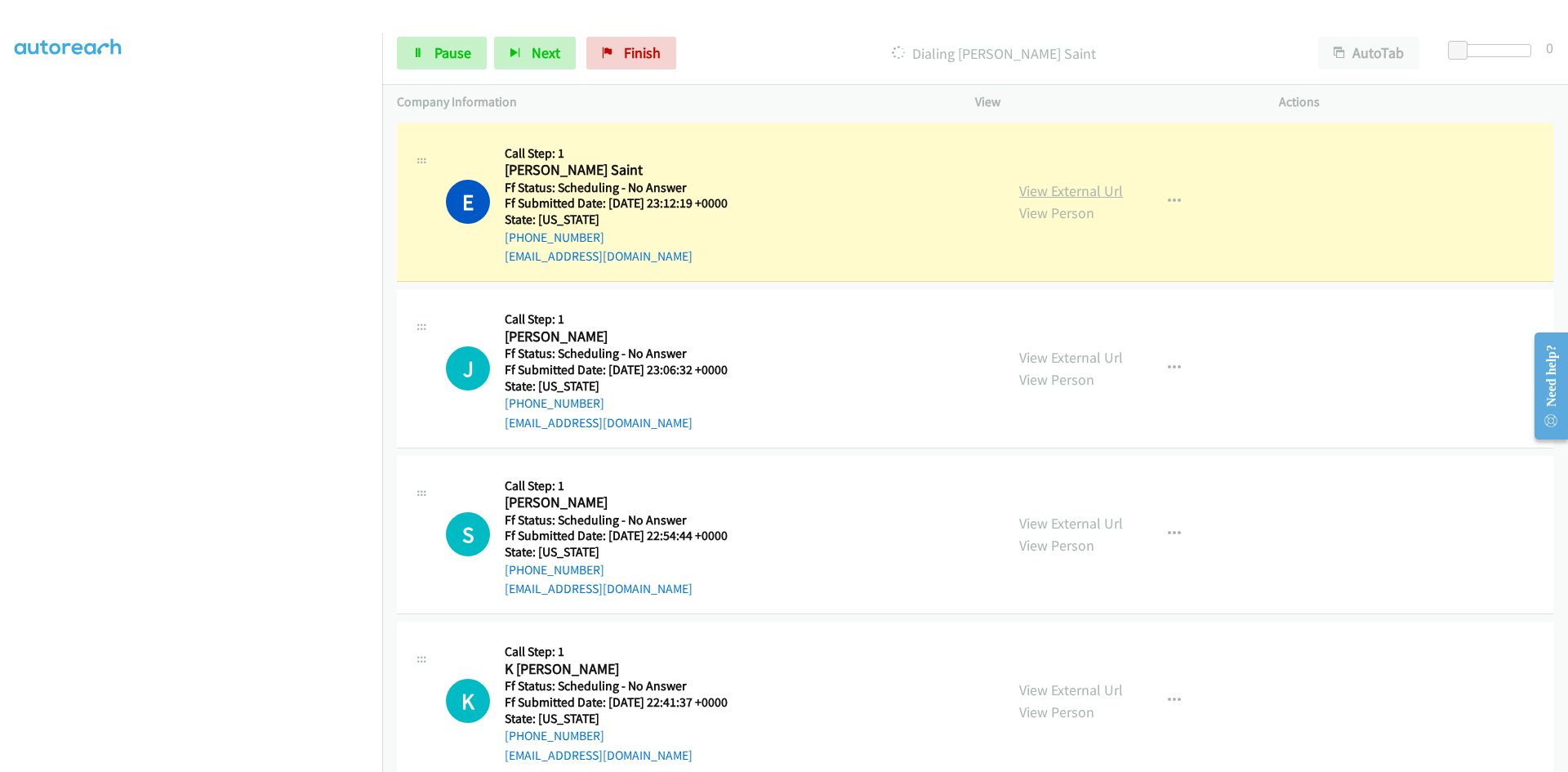
click at [1021, 188] on link "View External Url" at bounding box center [1070, 191] width 104 height 19
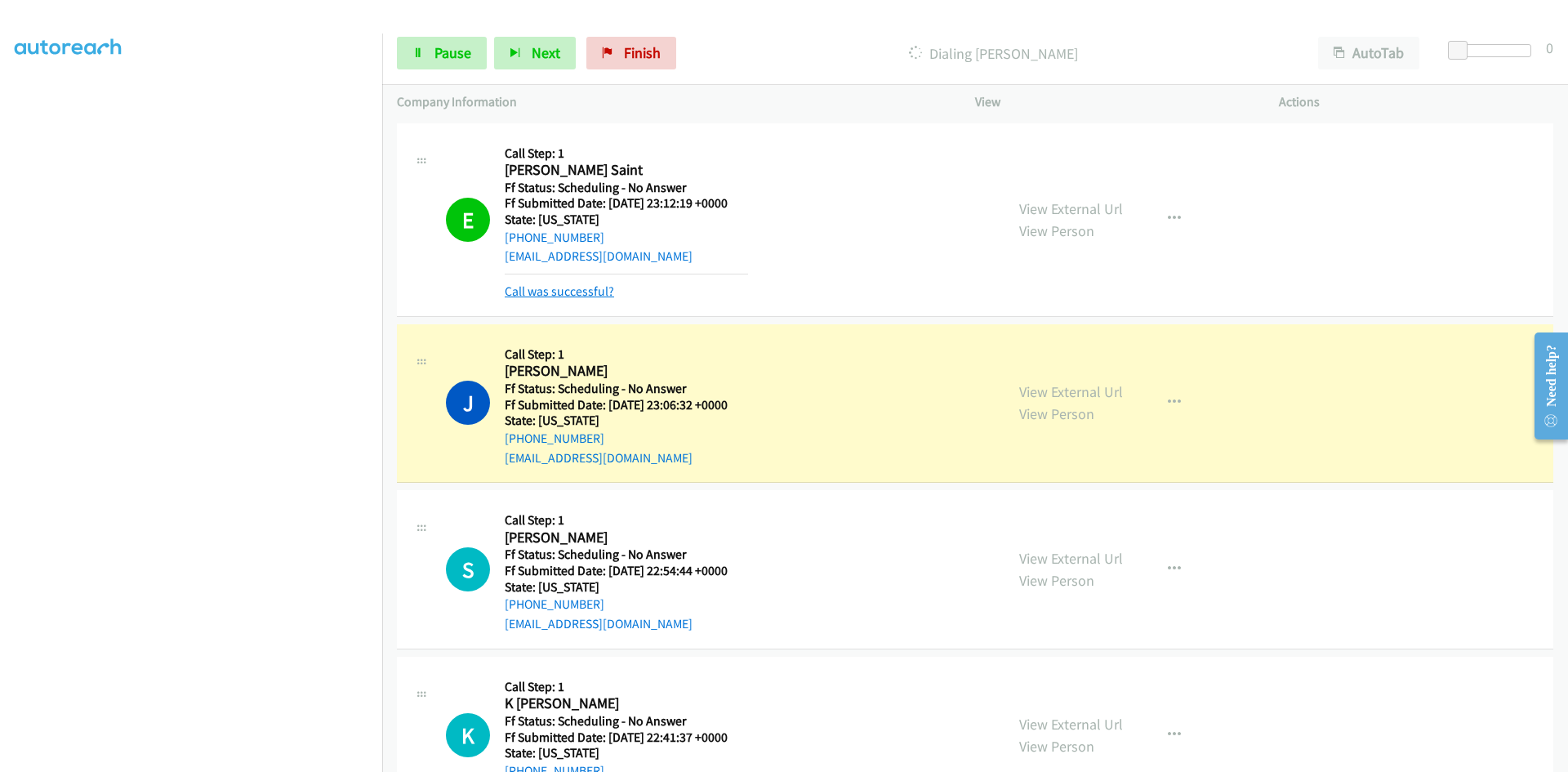
click at [584, 293] on link "Call was successful?" at bounding box center [559, 291] width 110 height 15
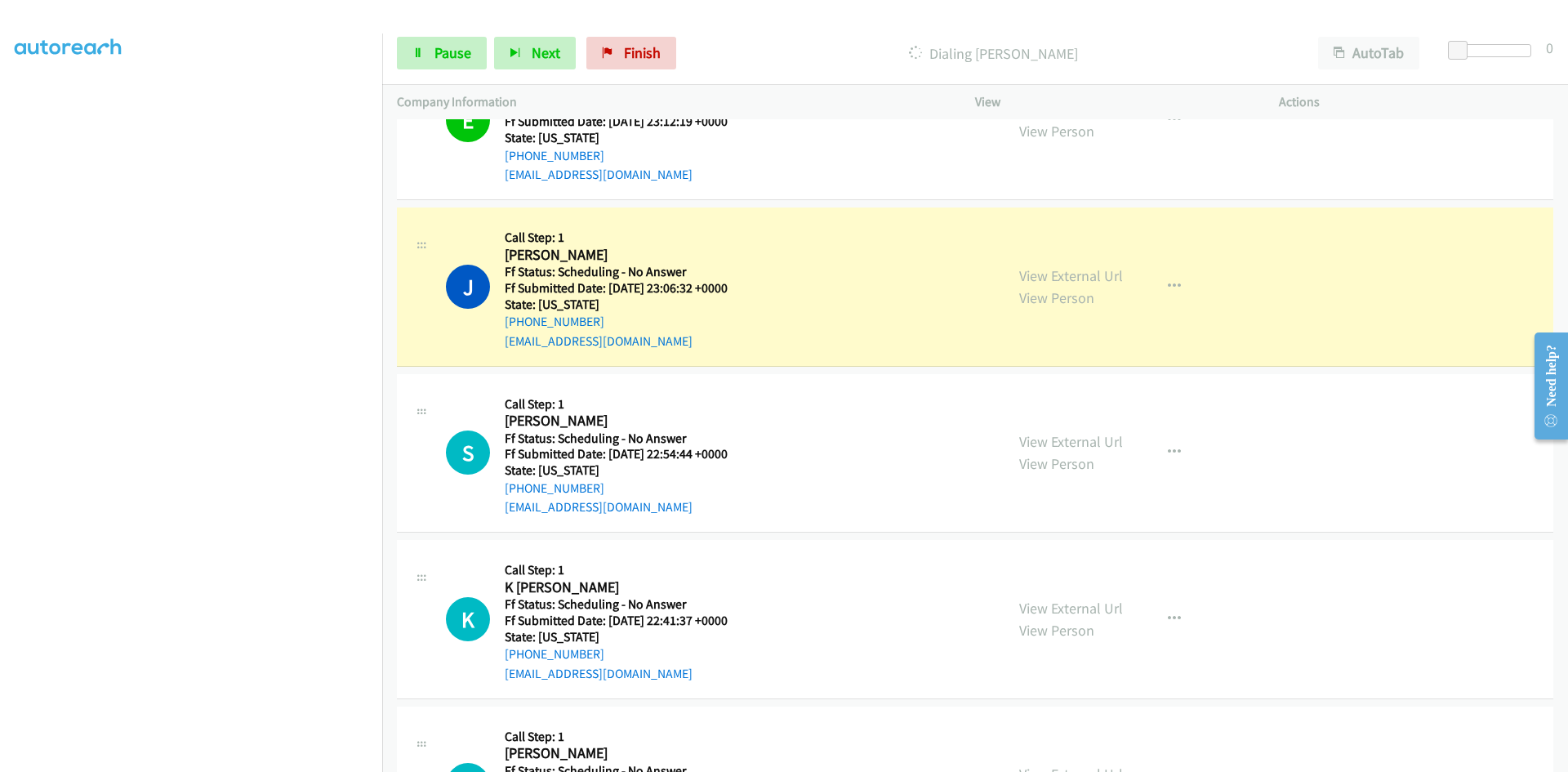
scroll to position [163, 0]
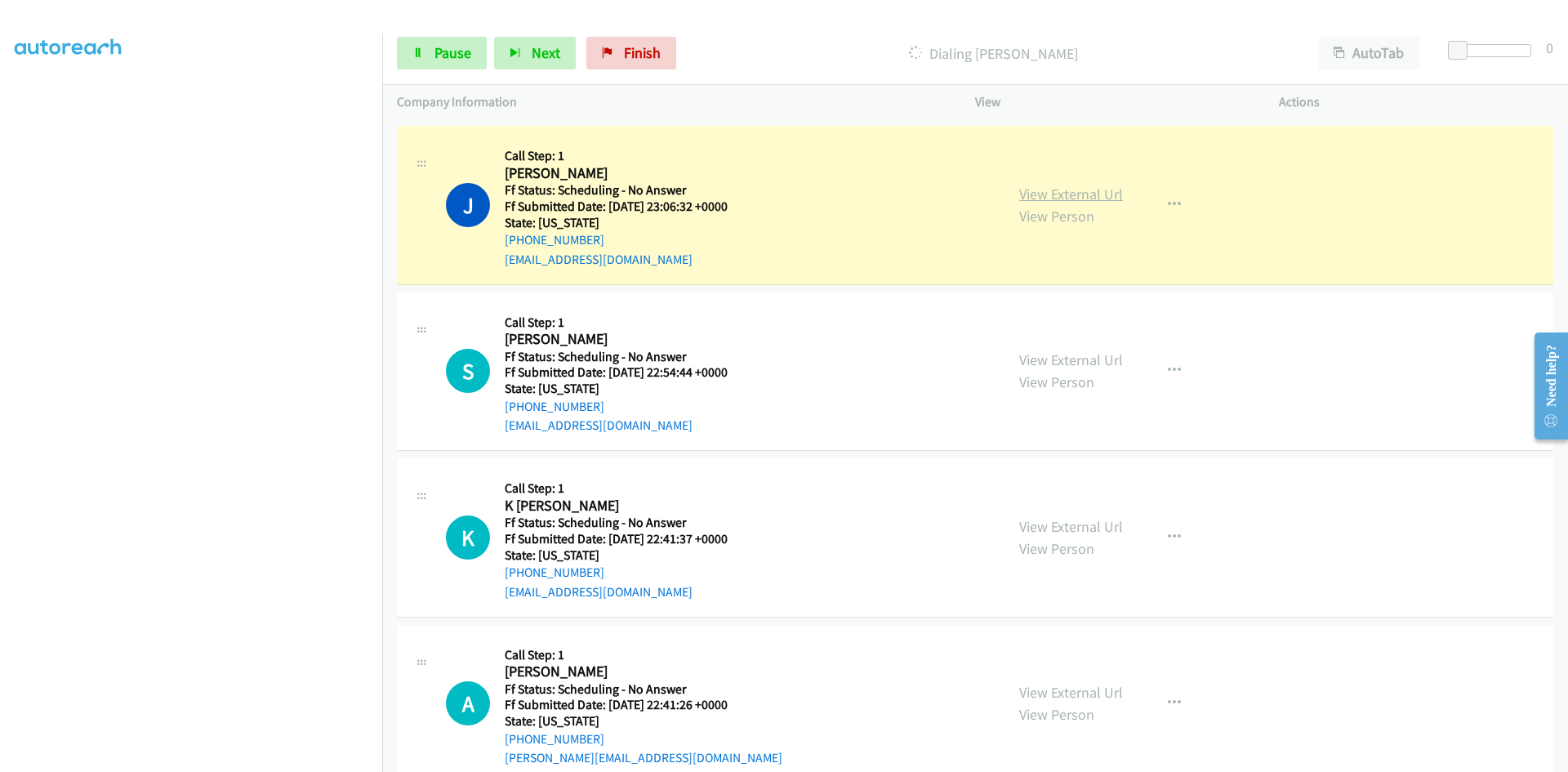
click at [1105, 196] on link "View External Url" at bounding box center [1070, 194] width 104 height 19
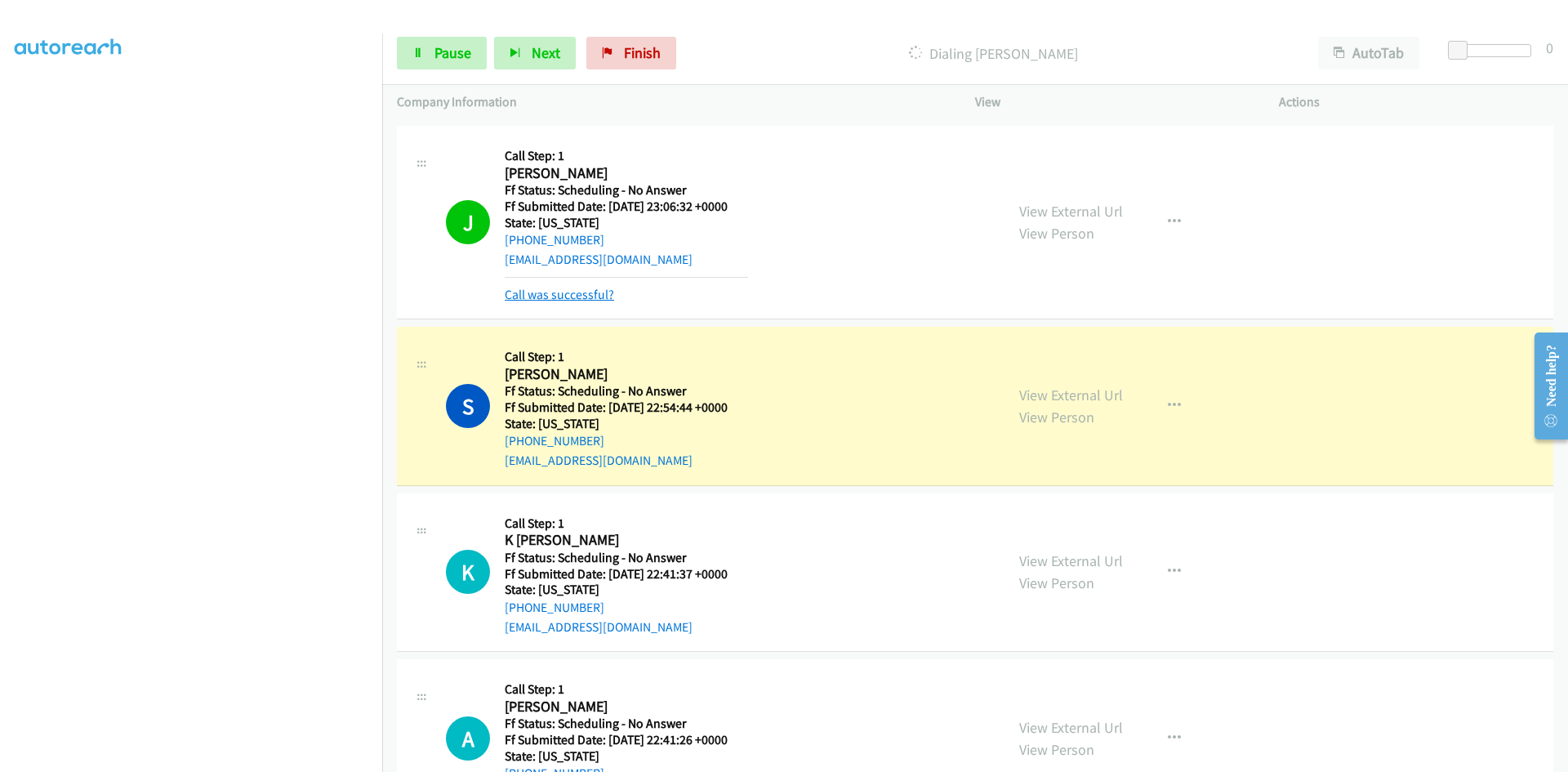
click at [567, 296] on link "Call was successful?" at bounding box center [559, 294] width 110 height 15
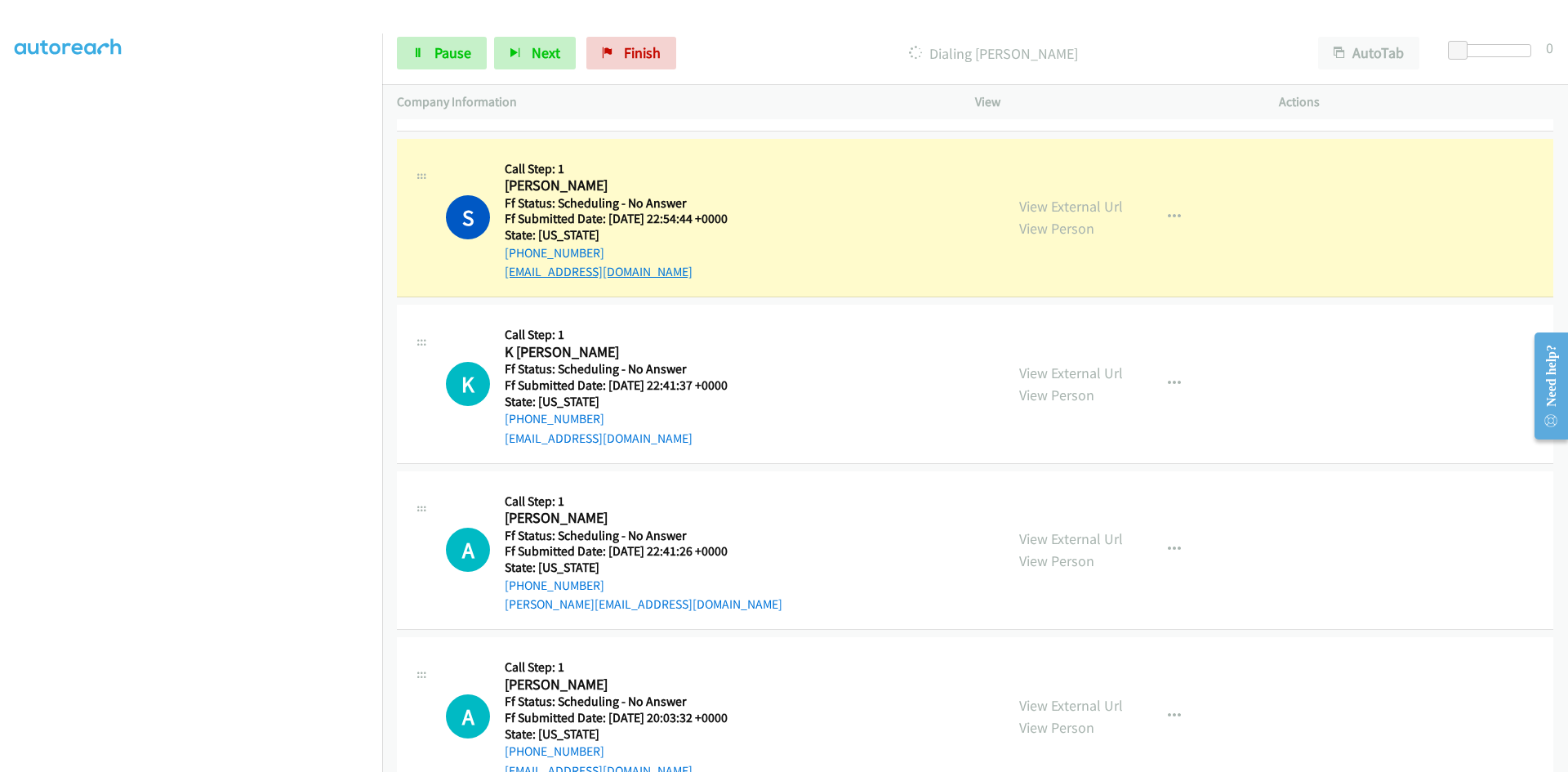
scroll to position [326, 0]
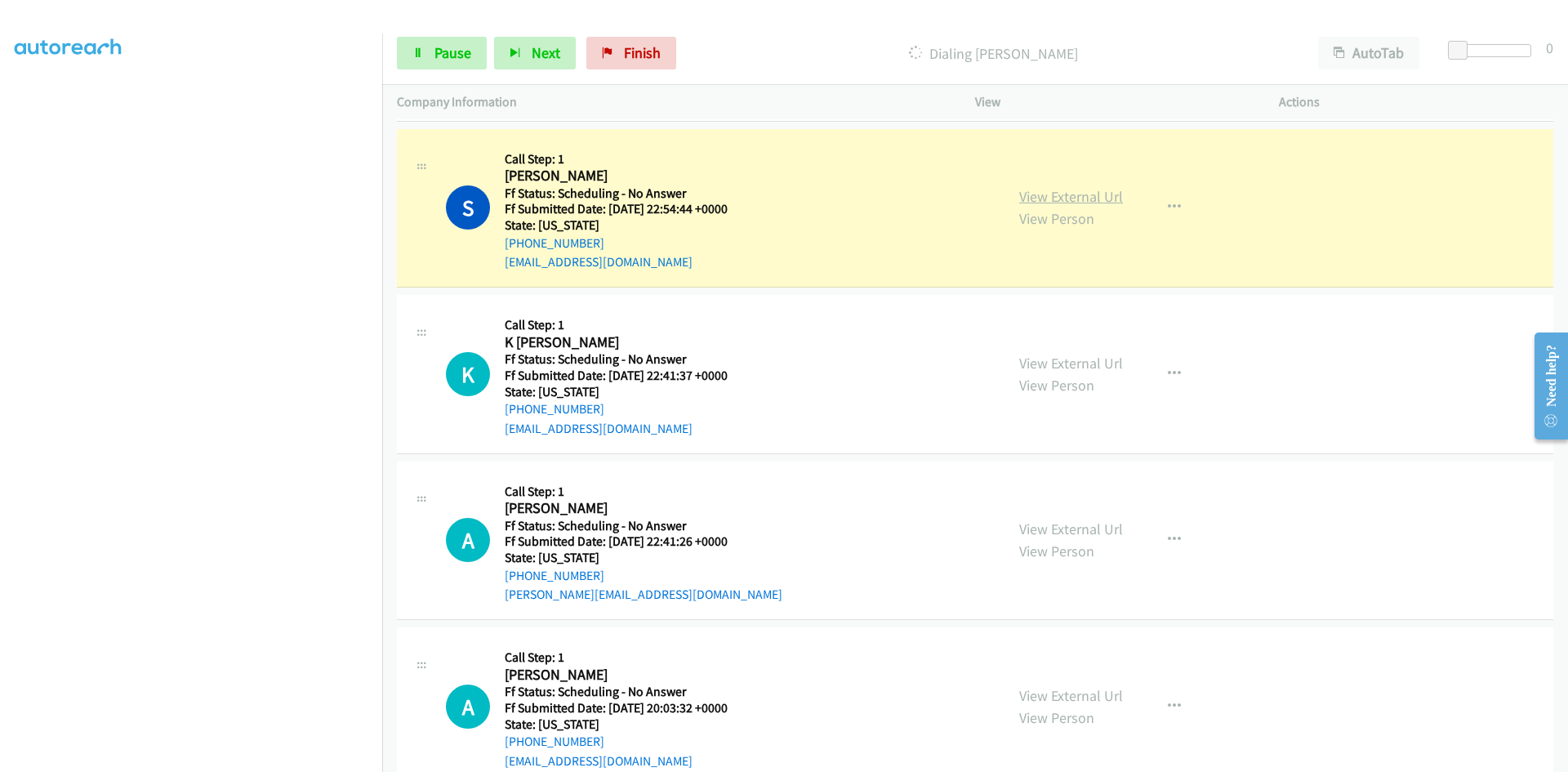
click at [1062, 198] on link "View External Url" at bounding box center [1070, 197] width 104 height 19
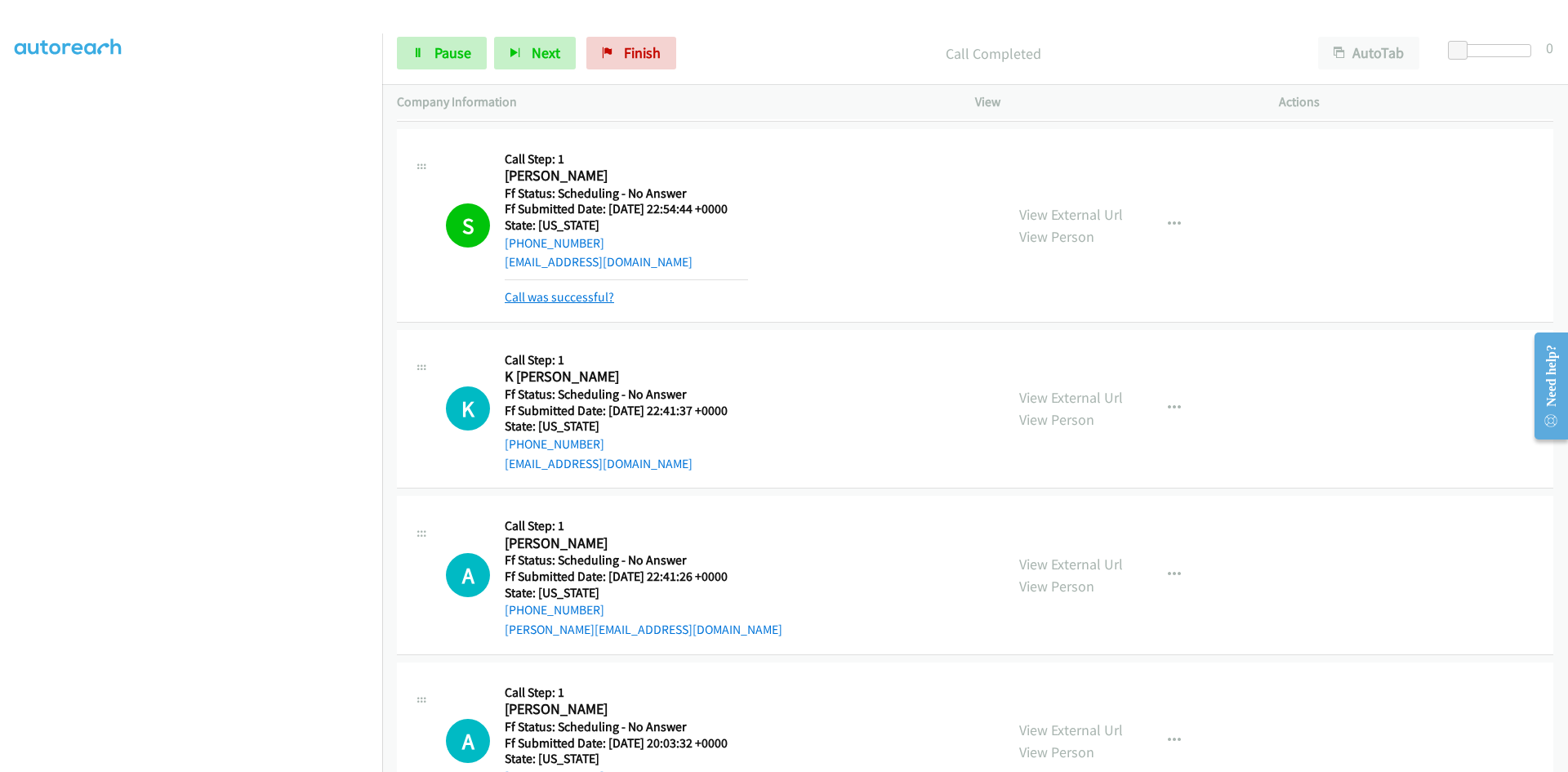
click at [536, 297] on link "Call was successful?" at bounding box center [559, 297] width 110 height 15
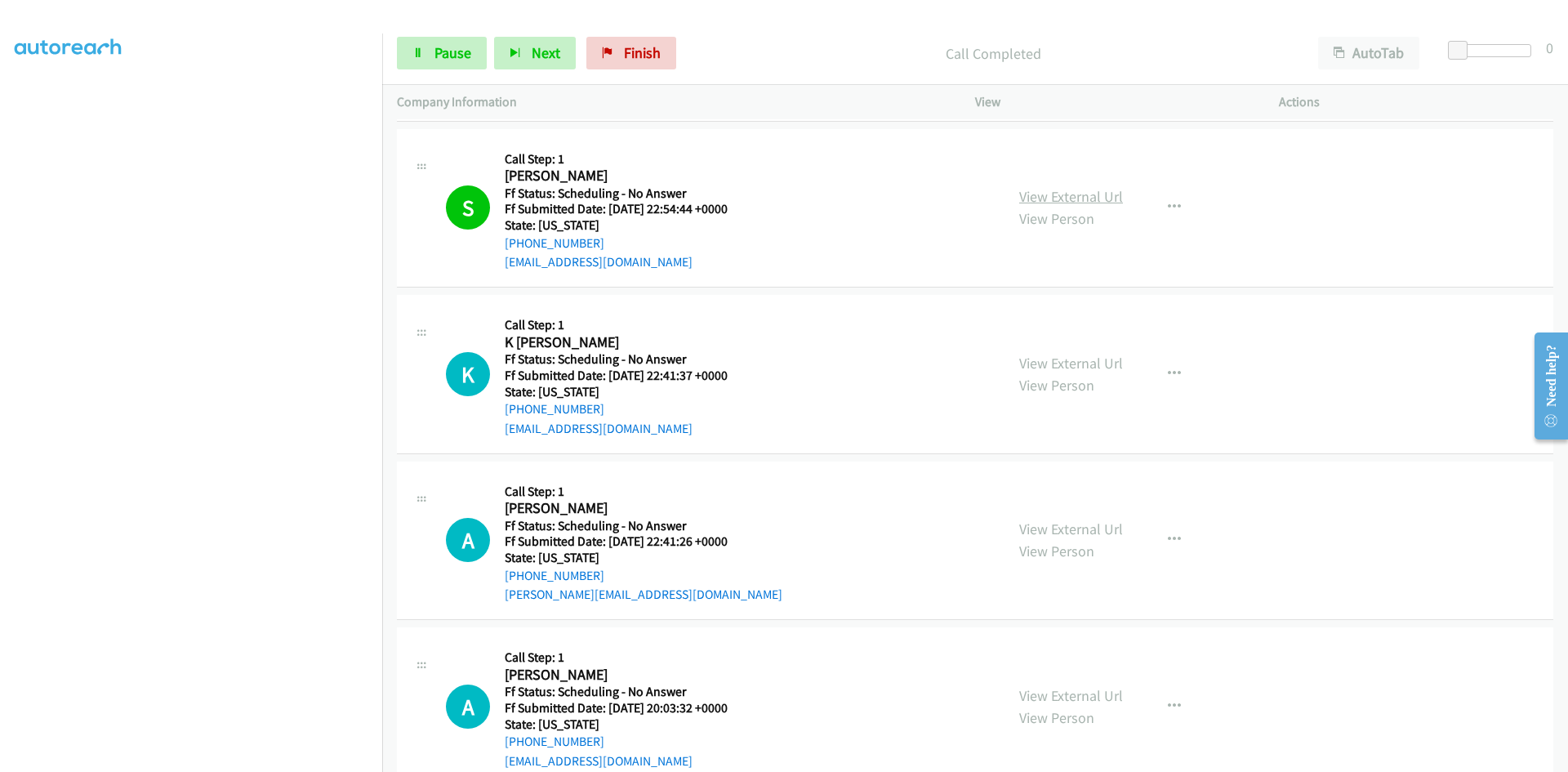
click at [1051, 203] on link "View External Url" at bounding box center [1070, 197] width 104 height 19
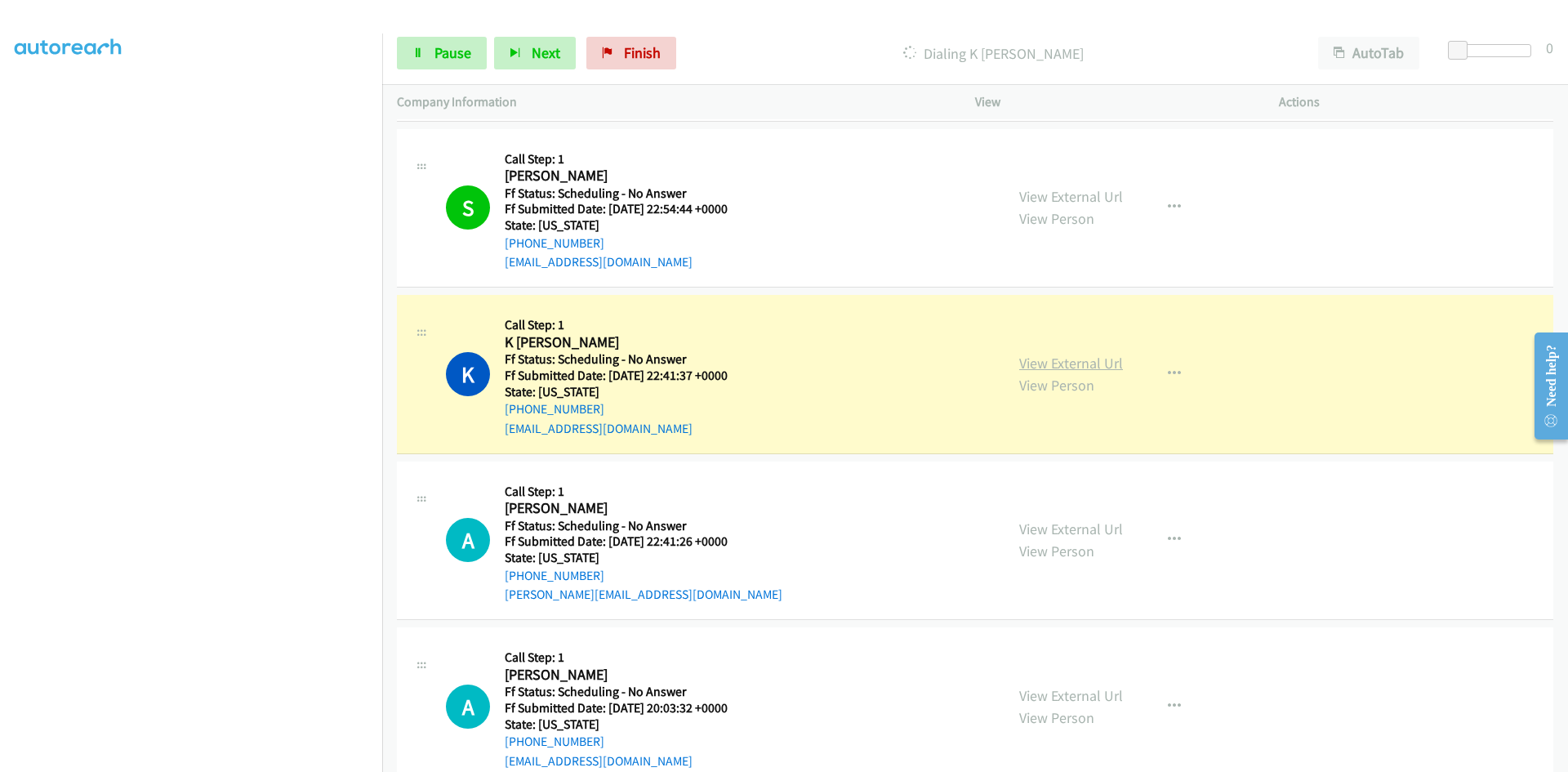
click at [1048, 362] on link "View External Url" at bounding box center [1070, 364] width 104 height 19
click at [1073, 362] on link "View External Url" at bounding box center [1070, 364] width 104 height 19
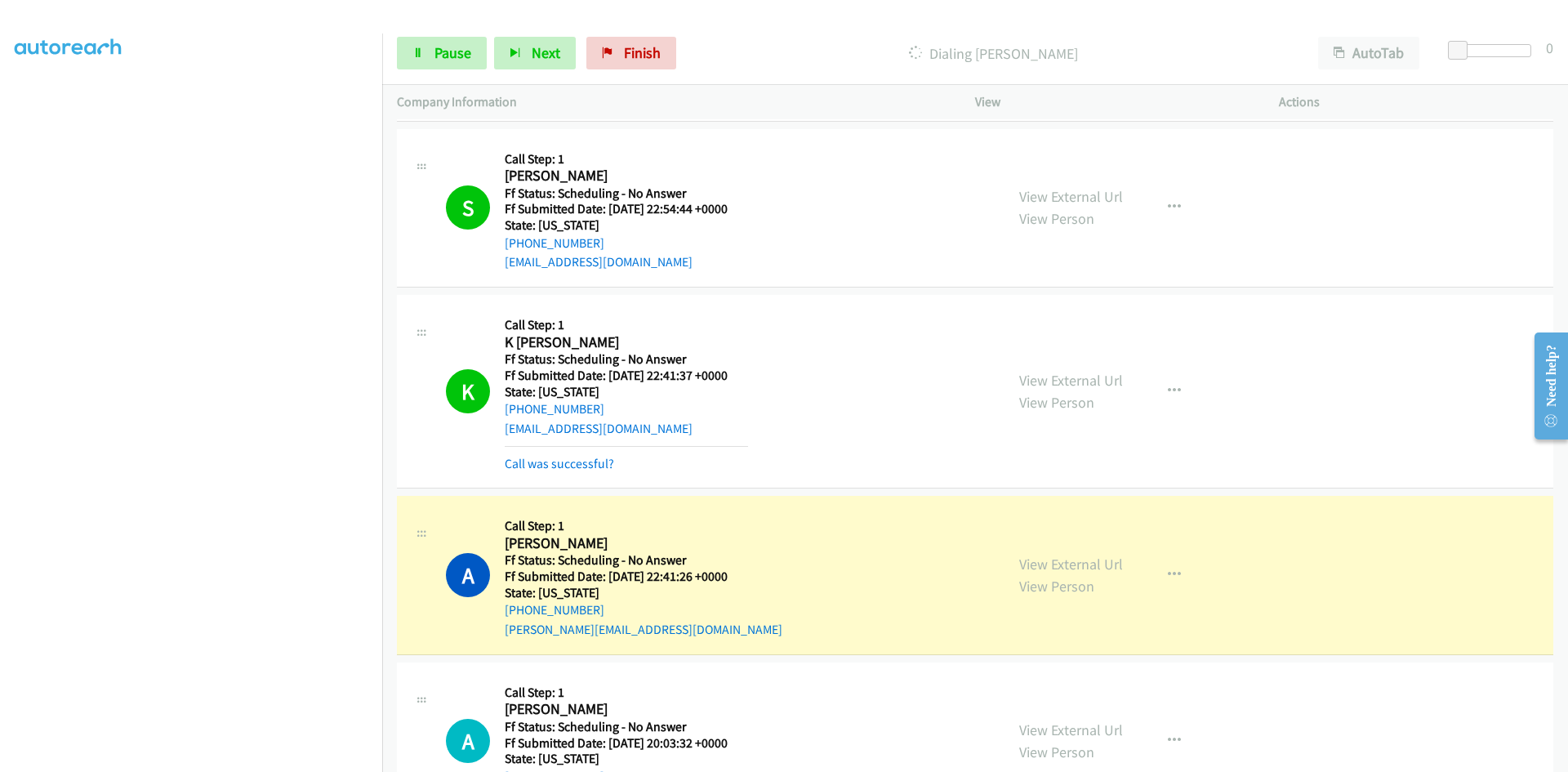
click at [582, 471] on div "Call was successful?" at bounding box center [626, 464] width 243 height 20
click at [576, 465] on link "Call was successful?" at bounding box center [559, 464] width 110 height 15
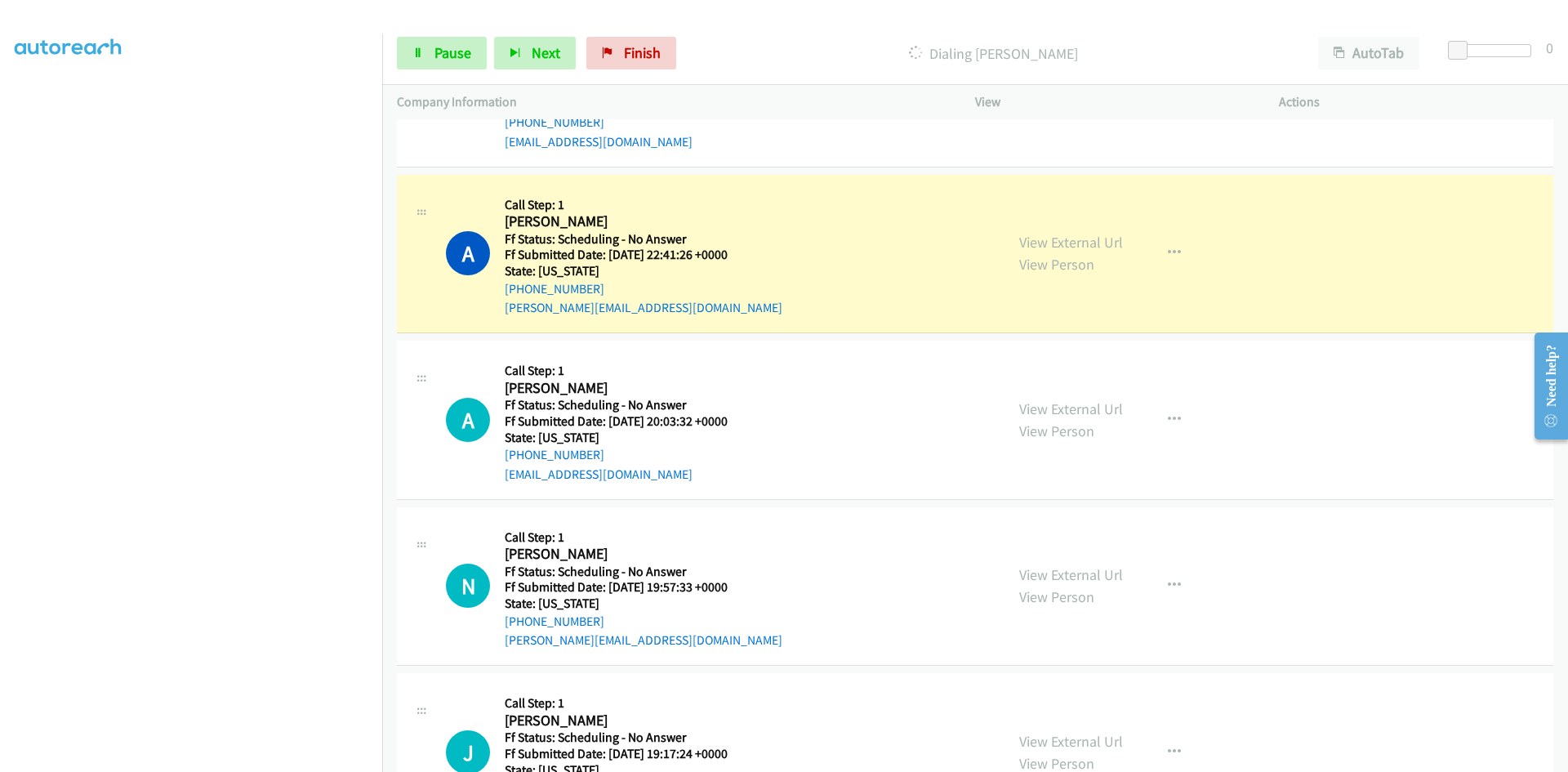
scroll to position [654, 0]
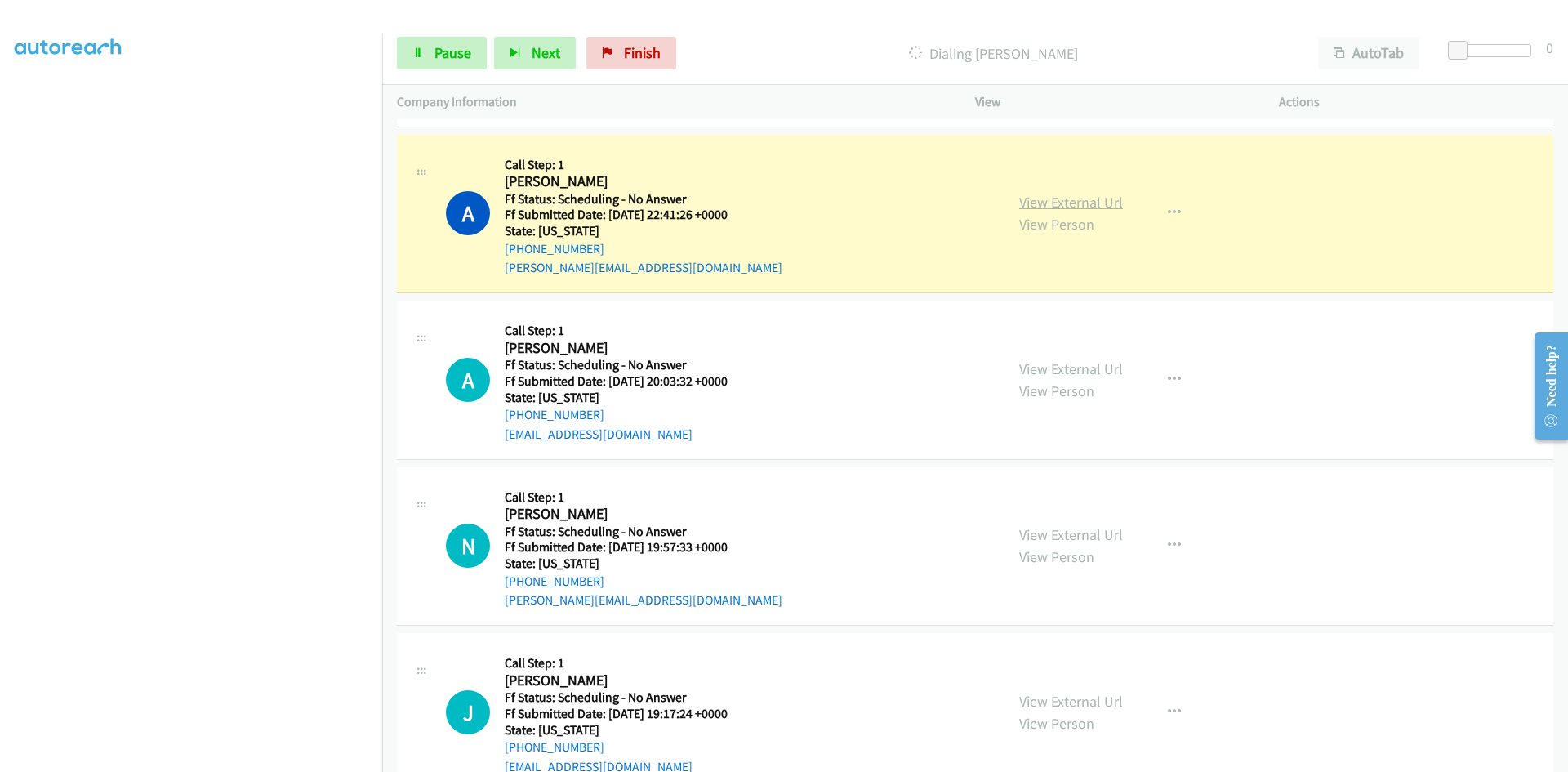
click at [1104, 205] on link "View External Url" at bounding box center [1070, 202] width 104 height 19
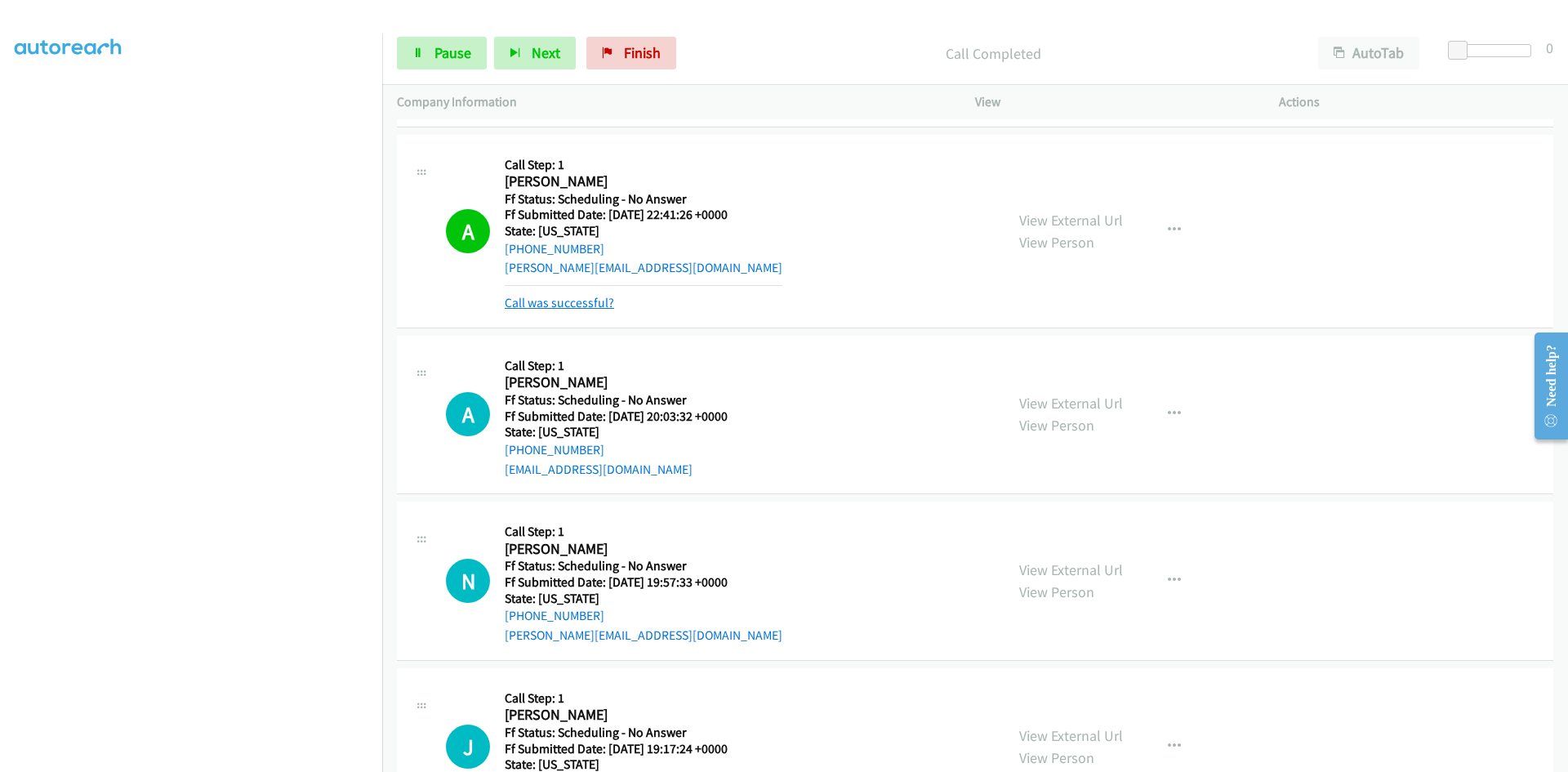
click at [588, 306] on link "Call was successful?" at bounding box center [559, 303] width 110 height 15
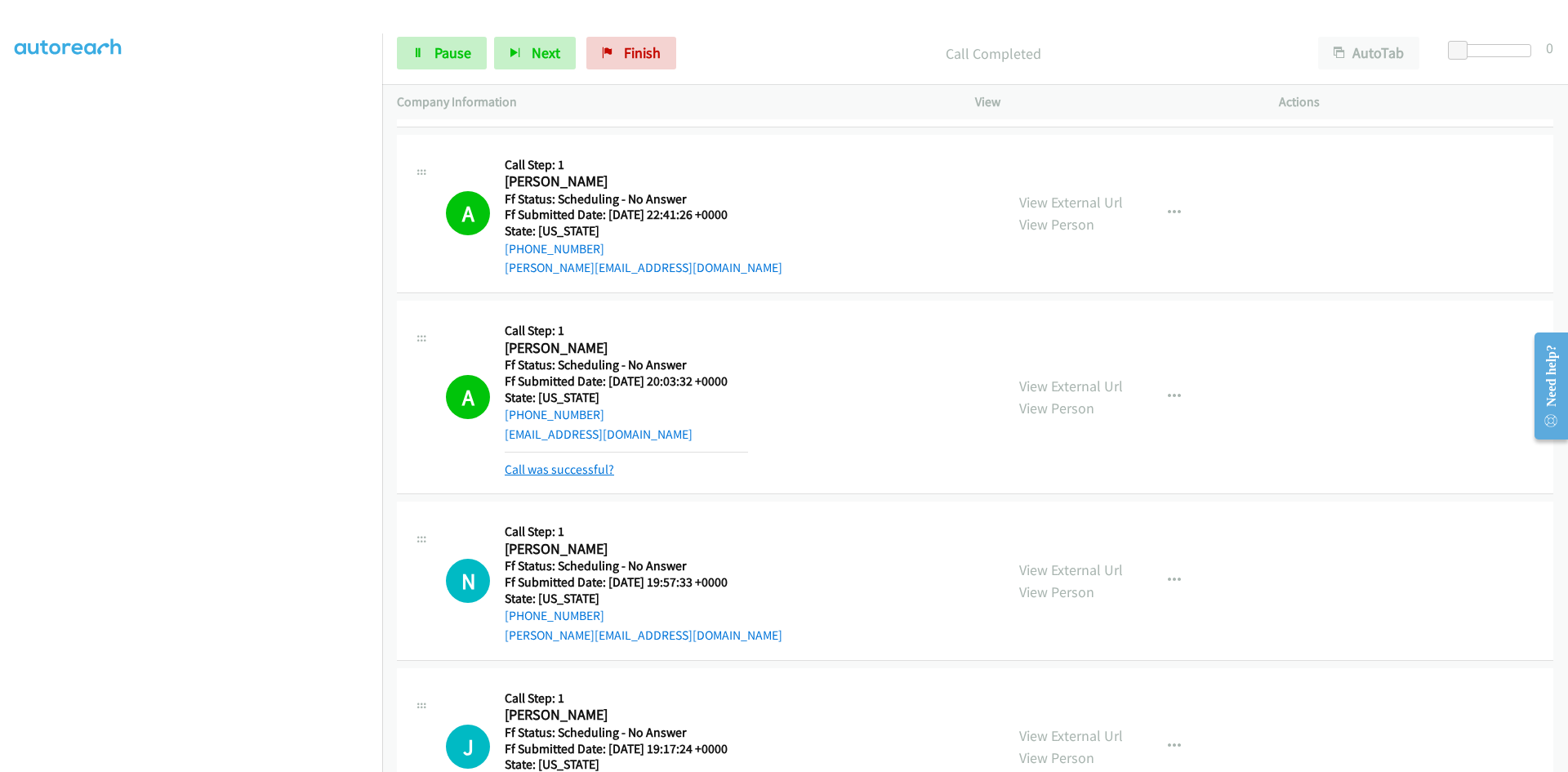
click at [579, 476] on link "Call was successful?" at bounding box center [559, 469] width 110 height 15
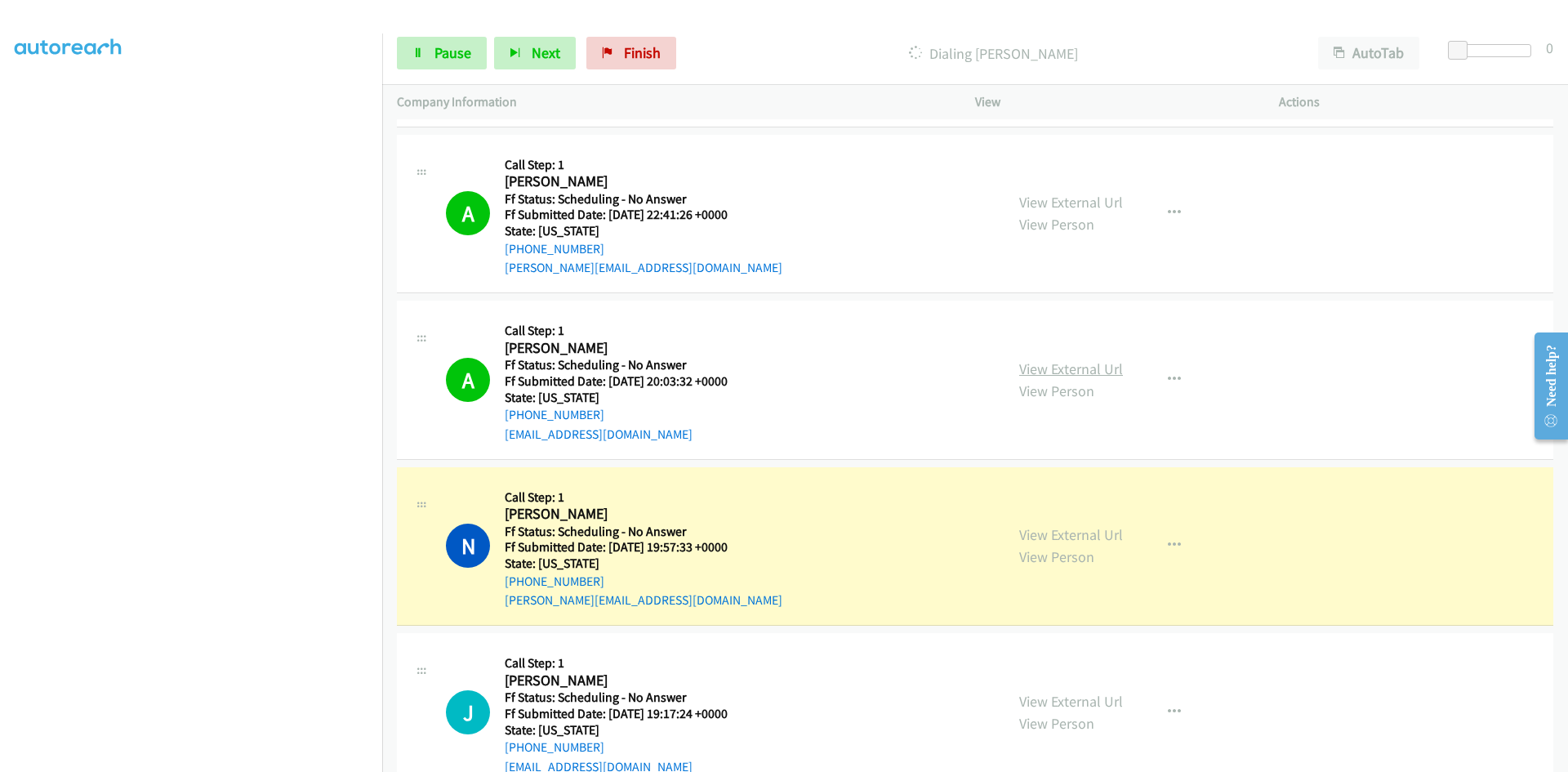
click at [1058, 365] on link "View External Url" at bounding box center [1070, 369] width 104 height 19
click at [1080, 538] on link "View External Url" at bounding box center [1070, 534] width 104 height 19
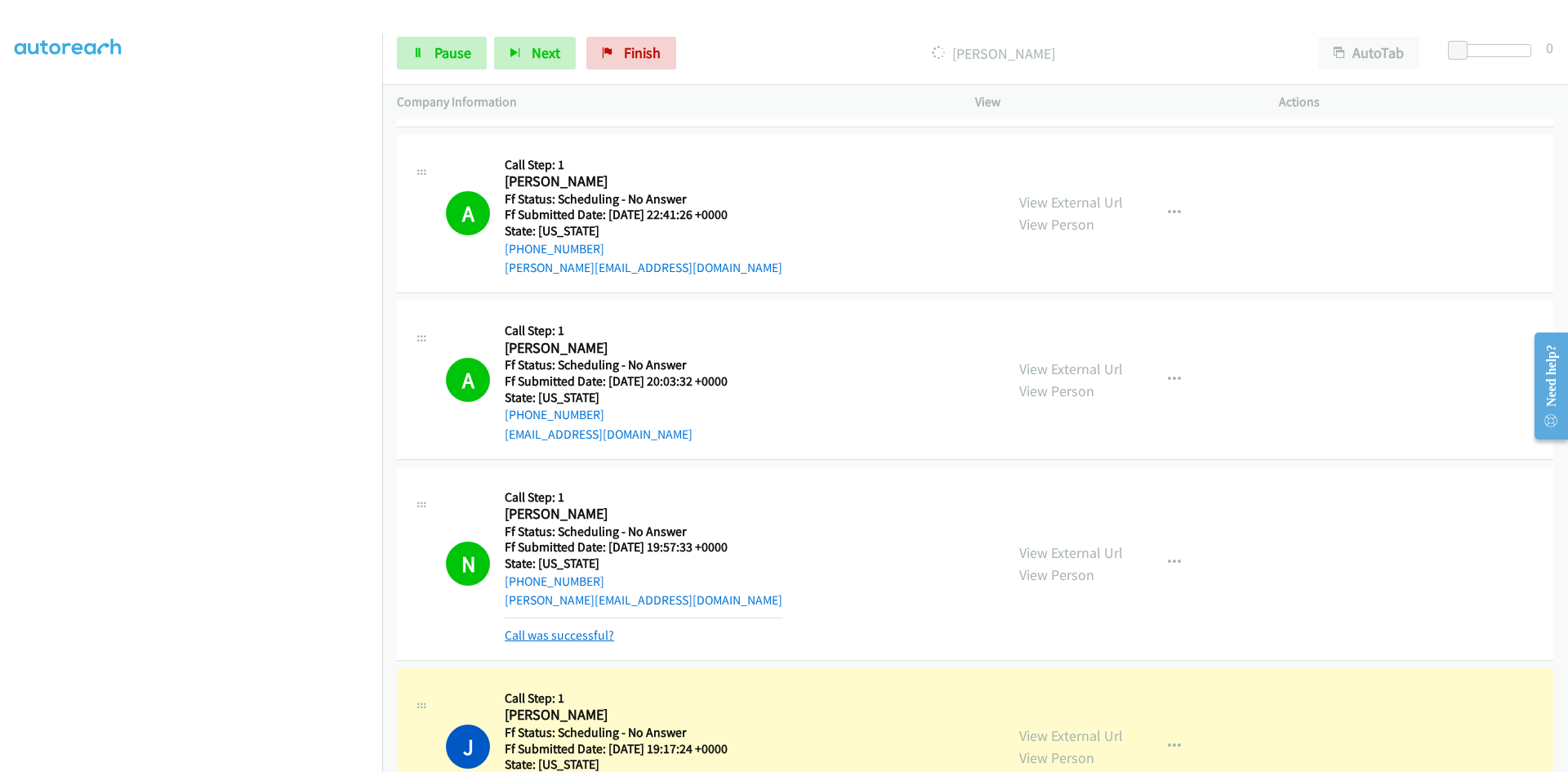
click at [603, 635] on link "Call was successful?" at bounding box center [559, 635] width 110 height 15
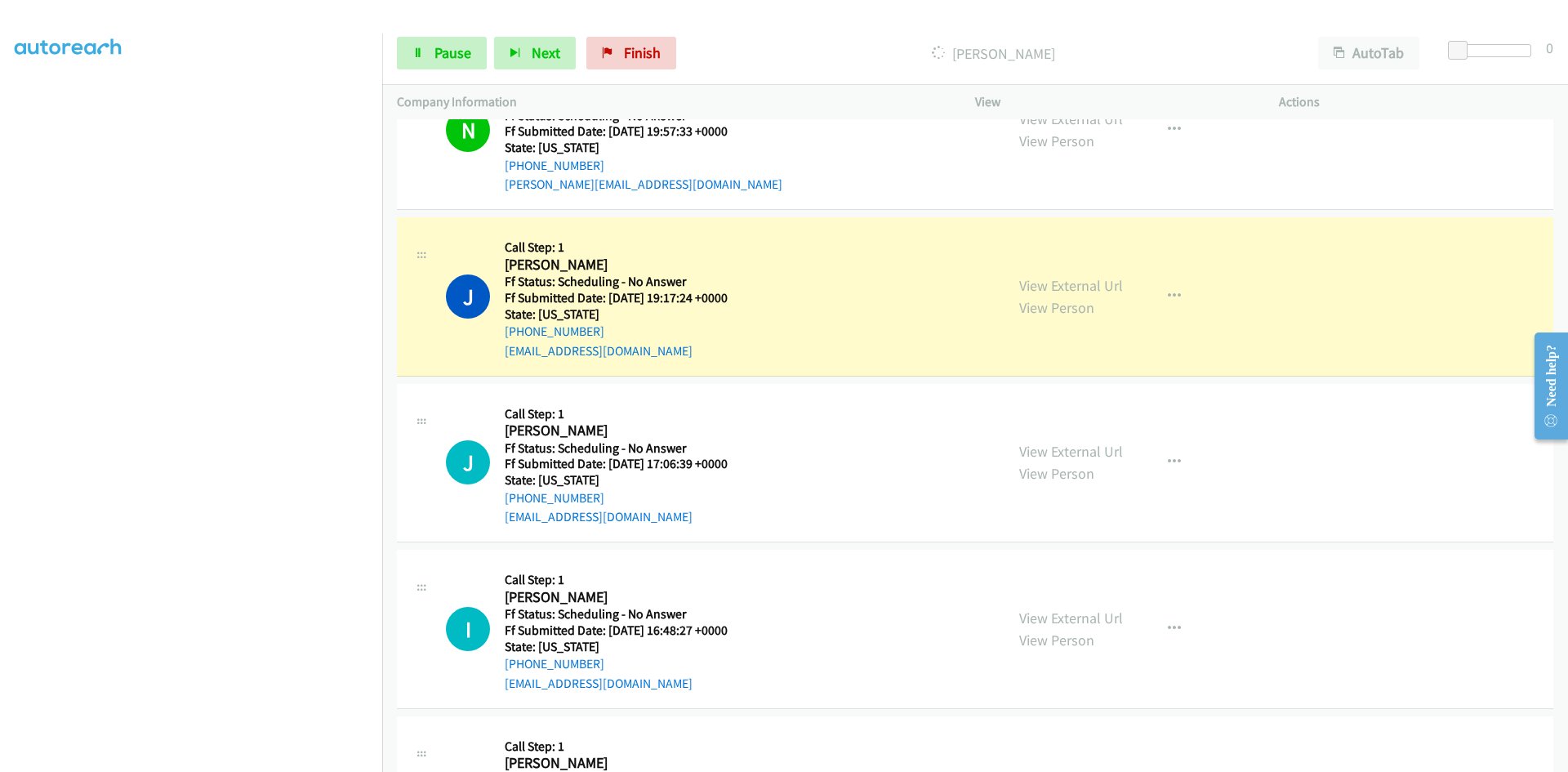
scroll to position [899, 0]
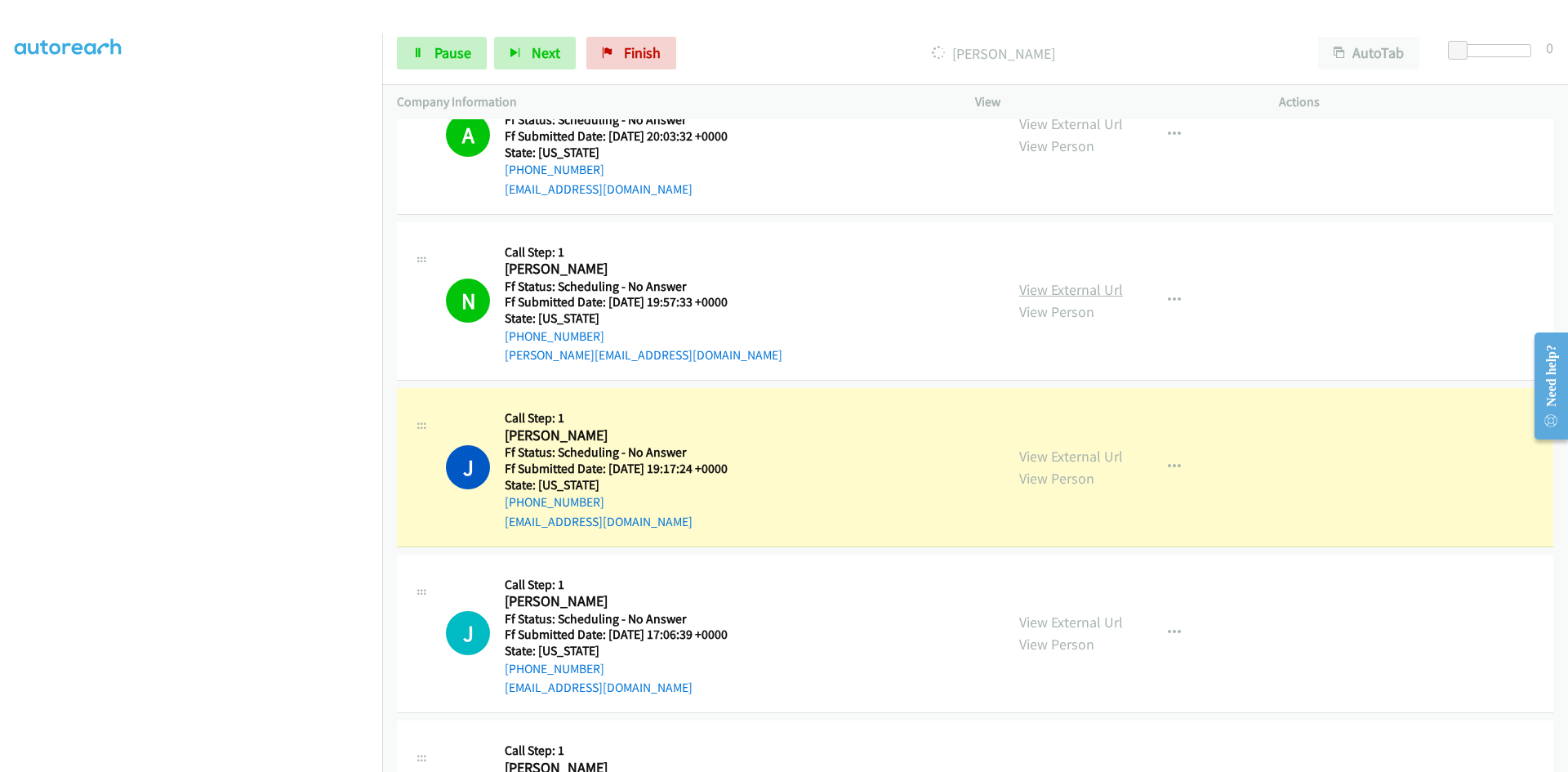
click at [1060, 292] on link "View External Url" at bounding box center [1070, 290] width 104 height 19
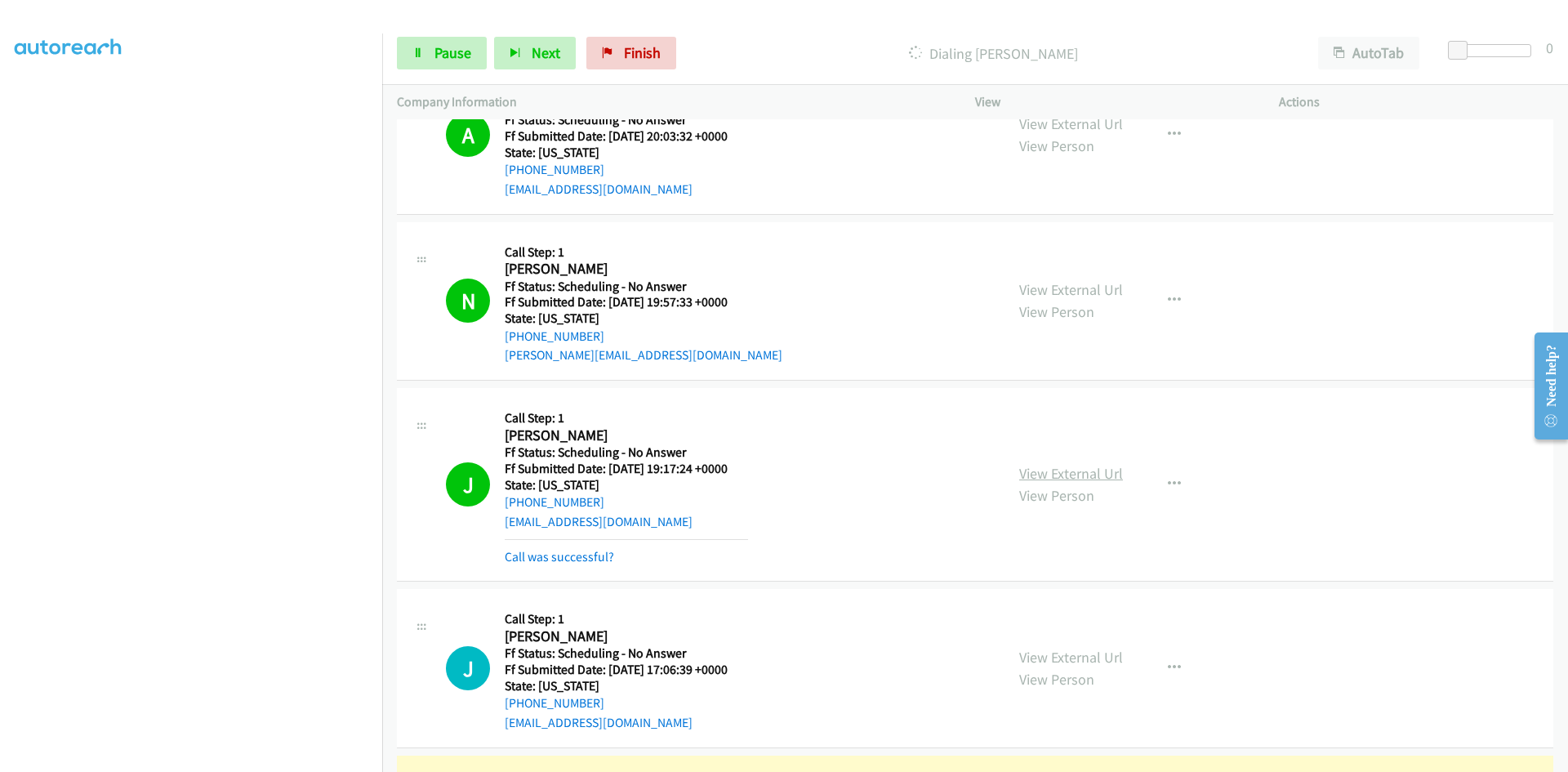
click at [1089, 474] on link "View External Url" at bounding box center [1070, 473] width 104 height 19
click at [604, 559] on link "Call was successful?" at bounding box center [559, 556] width 110 height 15
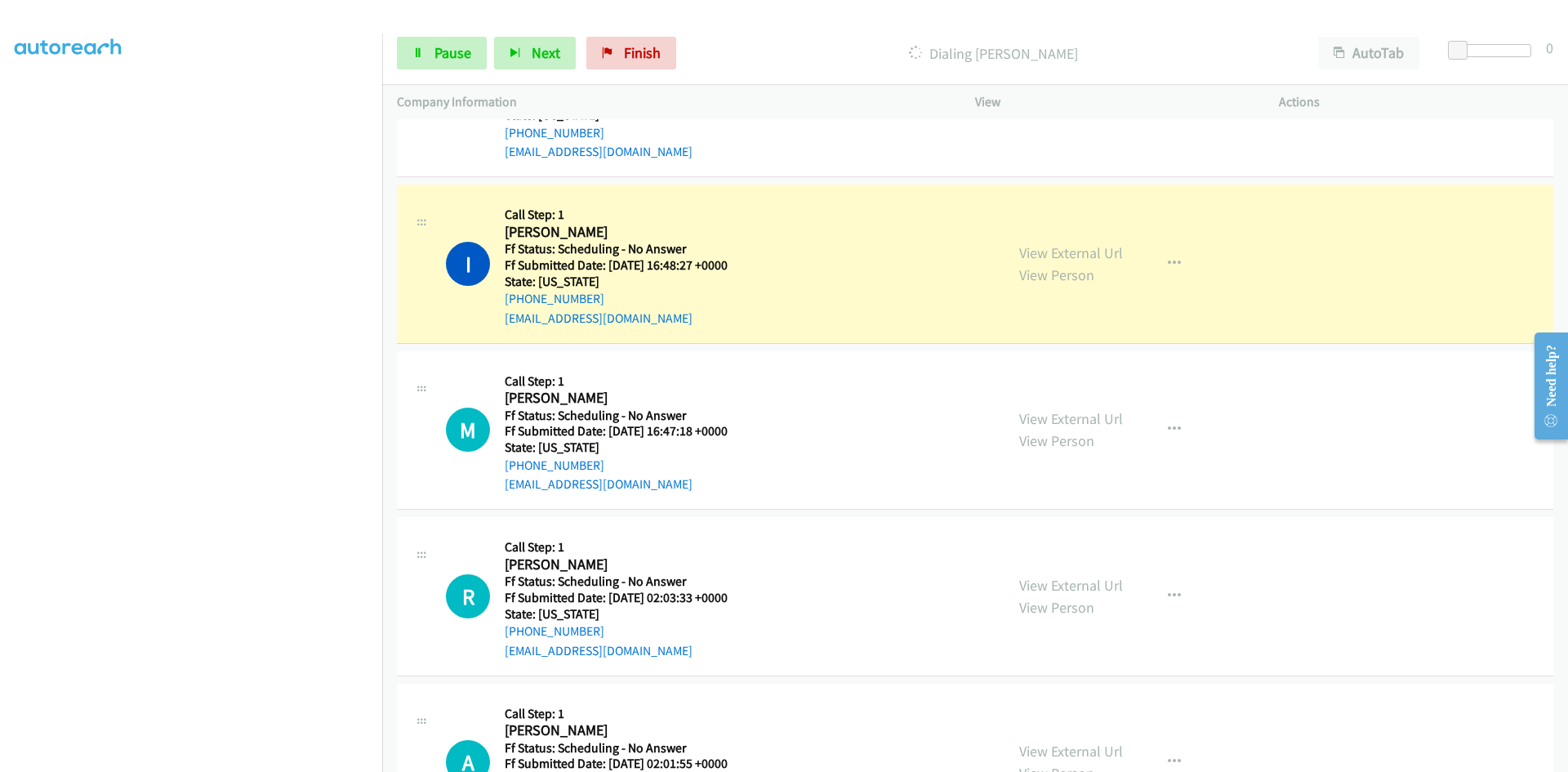
scroll to position [1471, 0]
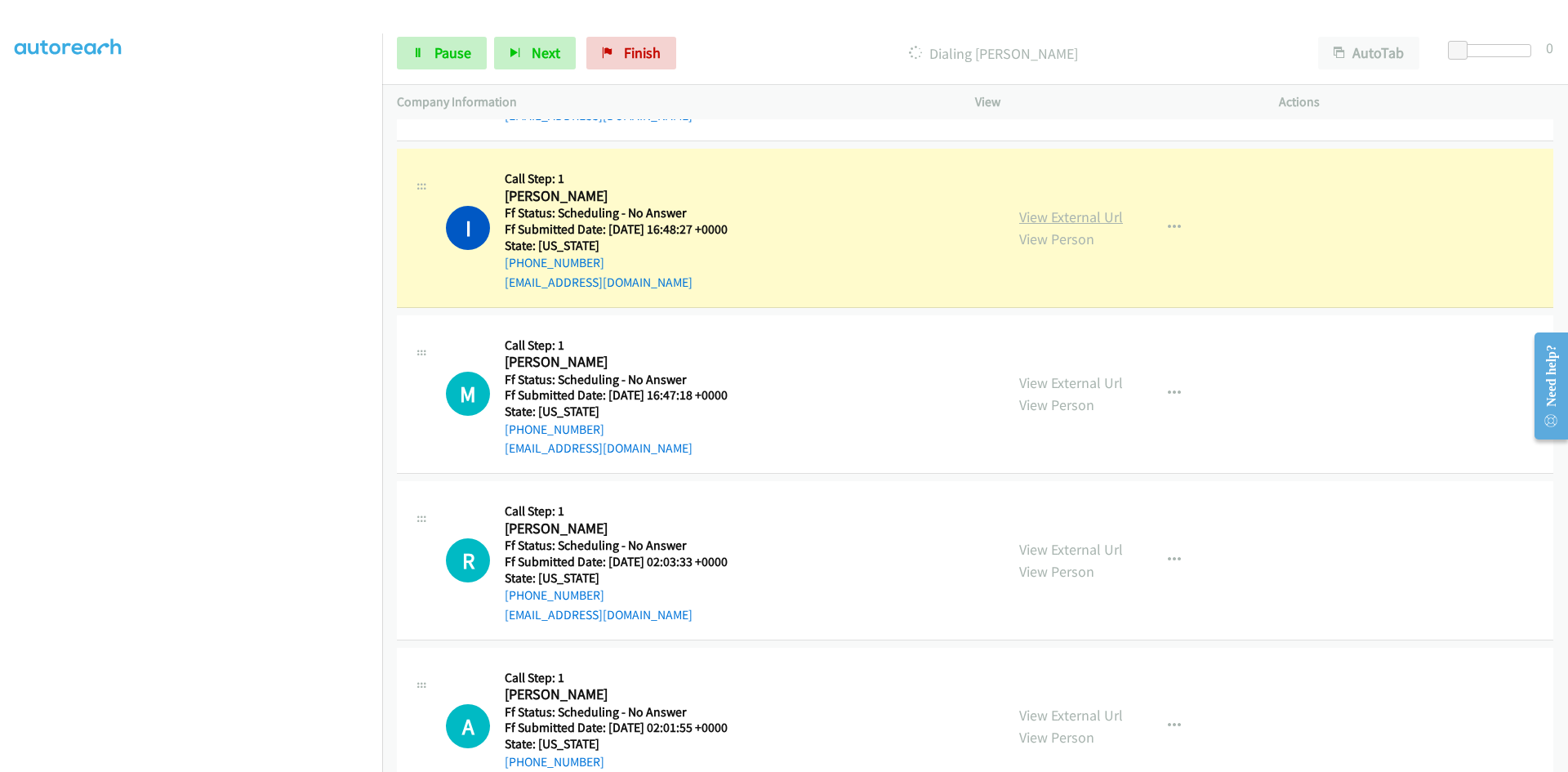
click at [1100, 219] on link "View External Url" at bounding box center [1070, 217] width 104 height 19
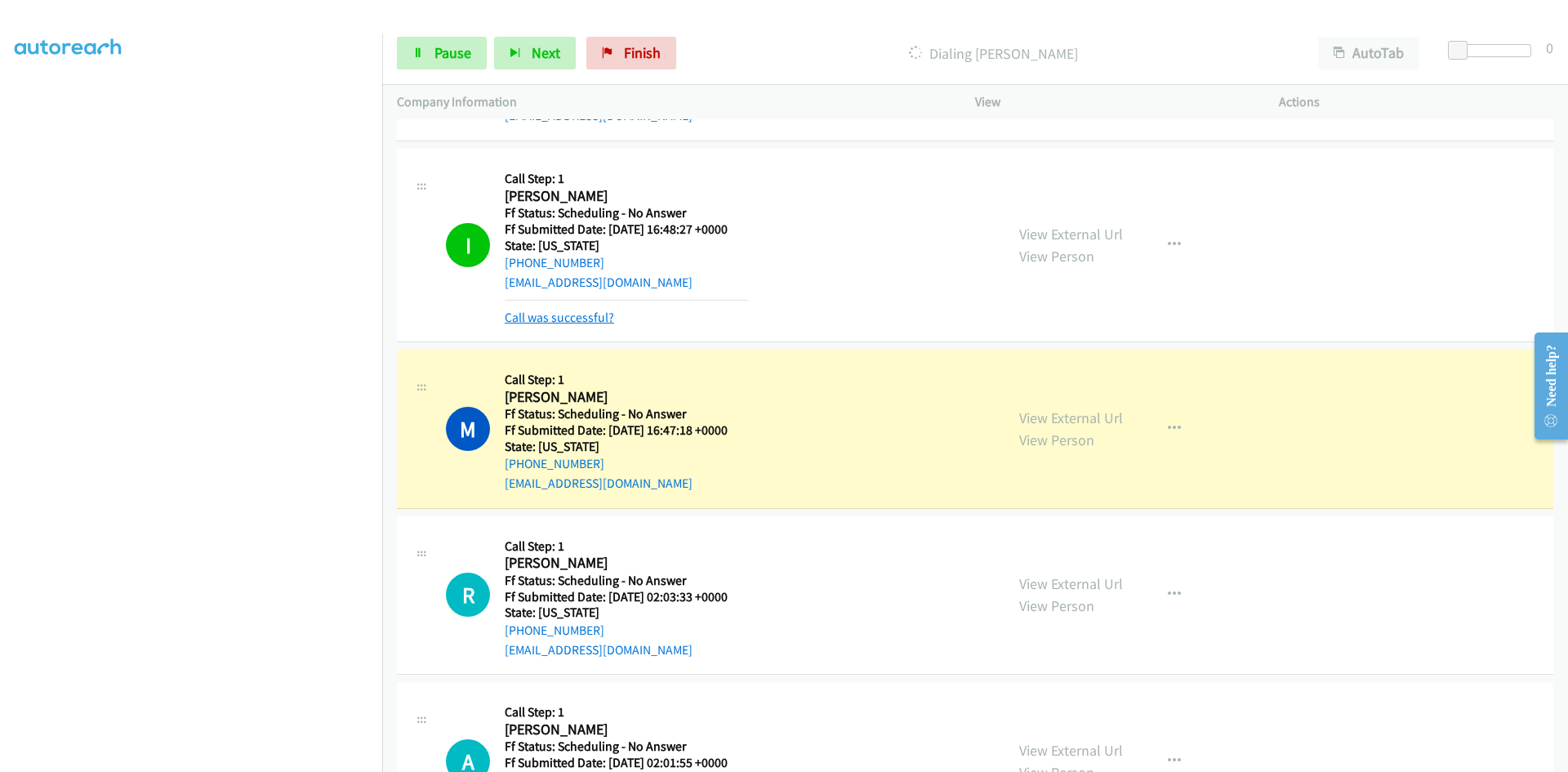
click at [604, 319] on link "Call was successful?" at bounding box center [559, 317] width 110 height 15
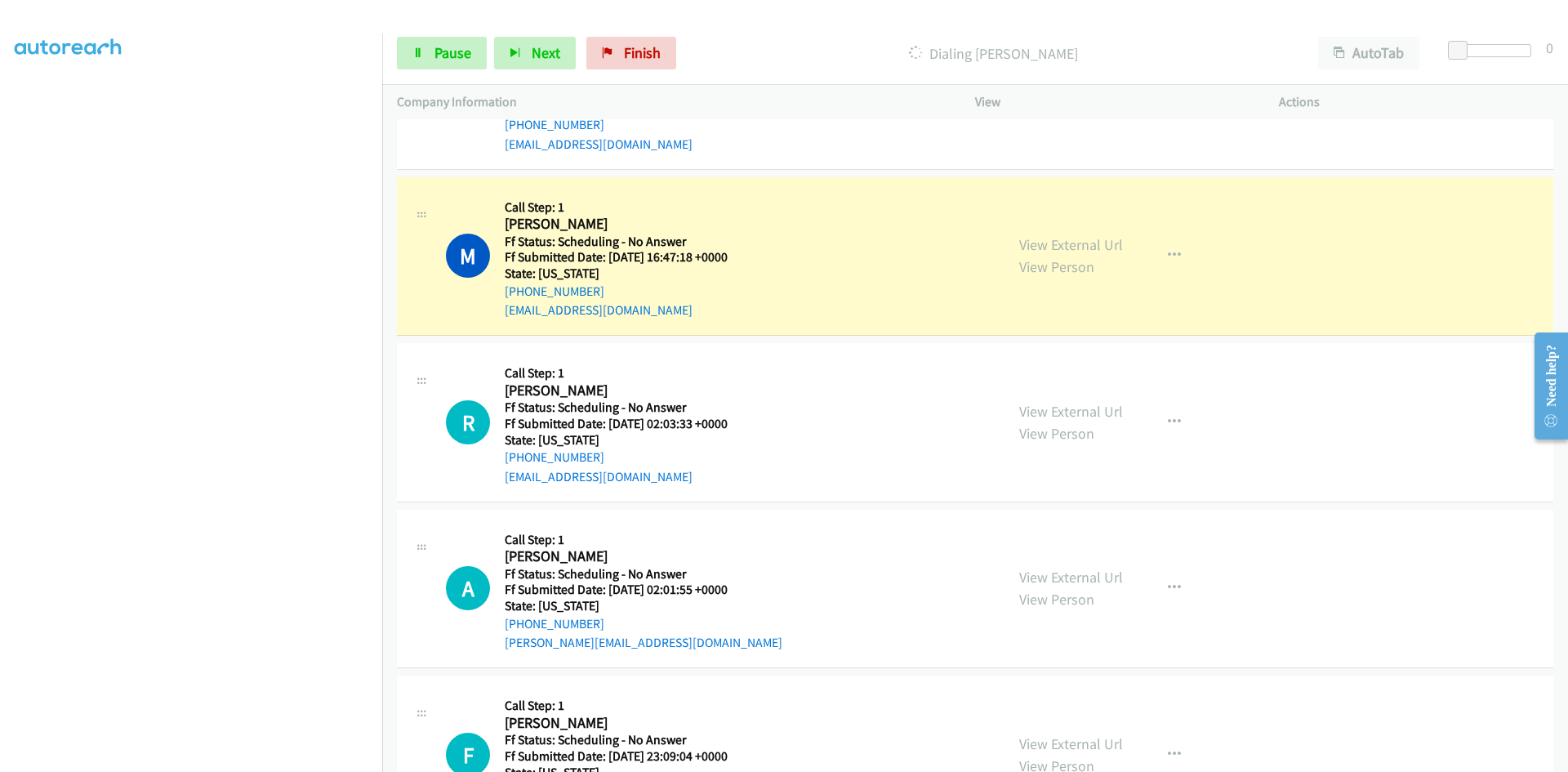
scroll to position [1634, 0]
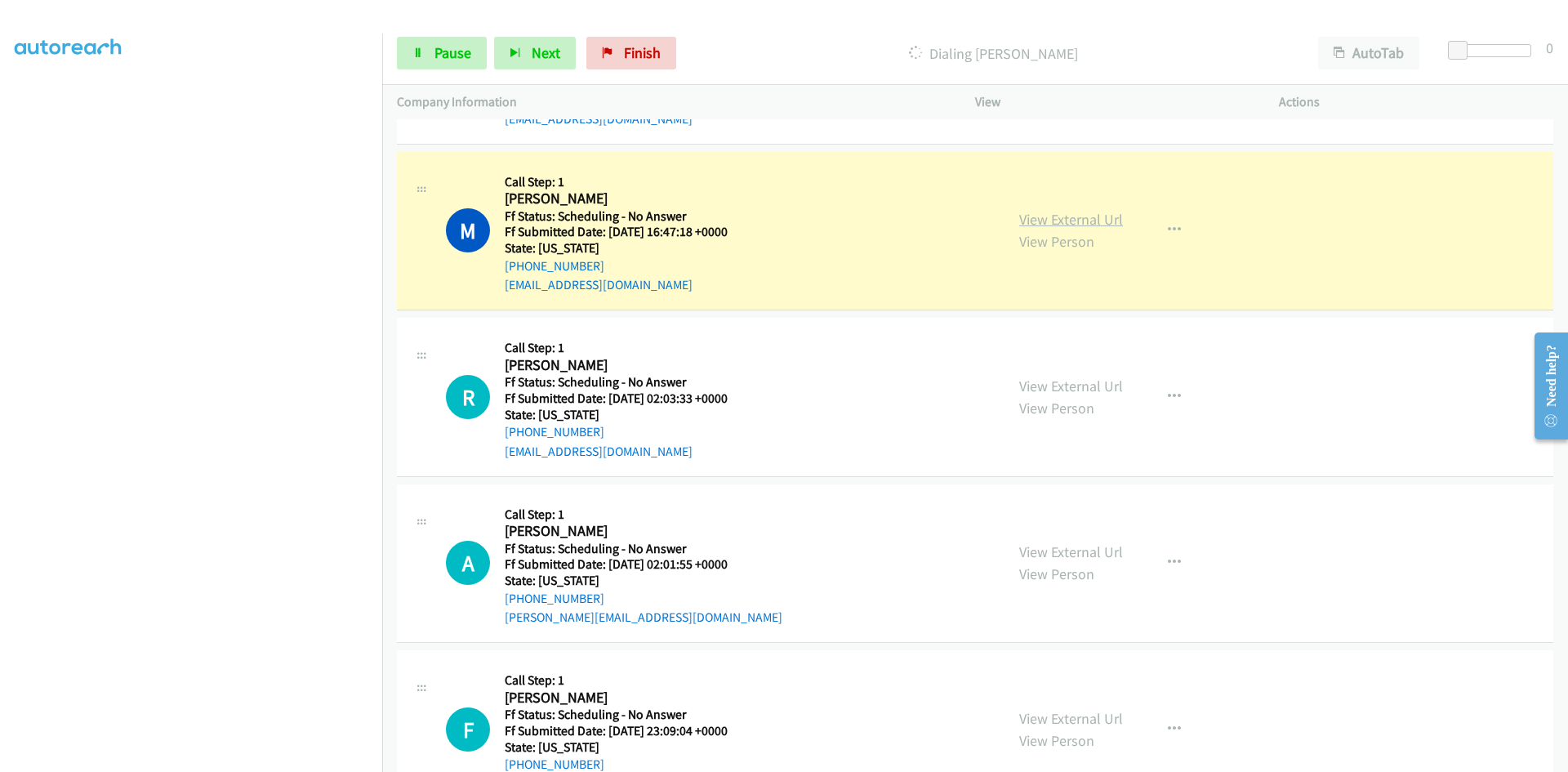
click at [1045, 223] on link "View External Url" at bounding box center [1070, 219] width 104 height 19
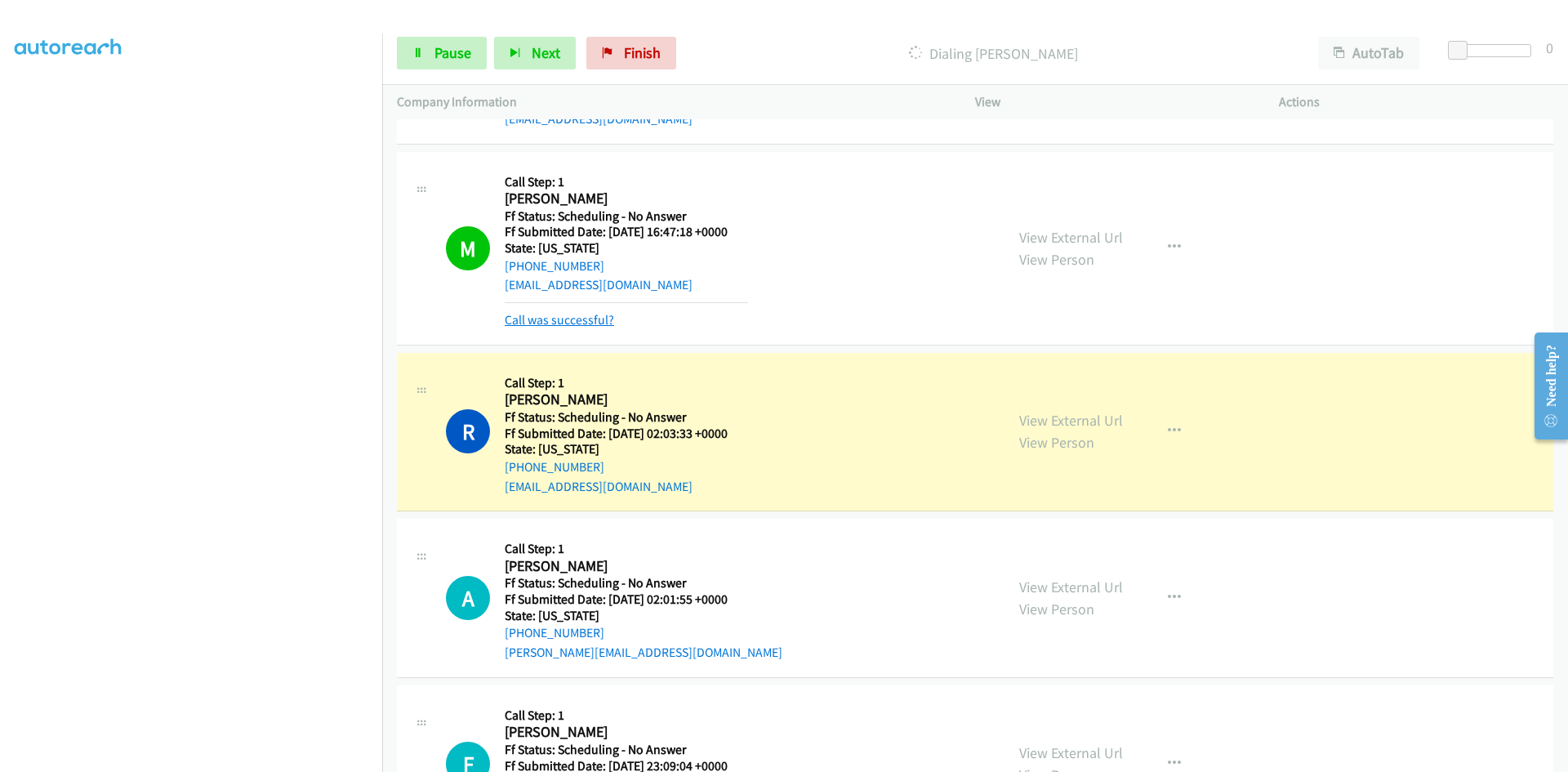
click at [590, 323] on link "Call was successful?" at bounding box center [559, 320] width 110 height 15
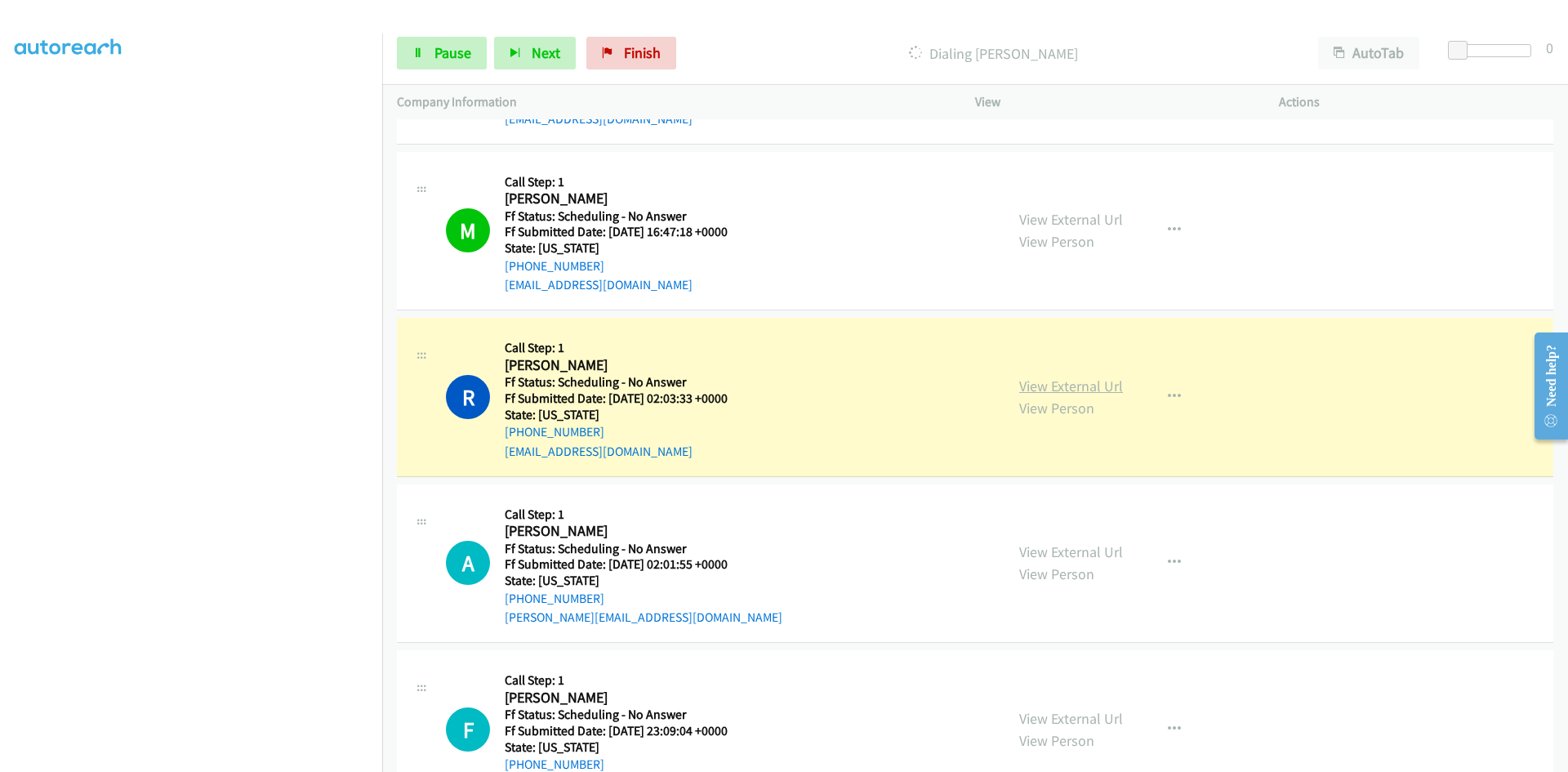
click at [1094, 389] on link "View External Url" at bounding box center [1070, 386] width 104 height 19
click at [1092, 384] on link "View External Url" at bounding box center [1070, 386] width 104 height 19
click at [440, 49] on span "Pause" at bounding box center [452, 52] width 37 height 19
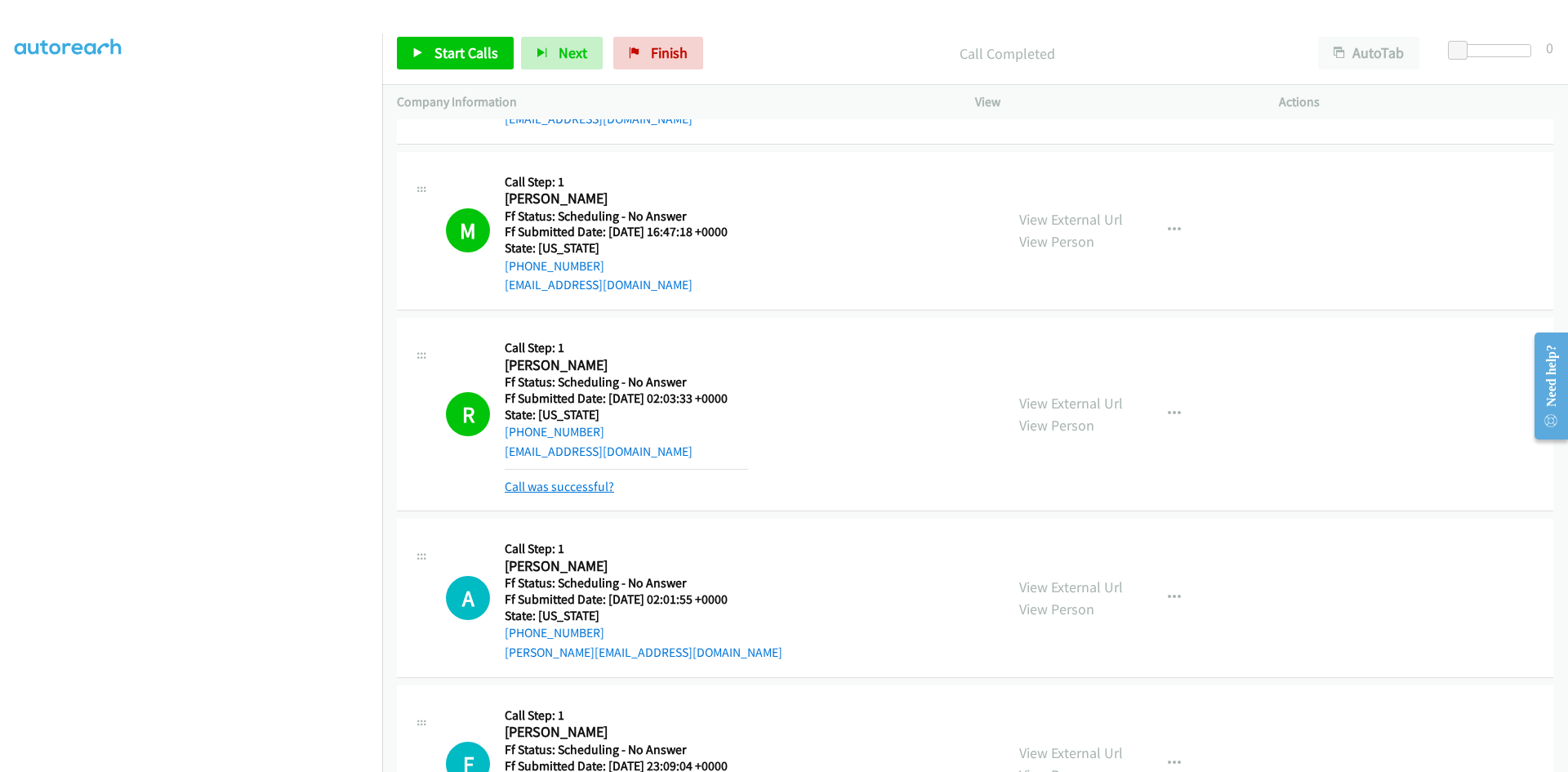
click at [530, 491] on link "Call was successful?" at bounding box center [559, 487] width 110 height 15
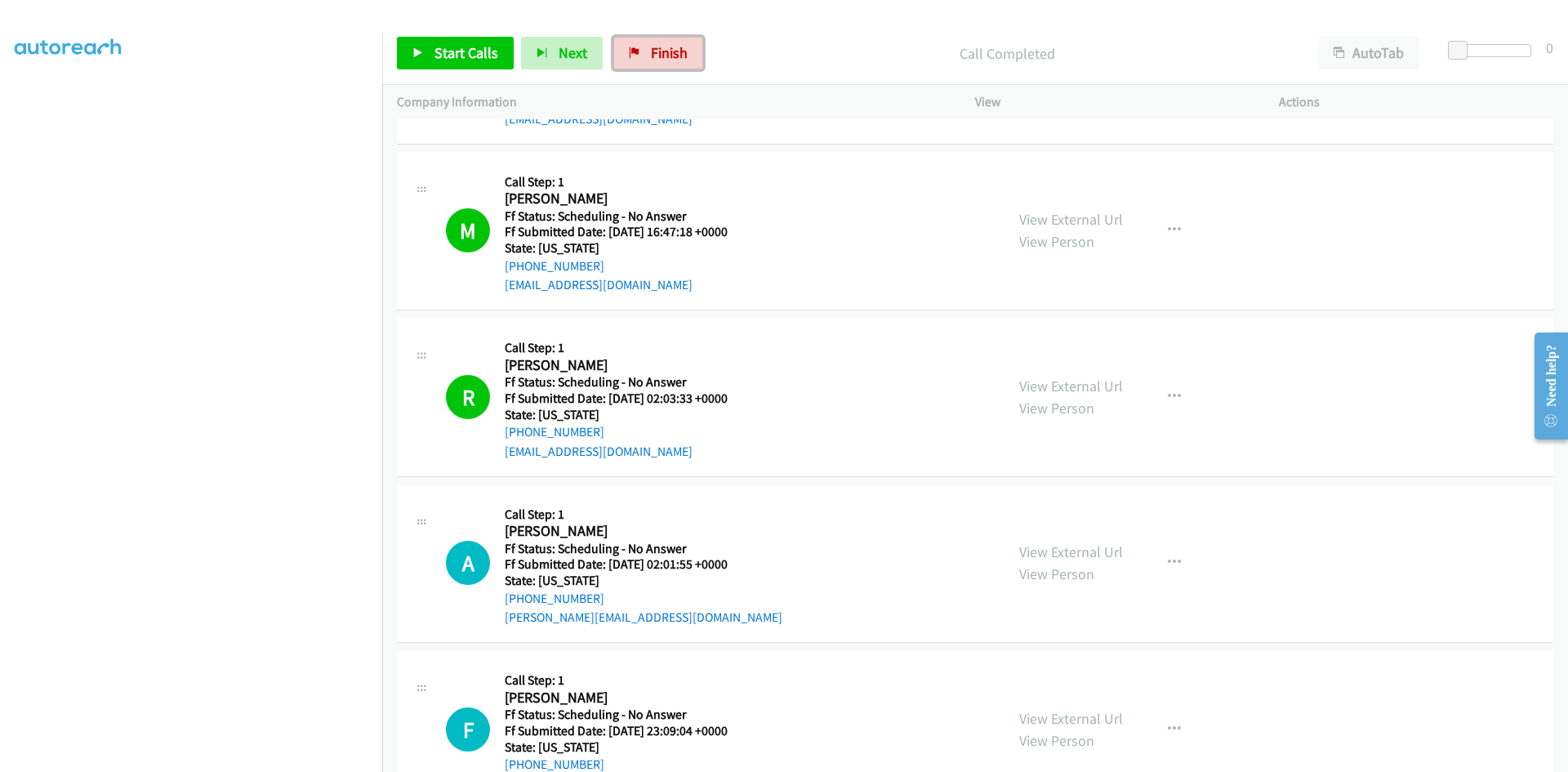
drag, startPoint x: 655, startPoint y: 54, endPoint x: 853, endPoint y: 78, distance: 199.4
click at [658, 54] on span "Finish" at bounding box center [669, 52] width 37 height 19
